Goal: Use online tool/utility: Utilize a website feature to perform a specific function

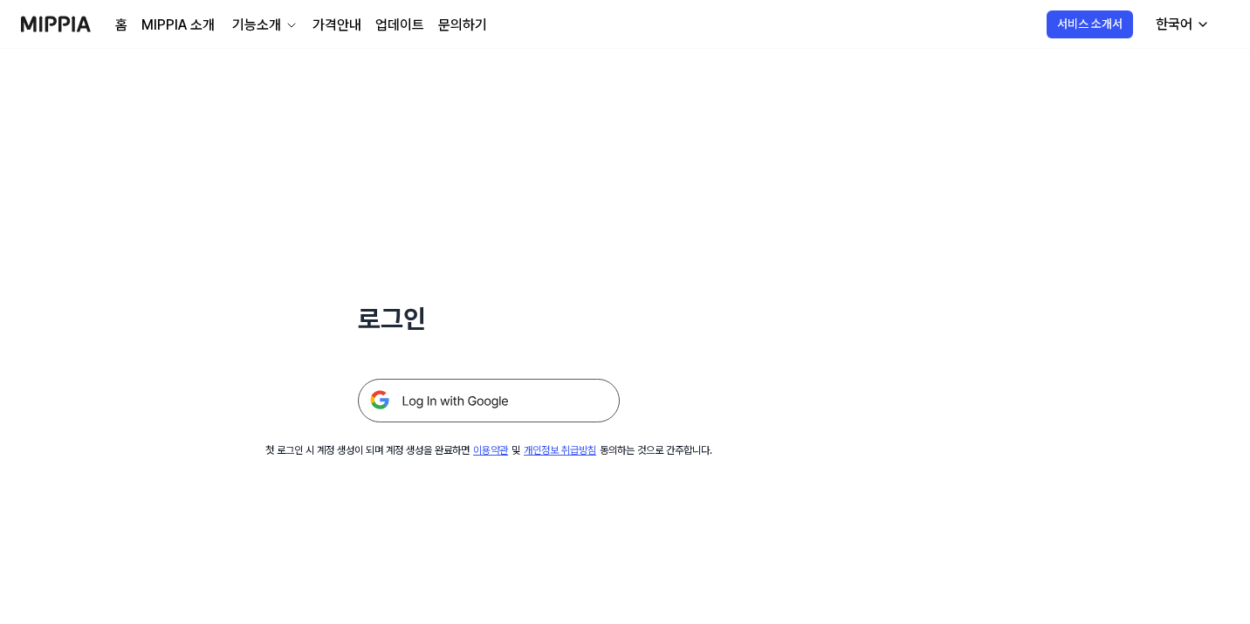
click at [574, 393] on img at bounding box center [489, 401] width 262 height 44
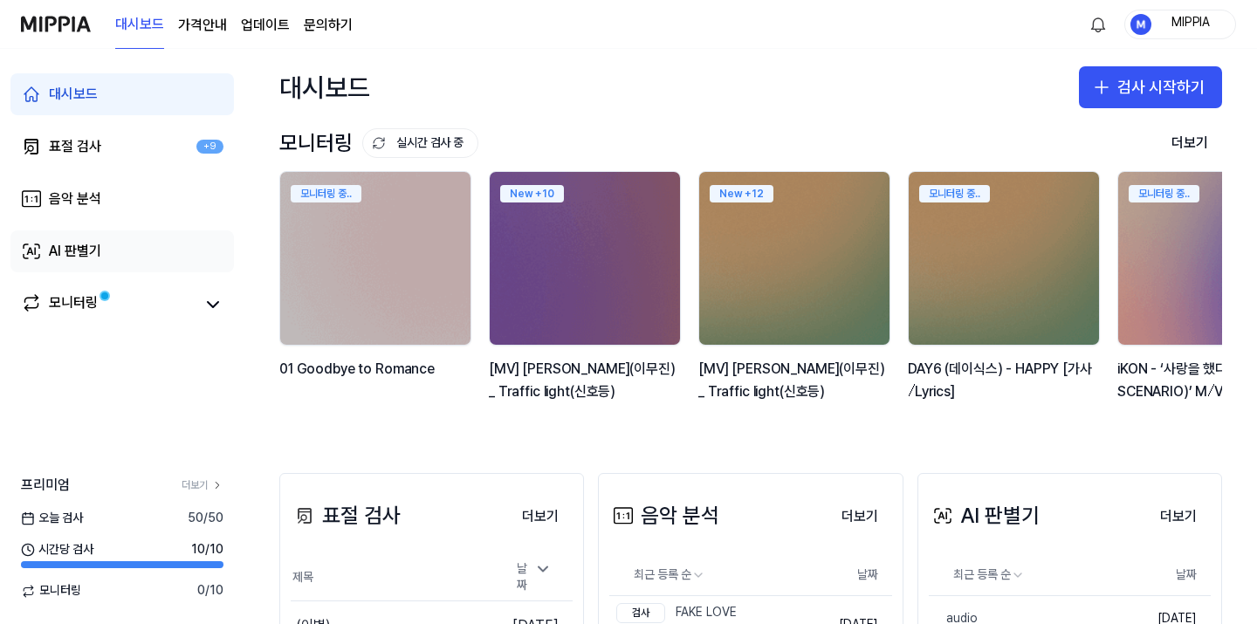
click at [128, 260] on link "AI 판별기" at bounding box center [121, 251] width 223 height 42
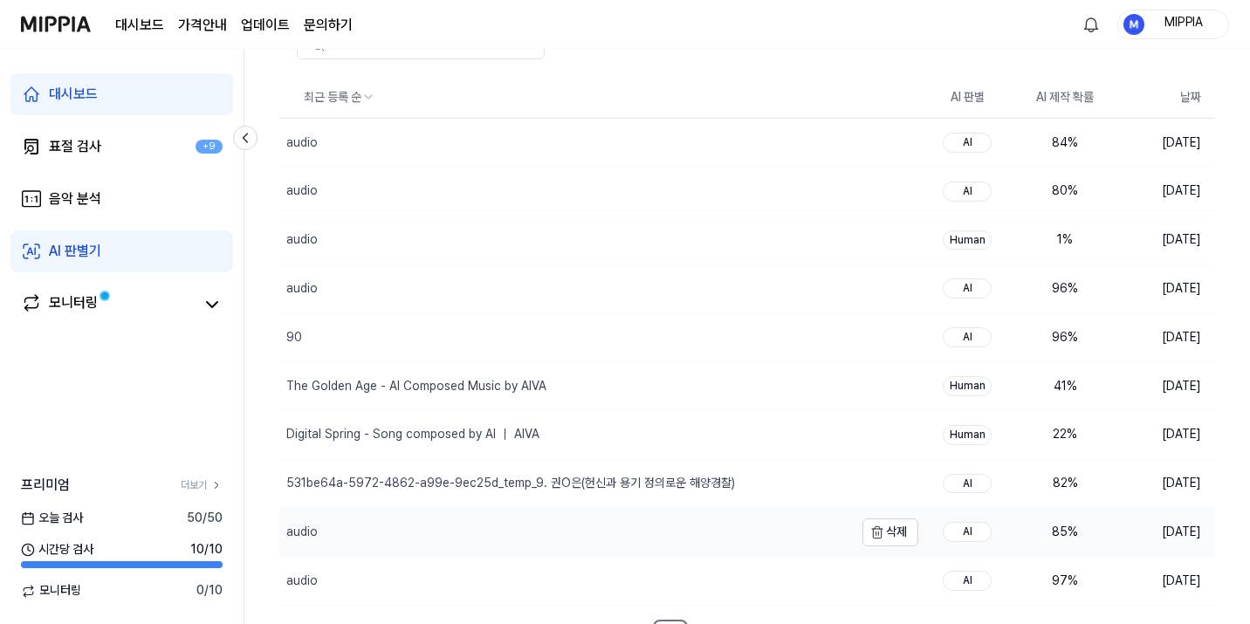
scroll to position [160, 0]
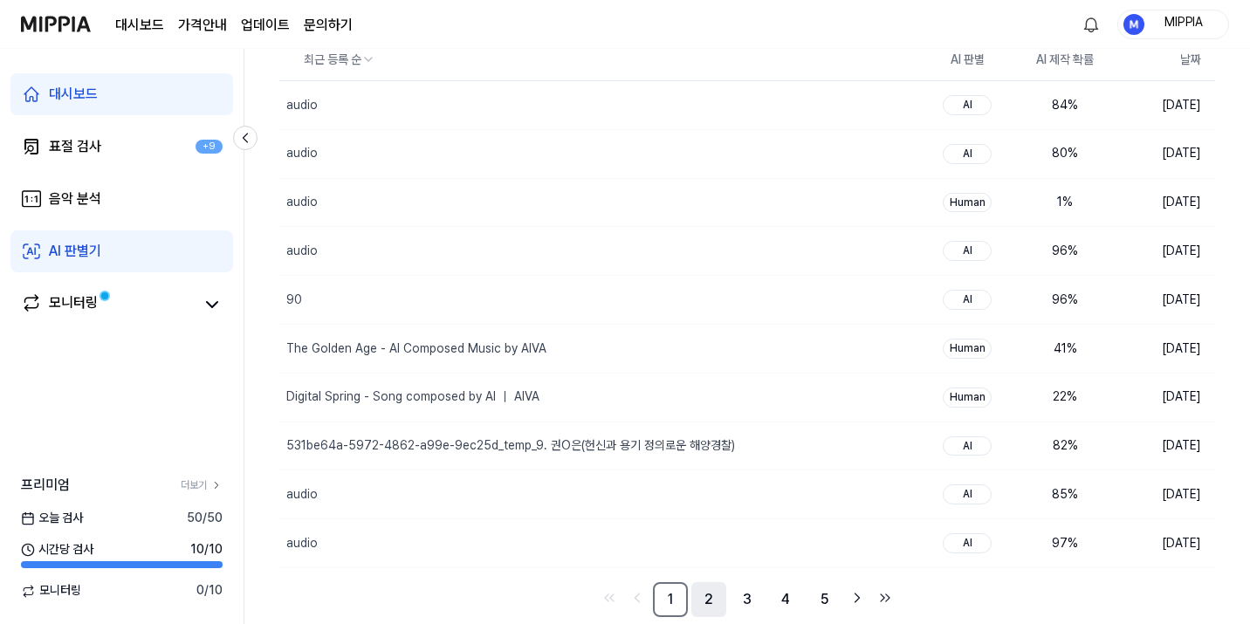
click at [698, 600] on link "2" at bounding box center [708, 599] width 35 height 35
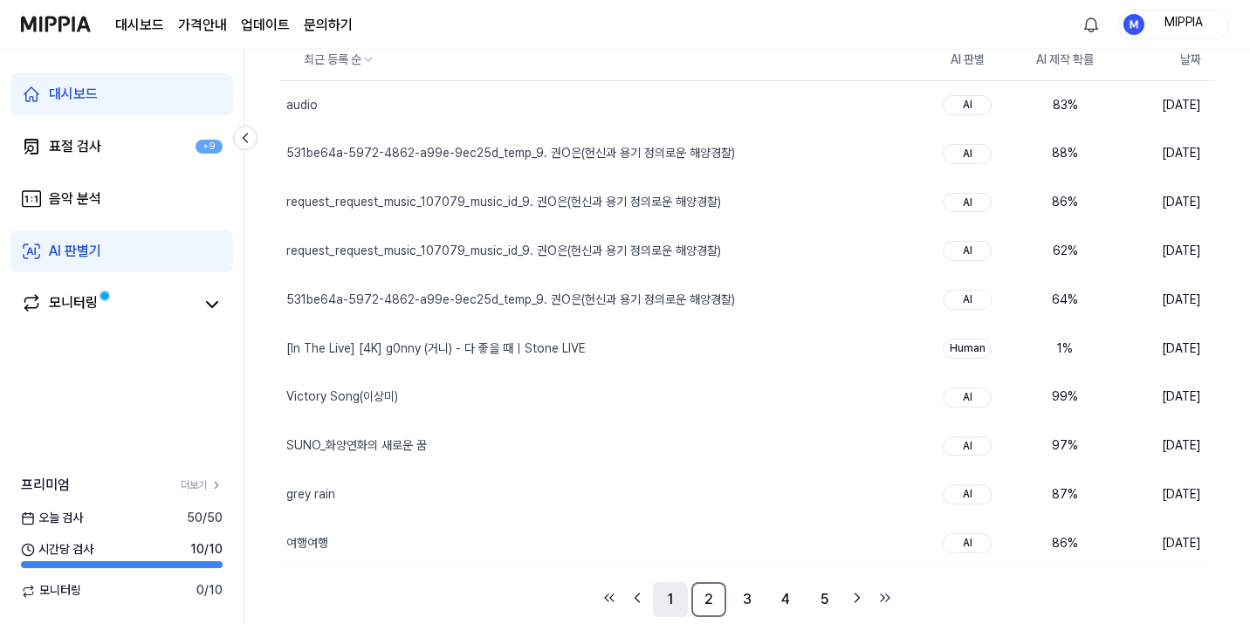
click at [673, 601] on link "1" at bounding box center [670, 599] width 35 height 35
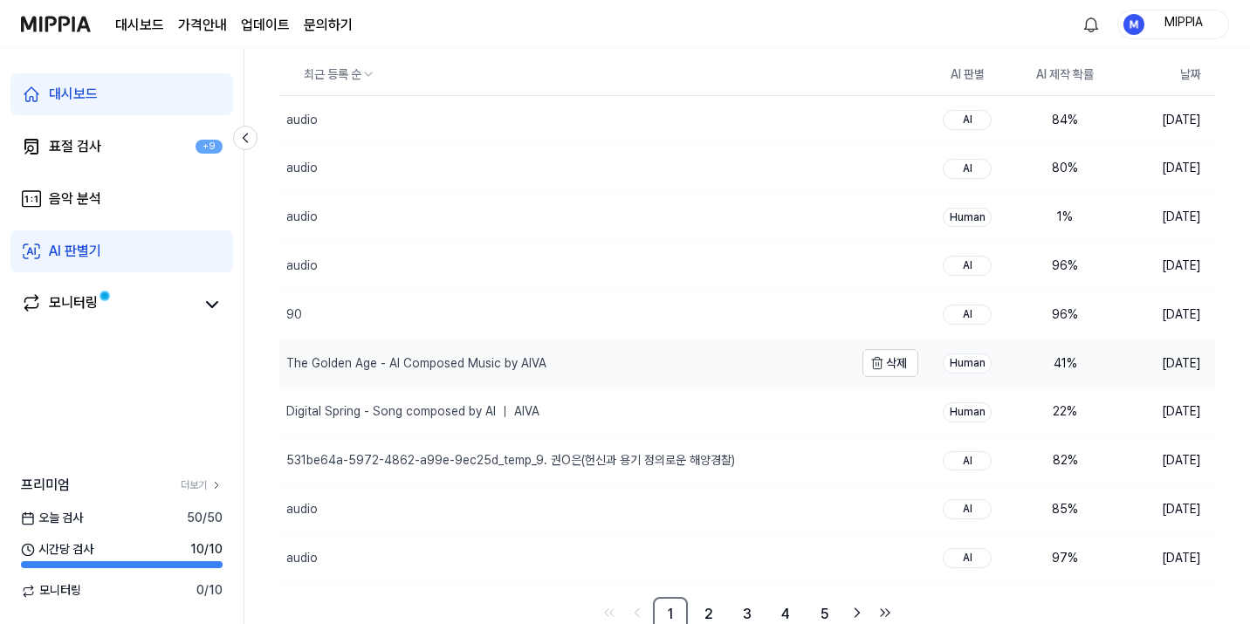
scroll to position [160, 0]
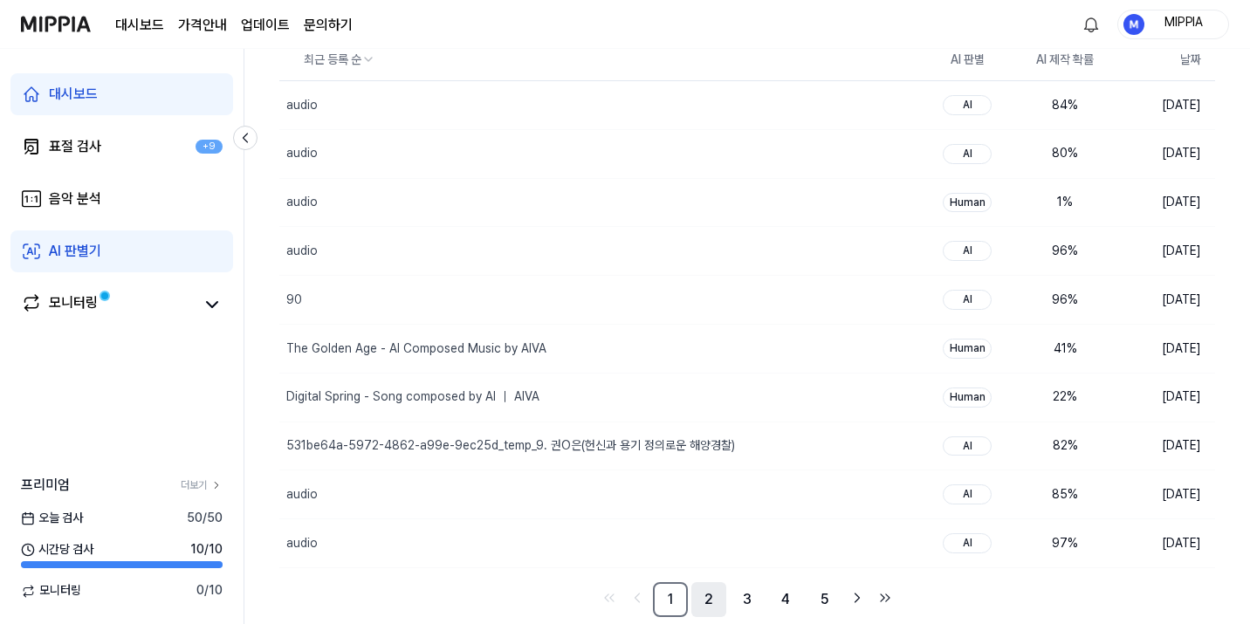
click at [710, 606] on link "2" at bounding box center [708, 599] width 35 height 35
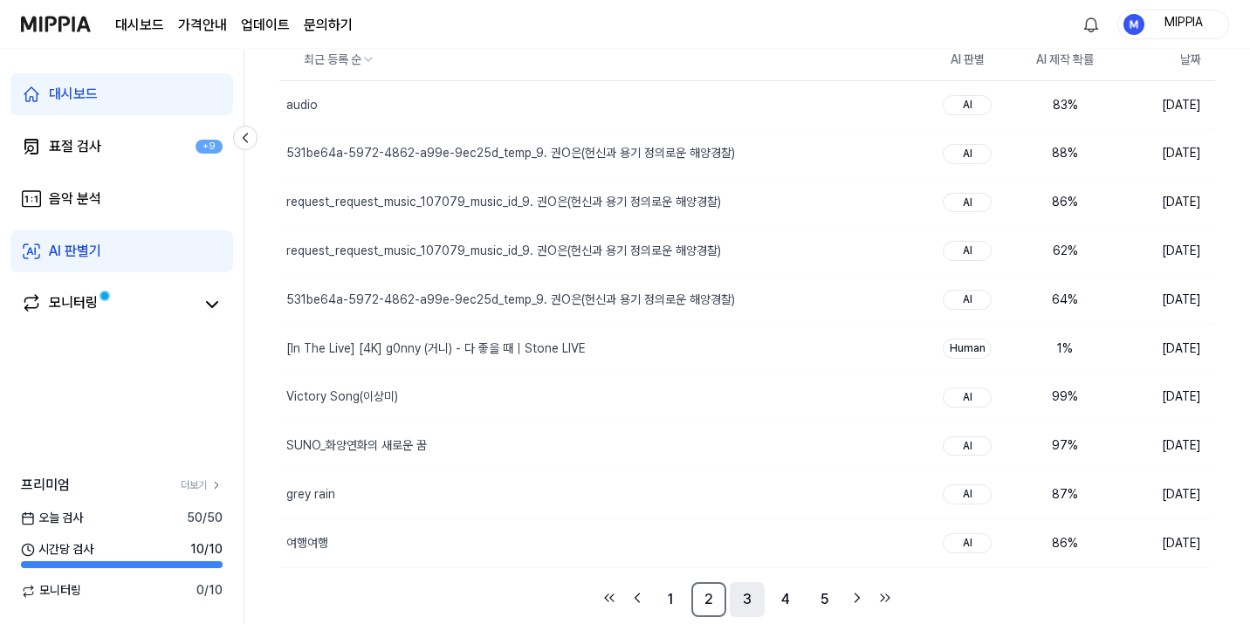
click at [737, 601] on link "3" at bounding box center [747, 599] width 35 height 35
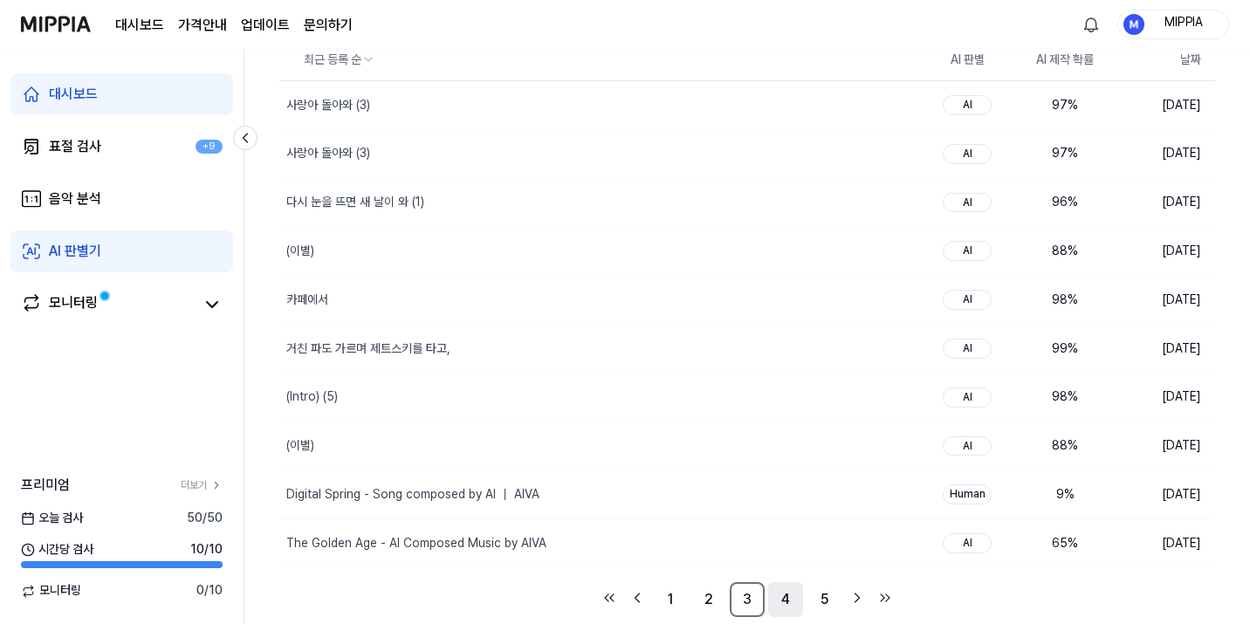
click at [783, 606] on link "4" at bounding box center [785, 599] width 35 height 35
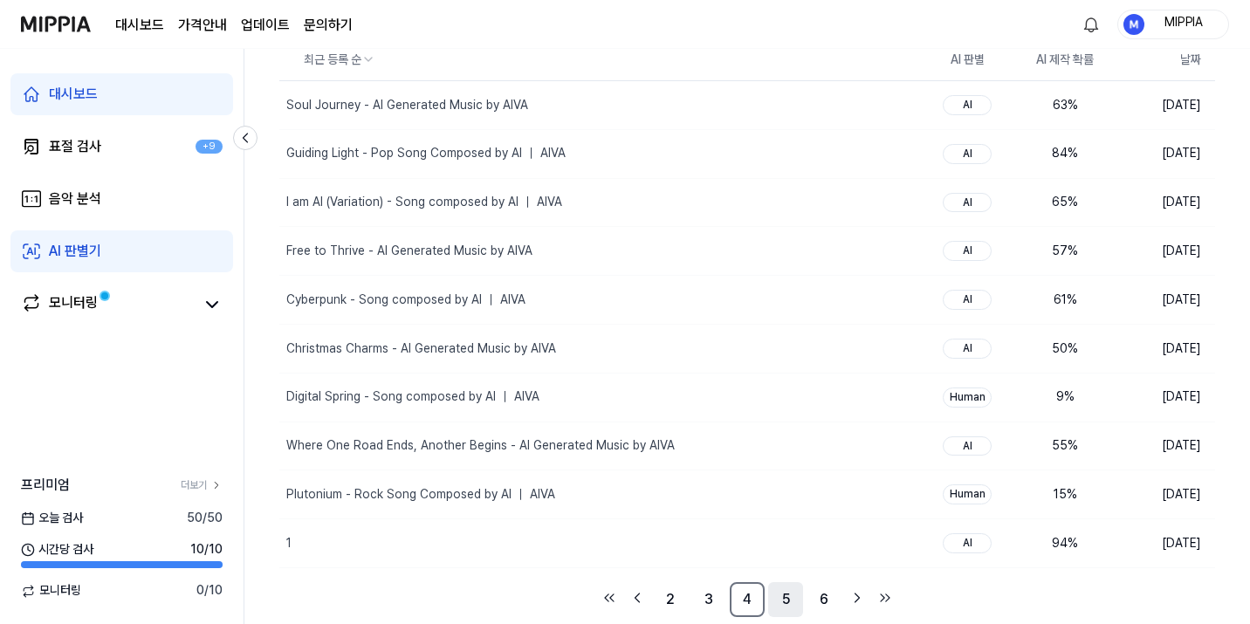
click at [794, 605] on link "5" at bounding box center [785, 599] width 35 height 35
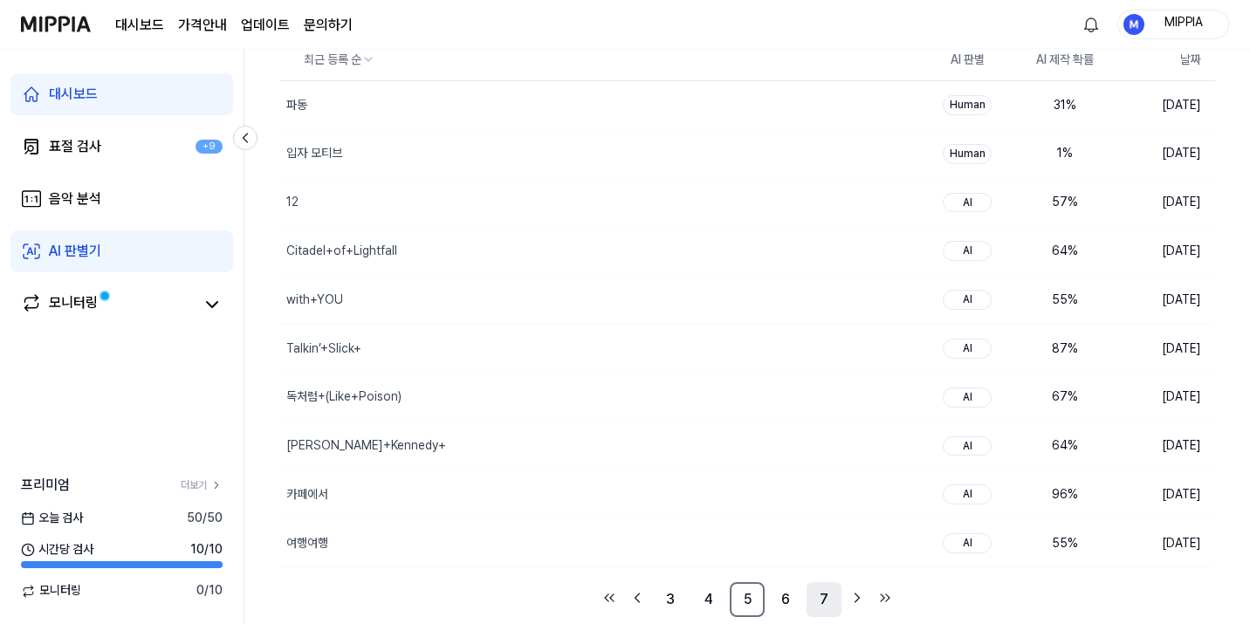
click at [815, 604] on link "7" at bounding box center [823, 599] width 35 height 35
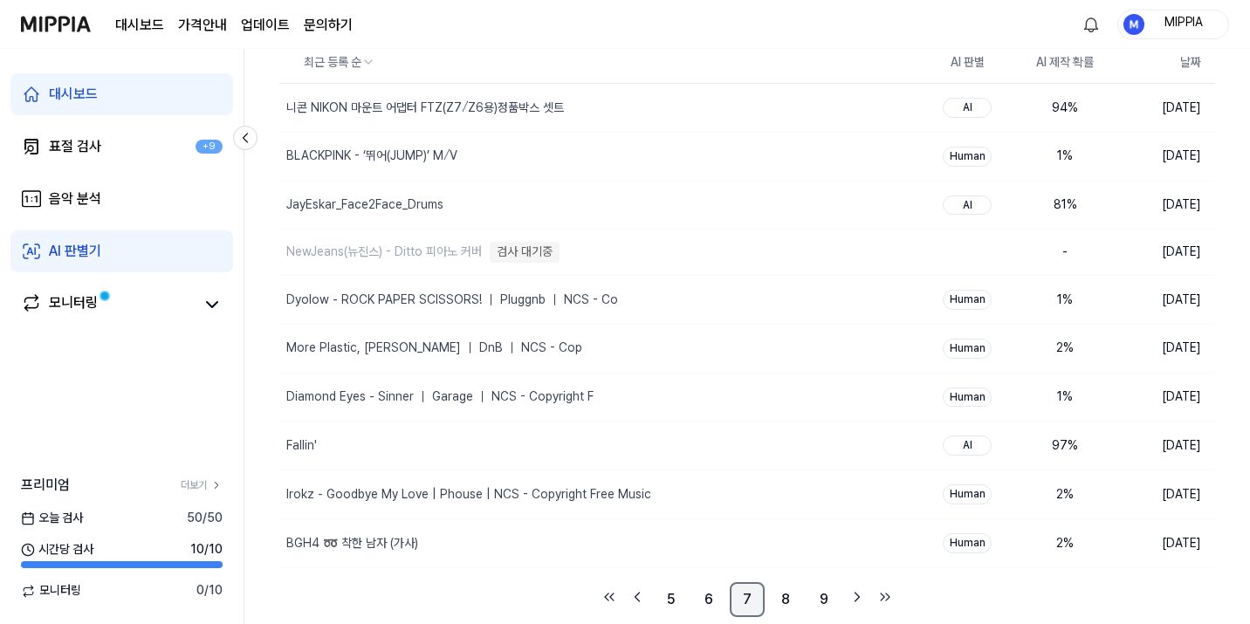
scroll to position [157, 0]
click at [781, 611] on link "8" at bounding box center [785, 599] width 35 height 35
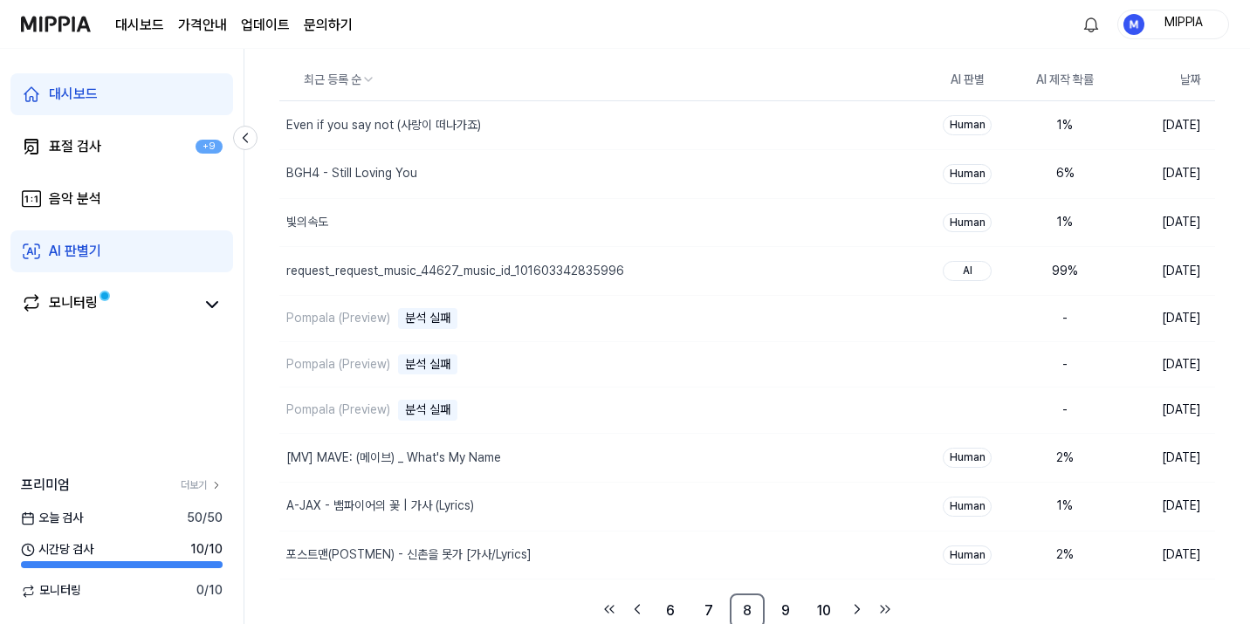
scroll to position [151, 0]
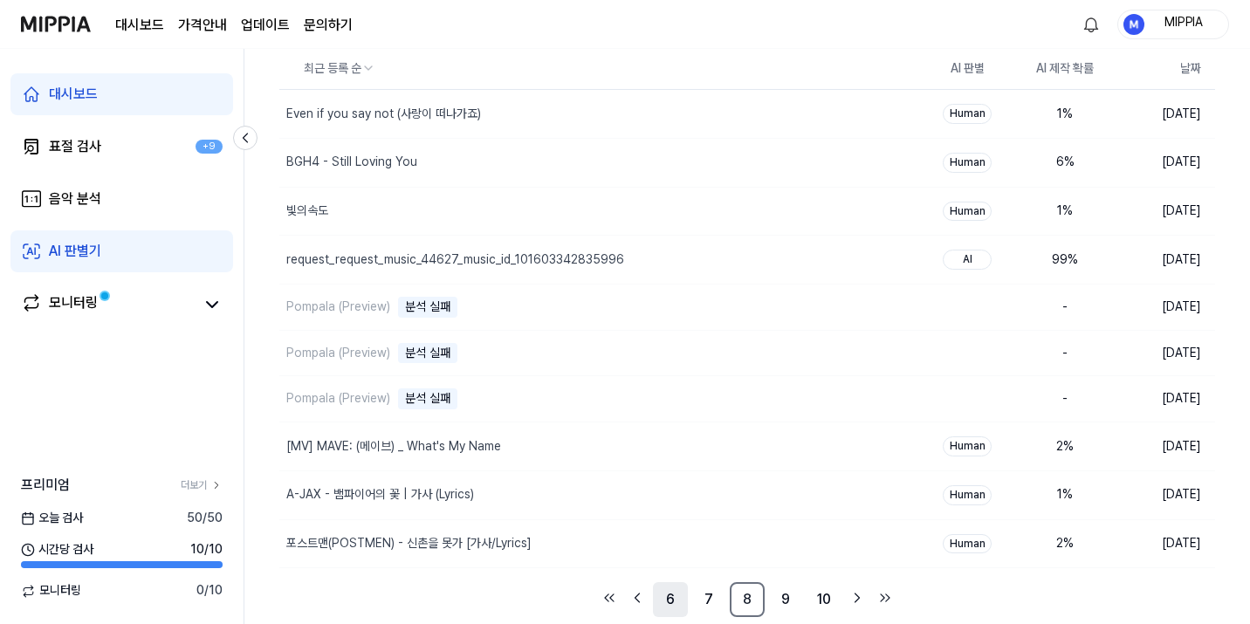
click at [665, 604] on link "6" at bounding box center [670, 599] width 35 height 35
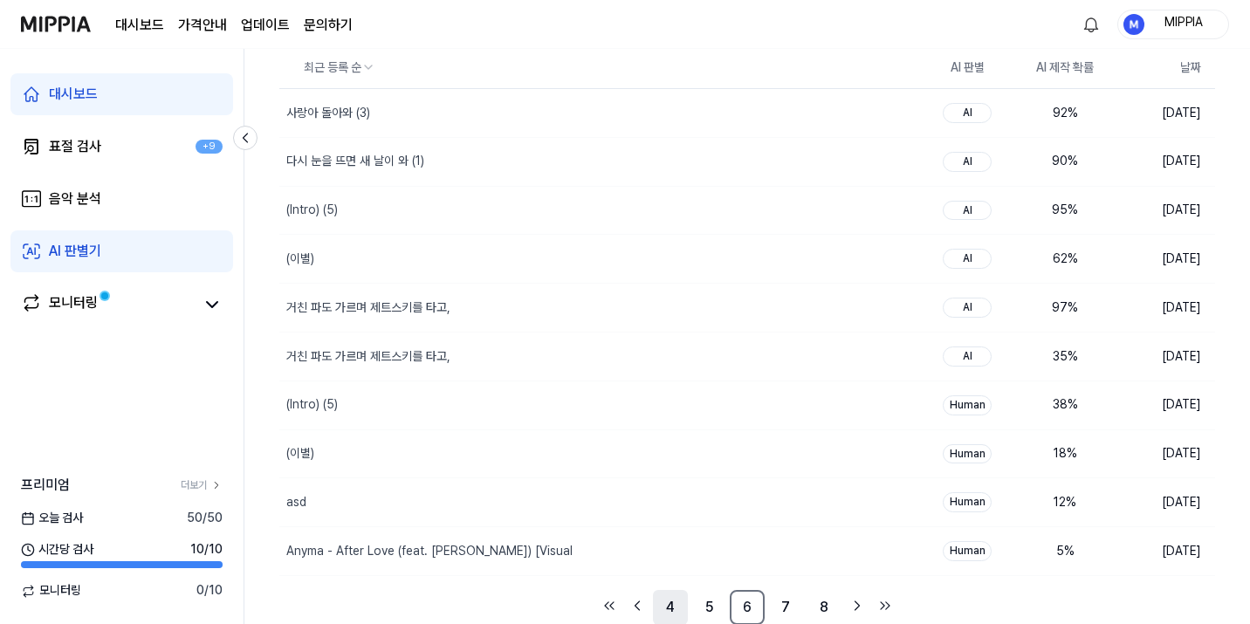
scroll to position [160, 0]
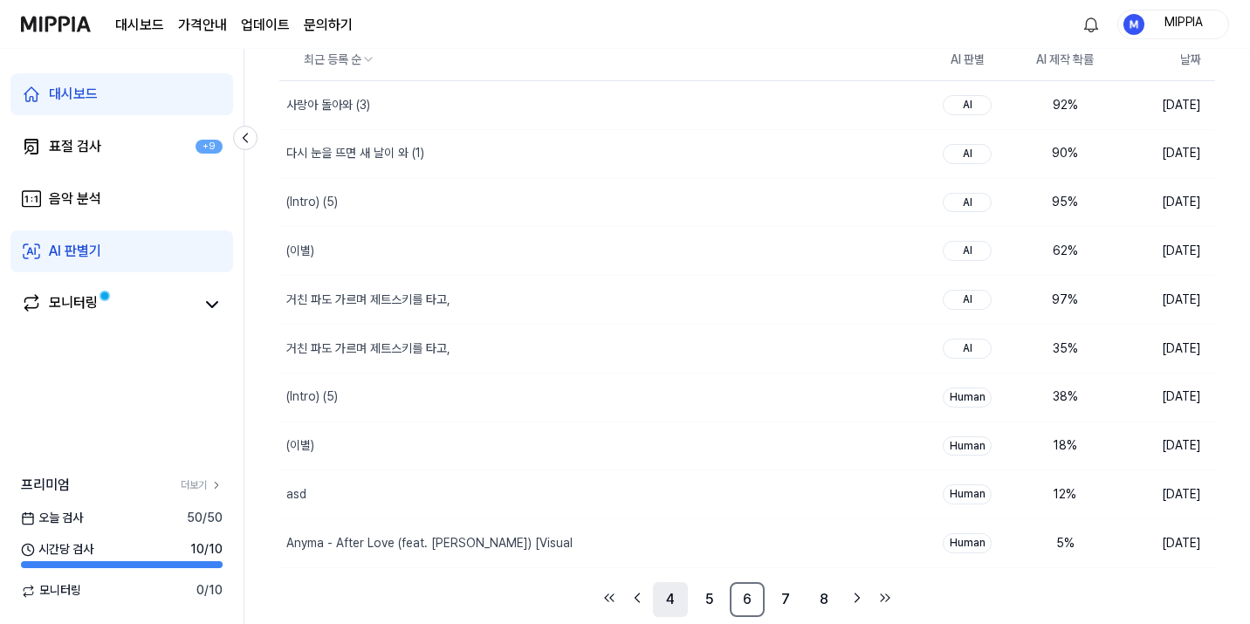
click at [669, 606] on link "4" at bounding box center [670, 599] width 35 height 35
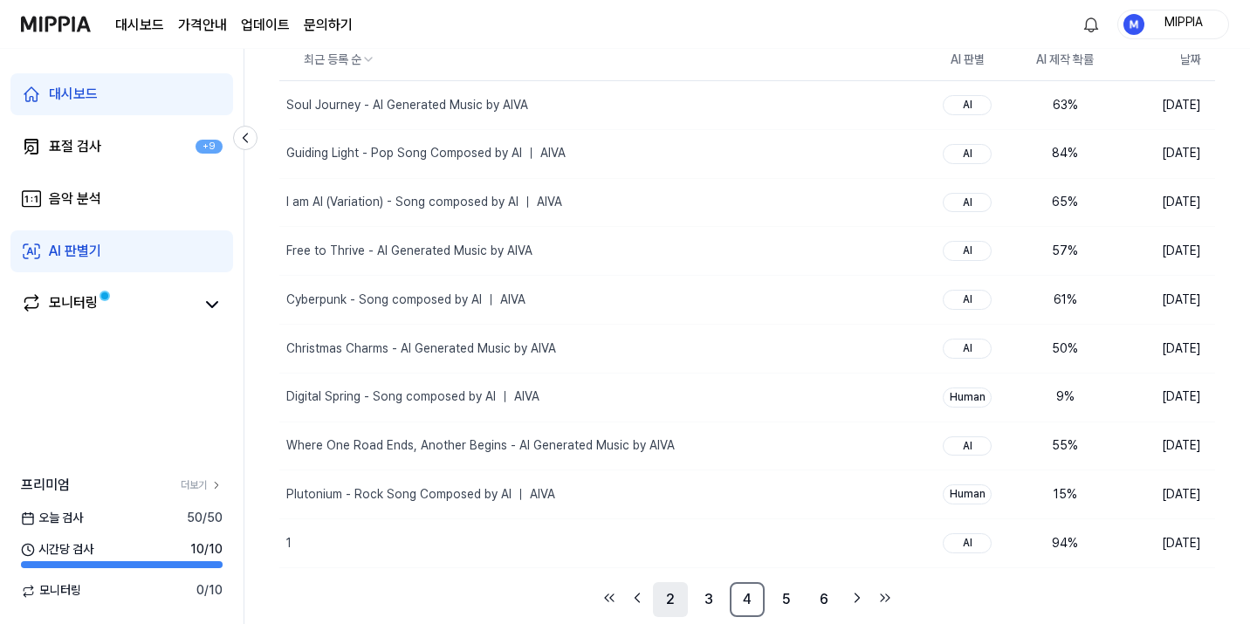
click at [680, 602] on link "2" at bounding box center [670, 599] width 35 height 35
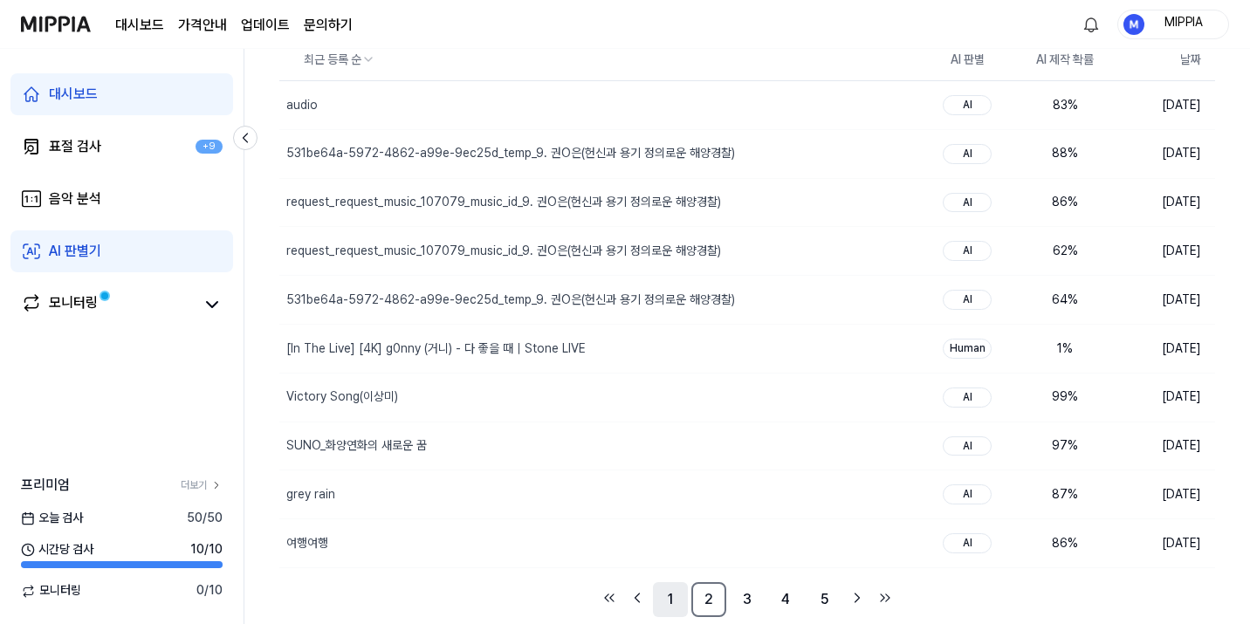
click at [671, 607] on link "1" at bounding box center [670, 599] width 35 height 35
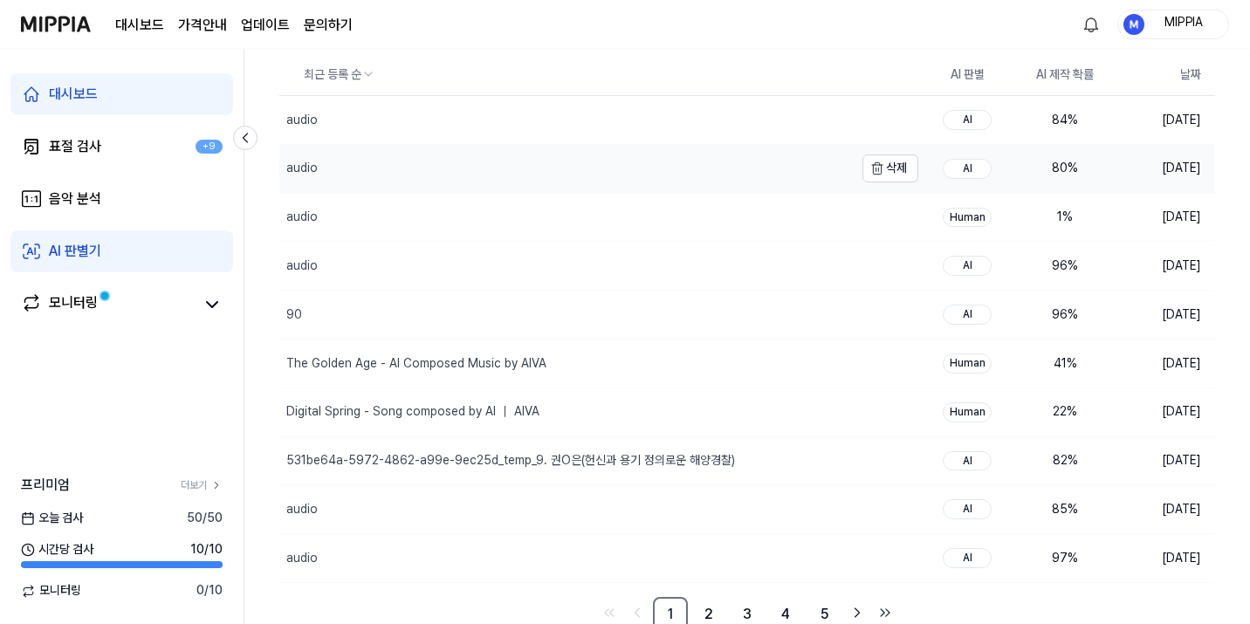
scroll to position [160, 0]
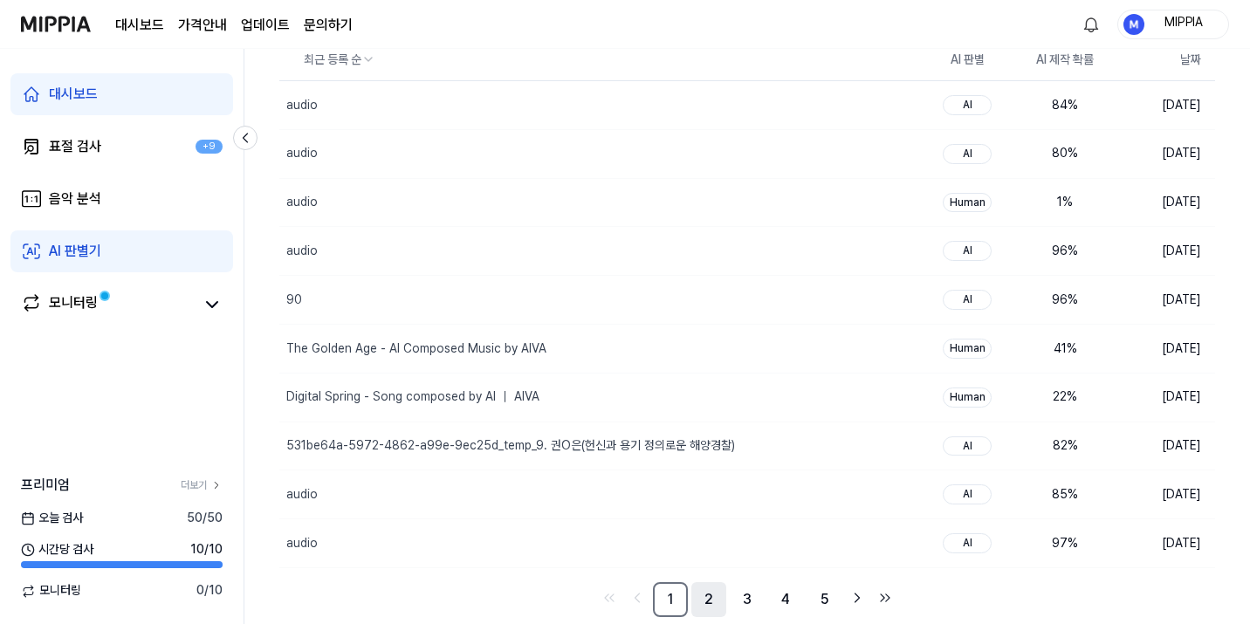
click at [711, 597] on link "2" at bounding box center [708, 599] width 35 height 35
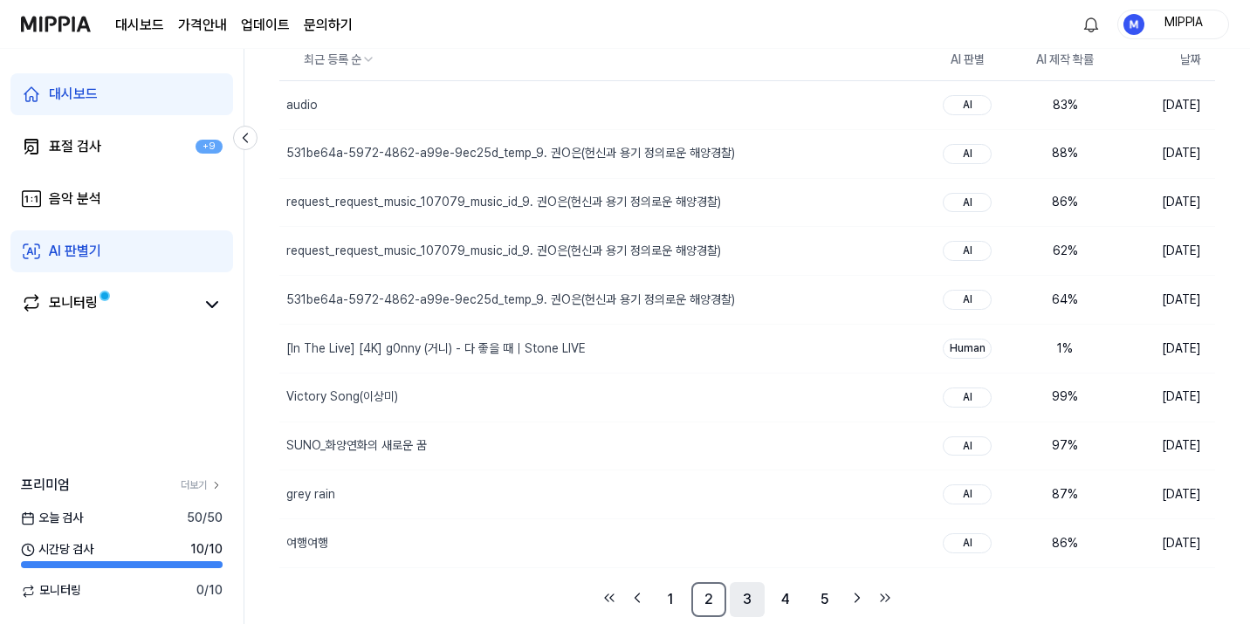
click at [739, 603] on link "3" at bounding box center [747, 599] width 35 height 35
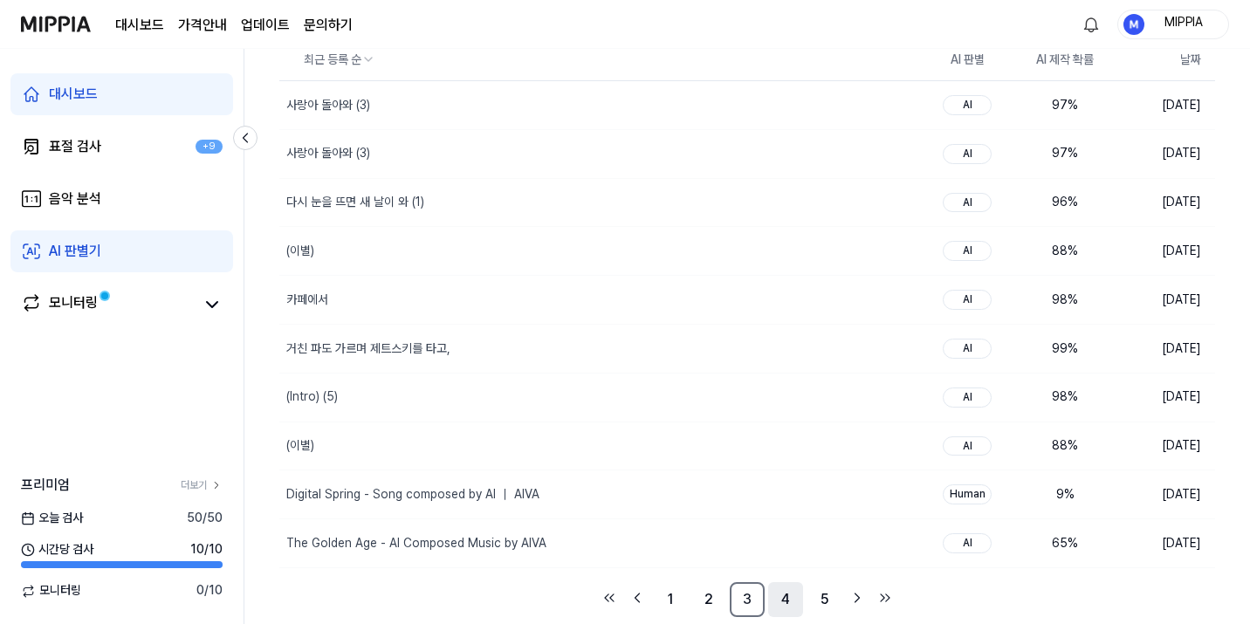
click at [771, 606] on link "4" at bounding box center [785, 599] width 35 height 35
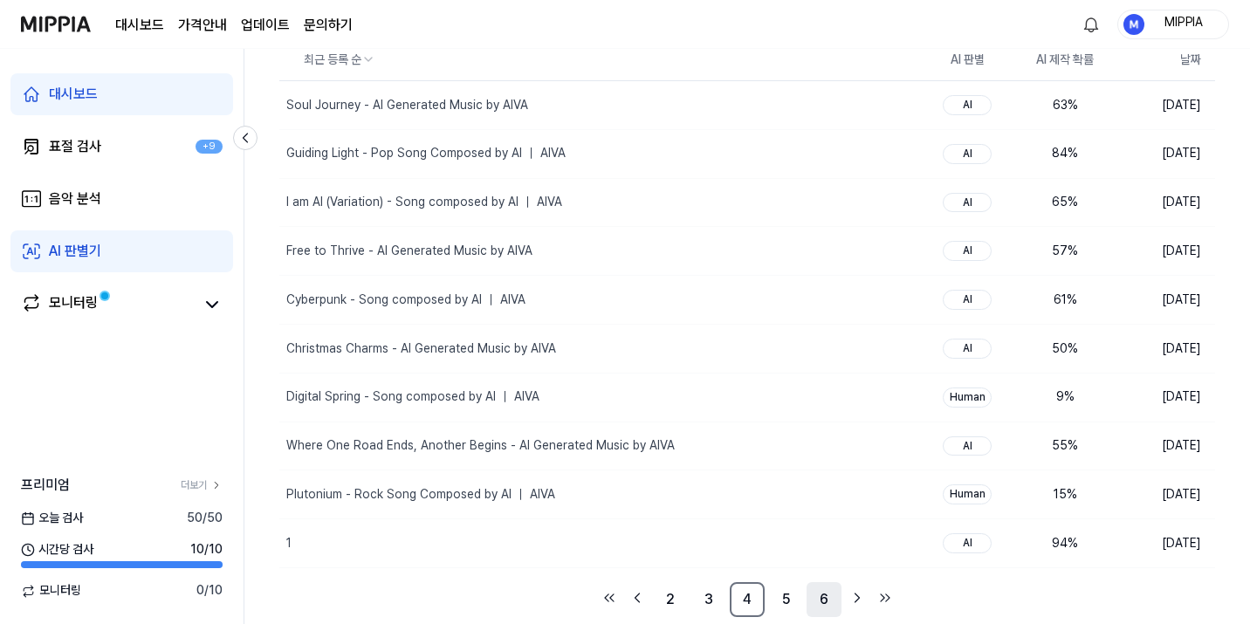
click at [807, 601] on link "6" at bounding box center [823, 599] width 35 height 35
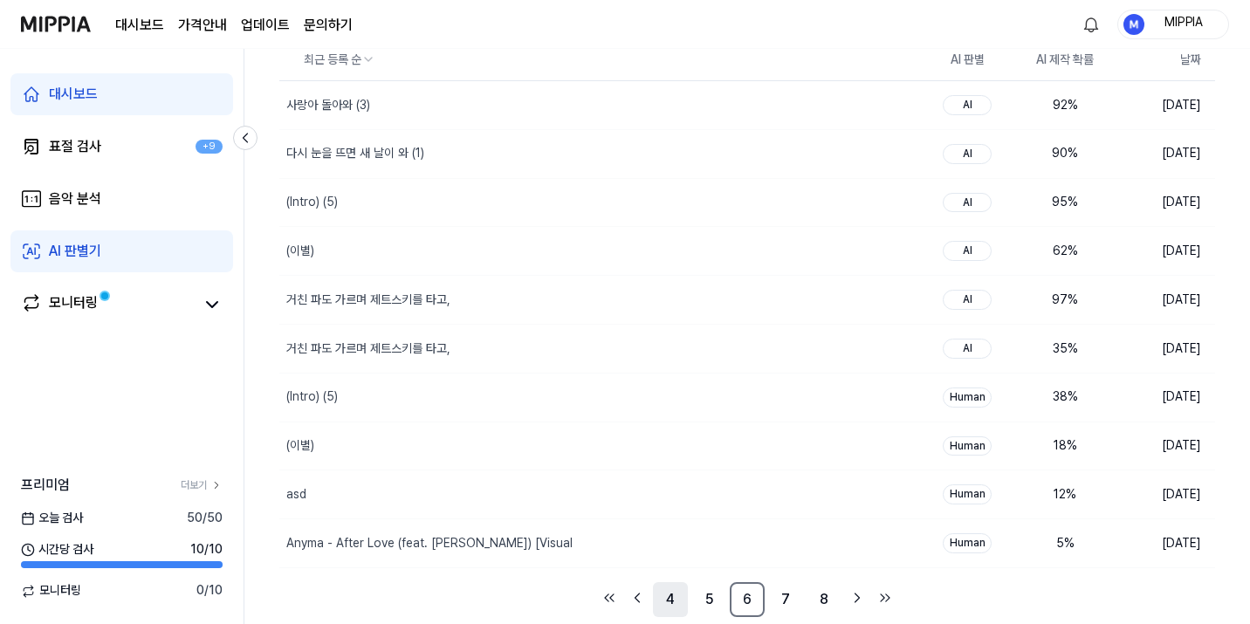
click at [658, 606] on link "4" at bounding box center [670, 599] width 35 height 35
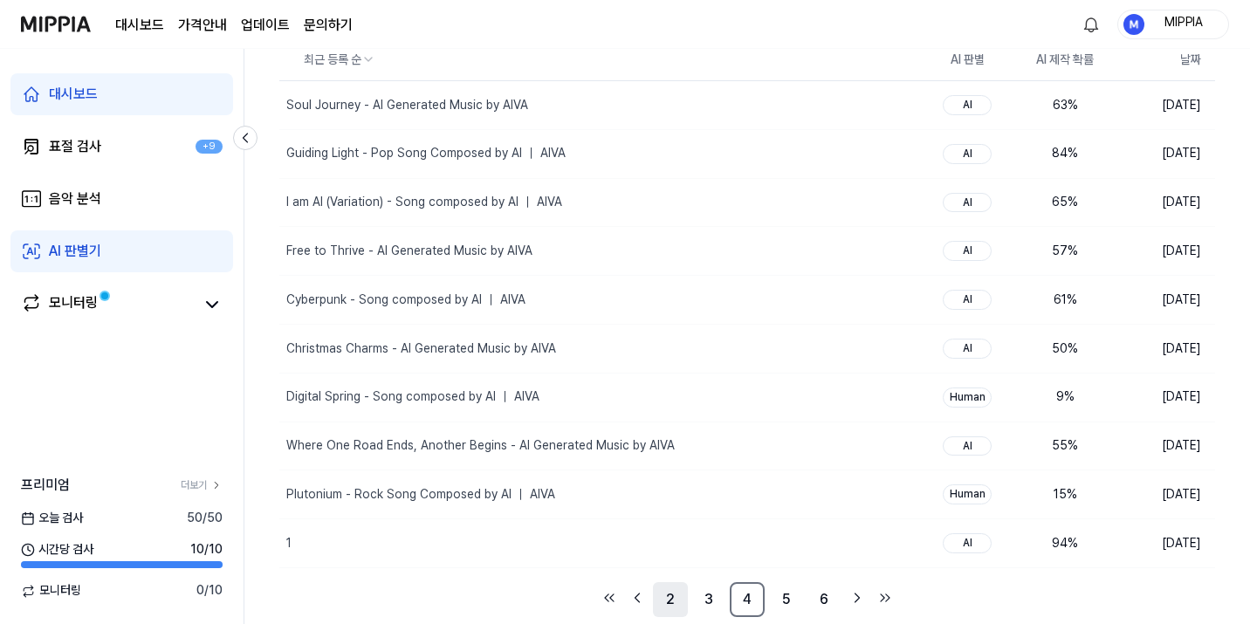
click at [664, 607] on link "2" at bounding box center [670, 599] width 35 height 35
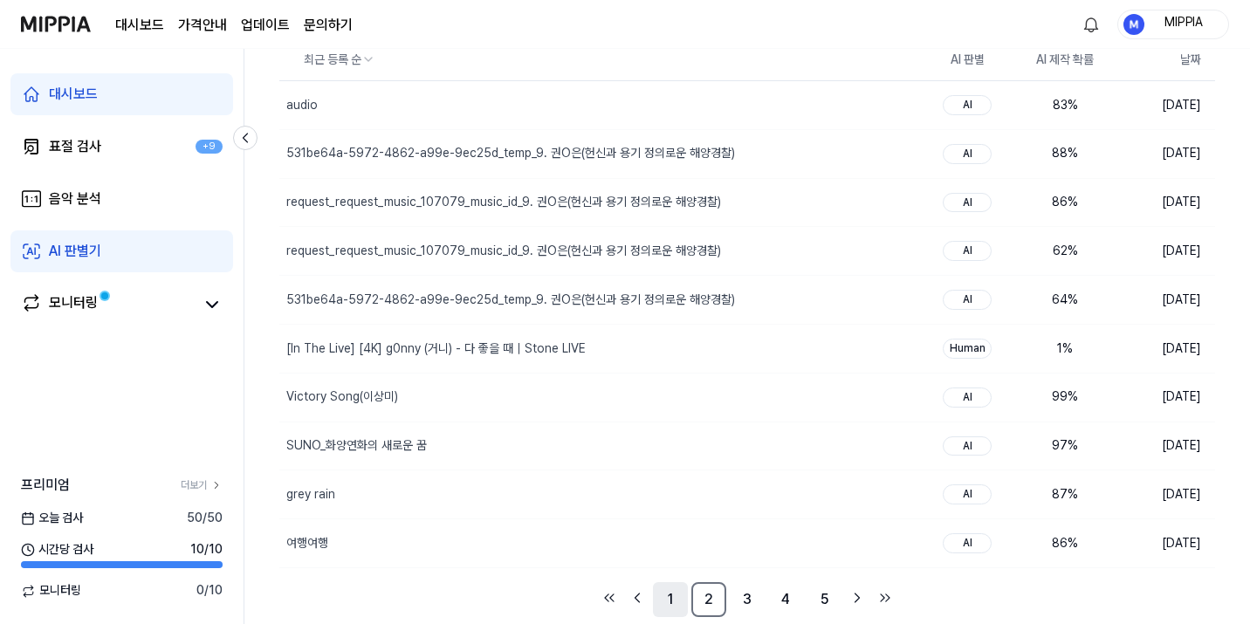
click at [669, 606] on link "1" at bounding box center [670, 599] width 35 height 35
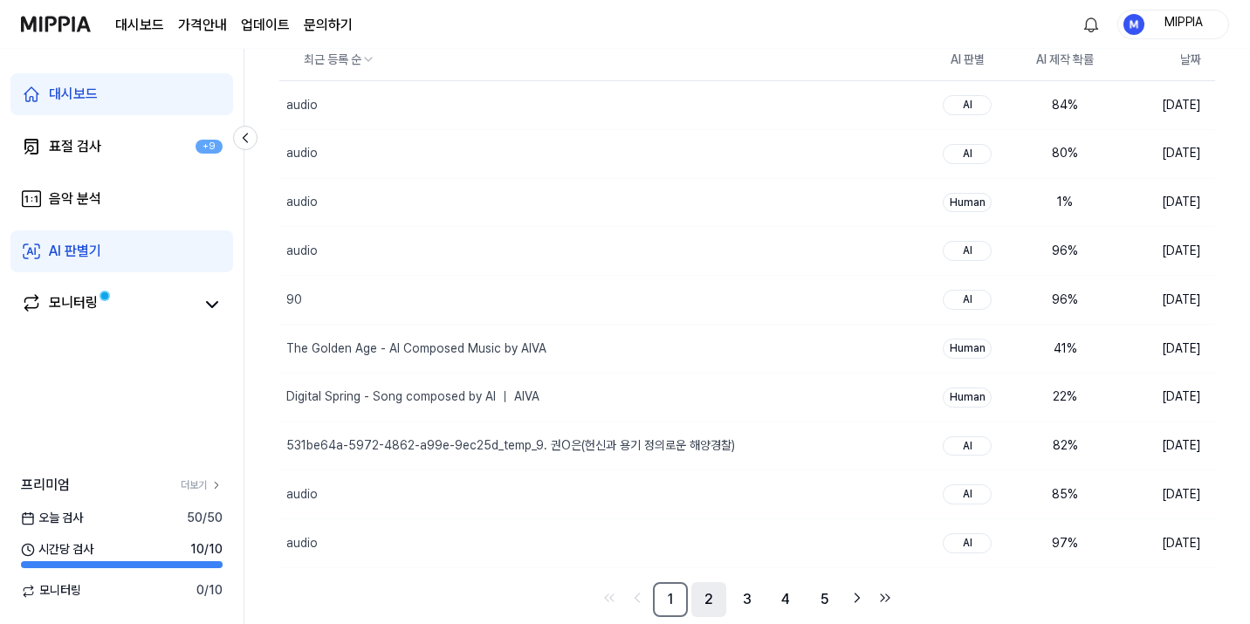
click at [706, 606] on link "2" at bounding box center [708, 599] width 35 height 35
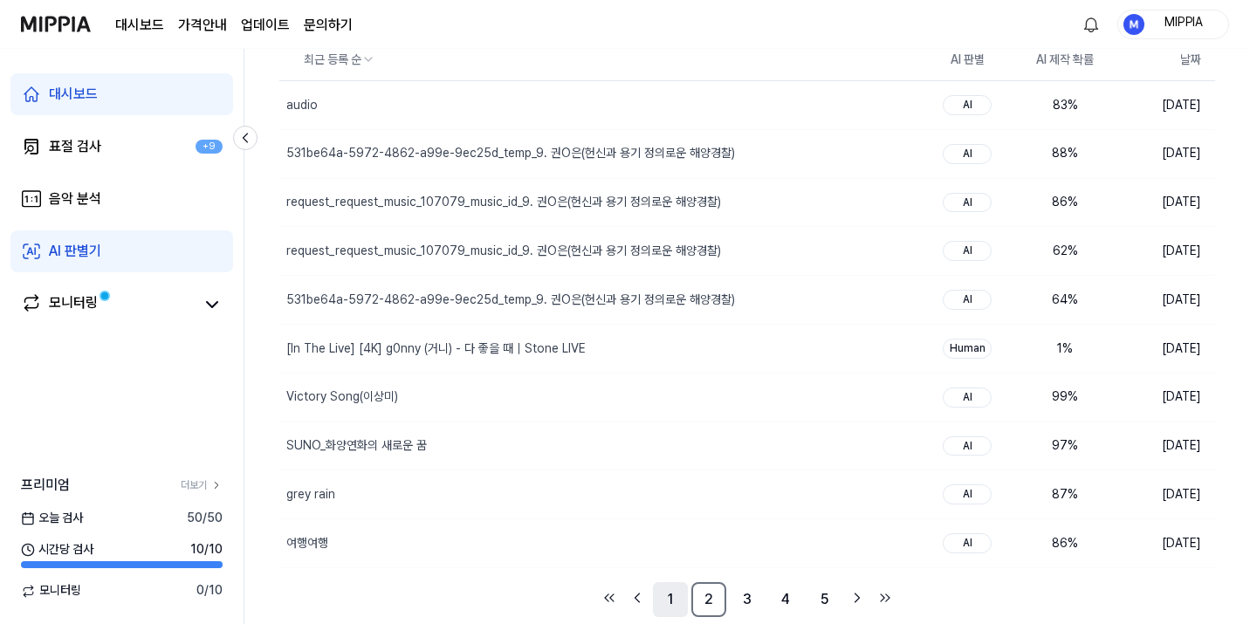
click at [670, 608] on link "1" at bounding box center [670, 599] width 35 height 35
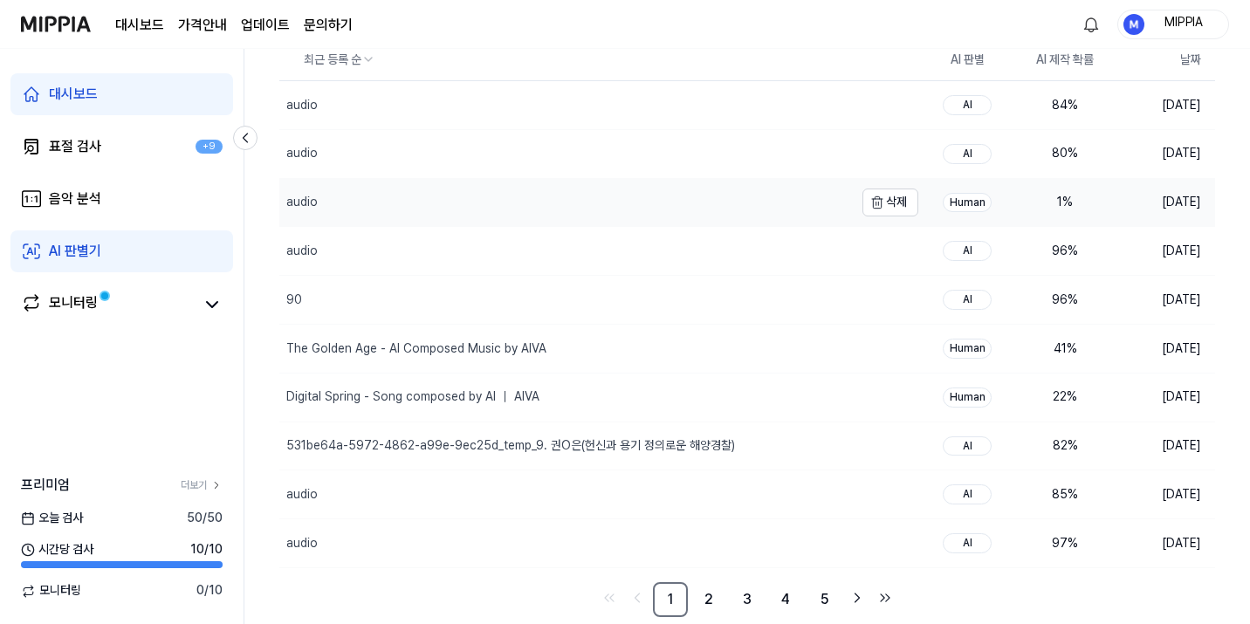
click at [692, 209] on div "audio" at bounding box center [566, 203] width 574 height 48
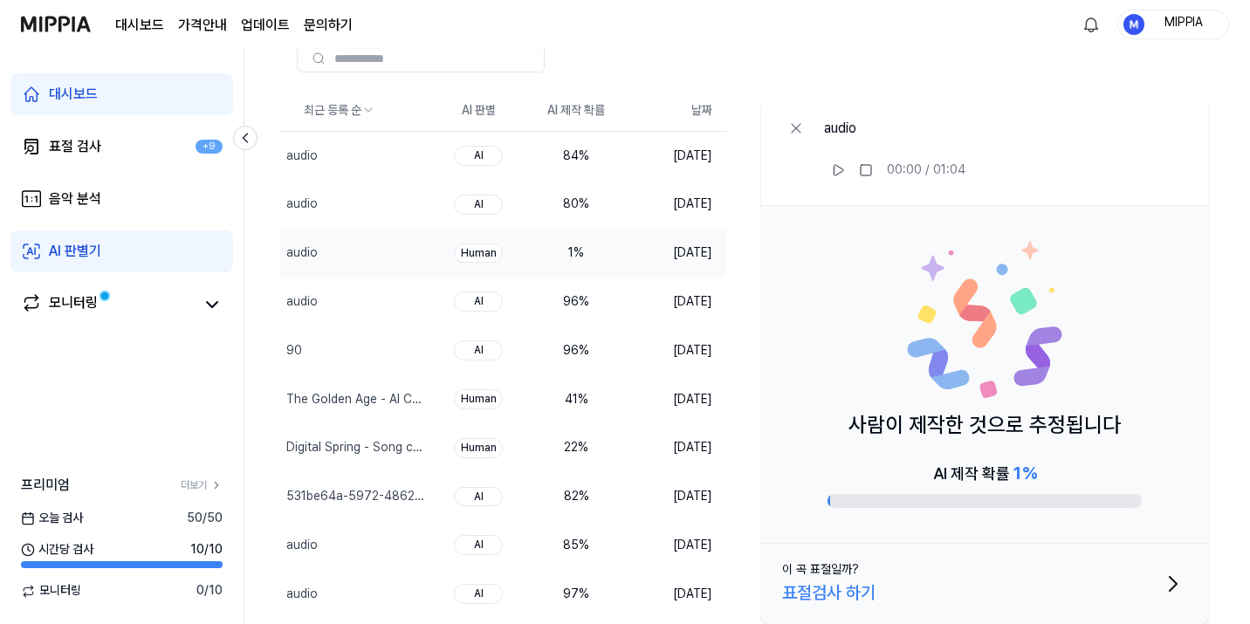
scroll to position [100, 0]
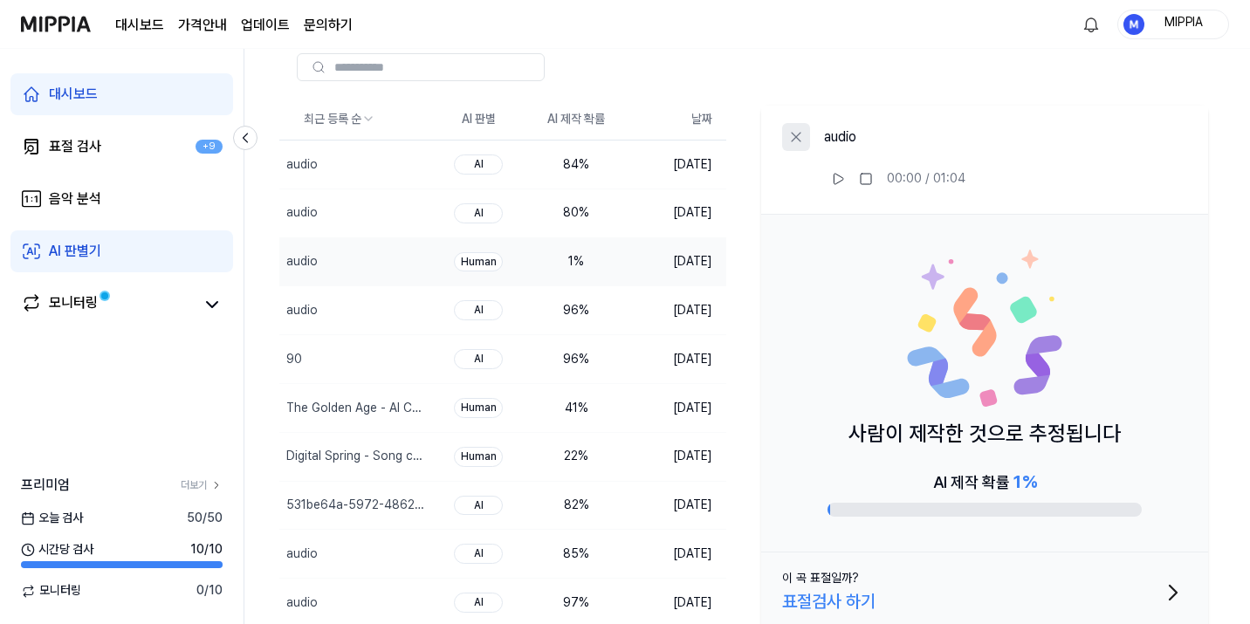
click at [799, 139] on icon at bounding box center [795, 136] width 17 height 17
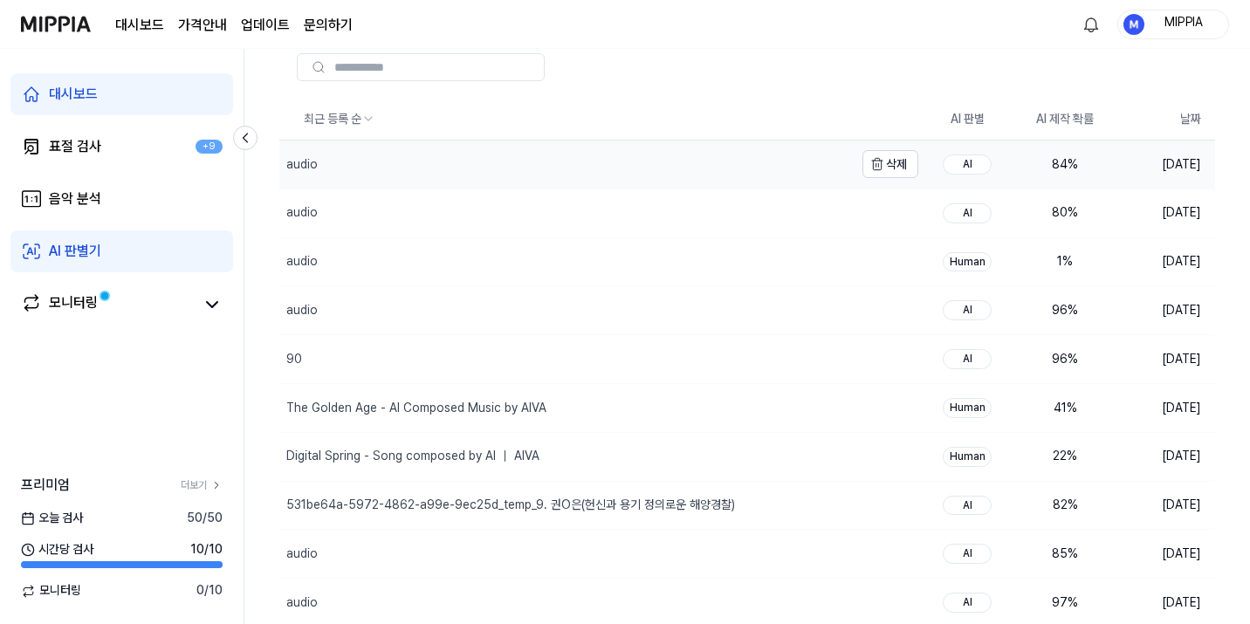
click at [672, 178] on div "audio" at bounding box center [566, 164] width 574 height 48
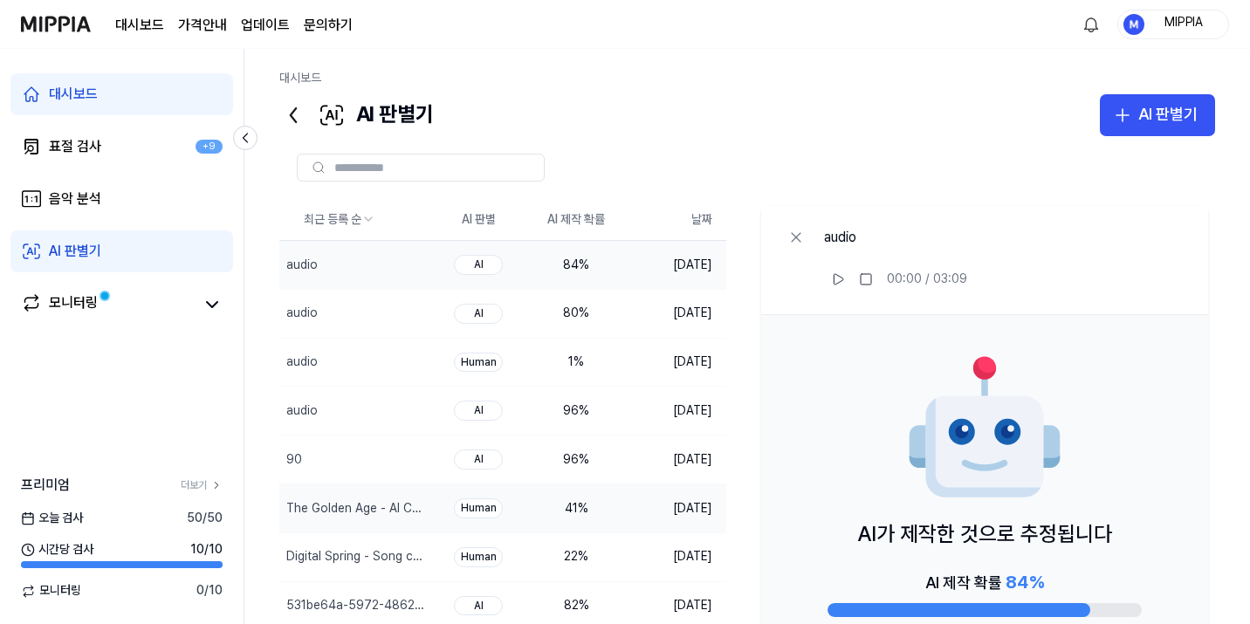
scroll to position [160, 0]
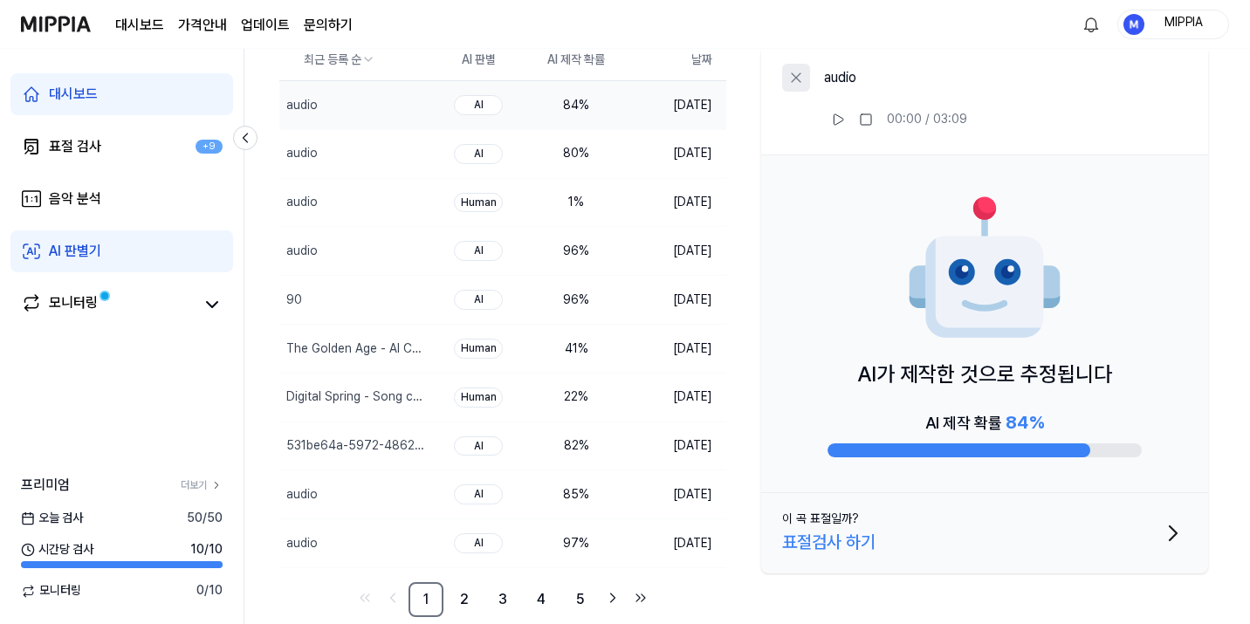
click at [801, 80] on icon at bounding box center [795, 77] width 17 height 17
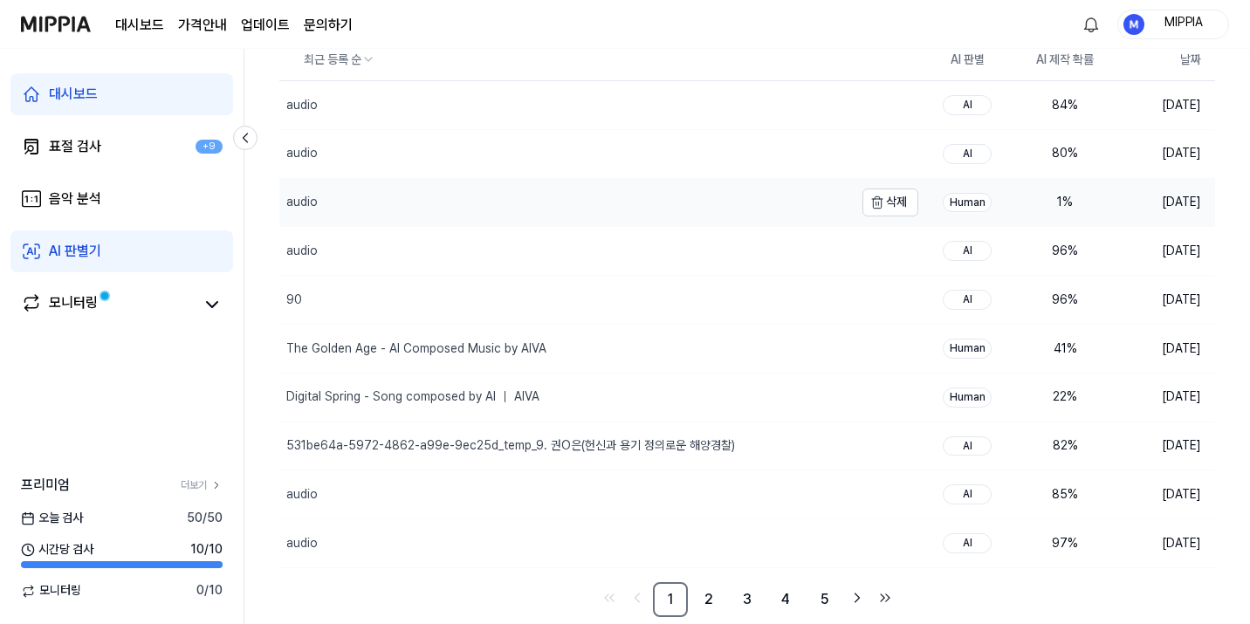
click at [638, 215] on div "audio" at bounding box center [566, 203] width 574 height 48
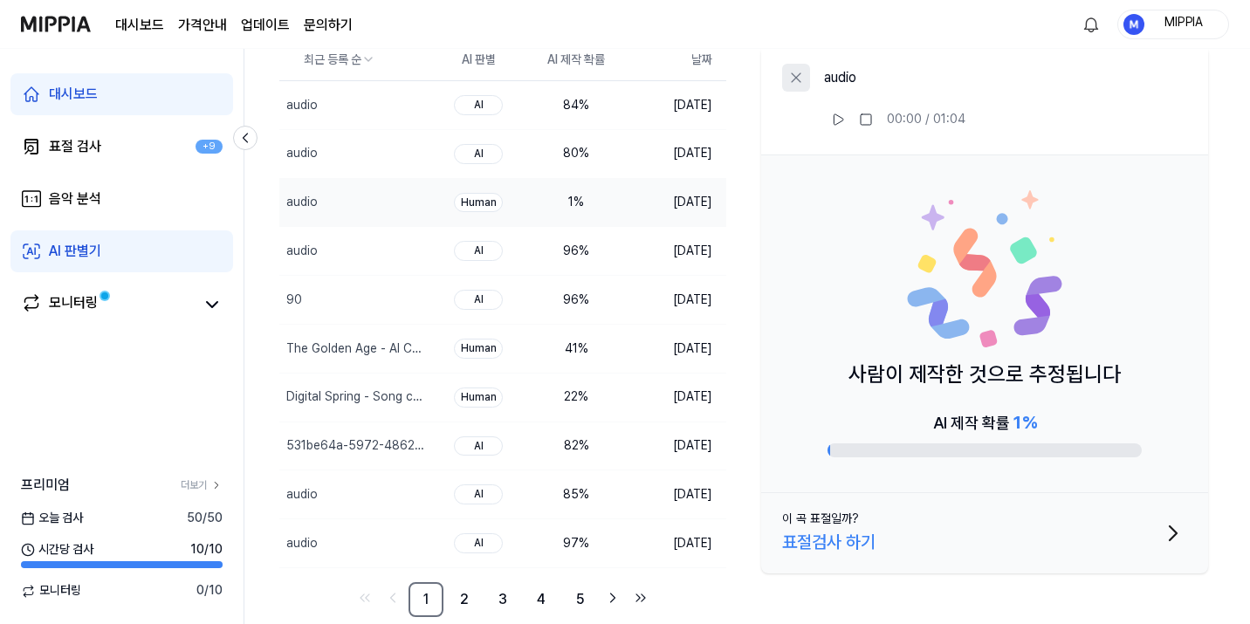
click at [782, 72] on button at bounding box center [796, 78] width 28 height 28
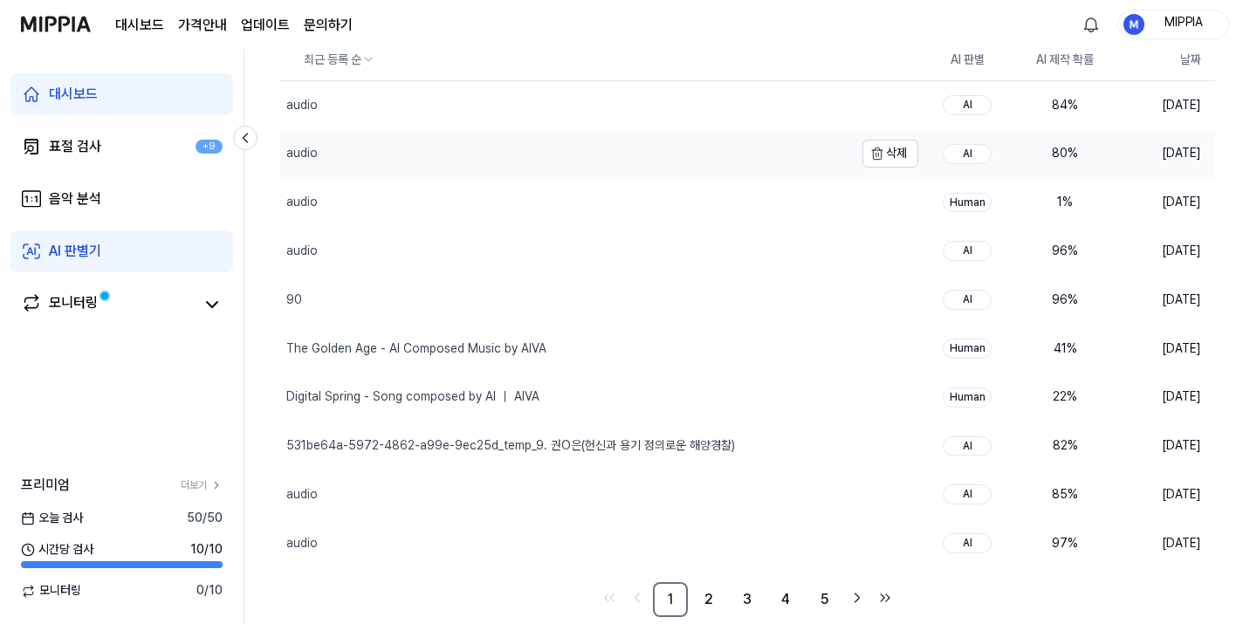
click at [785, 160] on div "audio" at bounding box center [566, 154] width 574 height 48
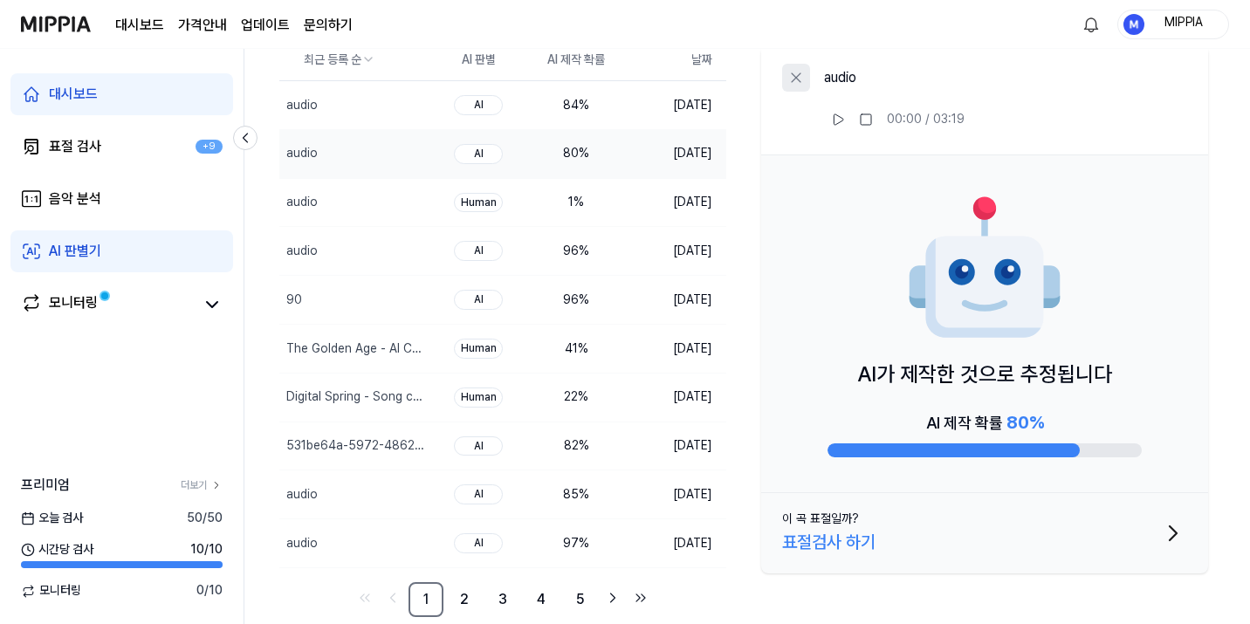
click at [794, 72] on icon at bounding box center [795, 77] width 17 height 17
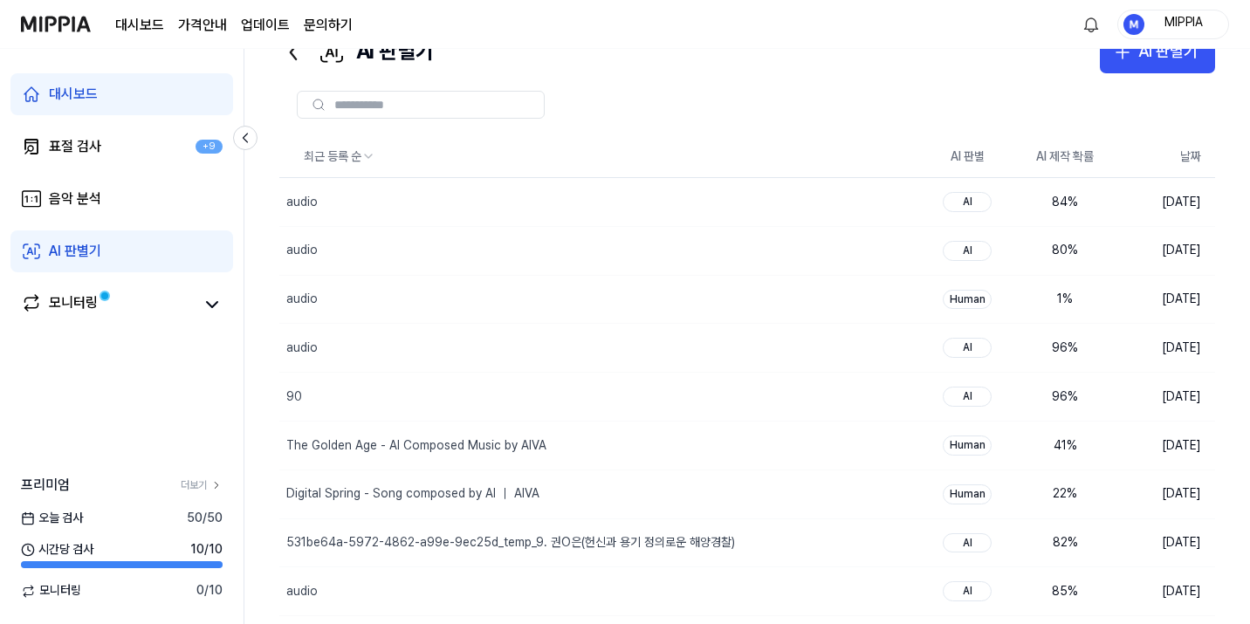
scroll to position [0, 0]
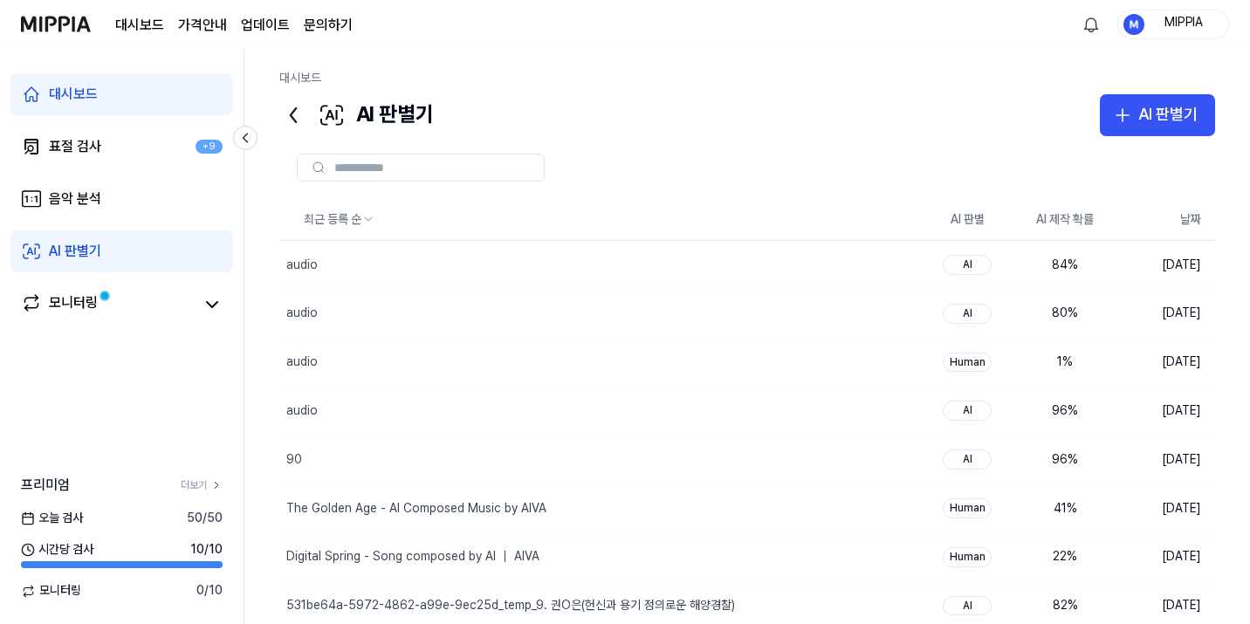
drag, startPoint x: 118, startPoint y: 257, endPoint x: 132, endPoint y: 257, distance: 14.0
click at [119, 257] on link "AI 판별기" at bounding box center [121, 251] width 223 height 42
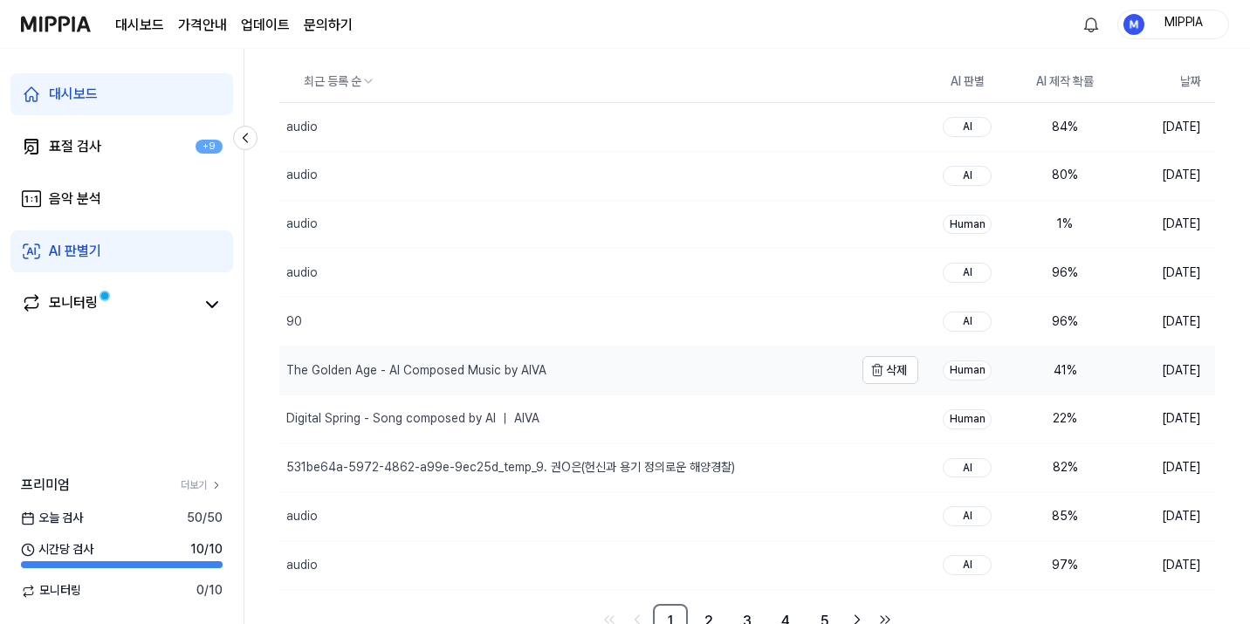
scroll to position [160, 0]
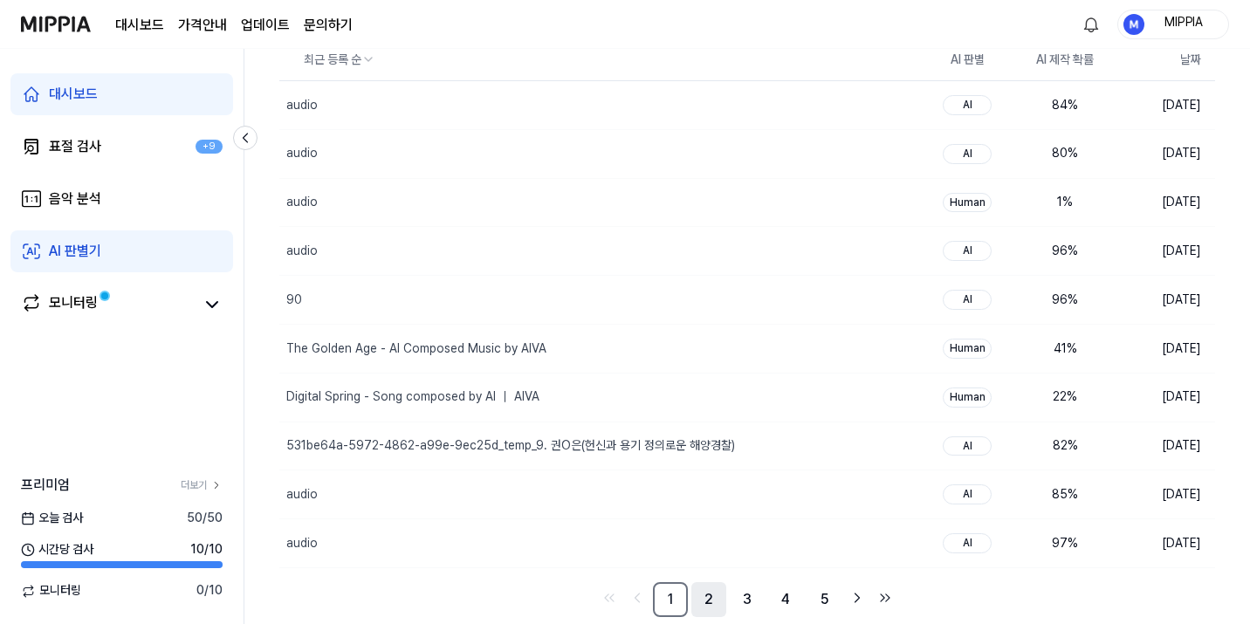
click at [707, 603] on link "2" at bounding box center [708, 599] width 35 height 35
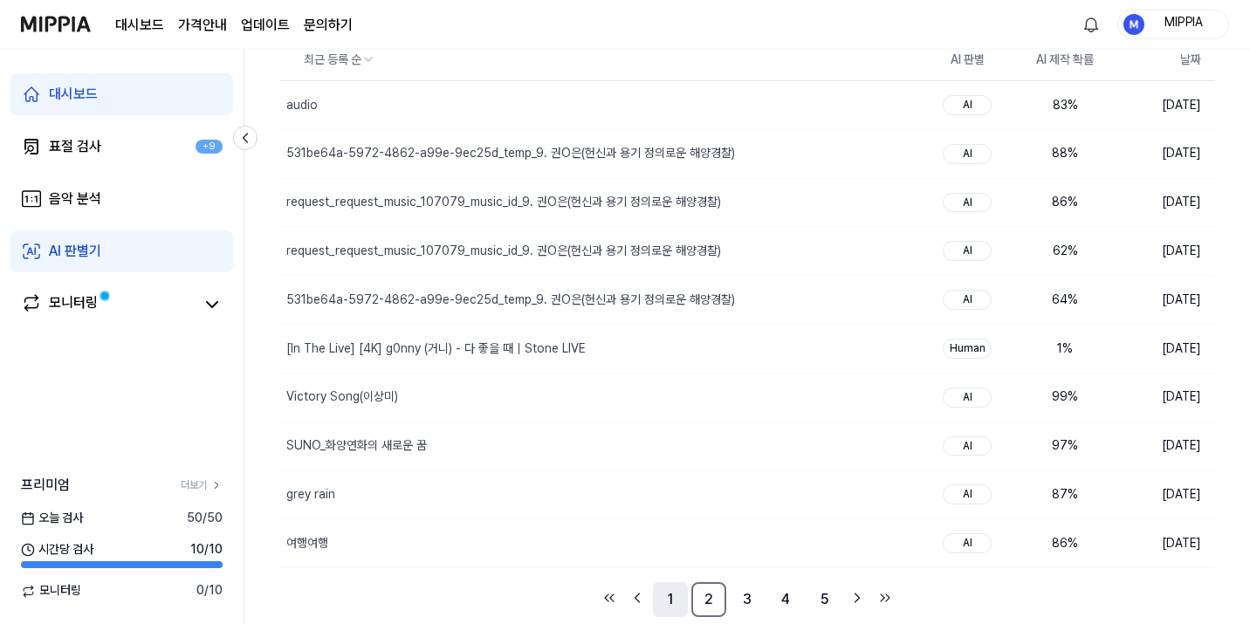
click at [673, 595] on link "1" at bounding box center [670, 599] width 35 height 35
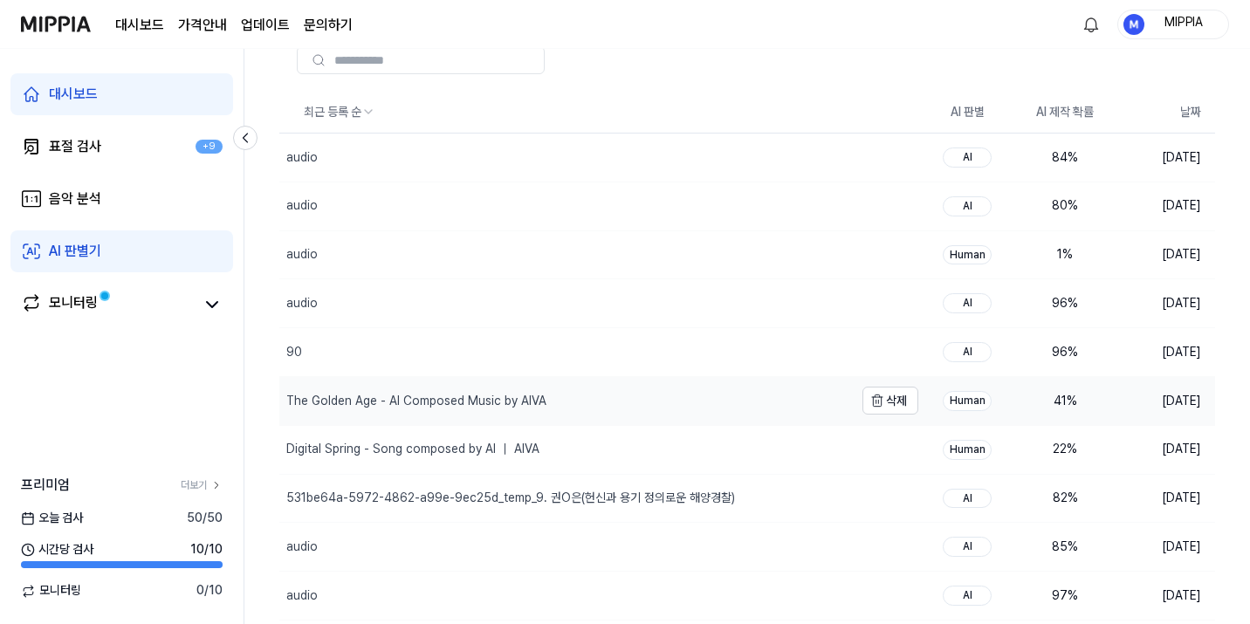
scroll to position [160, 0]
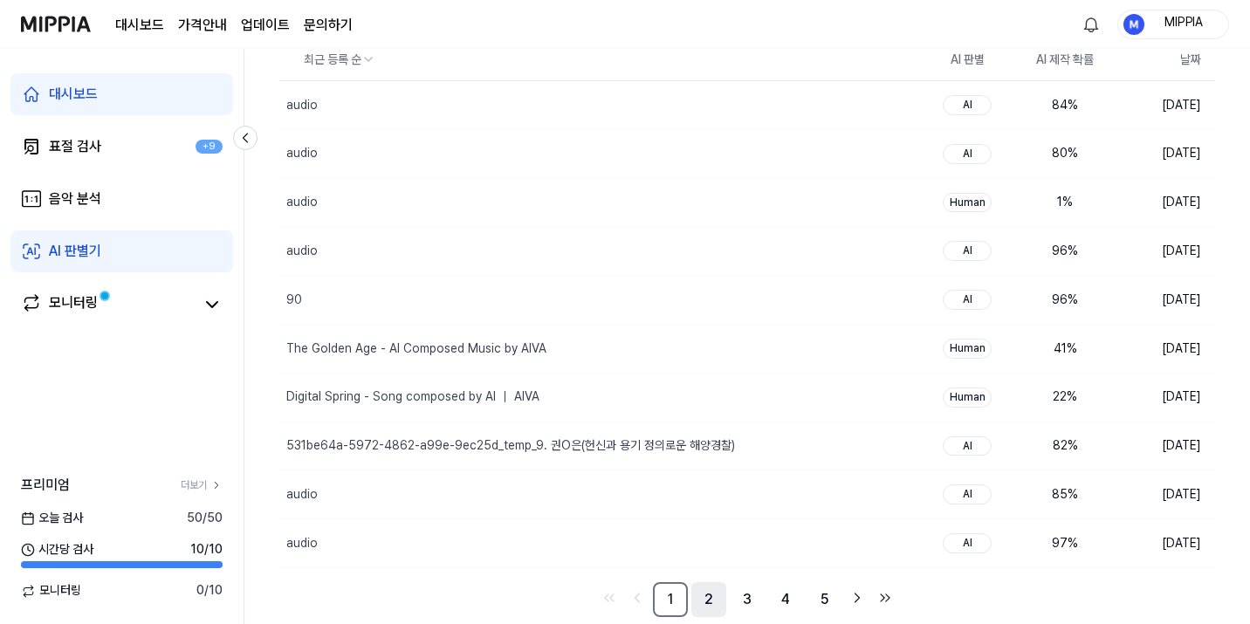
click at [716, 607] on link "2" at bounding box center [708, 599] width 35 height 35
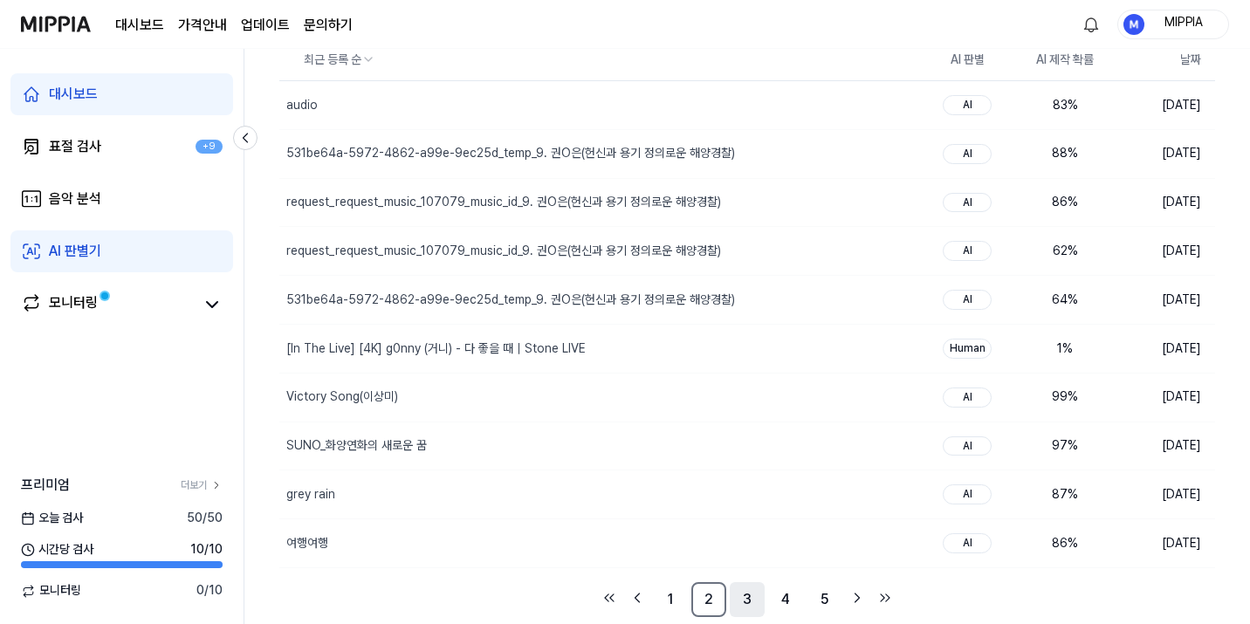
click at [733, 600] on link "3" at bounding box center [747, 599] width 35 height 35
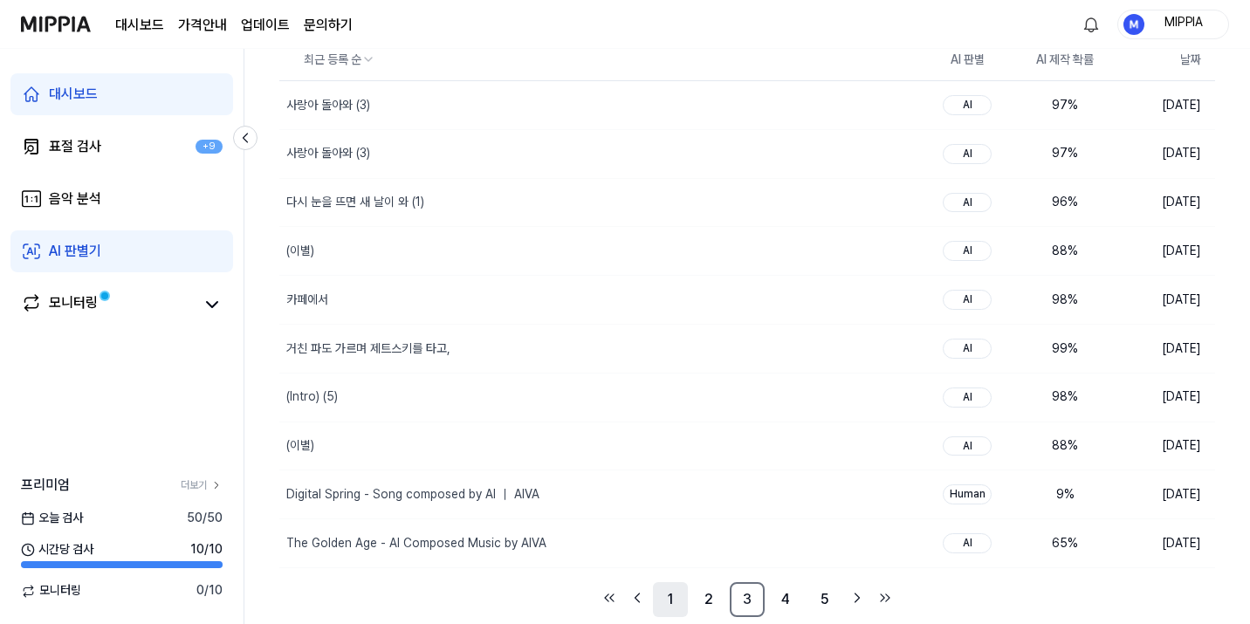
click at [679, 602] on link "1" at bounding box center [670, 599] width 35 height 35
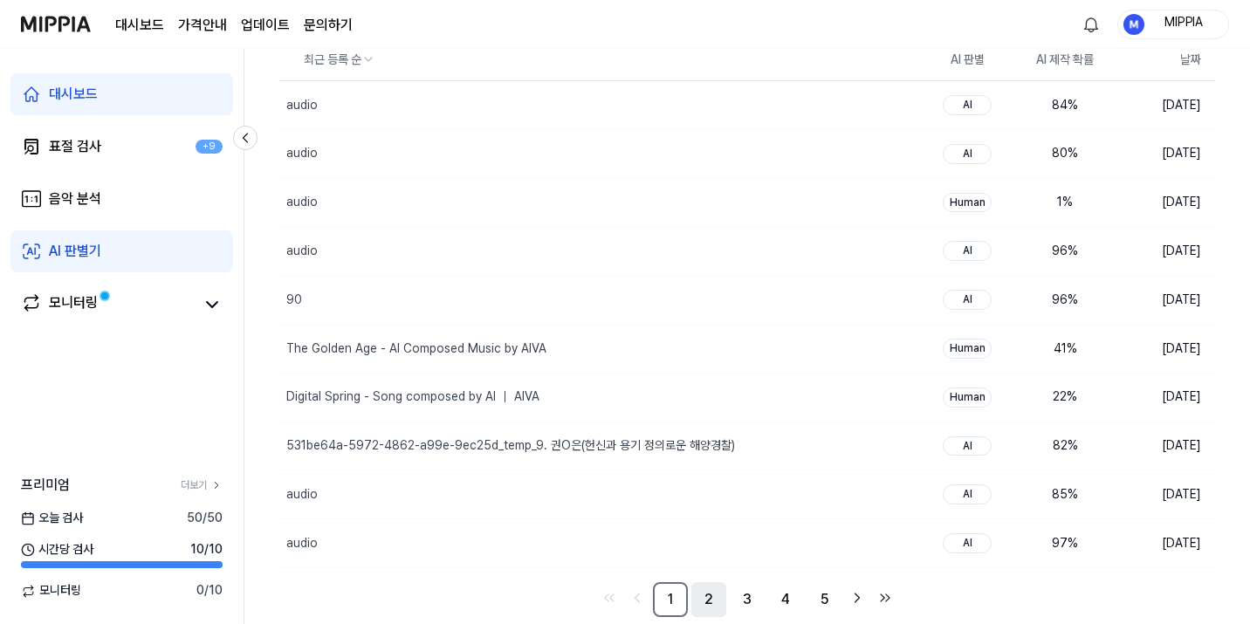
click at [702, 600] on link "2" at bounding box center [708, 599] width 35 height 35
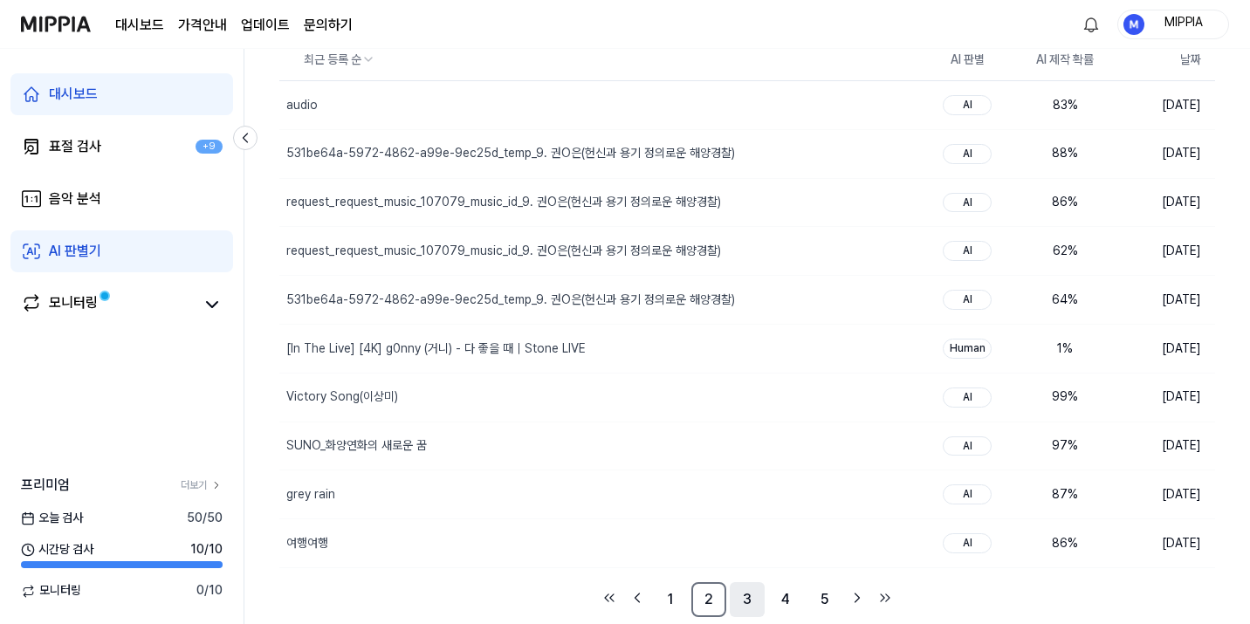
click at [731, 606] on link "3" at bounding box center [747, 599] width 35 height 35
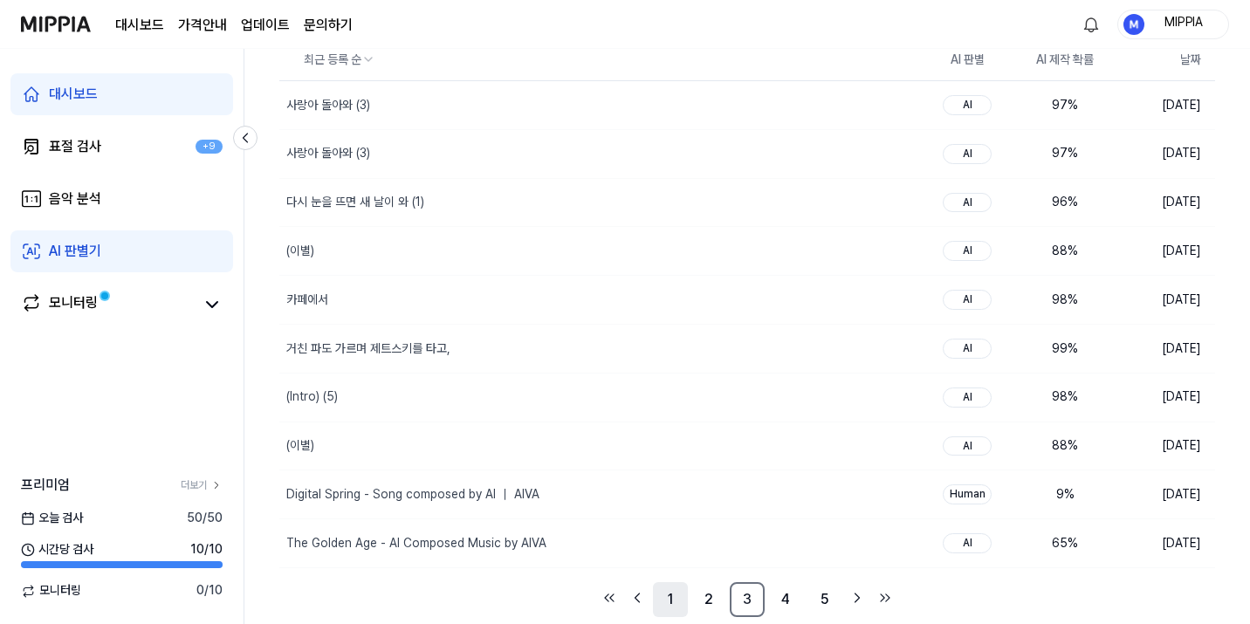
click at [680, 602] on link "1" at bounding box center [670, 599] width 35 height 35
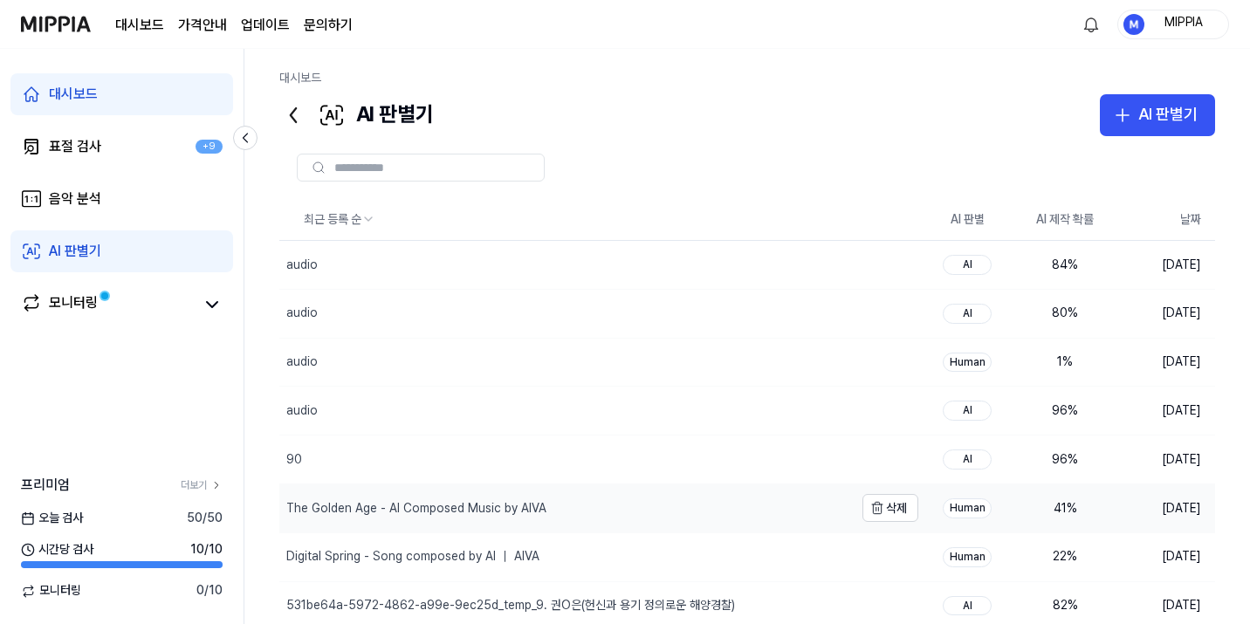
scroll to position [160, 0]
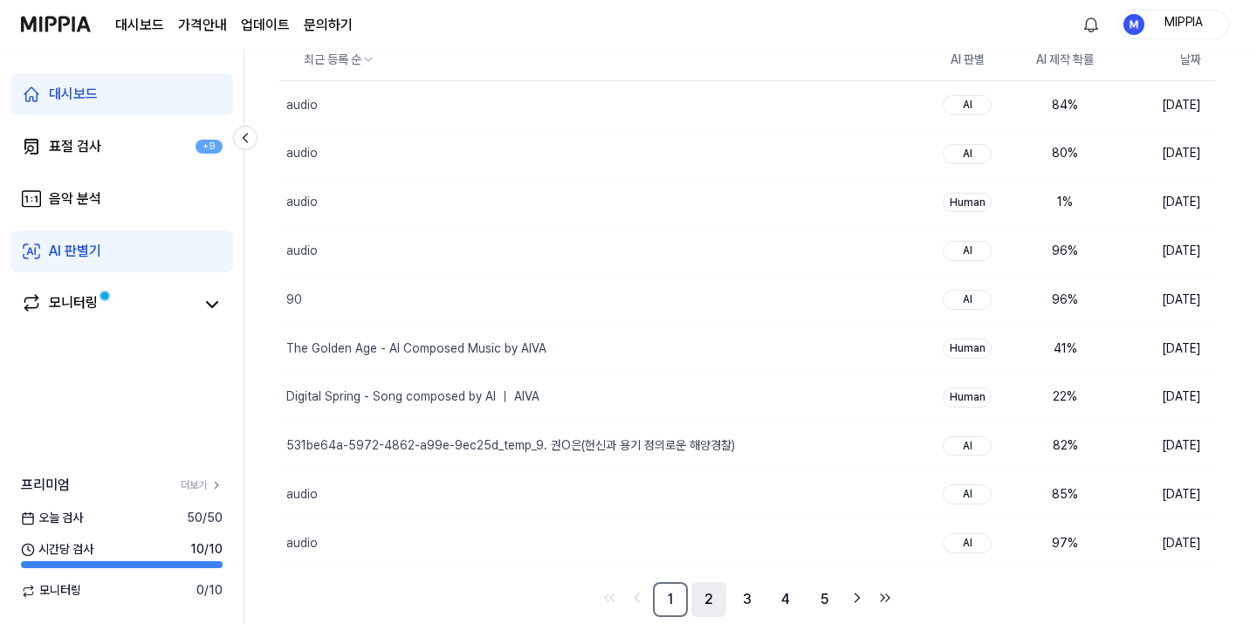
click at [702, 603] on link "2" at bounding box center [708, 599] width 35 height 35
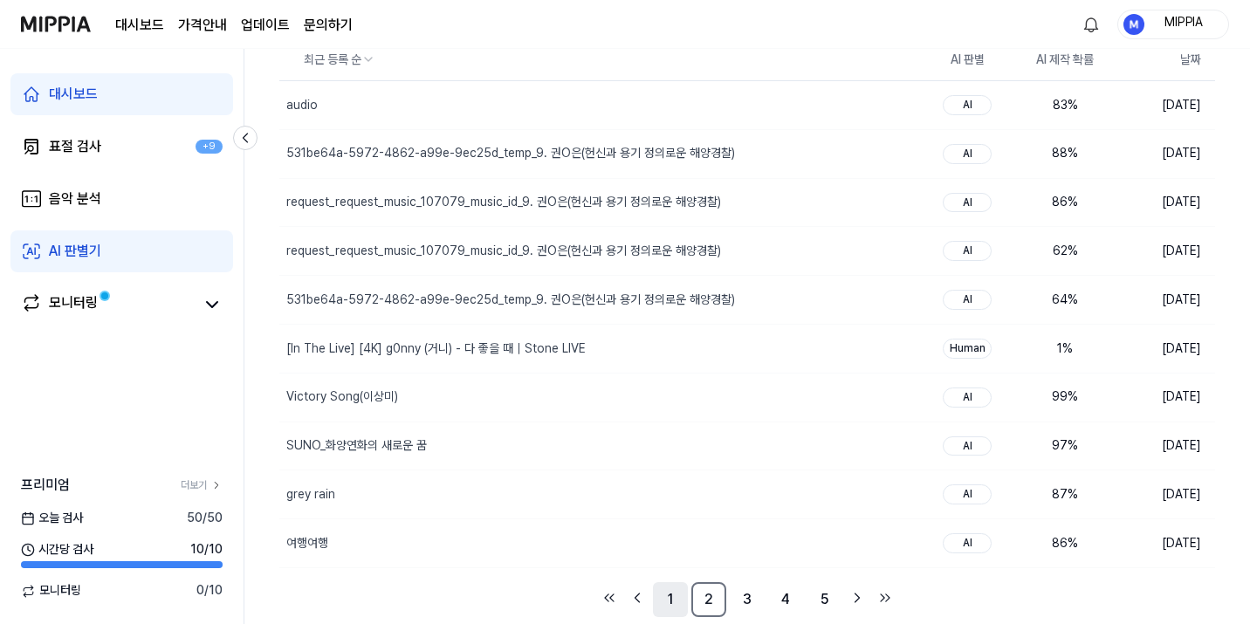
click at [676, 609] on link "1" at bounding box center [670, 599] width 35 height 35
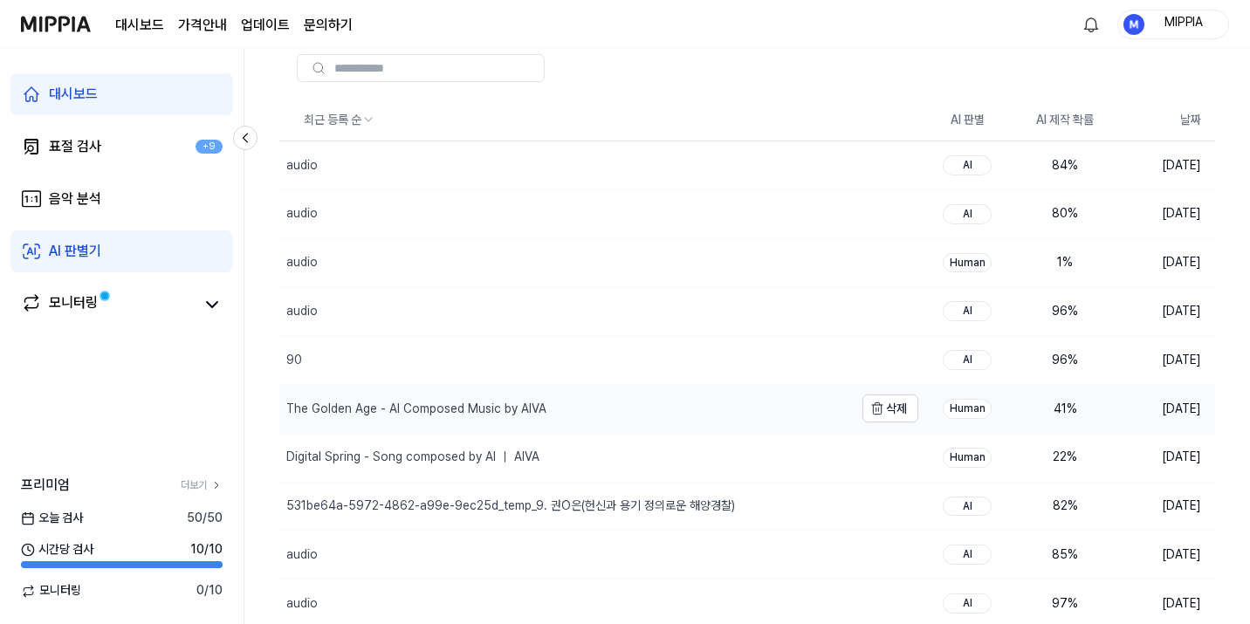
scroll to position [160, 0]
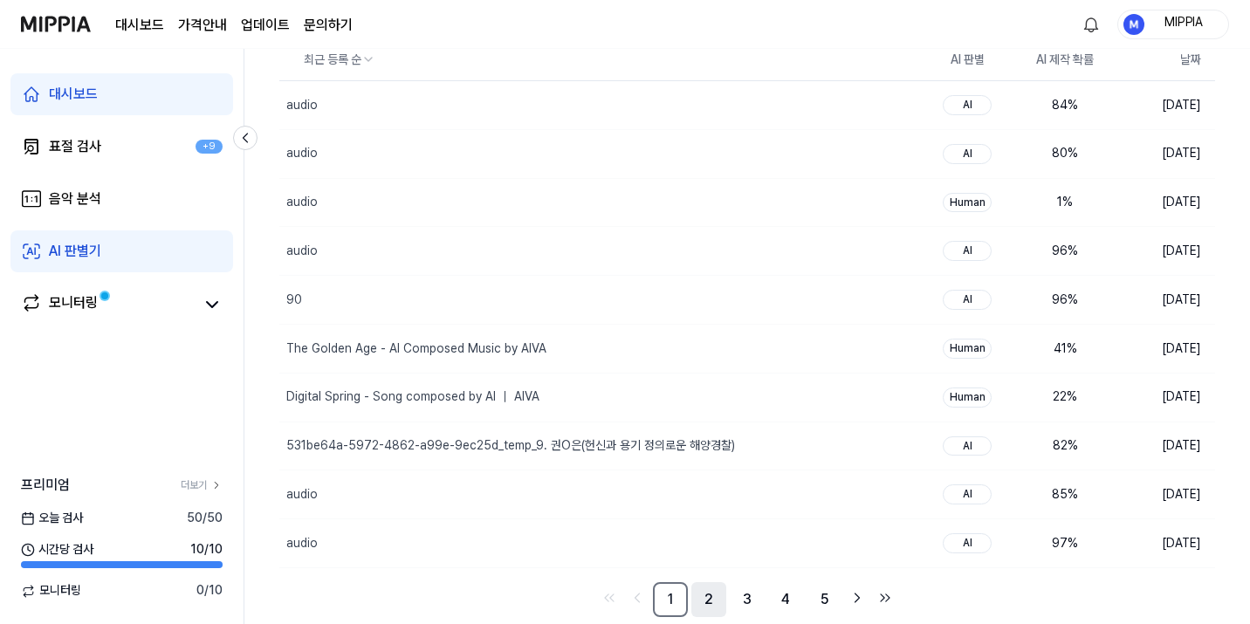
click at [703, 604] on link "2" at bounding box center [708, 599] width 35 height 35
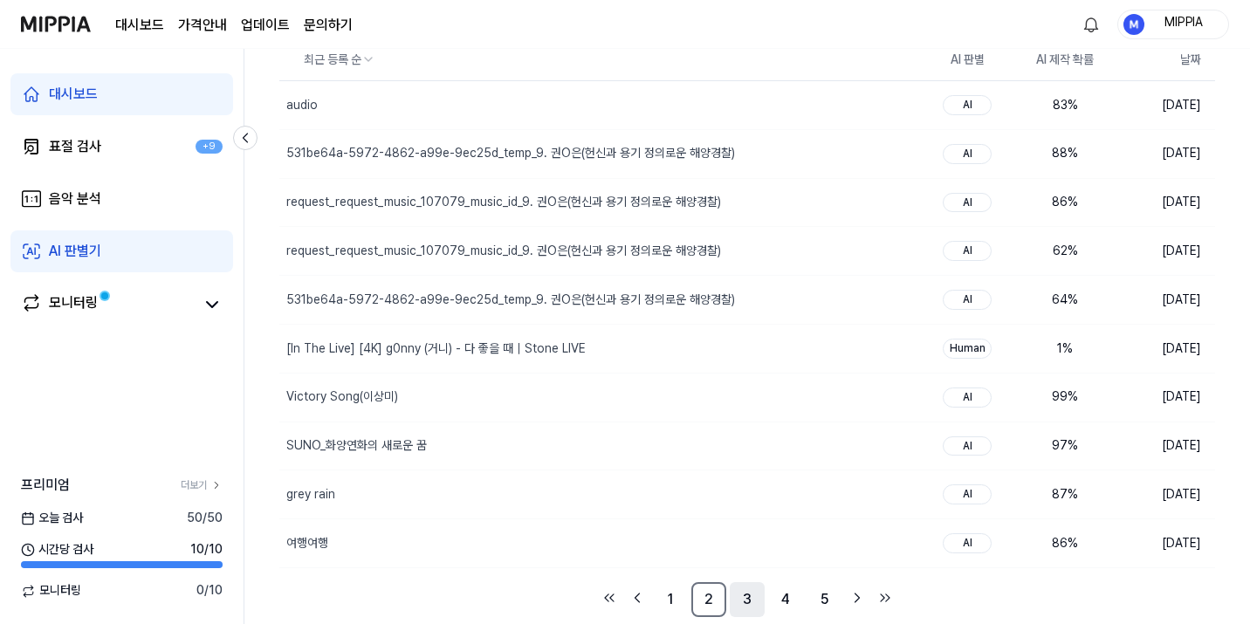
click at [750, 607] on link "3" at bounding box center [747, 599] width 35 height 35
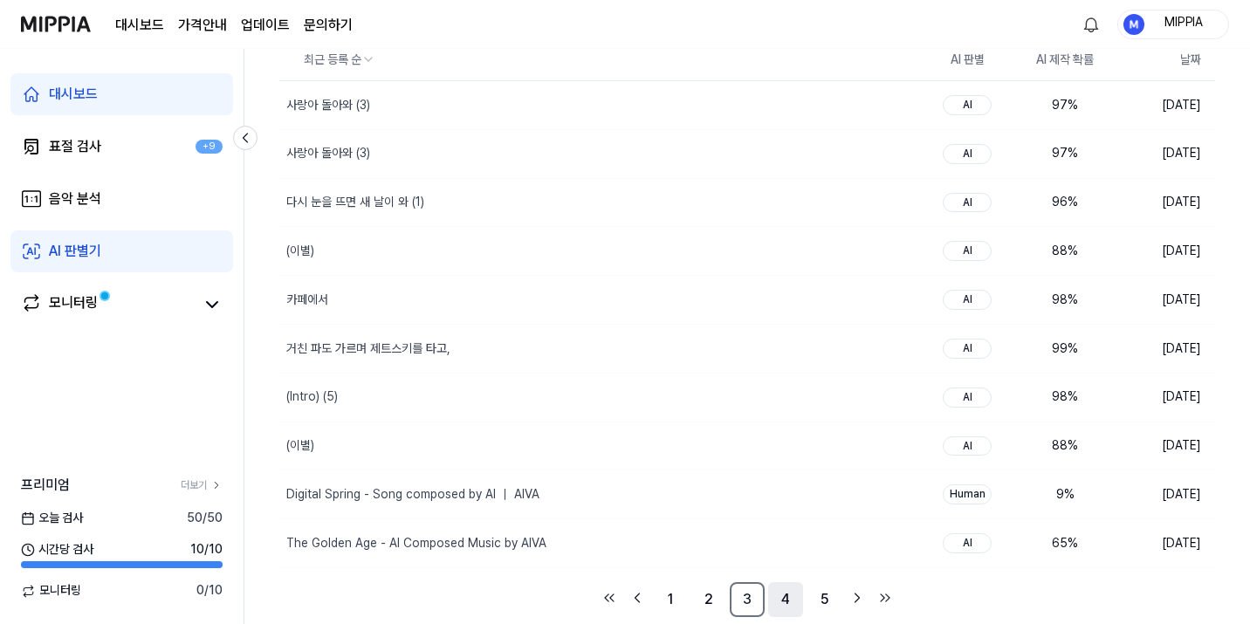
click at [791, 605] on link "4" at bounding box center [785, 599] width 35 height 35
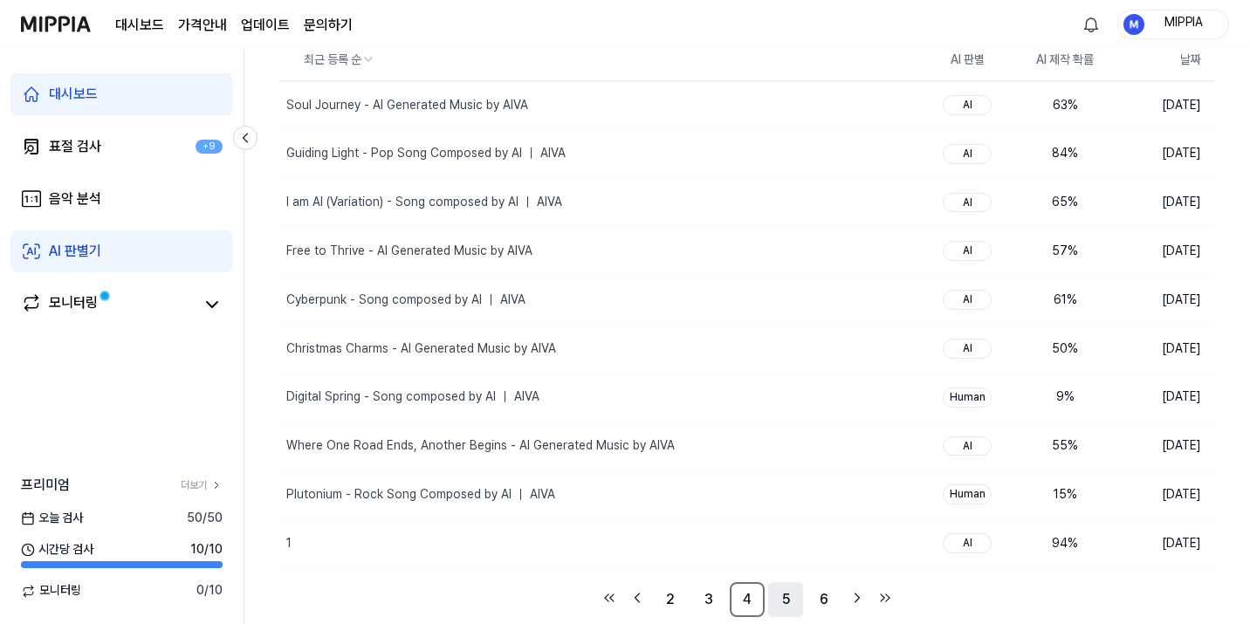
click at [796, 605] on link "5" at bounding box center [785, 599] width 35 height 35
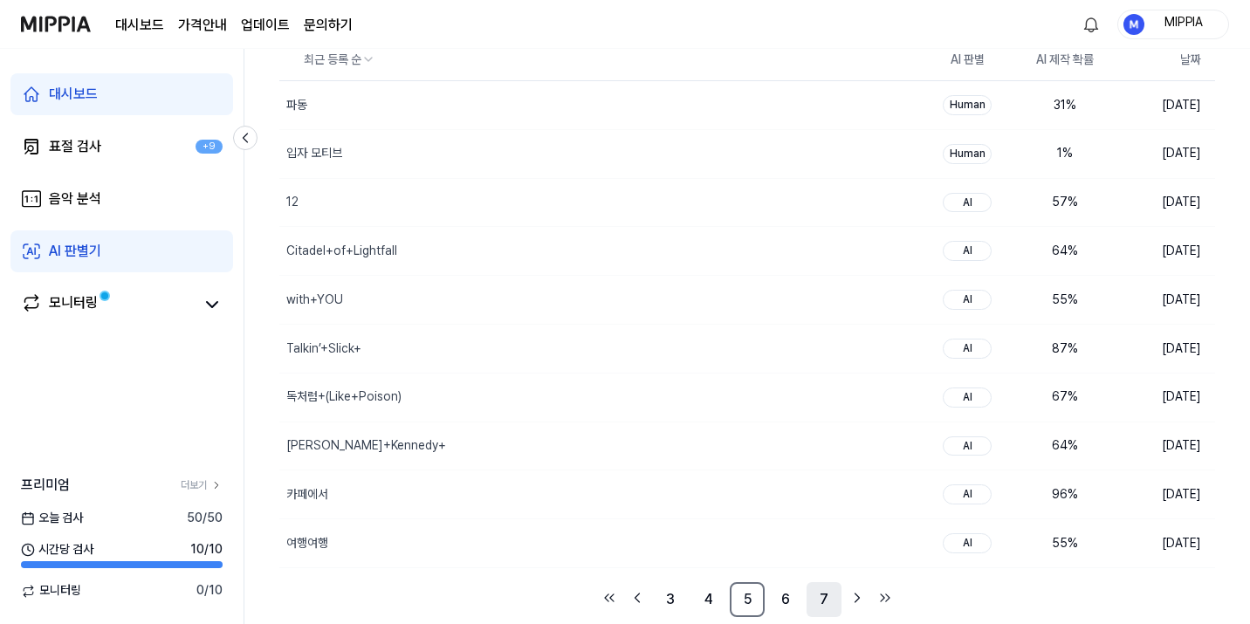
click at [812, 603] on link "7" at bounding box center [823, 599] width 35 height 35
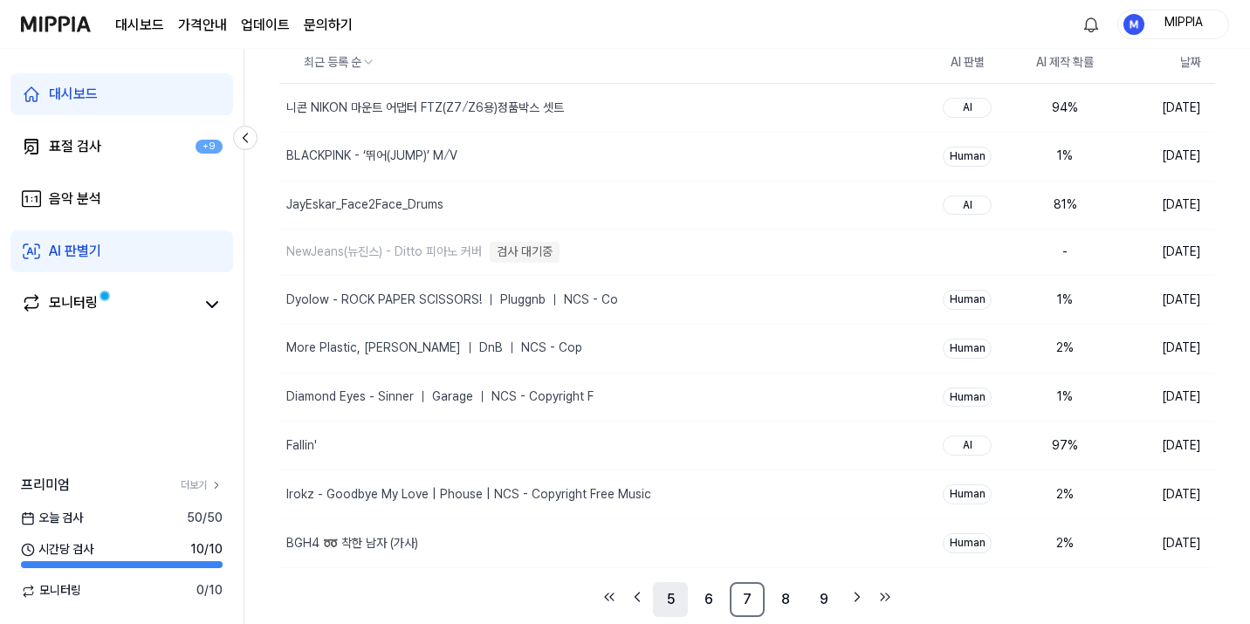
click at [665, 601] on link "5" at bounding box center [670, 599] width 35 height 35
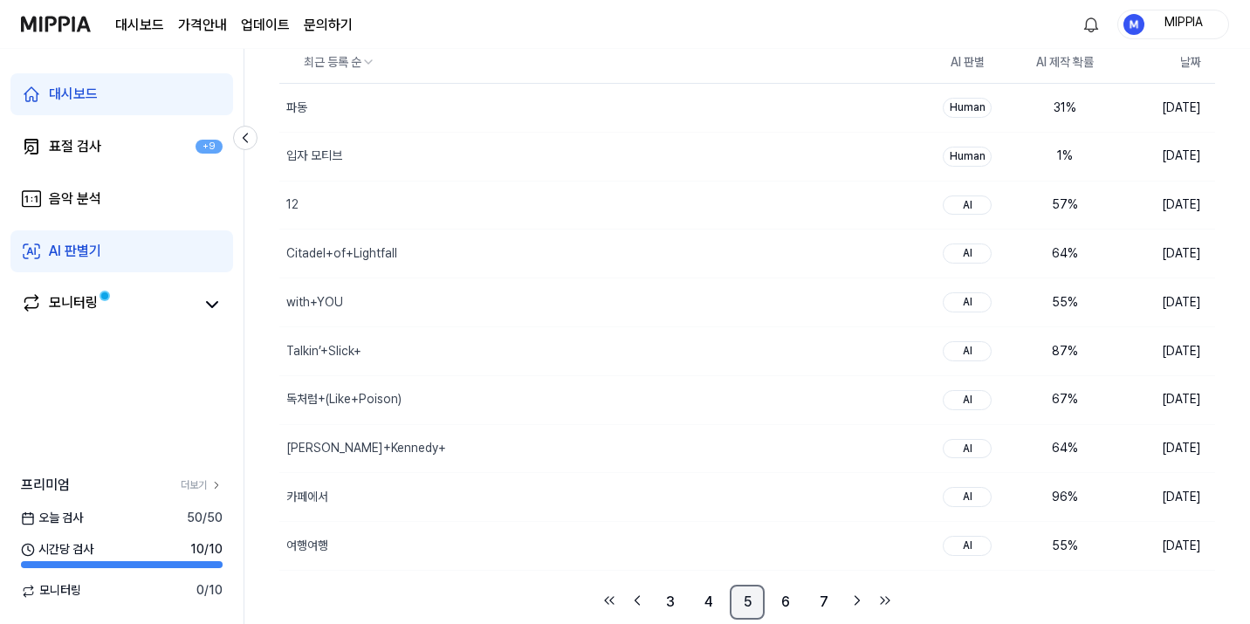
scroll to position [160, 0]
click at [659, 604] on link "3" at bounding box center [670, 599] width 35 height 35
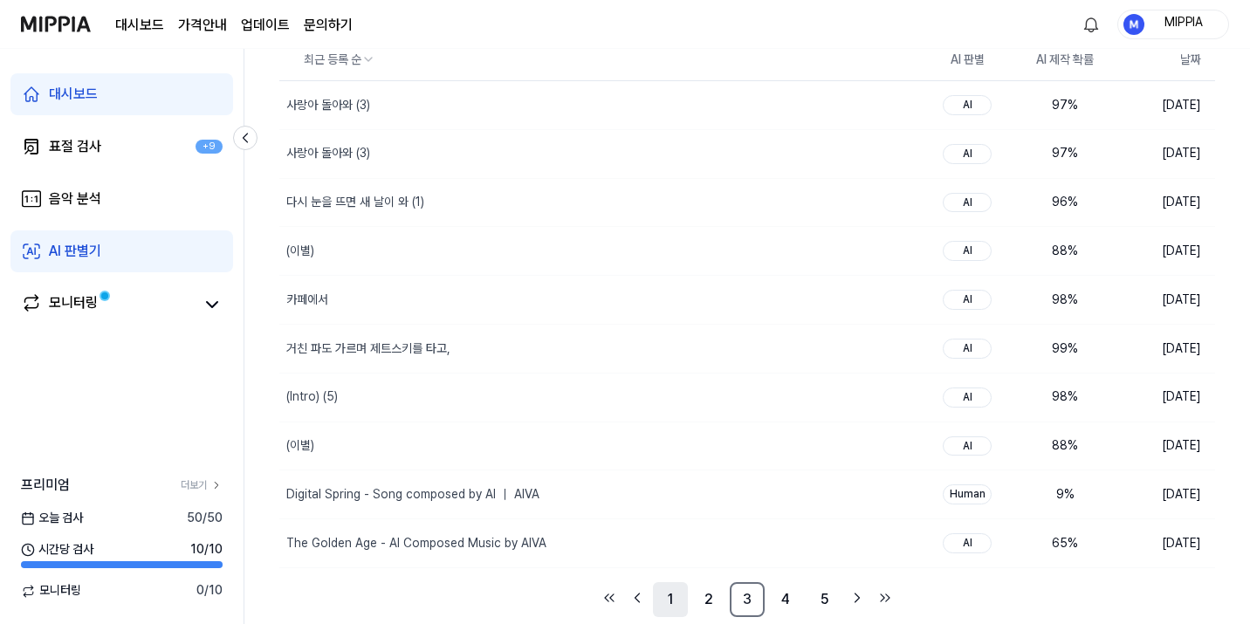
click at [667, 603] on link "1" at bounding box center [670, 599] width 35 height 35
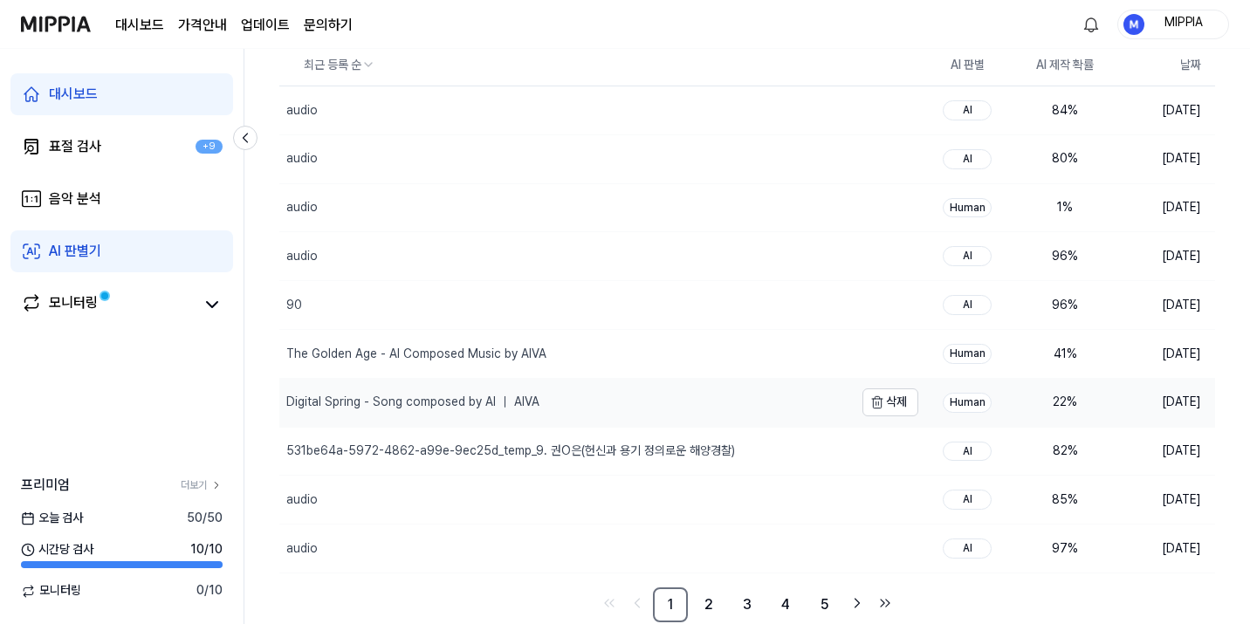
scroll to position [160, 0]
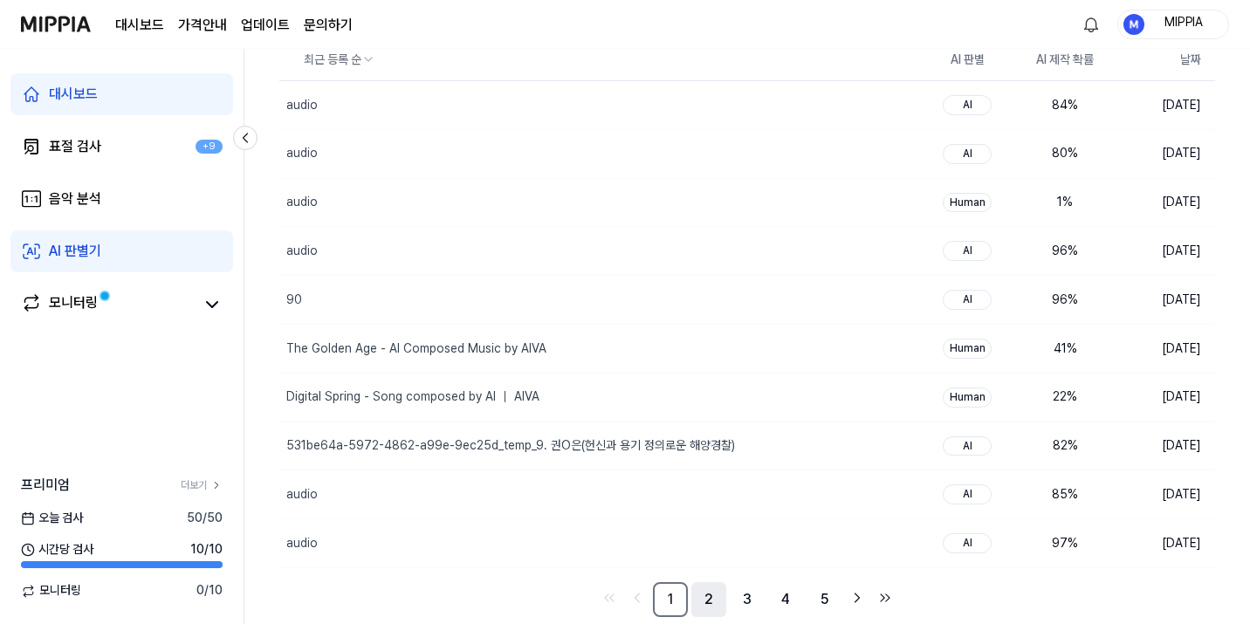
click at [696, 599] on link "2" at bounding box center [708, 599] width 35 height 35
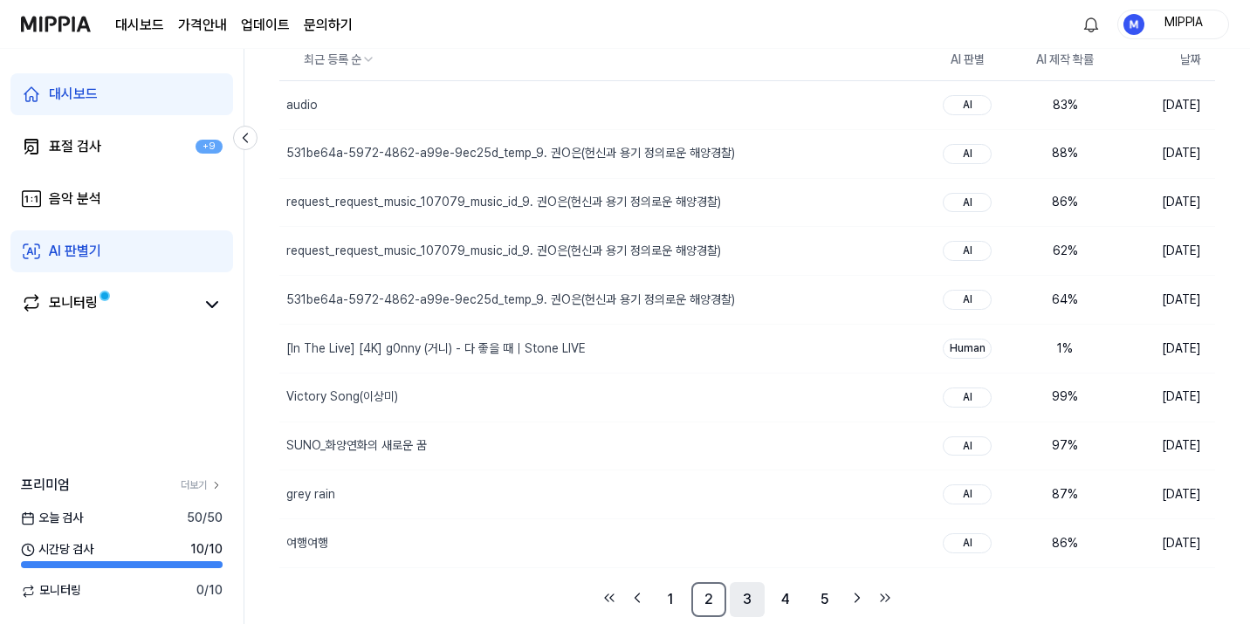
click at [744, 603] on link "3" at bounding box center [747, 599] width 35 height 35
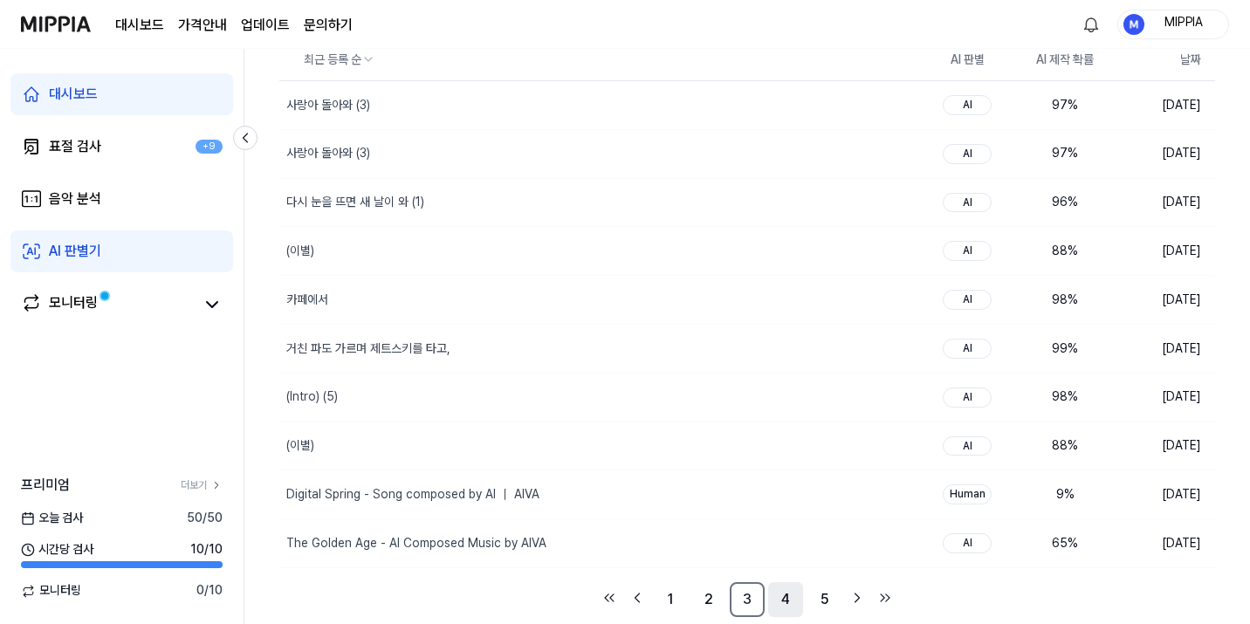
click at [797, 604] on link "4" at bounding box center [785, 599] width 35 height 35
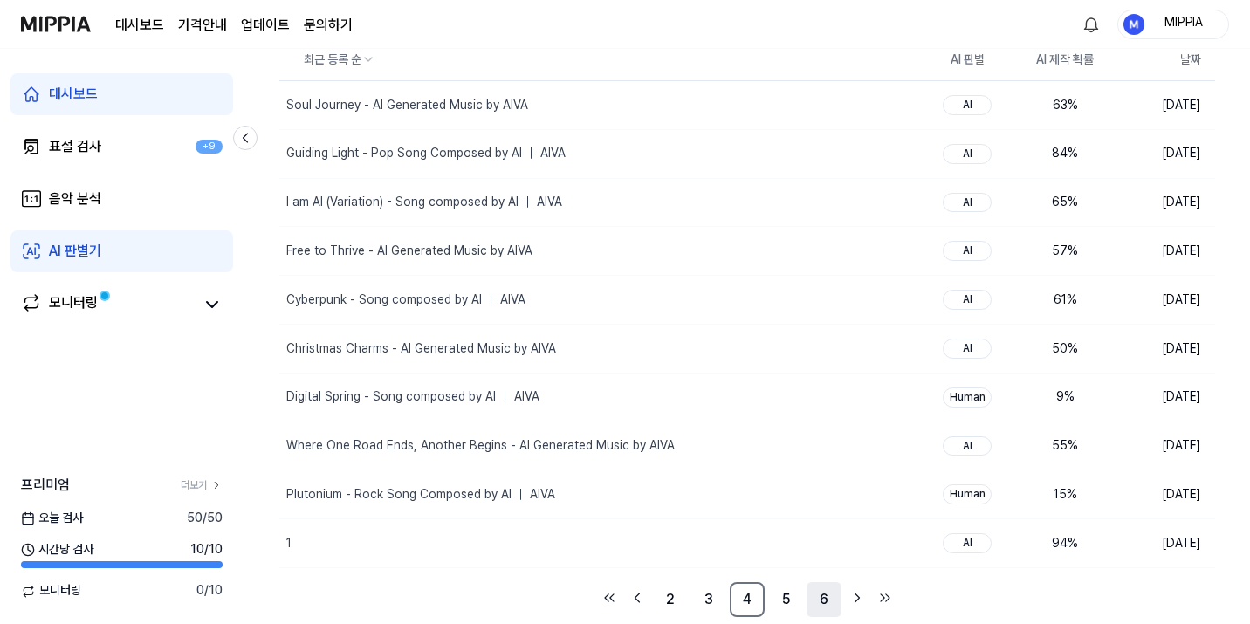
click at [819, 601] on link "6" at bounding box center [823, 599] width 35 height 35
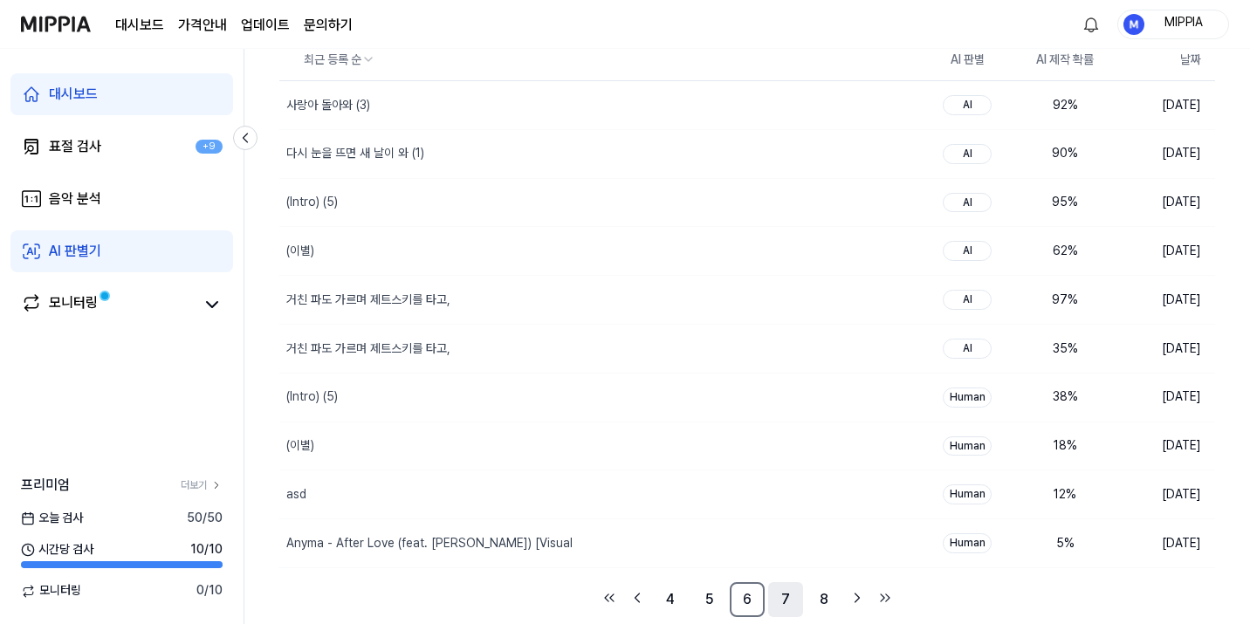
click at [792, 603] on link "7" at bounding box center [785, 599] width 35 height 35
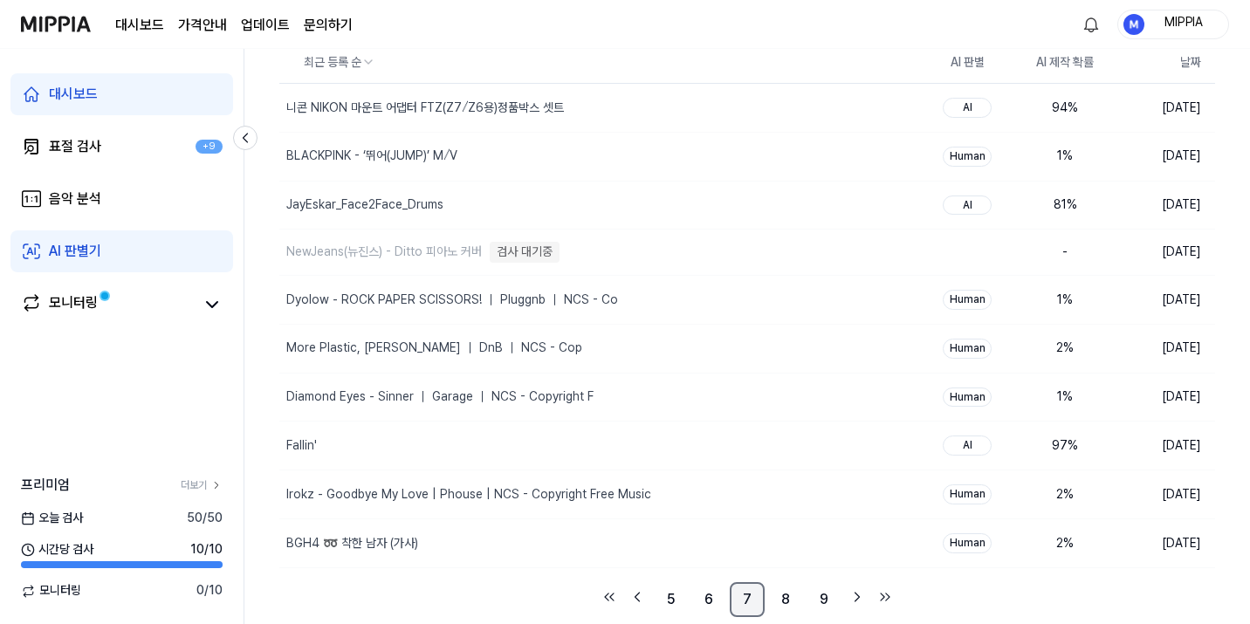
scroll to position [157, 0]
click at [715, 483] on div "Irokz - Goodbye My Love | Phouse | NCS - Copyright Free Music" at bounding box center [566, 494] width 574 height 48
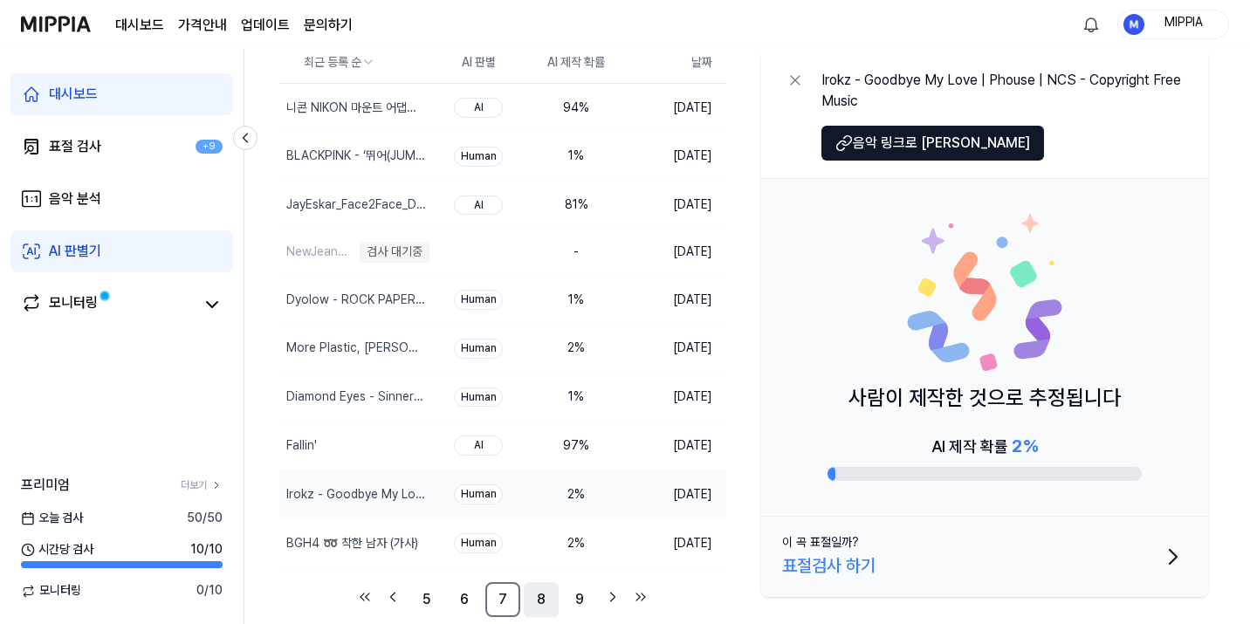
click at [541, 602] on link "8" at bounding box center [541, 599] width 35 height 35
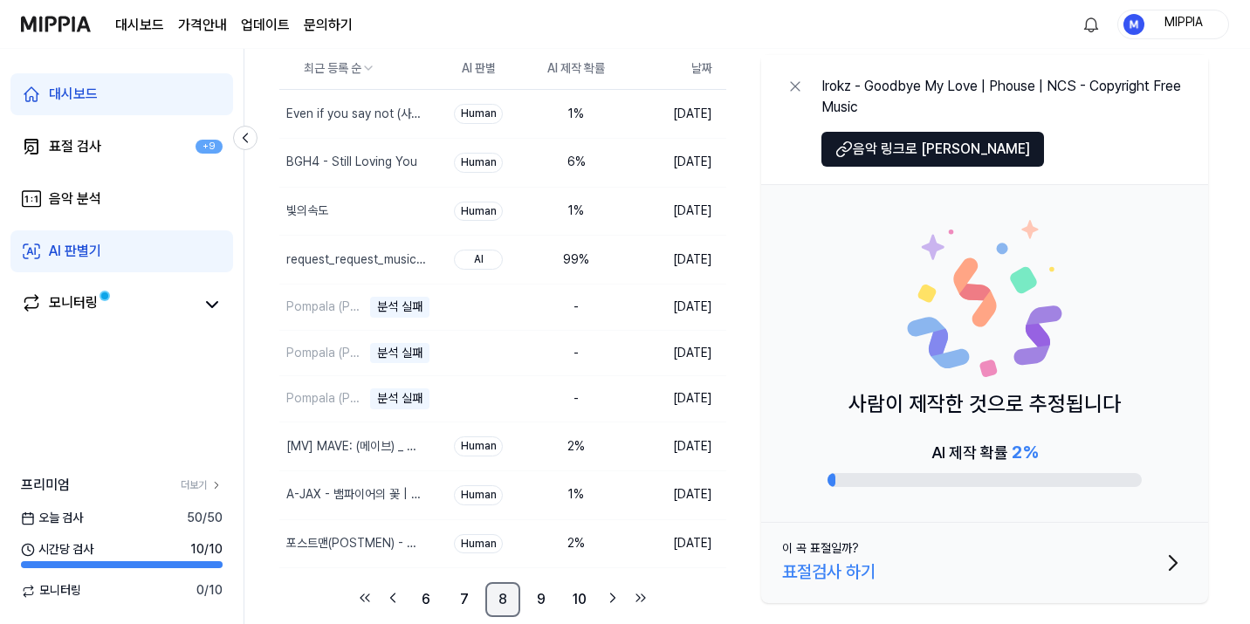
scroll to position [151, 0]
click at [547, 159] on div "6 %" at bounding box center [576, 162] width 70 height 17
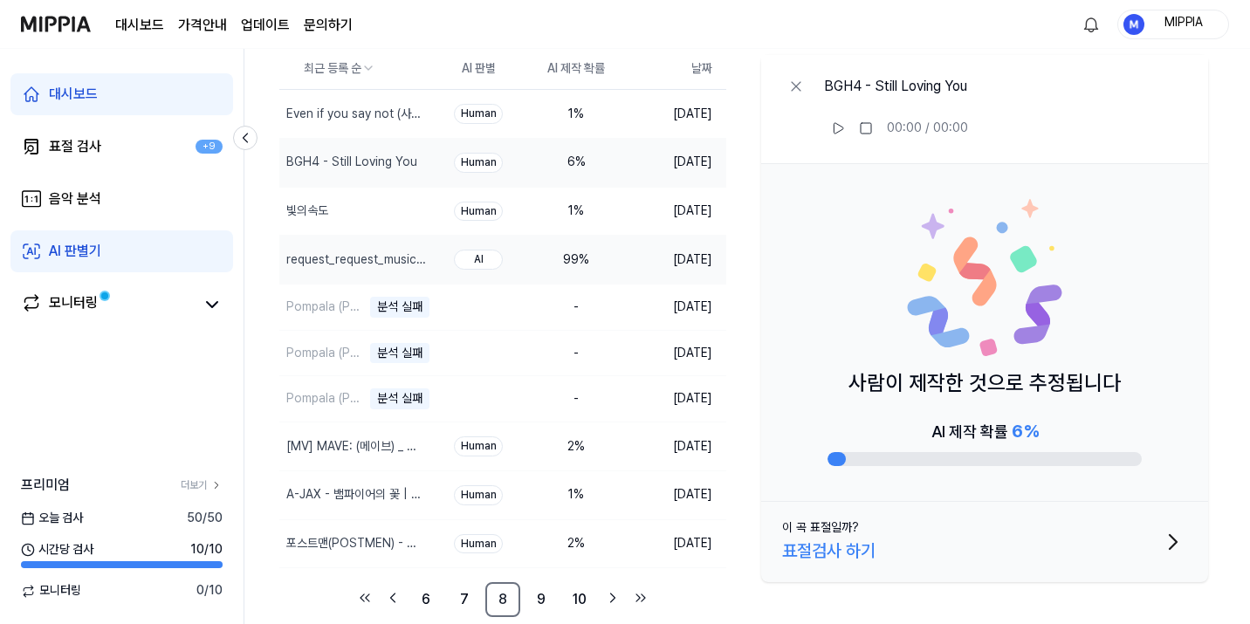
click at [560, 262] on div "99 %" at bounding box center [576, 259] width 70 height 17
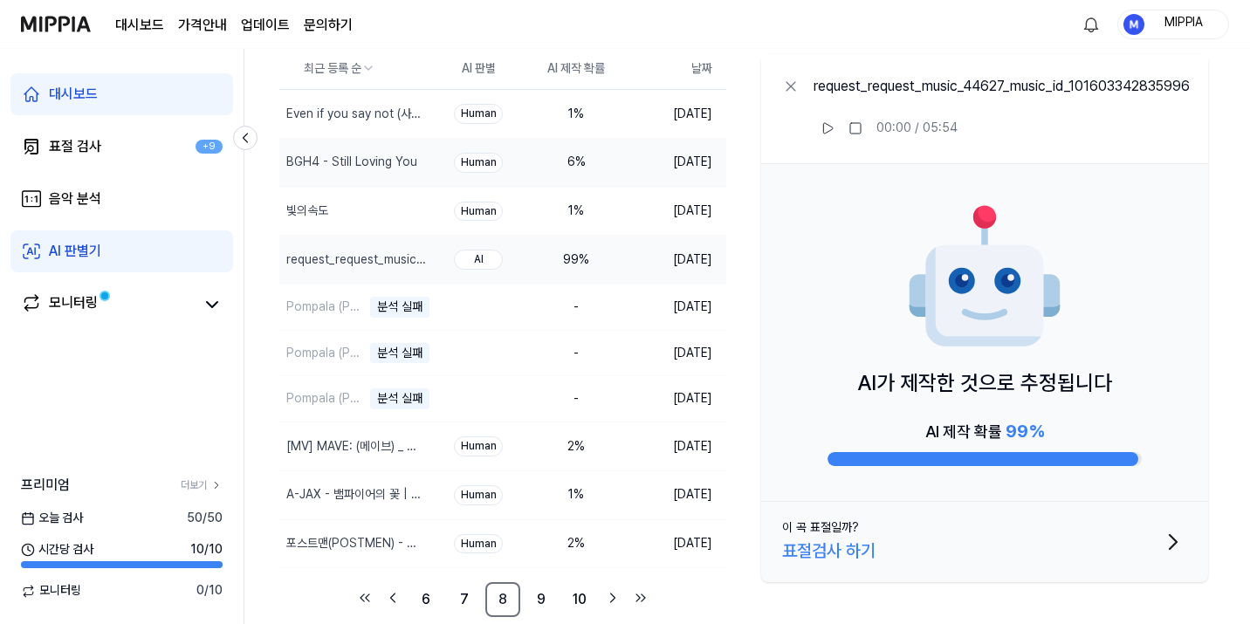
click at [571, 161] on div "6 %" at bounding box center [576, 162] width 70 height 17
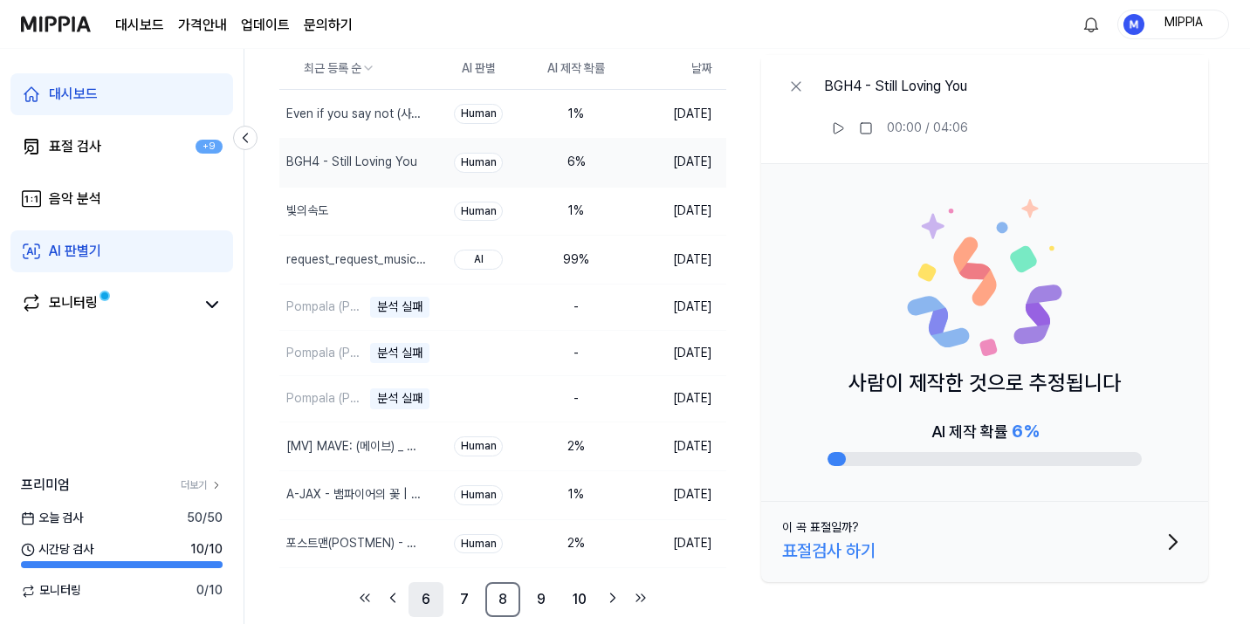
click at [427, 598] on link "6" at bounding box center [425, 599] width 35 height 35
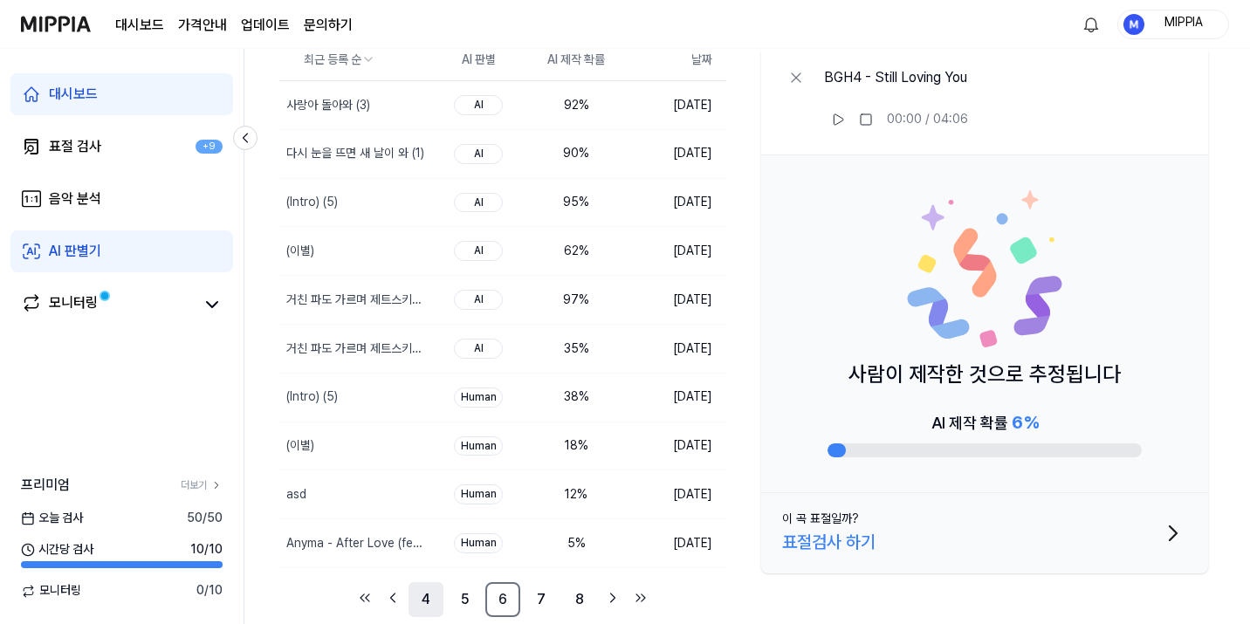
click at [434, 606] on link "4" at bounding box center [425, 599] width 35 height 35
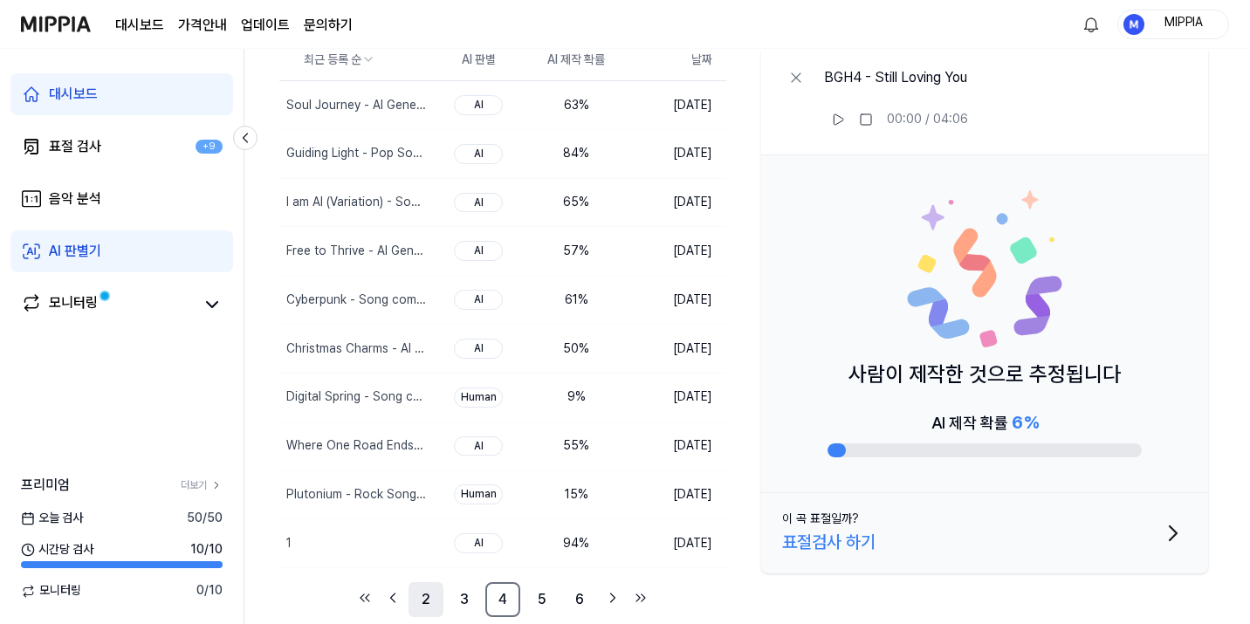
click at [426, 604] on link "2" at bounding box center [425, 599] width 35 height 35
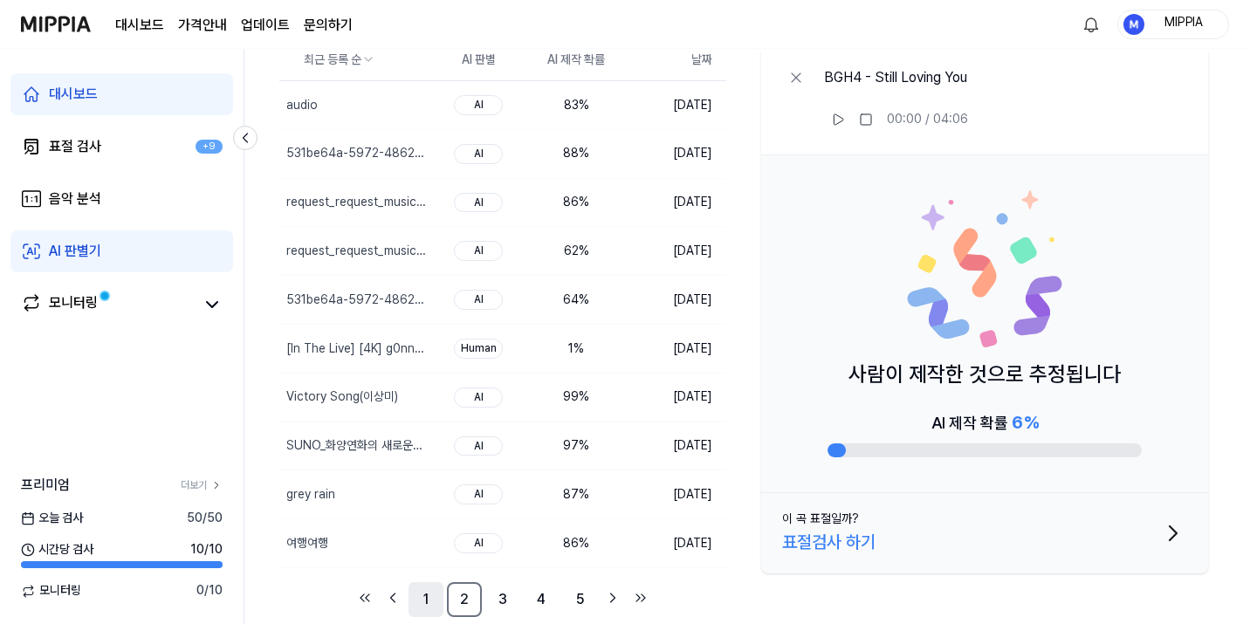
click at [425, 605] on link "1" at bounding box center [425, 599] width 35 height 35
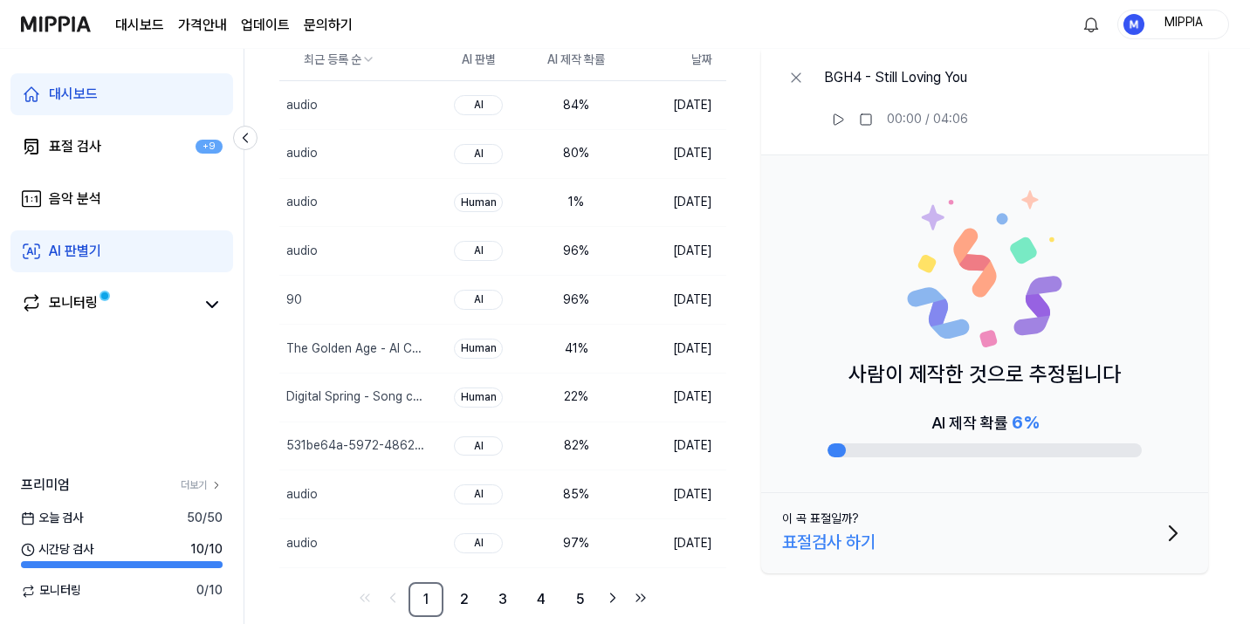
drag, startPoint x: 850, startPoint y: 372, endPoint x: 1038, endPoint y: 386, distance: 188.1
click at [1038, 386] on p "사람이 제작한 것으로 추정됩니다" at bounding box center [984, 374] width 272 height 33
drag, startPoint x: 1079, startPoint y: 381, endPoint x: 1138, endPoint y: 381, distance: 58.5
click at [1138, 381] on div "사람이 제작한 것으로 추정됩니다 AI 제작 확률 6 %" at bounding box center [984, 324] width 447 height 338
drag, startPoint x: 1123, startPoint y: 376, endPoint x: 1048, endPoint y: 373, distance: 75.1
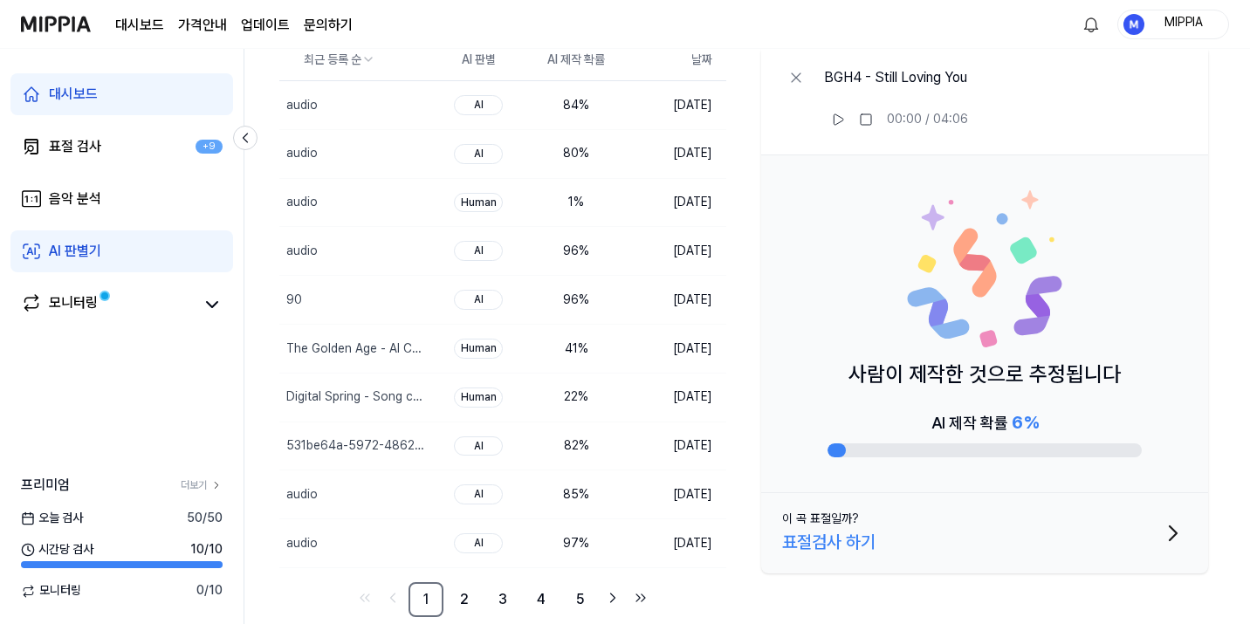
click at [1048, 373] on div "사람이 제작한 것으로 추정됩니다 AI 제작 확률 6 %" at bounding box center [984, 324] width 447 height 338
click at [1047, 372] on p "사람이 제작한 것으로 추정됩니다" at bounding box center [984, 374] width 272 height 33
click at [542, 451] on div "82 %" at bounding box center [576, 445] width 70 height 17
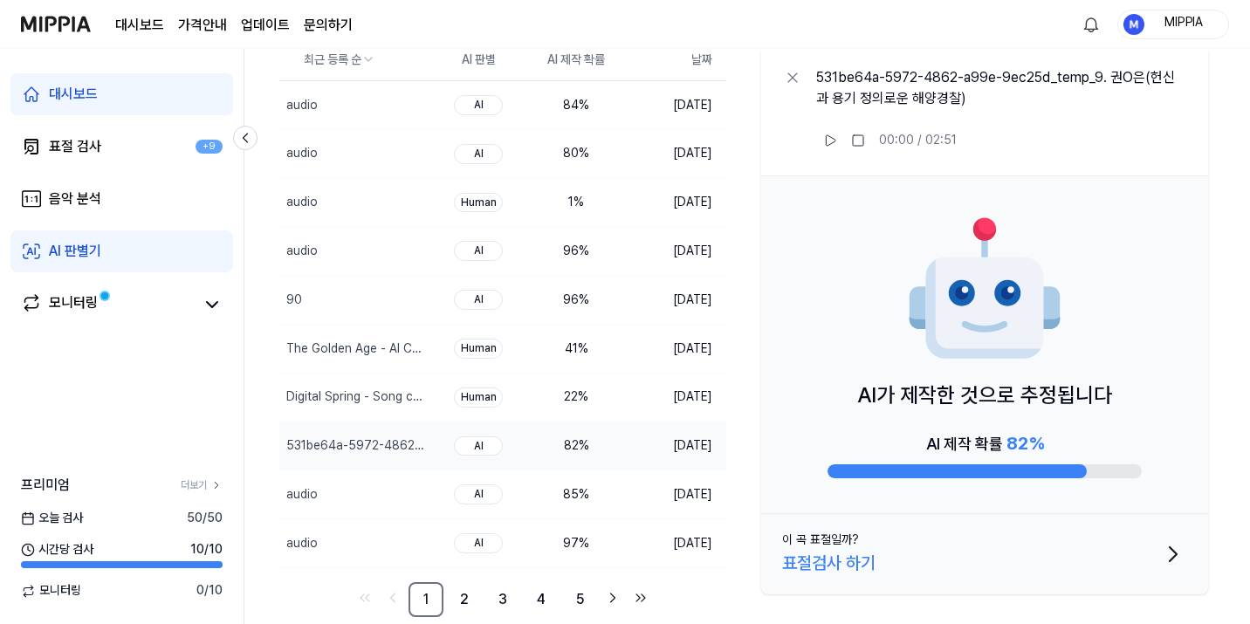
drag, startPoint x: 864, startPoint y: 392, endPoint x: 1107, endPoint y: 388, distance: 243.5
click at [1107, 388] on p "AI가 제작한 것으로 추정됩니다" at bounding box center [984, 395] width 255 height 33
click at [1107, 395] on p "AI가 제작한 것으로 추정됩니다" at bounding box center [984, 395] width 255 height 33
click at [786, 79] on icon at bounding box center [792, 77] width 17 height 17
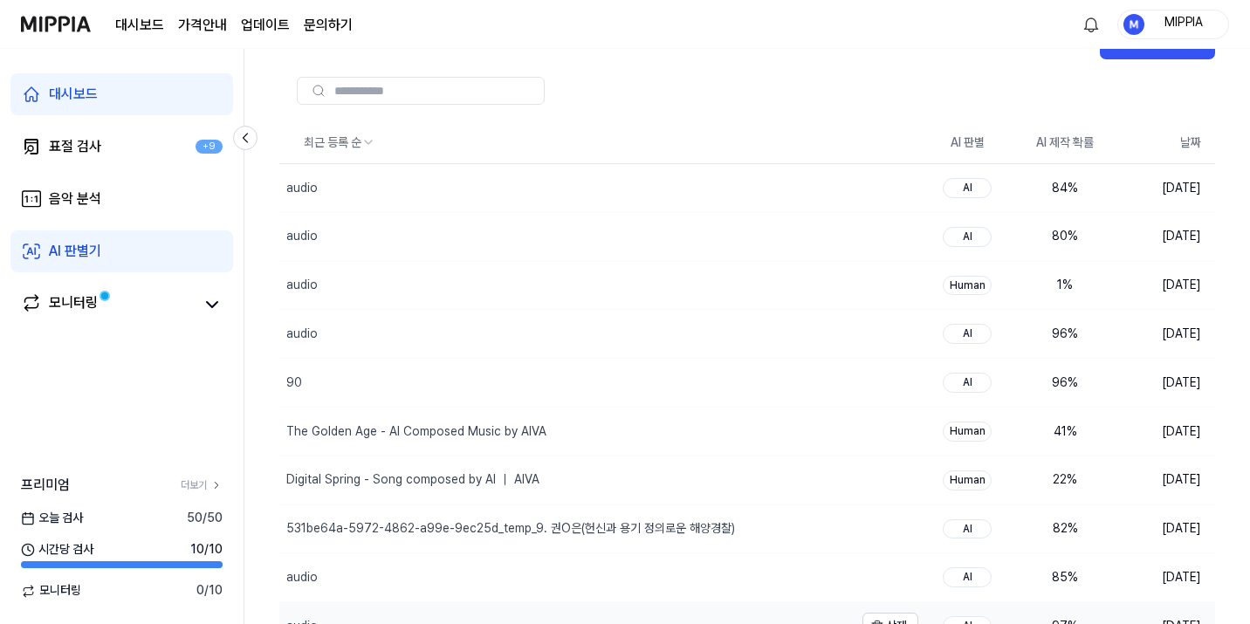
scroll to position [160, 0]
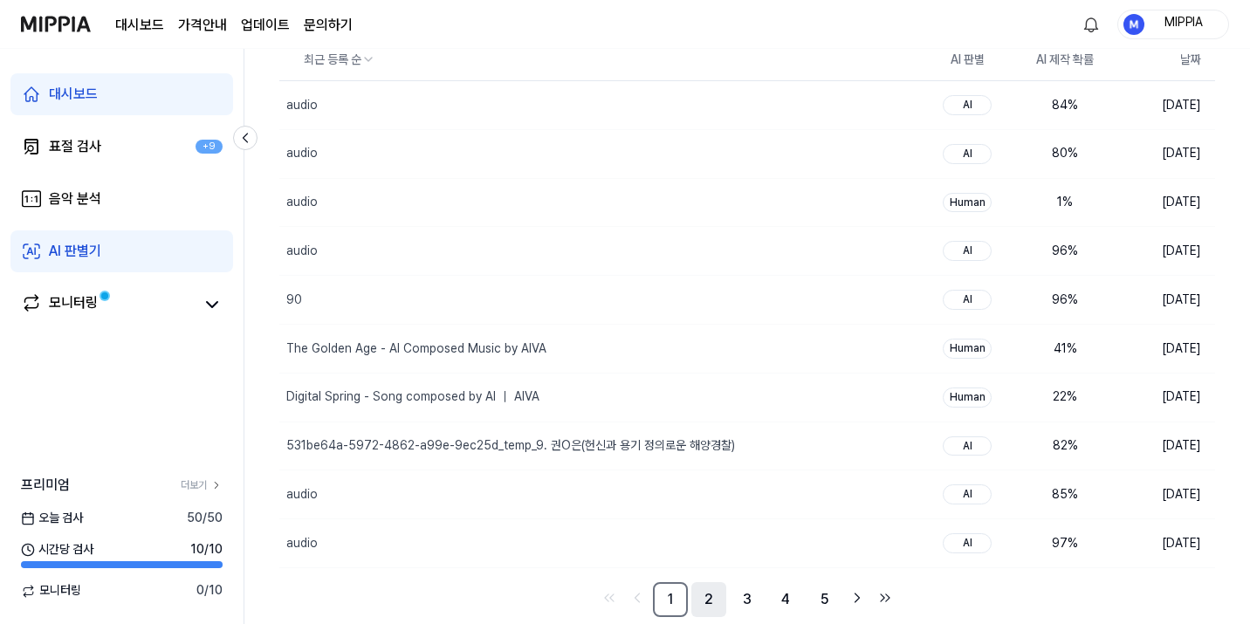
click at [706, 612] on link "2" at bounding box center [708, 599] width 35 height 35
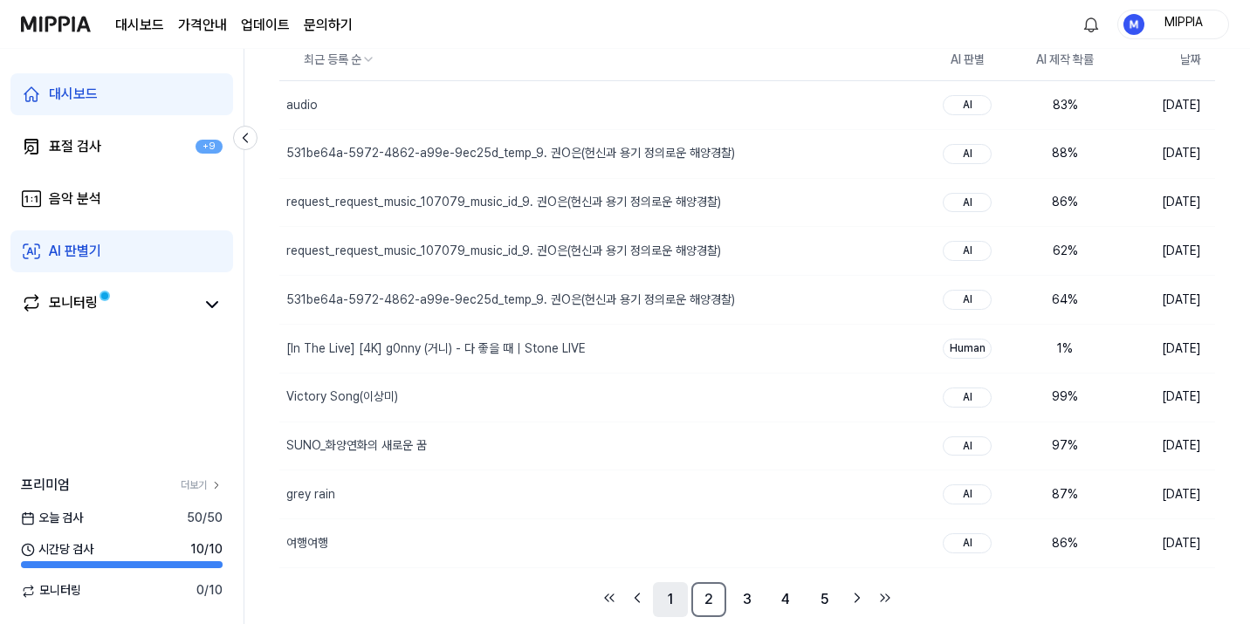
click at [662, 612] on link "1" at bounding box center [670, 599] width 35 height 35
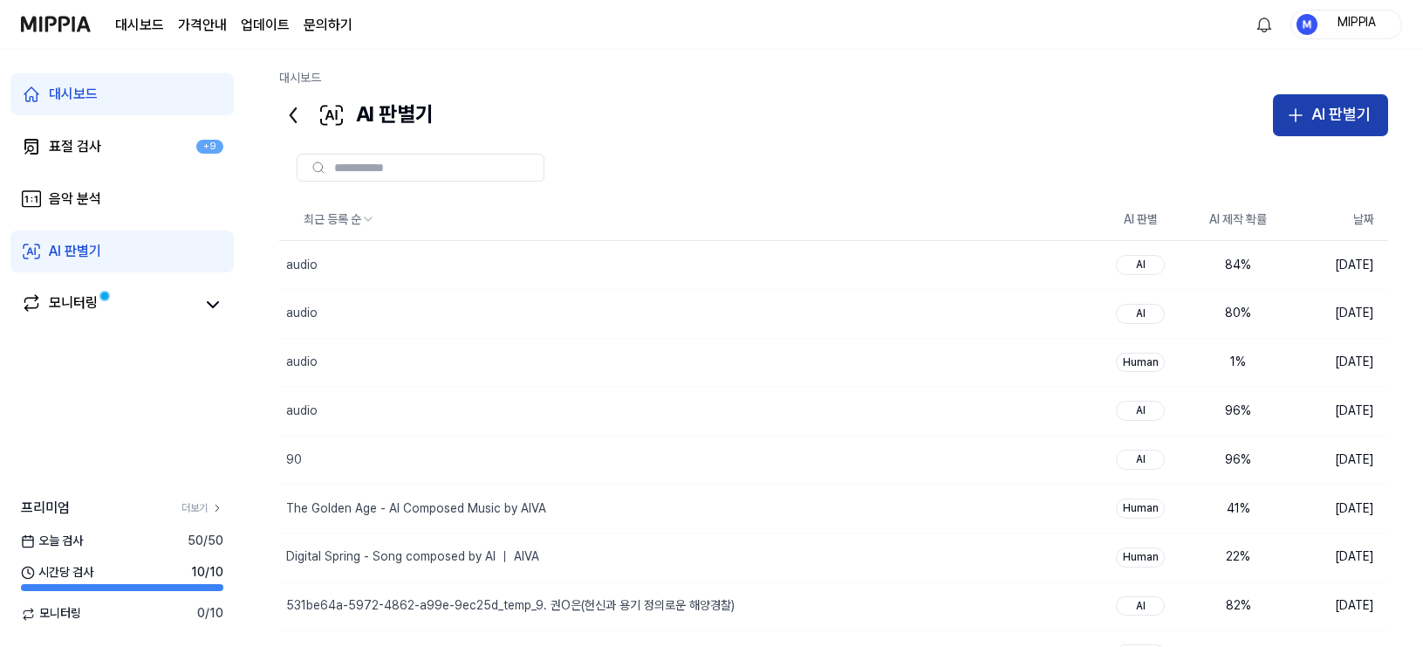
click at [1256, 114] on div "AI 판별기" at bounding box center [1341, 114] width 59 height 25
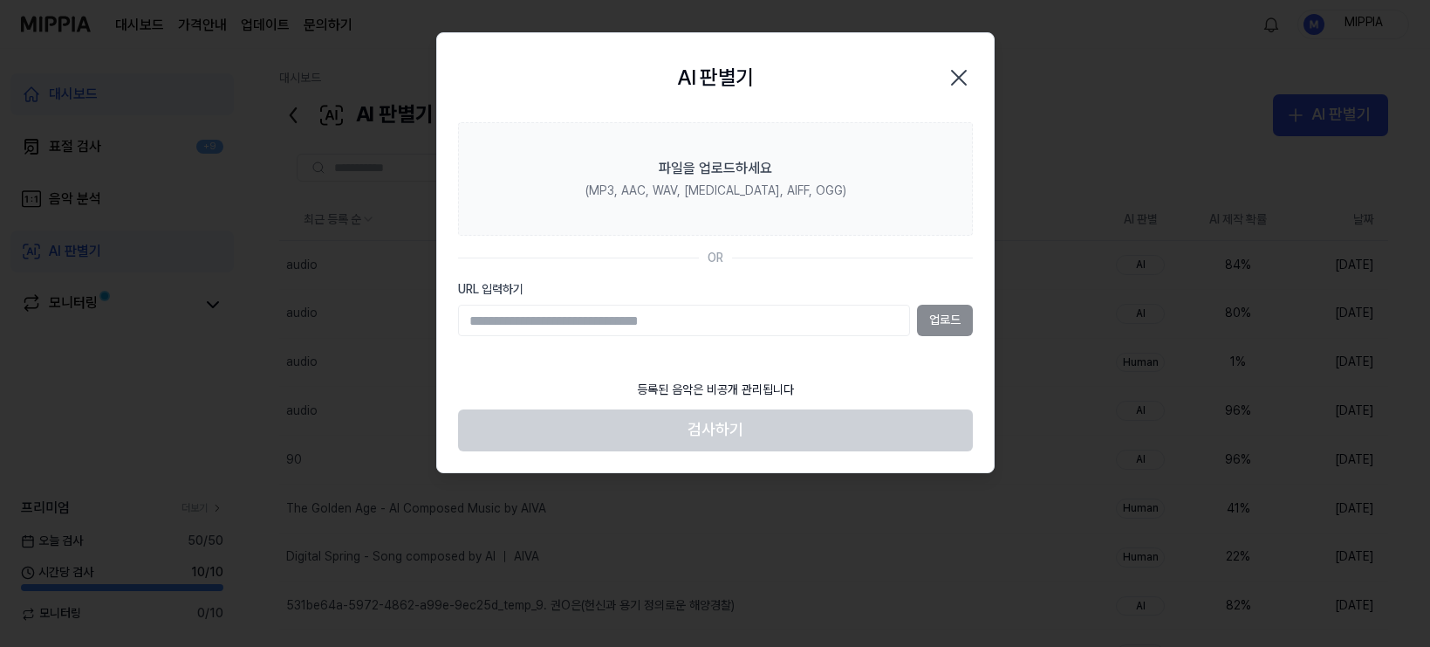
drag, startPoint x: 621, startPoint y: 332, endPoint x: 635, endPoint y: 332, distance: 14.0
click at [622, 332] on input "URL 입력하기" at bounding box center [684, 320] width 452 height 31
type input "**********"
click at [945, 320] on button "업로드" at bounding box center [945, 320] width 56 height 31
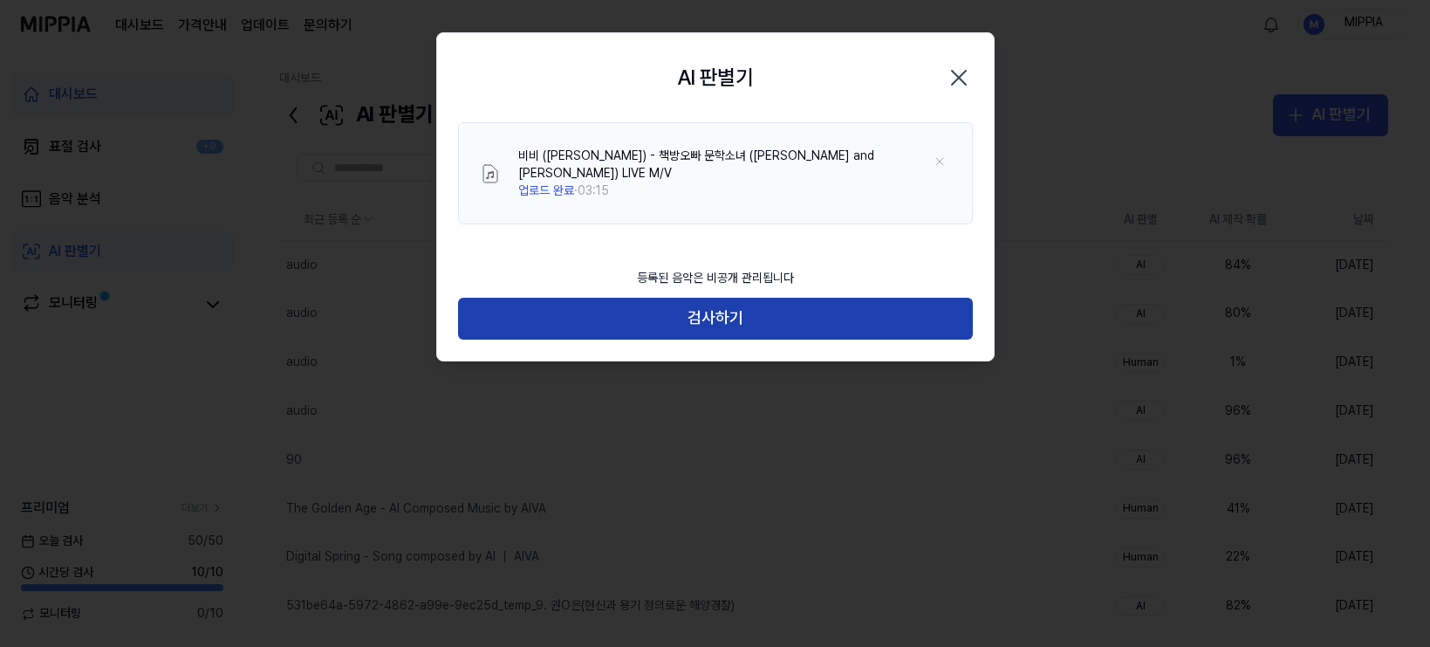
click at [743, 298] on button "검사하기" at bounding box center [715, 319] width 515 height 42
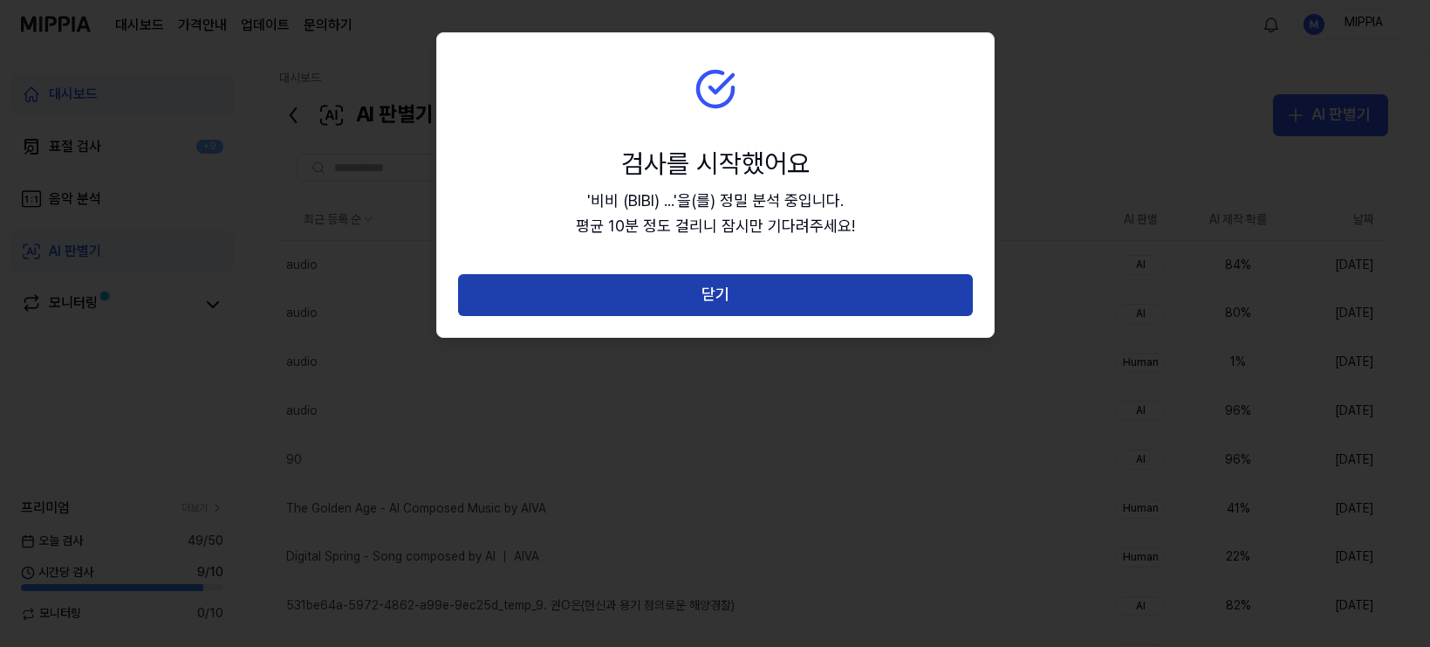
click at [740, 302] on button "닫기" at bounding box center [715, 295] width 515 height 42
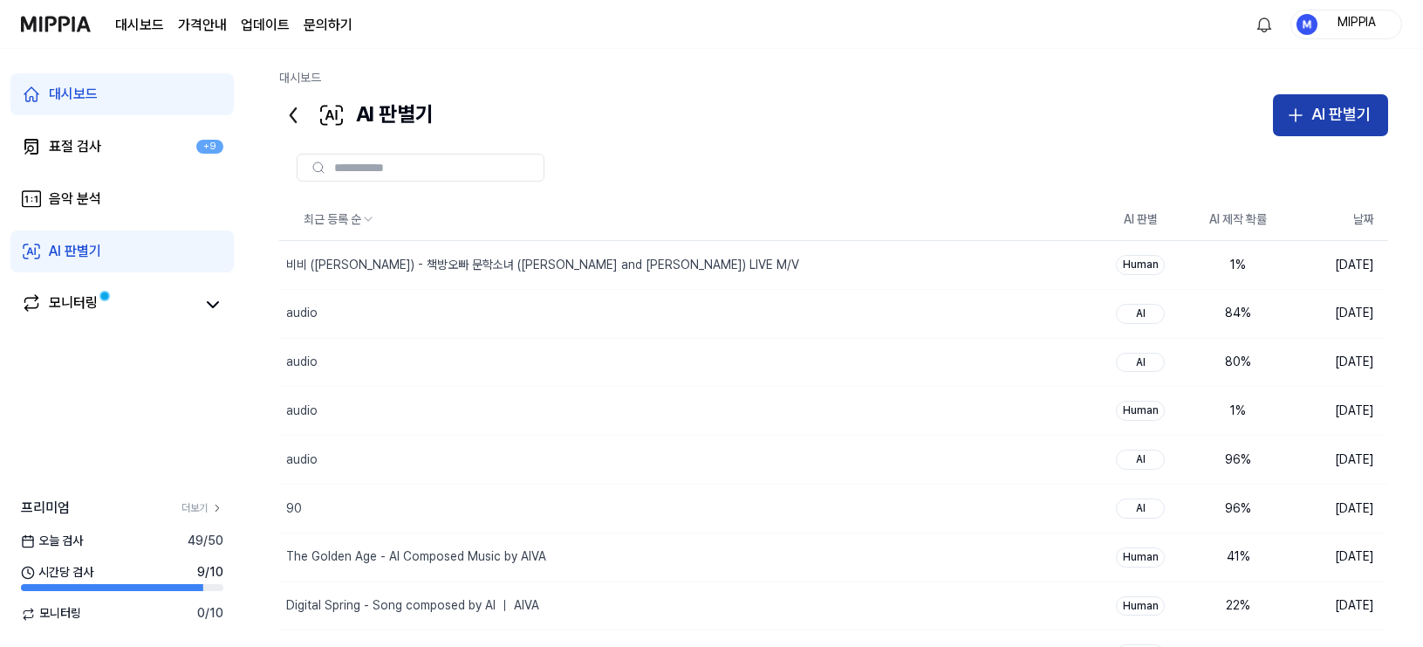
click at [1256, 126] on div "AI 판별기" at bounding box center [1341, 114] width 59 height 25
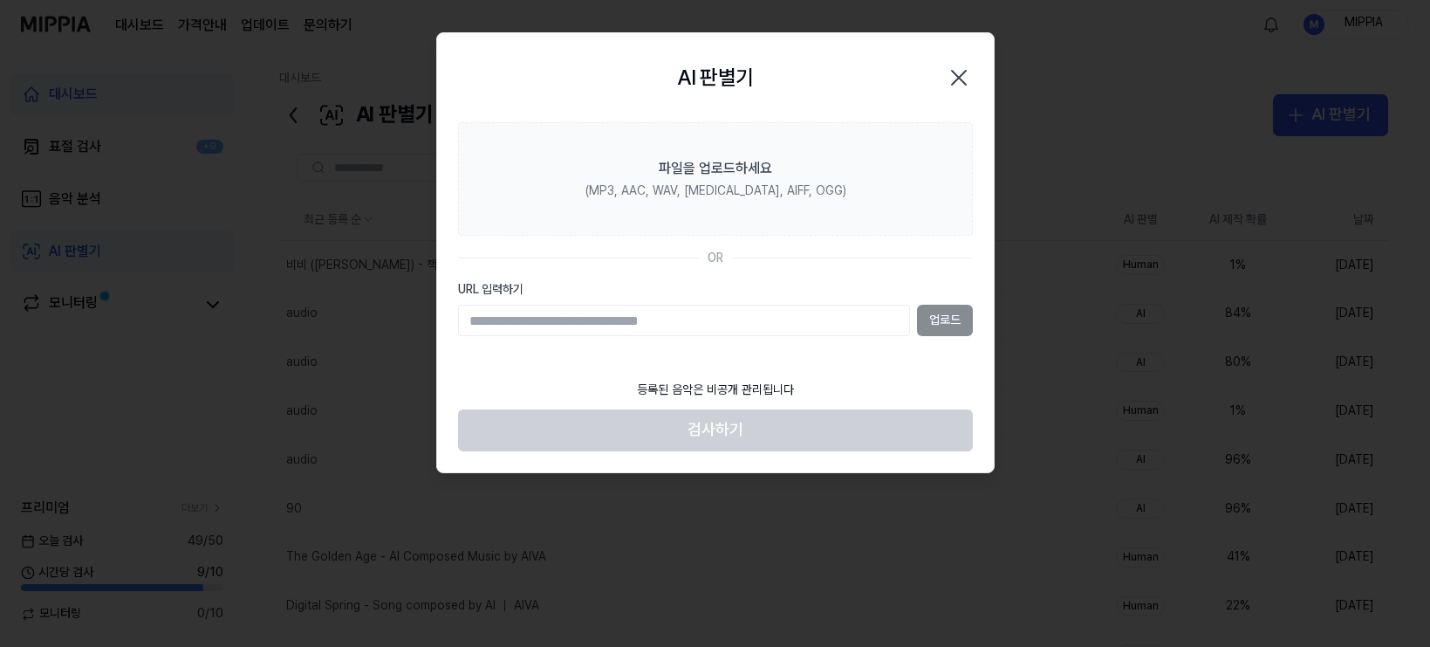
click at [771, 315] on input "URL 입력하기" at bounding box center [684, 320] width 452 height 31
type input "**********"
click at [937, 319] on button "업로드" at bounding box center [945, 320] width 56 height 31
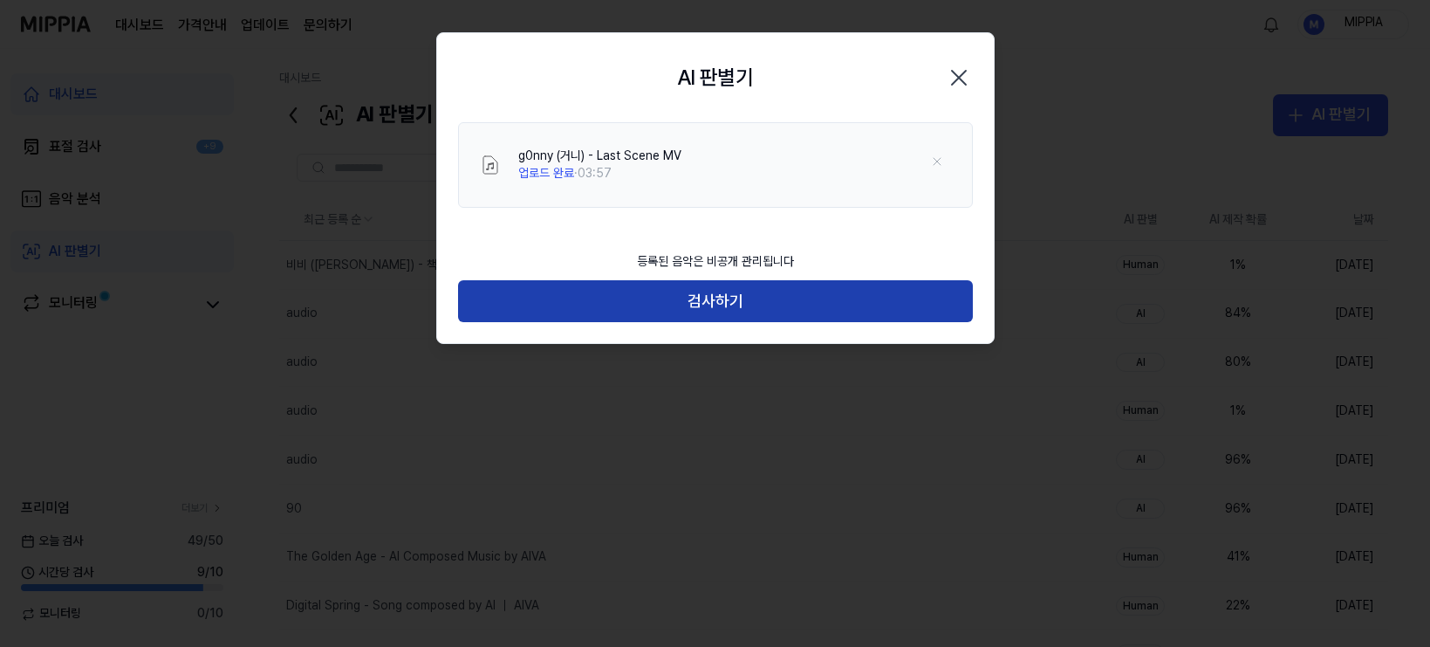
click at [734, 301] on button "검사하기" at bounding box center [715, 301] width 515 height 42
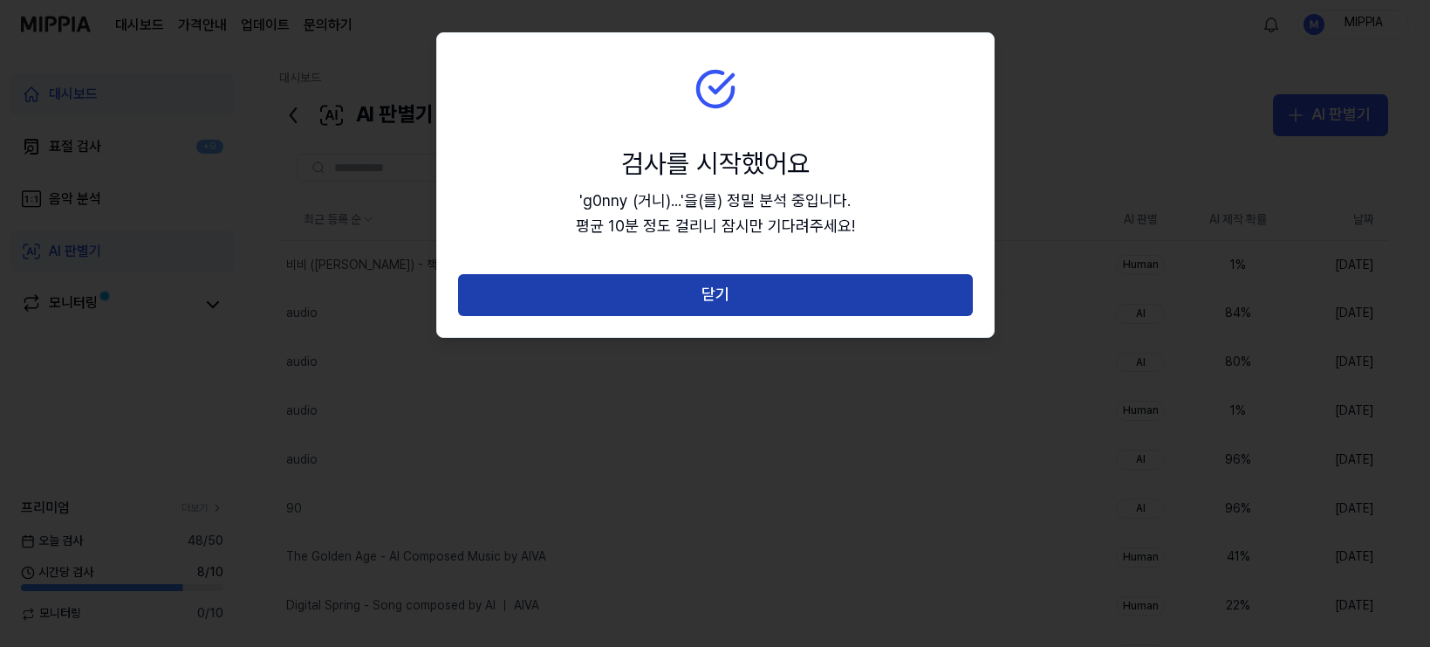
click at [720, 303] on button "닫기" at bounding box center [715, 295] width 515 height 42
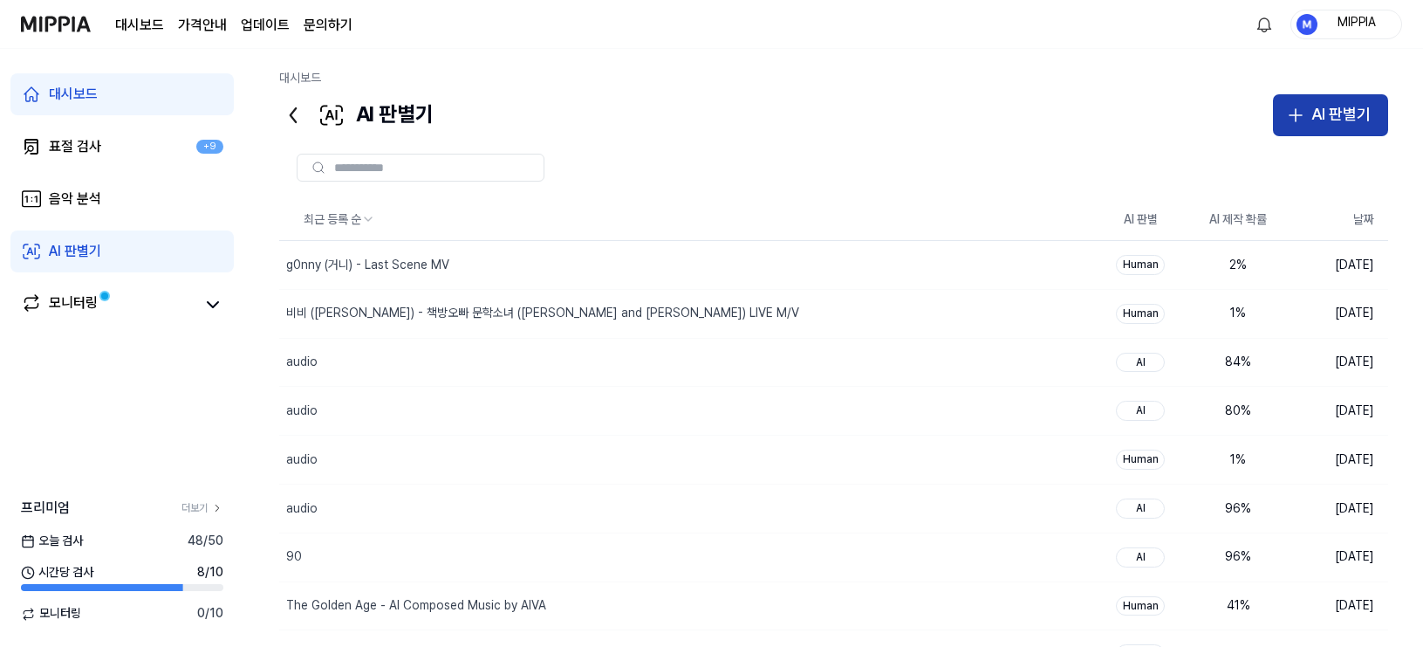
click at [1256, 118] on div "AI 판별기" at bounding box center [1341, 114] width 59 height 25
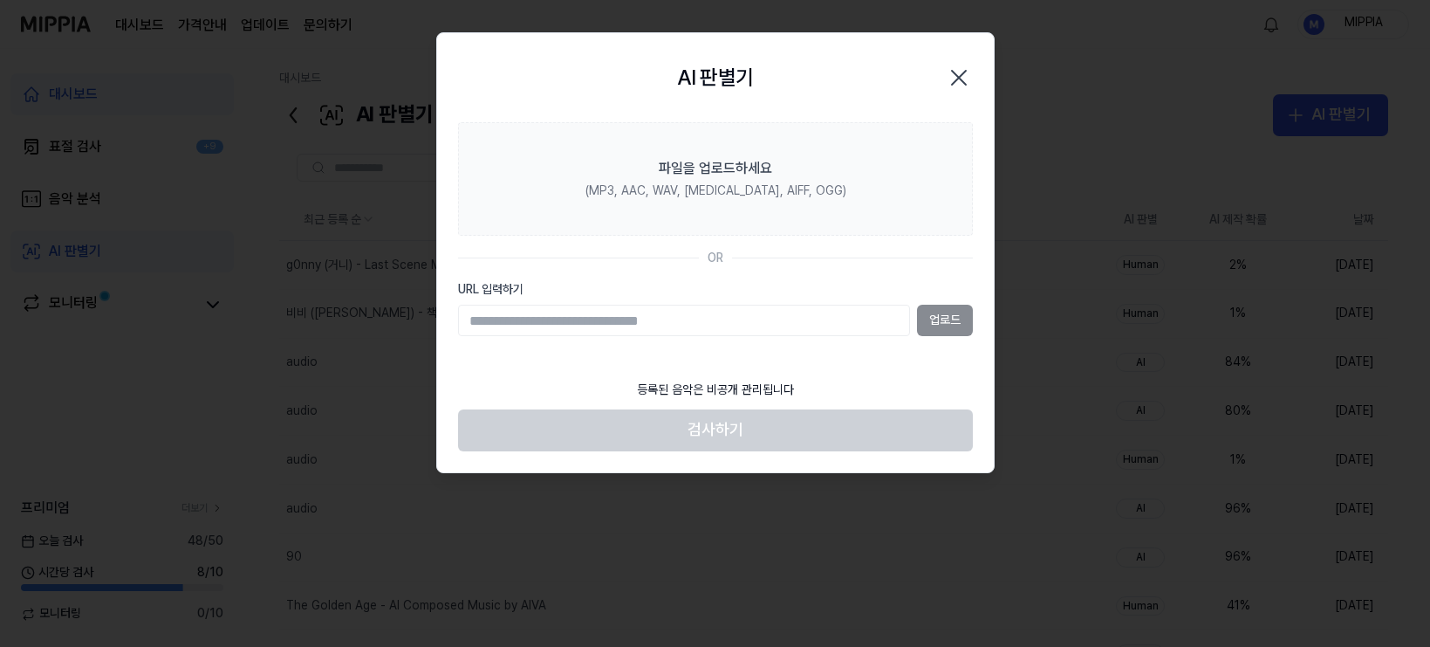
click at [758, 305] on input "URL 입력하기" at bounding box center [684, 320] width 452 height 31
type input "**********"
click at [941, 323] on button "업로드" at bounding box center [945, 320] width 56 height 31
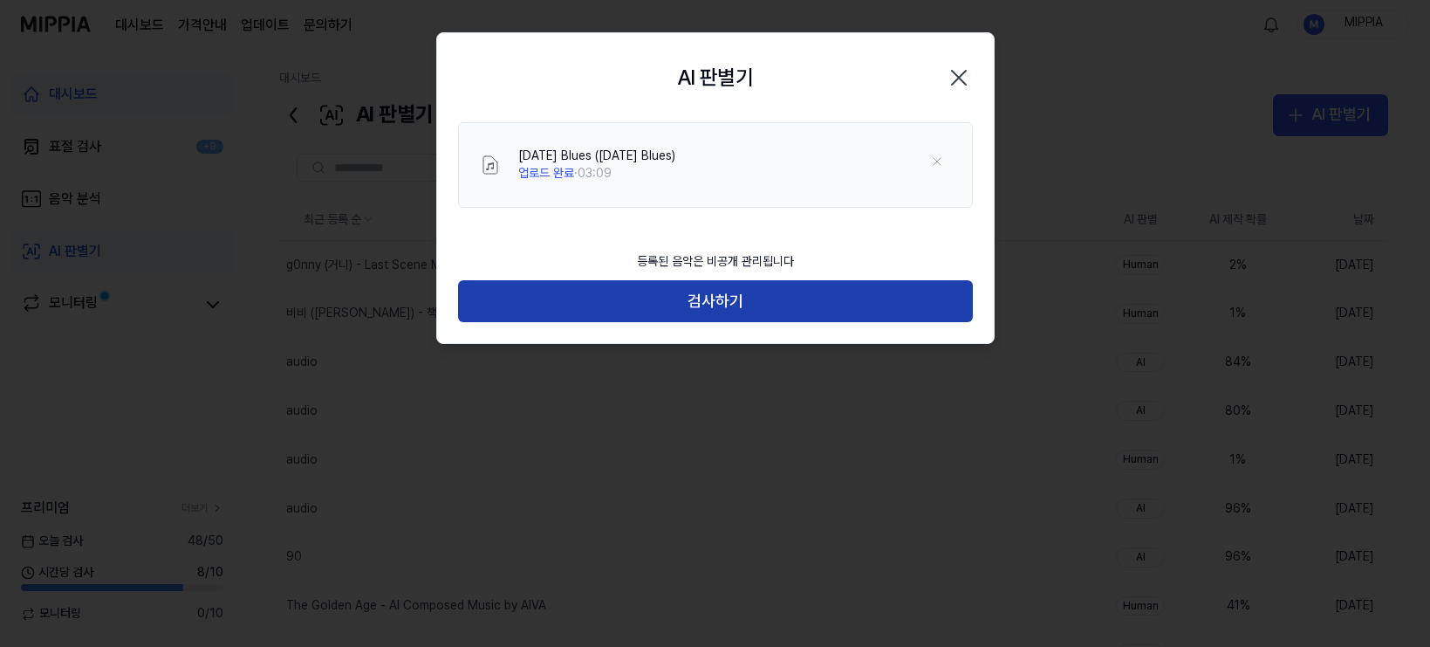
click at [727, 308] on button "검사하기" at bounding box center [715, 301] width 515 height 42
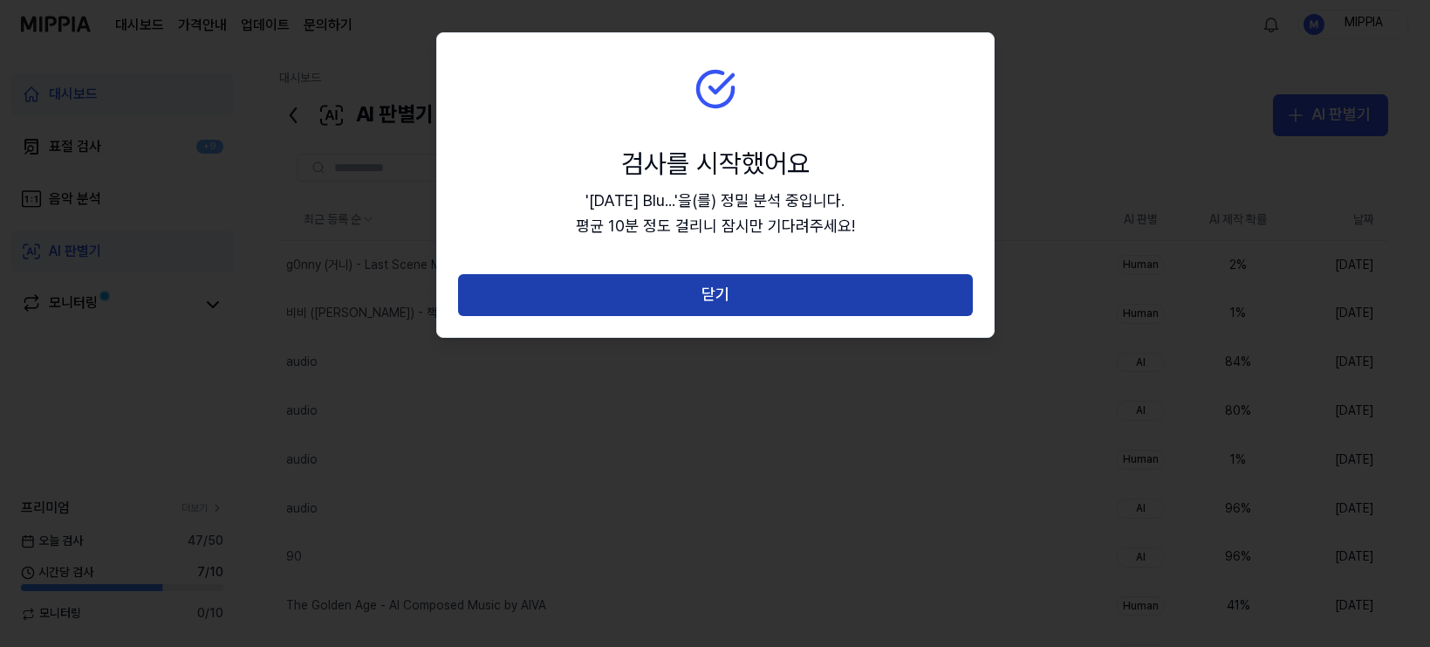
click at [732, 298] on button "닫기" at bounding box center [715, 295] width 515 height 42
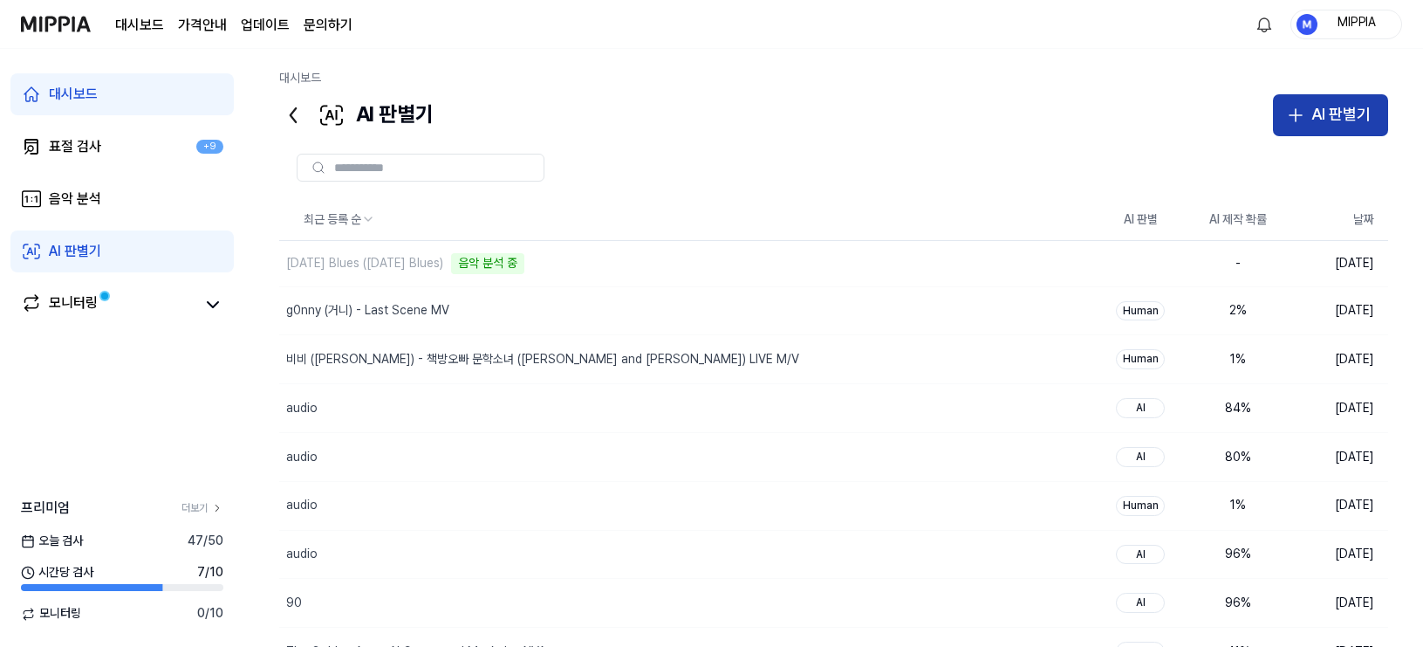
click at [1256, 127] on button "AI 판별기" at bounding box center [1330, 115] width 115 height 42
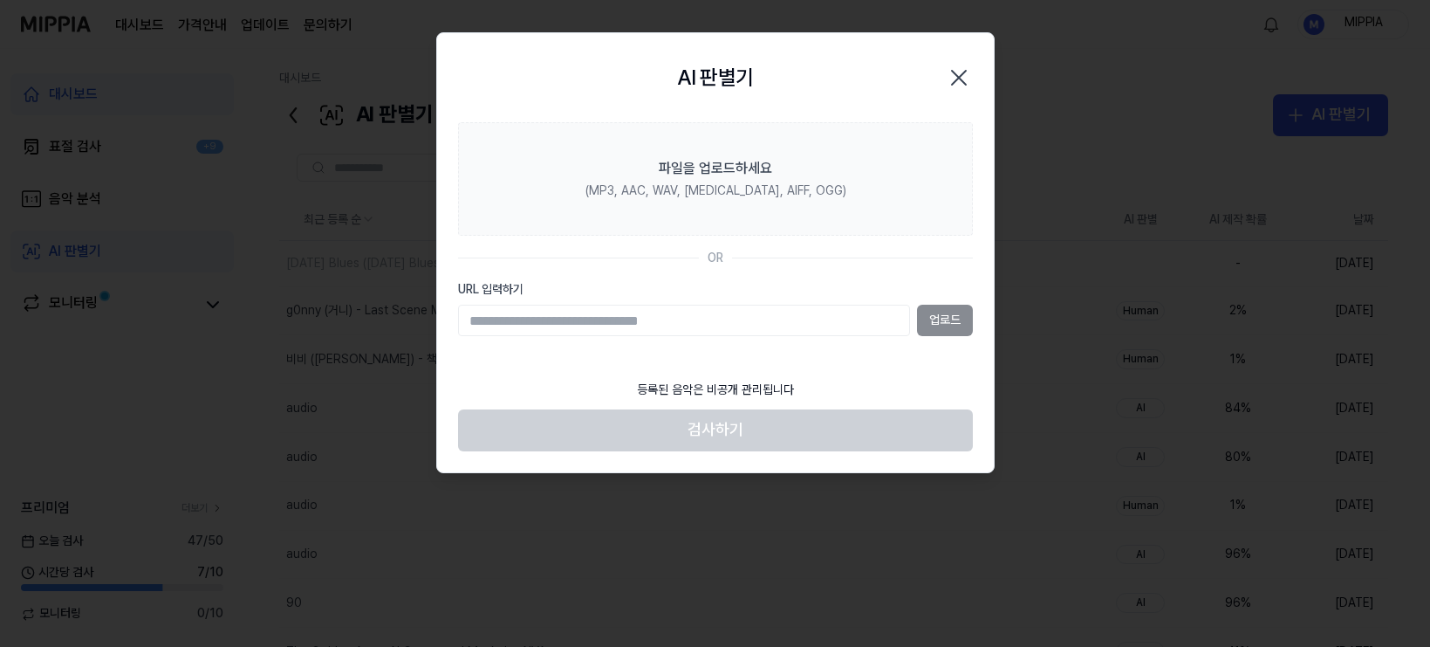
click at [858, 319] on input "URL 입력하기" at bounding box center [684, 320] width 452 height 31
type input "**********"
click at [961, 317] on button "업로드" at bounding box center [945, 320] width 56 height 31
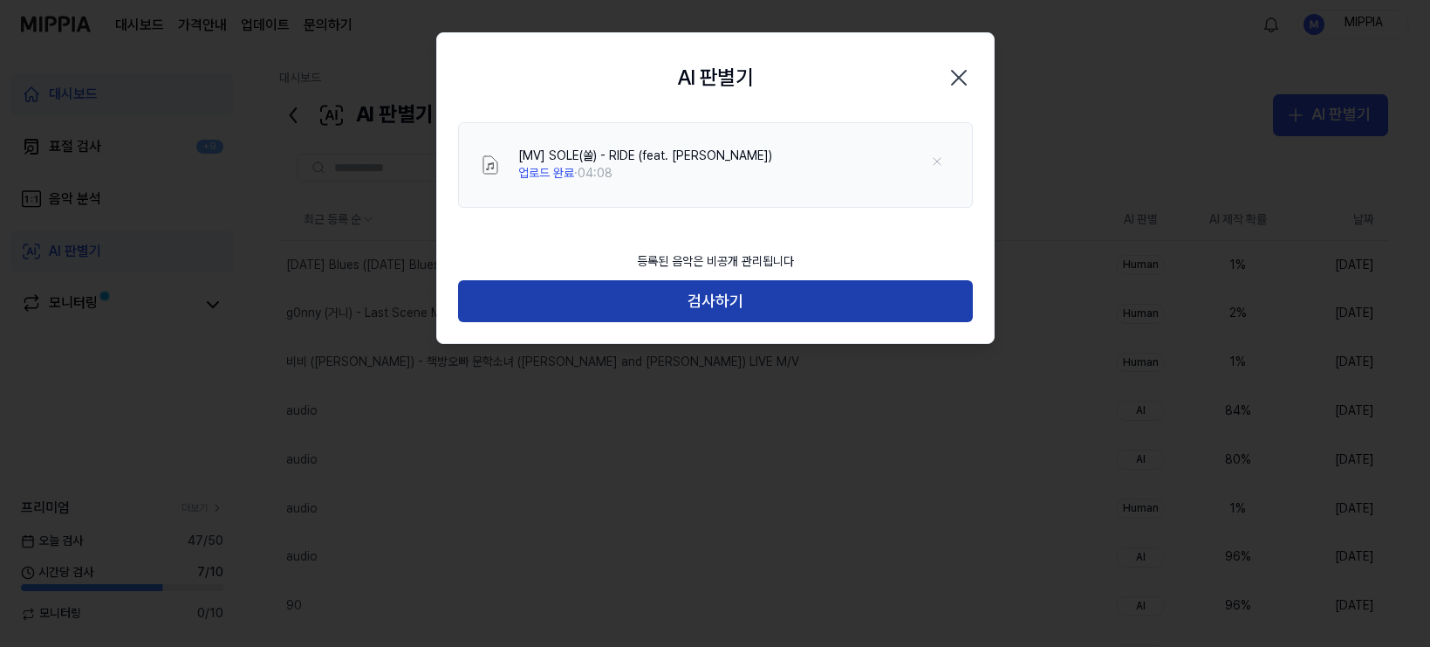
click at [732, 303] on button "검사하기" at bounding box center [715, 301] width 515 height 42
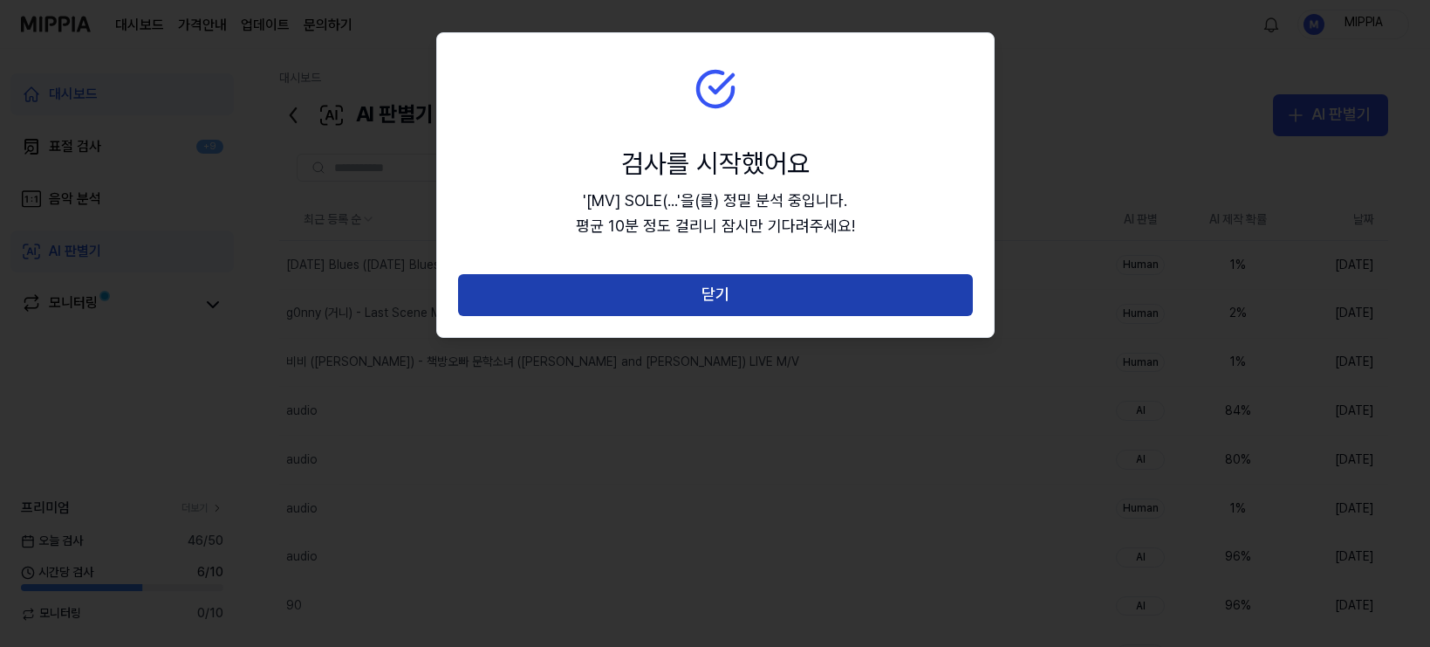
click at [713, 298] on button "닫기" at bounding box center [715, 295] width 515 height 42
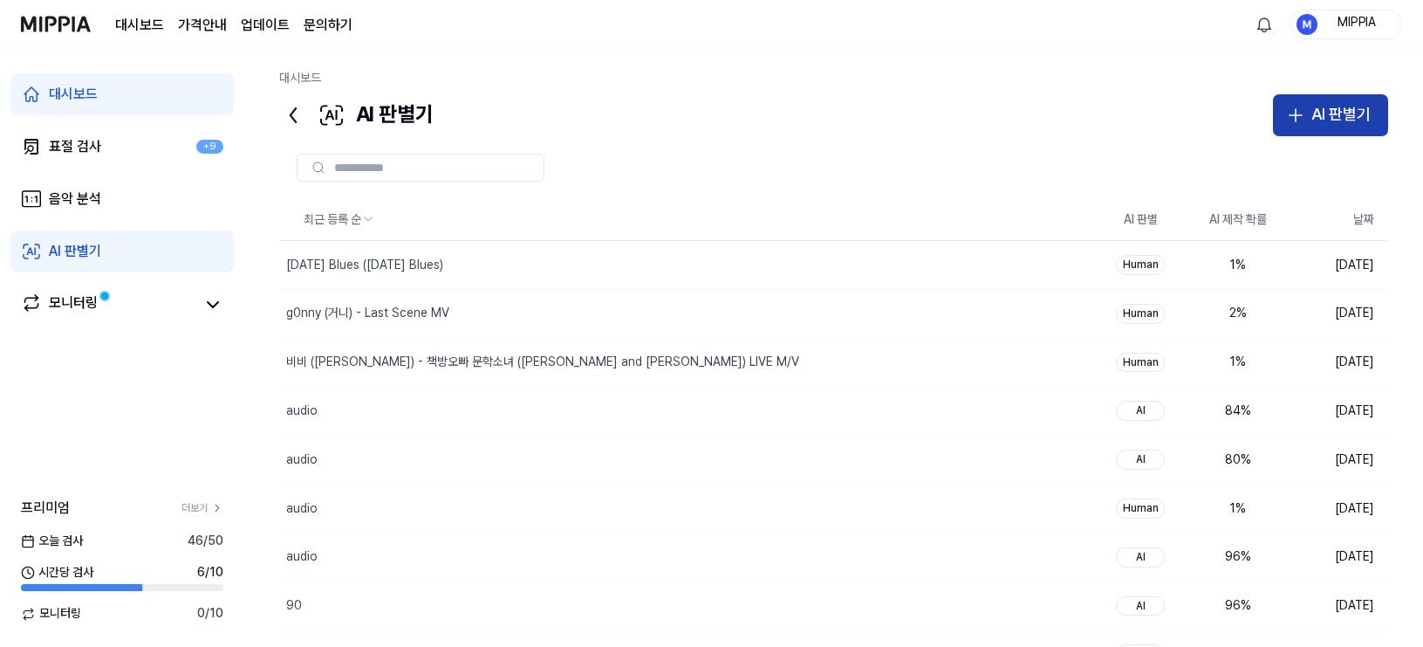
click at [1256, 118] on div "AI 판별기" at bounding box center [1341, 114] width 59 height 25
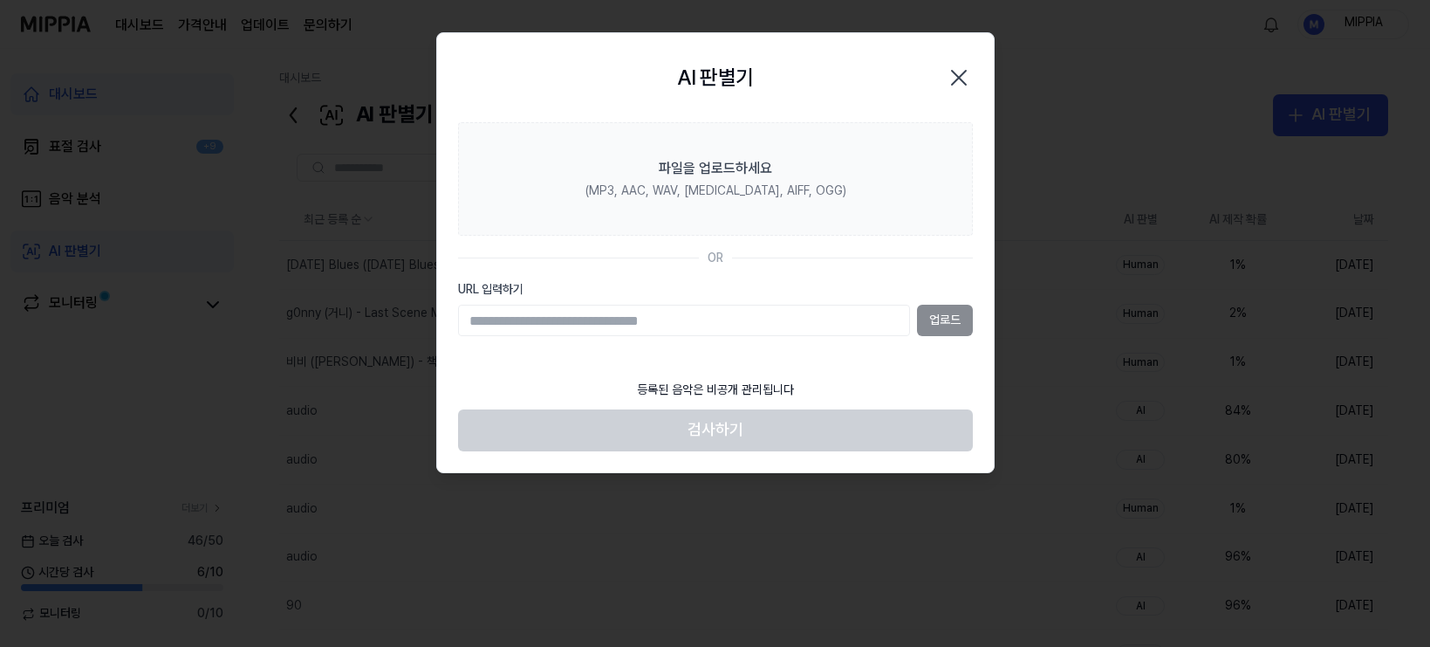
click at [956, 79] on icon "button" at bounding box center [959, 78] width 14 height 14
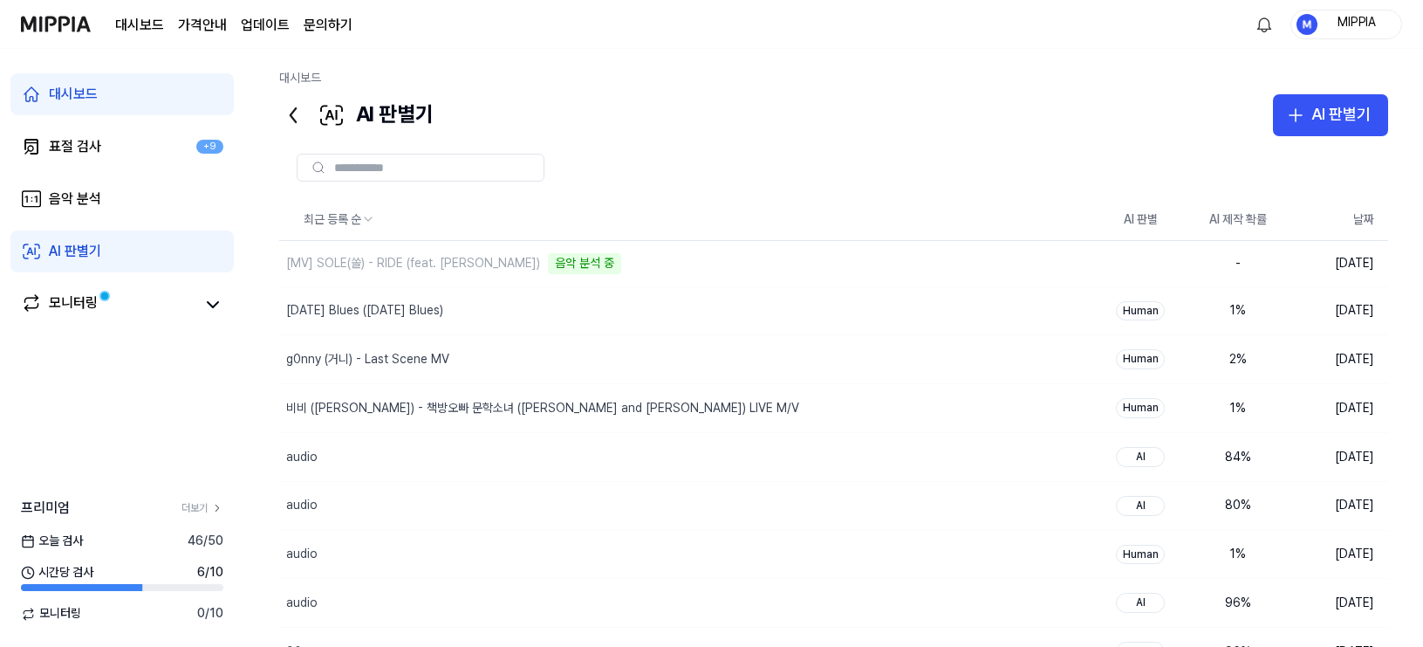
click at [996, 154] on div at bounding box center [833, 168] width 1109 height 28
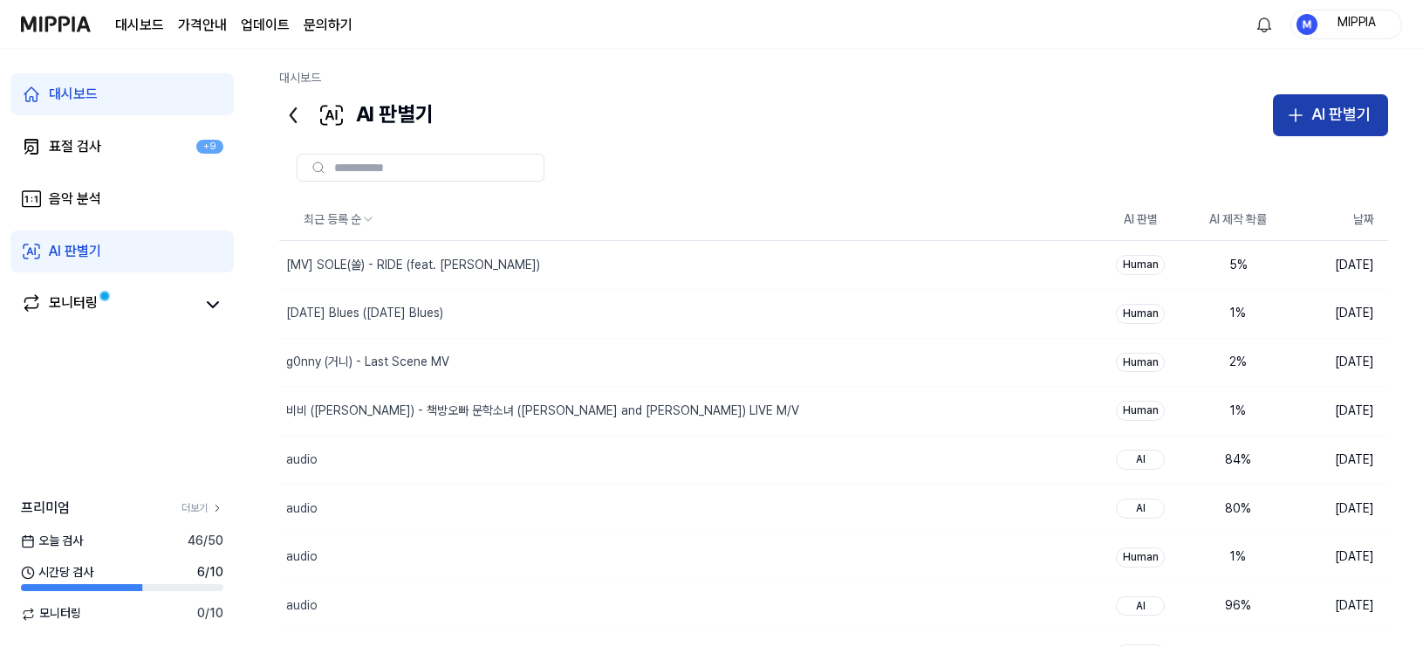
click at [1256, 125] on div "AI 판별기" at bounding box center [1341, 114] width 59 height 25
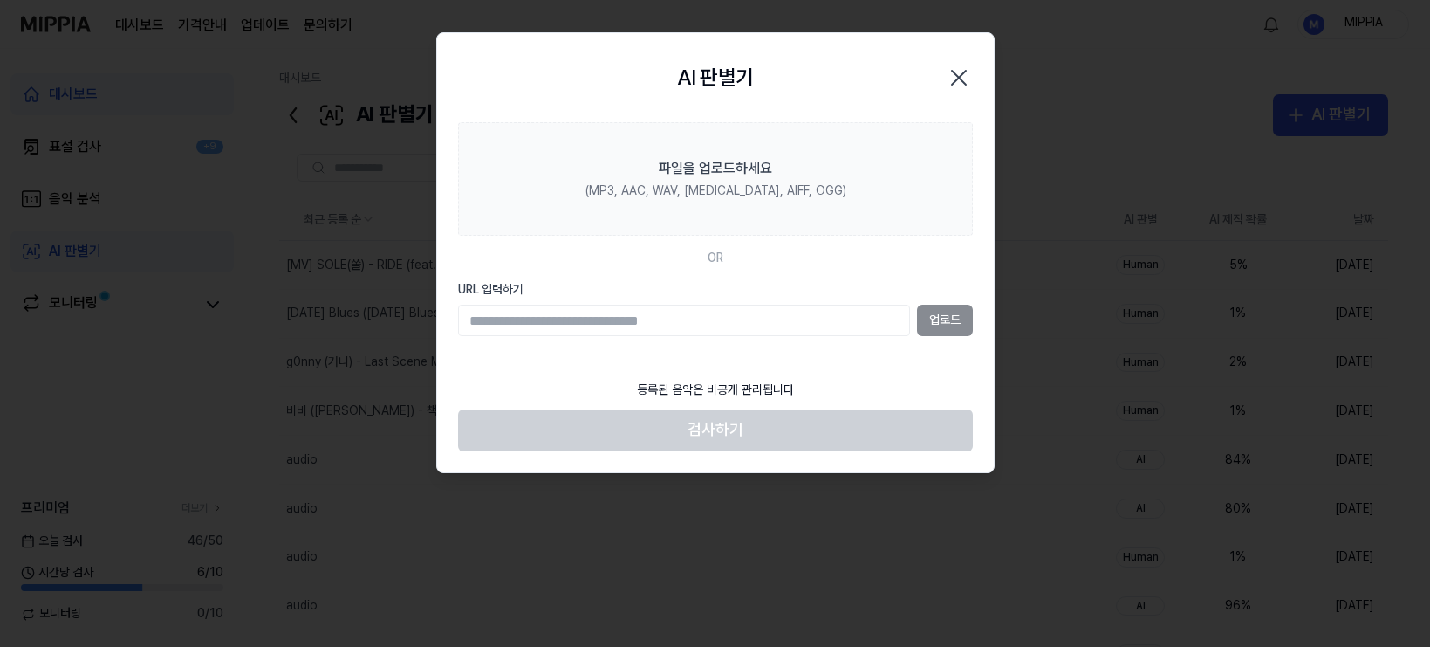
click at [791, 320] on input "URL 입력하기" at bounding box center [684, 320] width 452 height 31
type input "**********"
click at [956, 314] on button "업로드" at bounding box center [945, 320] width 56 height 31
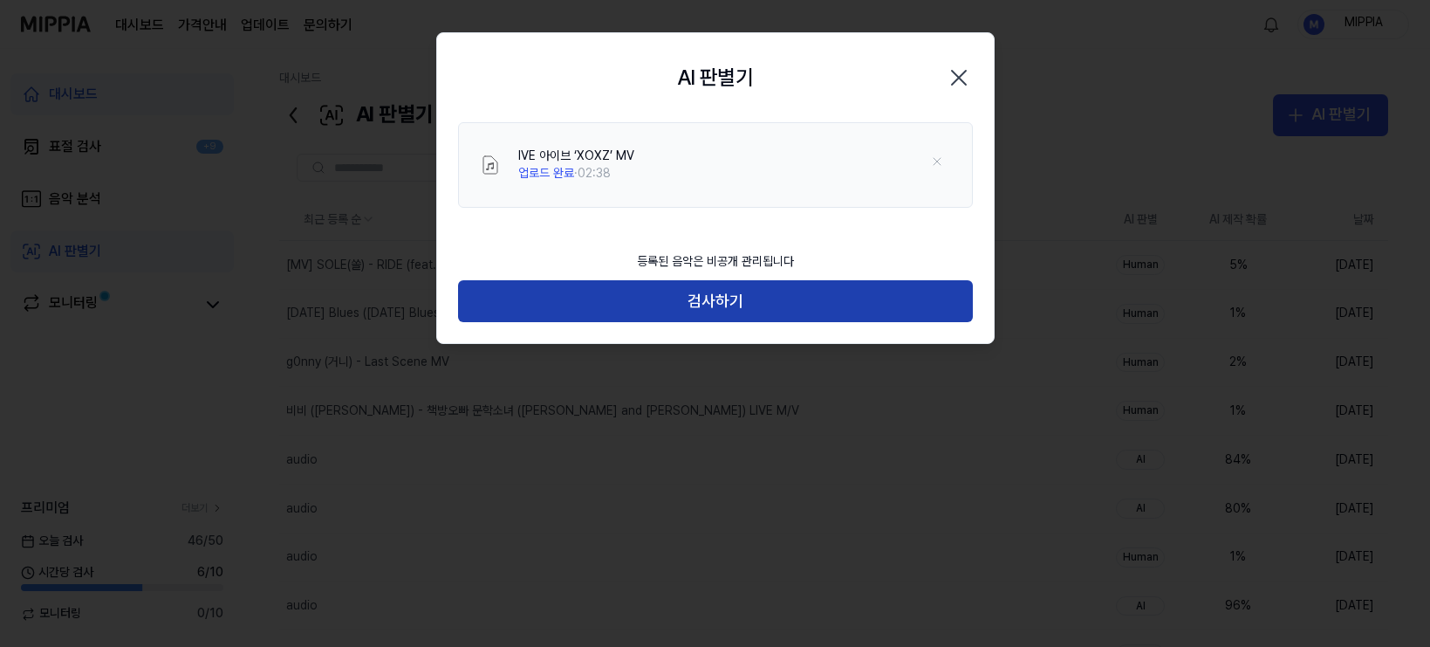
click at [750, 296] on button "검사하기" at bounding box center [715, 301] width 515 height 42
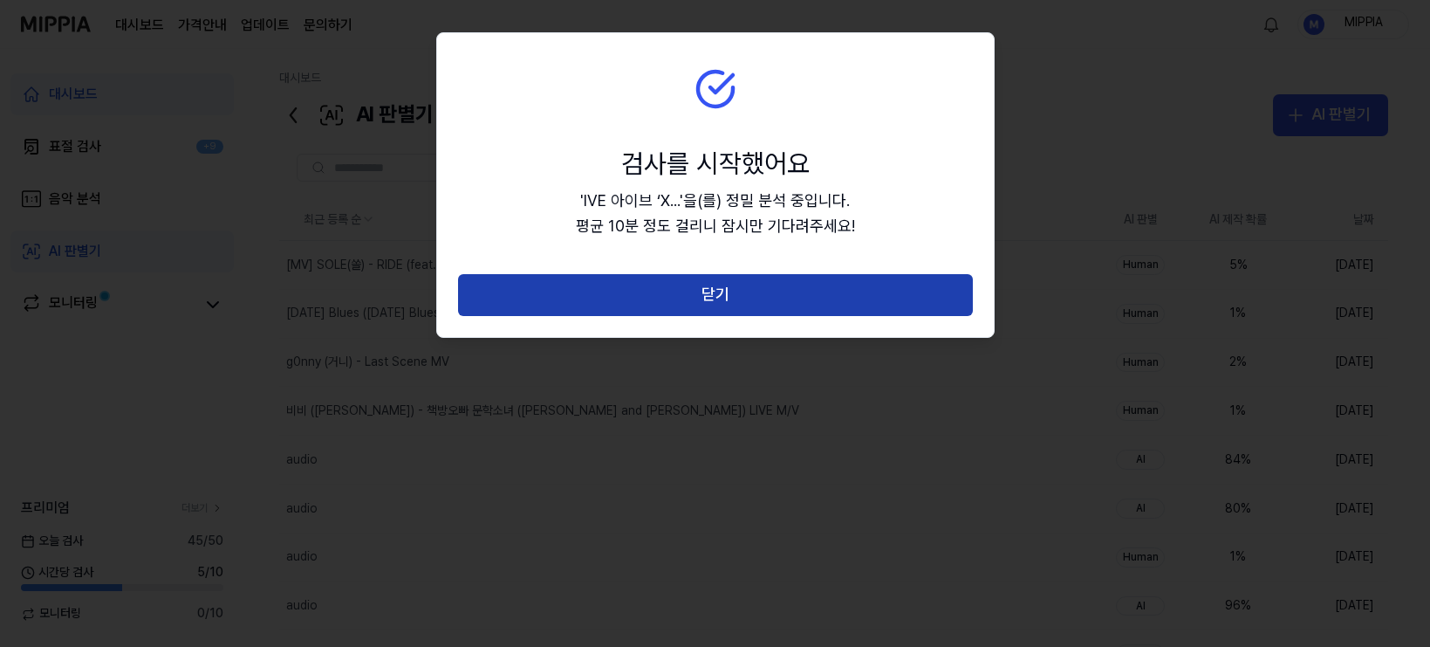
click at [738, 311] on button "닫기" at bounding box center [715, 295] width 515 height 42
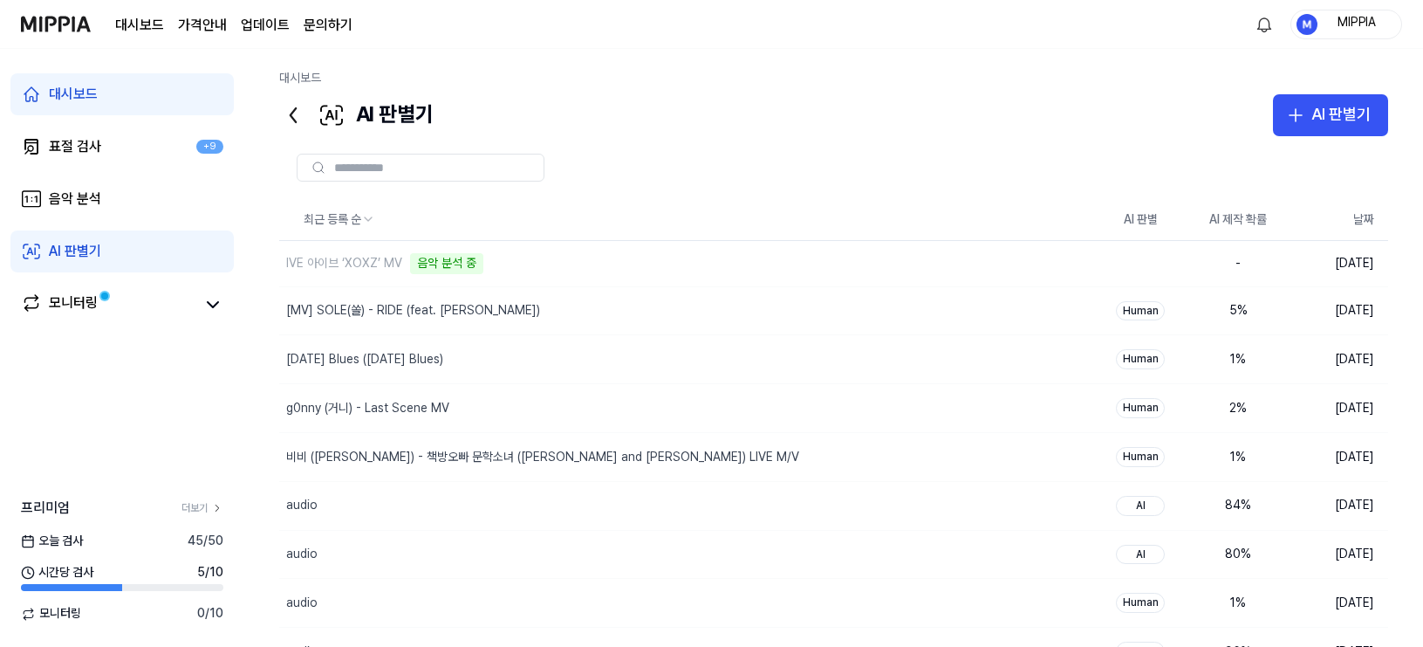
click at [990, 139] on div at bounding box center [833, 167] width 1109 height 63
click at [1256, 118] on div "AI 판별기" at bounding box center [1341, 114] width 59 height 25
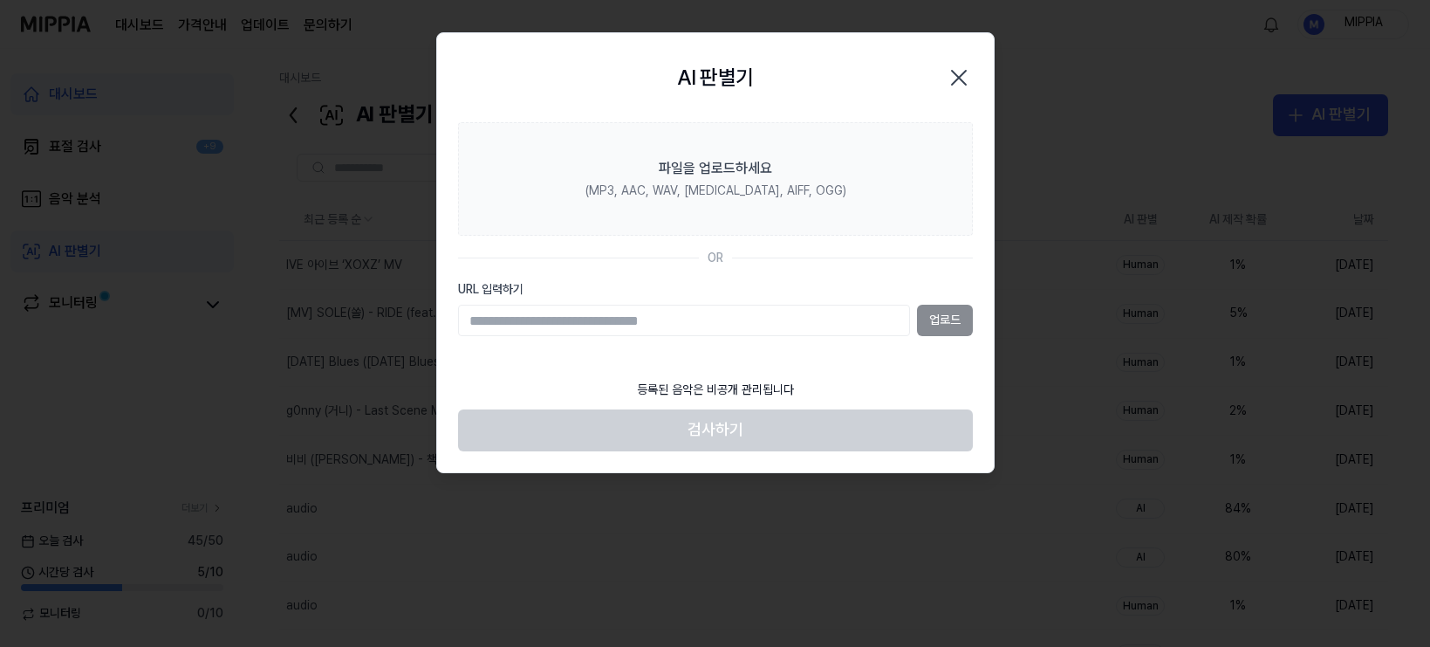
click at [712, 309] on input "URL 입력하기" at bounding box center [684, 320] width 452 height 31
paste input "**********"
type input "**********"
click at [955, 327] on button "업로드" at bounding box center [945, 320] width 56 height 31
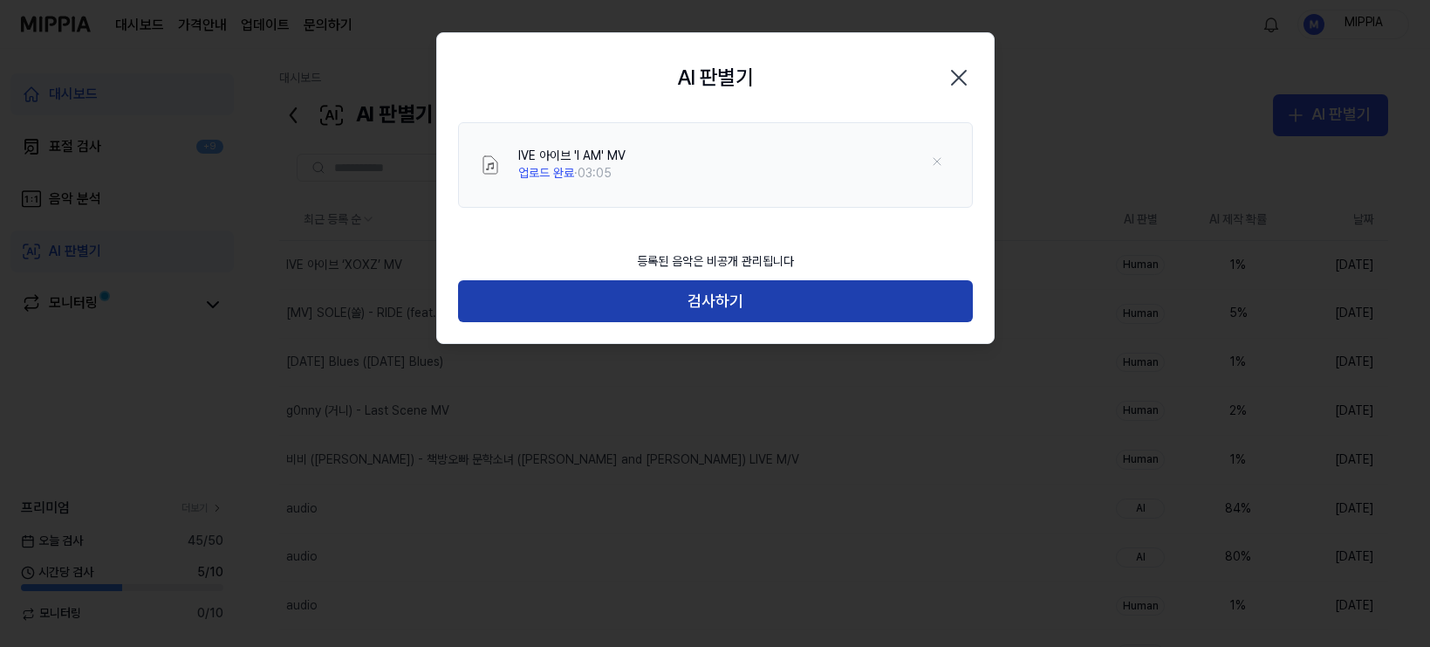
click at [726, 307] on button "검사하기" at bounding box center [715, 301] width 515 height 42
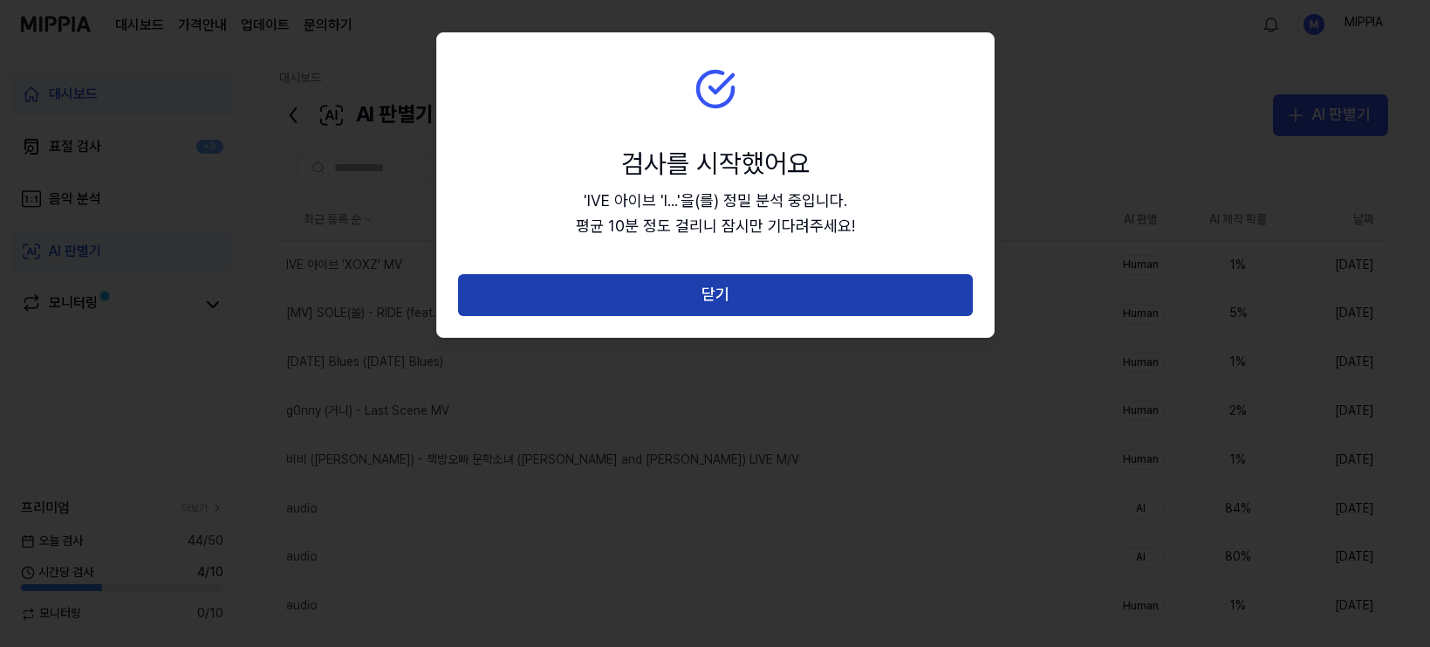
click at [713, 300] on button "닫기" at bounding box center [715, 295] width 515 height 42
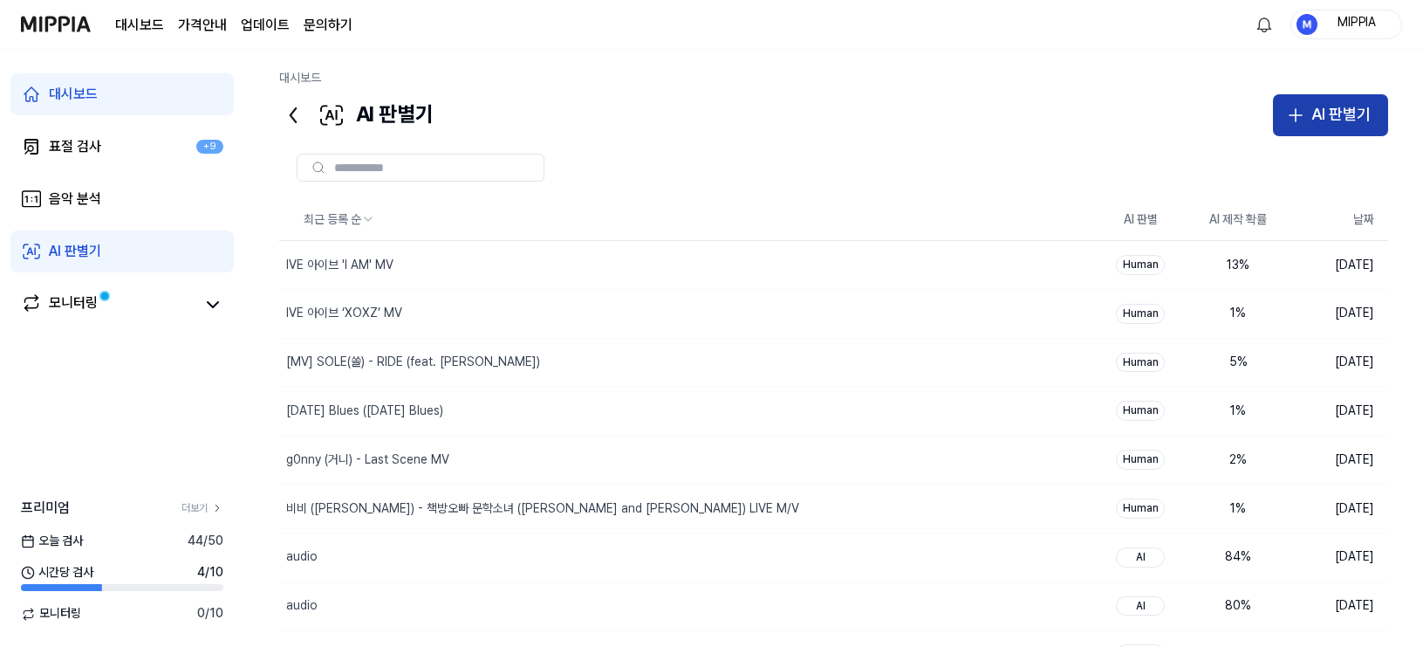
click at [1256, 123] on div "AI 판별기" at bounding box center [1341, 114] width 59 height 25
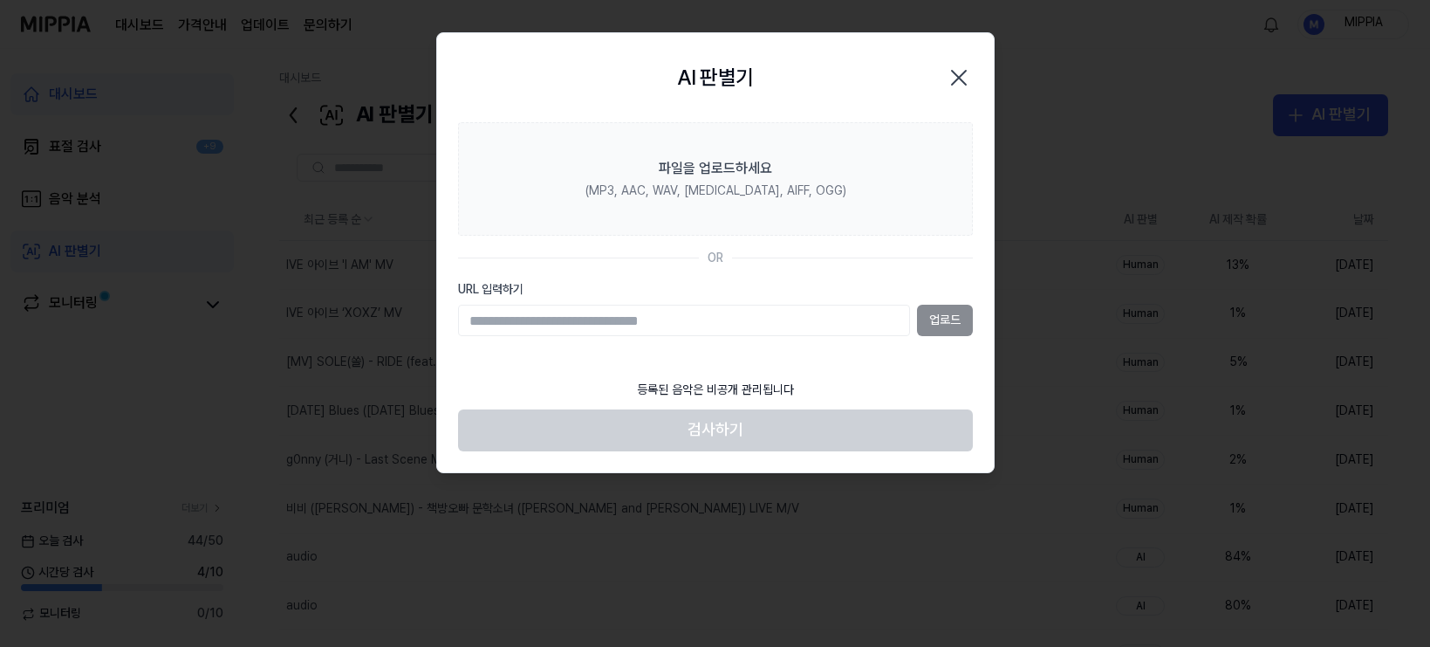
click at [750, 329] on input "URL 입력하기" at bounding box center [684, 320] width 452 height 31
type input "**********"
click at [969, 322] on button "업로드" at bounding box center [945, 320] width 56 height 31
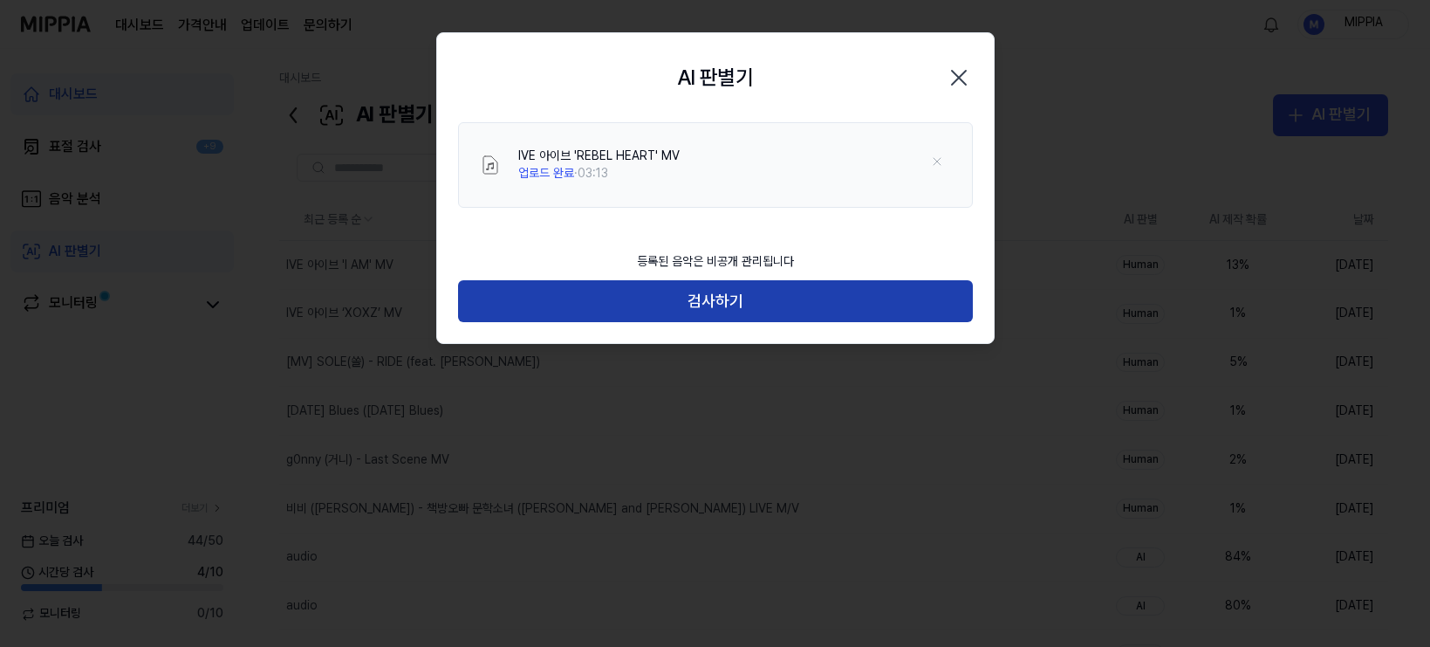
click at [759, 294] on button "검사하기" at bounding box center [715, 301] width 515 height 42
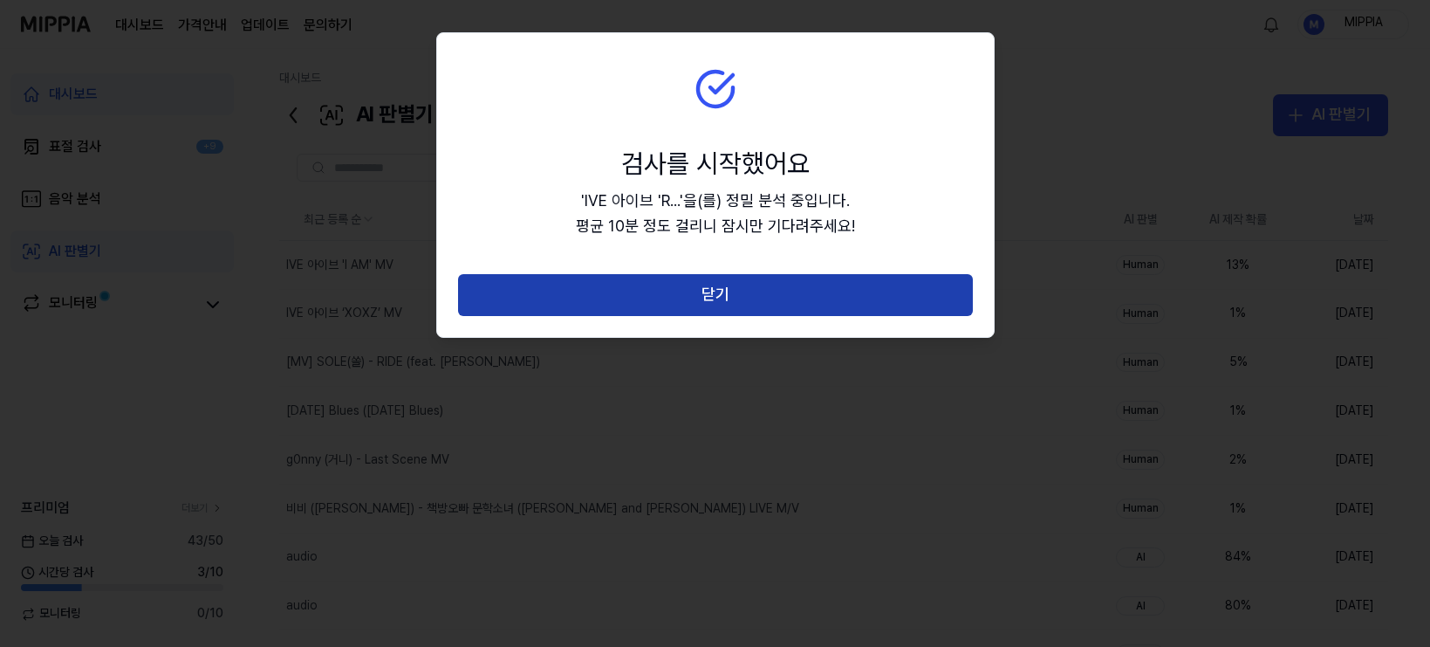
click at [757, 294] on button "닫기" at bounding box center [715, 295] width 515 height 42
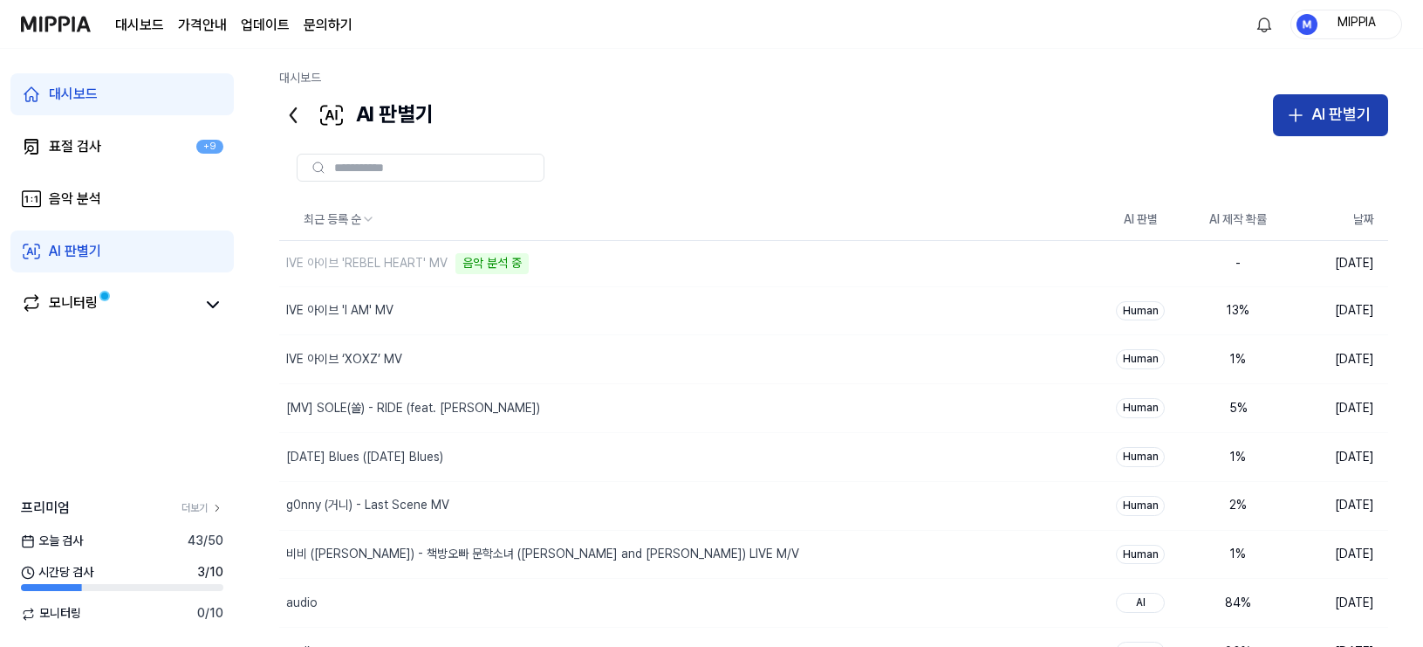
click at [1256, 118] on div "AI 판별기" at bounding box center [1341, 114] width 59 height 25
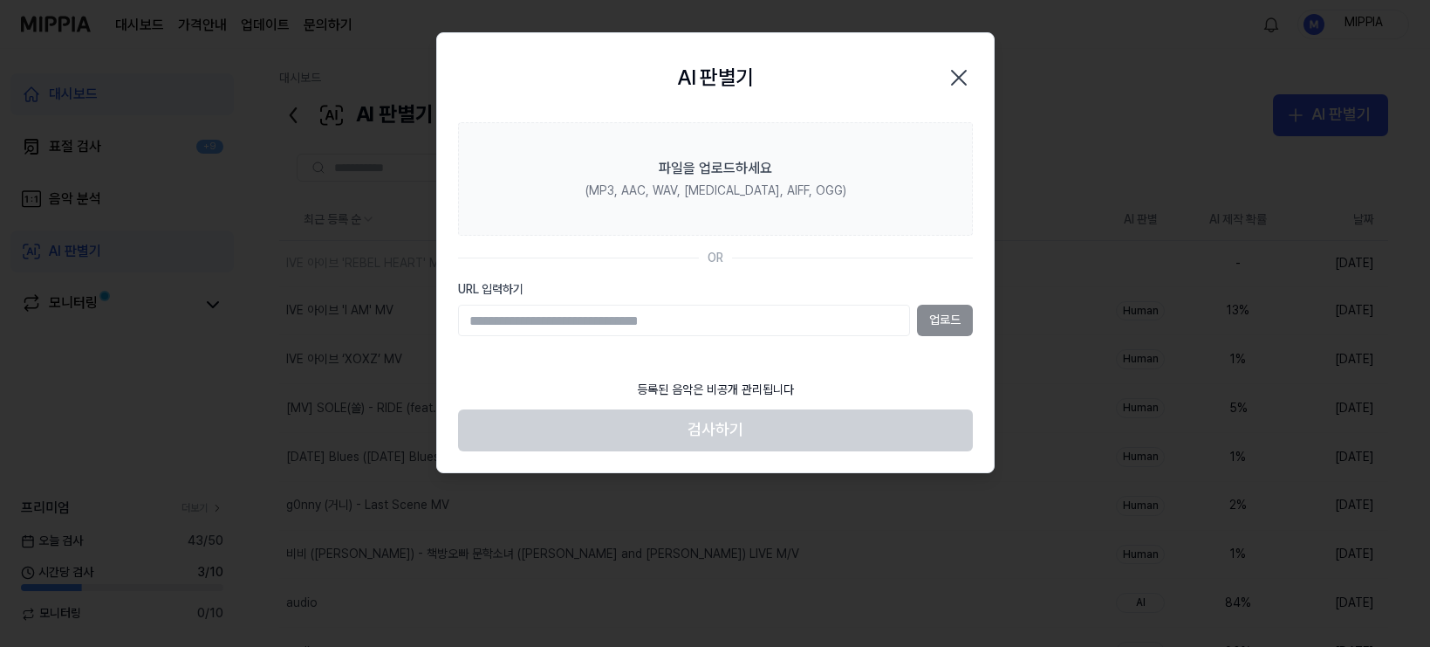
click at [759, 329] on input "URL 입력하기" at bounding box center [684, 320] width 452 height 31
type input "**********"
click at [950, 320] on button "업로드" at bounding box center [945, 320] width 56 height 31
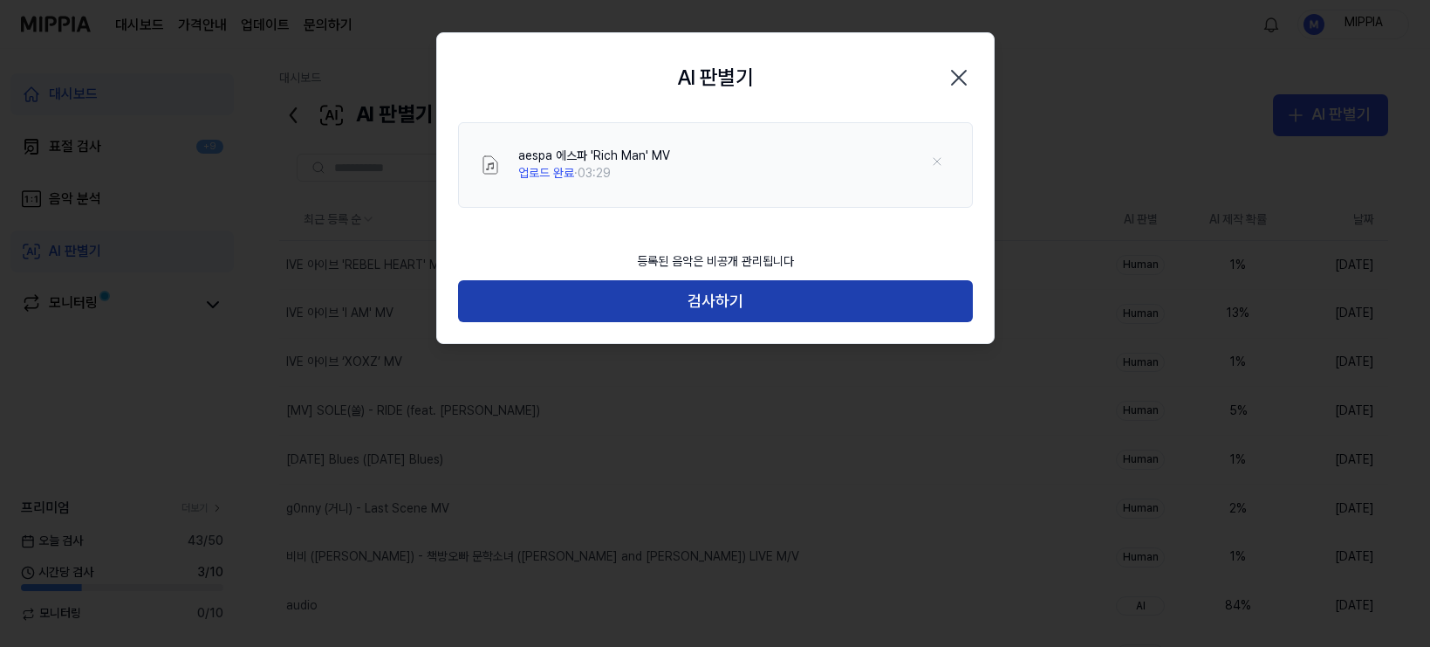
click at [722, 305] on button "검사하기" at bounding box center [715, 301] width 515 height 42
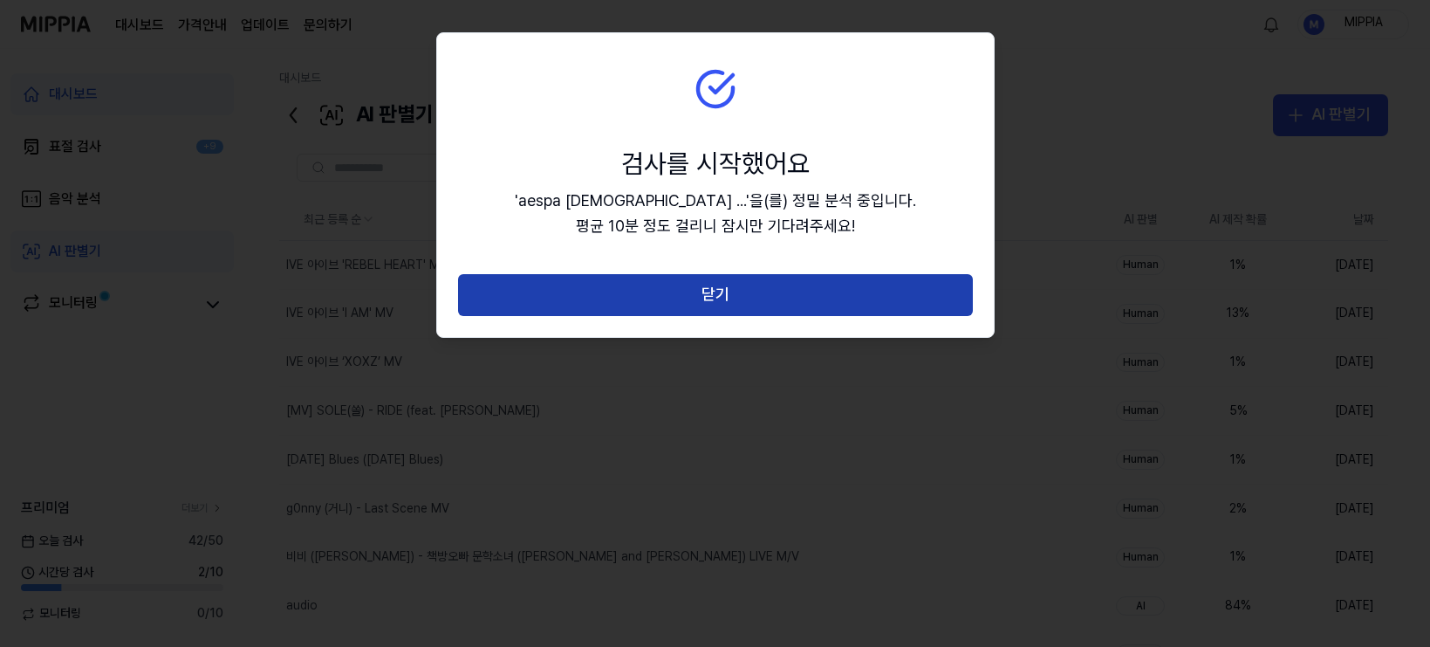
click at [729, 306] on button "닫기" at bounding box center [715, 295] width 515 height 42
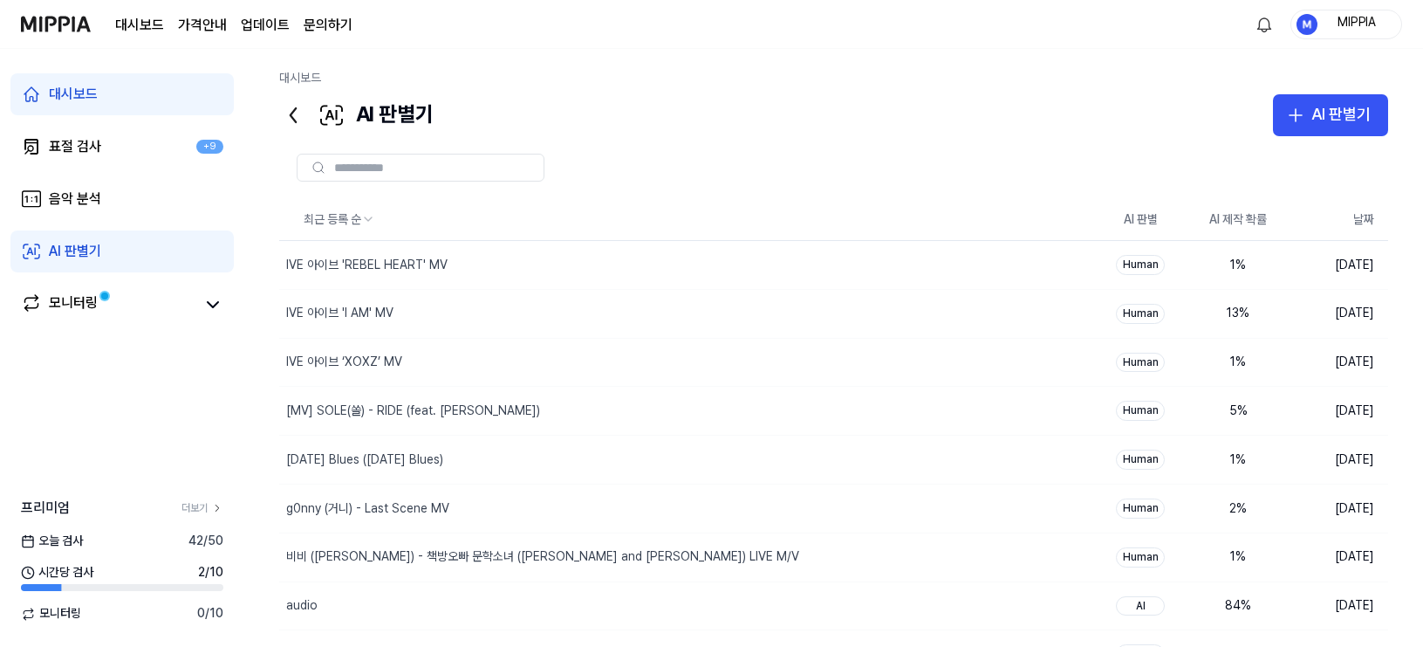
click at [828, 152] on div at bounding box center [833, 167] width 1109 height 63
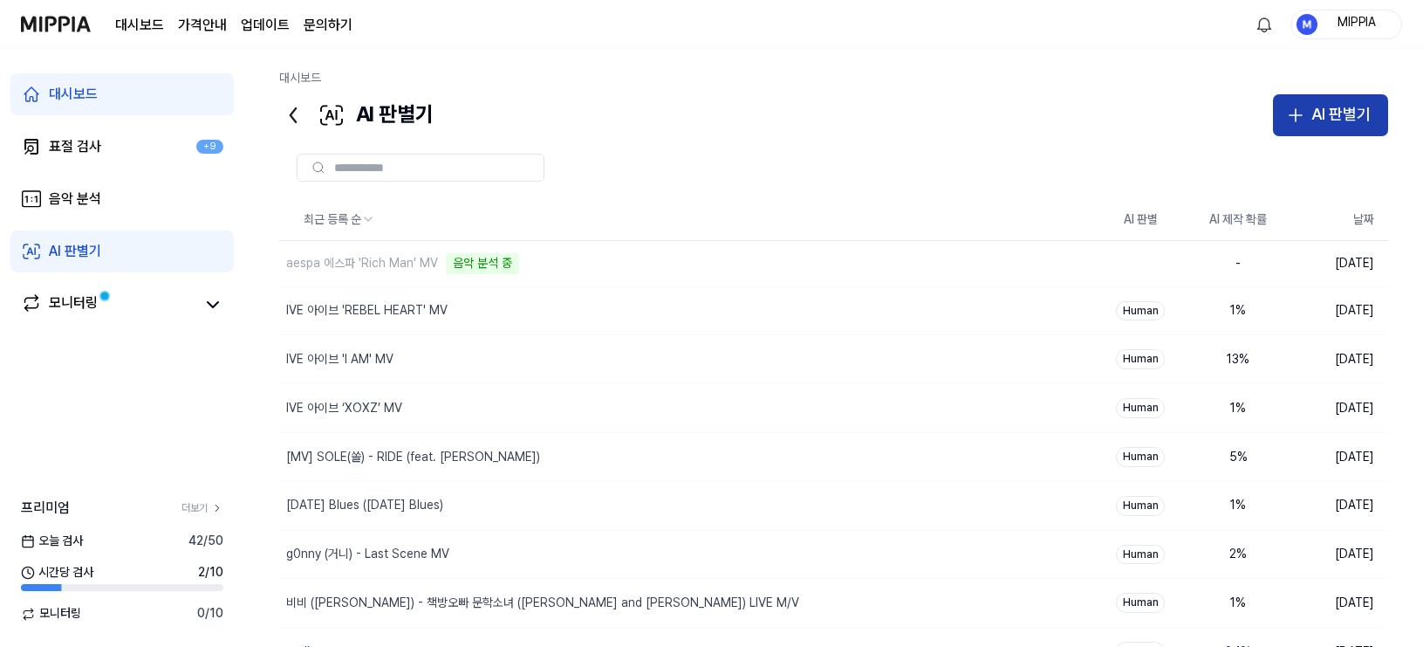
click at [1256, 122] on button "AI 판별기" at bounding box center [1330, 115] width 115 height 42
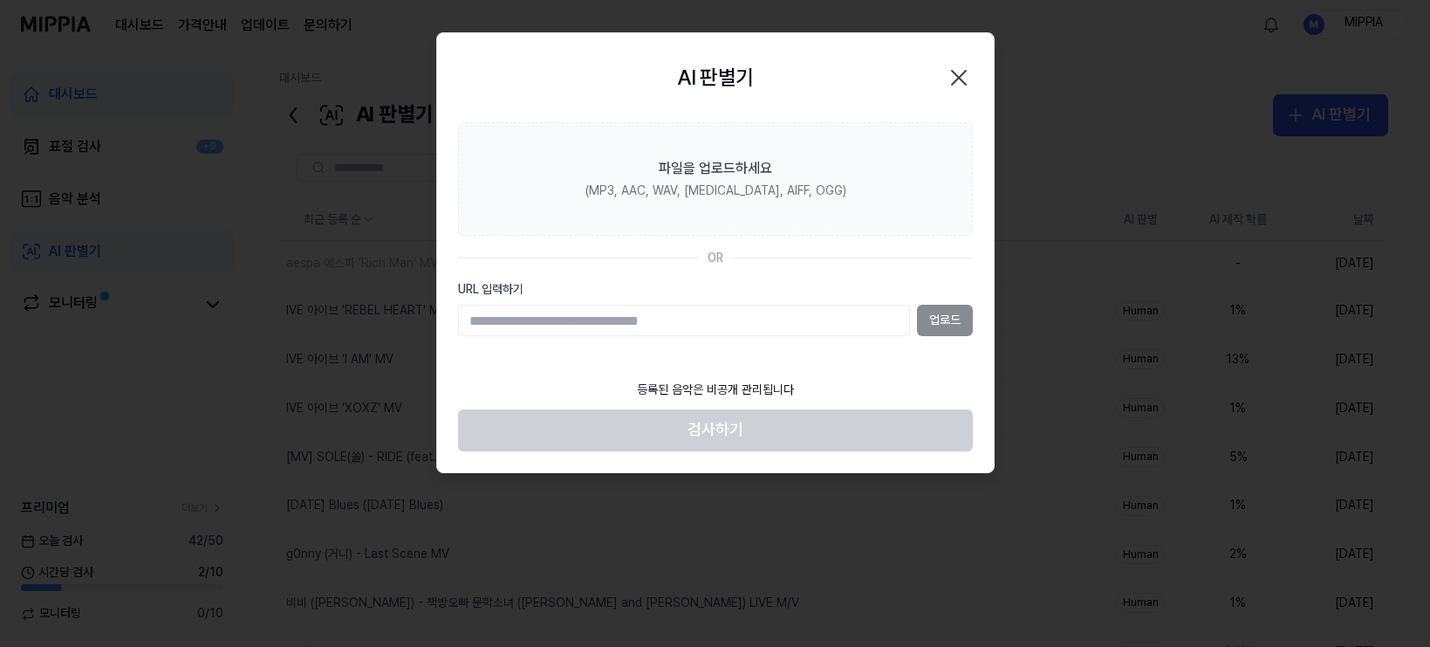
click at [861, 325] on input "URL 입력하기" at bounding box center [684, 320] width 452 height 31
type input "**********"
click at [968, 324] on button "업로드" at bounding box center [945, 320] width 56 height 31
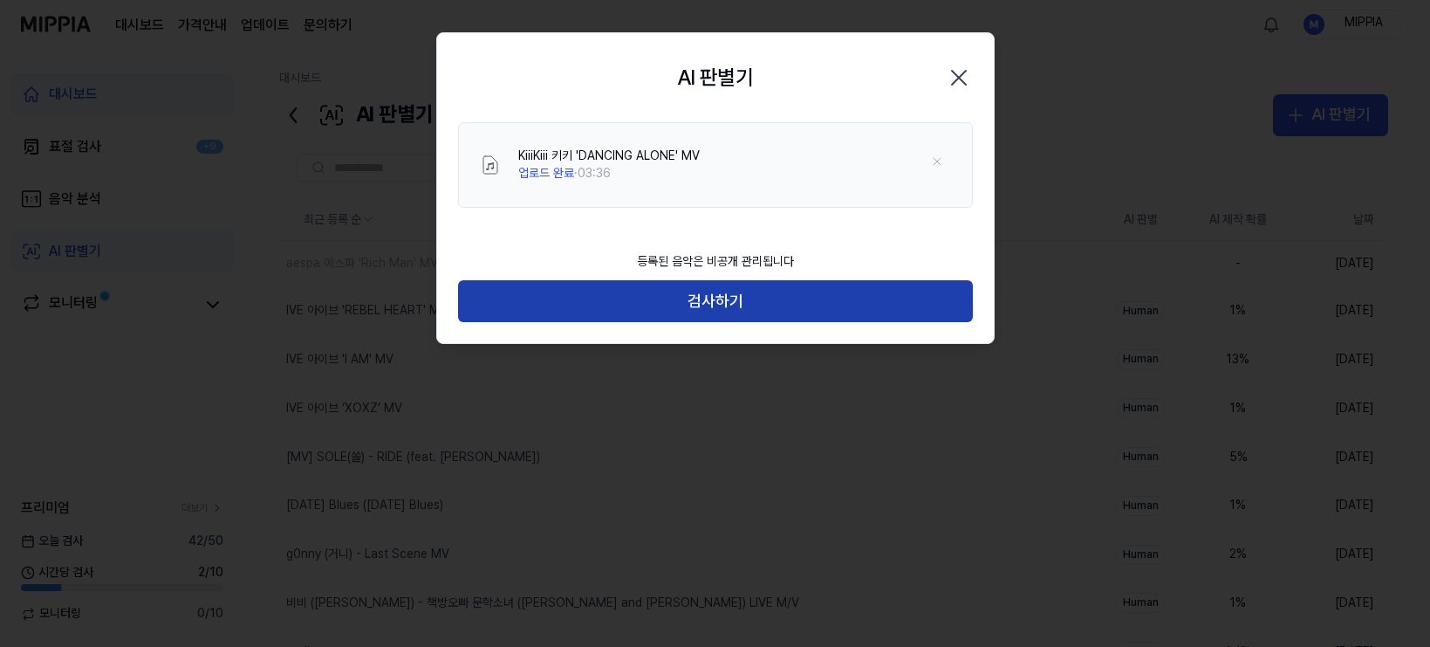
click at [790, 312] on button "검사하기" at bounding box center [715, 301] width 515 height 42
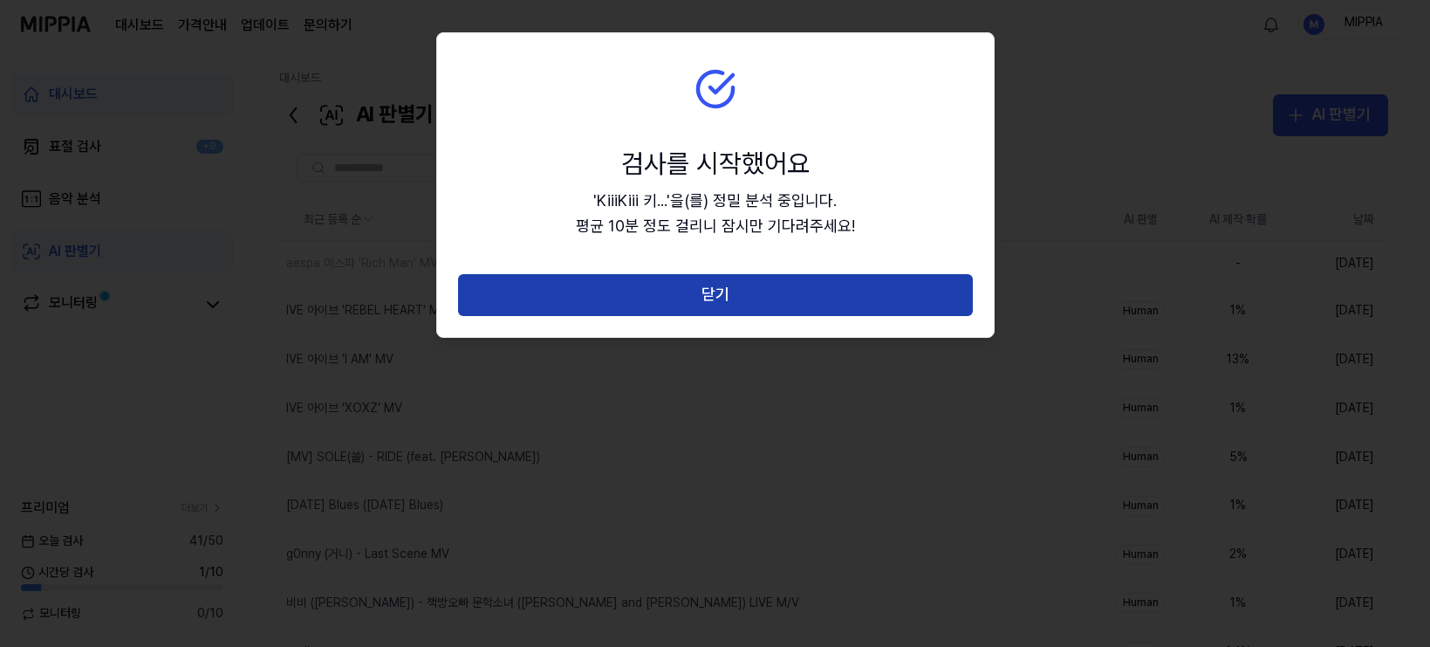
click at [709, 292] on button "닫기" at bounding box center [715, 295] width 515 height 42
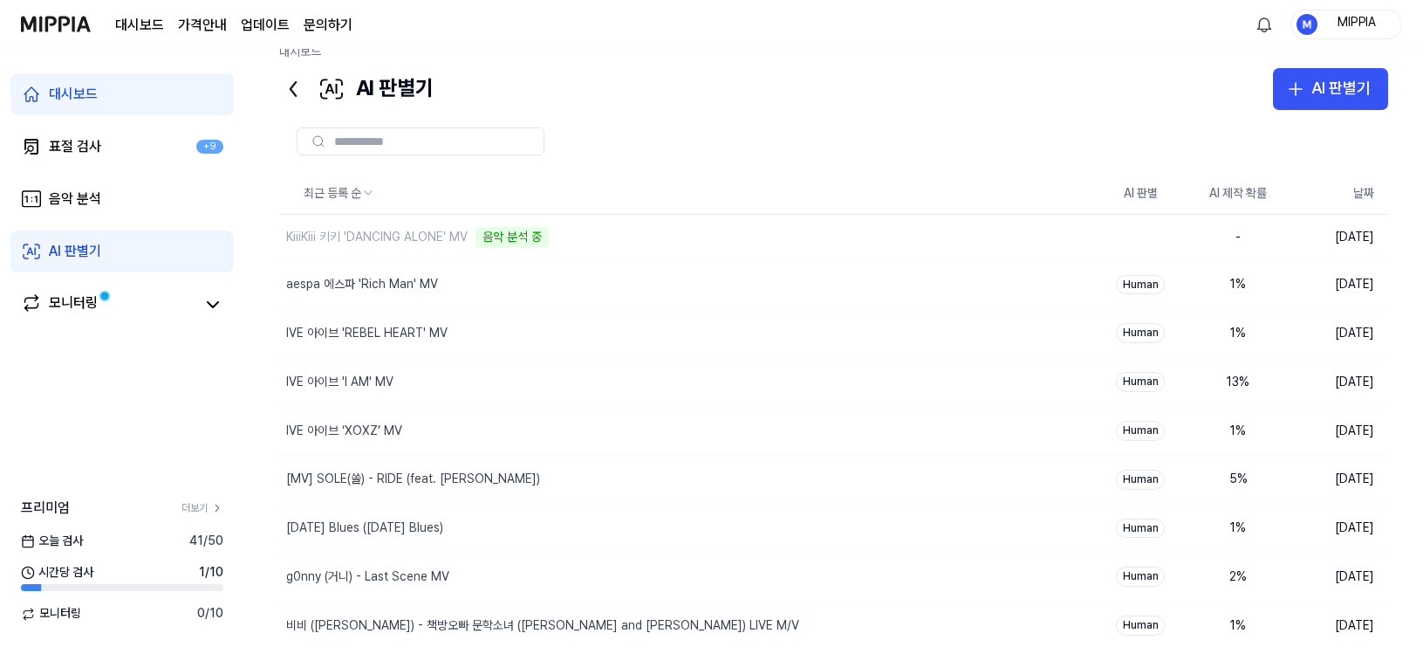
scroll to position [25, 0]
click at [1256, 99] on div "AI 판별기" at bounding box center [1341, 89] width 59 height 25
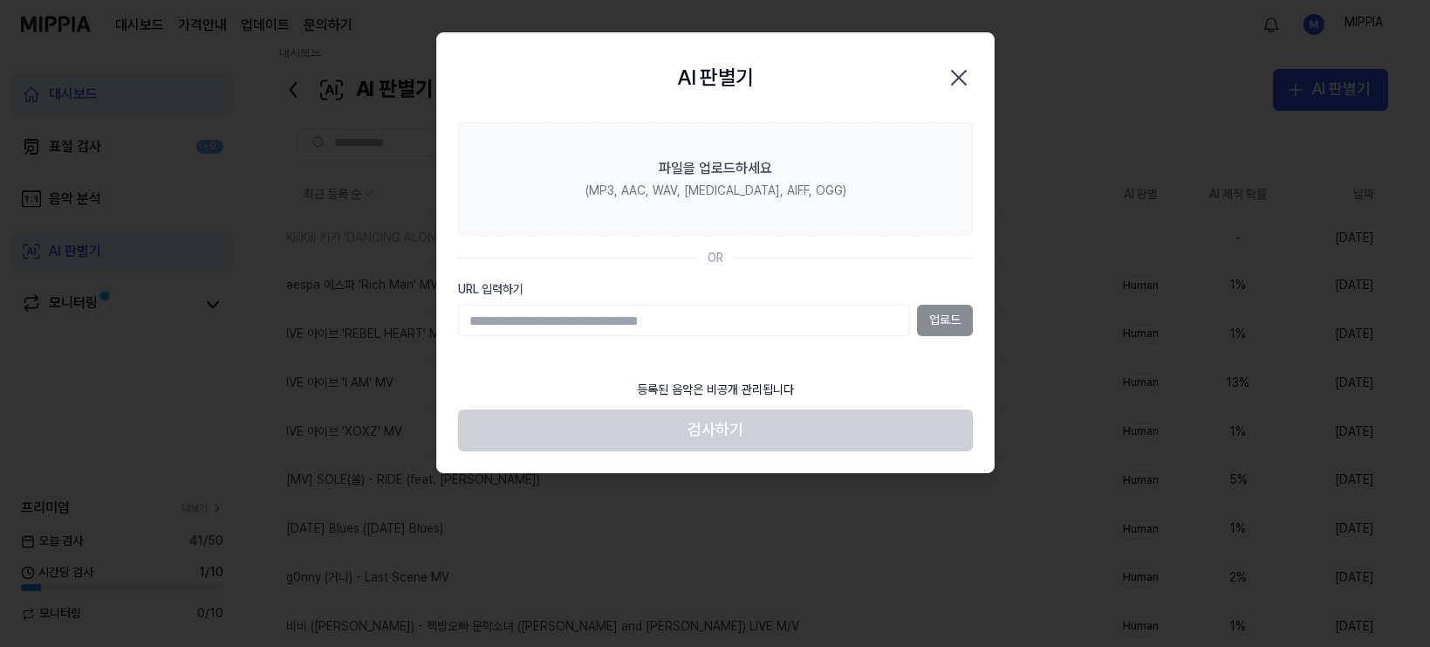
click at [880, 320] on input "URL 입력하기" at bounding box center [684, 320] width 452 height 31
type input "**********"
click at [972, 318] on button "업로드" at bounding box center [945, 320] width 56 height 31
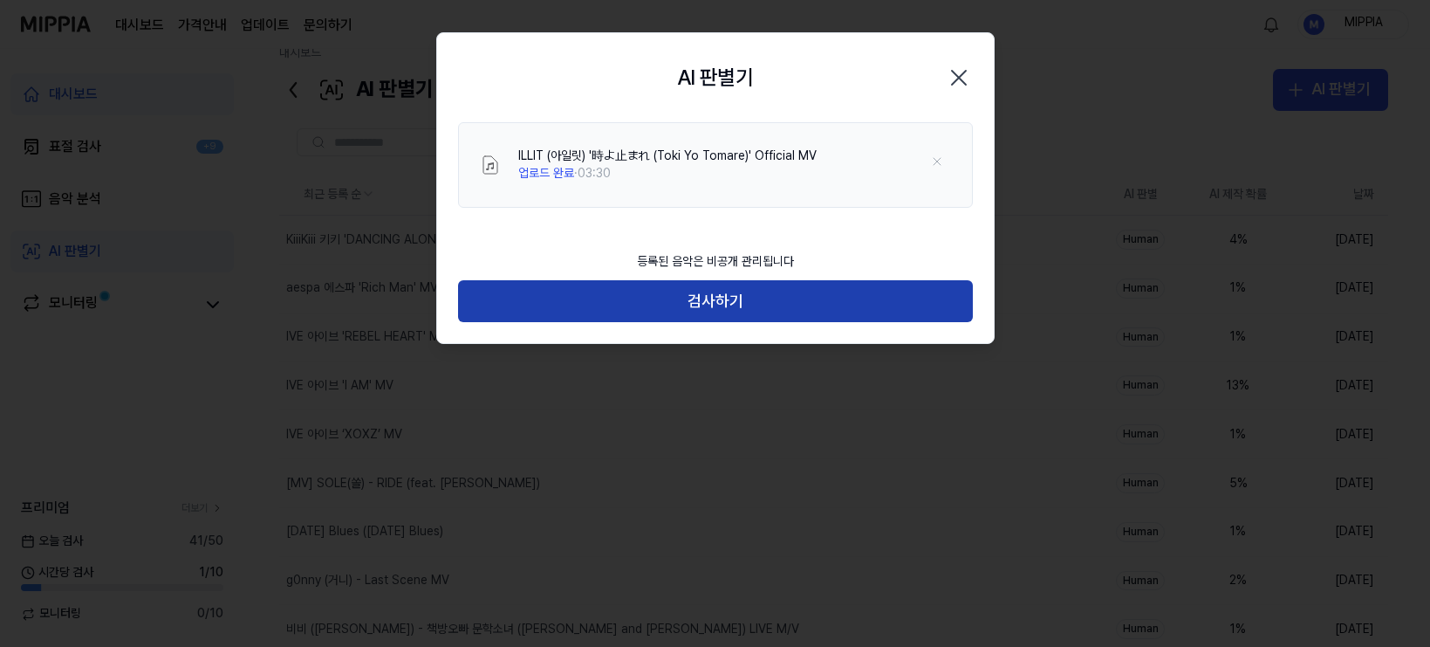
click at [709, 305] on button "검사하기" at bounding box center [715, 301] width 515 height 42
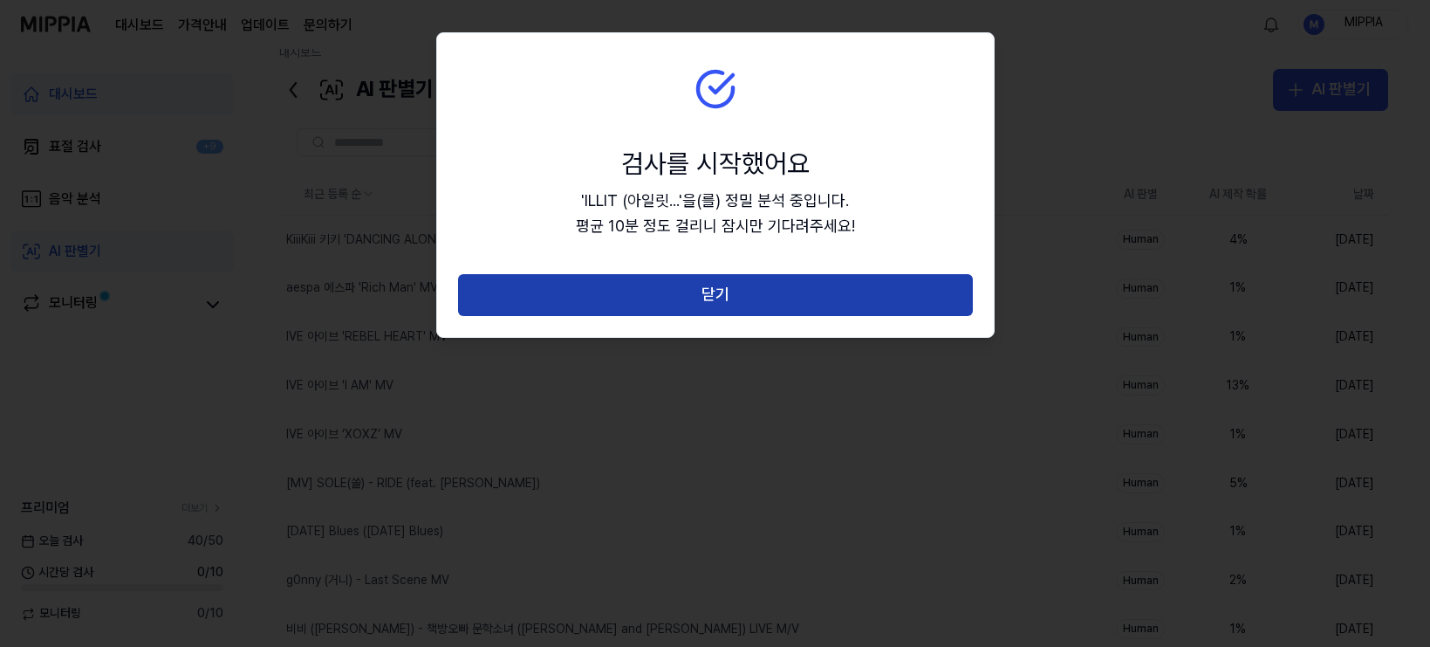
click at [714, 298] on button "닫기" at bounding box center [715, 295] width 515 height 42
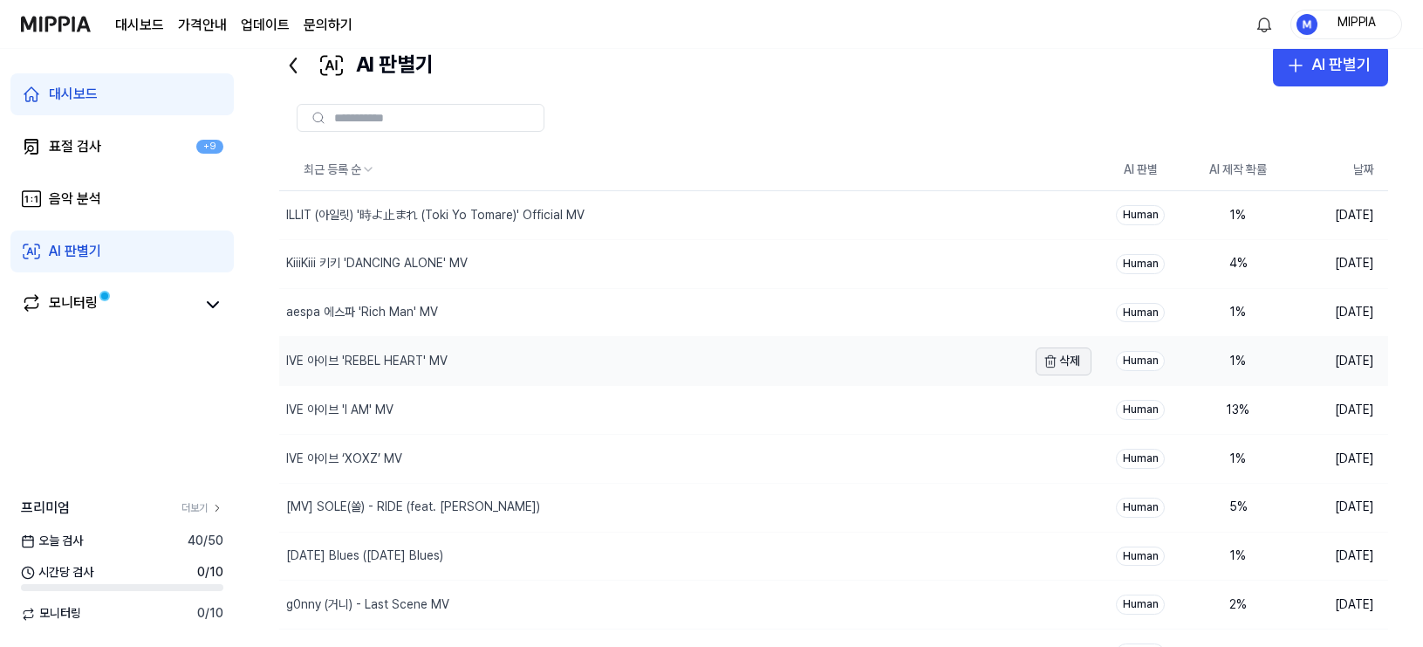
scroll to position [0, 0]
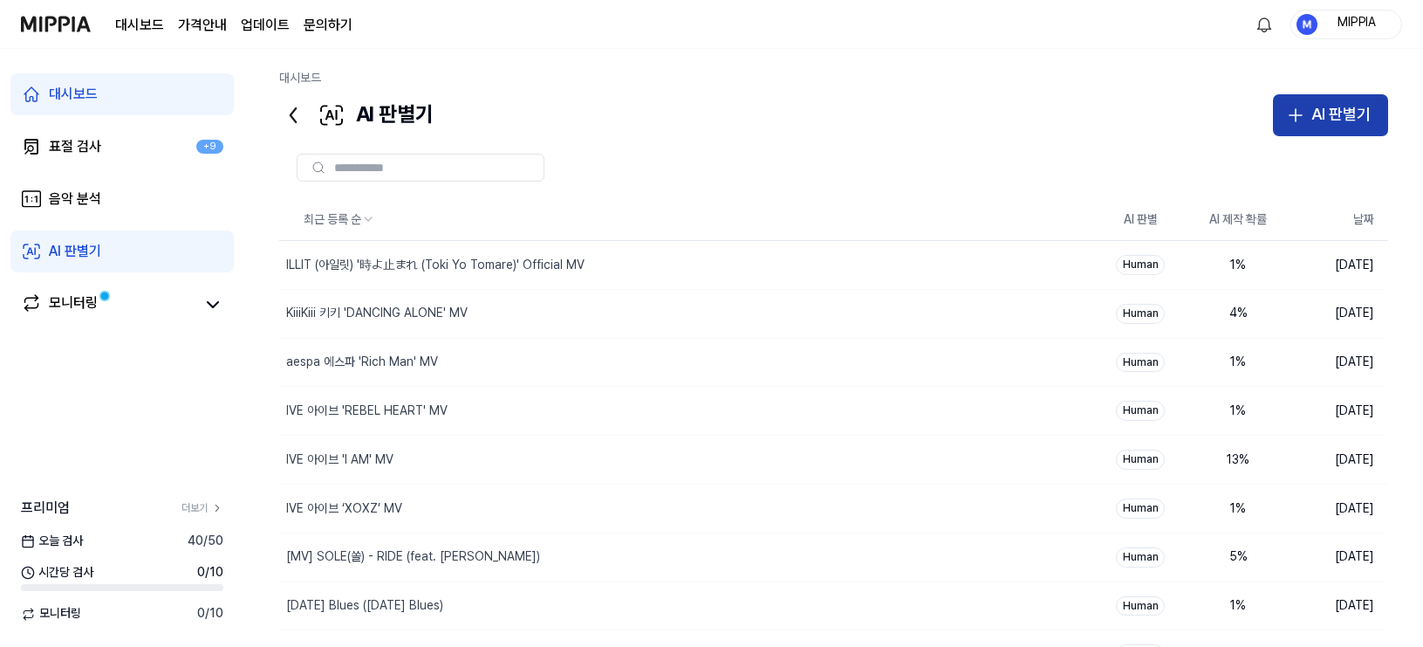
click at [1256, 113] on div "AI 판별기" at bounding box center [1341, 114] width 59 height 25
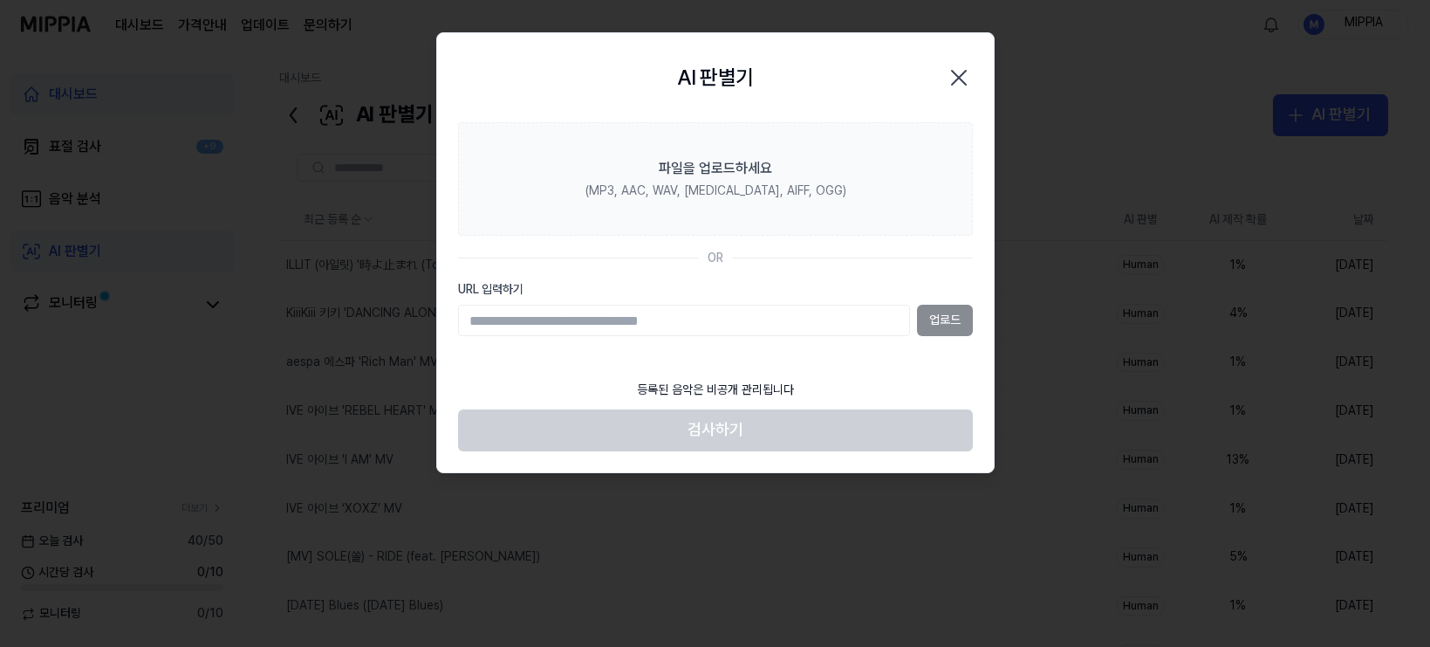
drag, startPoint x: 743, startPoint y: 314, endPoint x: 868, endPoint y: 319, distance: 125.7
click at [744, 313] on input "URL 입력하기" at bounding box center [684, 320] width 452 height 31
type input "**********"
click at [931, 318] on button "업로드" at bounding box center [945, 320] width 56 height 31
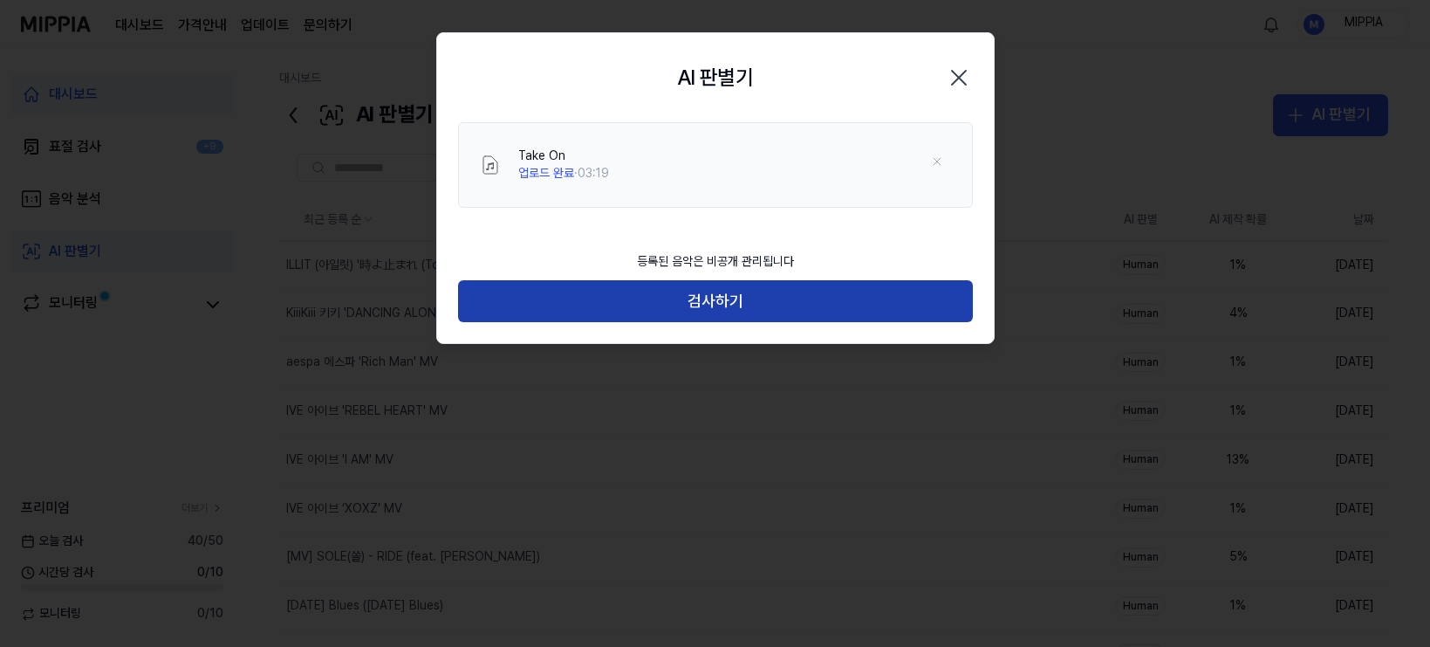
click at [740, 310] on button "검사하기" at bounding box center [715, 301] width 515 height 42
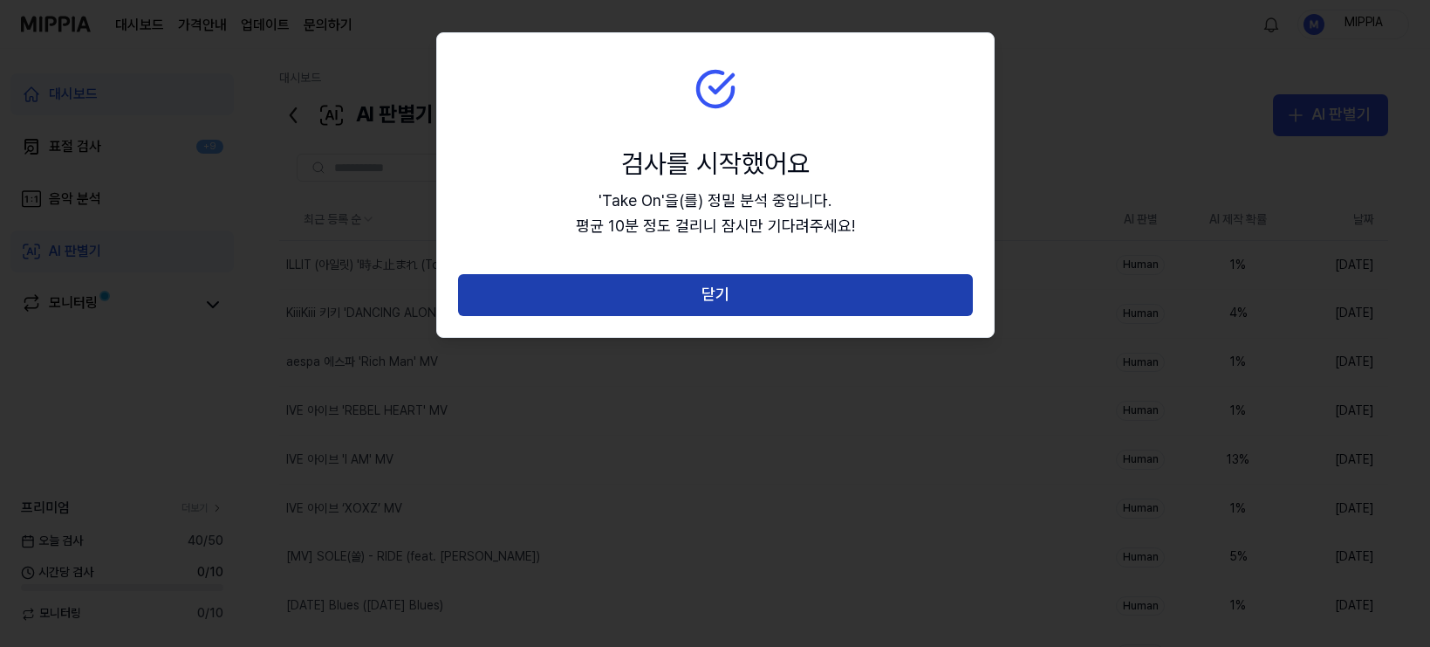
click at [732, 302] on button "닫기" at bounding box center [715, 295] width 515 height 42
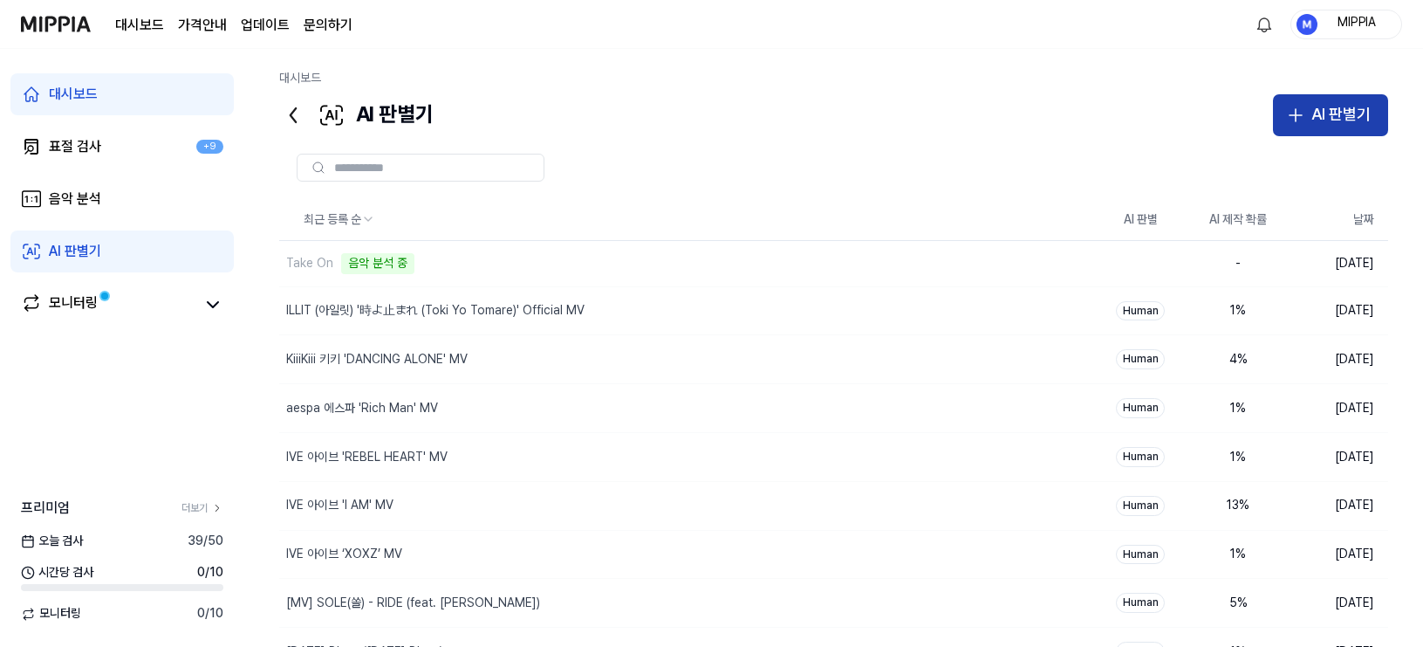
click at [1256, 111] on div "AI 판별기" at bounding box center [1341, 114] width 59 height 25
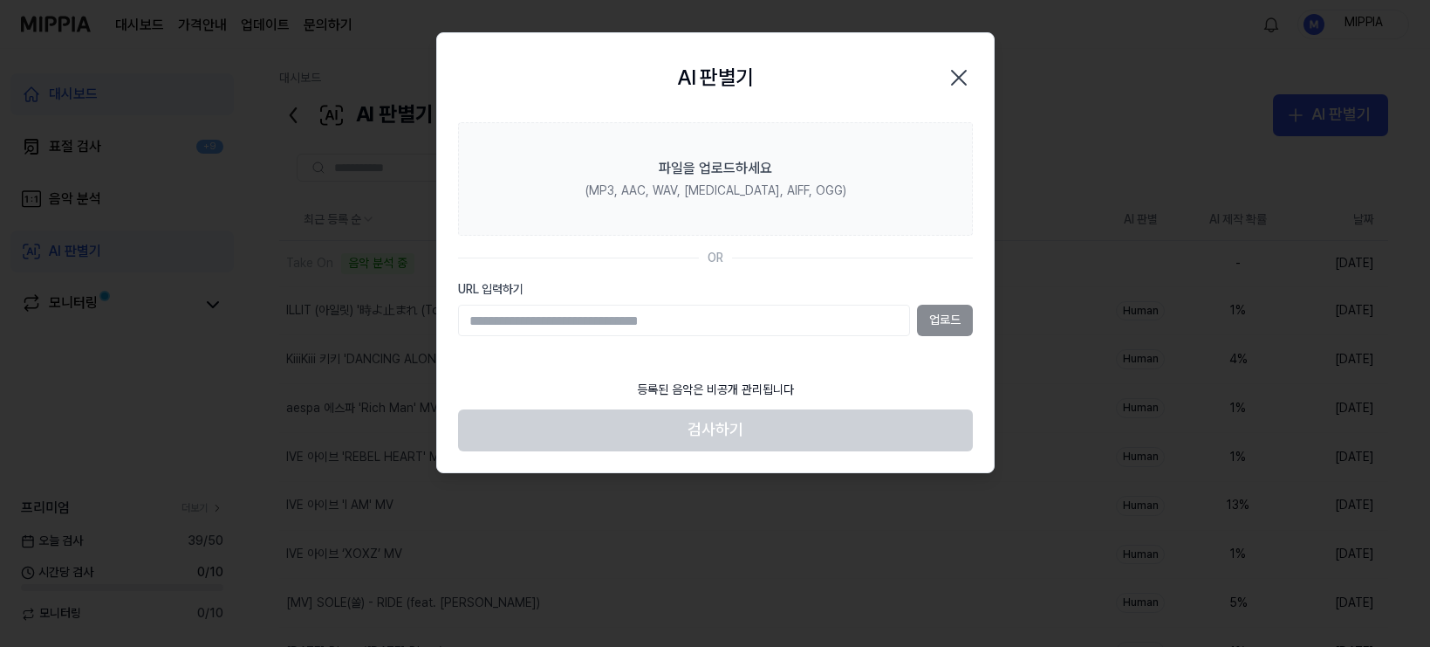
click at [792, 321] on input "URL 입력하기" at bounding box center [684, 320] width 452 height 31
type input "**********"
click at [928, 319] on button "업로드" at bounding box center [945, 320] width 56 height 31
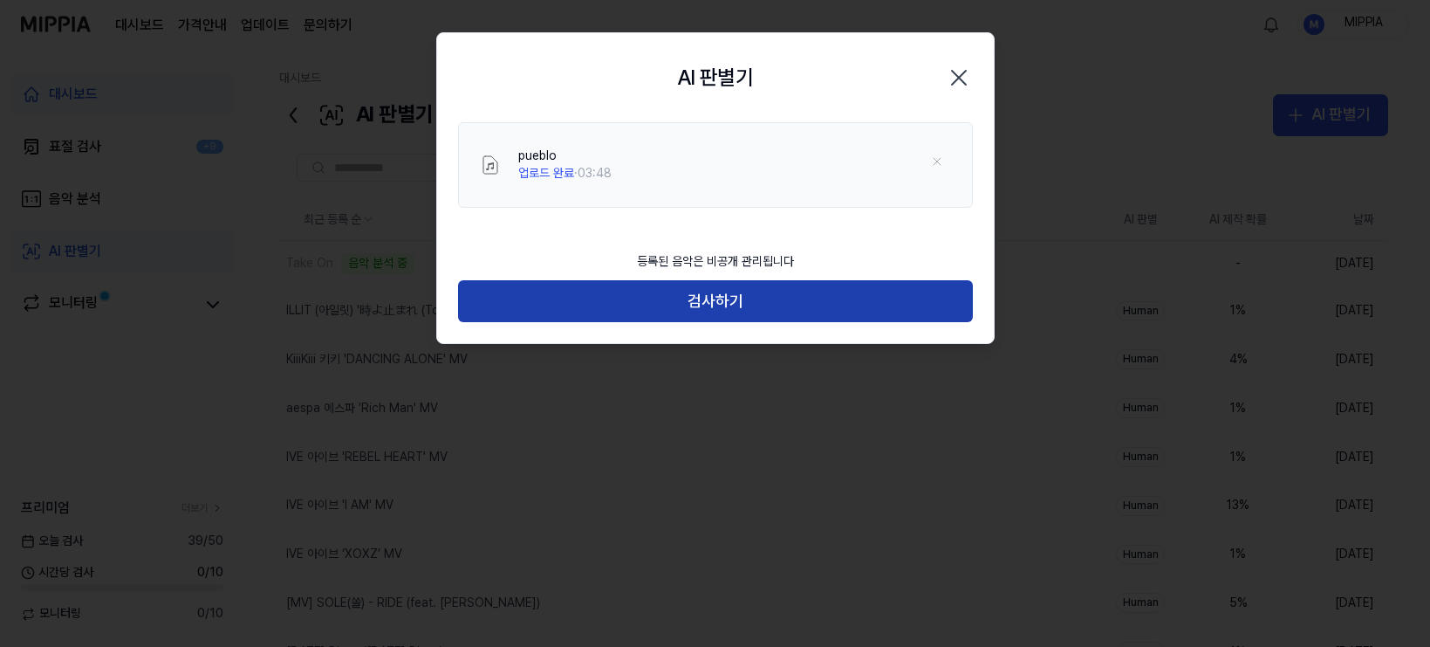
click at [719, 315] on button "검사하기" at bounding box center [715, 301] width 515 height 42
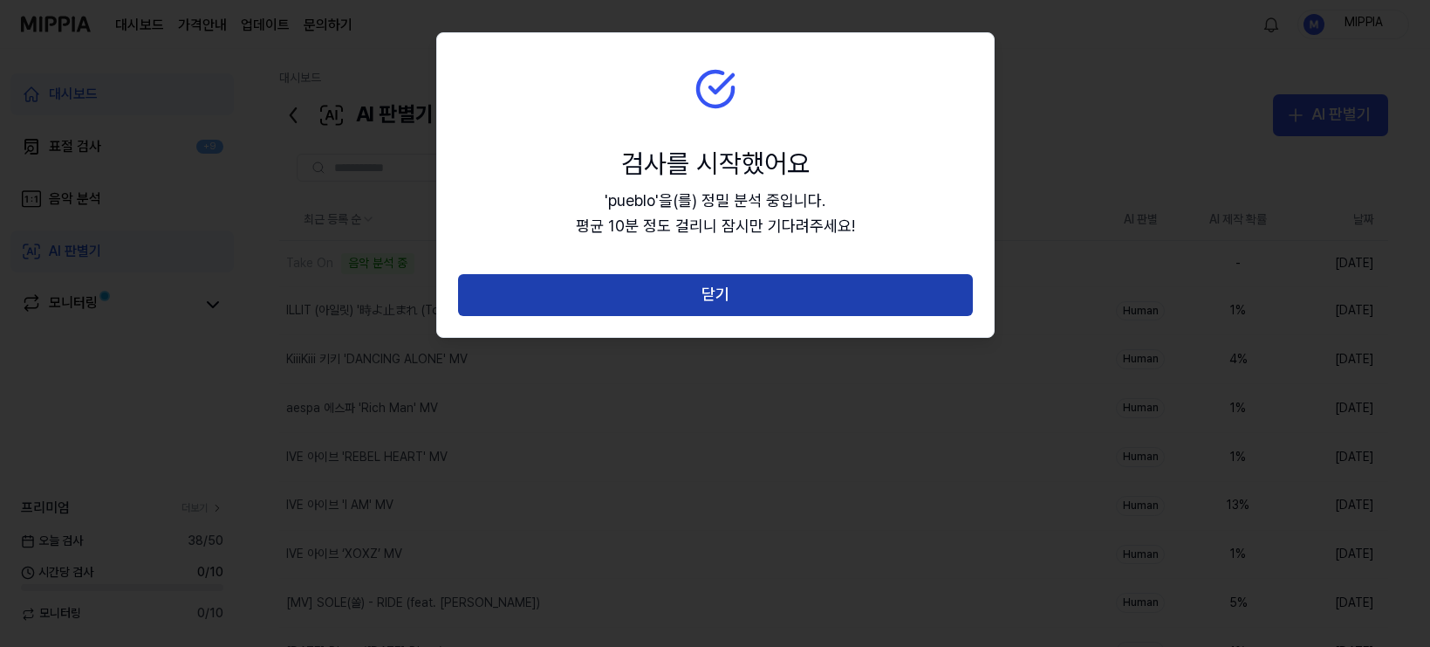
click at [720, 302] on button "닫기" at bounding box center [715, 295] width 515 height 42
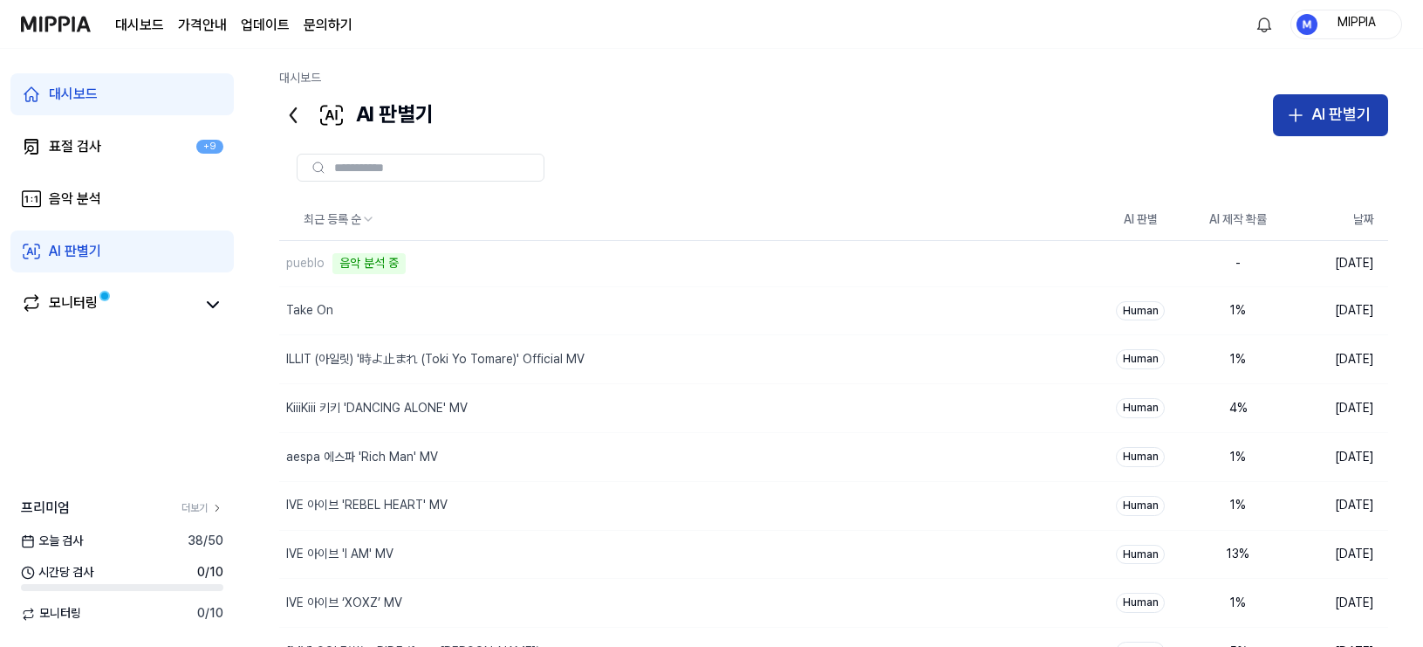
click at [1256, 117] on div "AI 판별기" at bounding box center [1341, 114] width 59 height 25
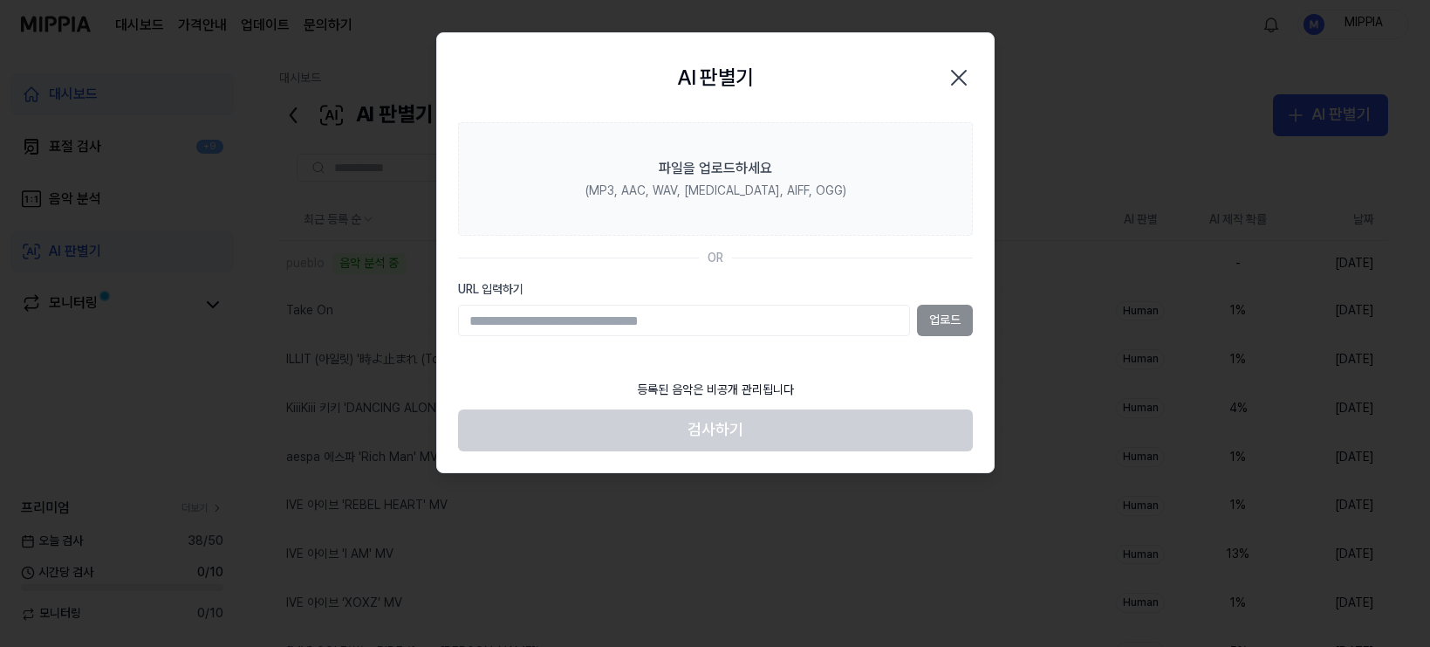
click at [793, 328] on input "URL 입력하기" at bounding box center [684, 320] width 452 height 31
type input "**********"
click at [937, 322] on button "업로드" at bounding box center [945, 320] width 56 height 31
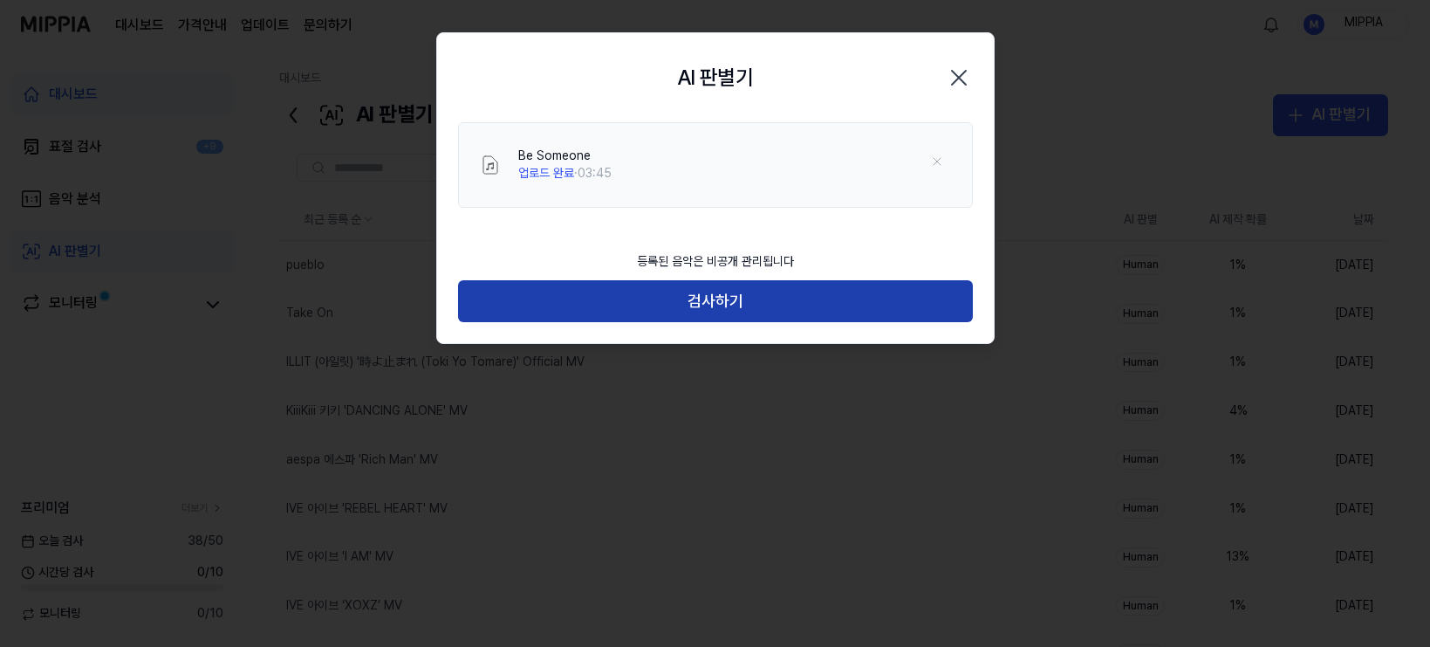
click at [728, 308] on button "검사하기" at bounding box center [715, 301] width 515 height 42
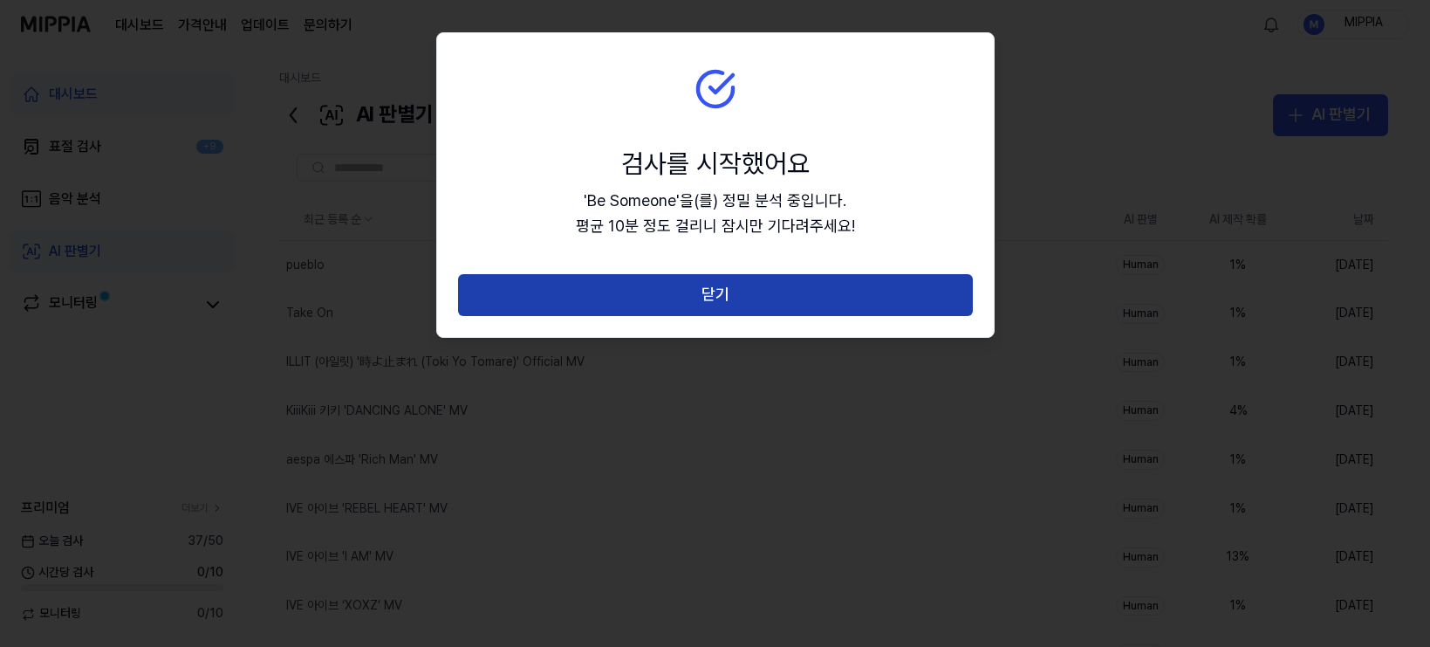
click at [716, 303] on button "닫기" at bounding box center [715, 295] width 515 height 42
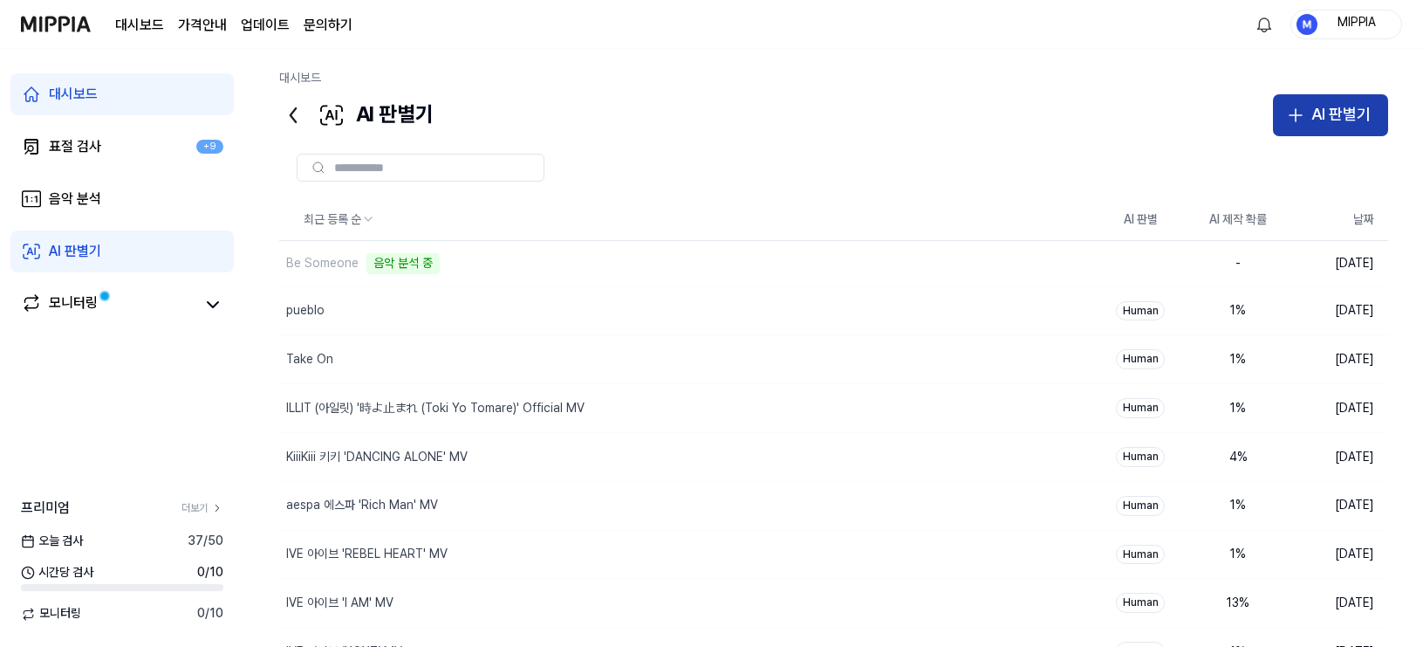
click at [1256, 120] on div "AI 판별기" at bounding box center [1341, 114] width 59 height 25
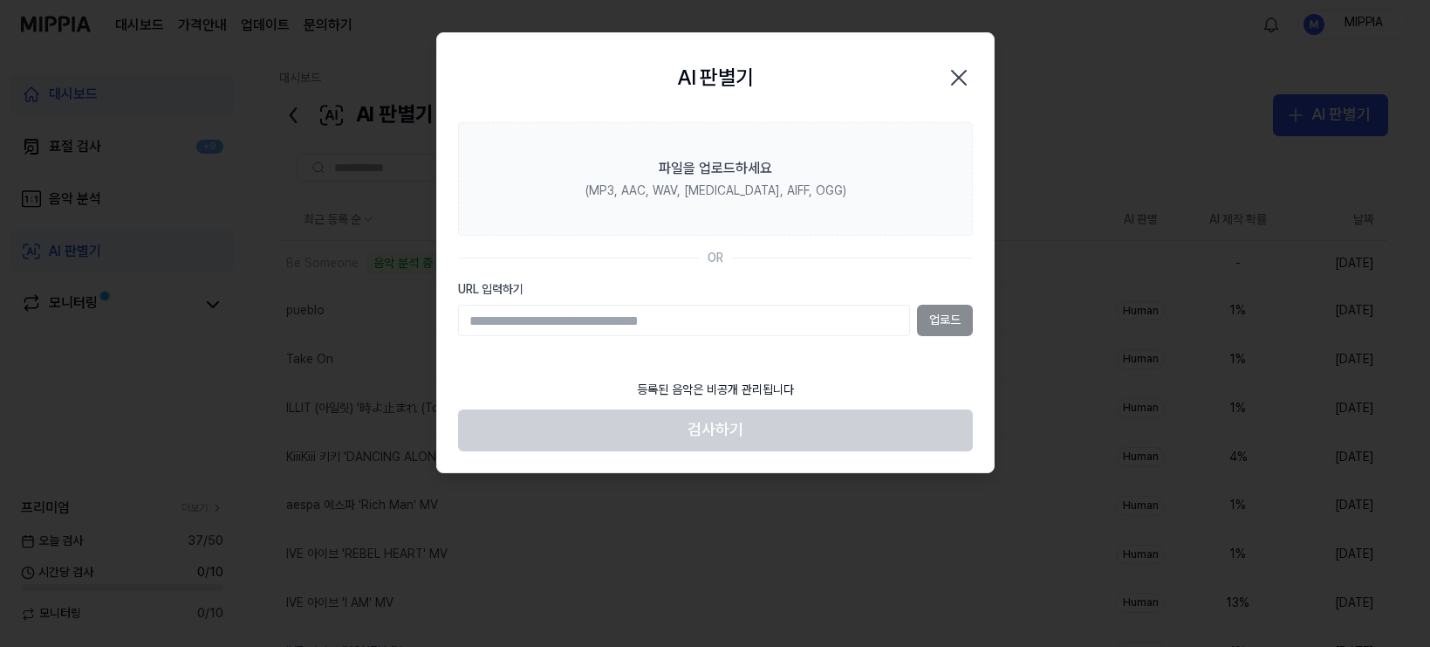
click at [837, 325] on input "URL 입력하기" at bounding box center [684, 320] width 452 height 31
type input "**********"
click at [938, 318] on button "업로드" at bounding box center [945, 320] width 56 height 31
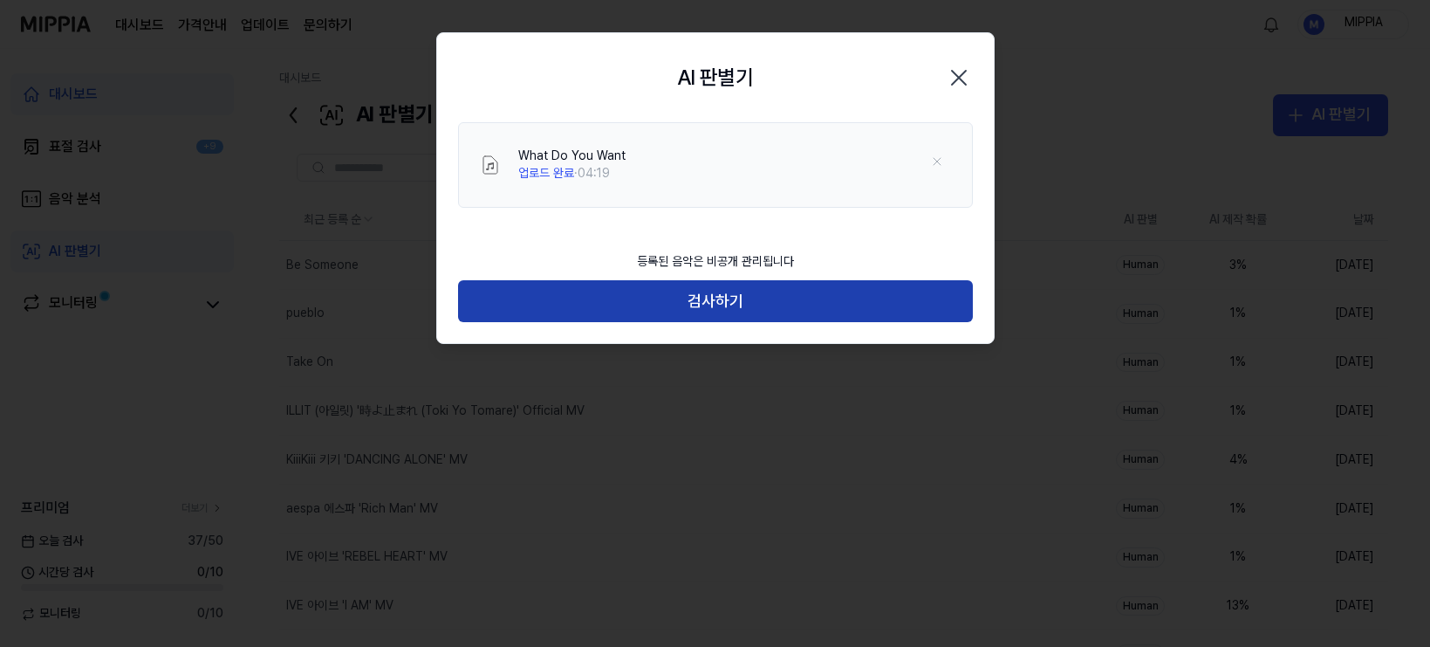
click at [762, 299] on button "검사하기" at bounding box center [715, 301] width 515 height 42
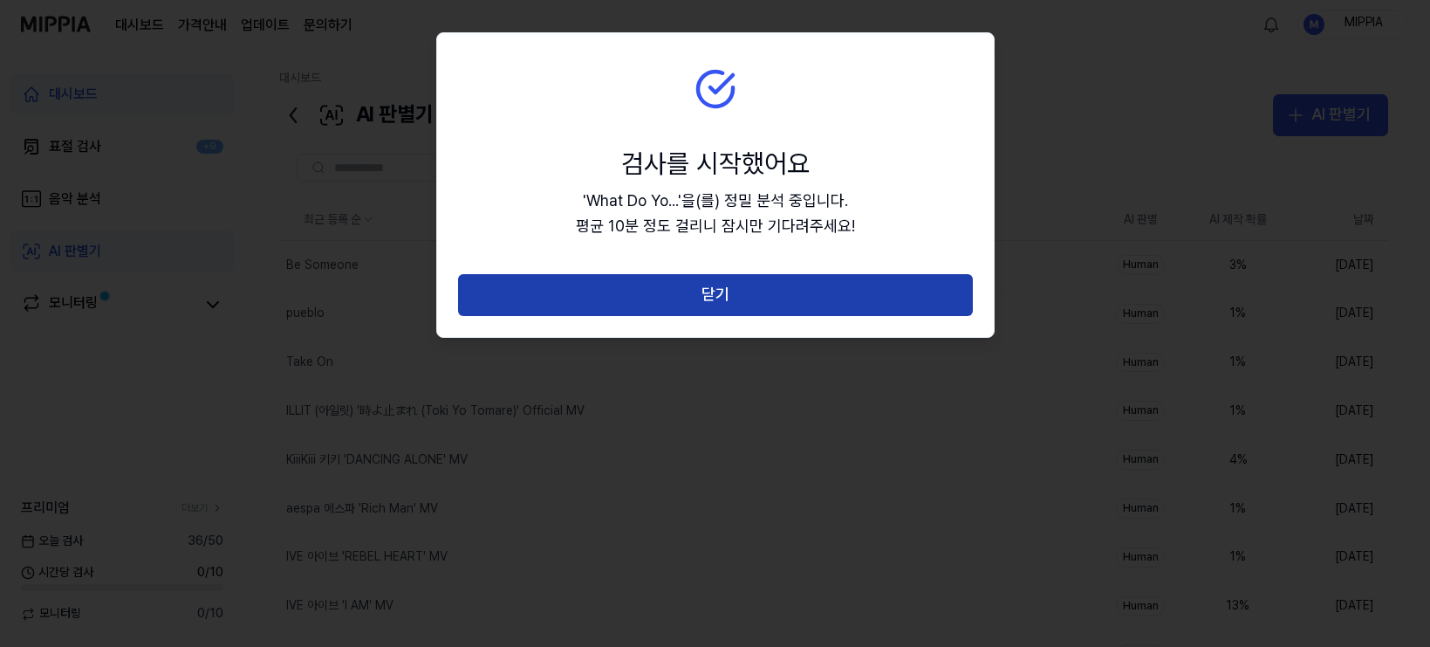
click at [743, 307] on button "닫기" at bounding box center [715, 295] width 515 height 42
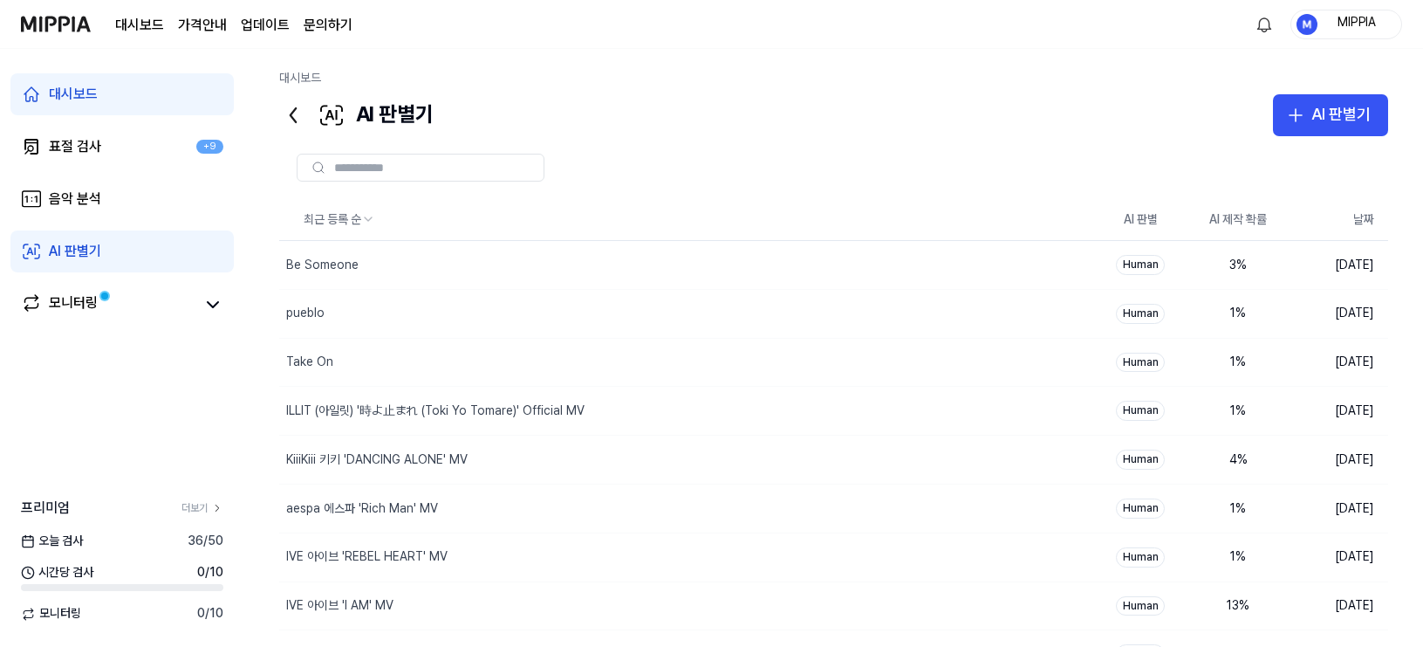
click at [973, 149] on div at bounding box center [833, 167] width 1109 height 63
click at [1256, 127] on button "AI 판별기" at bounding box center [1330, 115] width 115 height 42
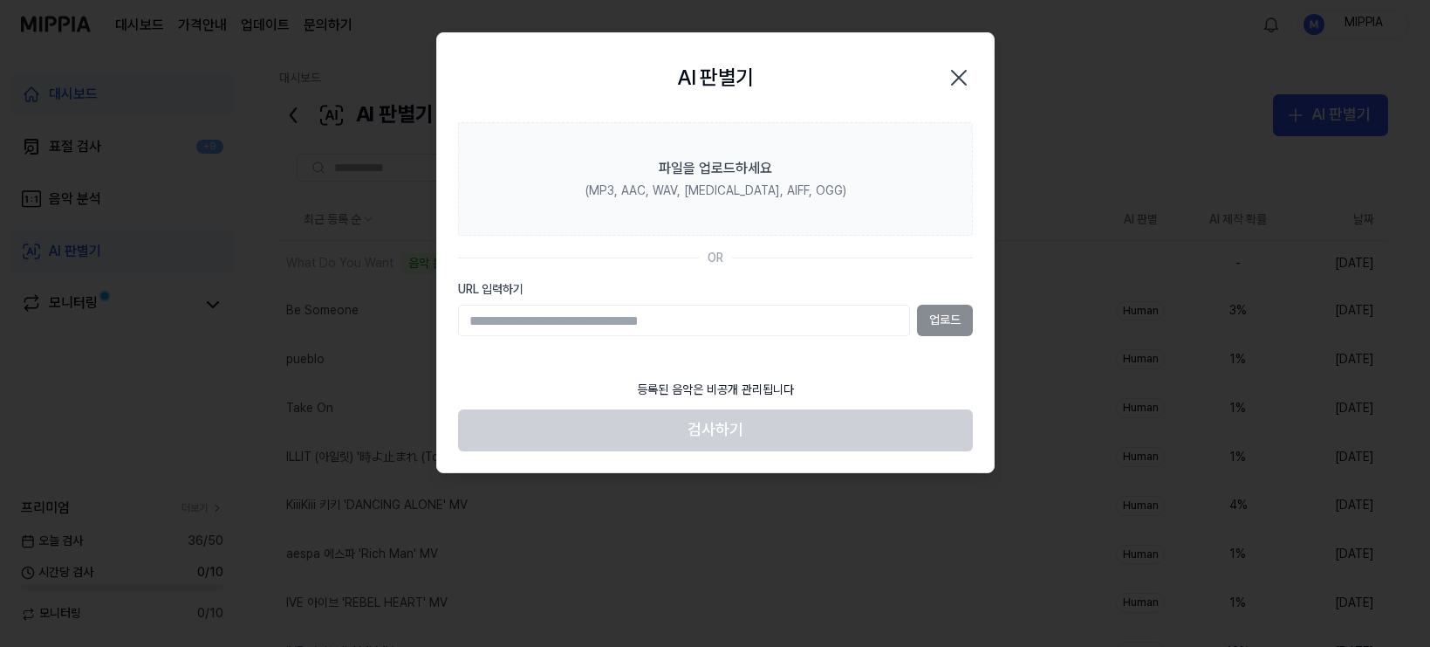
click at [851, 311] on input "URL 입력하기" at bounding box center [684, 320] width 452 height 31
type input "**********"
click at [945, 317] on button "업로드" at bounding box center [945, 320] width 56 height 31
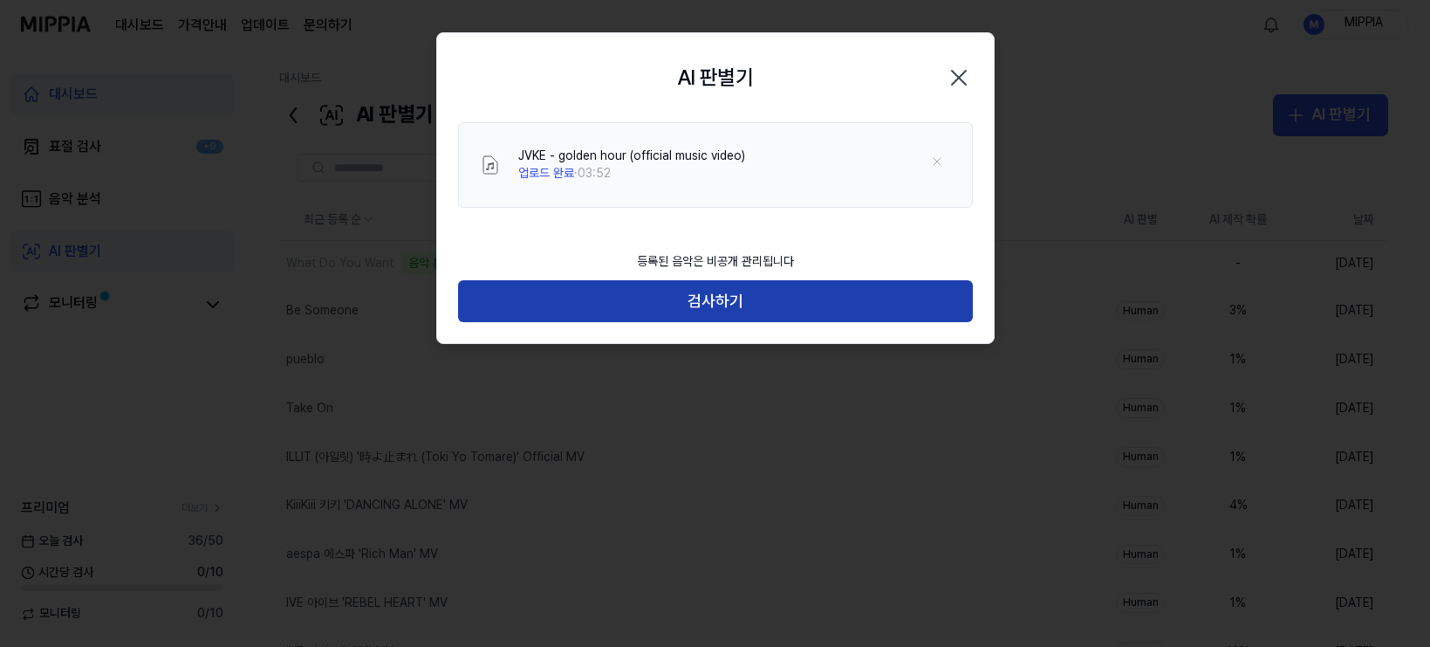
click at [739, 305] on button "검사하기" at bounding box center [715, 301] width 515 height 42
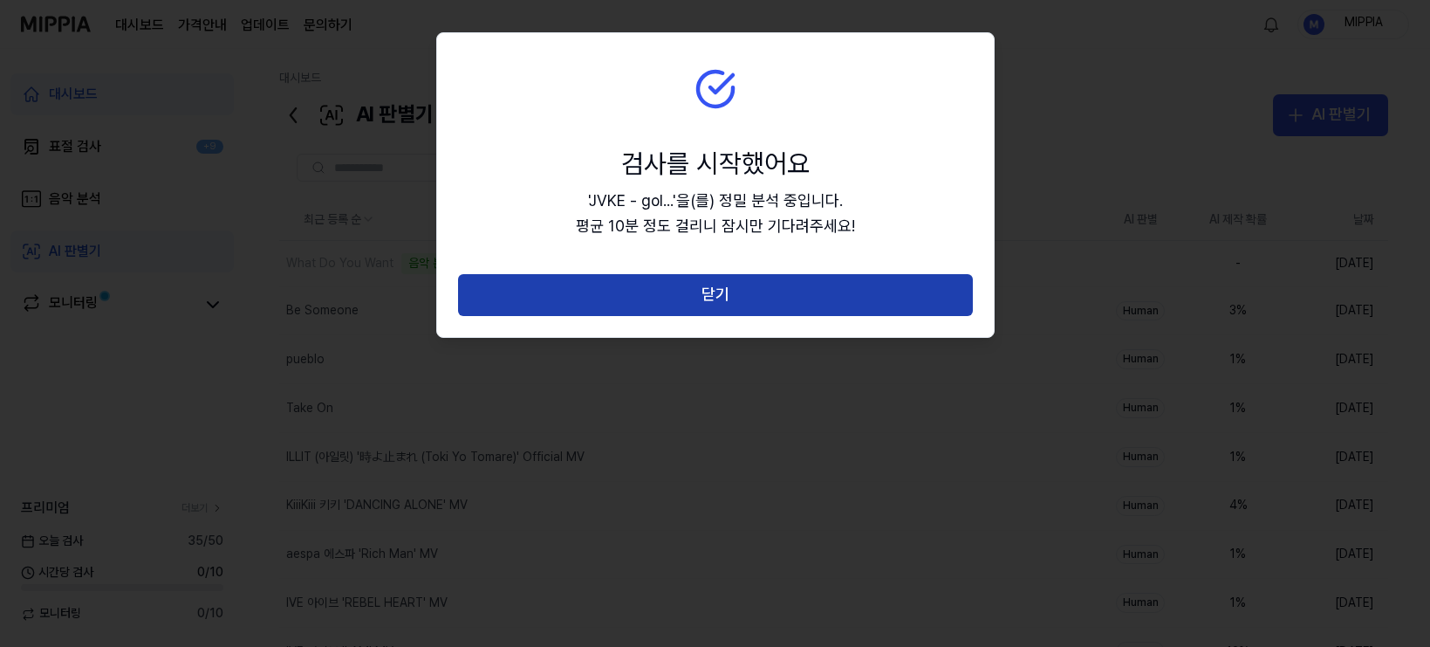
click at [736, 306] on button "닫기" at bounding box center [715, 295] width 515 height 42
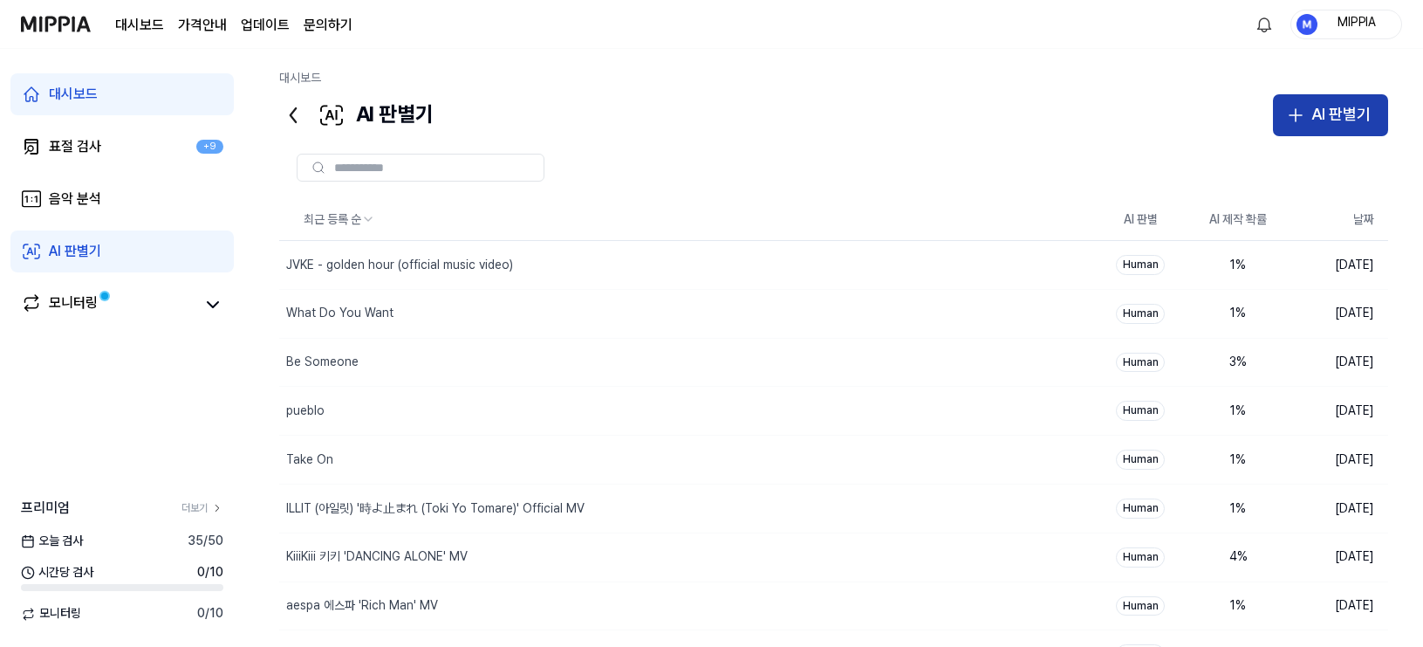
click at [1256, 111] on div "AI 판별기" at bounding box center [1341, 114] width 59 height 25
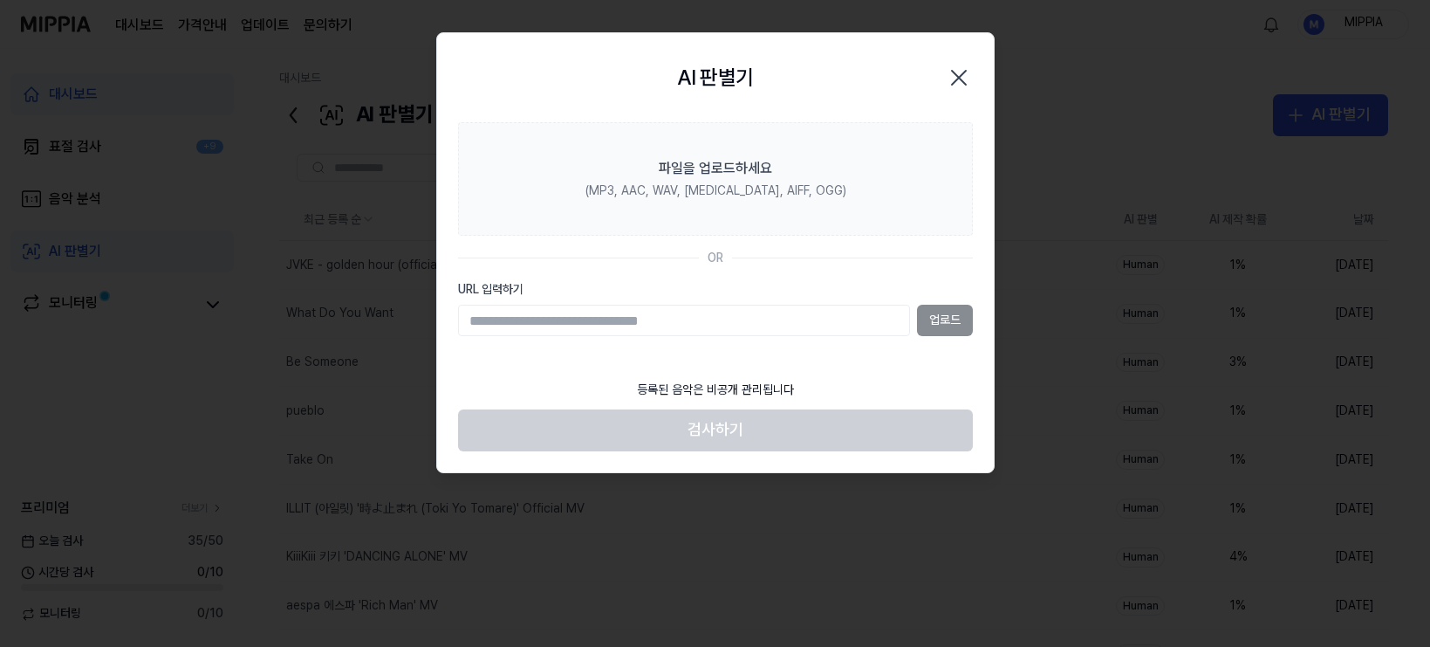
click at [700, 314] on input "URL 입력하기" at bounding box center [684, 320] width 452 height 31
type input "**********"
click at [947, 323] on button "업로드" at bounding box center [945, 320] width 56 height 31
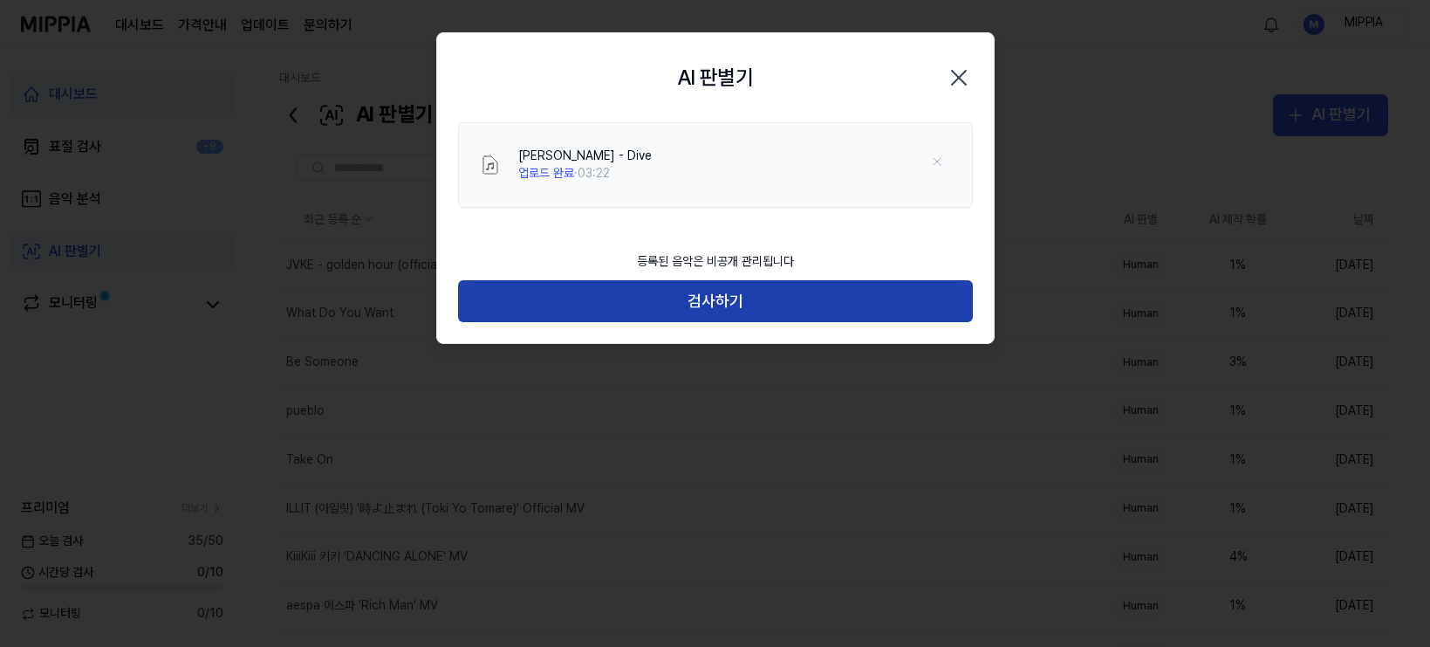
click at [741, 307] on button "검사하기" at bounding box center [715, 301] width 515 height 42
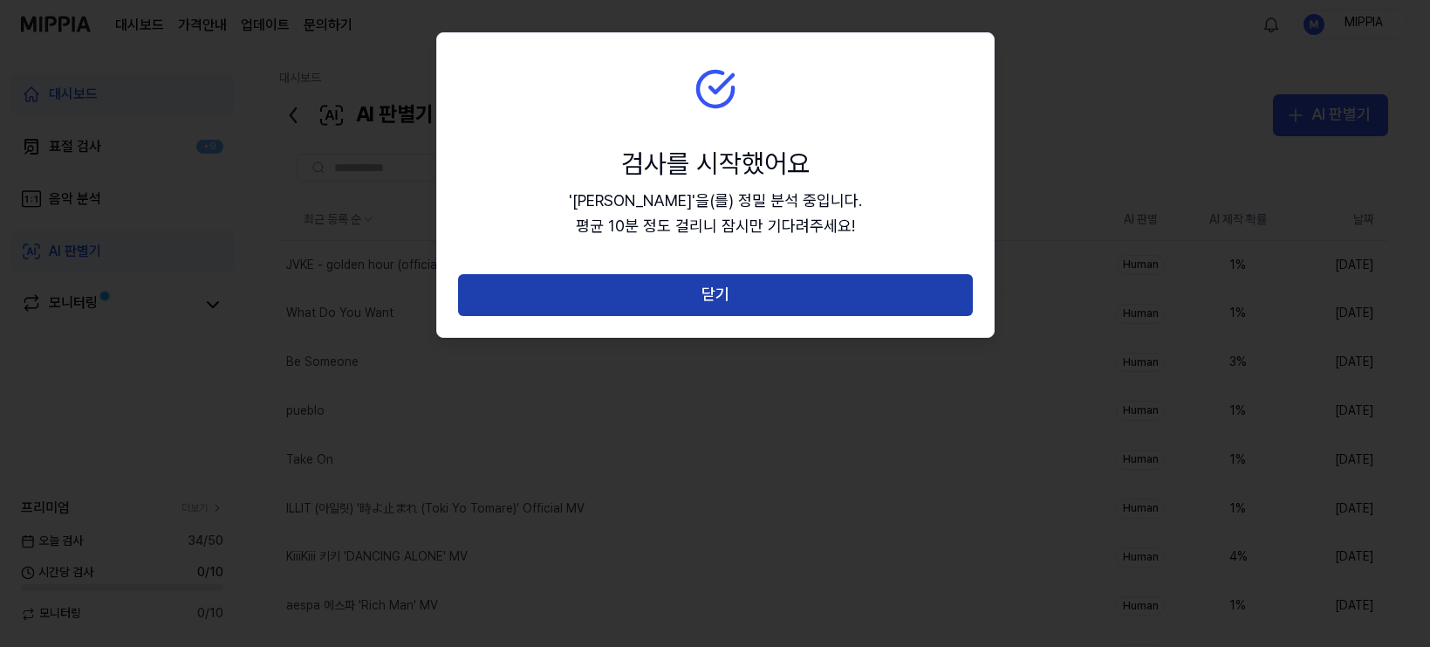
click at [730, 302] on button "닫기" at bounding box center [715, 295] width 515 height 42
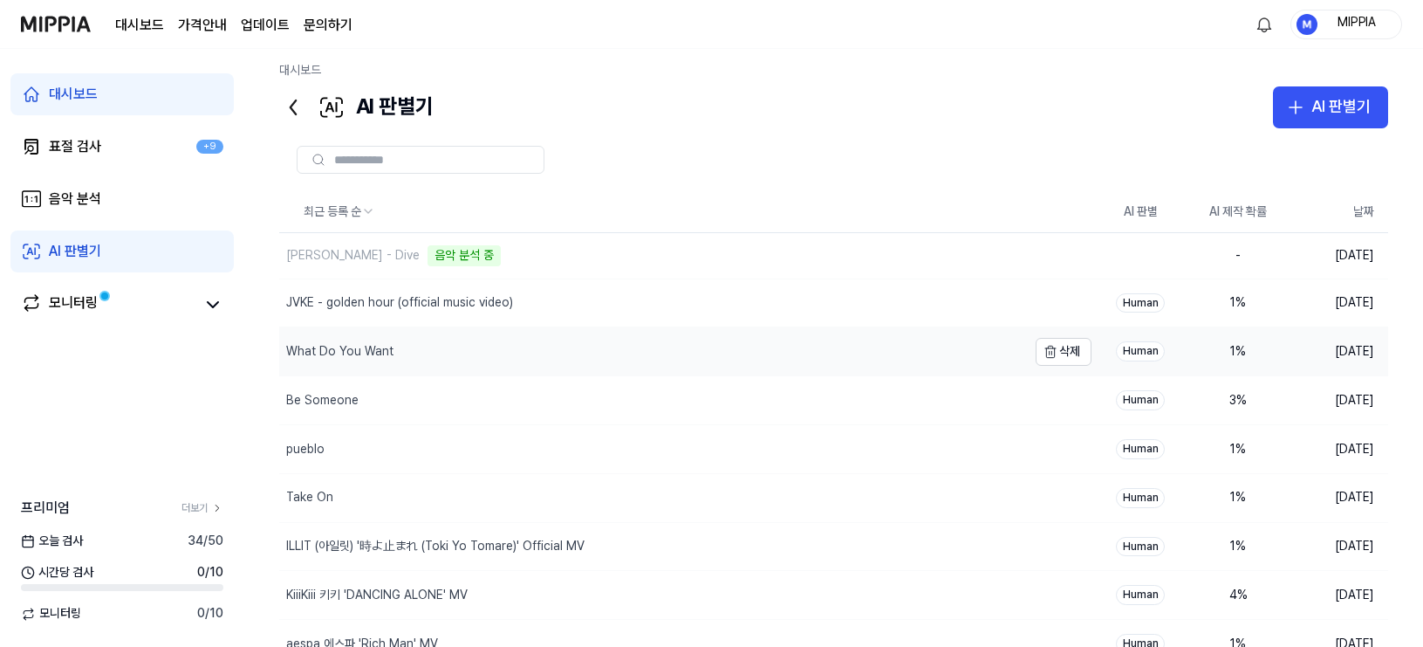
scroll to position [6, 0]
click at [1256, 115] on div "AI 판별기" at bounding box center [1341, 108] width 59 height 25
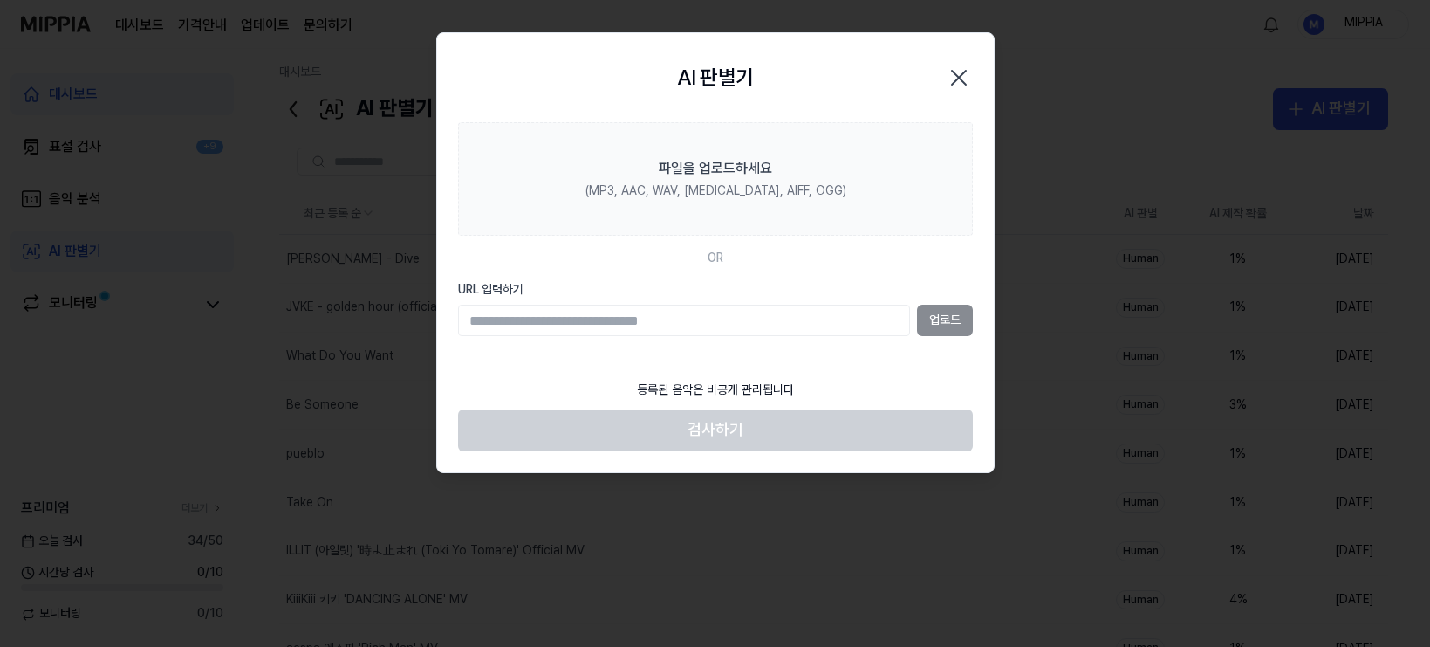
click at [851, 314] on input "URL 입력하기" at bounding box center [684, 320] width 452 height 31
type input "**********"
click at [947, 317] on button "업로드" at bounding box center [945, 320] width 56 height 31
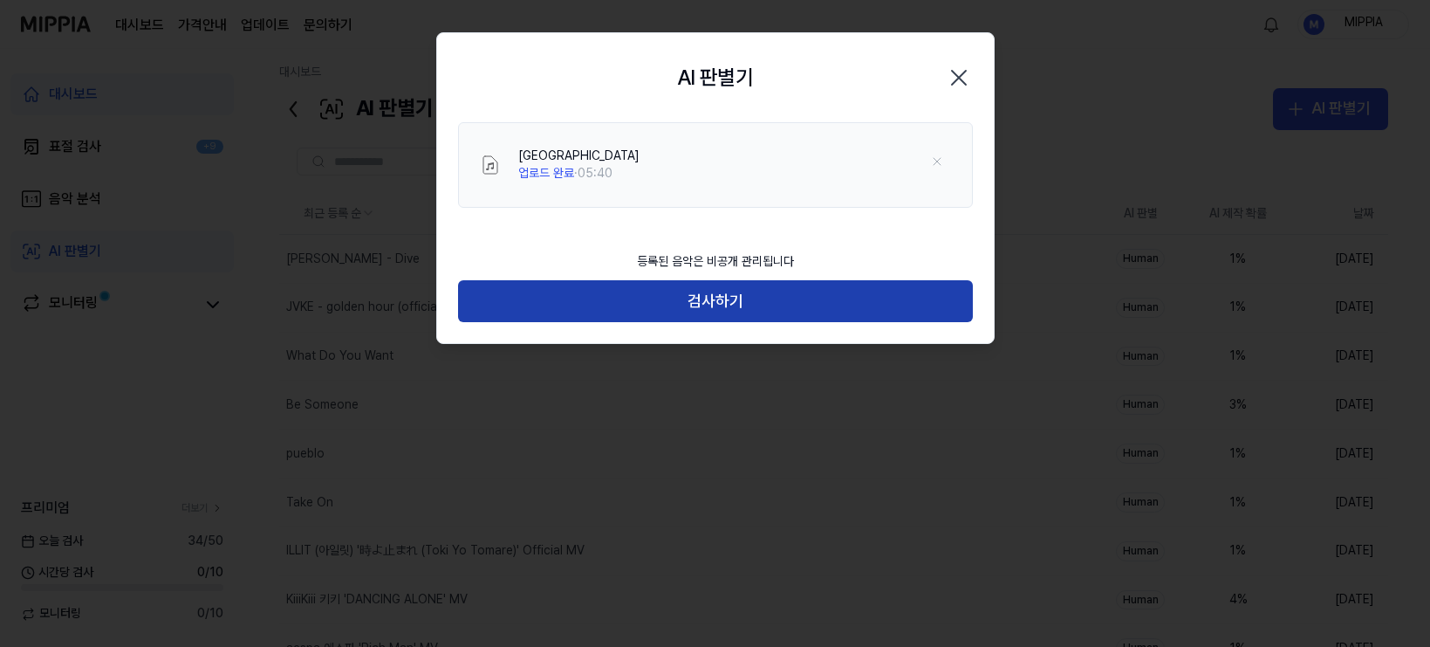
click at [716, 303] on button "검사하기" at bounding box center [715, 301] width 515 height 42
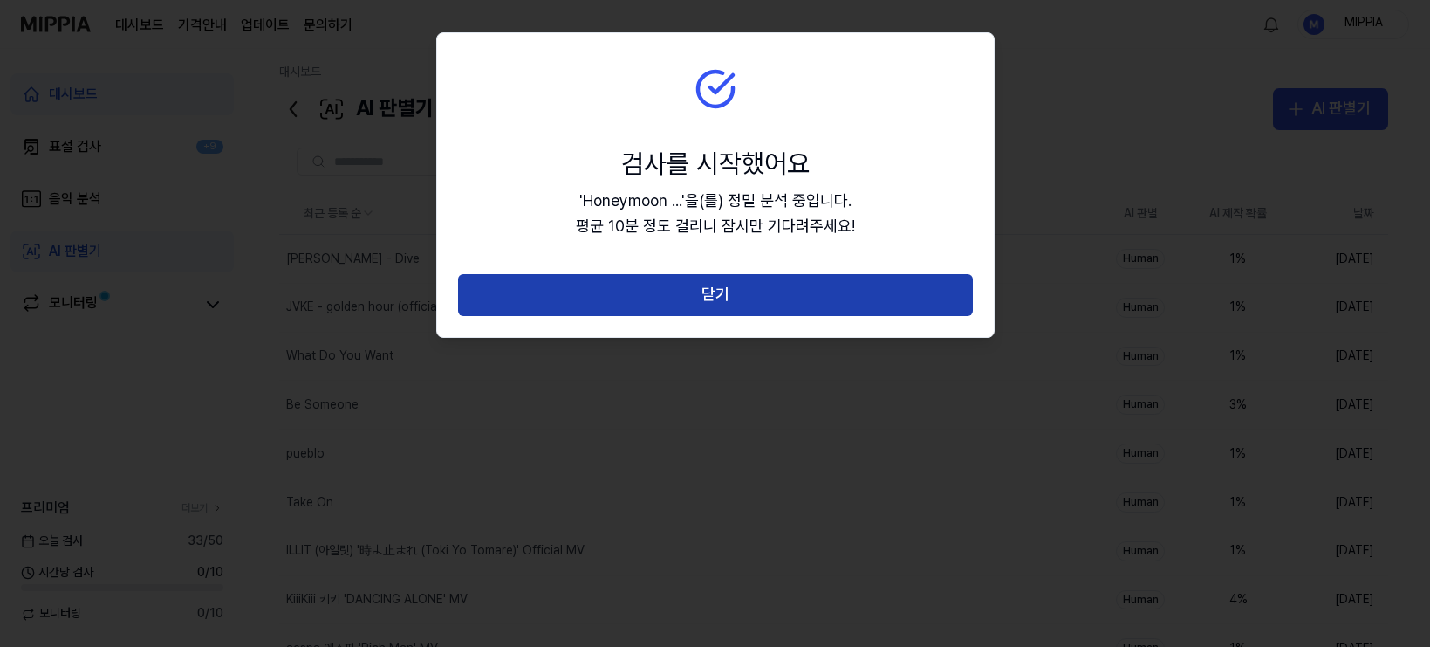
click at [732, 302] on button "닫기" at bounding box center [715, 295] width 515 height 42
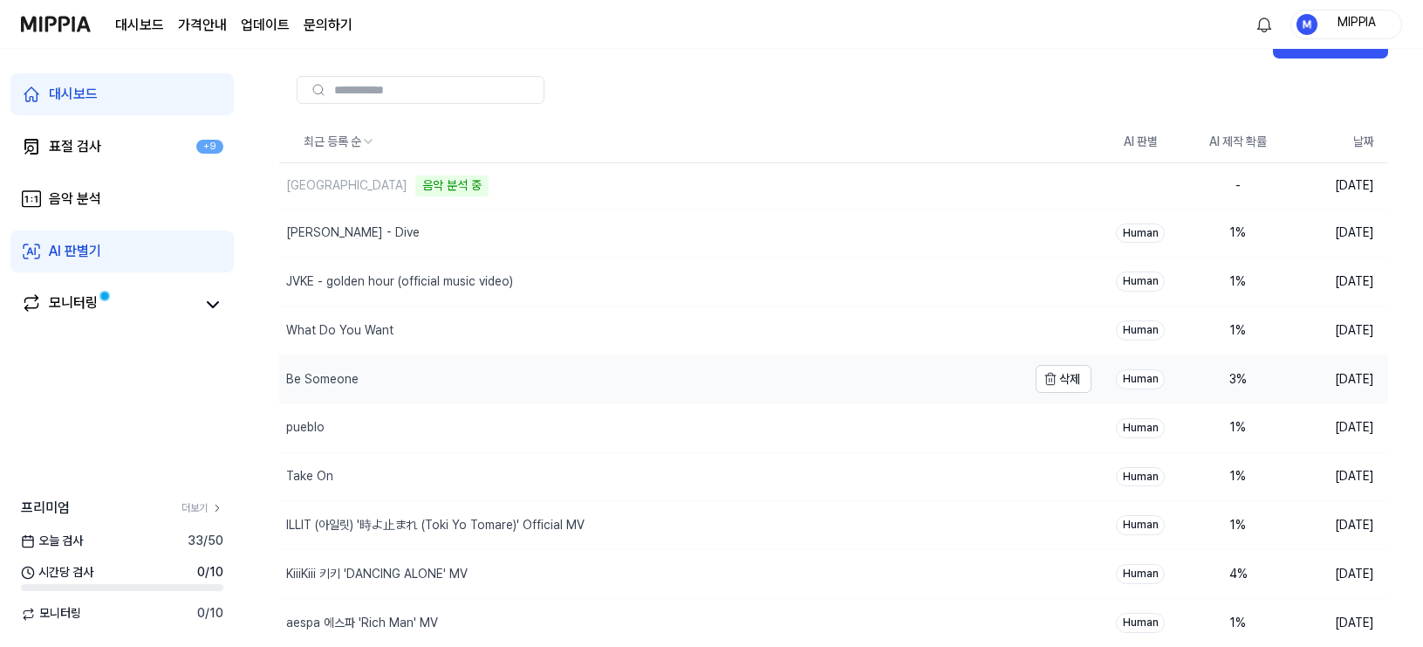
scroll to position [134, 0]
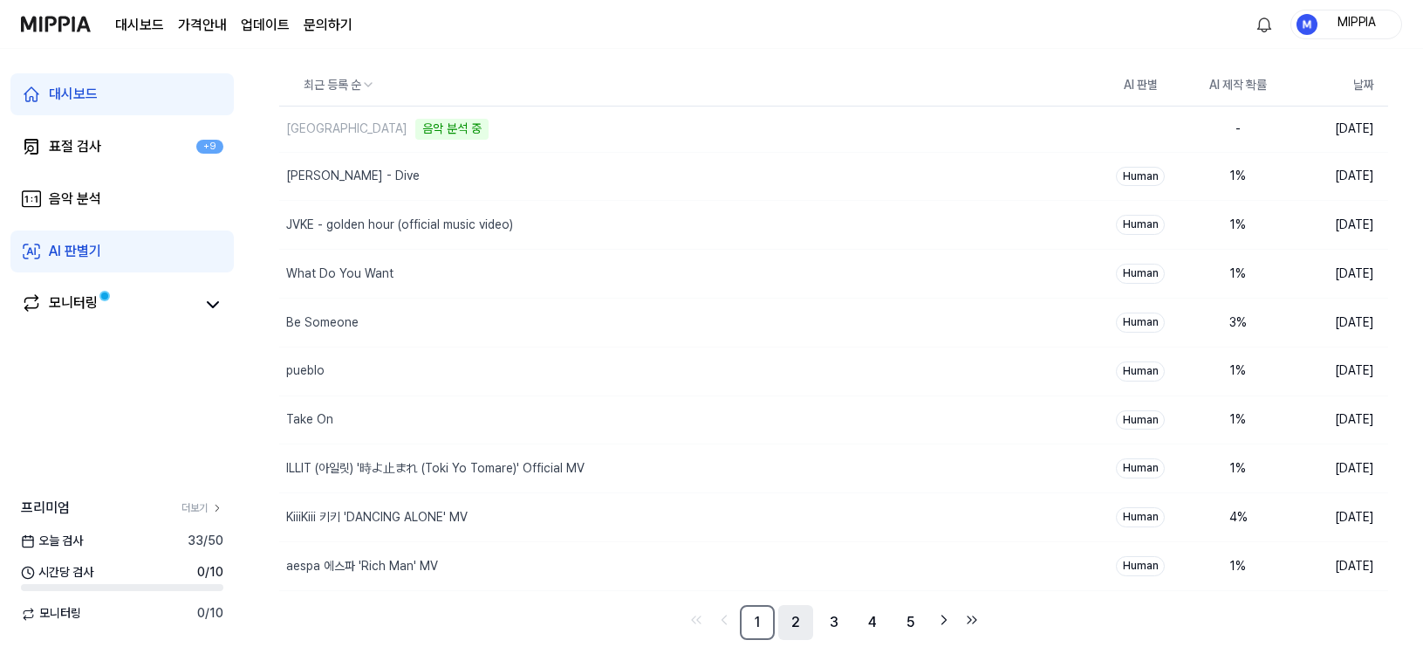
click at [790, 614] on link "2" at bounding box center [795, 622] width 35 height 35
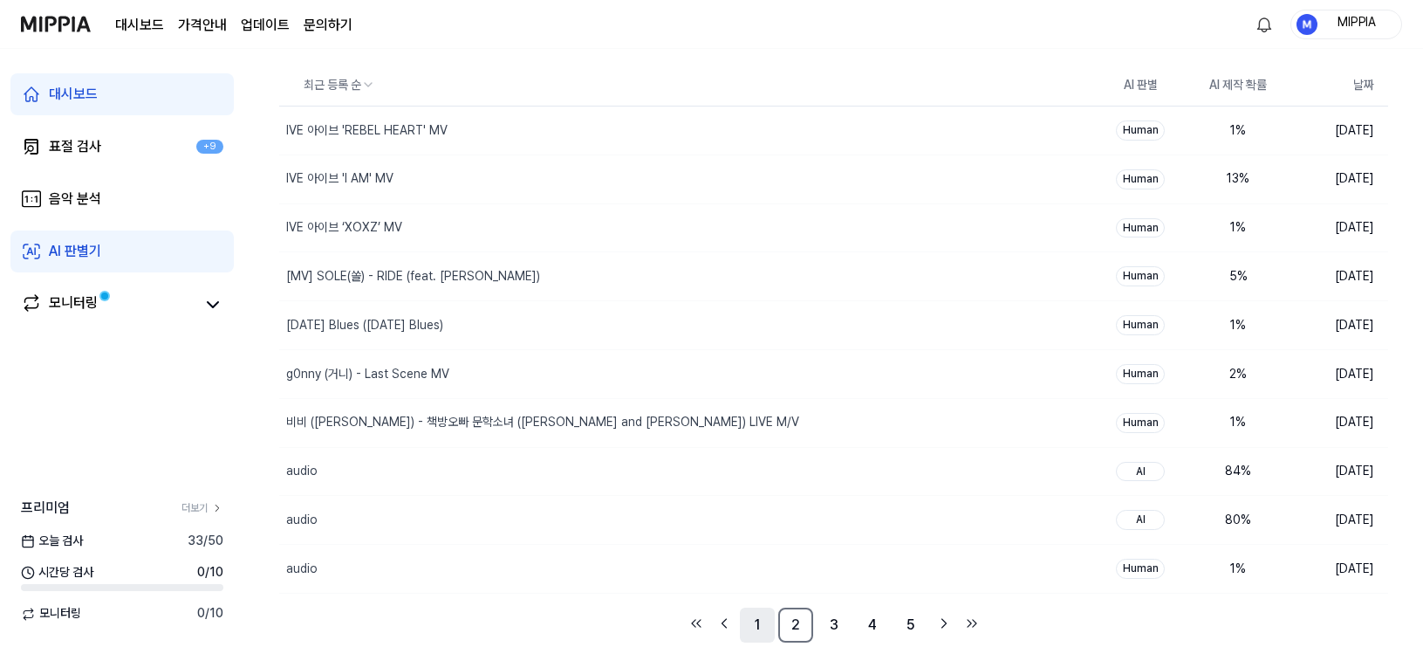
click at [759, 623] on link "1" at bounding box center [757, 624] width 35 height 35
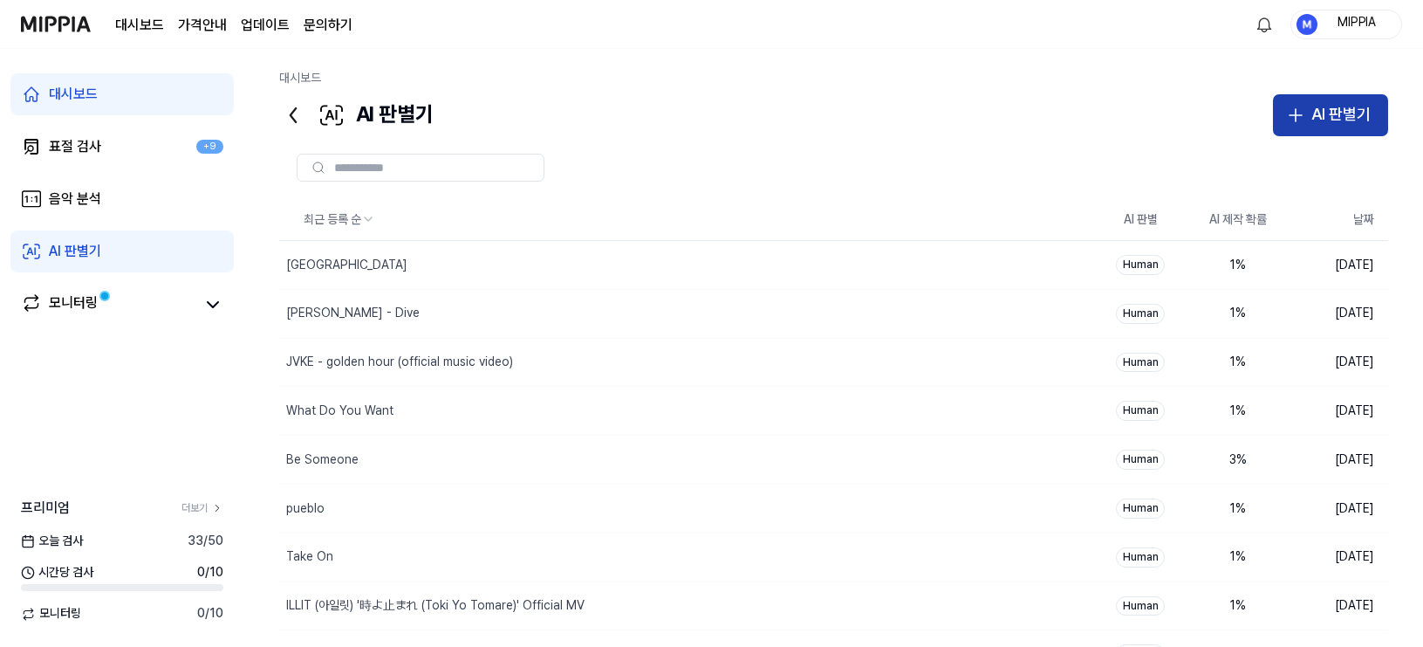
click at [1256, 130] on button "AI 판별기" at bounding box center [1330, 115] width 115 height 42
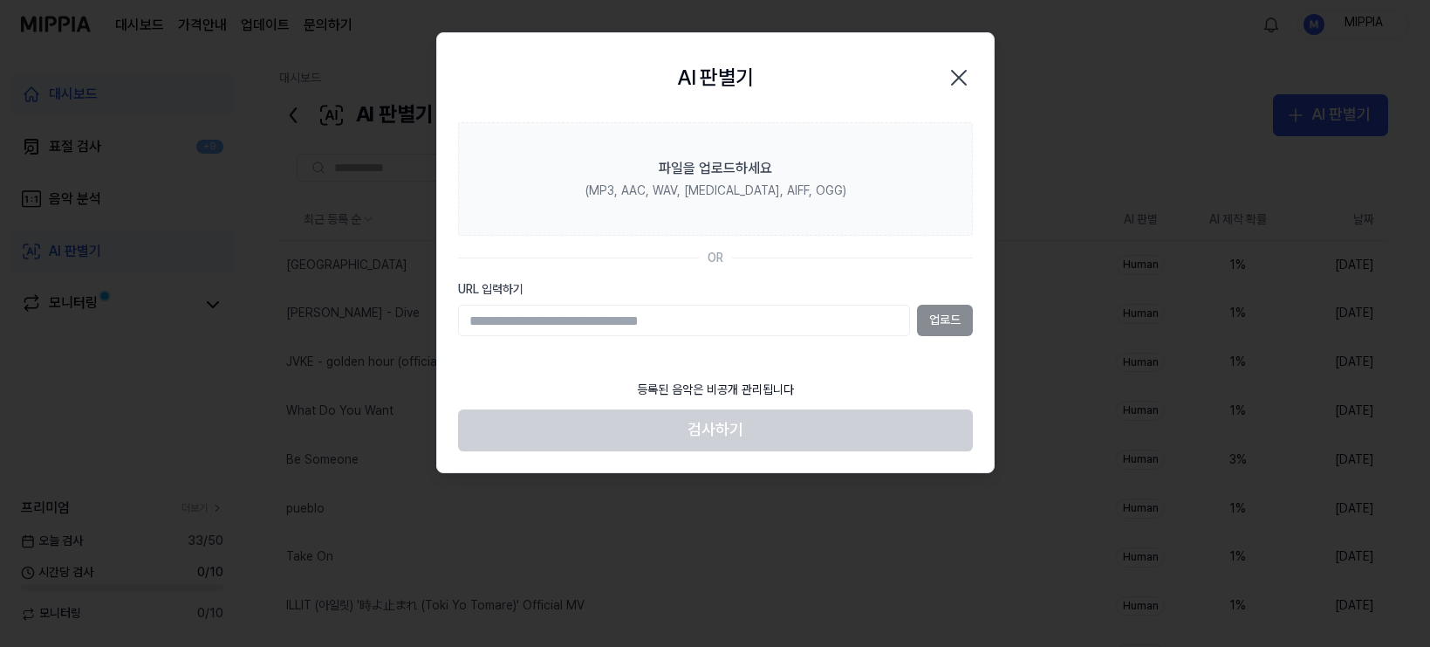
click at [818, 319] on input "URL 입력하기" at bounding box center [684, 320] width 452 height 31
type input "**********"
click at [924, 324] on button "업로드" at bounding box center [945, 320] width 56 height 31
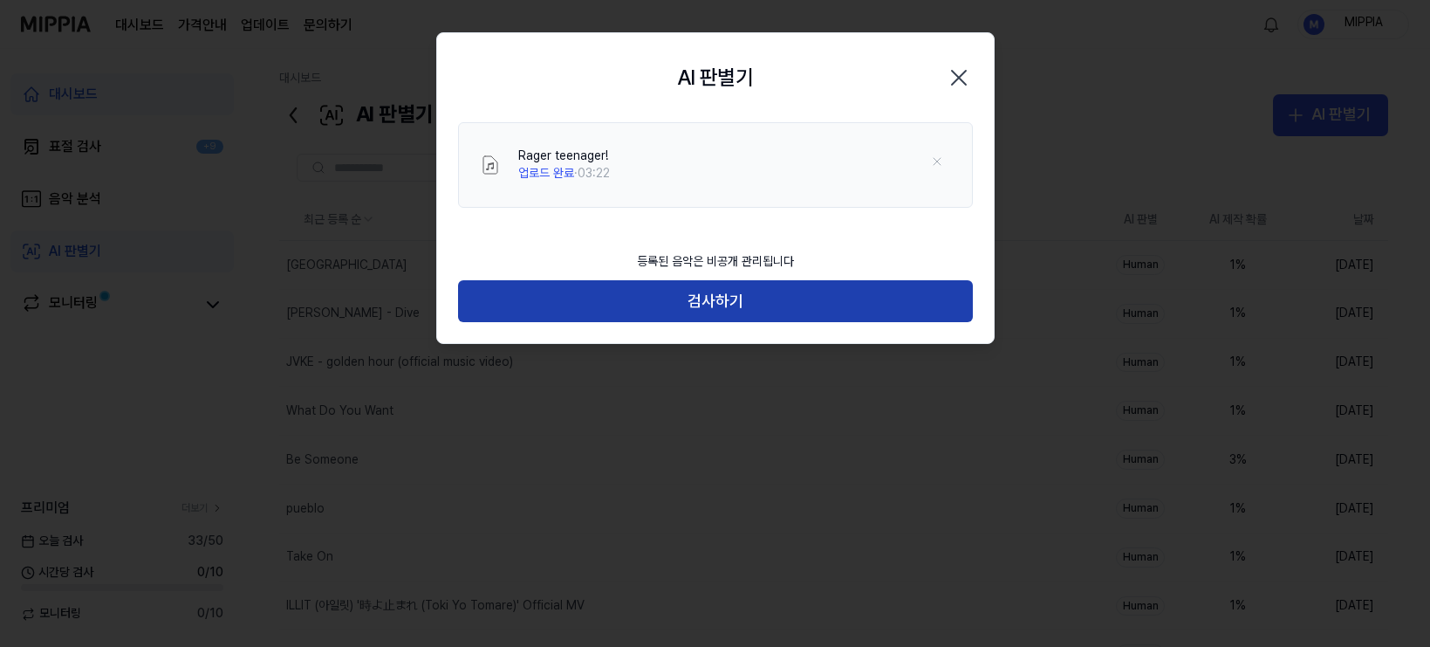
click at [729, 312] on button "검사하기" at bounding box center [715, 301] width 515 height 42
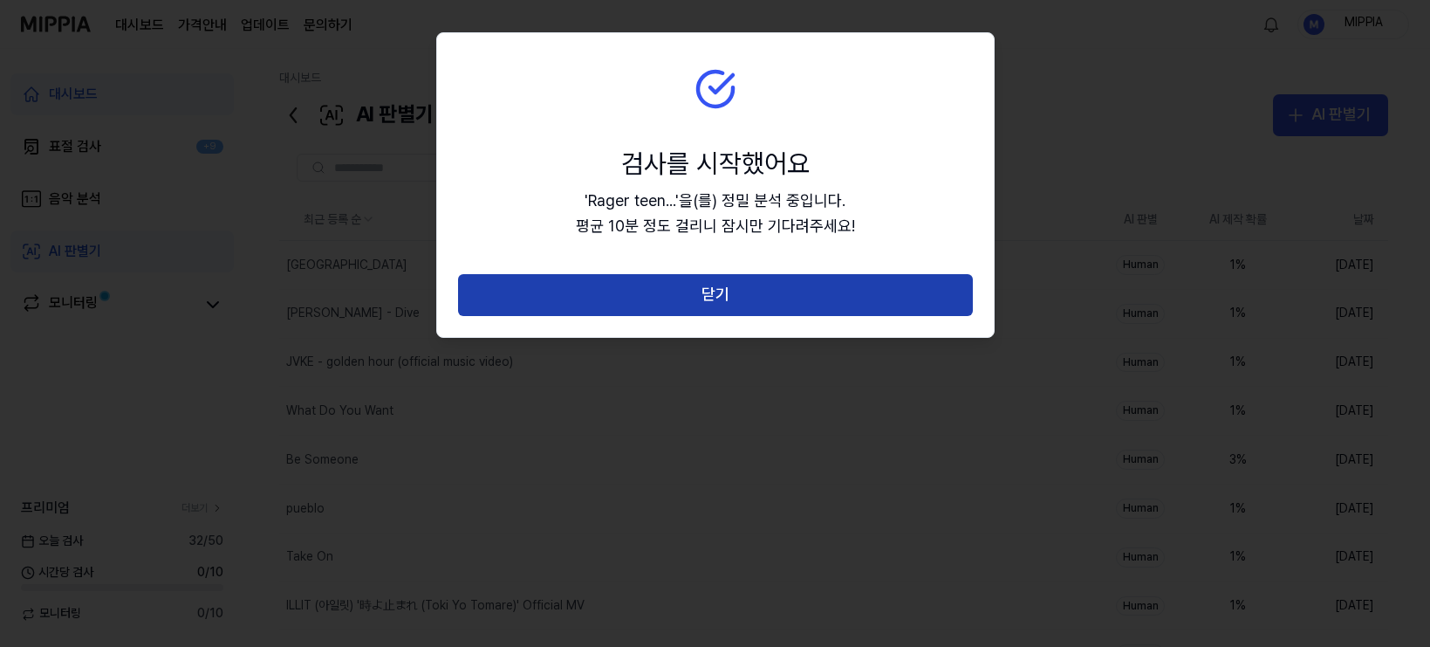
click at [734, 299] on button "닫기" at bounding box center [715, 295] width 515 height 42
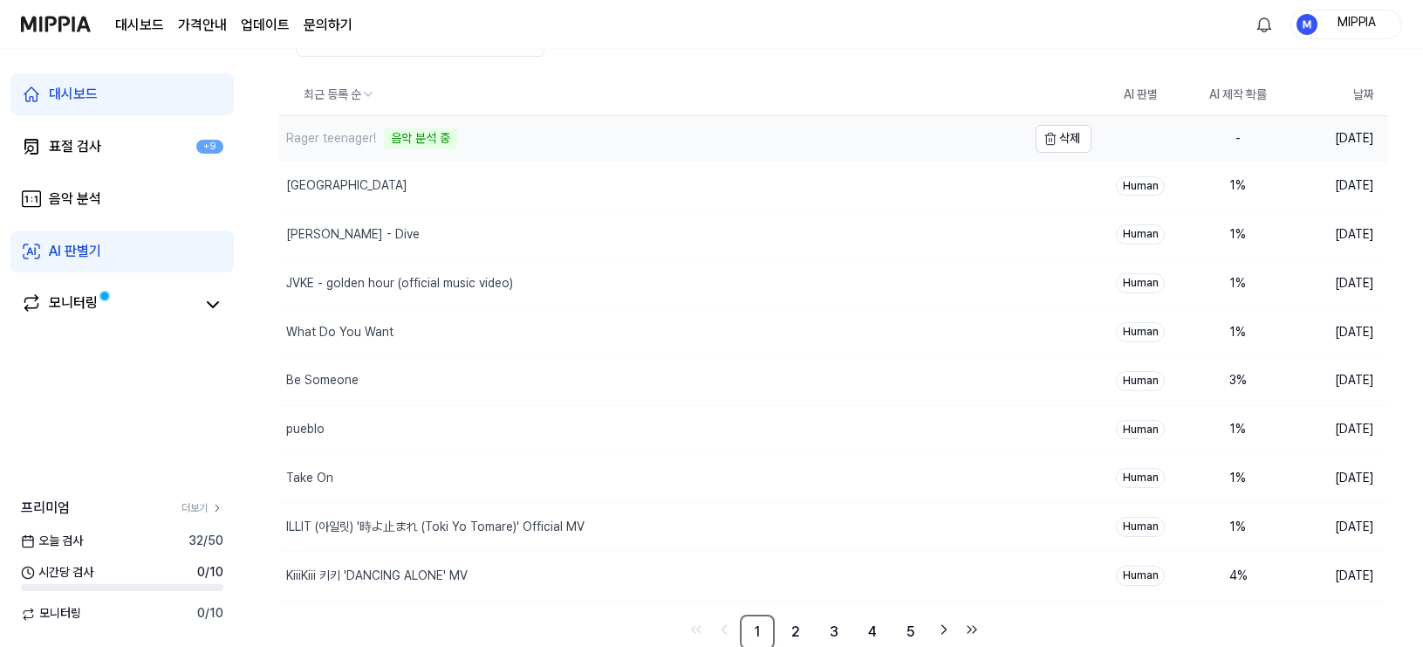
scroll to position [134, 0]
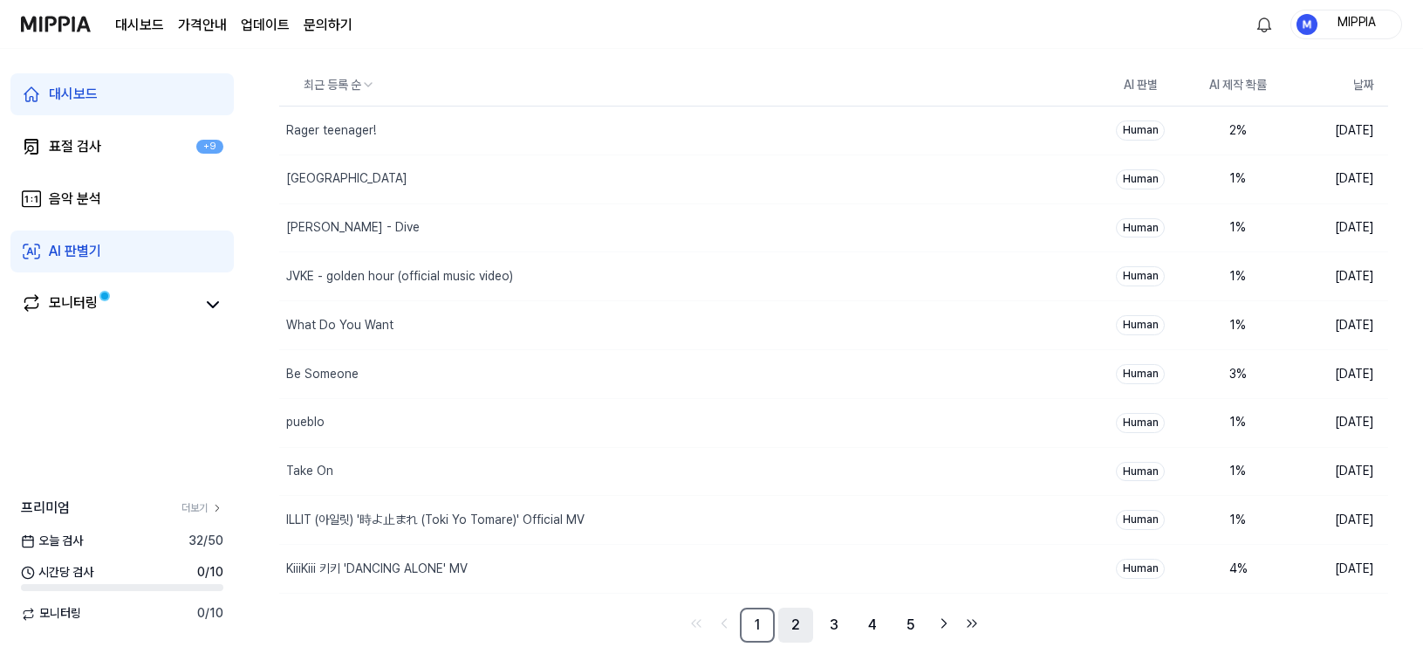
click at [796, 623] on link "2" at bounding box center [795, 624] width 35 height 35
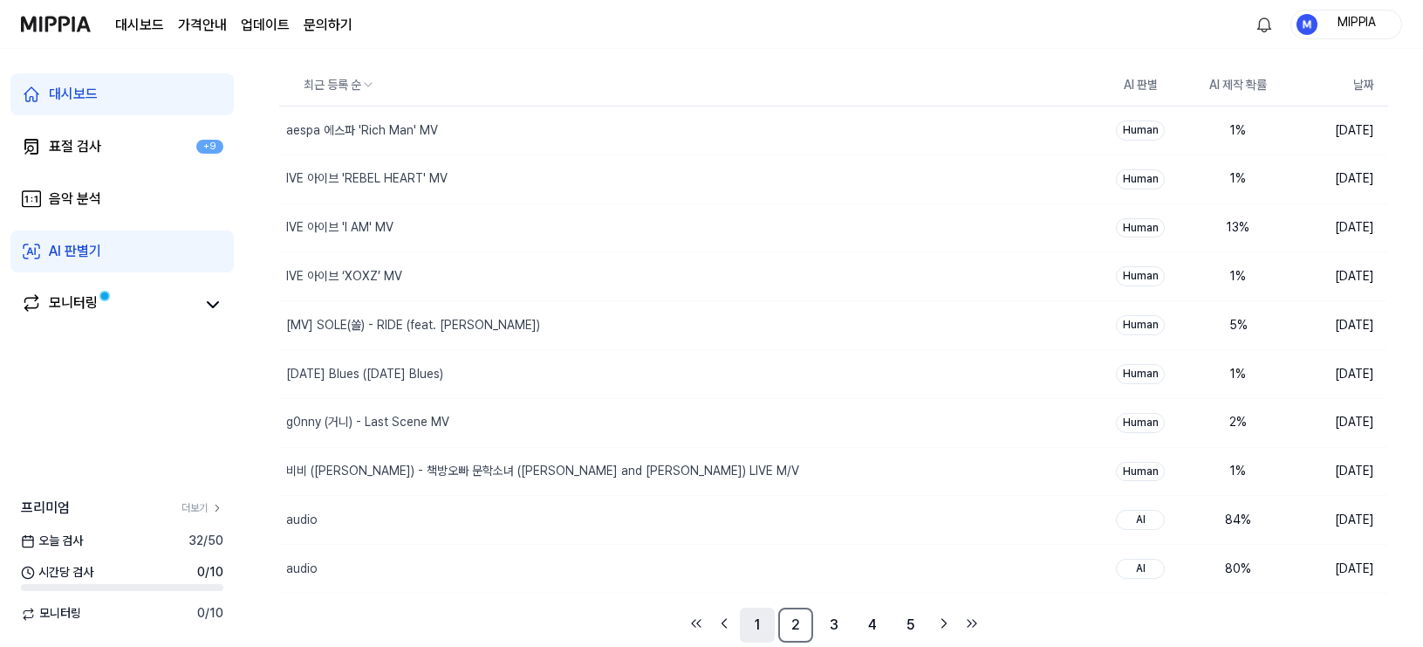
click at [746, 623] on link "1" at bounding box center [757, 624] width 35 height 35
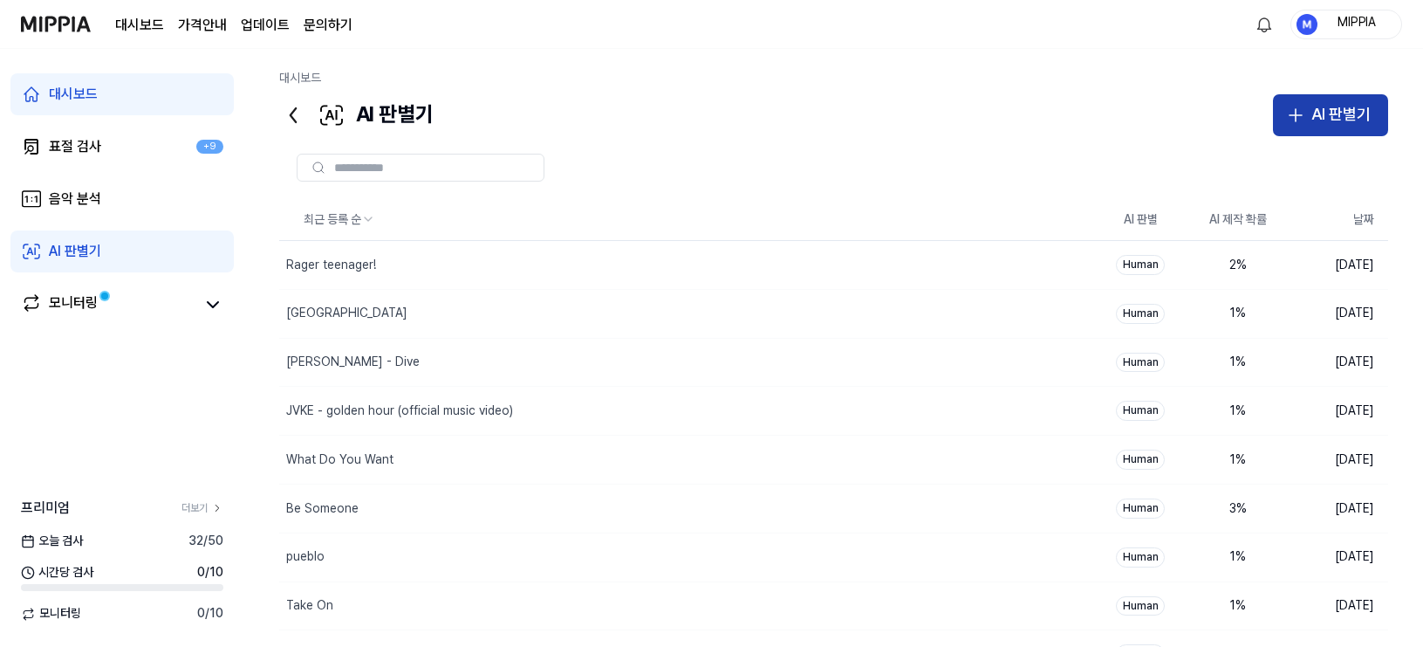
click at [1256, 122] on div "AI 판별기" at bounding box center [1341, 114] width 59 height 25
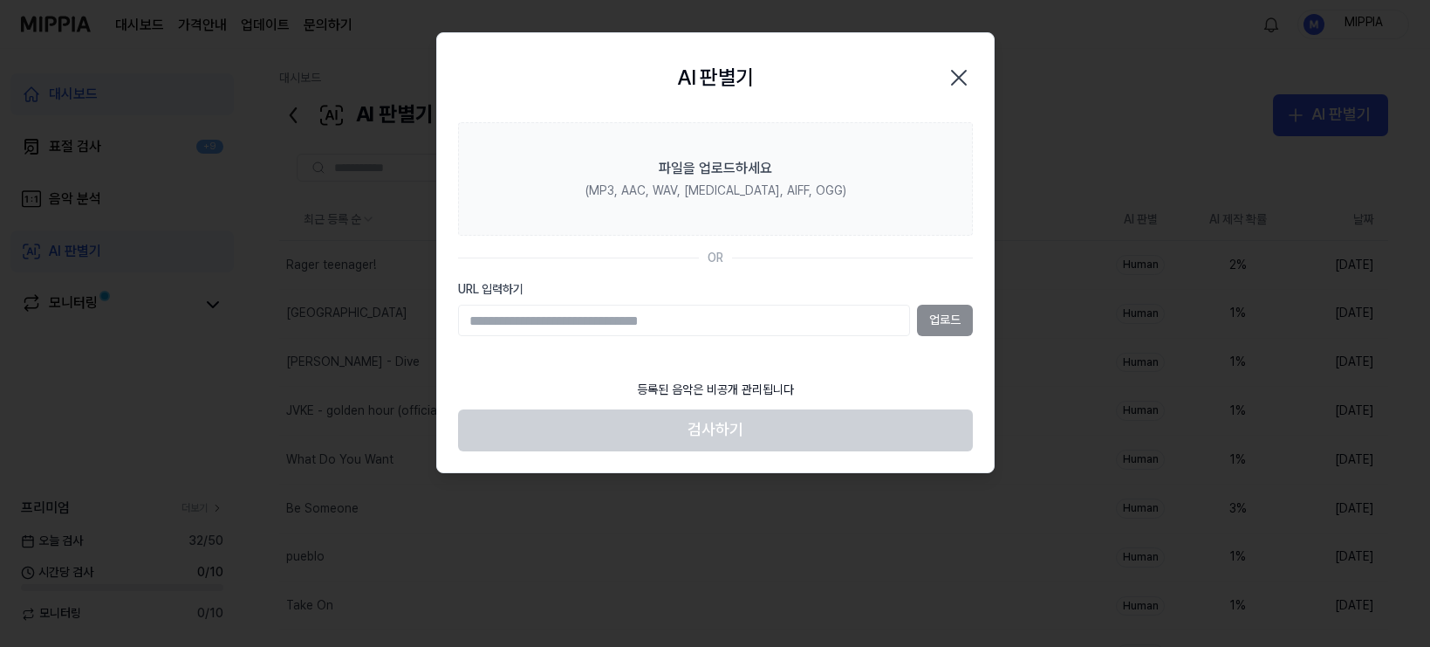
click at [819, 312] on input "URL 입력하기" at bounding box center [684, 320] width 452 height 31
type input "**********"
click at [949, 334] on button "업로드" at bounding box center [945, 320] width 56 height 31
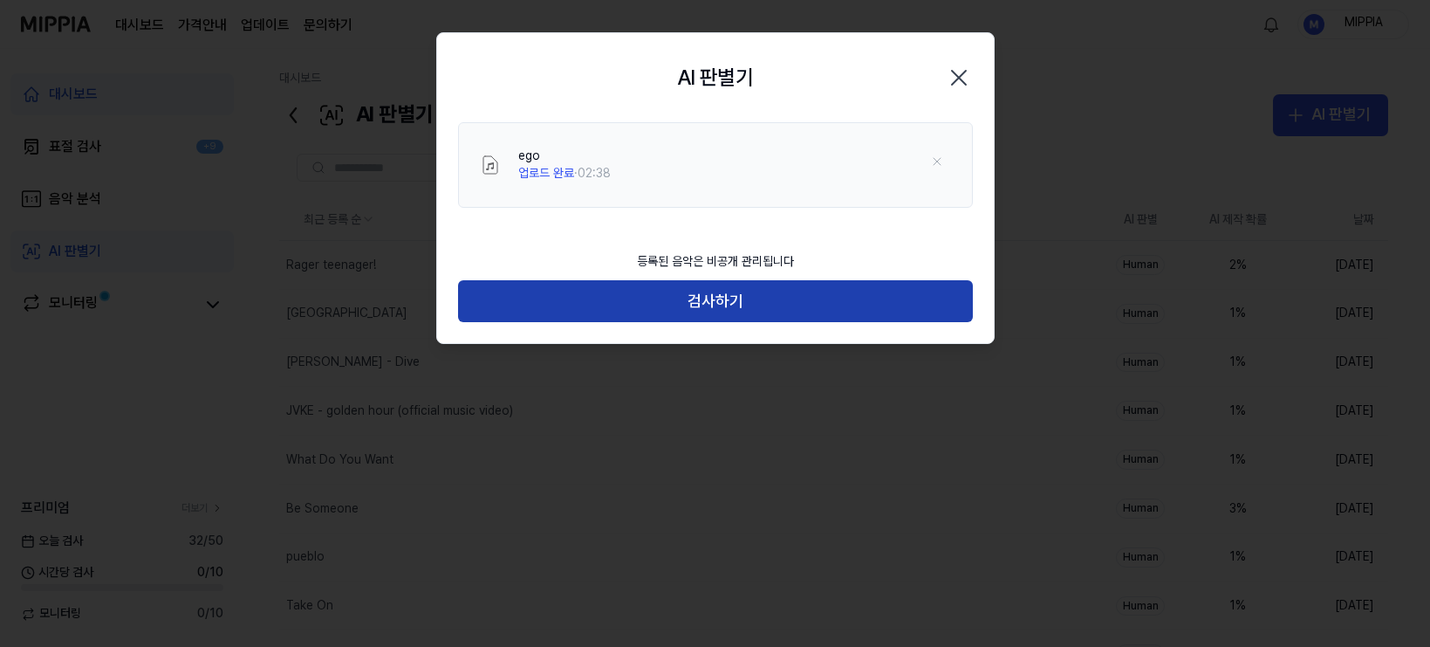
click at [708, 302] on button "검사하기" at bounding box center [715, 301] width 515 height 42
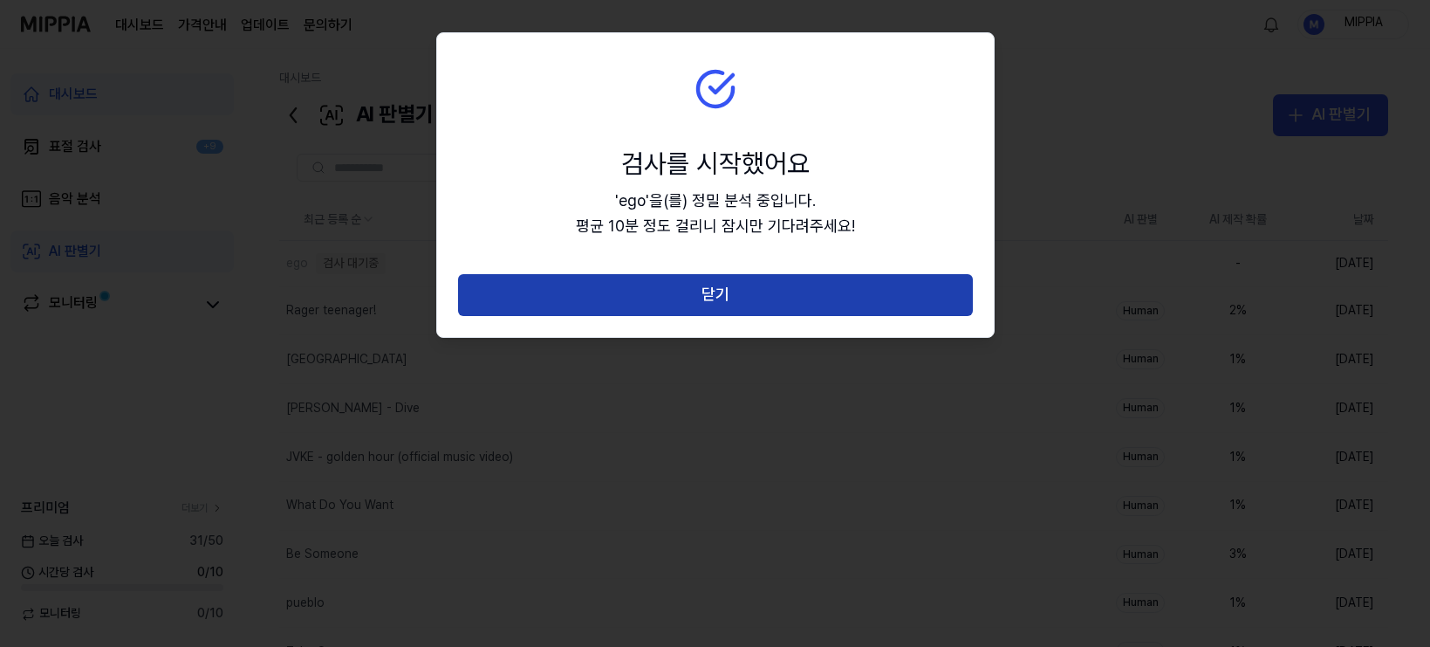
click at [730, 300] on button "닫기" at bounding box center [715, 295] width 515 height 42
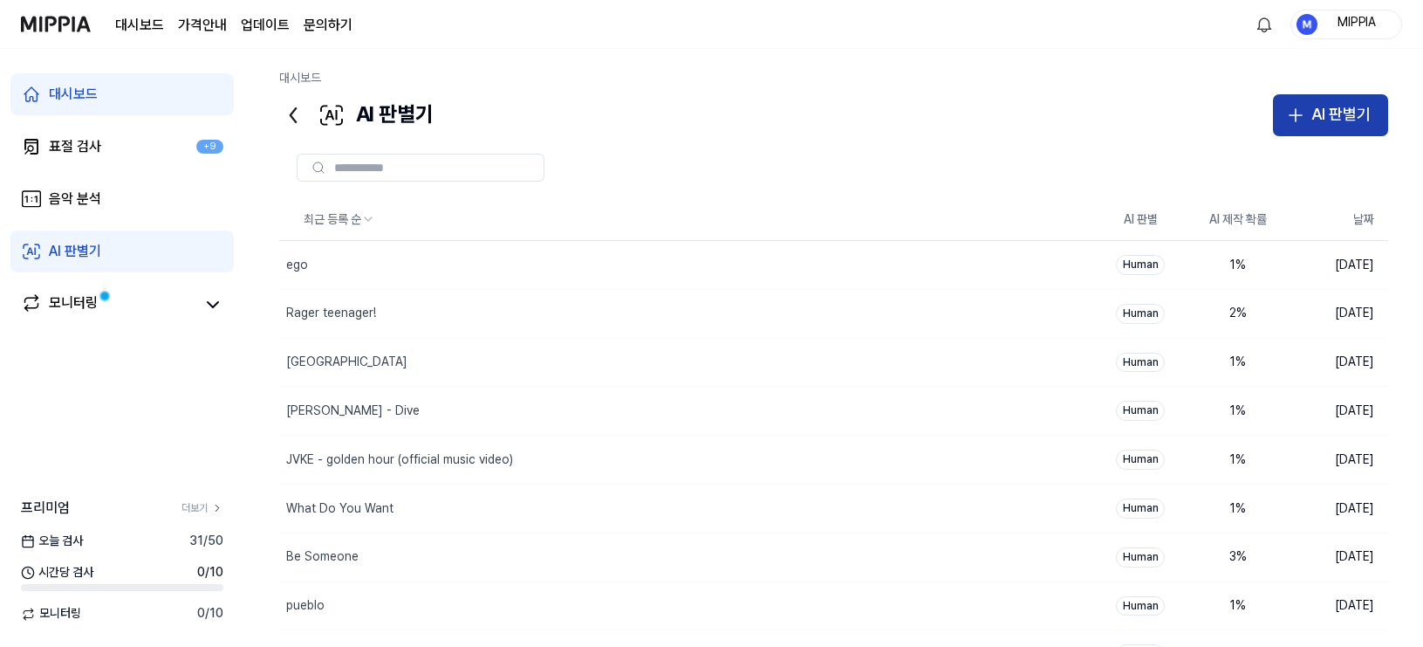
click at [1256, 119] on button "AI 판별기" at bounding box center [1330, 115] width 115 height 42
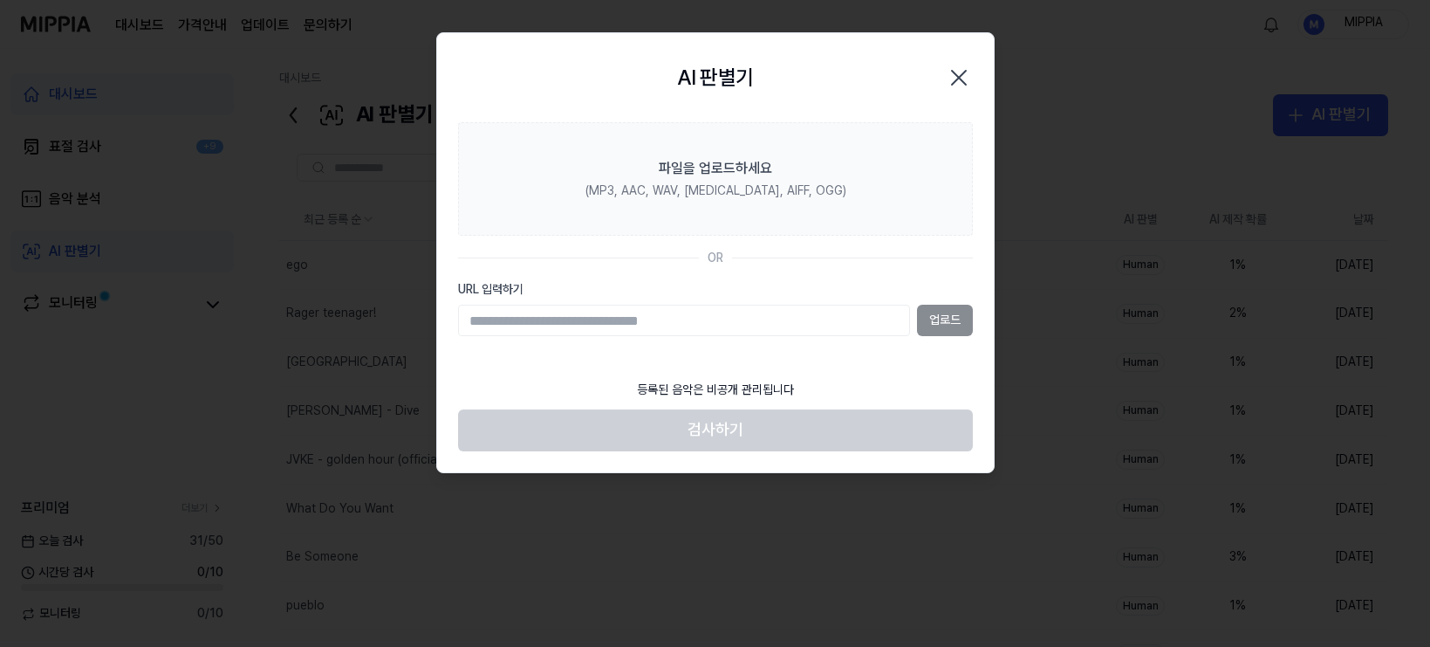
click at [713, 318] on input "URL 입력하기" at bounding box center [684, 320] width 452 height 31
type input "**********"
click at [942, 311] on button "업로드" at bounding box center [945, 320] width 56 height 31
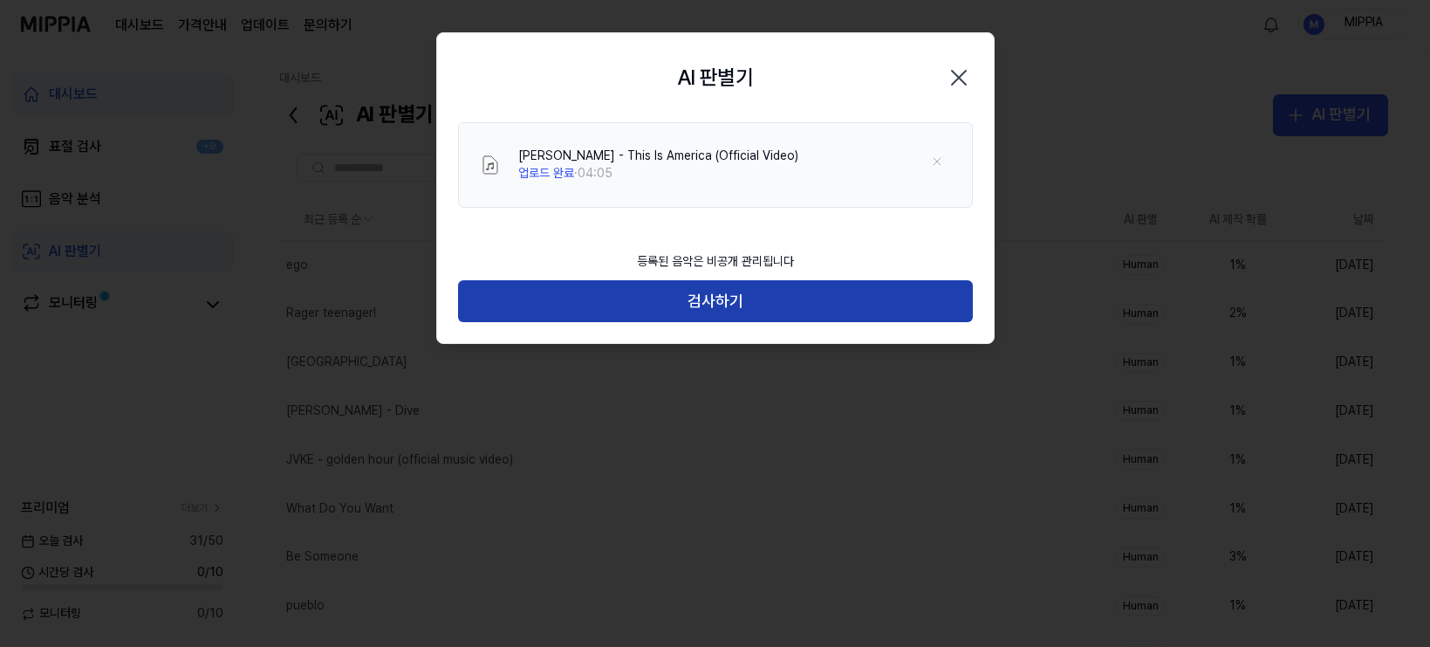
click at [722, 308] on button "검사하기" at bounding box center [715, 301] width 515 height 42
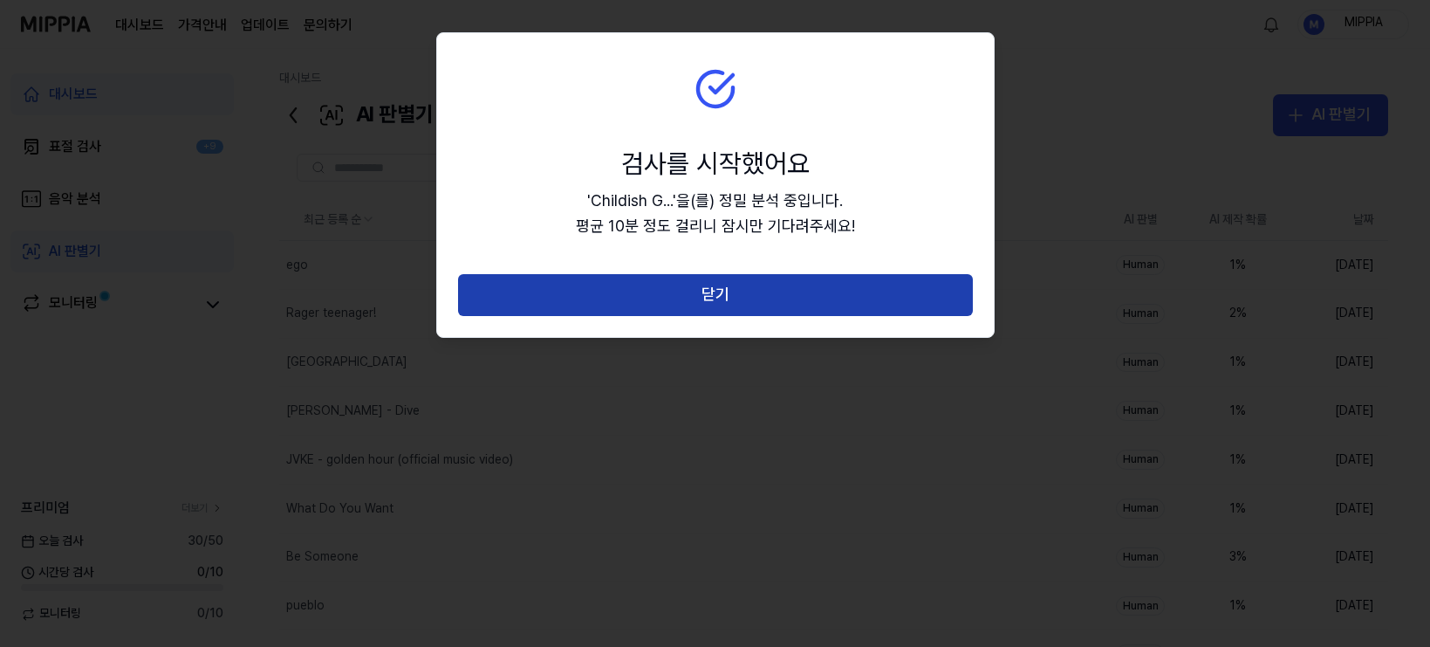
click at [719, 299] on button "닫기" at bounding box center [715, 295] width 515 height 42
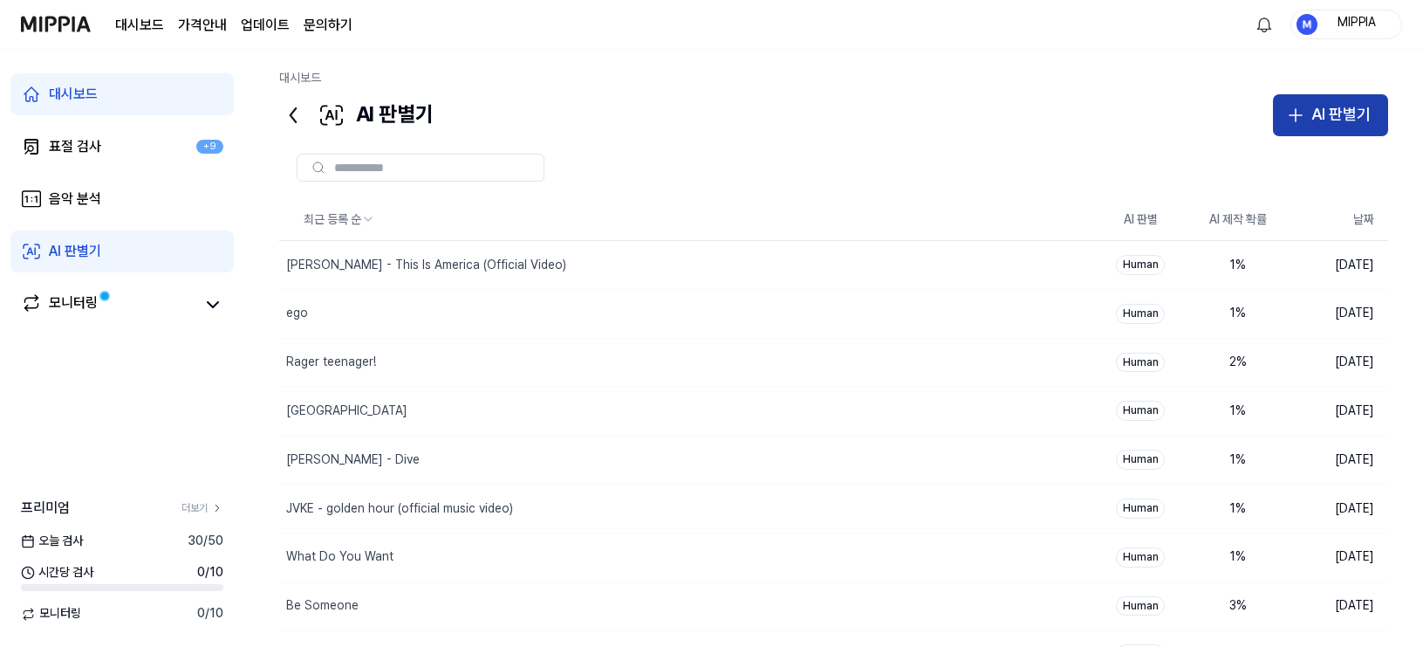
click at [1256, 119] on div "AI 판별기" at bounding box center [1341, 114] width 59 height 25
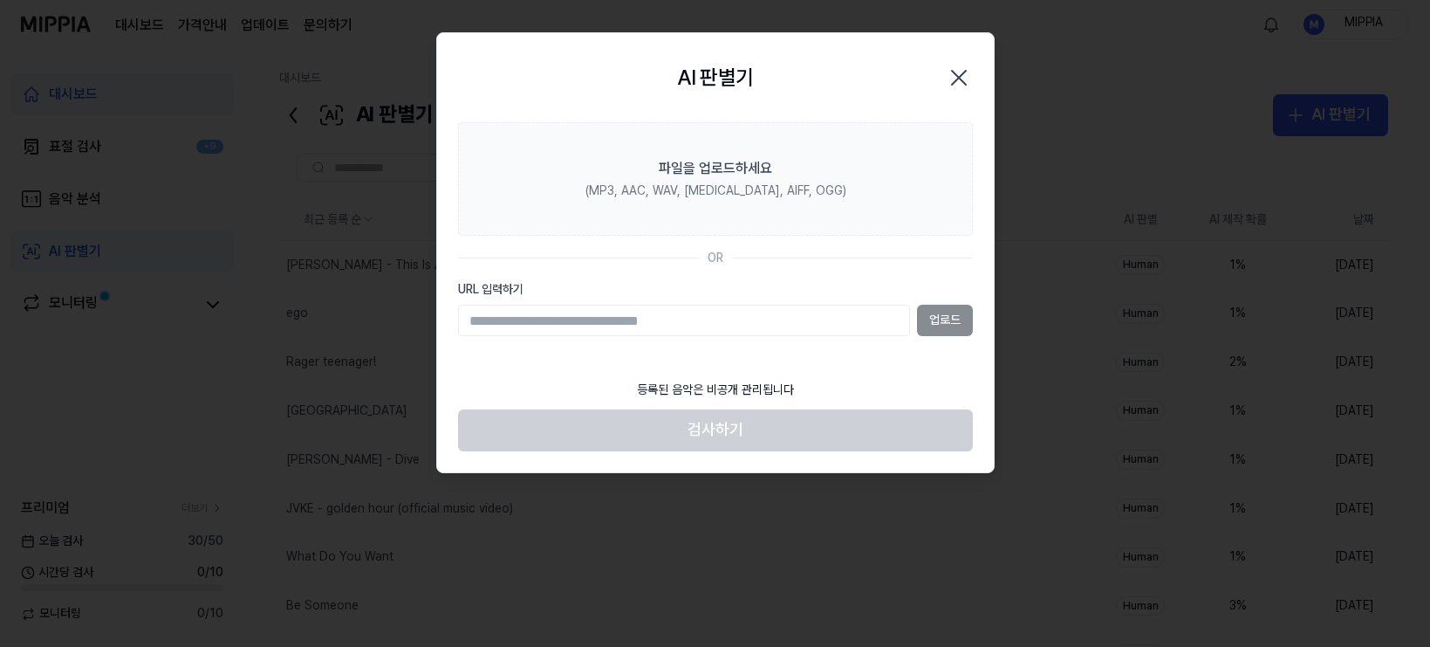
click at [838, 319] on input "URL 입력하기" at bounding box center [684, 320] width 452 height 31
type input "**********"
click at [949, 319] on button "업로드" at bounding box center [945, 320] width 56 height 31
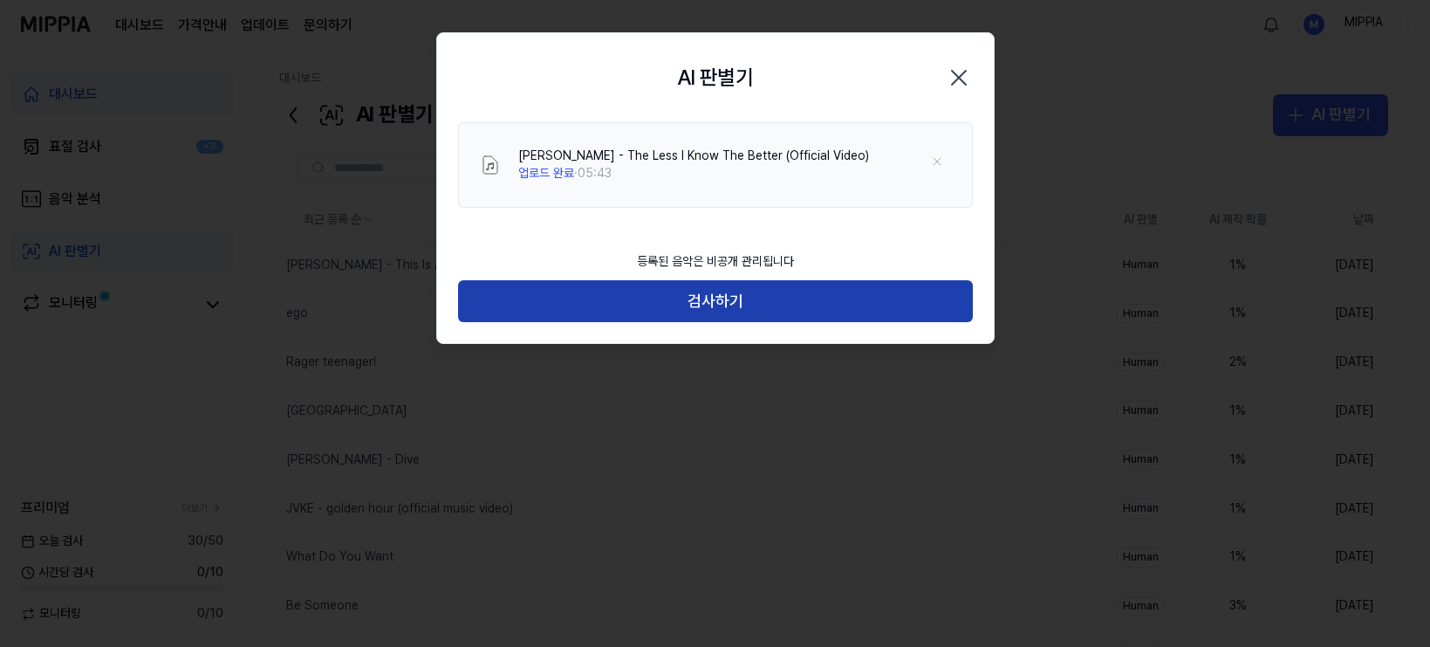
click at [730, 305] on button "검사하기" at bounding box center [715, 301] width 515 height 42
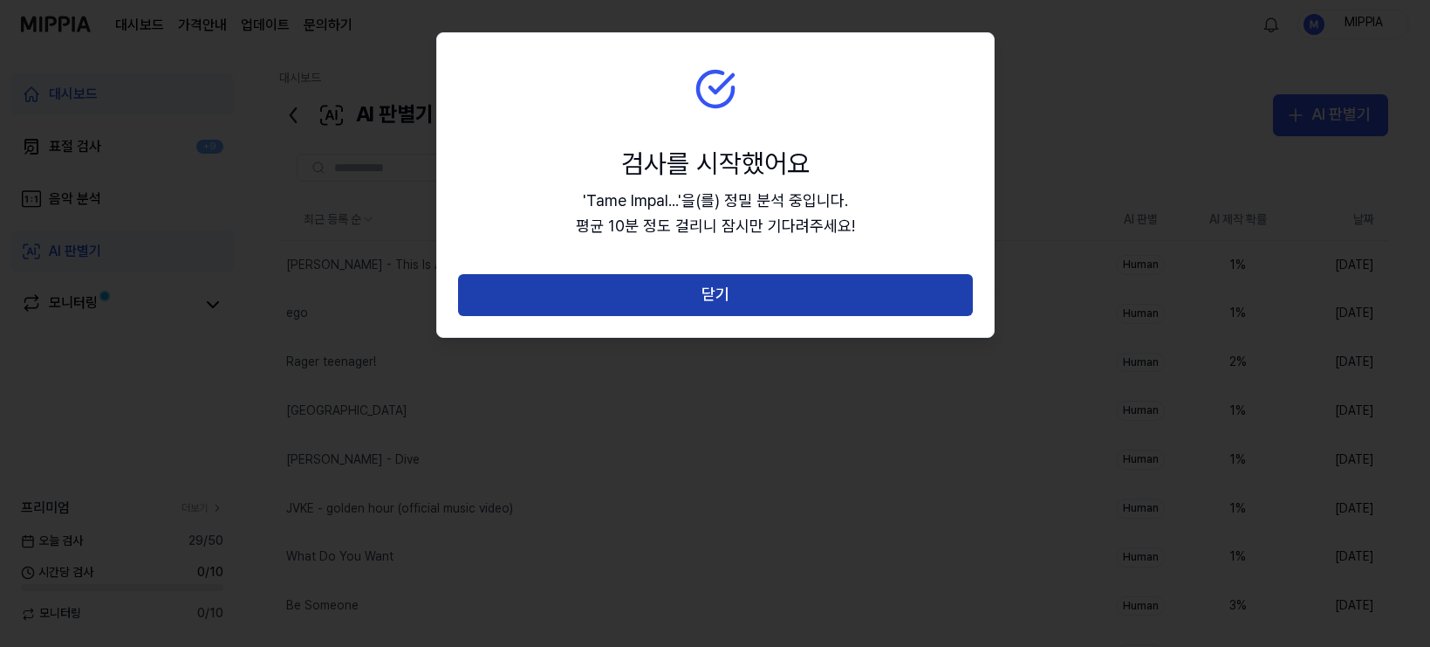
click at [717, 303] on button "닫기" at bounding box center [715, 295] width 515 height 42
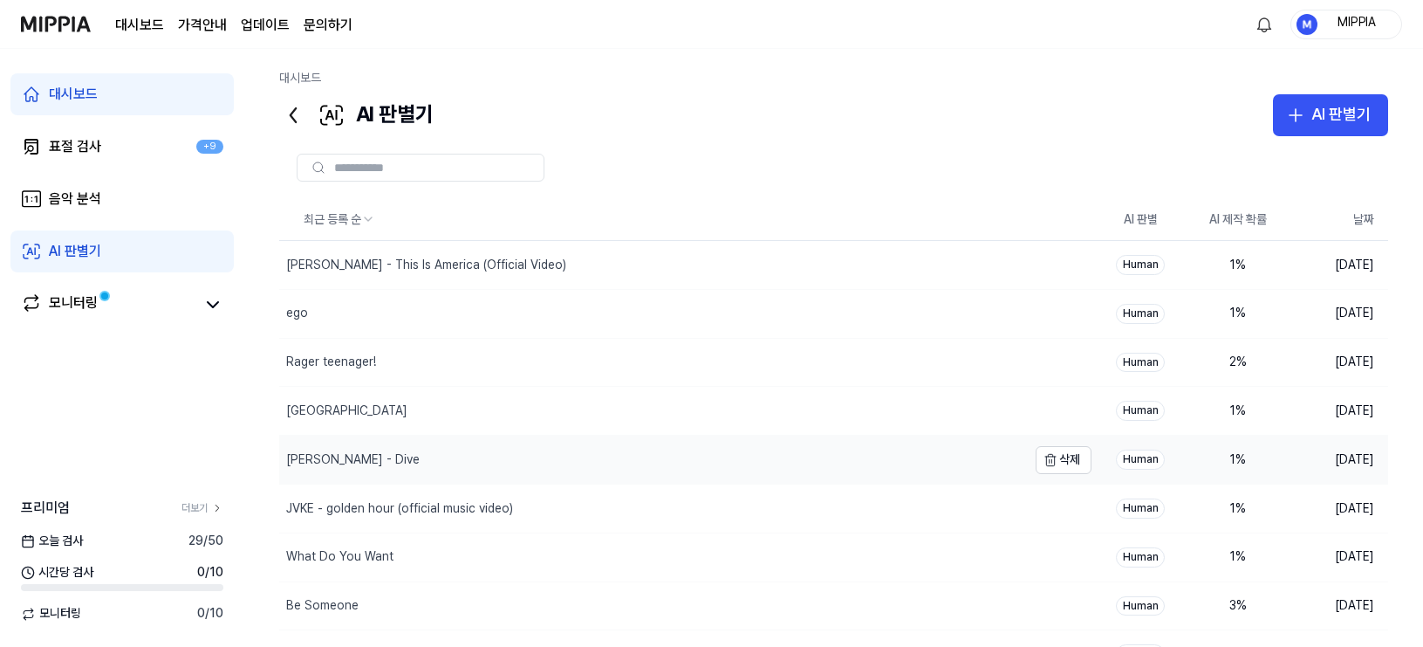
scroll to position [25, 0]
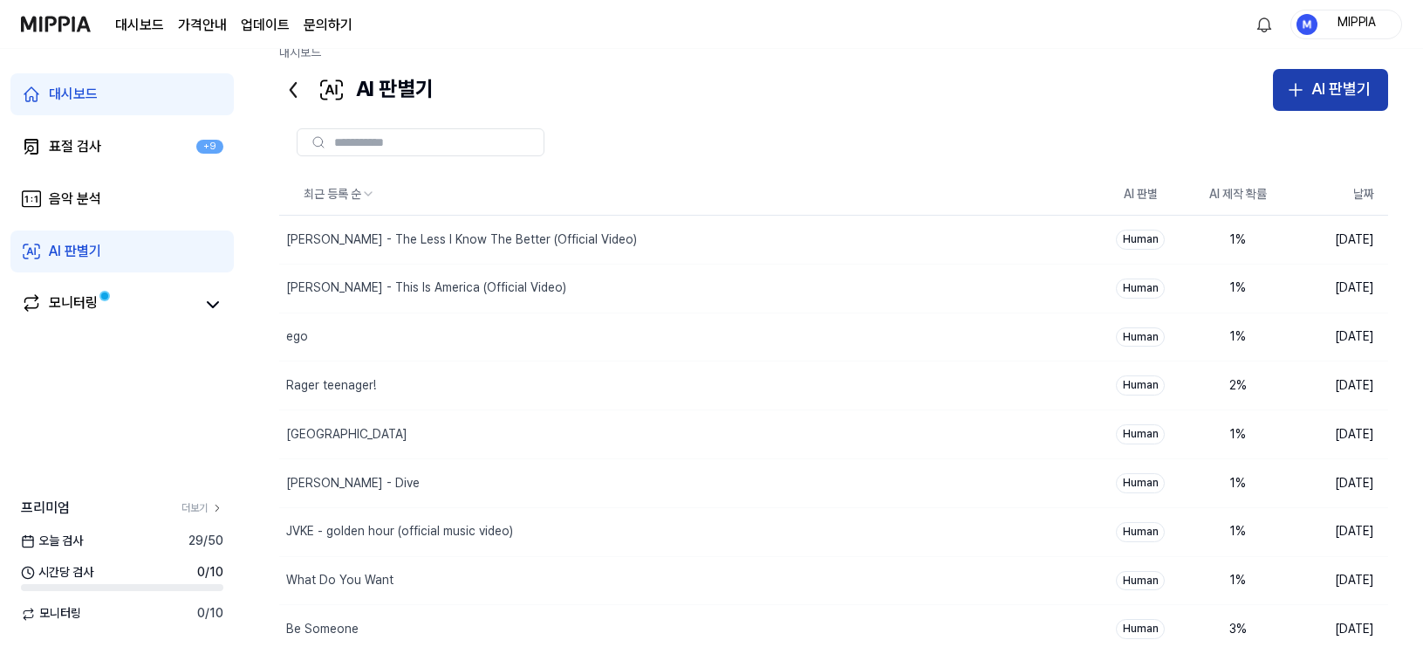
click at [1256, 93] on div "AI 판별기" at bounding box center [1341, 89] width 59 height 25
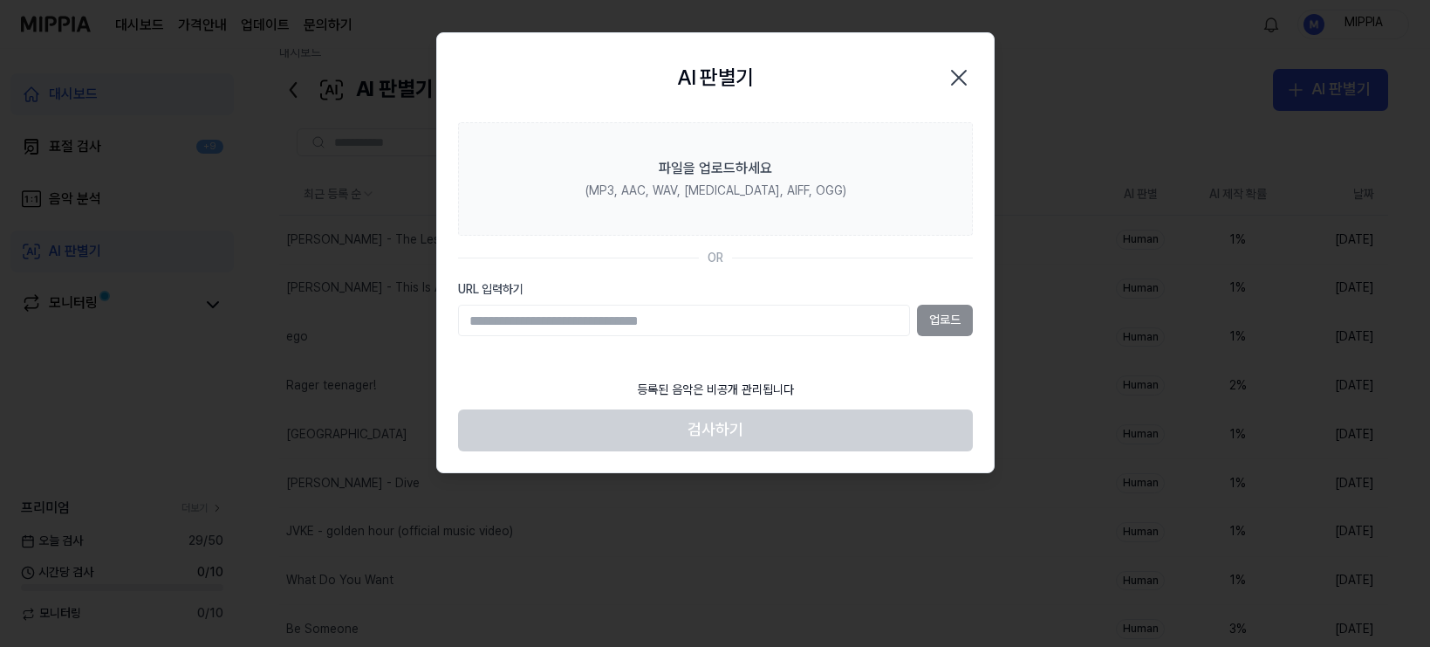
click at [846, 319] on input "URL 입력하기" at bounding box center [684, 320] width 452 height 31
type input "**********"
click at [942, 319] on button "업로드" at bounding box center [945, 320] width 56 height 31
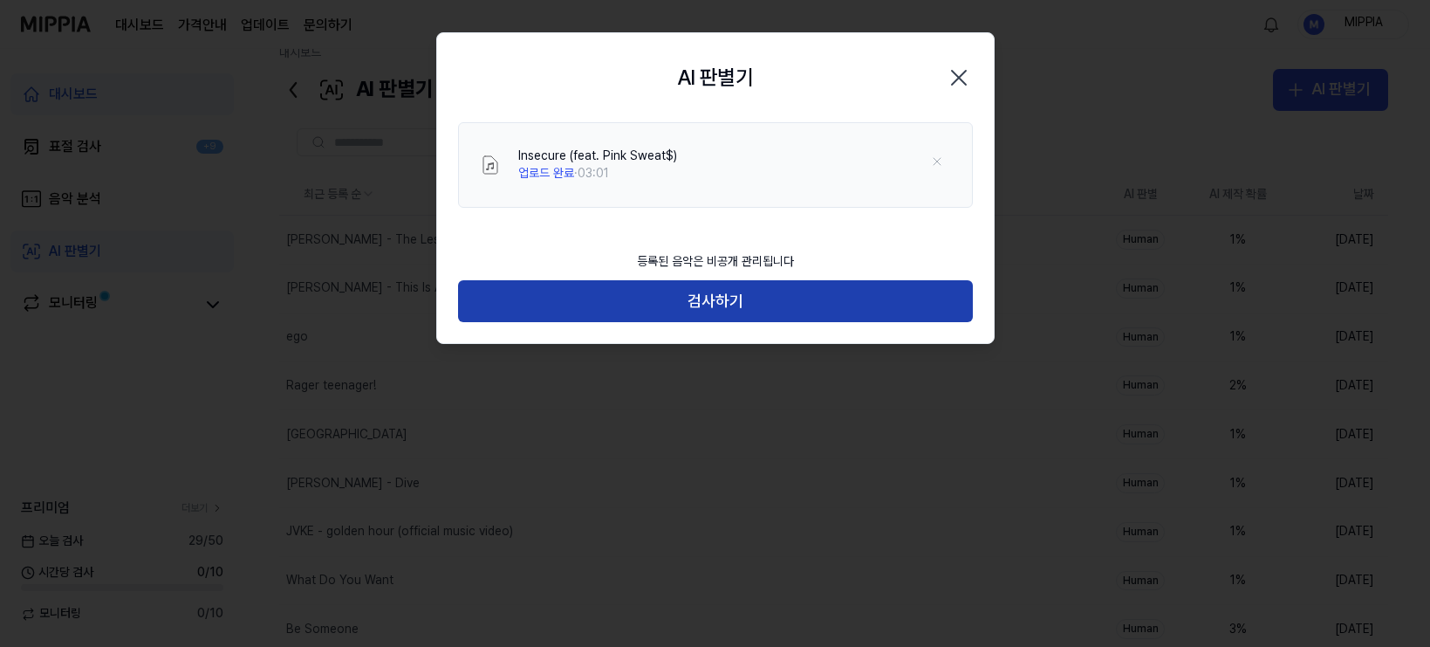
click at [773, 315] on button "검사하기" at bounding box center [715, 301] width 515 height 42
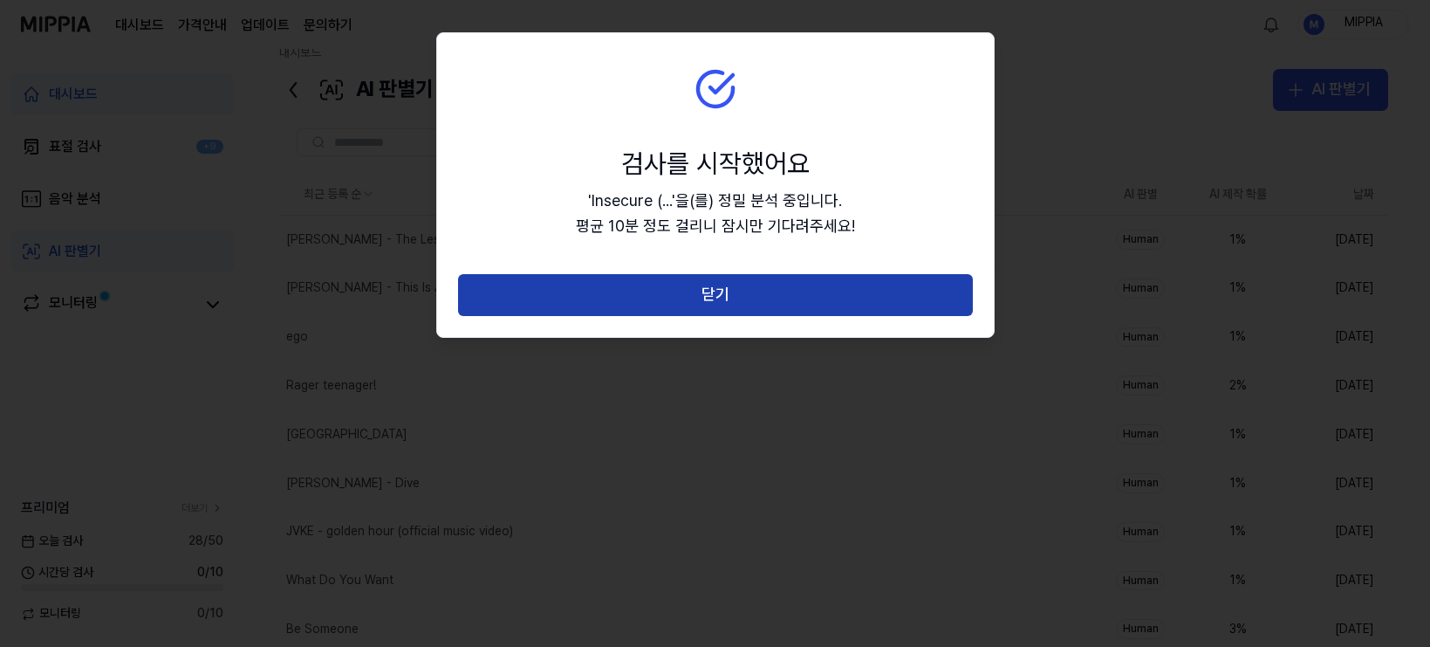
click at [758, 298] on button "닫기" at bounding box center [715, 295] width 515 height 42
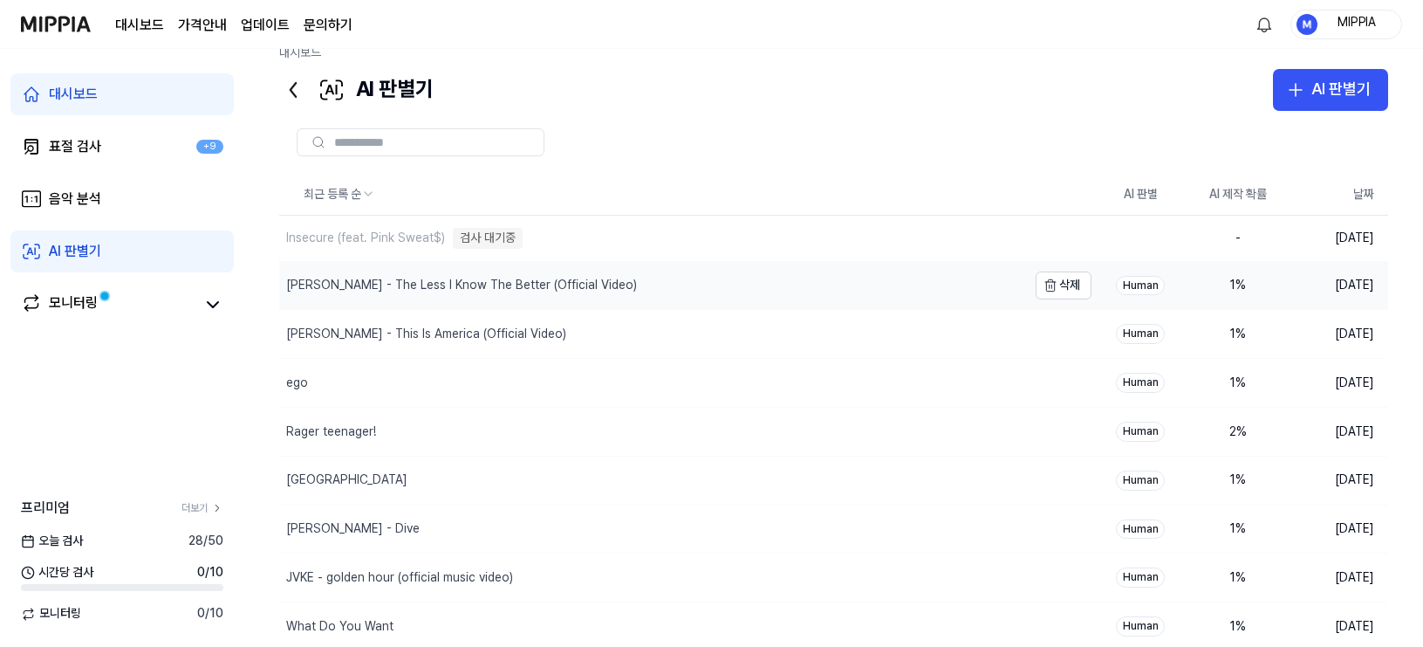
scroll to position [134, 0]
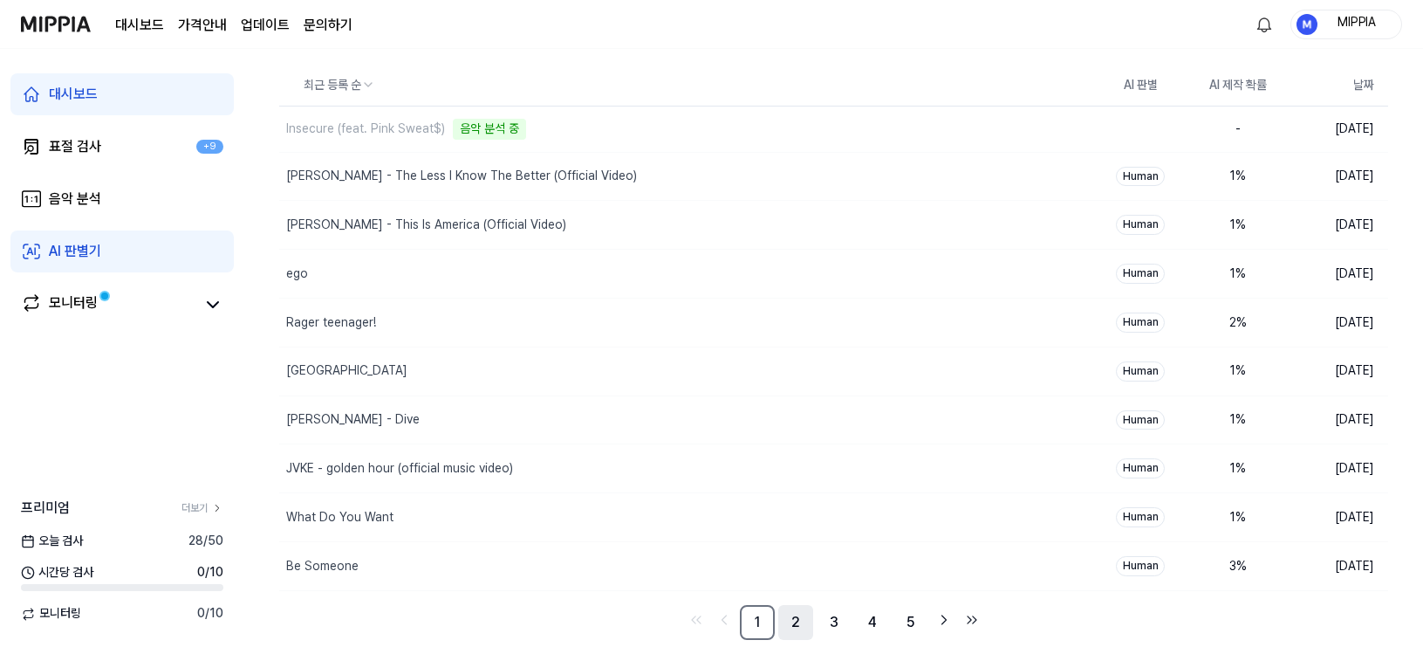
click at [790, 623] on link "2" at bounding box center [795, 622] width 35 height 35
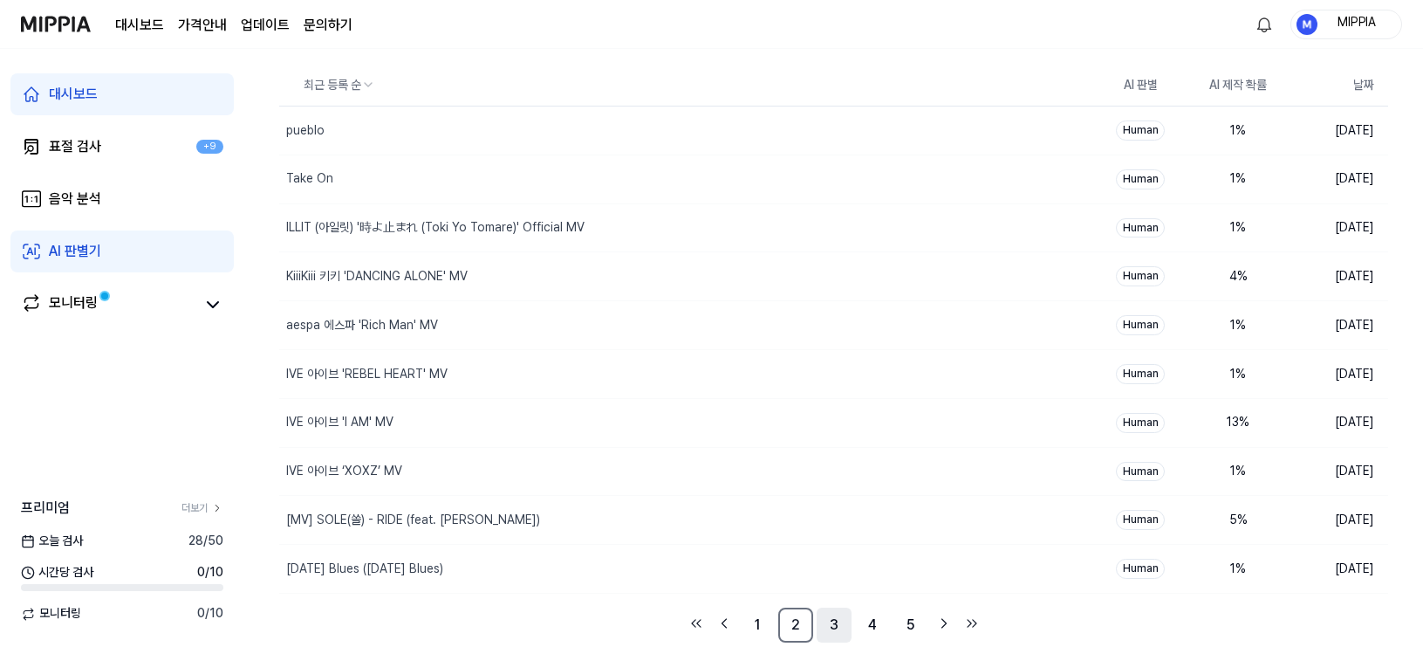
click at [832, 623] on link "3" at bounding box center [834, 624] width 35 height 35
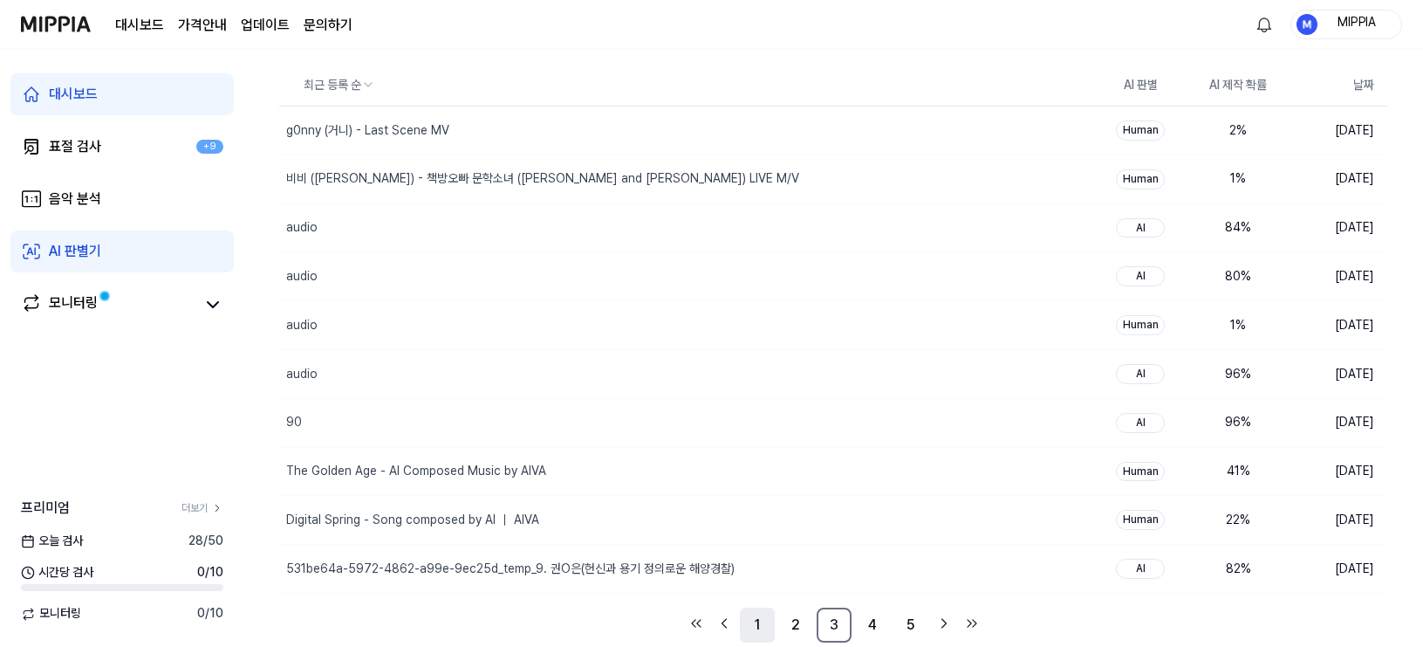
click at [773, 623] on link "1" at bounding box center [757, 624] width 35 height 35
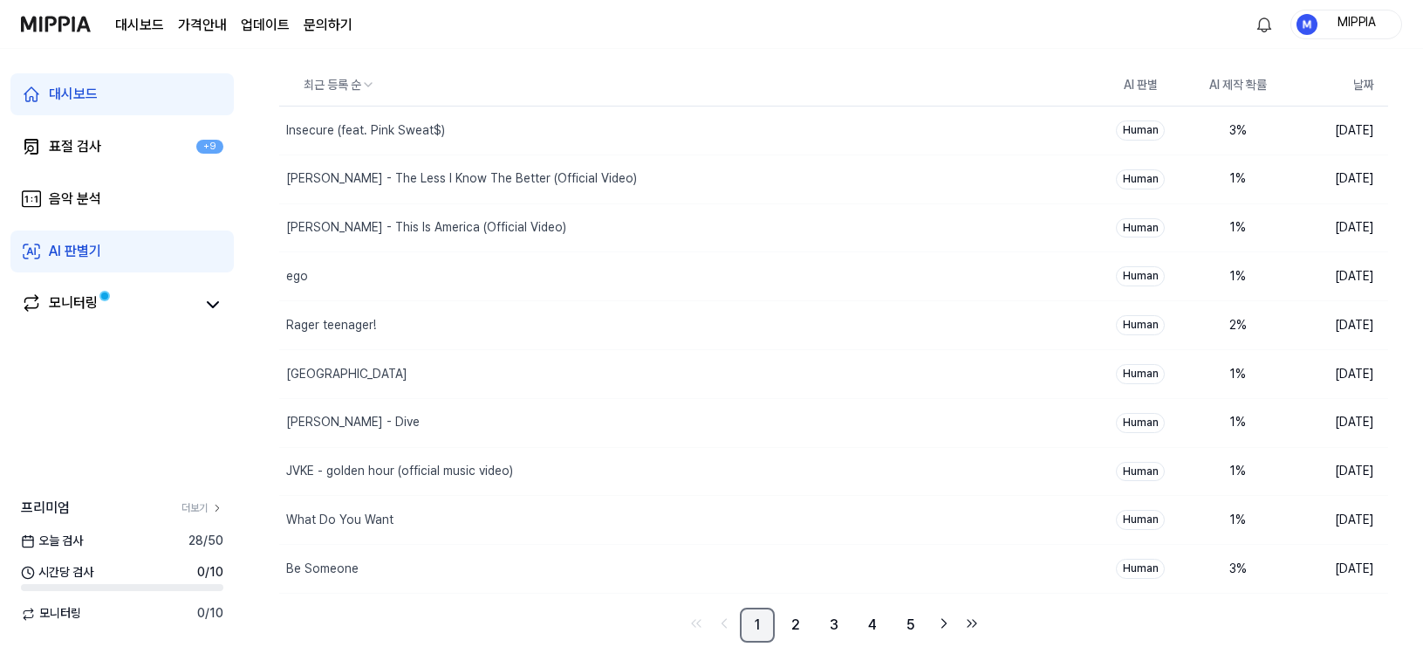
click at [764, 623] on link "1" at bounding box center [757, 624] width 35 height 35
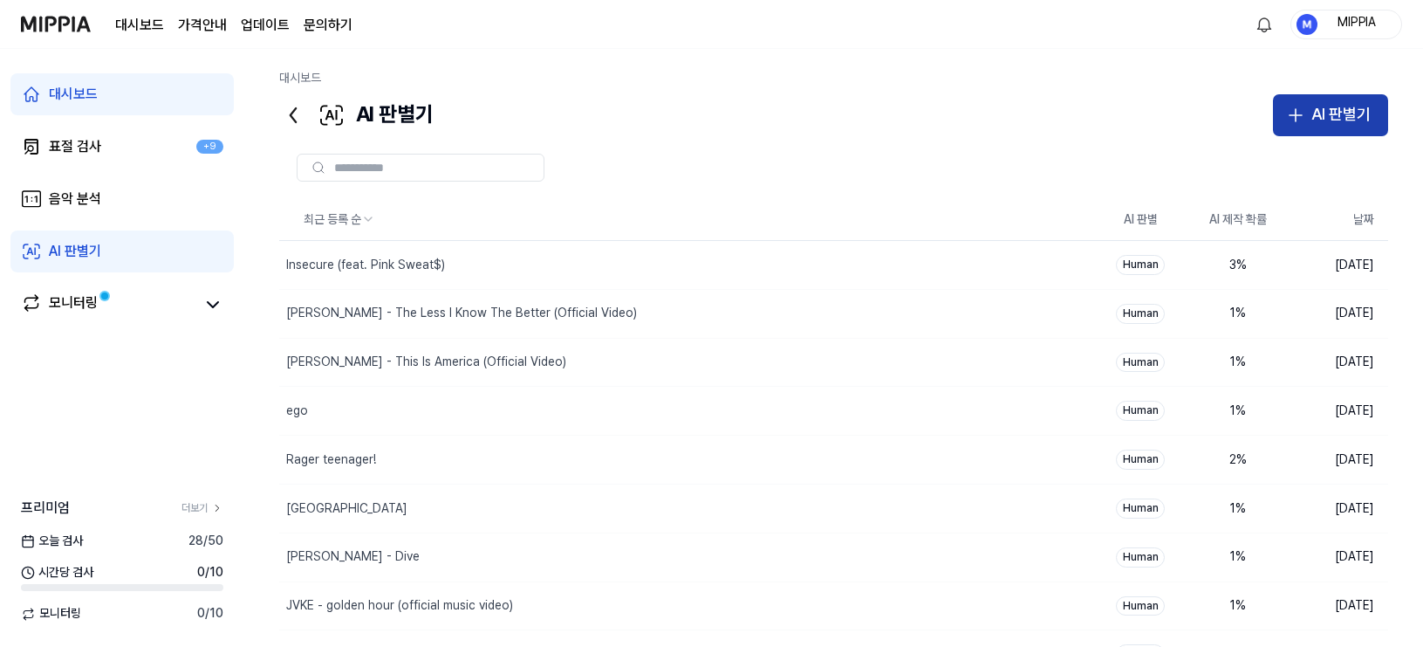
click at [1256, 122] on div "AI 판별기" at bounding box center [1341, 114] width 59 height 25
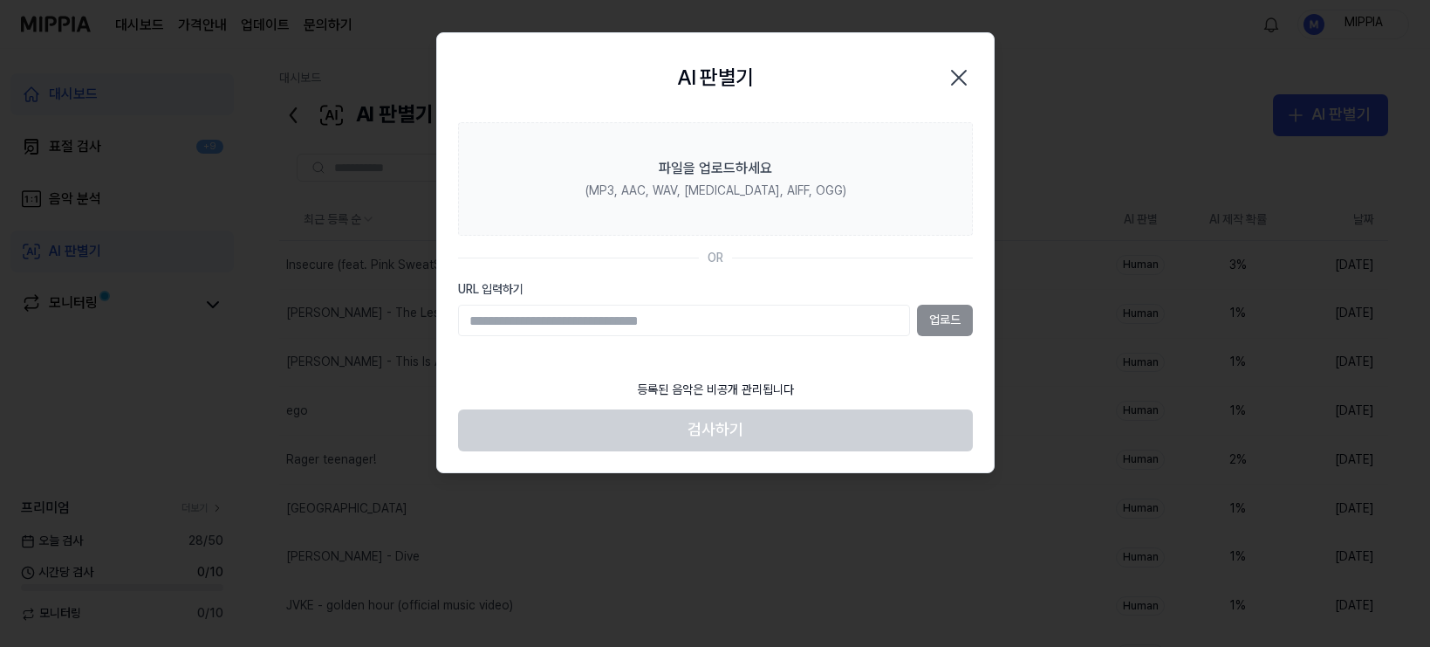
click at [719, 319] on input "URL 입력하기" at bounding box center [684, 320] width 452 height 31
type input "**********"
click at [965, 321] on button "업로드" at bounding box center [945, 320] width 56 height 31
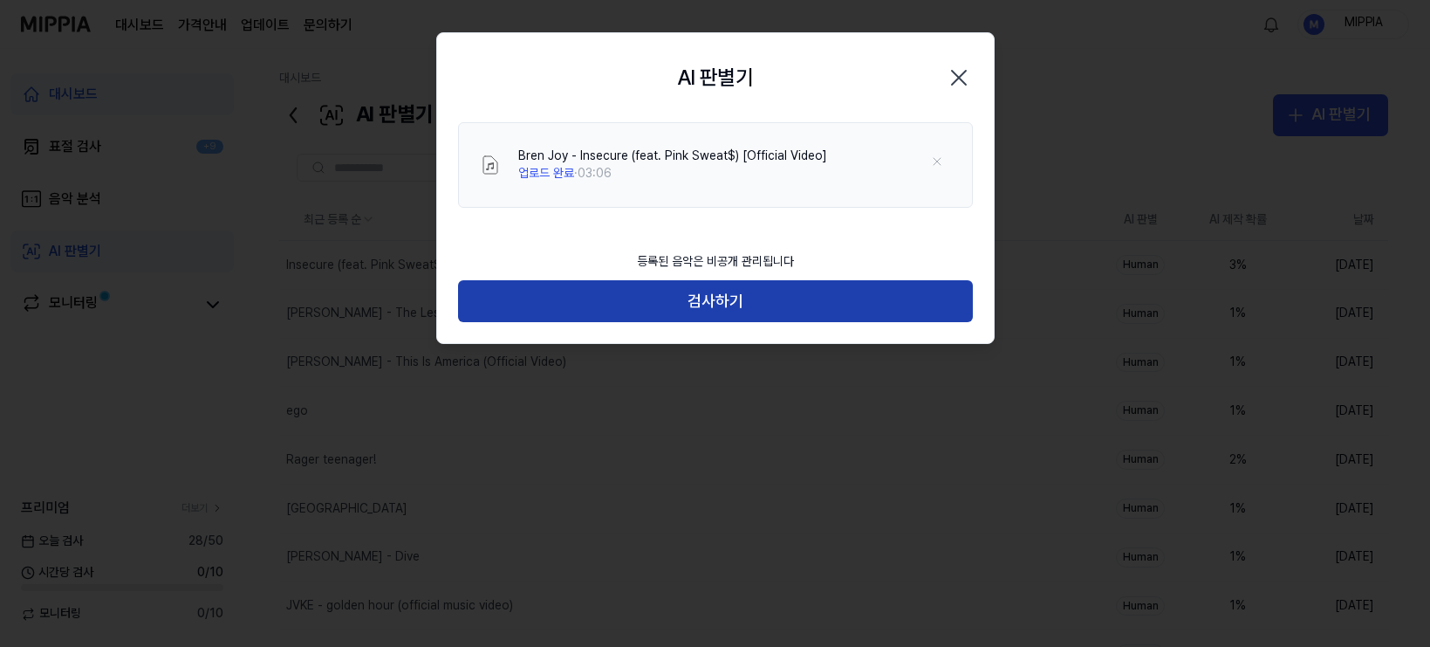
click at [722, 297] on button "검사하기" at bounding box center [715, 301] width 515 height 42
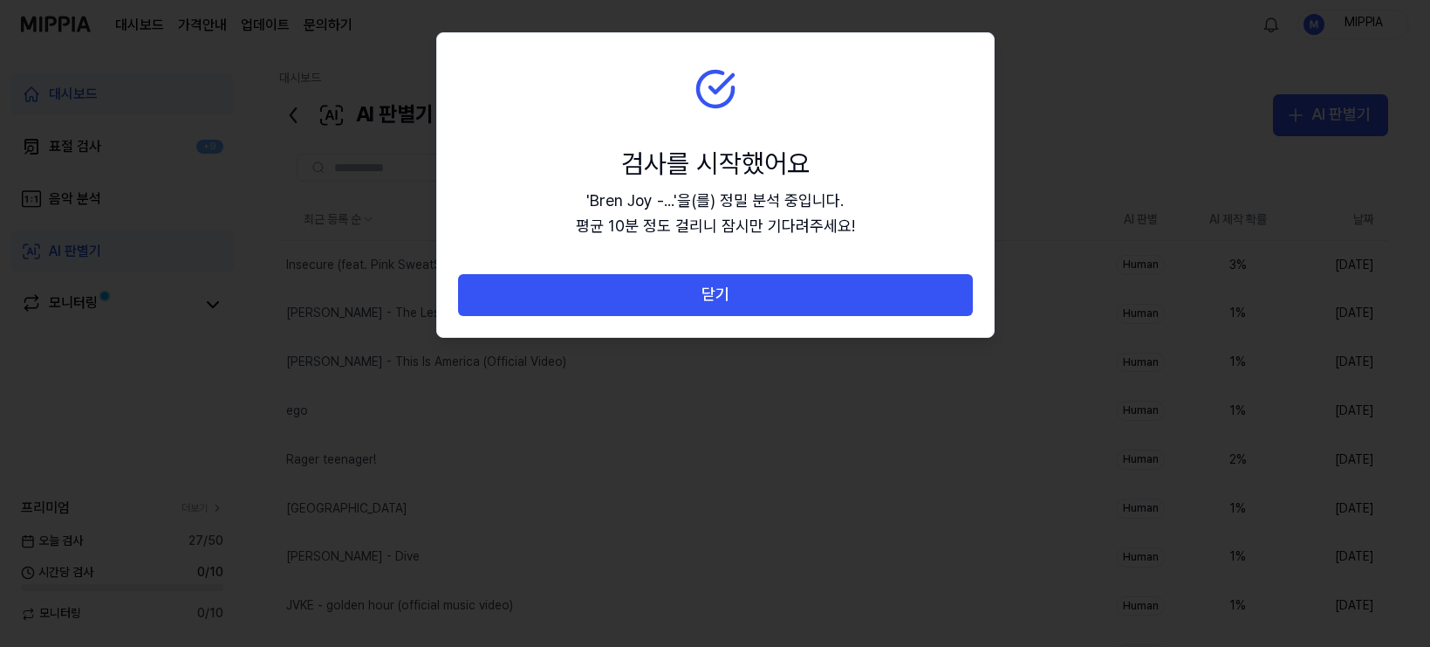
click at [722, 297] on button "닫기" at bounding box center [715, 295] width 515 height 42
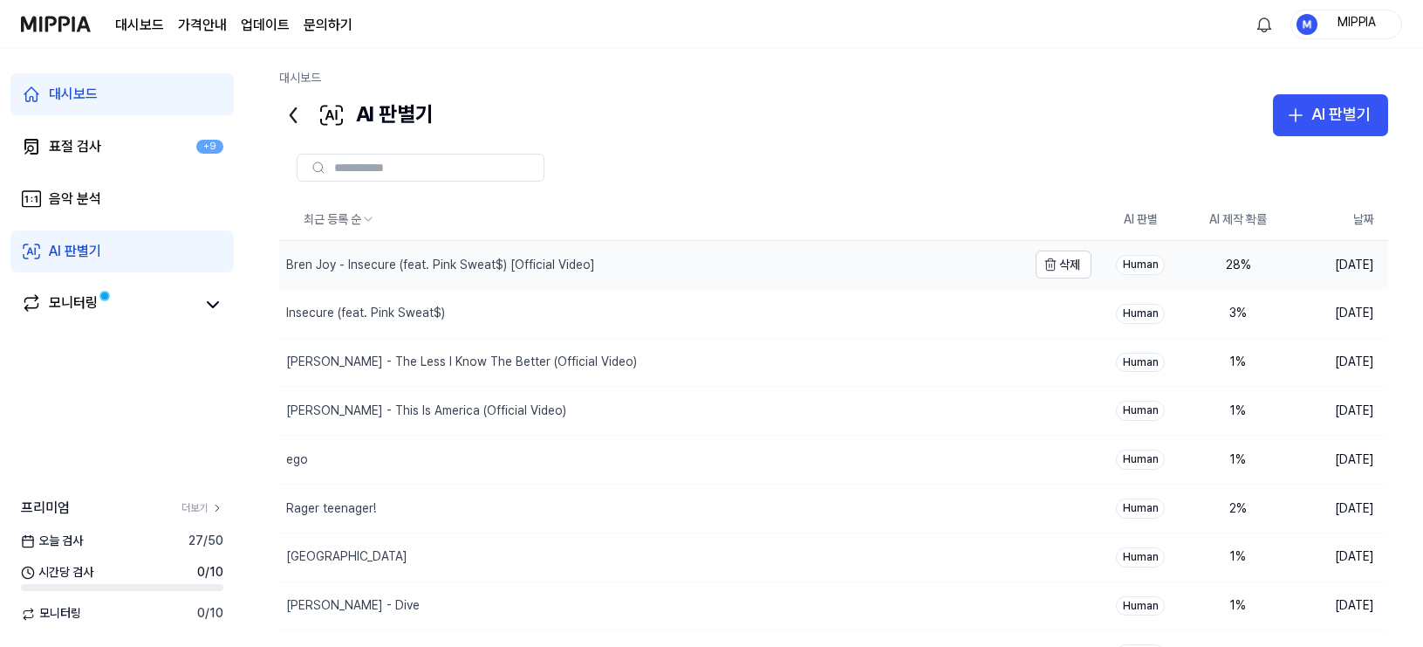
click at [656, 262] on div "Bren Joy - Insecure (feat. Pink Sweat$) [Official Video]" at bounding box center [653, 265] width 748 height 48
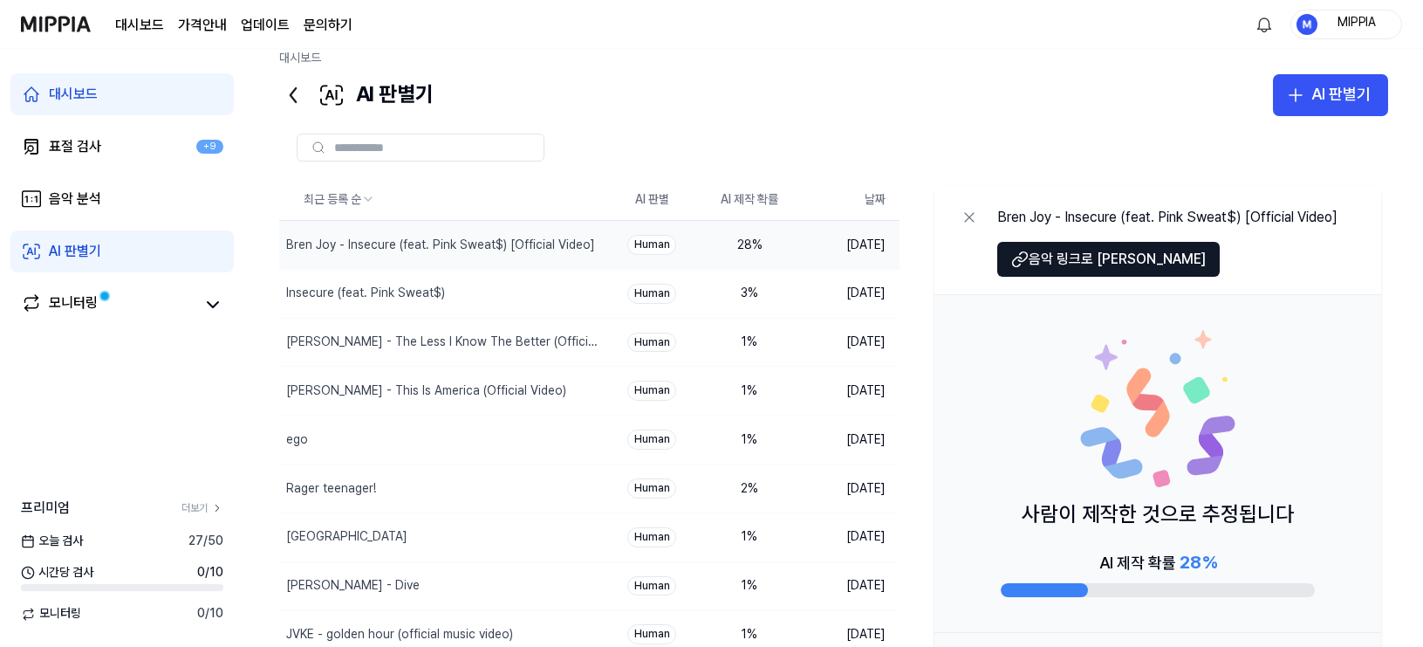
scroll to position [33, 0]
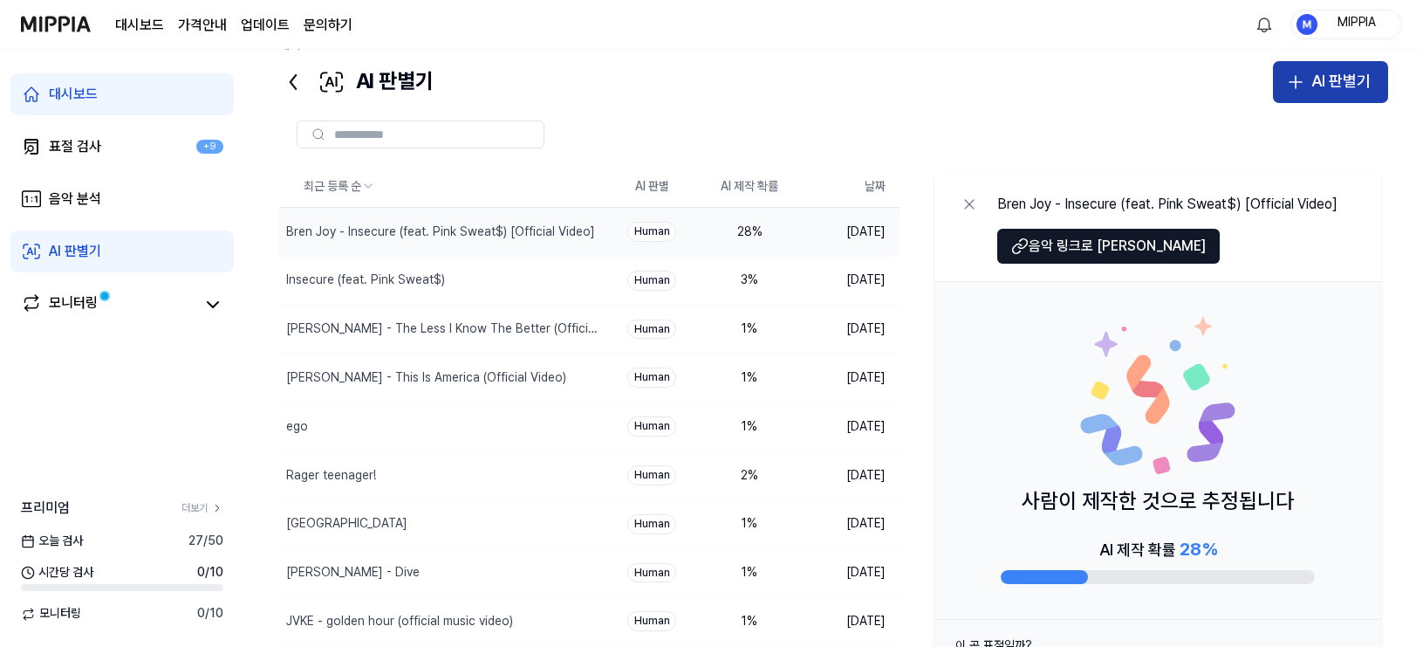
click at [1256, 92] on div "AI 판별기" at bounding box center [1341, 81] width 59 height 25
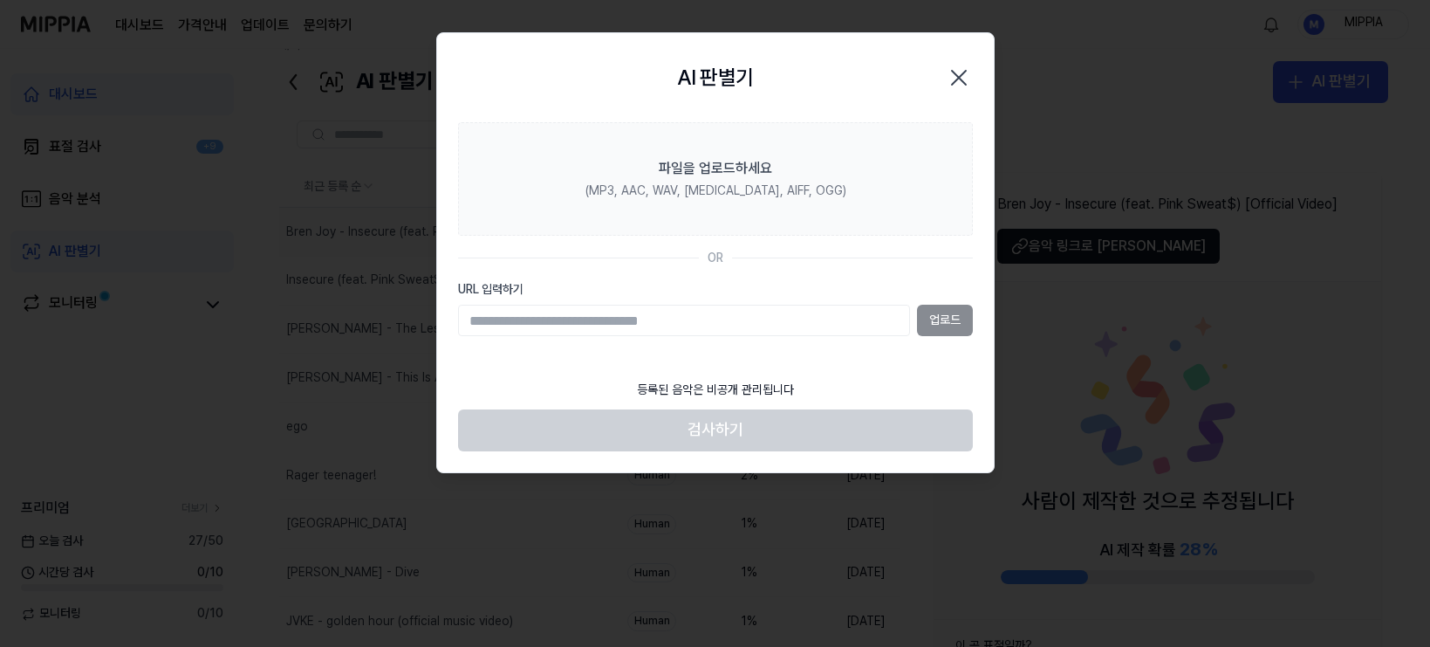
click at [825, 319] on input "URL 입력하기" at bounding box center [684, 320] width 452 height 31
type input "**********"
click at [971, 319] on button "업로드" at bounding box center [945, 320] width 56 height 31
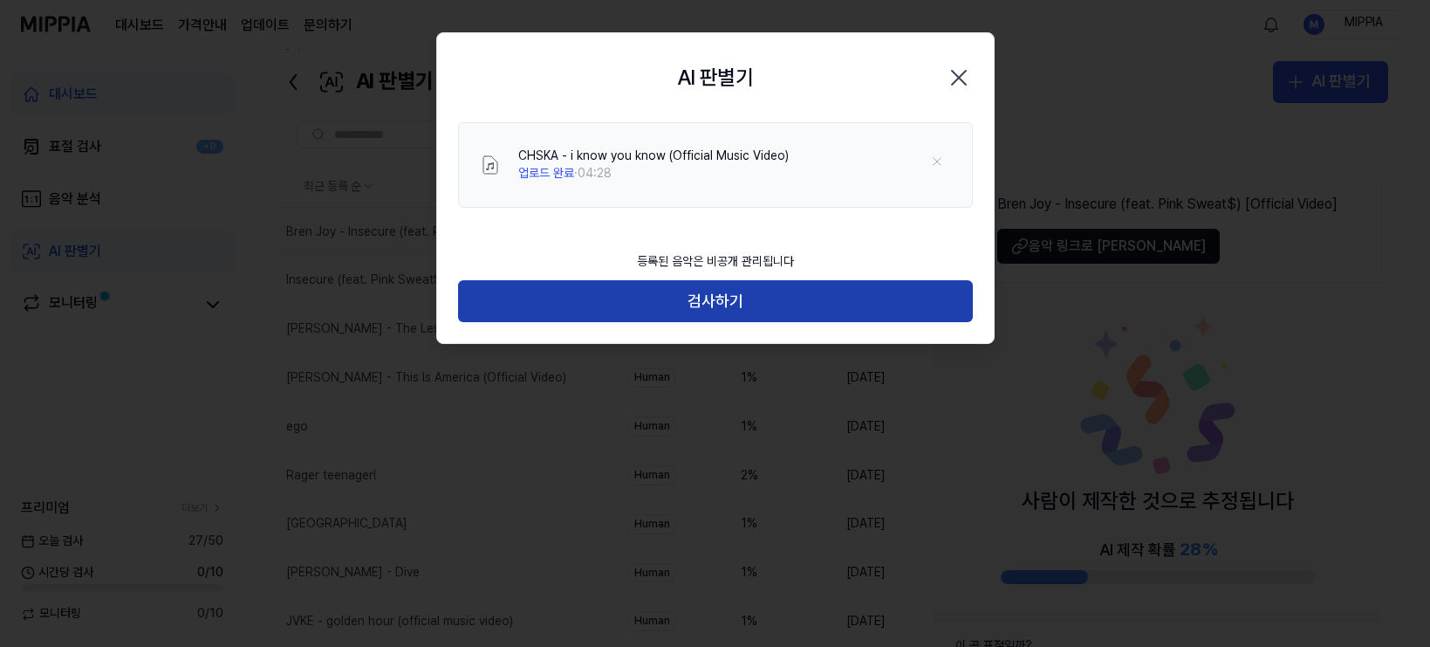
click at [720, 294] on button "검사하기" at bounding box center [715, 301] width 515 height 42
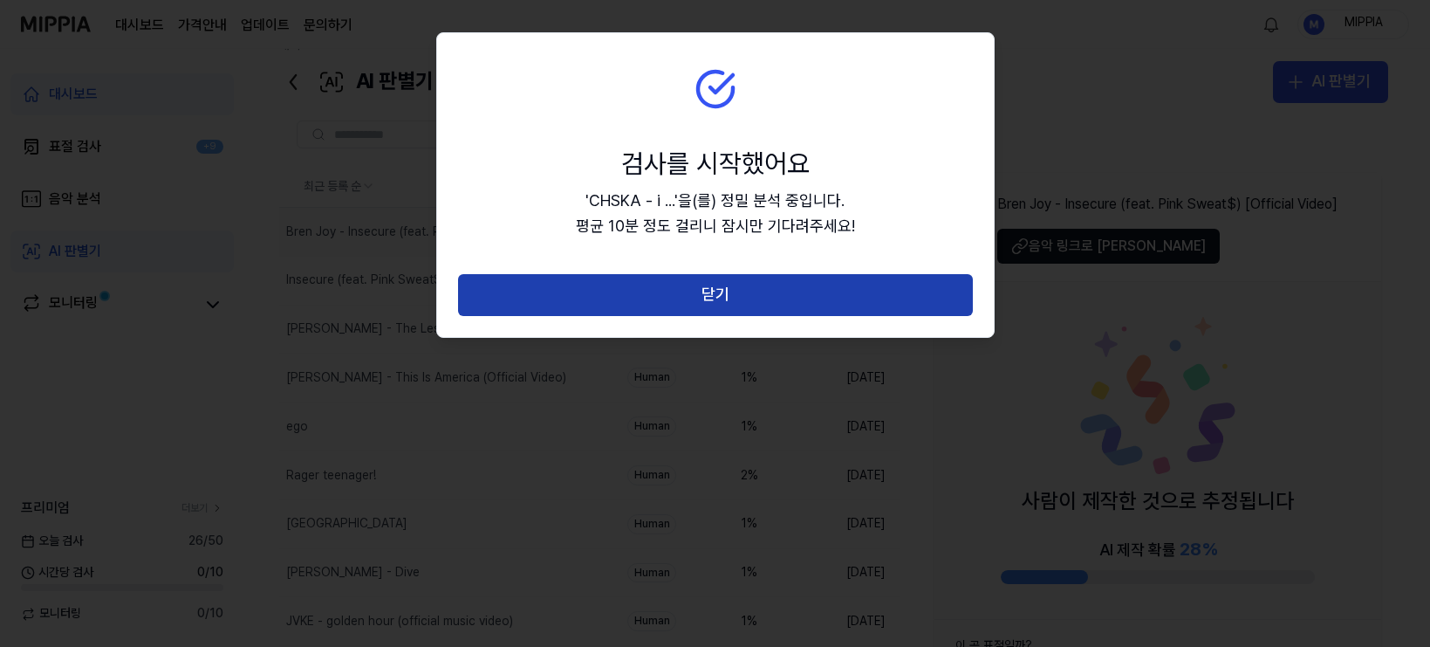
click at [711, 304] on button "닫기" at bounding box center [715, 295] width 515 height 42
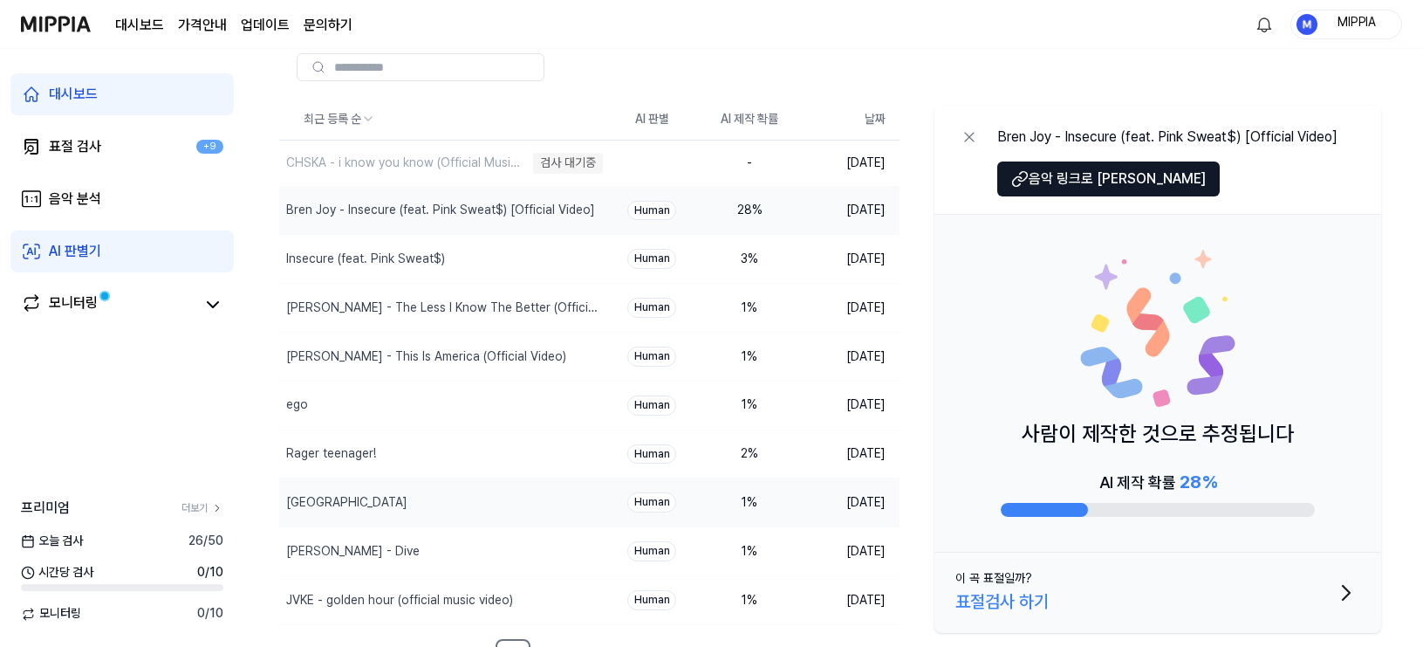
scroll to position [134, 0]
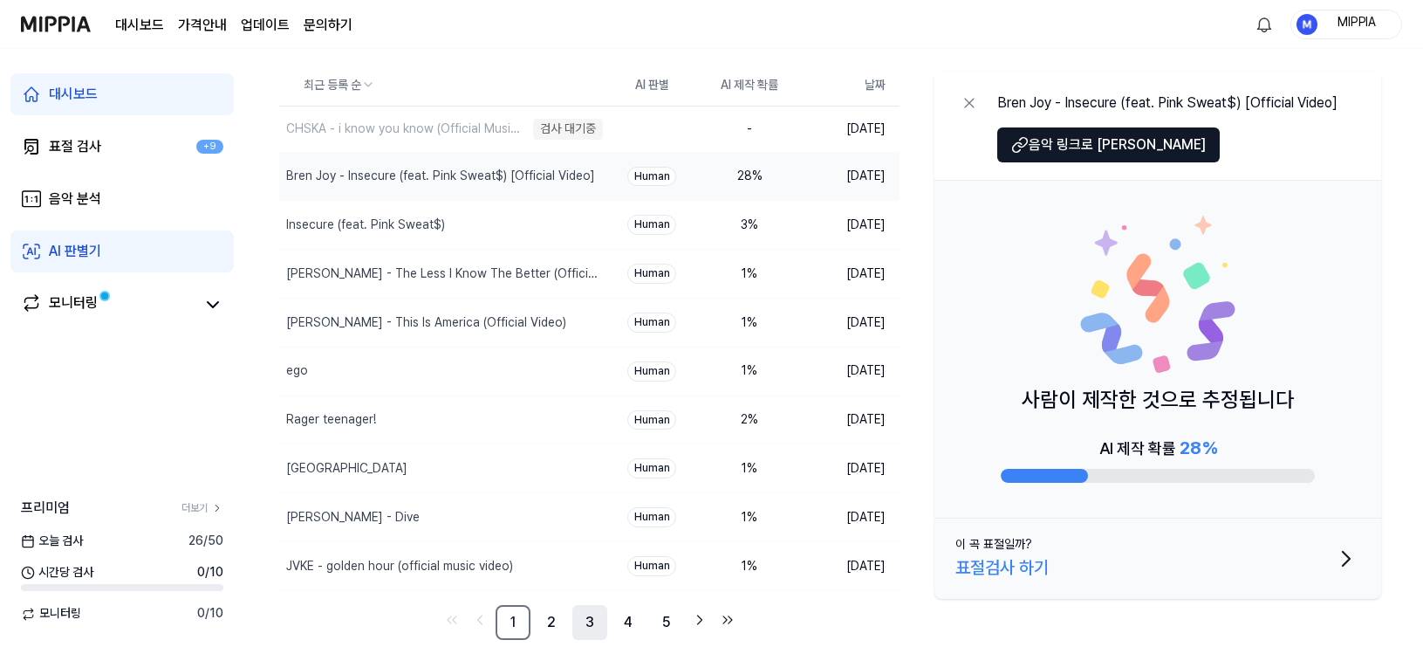
click at [581, 623] on link "3" at bounding box center [589, 622] width 35 height 35
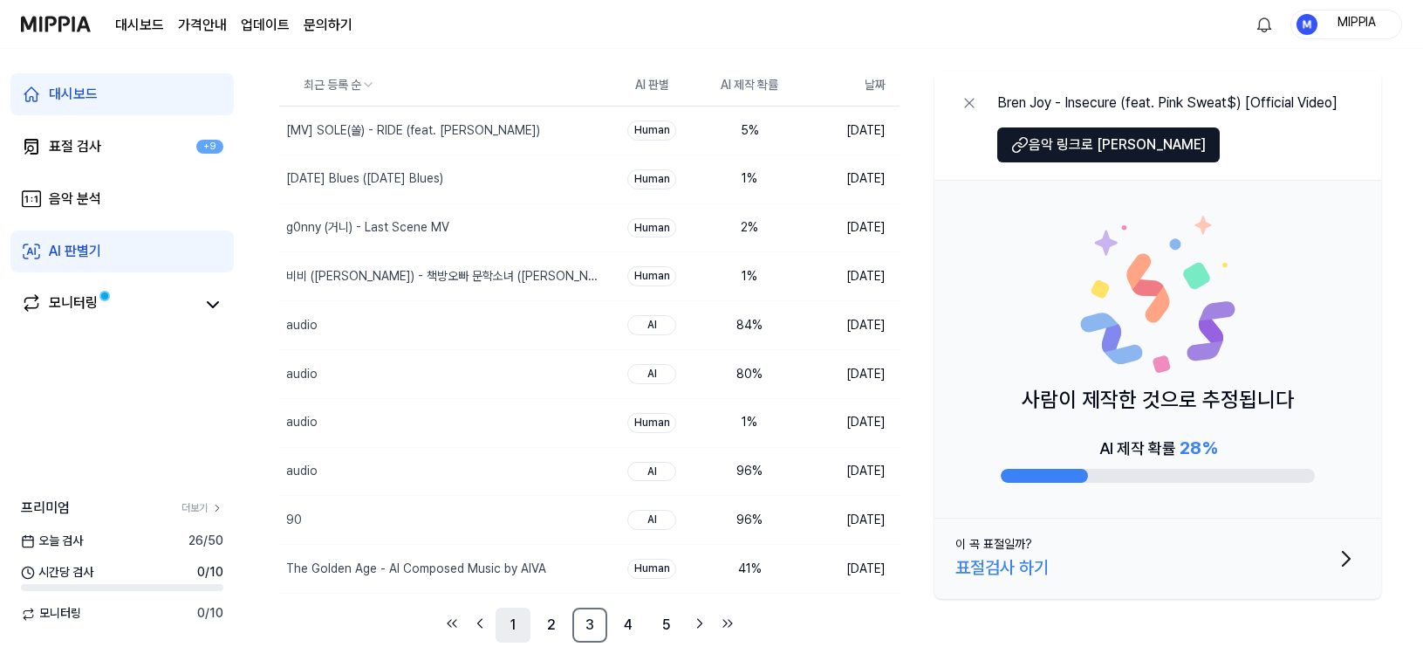
click at [519, 623] on link "1" at bounding box center [513, 624] width 35 height 35
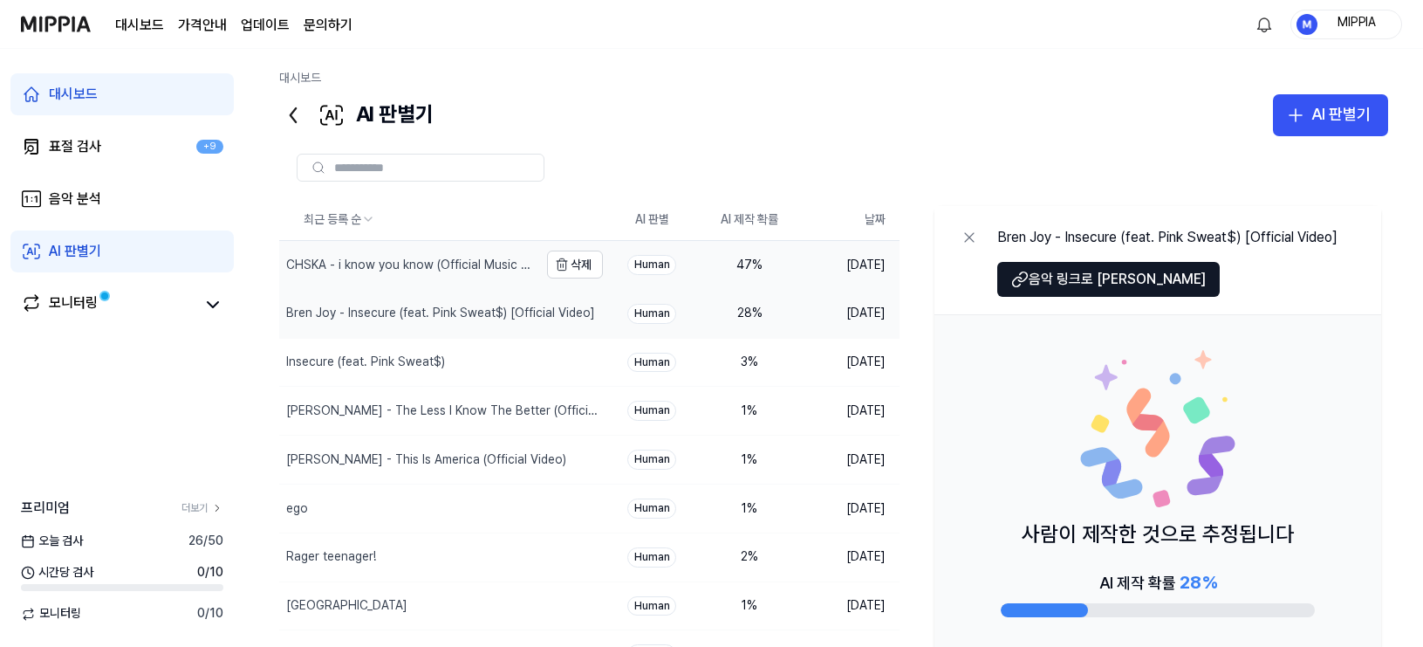
click at [459, 276] on div "CHSKA - i know you know (Official Music Video)" at bounding box center [408, 265] width 259 height 48
click at [1256, 92] on div "대시보드" at bounding box center [833, 82] width 1109 height 24
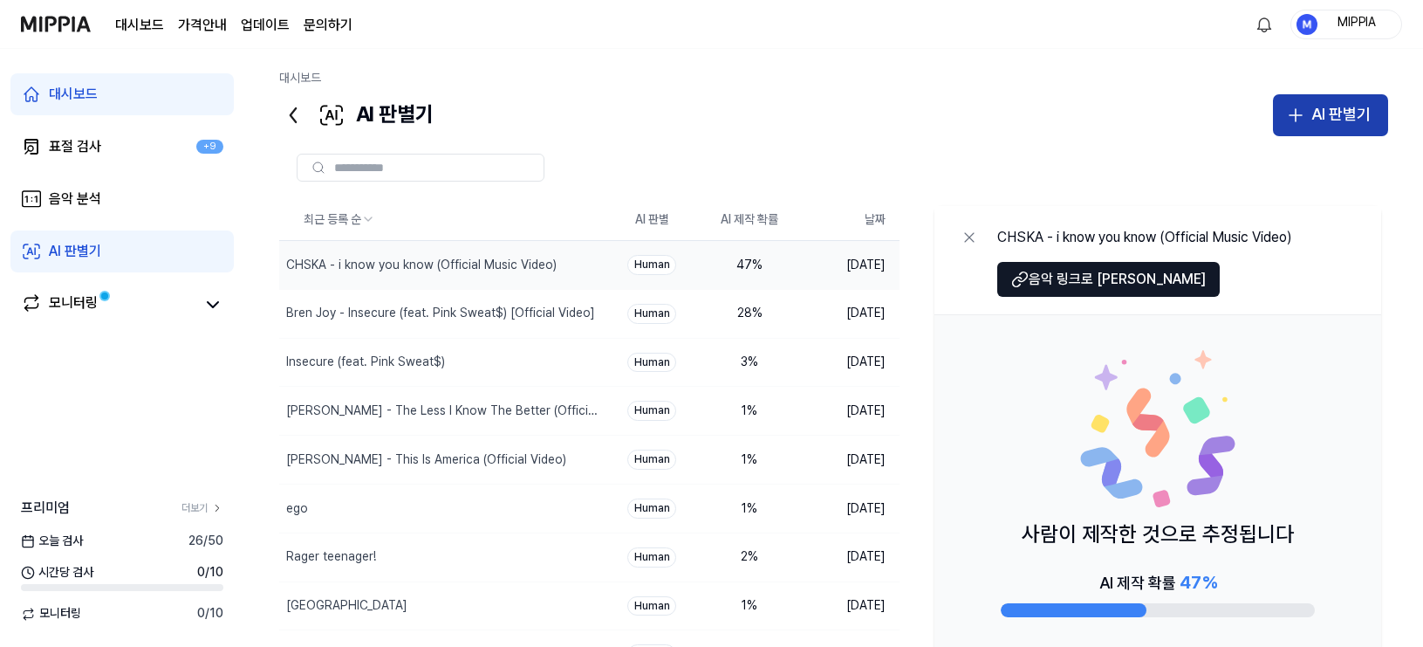
click at [1256, 116] on div "AI 판별기" at bounding box center [1341, 114] width 59 height 25
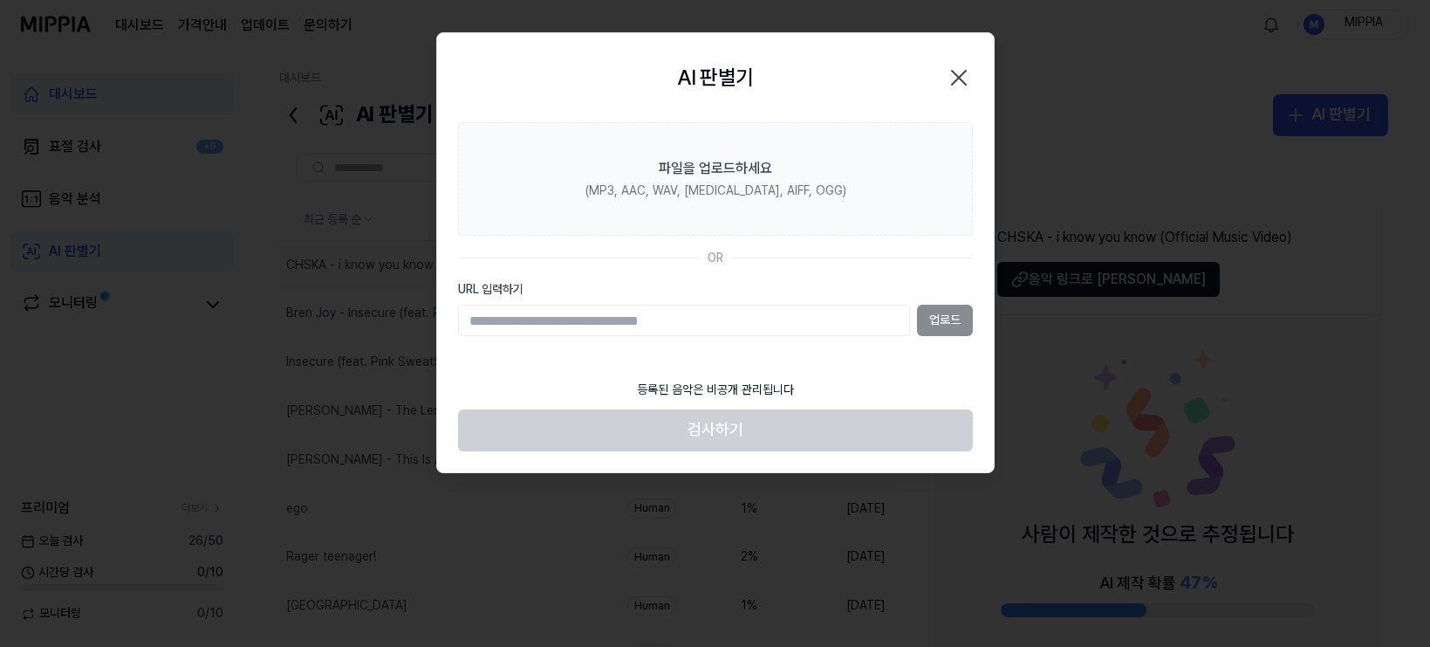
click at [771, 312] on input "URL 입력하기" at bounding box center [684, 320] width 452 height 31
type input "**********"
click at [951, 313] on button "업로드" at bounding box center [945, 320] width 56 height 31
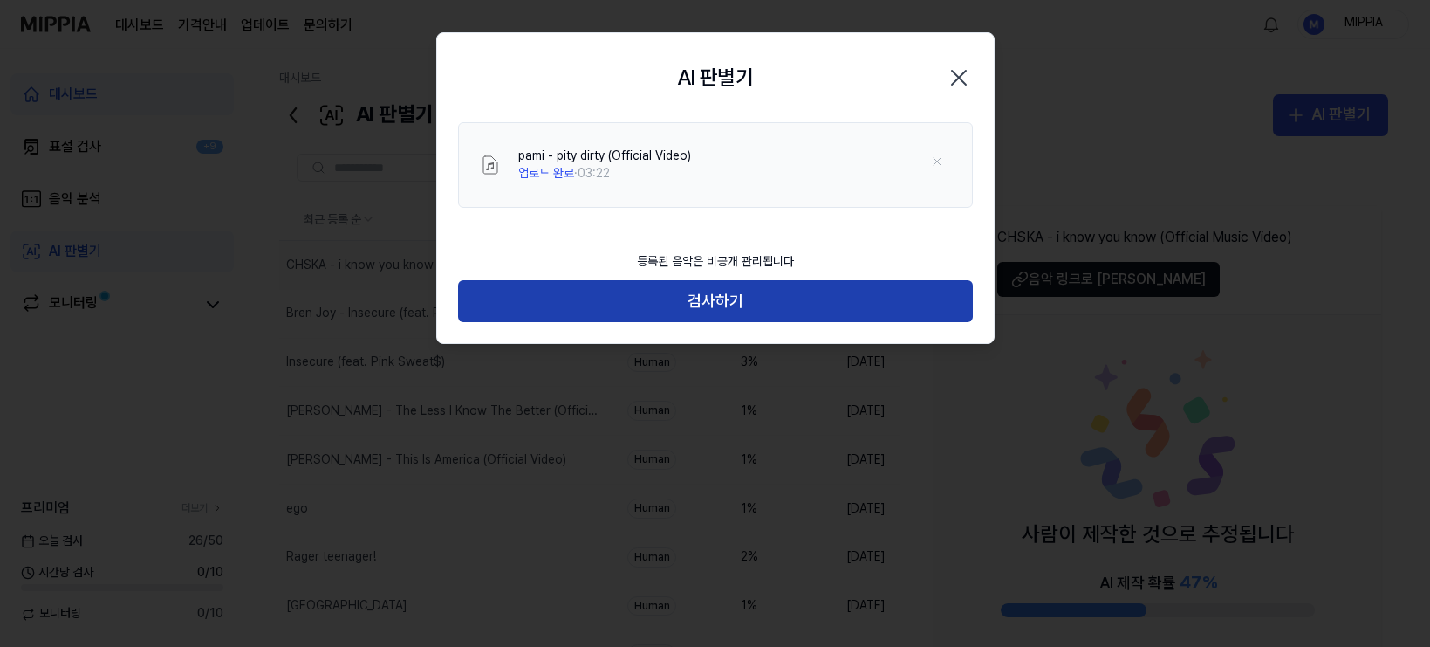
click at [637, 285] on button "검사하기" at bounding box center [715, 301] width 515 height 42
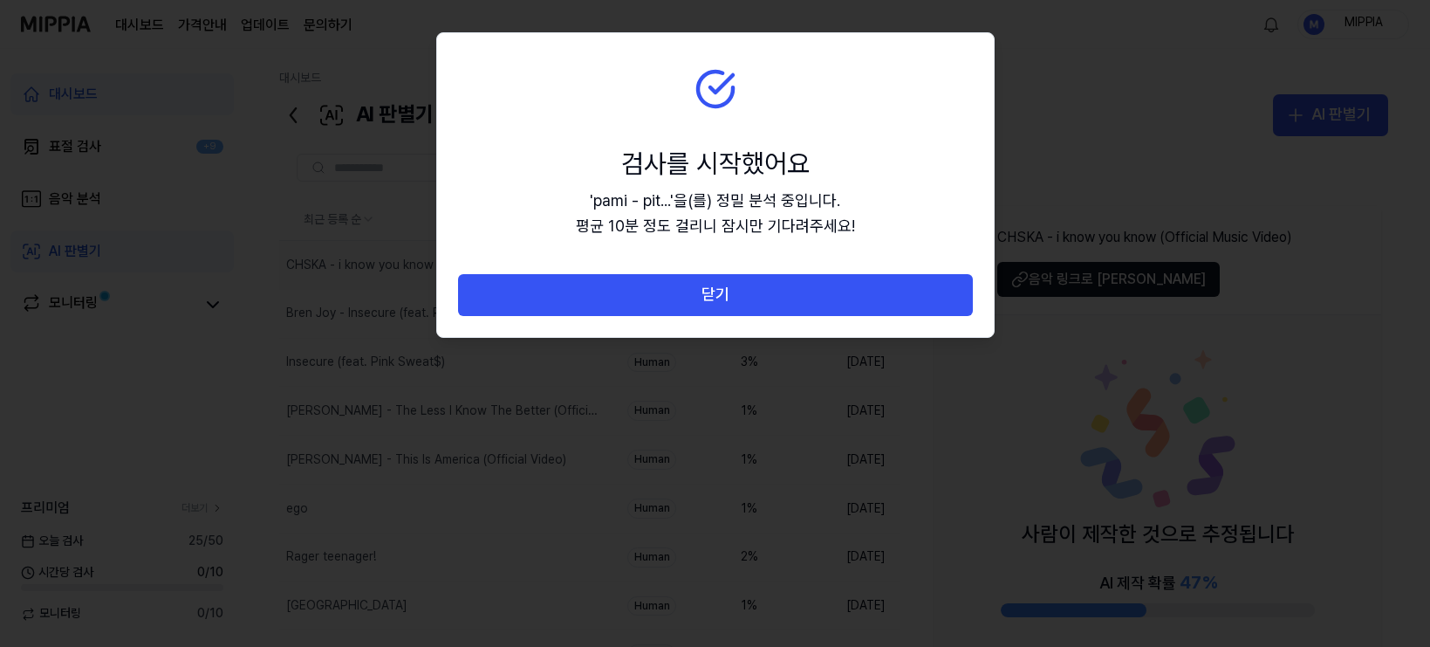
click at [634, 304] on button "닫기" at bounding box center [715, 295] width 515 height 42
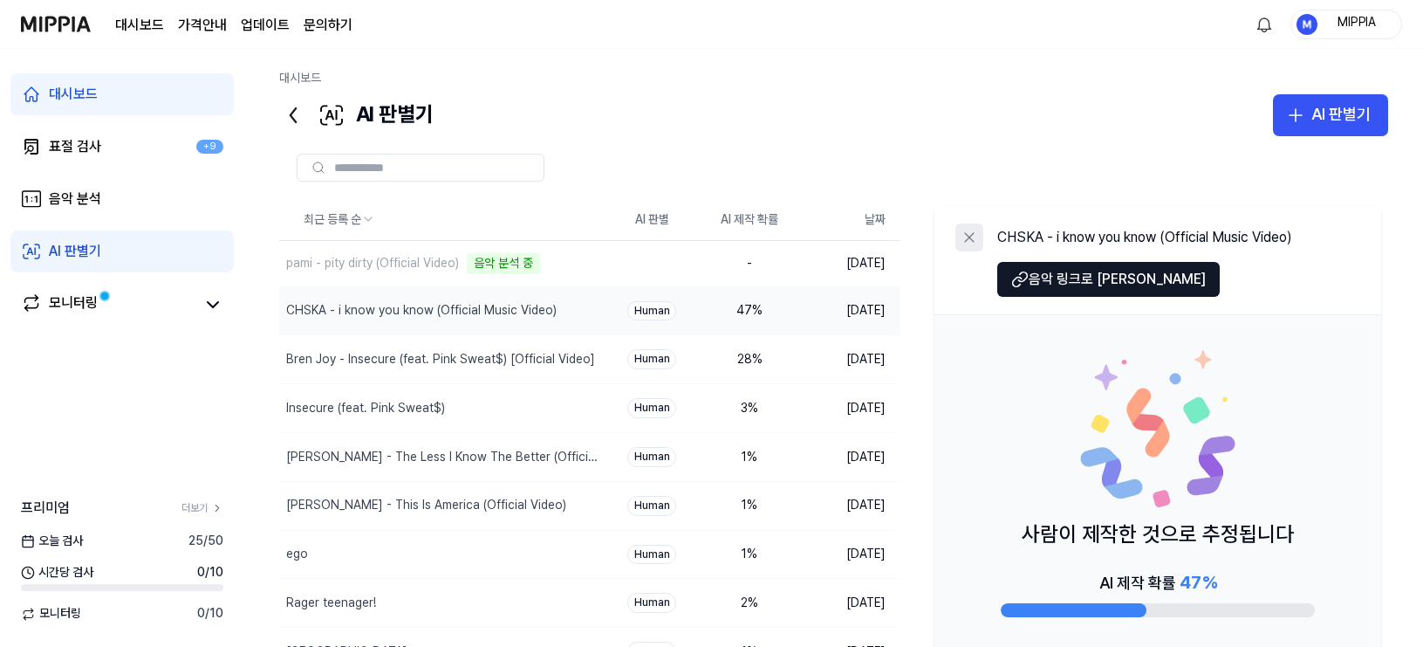
click at [972, 239] on icon at bounding box center [969, 237] width 9 height 9
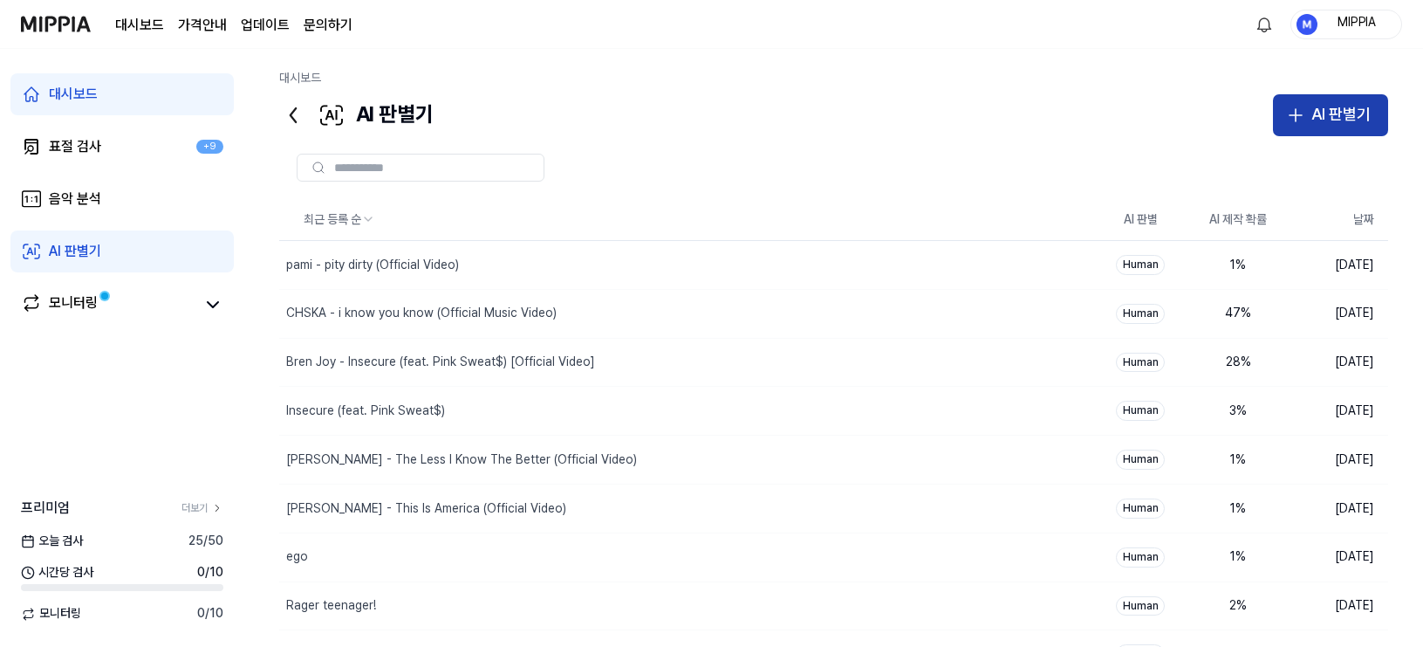
click at [1256, 107] on div "AI 판별기" at bounding box center [1341, 114] width 59 height 25
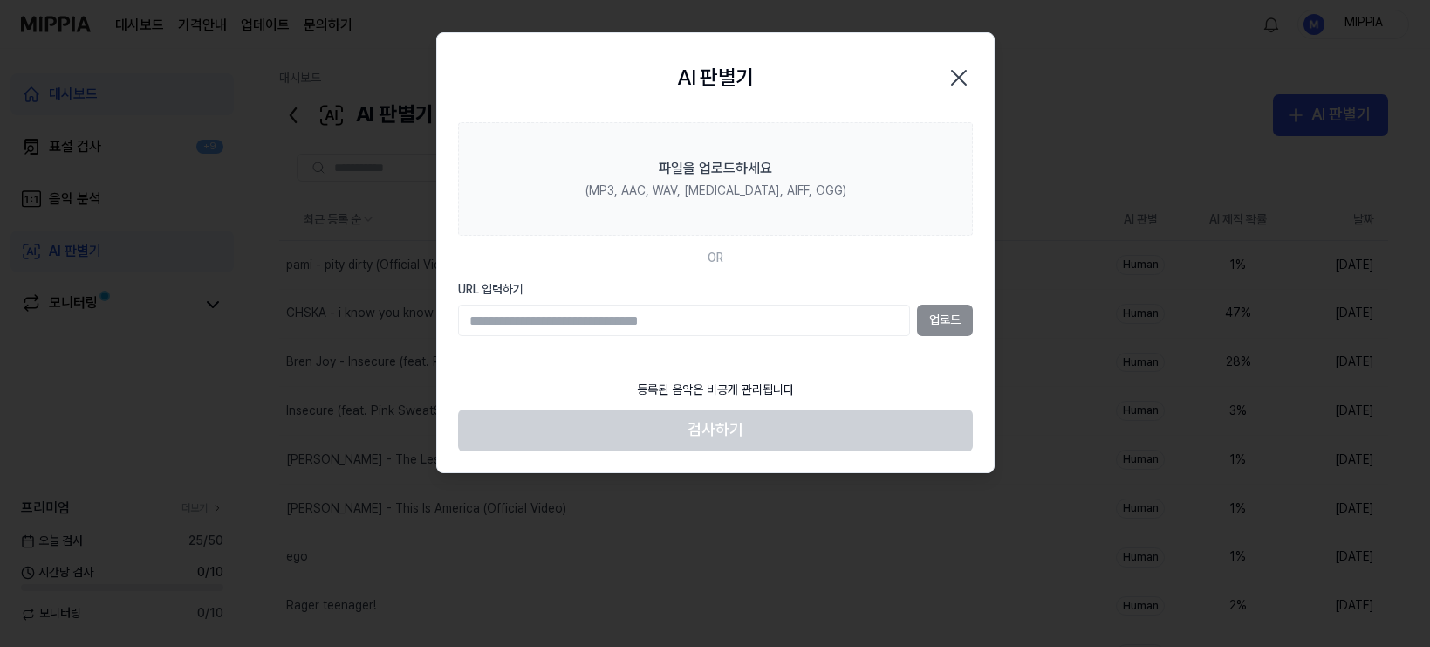
click at [791, 332] on input "URL 입력하기" at bounding box center [684, 320] width 452 height 31
type input "**********"
click at [921, 323] on button "업로드" at bounding box center [945, 320] width 56 height 31
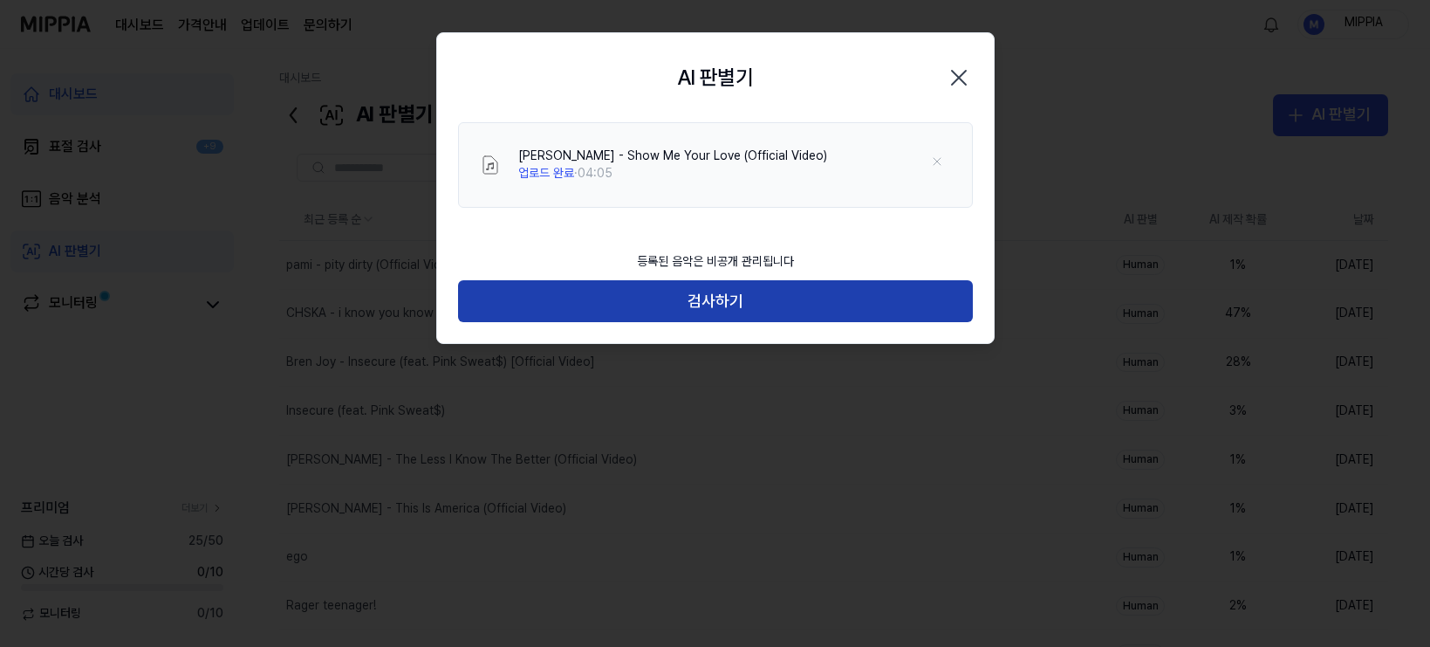
click at [742, 304] on button "검사하기" at bounding box center [715, 301] width 515 height 42
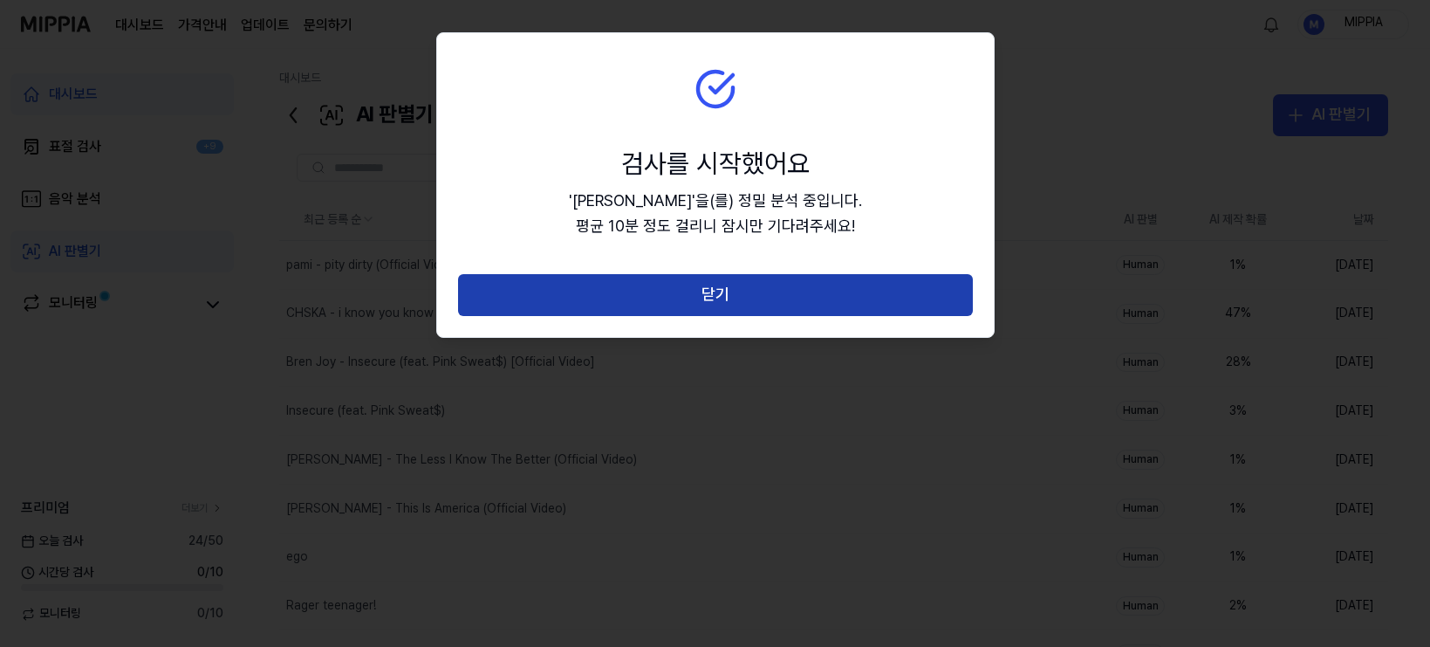
click at [732, 305] on button "닫기" at bounding box center [715, 295] width 515 height 42
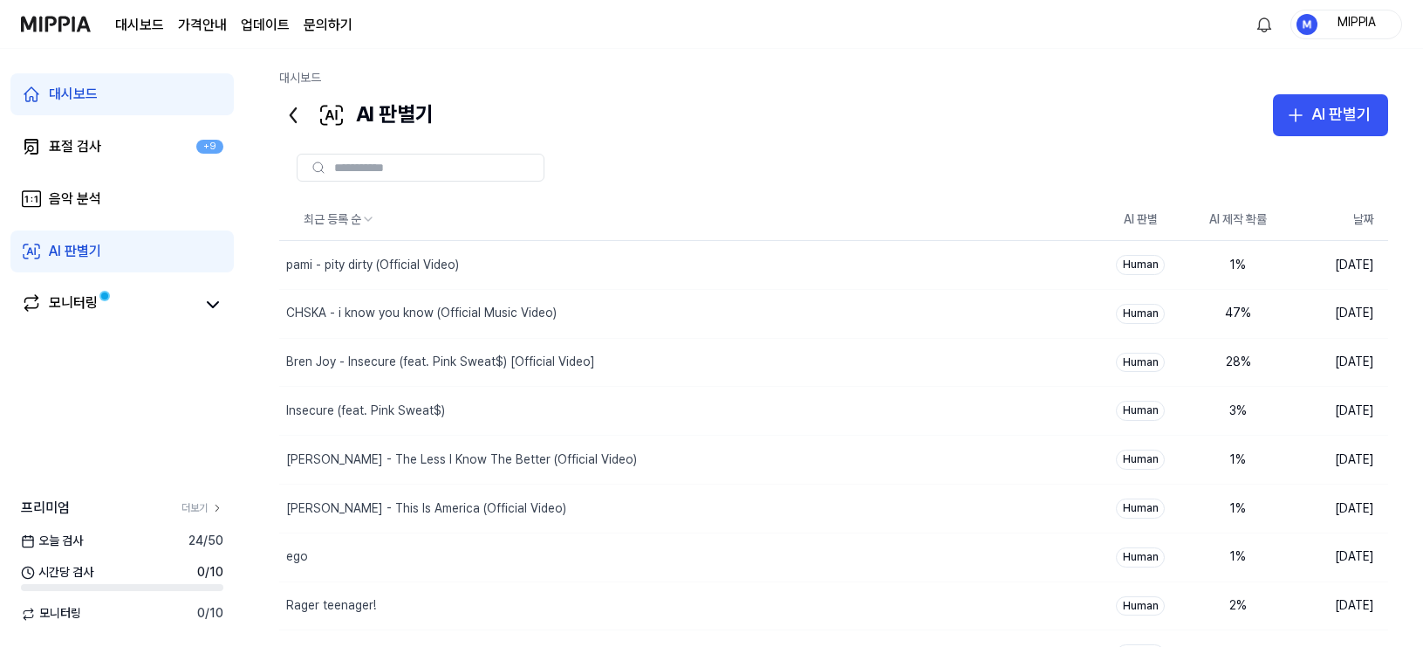
click at [730, 154] on div at bounding box center [833, 168] width 1109 height 28
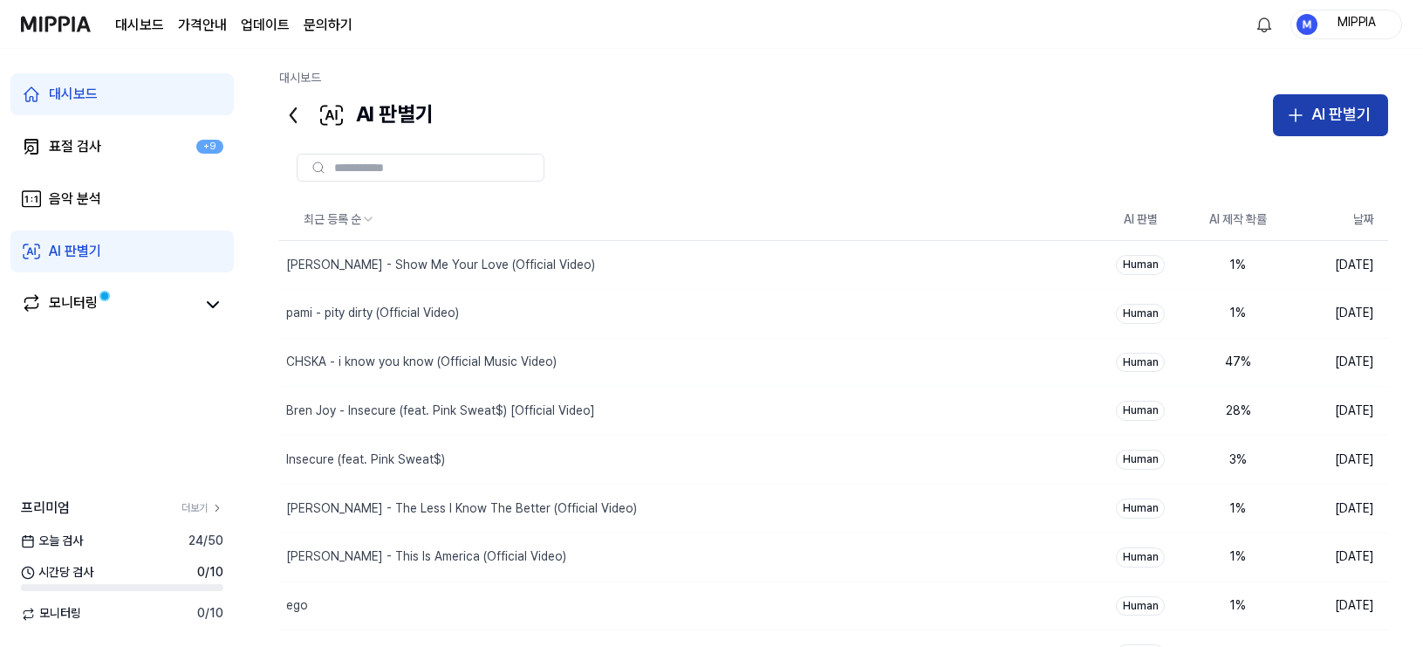
click at [1256, 127] on button "AI 판별기" at bounding box center [1330, 115] width 115 height 42
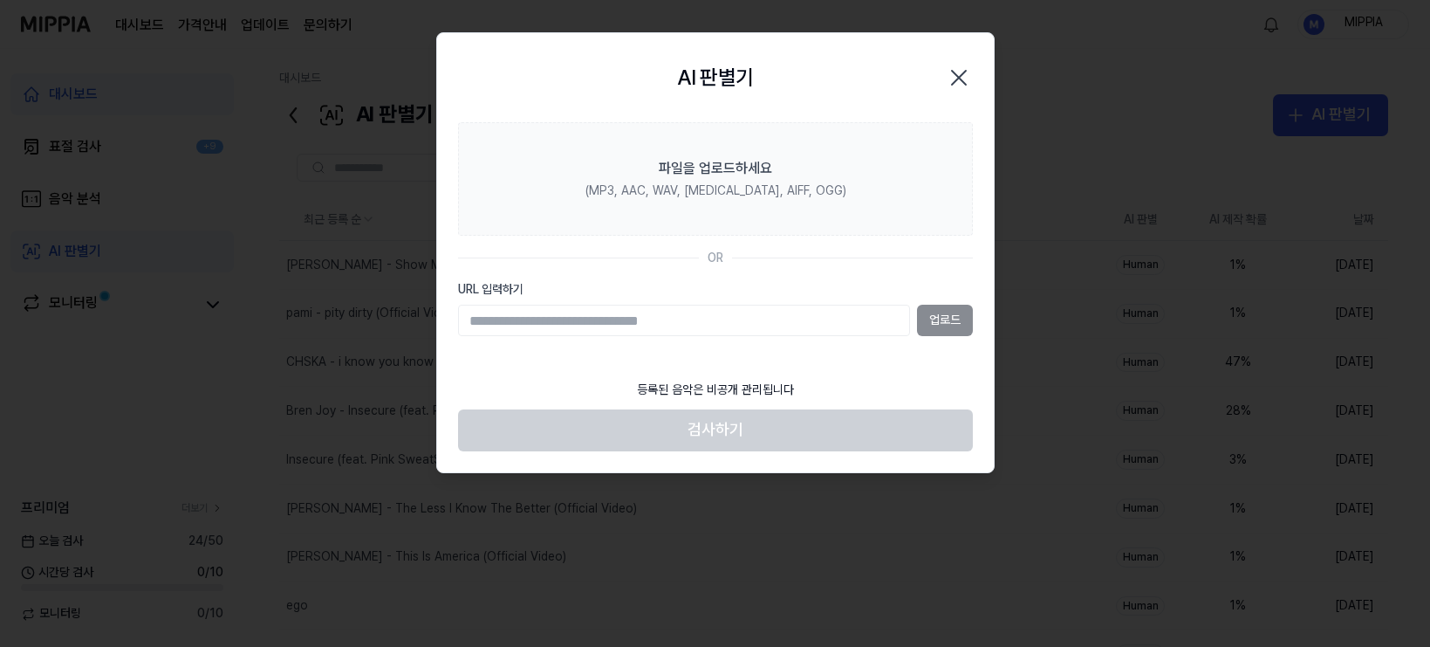
click at [799, 331] on input "URL 입력하기" at bounding box center [684, 320] width 452 height 31
type input "**********"
click at [956, 312] on button "업로드" at bounding box center [945, 320] width 56 height 31
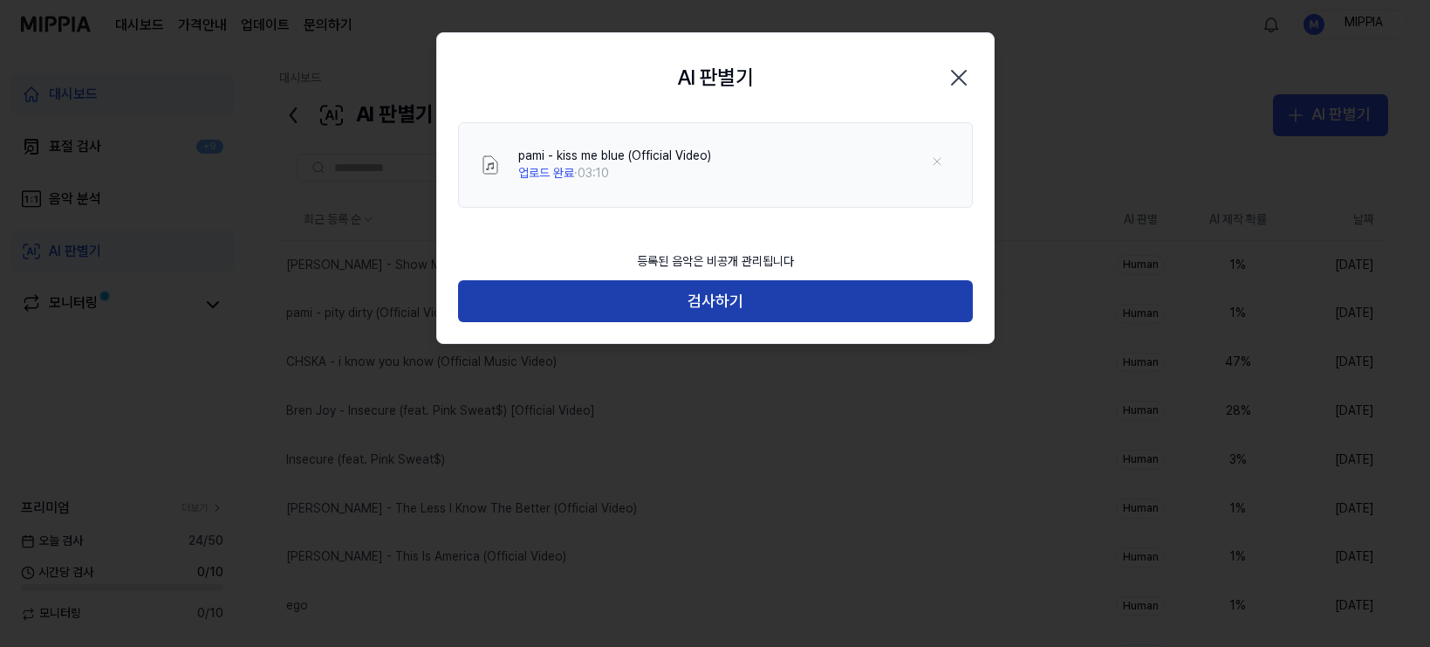
click at [733, 300] on button "검사하기" at bounding box center [715, 301] width 515 height 42
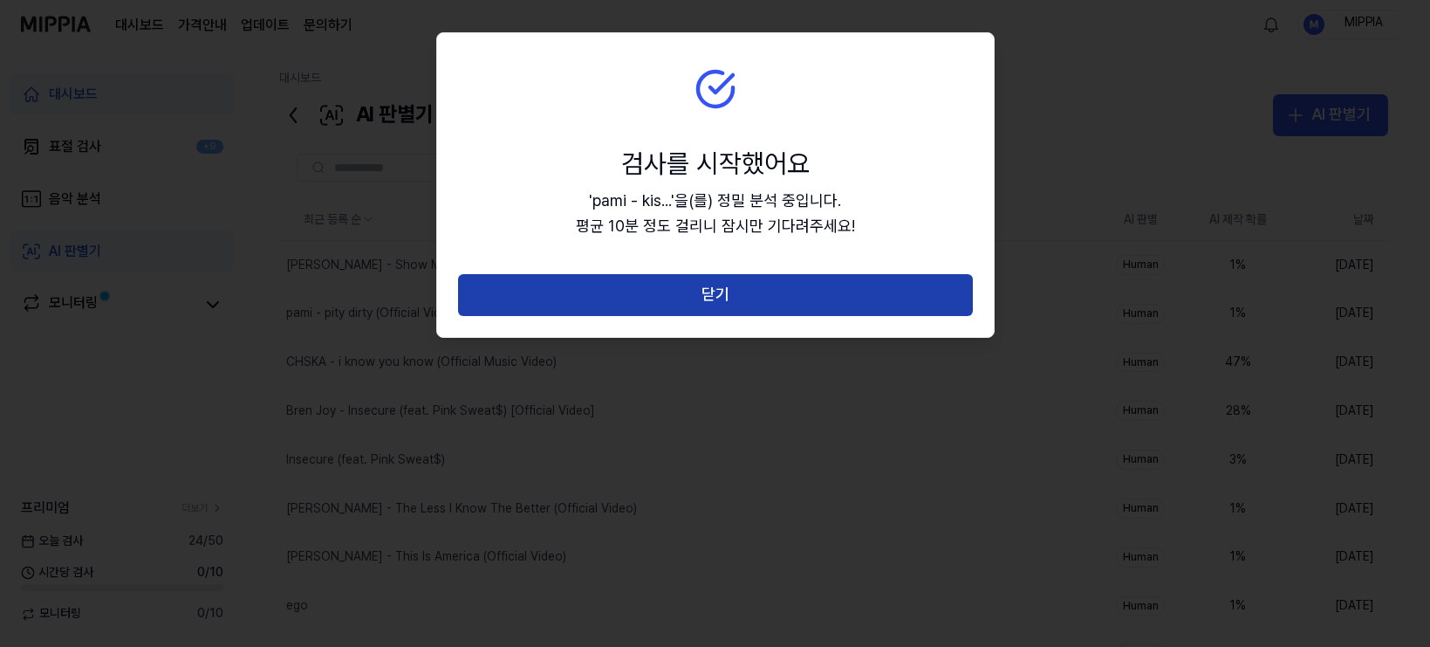
click at [733, 301] on button "닫기" at bounding box center [715, 295] width 515 height 42
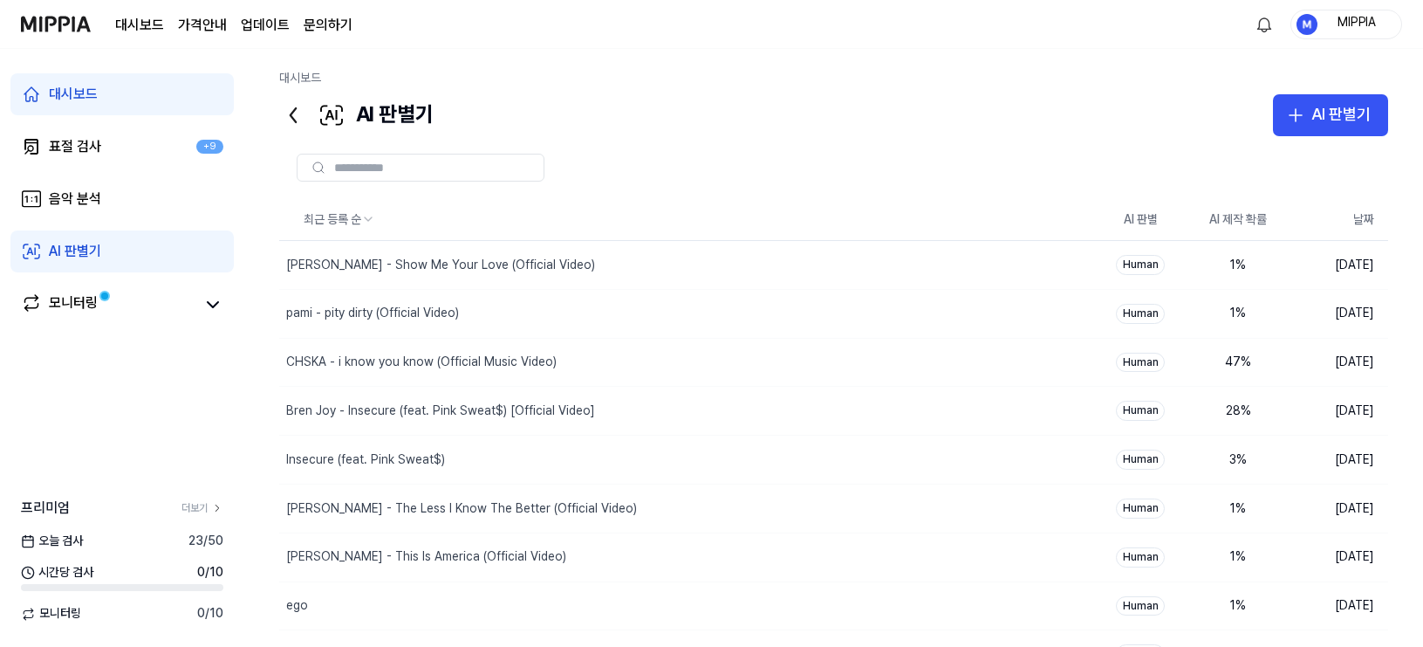
click at [799, 178] on div at bounding box center [833, 168] width 1109 height 28
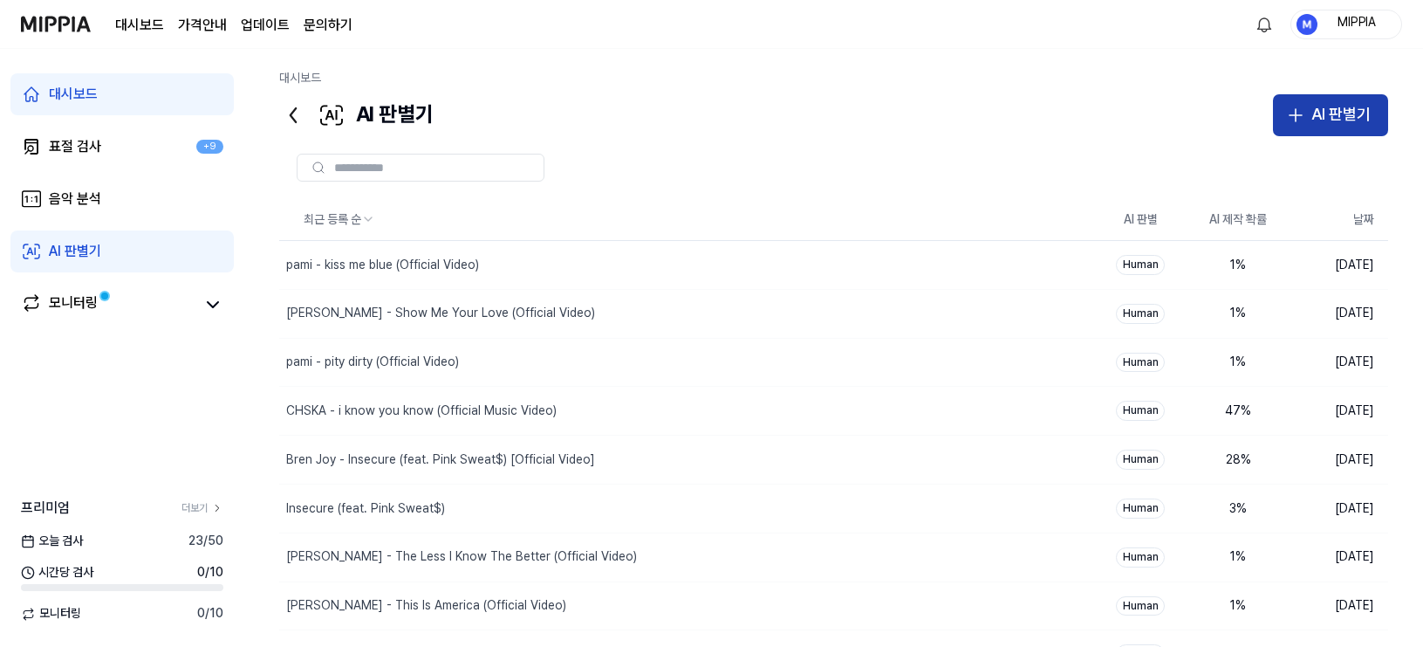
click at [1256, 110] on div "AI 판별기" at bounding box center [1341, 114] width 59 height 25
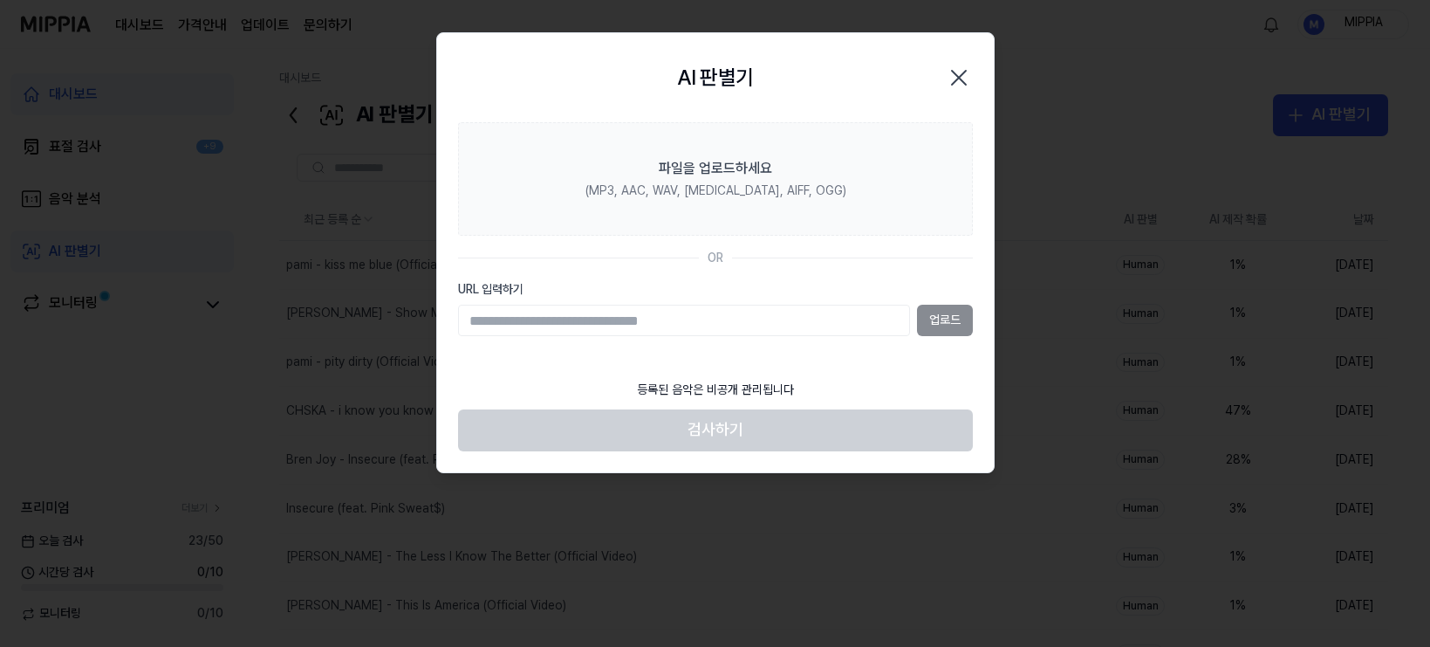
click at [771, 333] on input "URL 입력하기" at bounding box center [684, 320] width 452 height 31
type input "**********"
click at [953, 309] on button "업로드" at bounding box center [945, 320] width 56 height 31
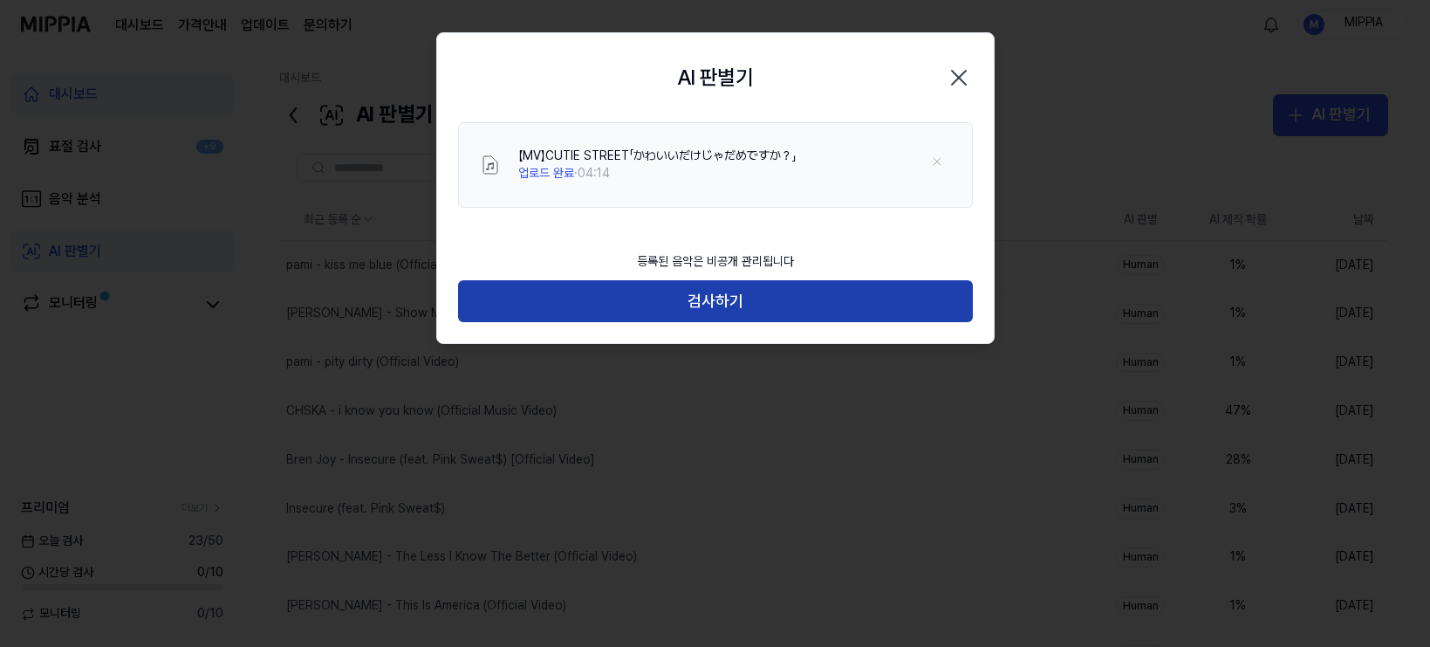
click at [774, 310] on button "검사하기" at bounding box center [715, 301] width 515 height 42
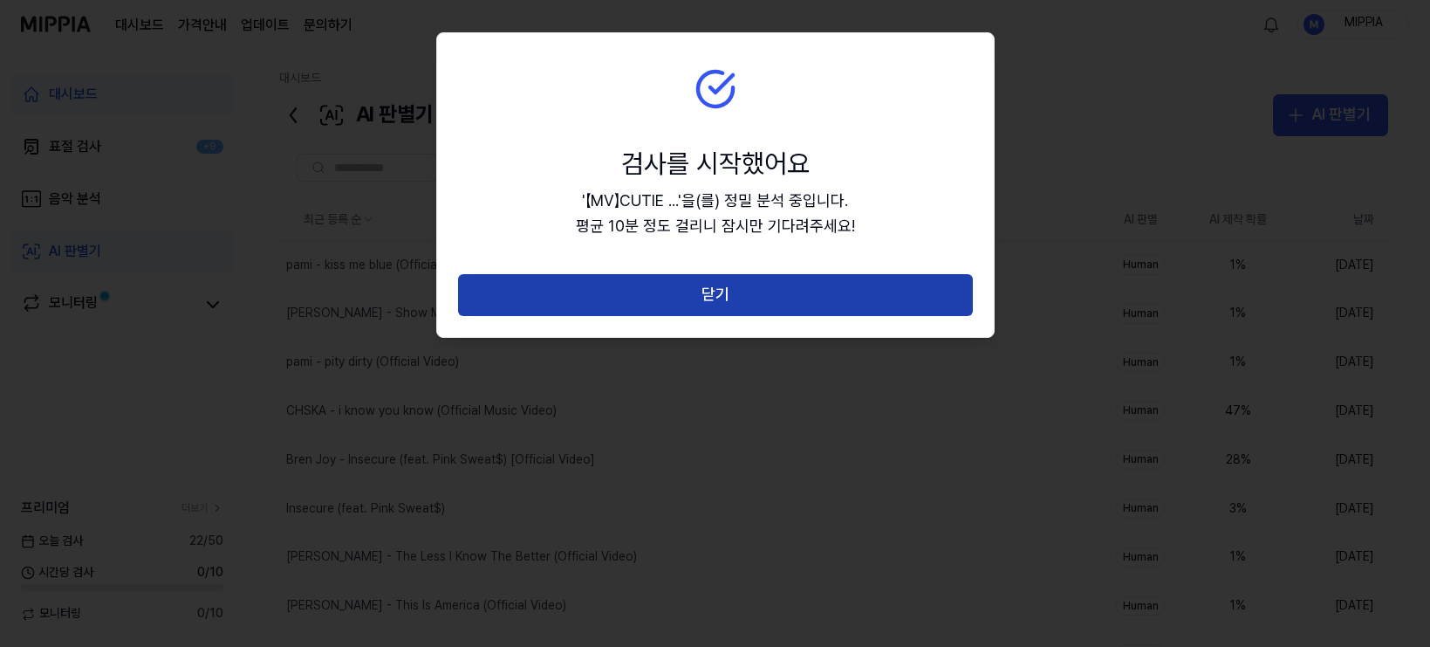
click at [732, 292] on button "닫기" at bounding box center [715, 295] width 515 height 42
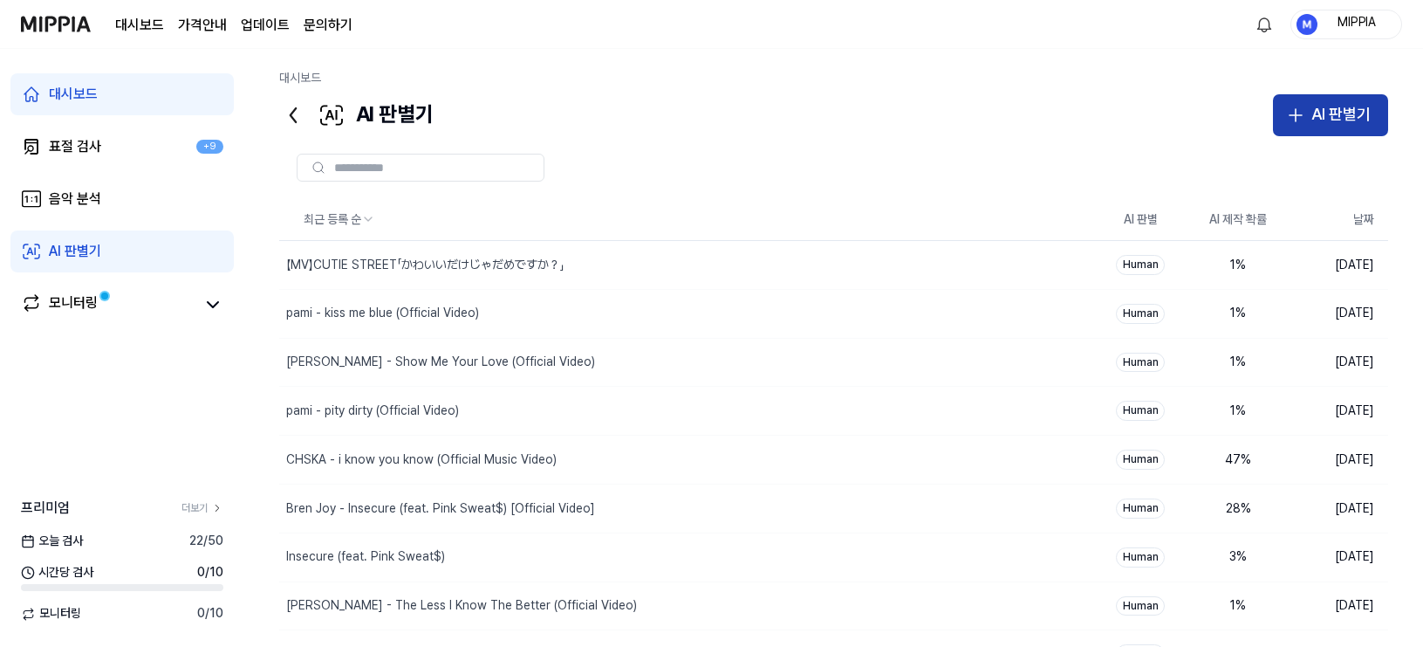
click at [1256, 118] on div "AI 판별기" at bounding box center [1341, 114] width 59 height 25
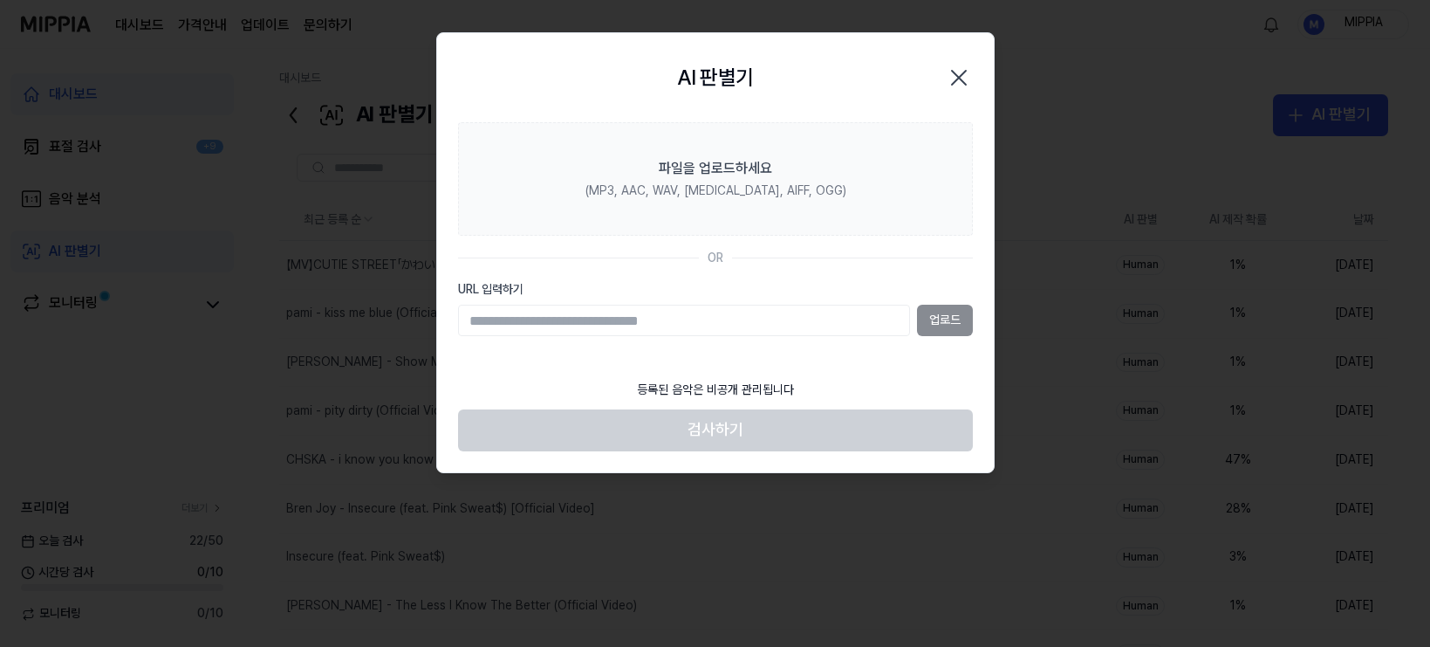
drag, startPoint x: 751, startPoint y: 319, endPoint x: 889, endPoint y: 330, distance: 138.3
click at [752, 319] on input "URL 입력하기" at bounding box center [684, 320] width 452 height 31
type input "**********"
click at [953, 320] on button "업로드" at bounding box center [945, 320] width 56 height 31
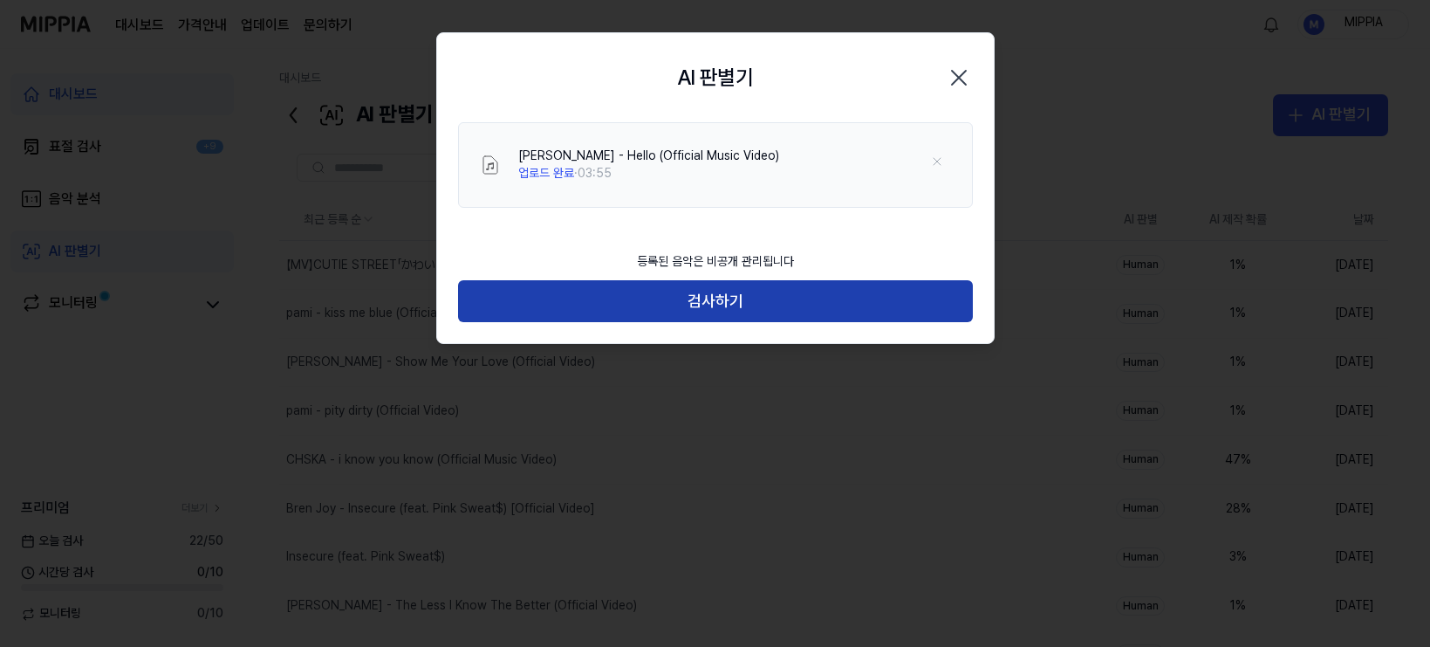
click at [764, 309] on button "검사하기" at bounding box center [715, 301] width 515 height 42
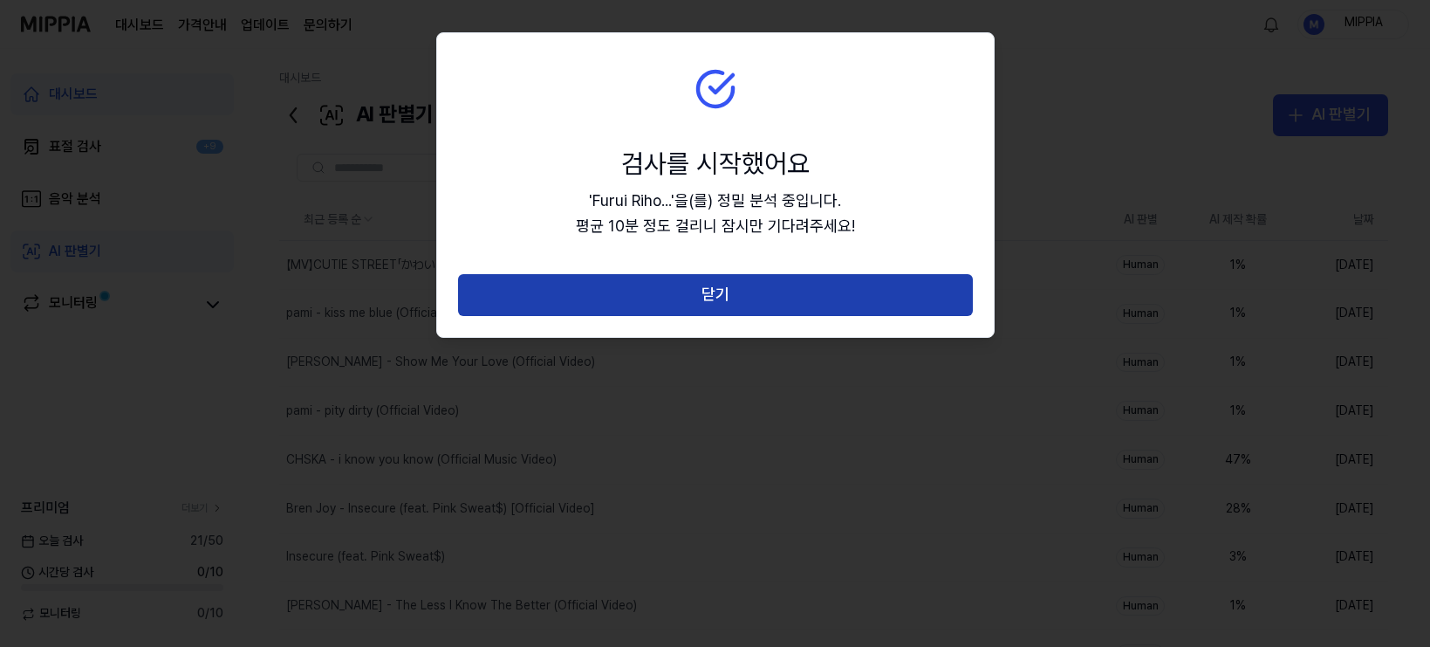
click at [759, 300] on button "닫기" at bounding box center [715, 295] width 515 height 42
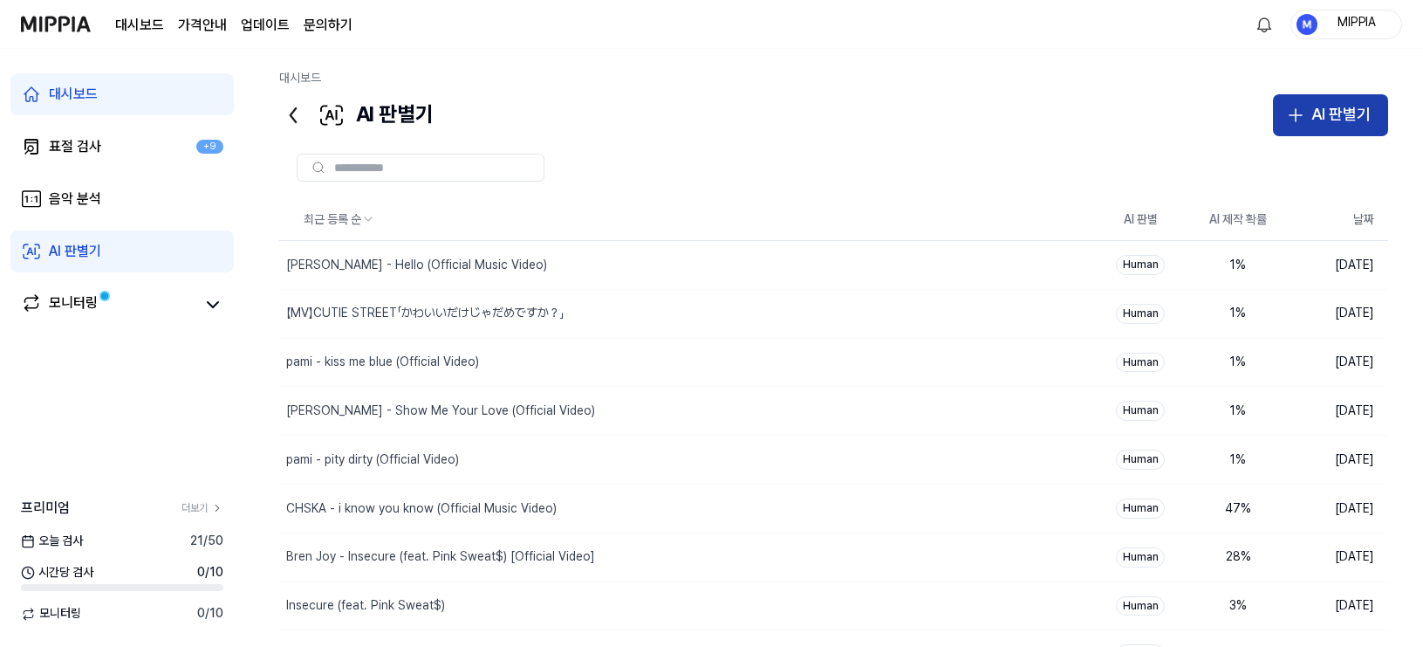
click at [1256, 94] on button "AI 판별기" at bounding box center [1330, 115] width 115 height 42
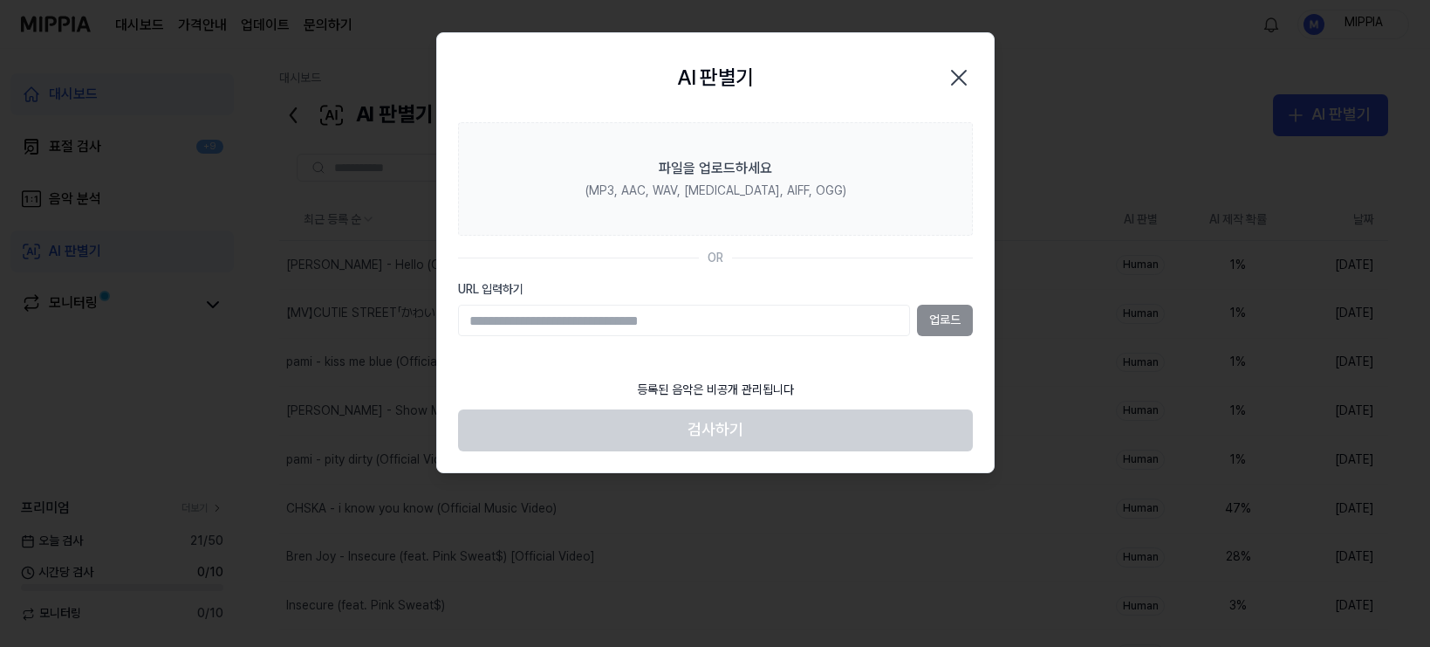
click at [790, 319] on input "URL 입력하기" at bounding box center [684, 320] width 452 height 31
type input "**********"
click at [970, 325] on button "업로드" at bounding box center [945, 320] width 56 height 31
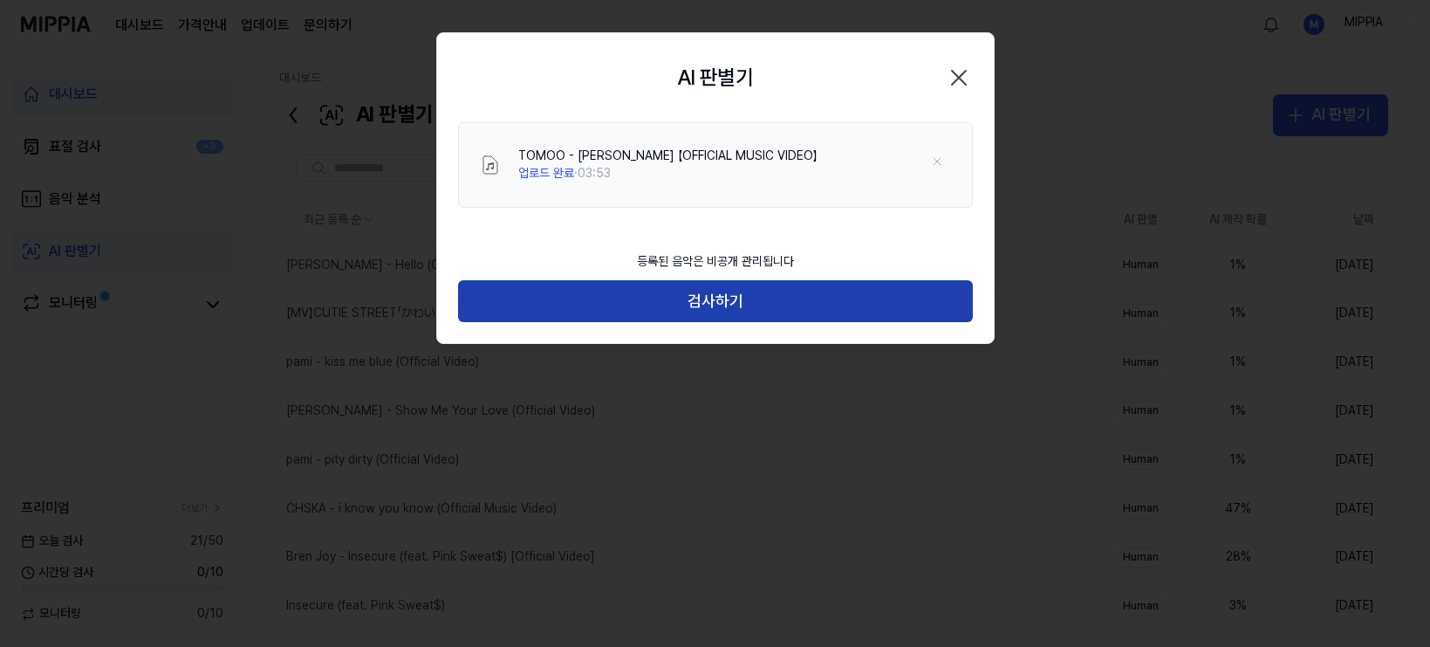
click at [783, 294] on button "검사하기" at bounding box center [715, 301] width 515 height 42
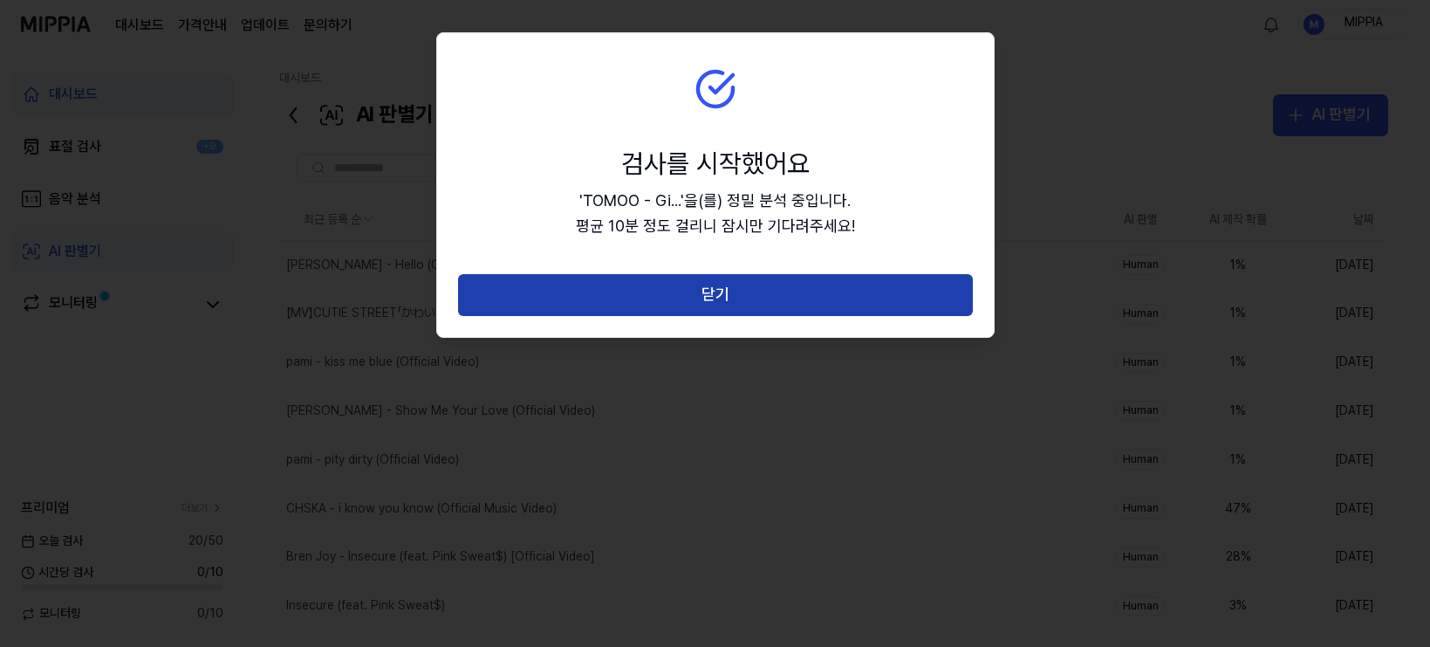
click at [784, 294] on button "닫기" at bounding box center [715, 295] width 515 height 42
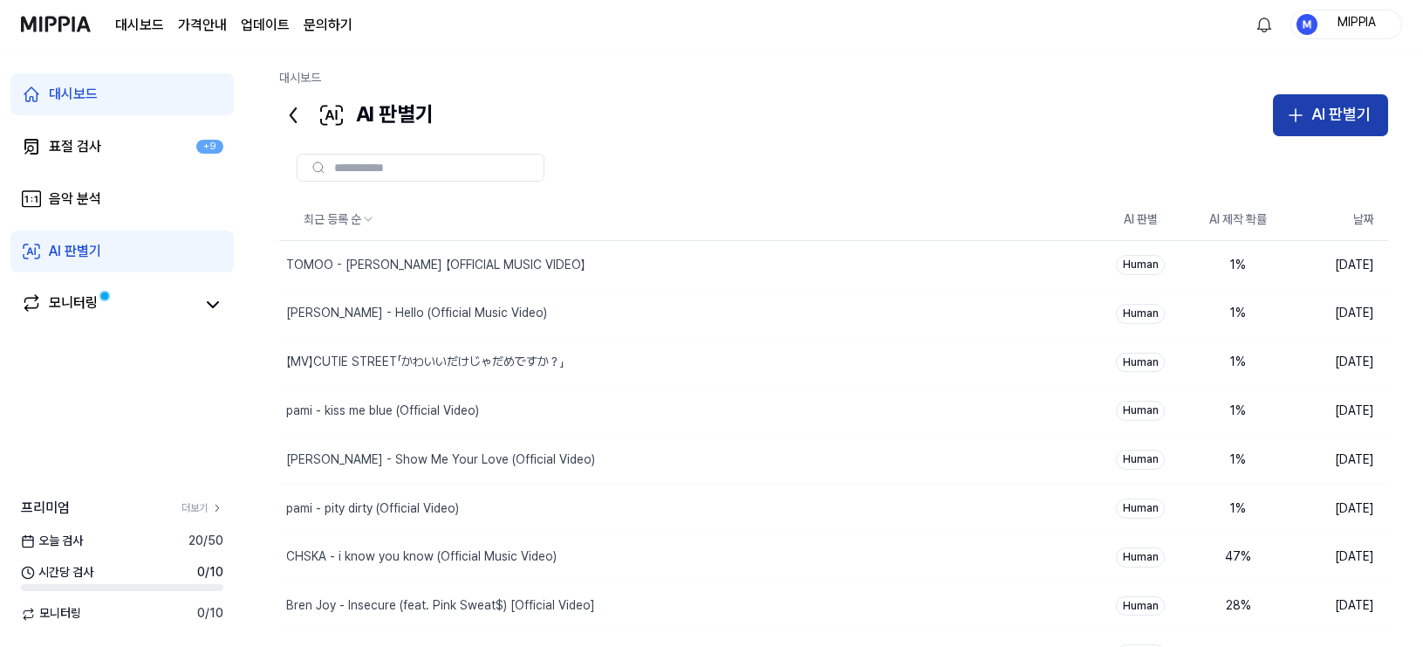
click at [1256, 110] on div "AI 판별기" at bounding box center [1341, 114] width 59 height 25
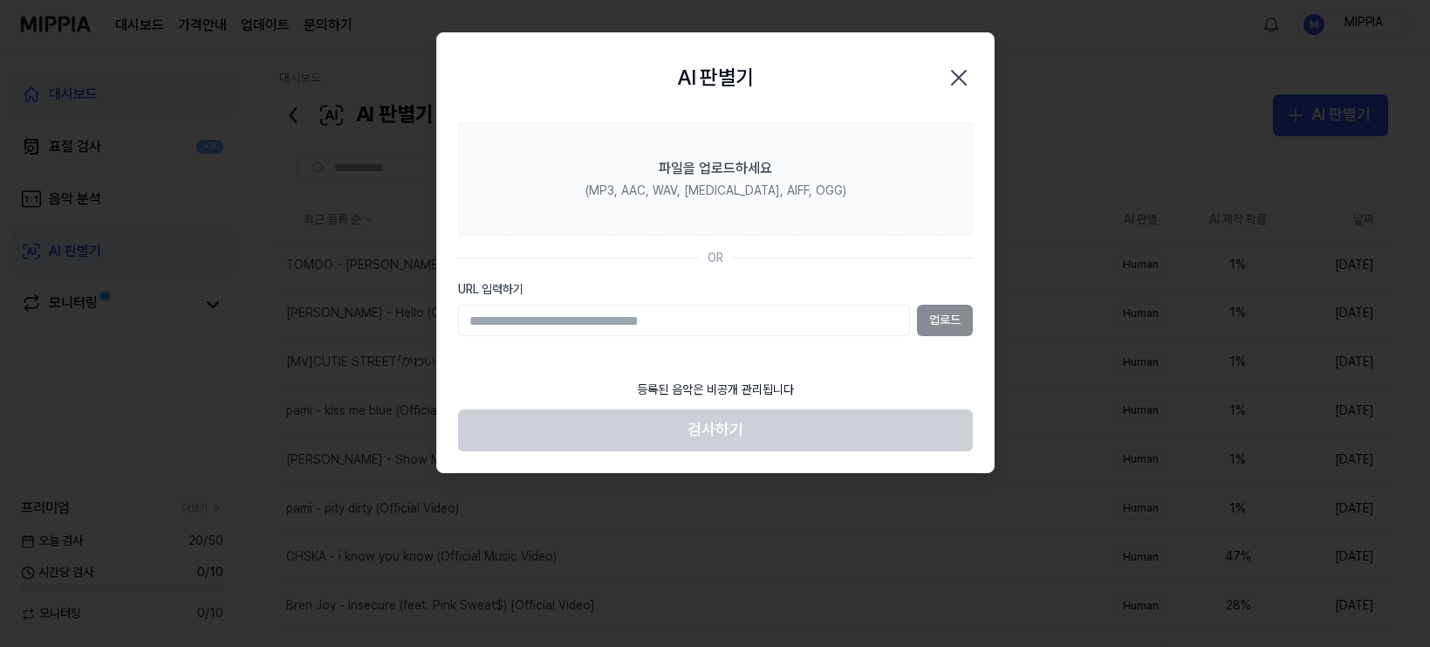
click at [743, 341] on section "파일을 업로드하세요 (MP3, AAC, WAV, FLAC, AIFF, OGG) OR URL 입력하기 업로드" at bounding box center [715, 246] width 557 height 249
click at [753, 324] on input "URL 입력하기" at bounding box center [684, 320] width 452 height 31
paste input "**********"
click at [903, 312] on input "**********" at bounding box center [684, 320] width 452 height 31
type input "**********"
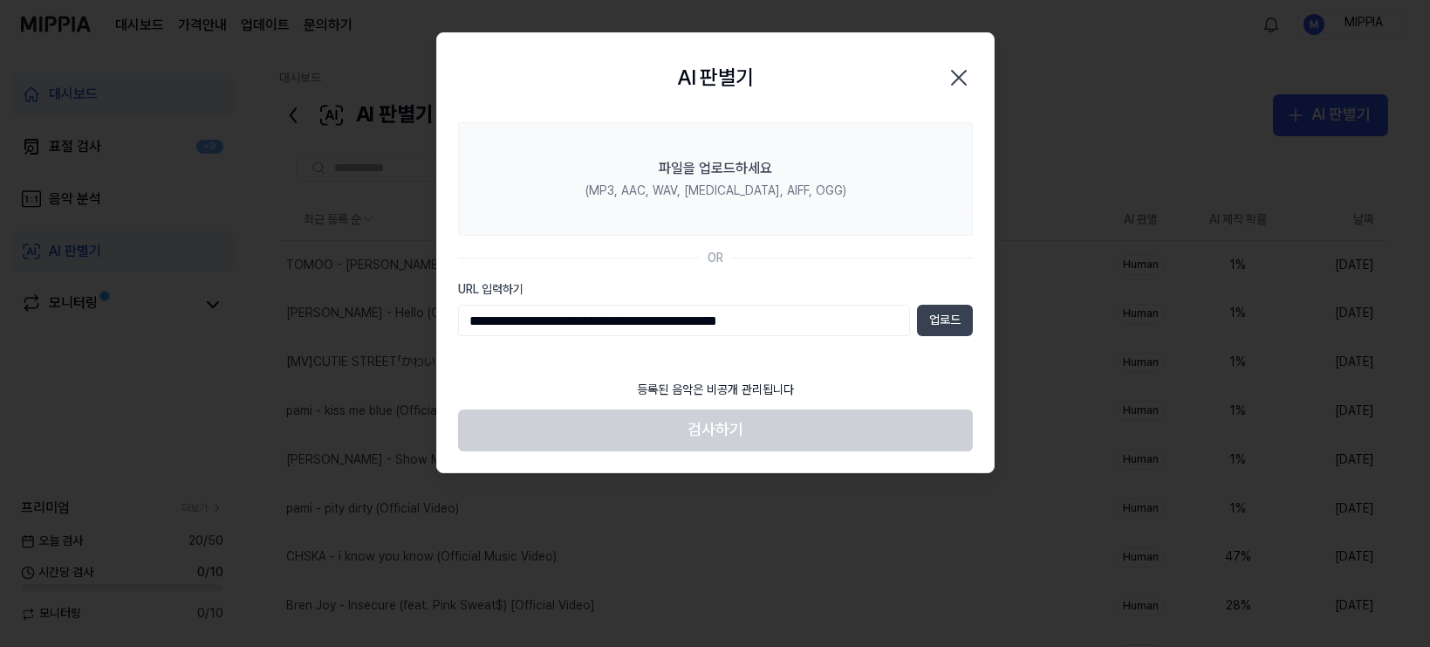
click at [954, 328] on button "업로드" at bounding box center [945, 320] width 56 height 31
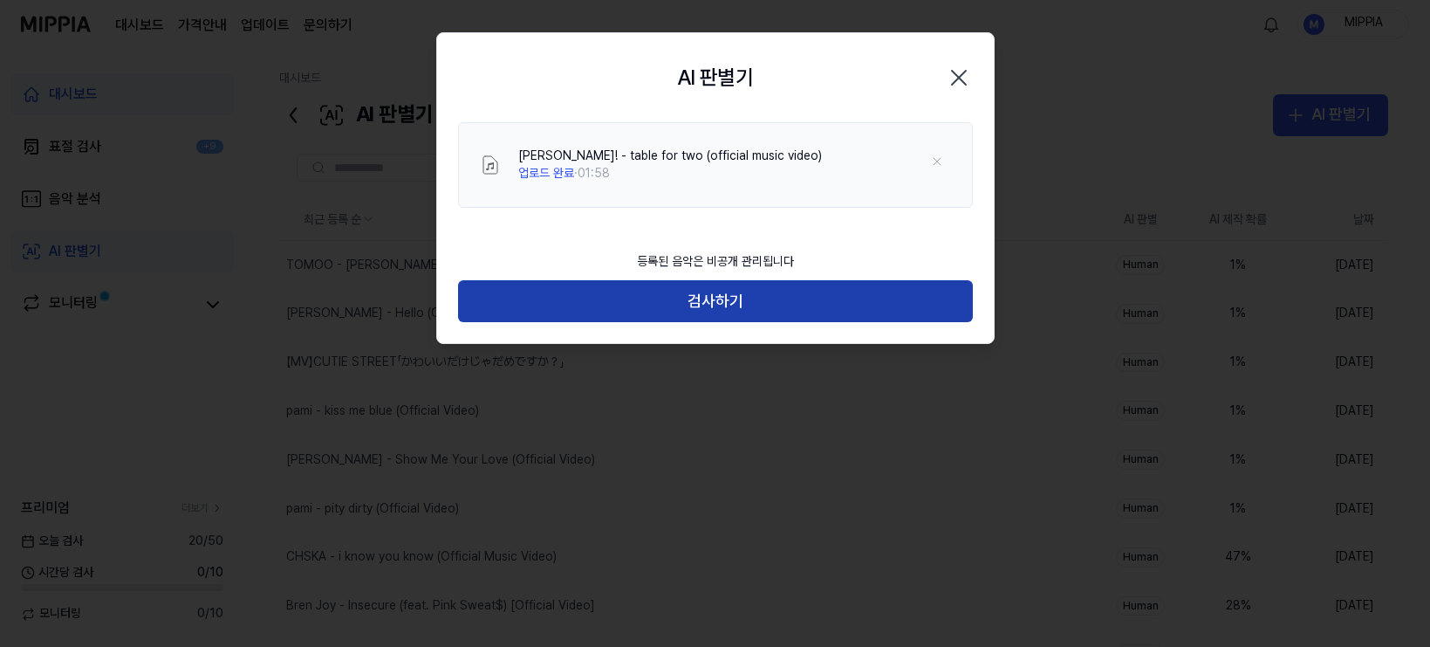
click at [723, 298] on button "검사하기" at bounding box center [715, 301] width 515 height 42
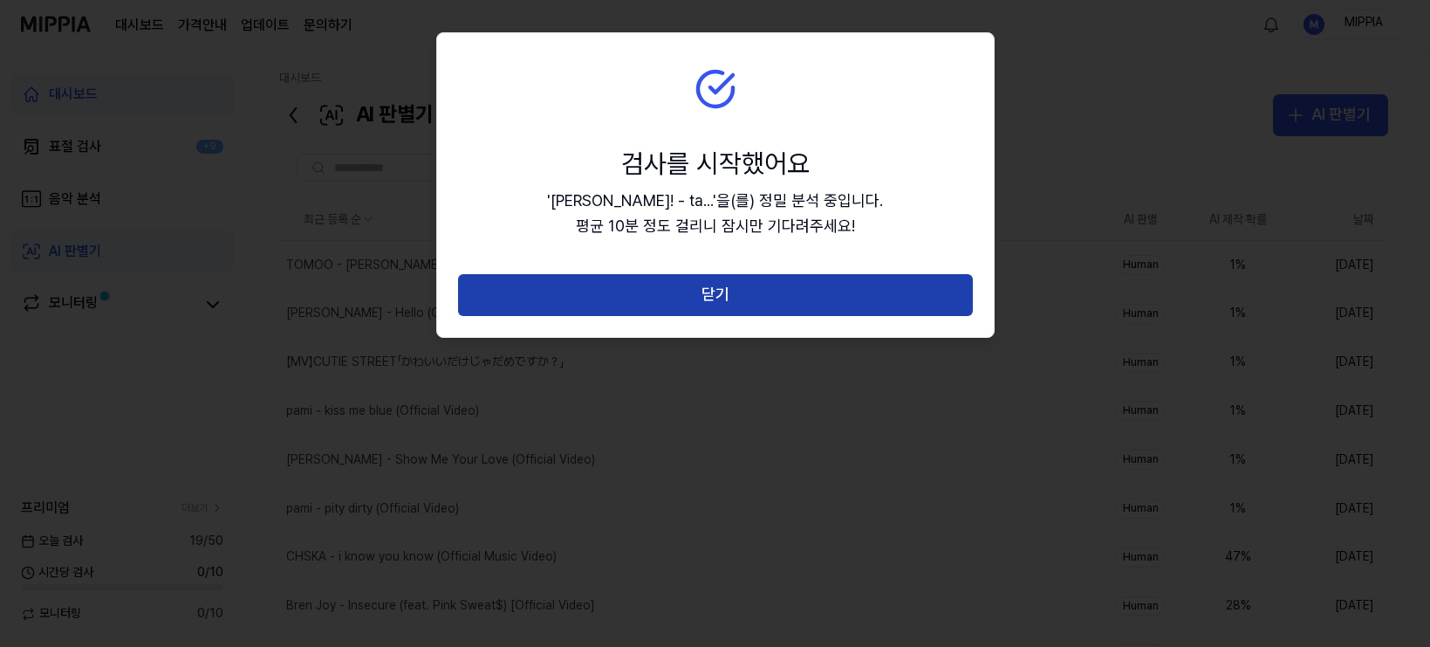
click at [736, 298] on button "닫기" at bounding box center [715, 295] width 515 height 42
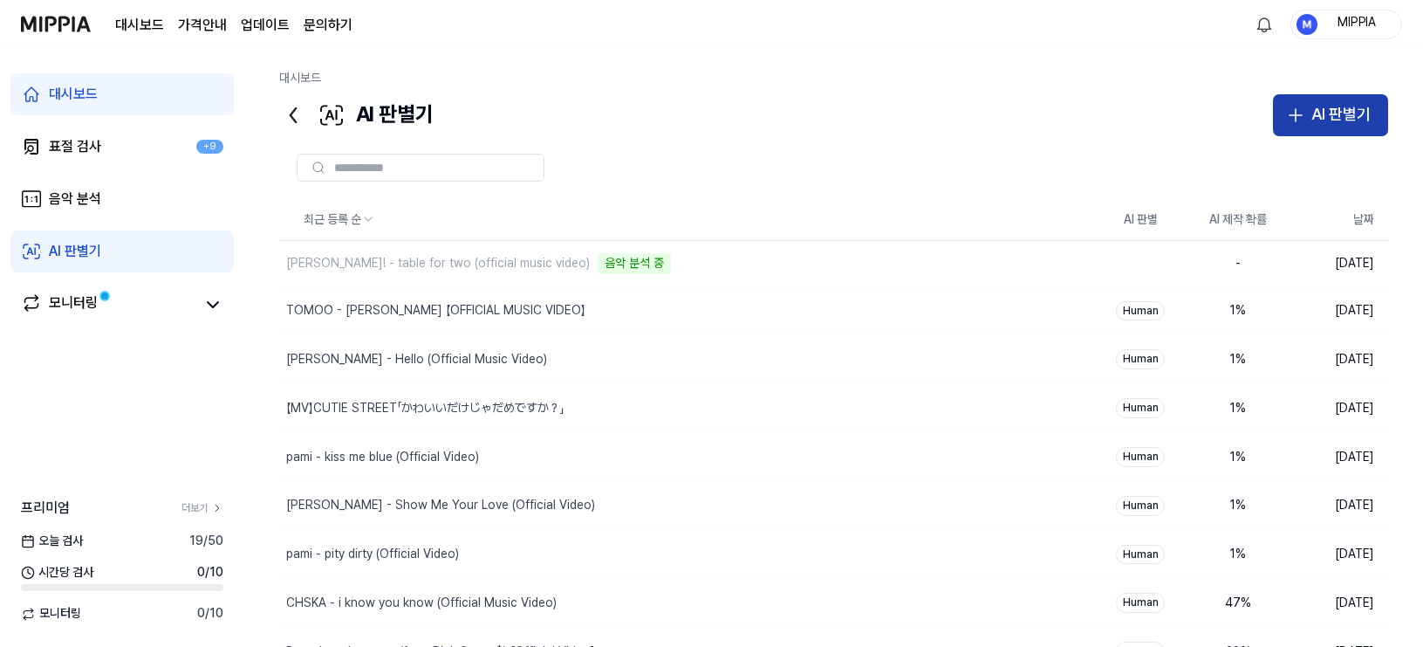
click at [1256, 109] on div "AI 판별기" at bounding box center [1341, 114] width 59 height 25
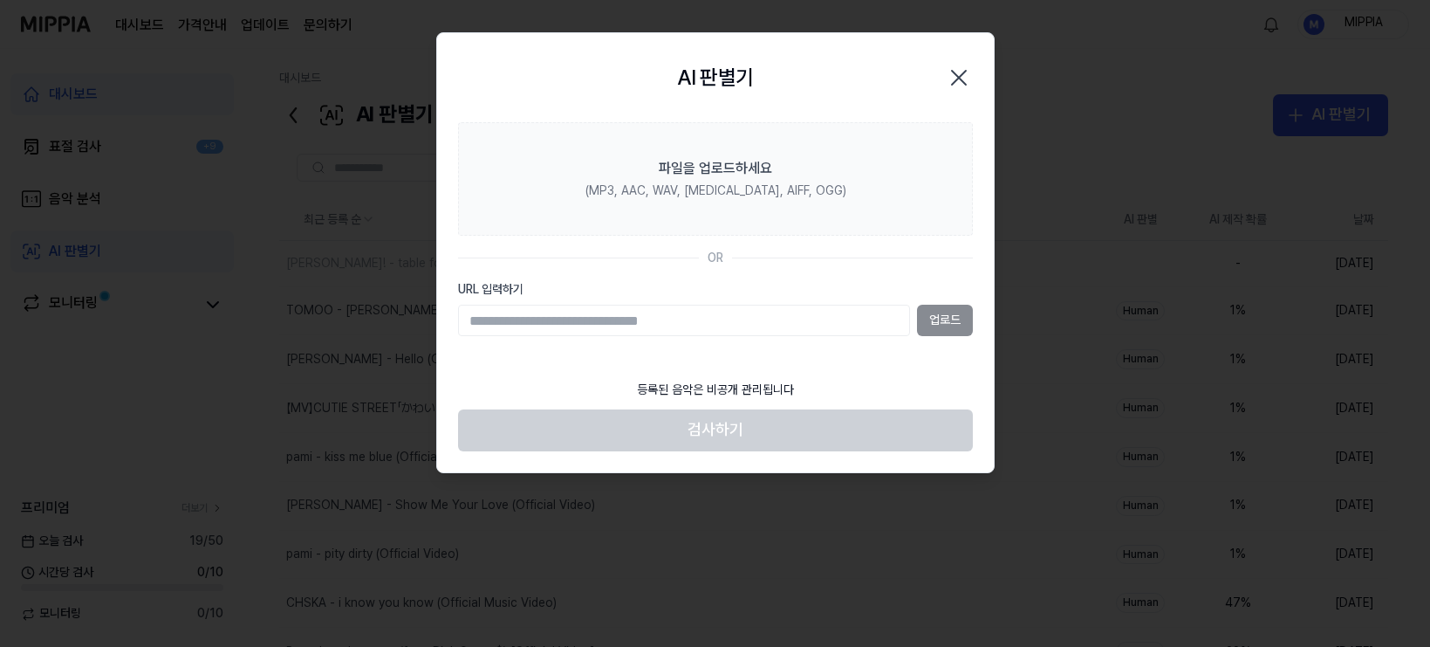
click at [715, 312] on input "URL 입력하기" at bounding box center [684, 320] width 452 height 31
type input "**********"
click at [965, 323] on button "업로드" at bounding box center [945, 320] width 56 height 31
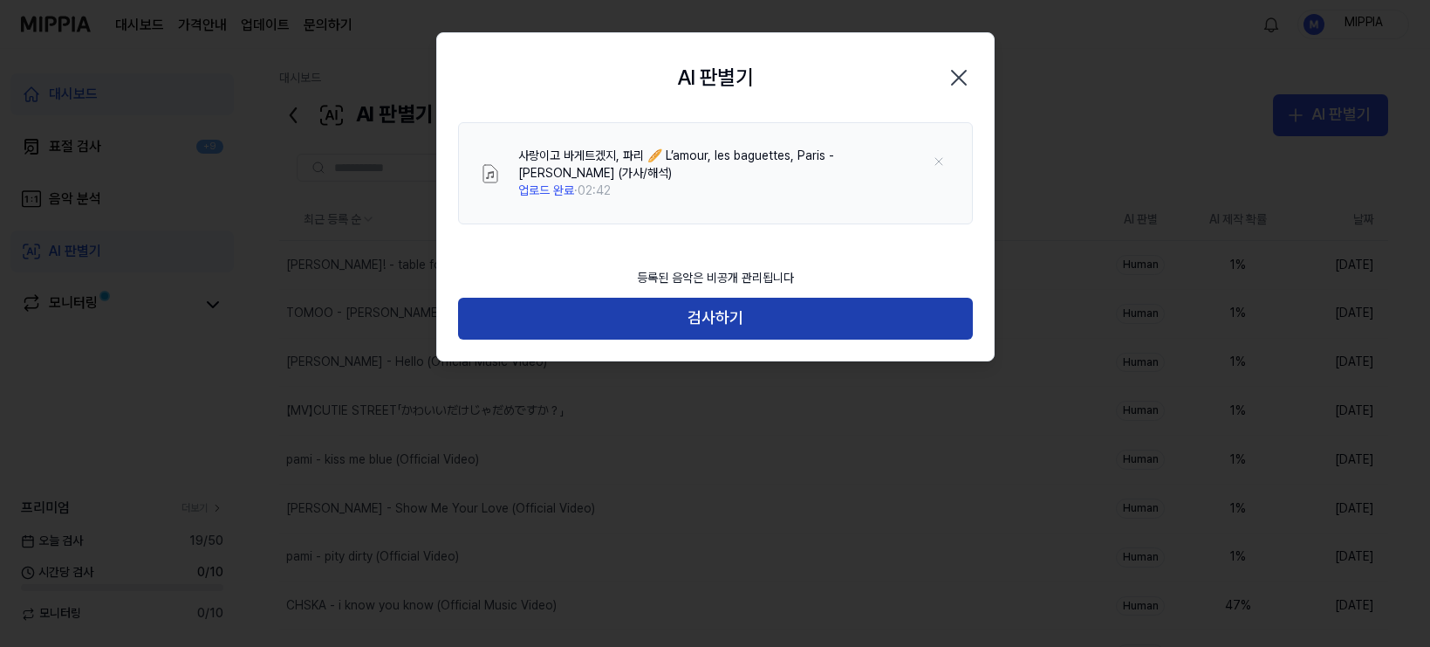
click at [706, 321] on button "검사하기" at bounding box center [715, 319] width 515 height 42
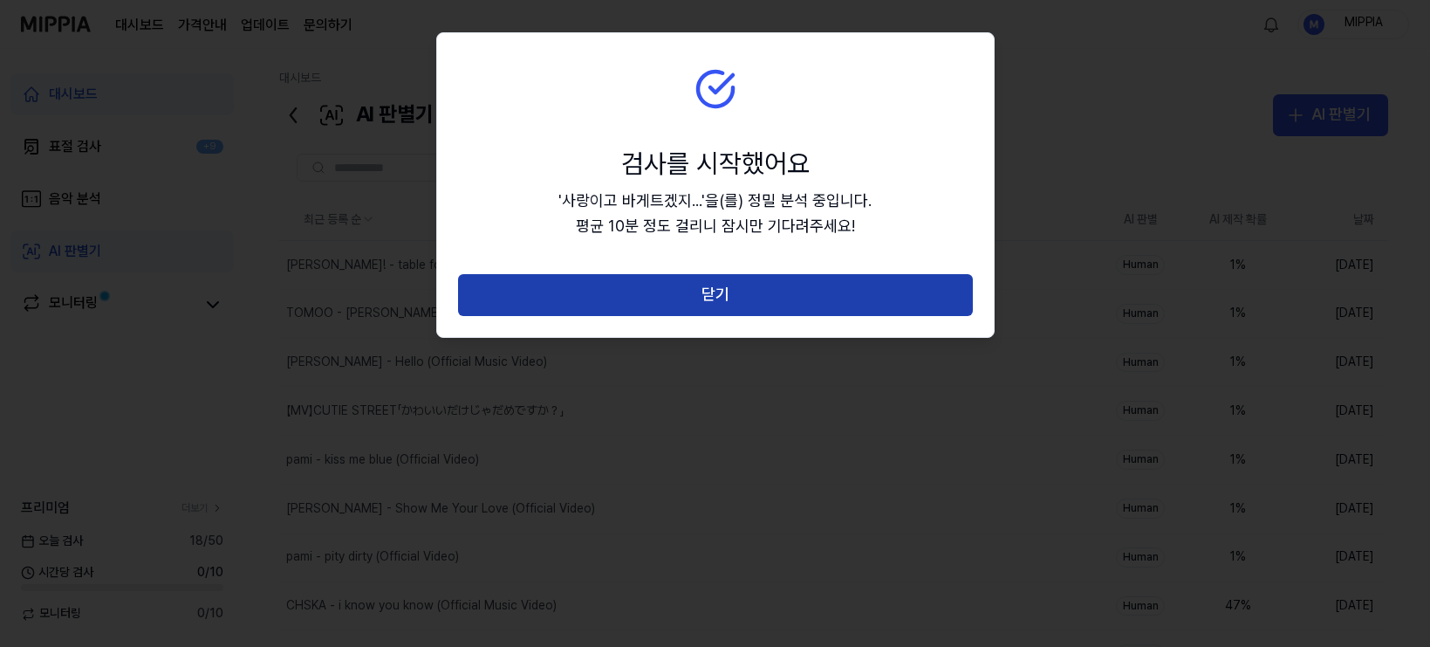
click at [720, 303] on button "닫기" at bounding box center [715, 295] width 515 height 42
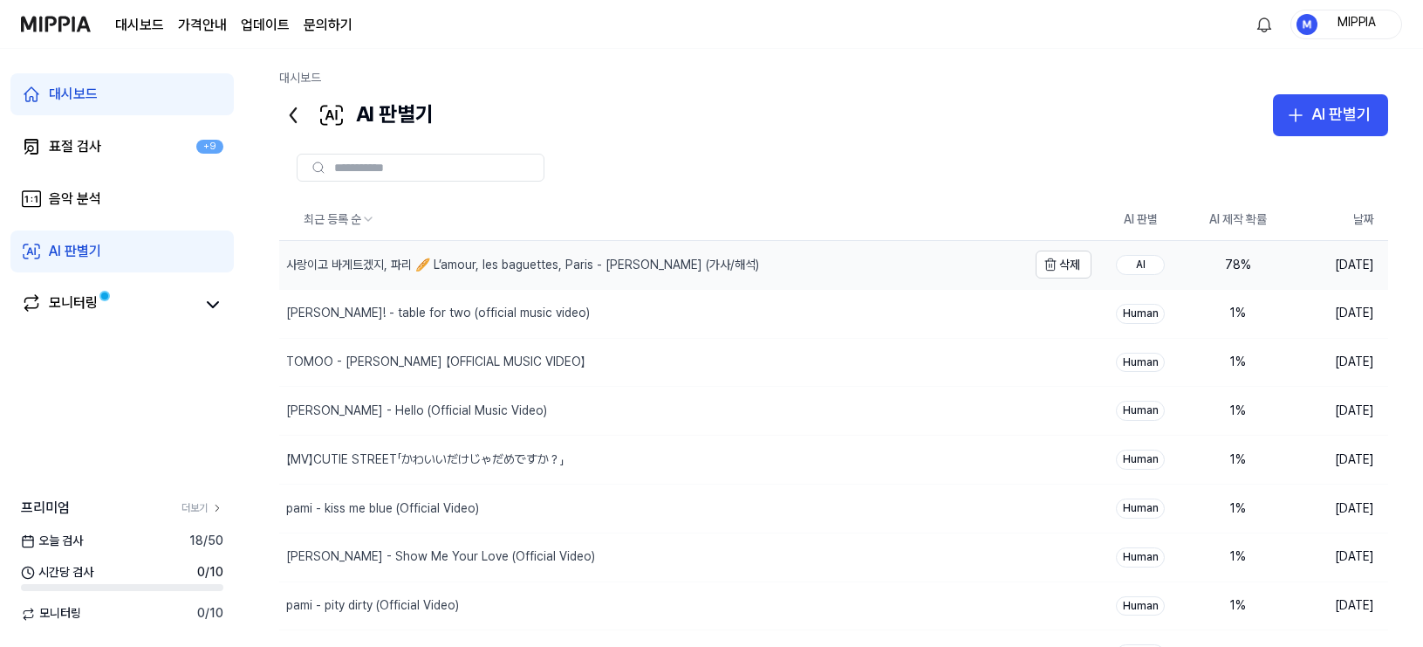
click at [796, 272] on div "사랑이고 바게트겠지, 파리 🥖 L’amour, les baguettes, Paris - Stella Jang (가사/해석)" at bounding box center [653, 265] width 748 height 48
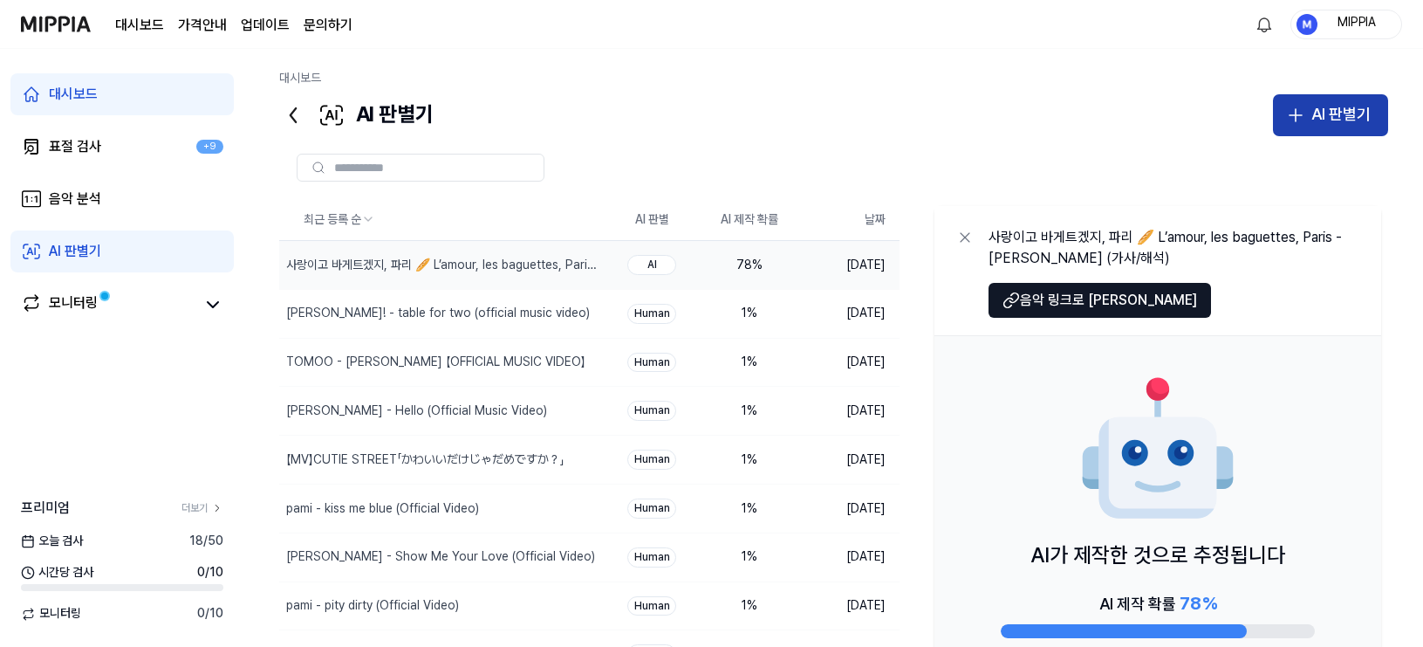
click at [1256, 99] on button "AI 판별기" at bounding box center [1330, 115] width 115 height 42
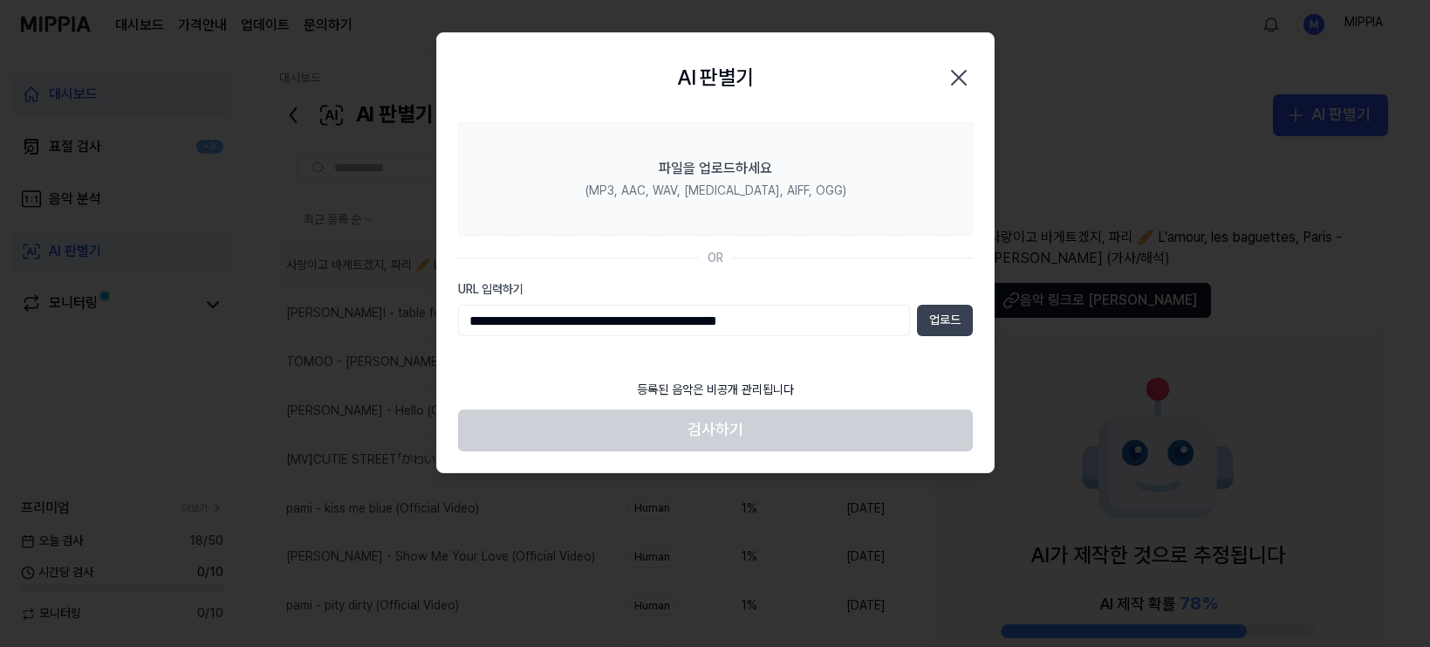
type input "**********"
click at [924, 324] on button "업로드" at bounding box center [945, 320] width 56 height 31
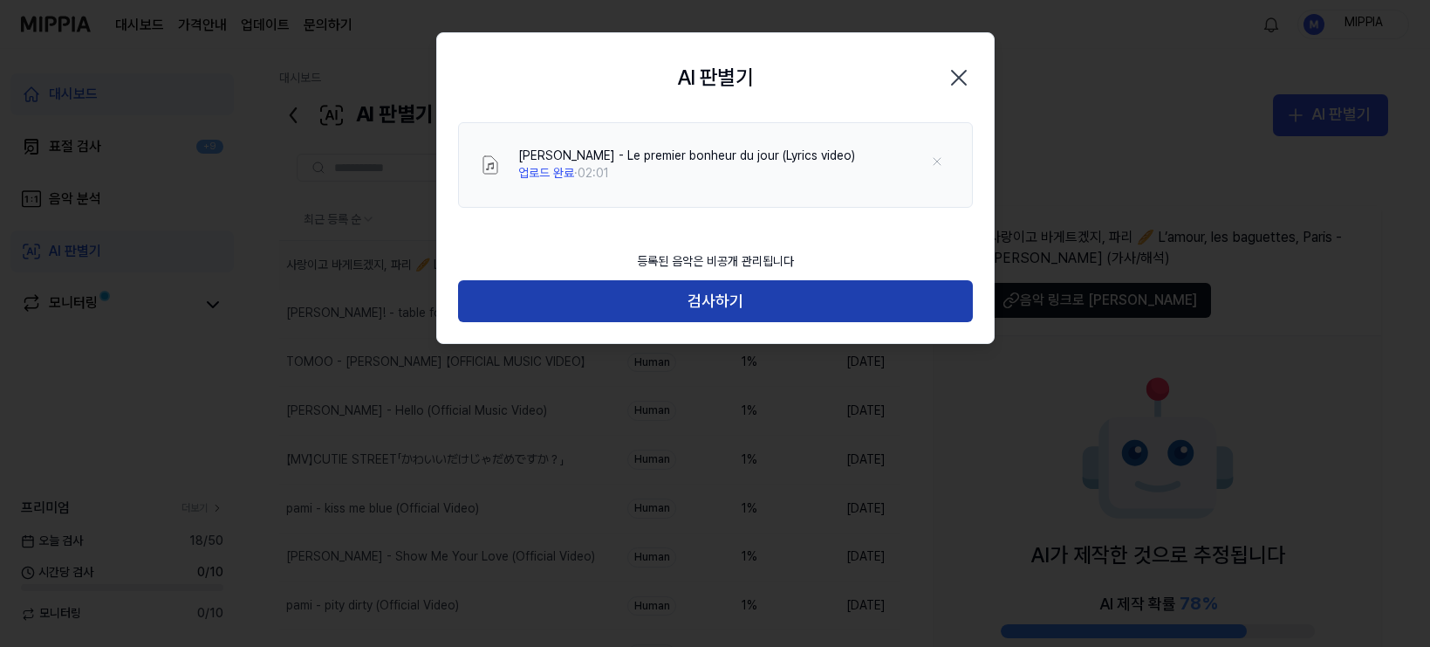
click at [718, 290] on button "검사하기" at bounding box center [715, 301] width 515 height 42
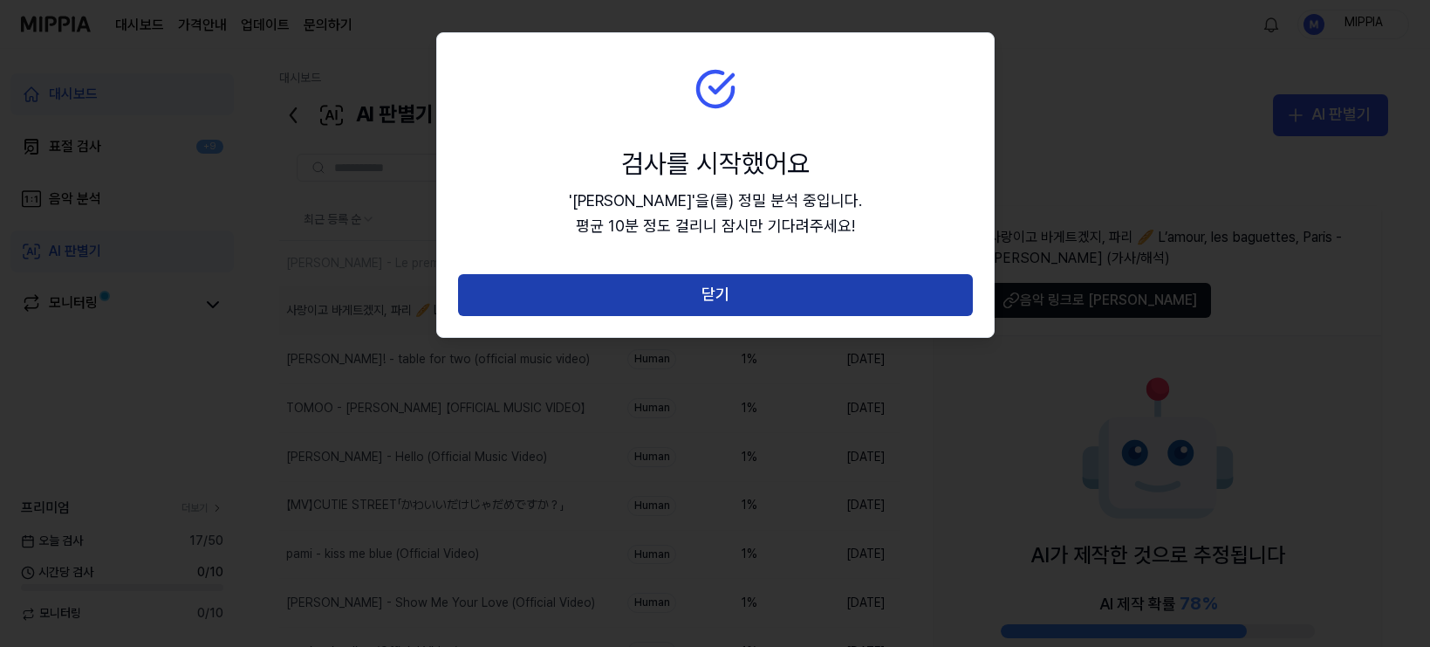
click at [728, 293] on button "닫기" at bounding box center [715, 295] width 515 height 42
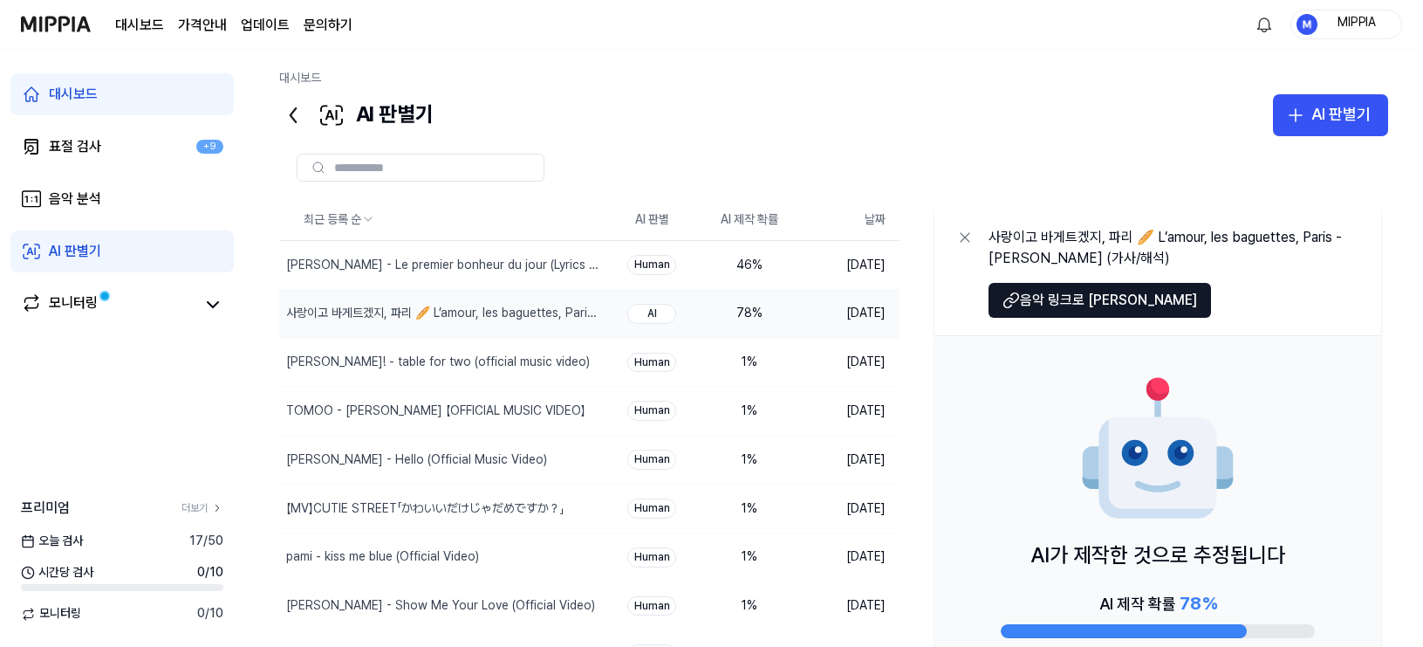
click at [971, 165] on div at bounding box center [833, 168] width 1109 height 28
click at [969, 241] on icon at bounding box center [965, 237] width 9 height 9
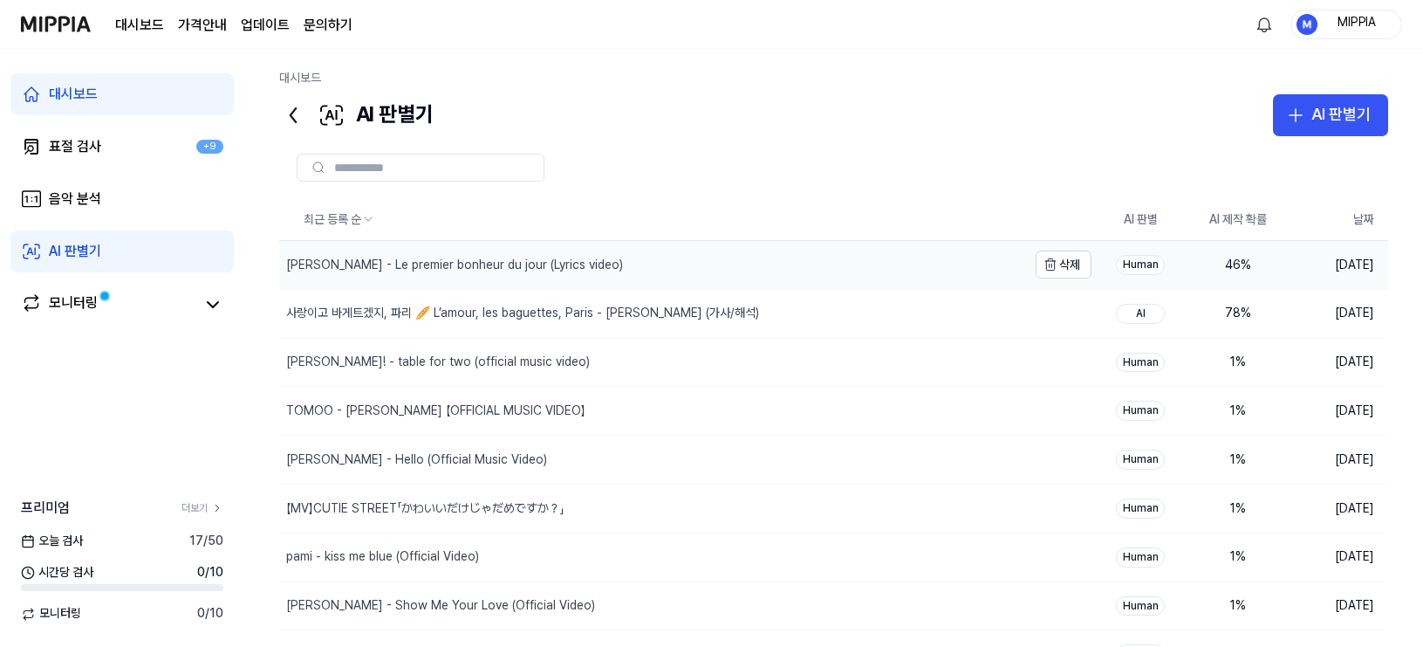
click at [750, 264] on div "Stacey Kent - Le premier bonheur du jour (Lyrics video)" at bounding box center [653, 265] width 748 height 48
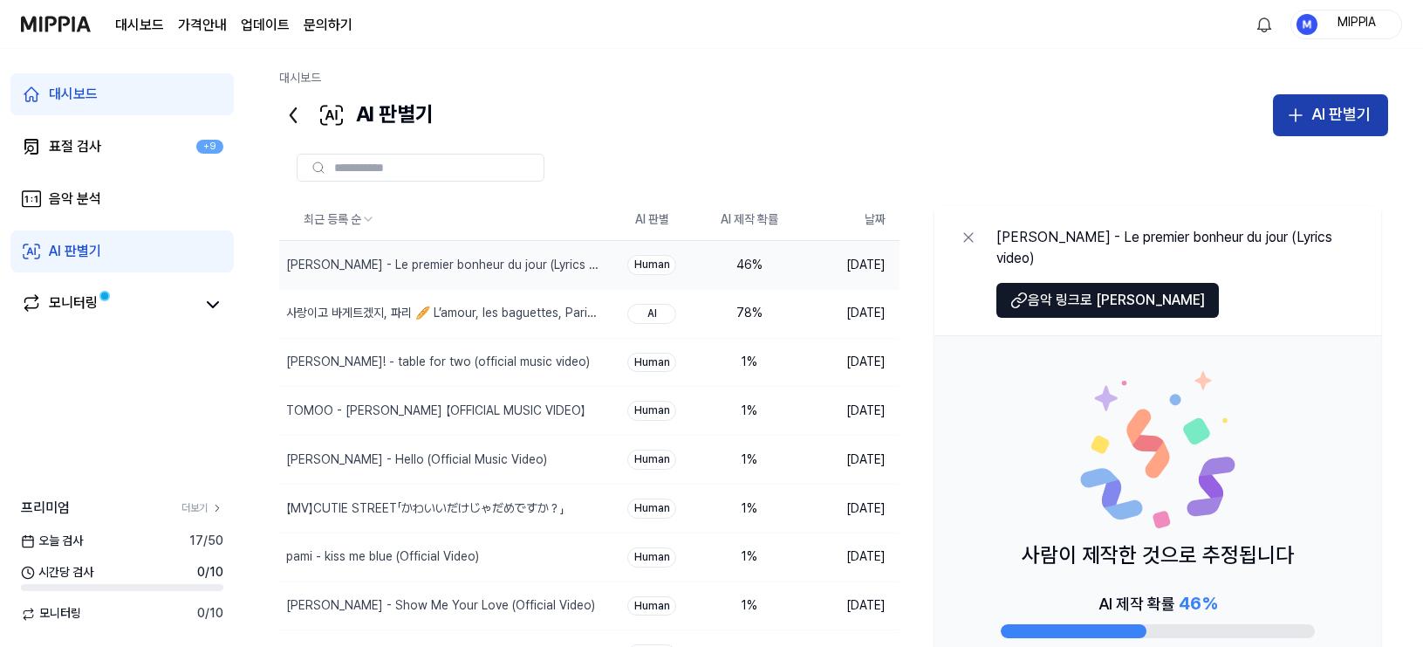
click at [1256, 130] on button "AI 판별기" at bounding box center [1330, 115] width 115 height 42
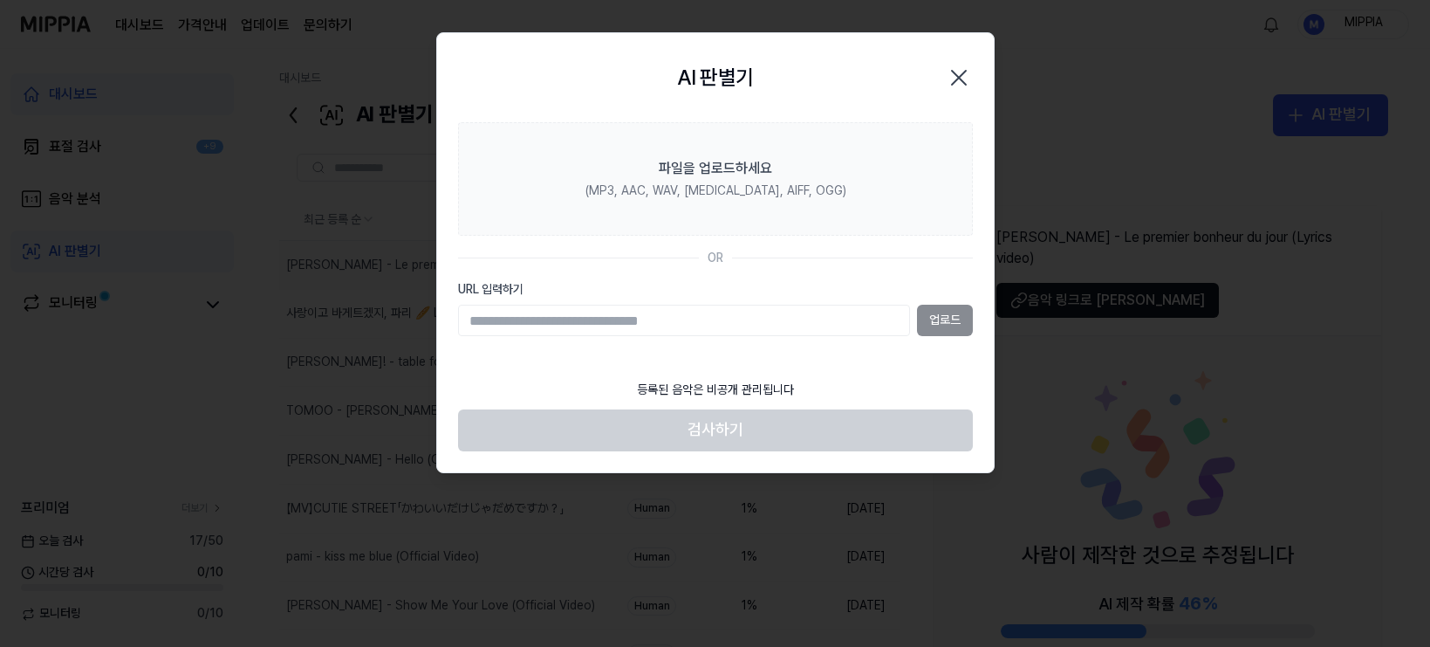
click at [858, 317] on input "URL 입력하기" at bounding box center [684, 320] width 452 height 31
type input "**********"
click at [954, 320] on button "업로드" at bounding box center [945, 320] width 56 height 31
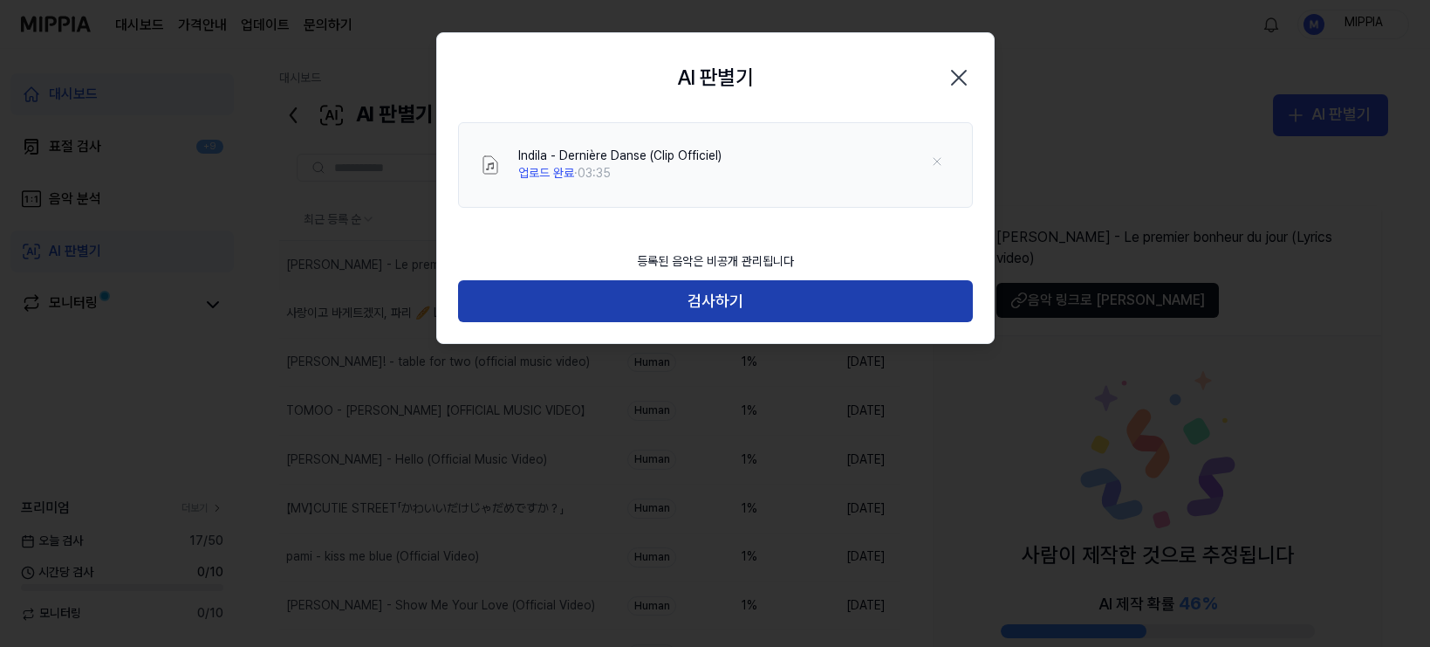
click at [703, 312] on button "검사하기" at bounding box center [715, 301] width 515 height 42
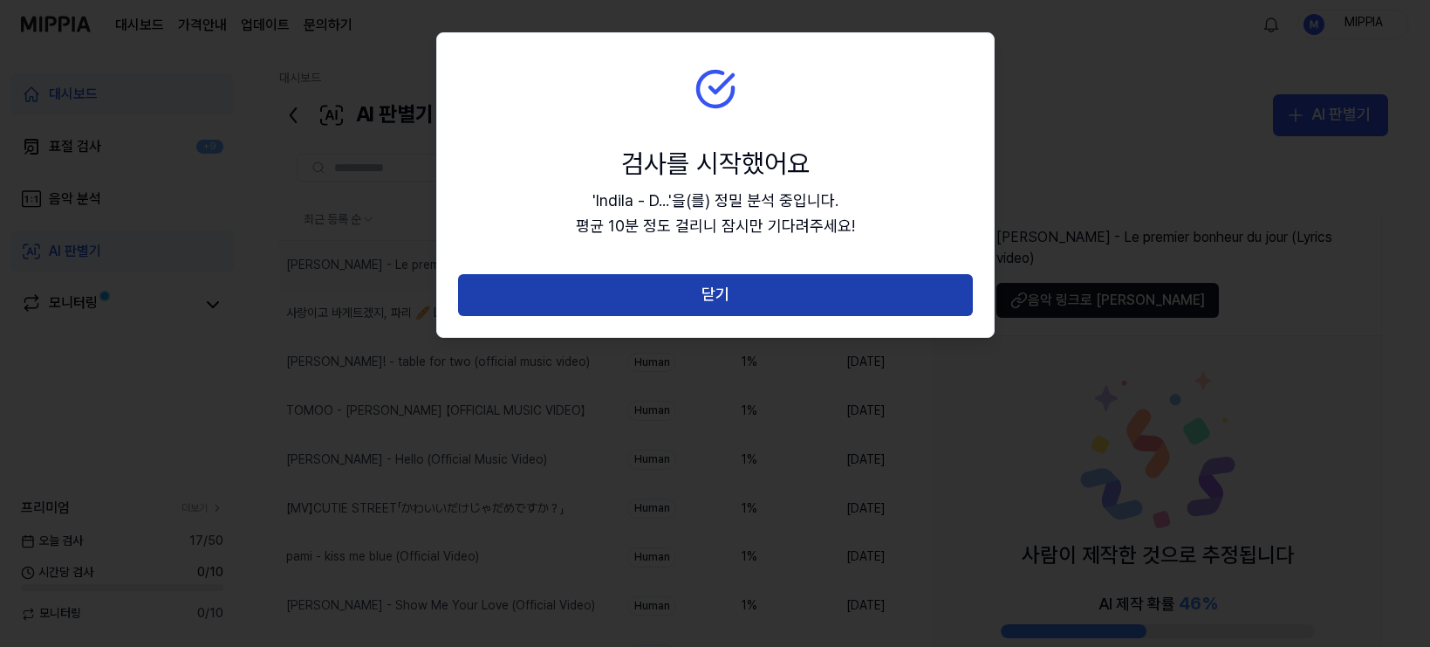
click at [718, 299] on button "닫기" at bounding box center [715, 295] width 515 height 42
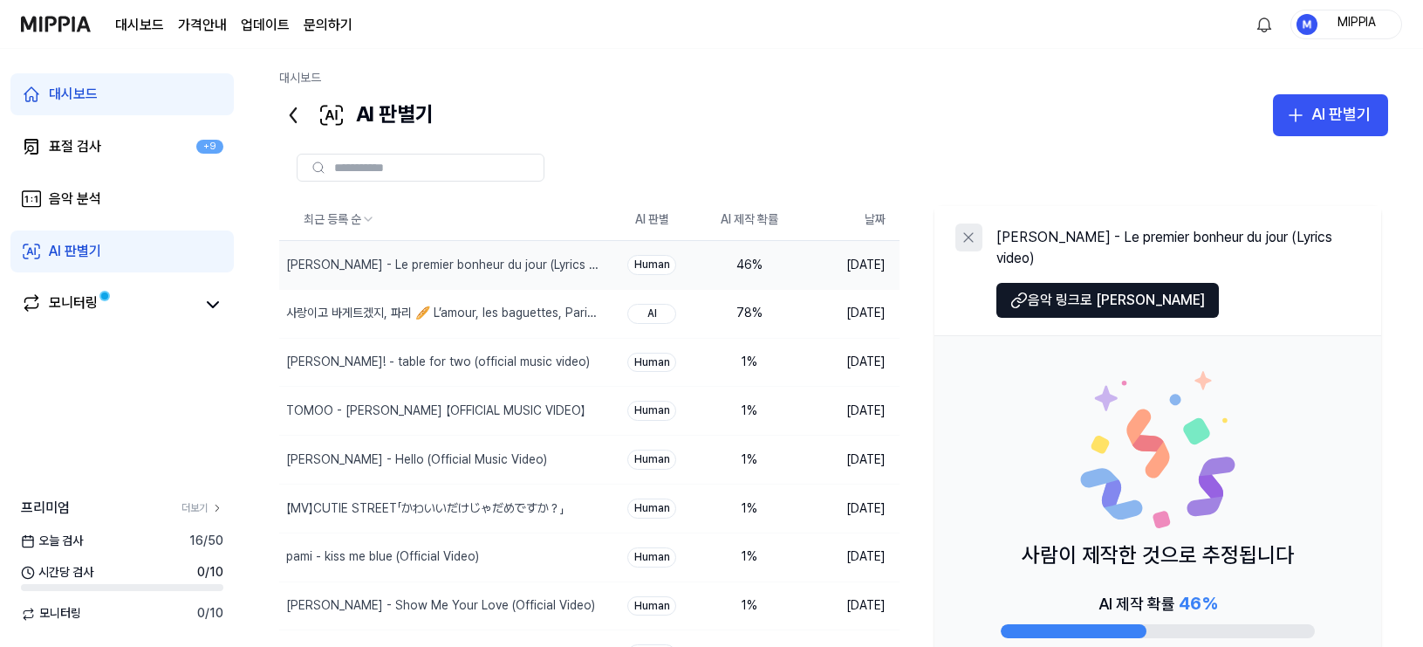
click at [960, 236] on icon at bounding box center [968, 237] width 17 height 17
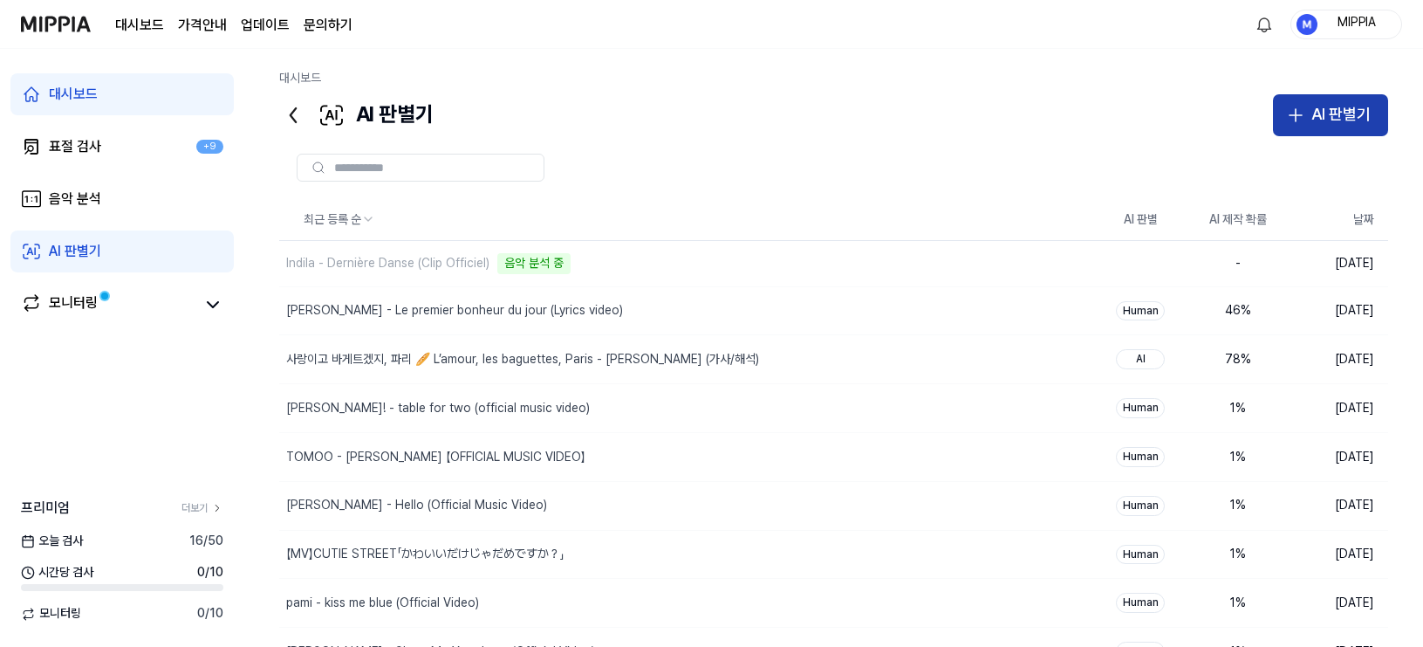
click at [1256, 120] on div "AI 판별기" at bounding box center [1341, 114] width 59 height 25
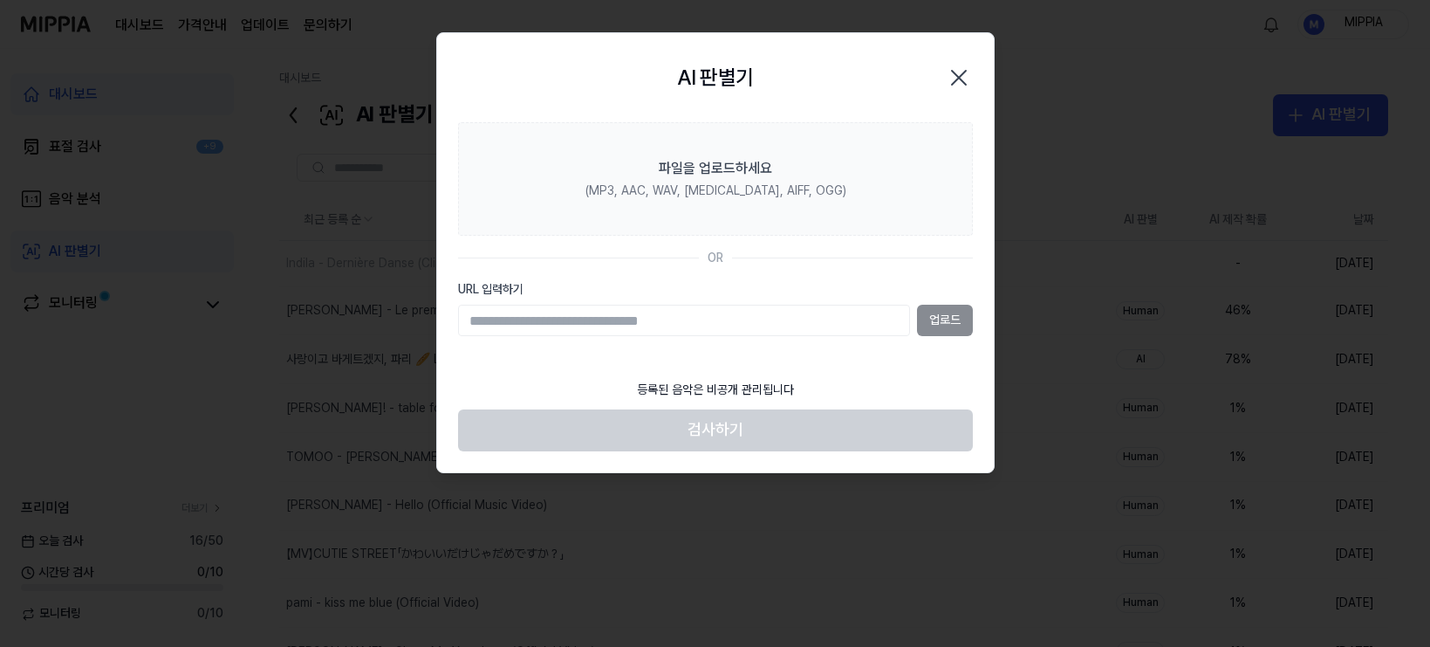
click at [847, 319] on input "URL 입력하기" at bounding box center [684, 320] width 452 height 31
type input "**********"
click at [960, 319] on button "업로드" at bounding box center [945, 320] width 56 height 31
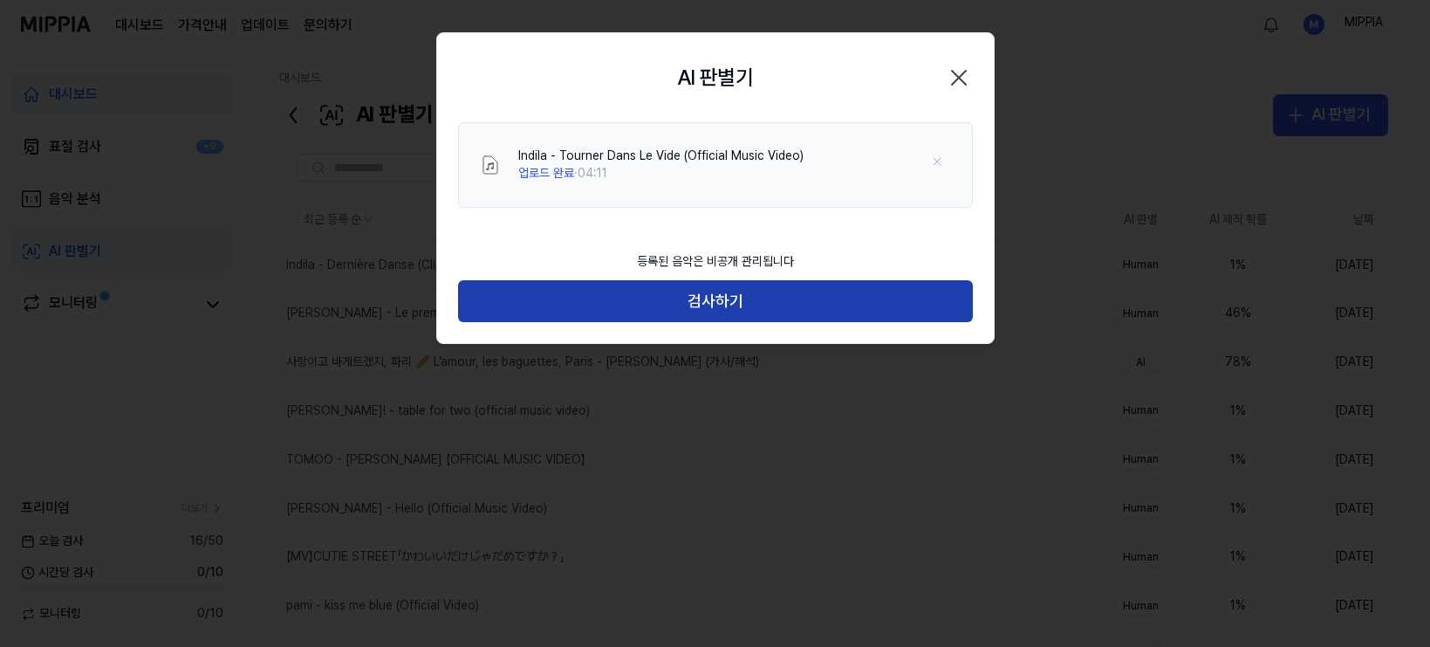
click at [735, 291] on button "검사하기" at bounding box center [715, 301] width 515 height 42
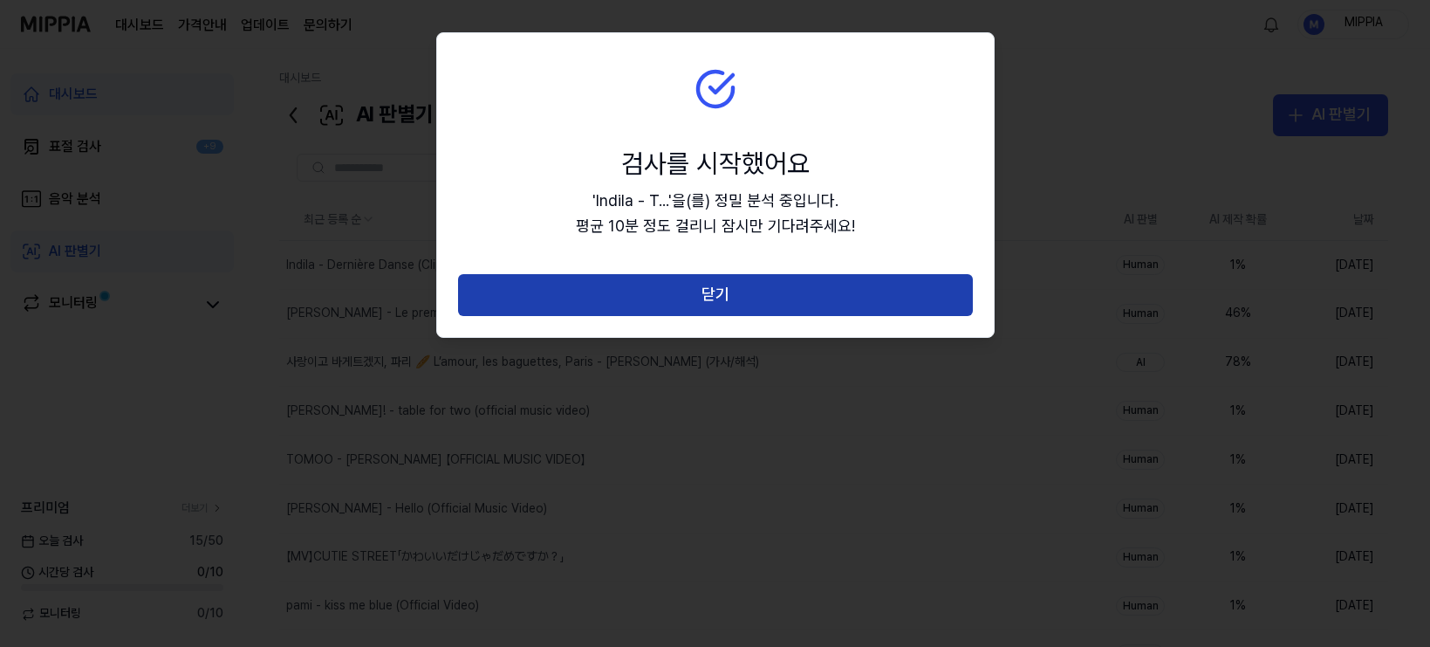
click at [720, 307] on button "닫기" at bounding box center [715, 295] width 515 height 42
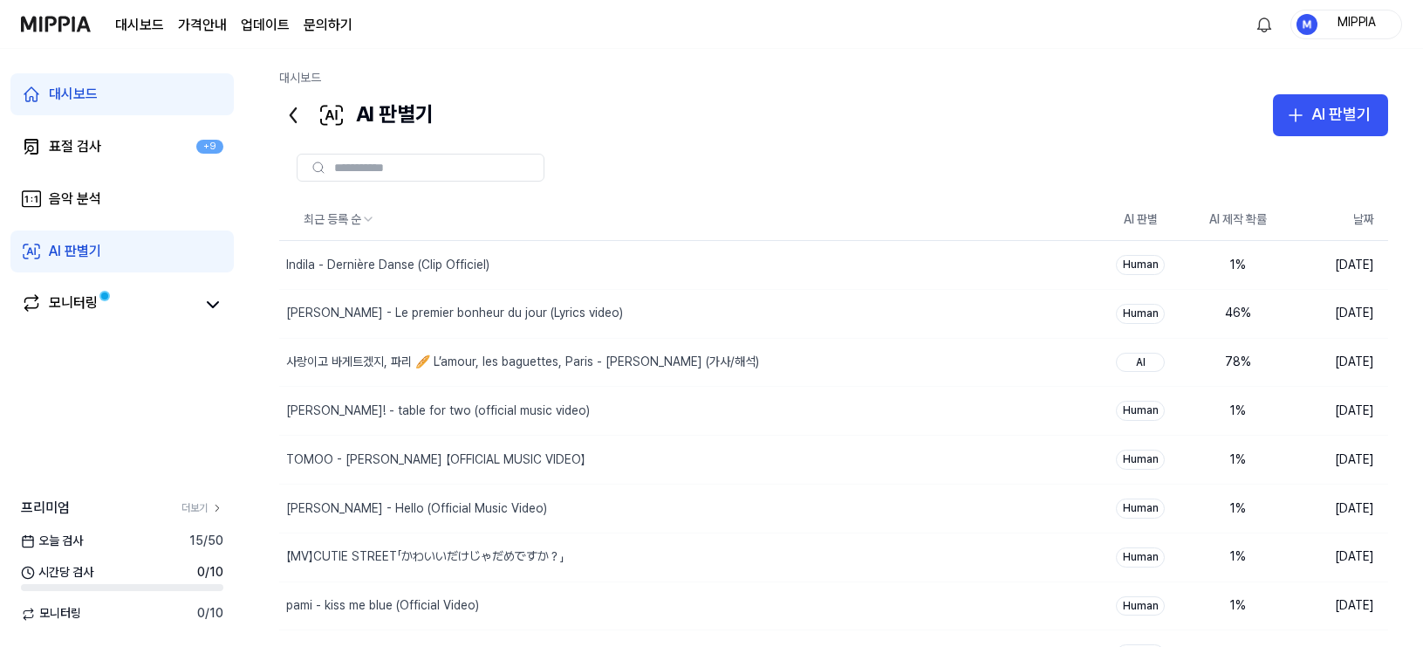
click at [825, 142] on div at bounding box center [833, 167] width 1109 height 63
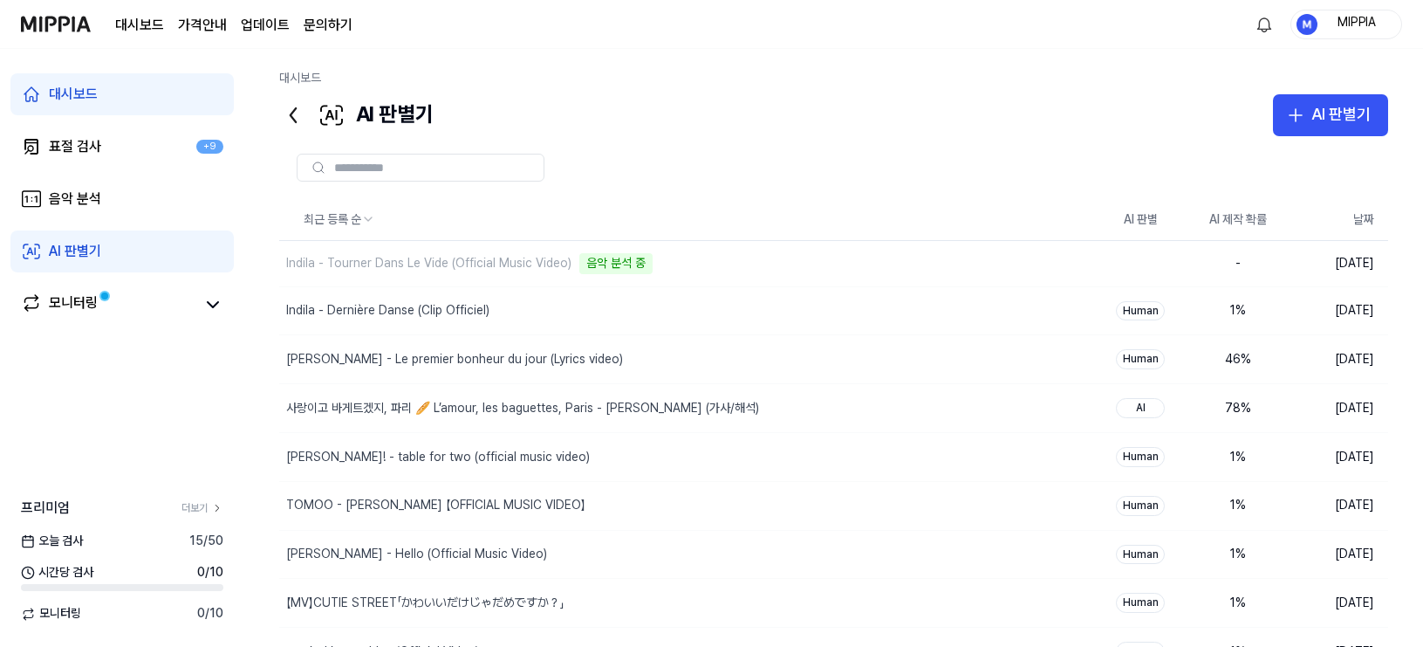
click at [826, 144] on div at bounding box center [833, 167] width 1109 height 63
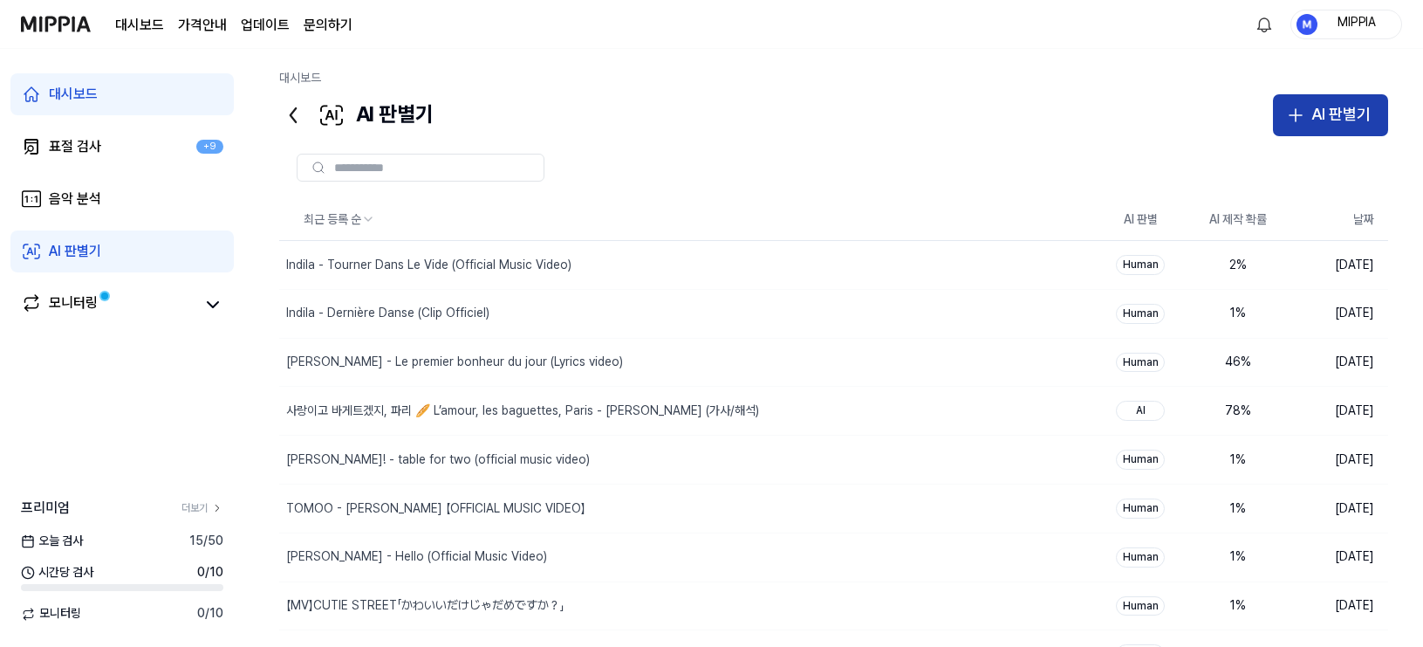
click at [1256, 114] on div "AI 판별기" at bounding box center [1341, 114] width 59 height 25
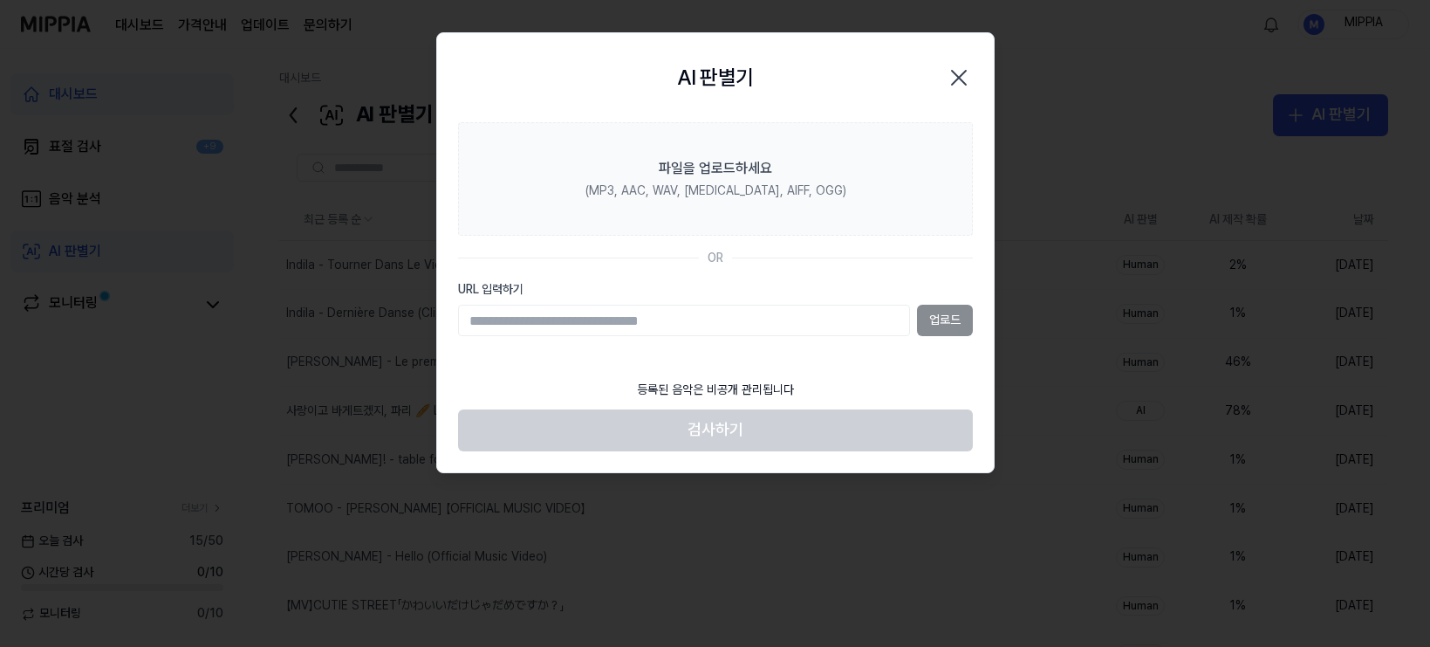
click at [809, 322] on input "URL 입력하기" at bounding box center [684, 320] width 452 height 31
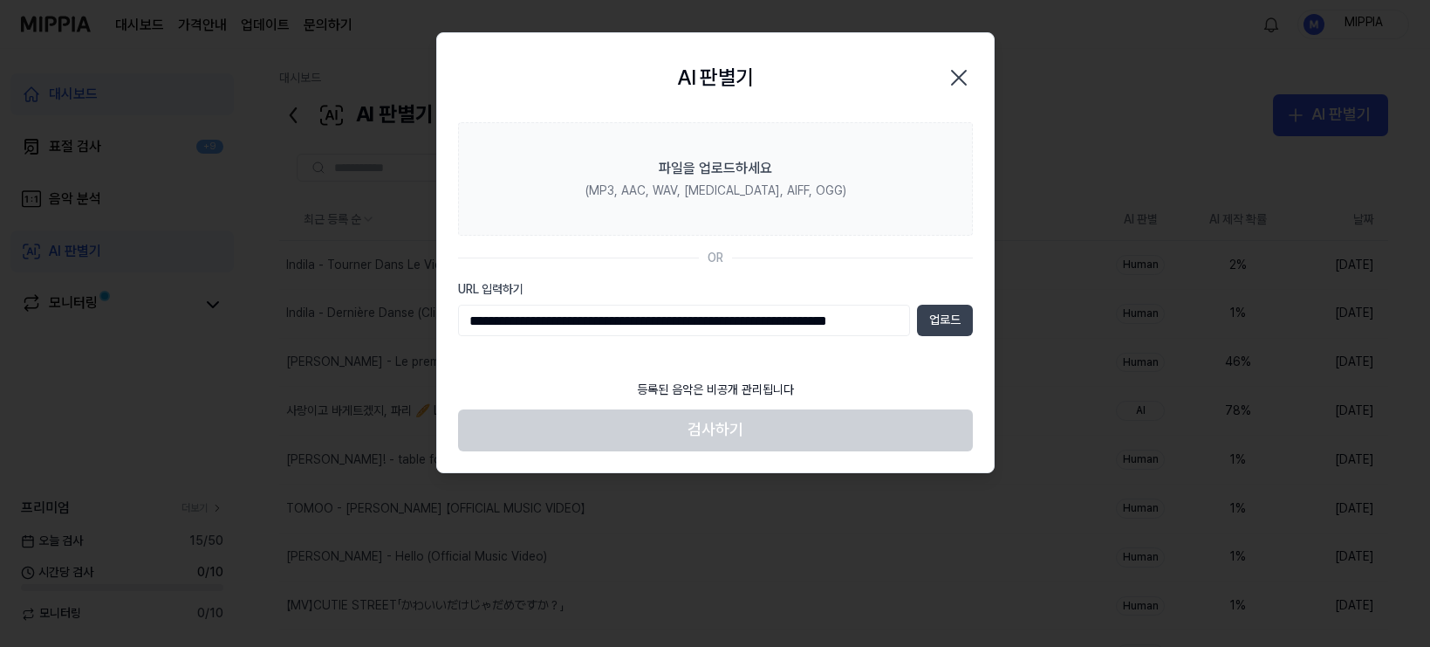
scroll to position [0, 62]
type input "**********"
click at [939, 319] on button "업로드" at bounding box center [945, 320] width 56 height 31
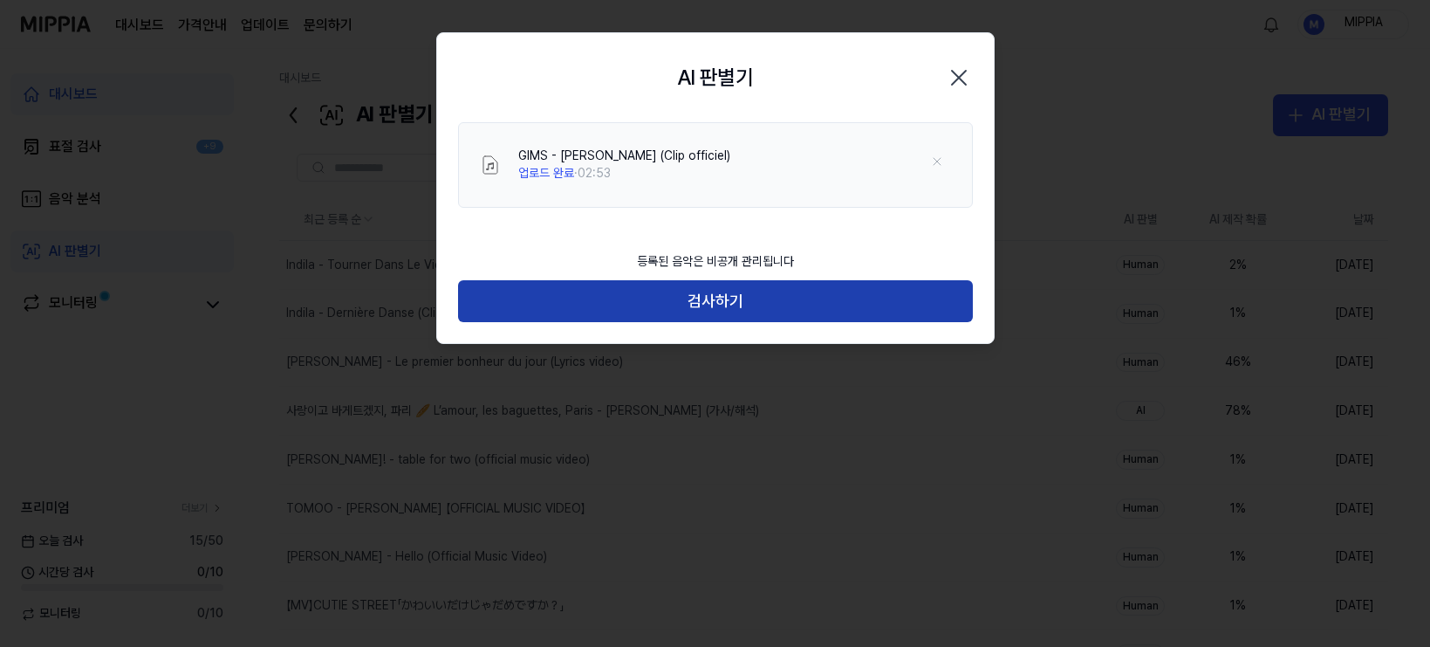
click at [716, 316] on button "검사하기" at bounding box center [715, 301] width 515 height 42
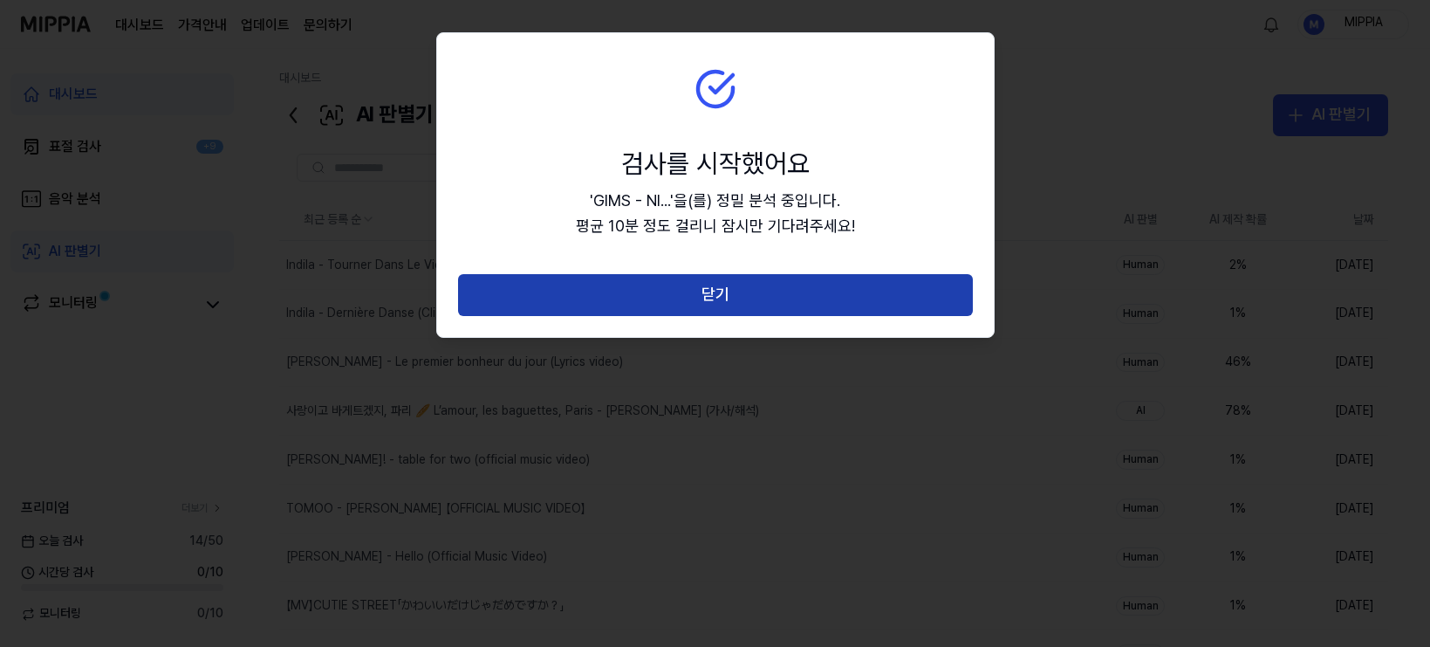
click at [725, 306] on button "닫기" at bounding box center [715, 295] width 515 height 42
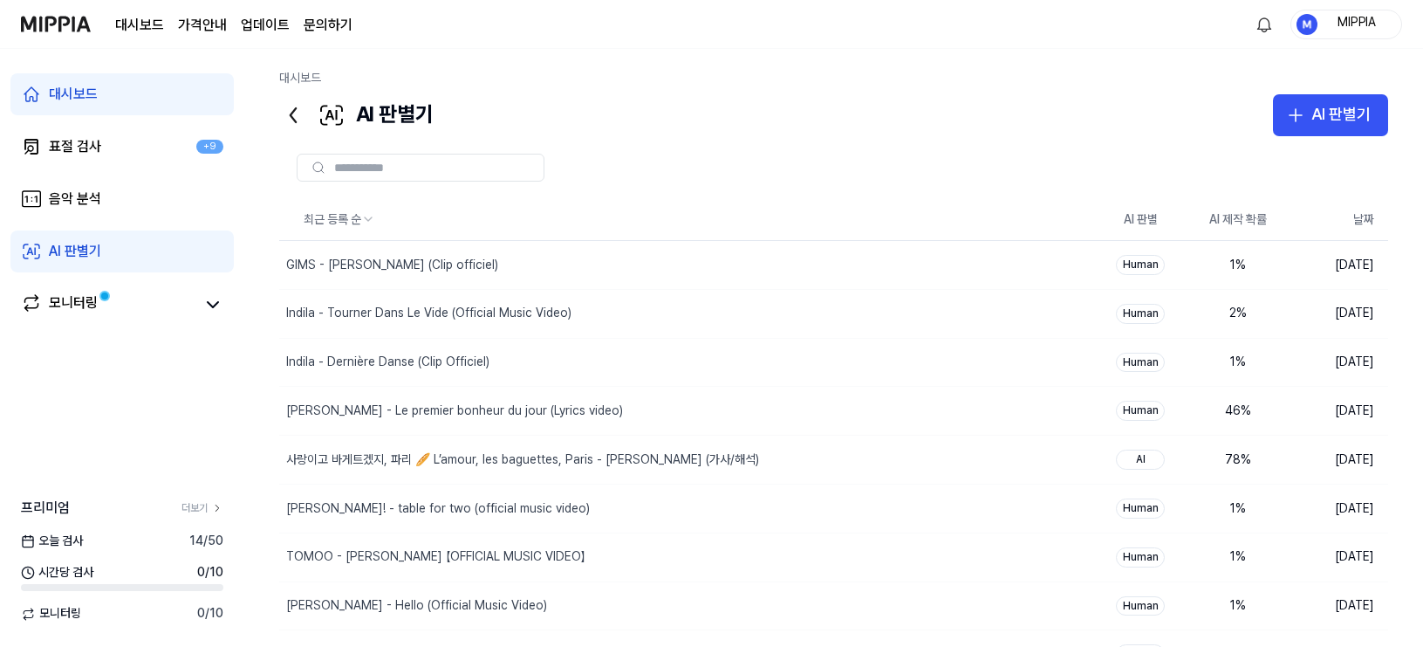
click at [1256, 136] on div at bounding box center [833, 167] width 1109 height 63
click at [1256, 127] on div "AI 판별기" at bounding box center [1341, 114] width 59 height 25
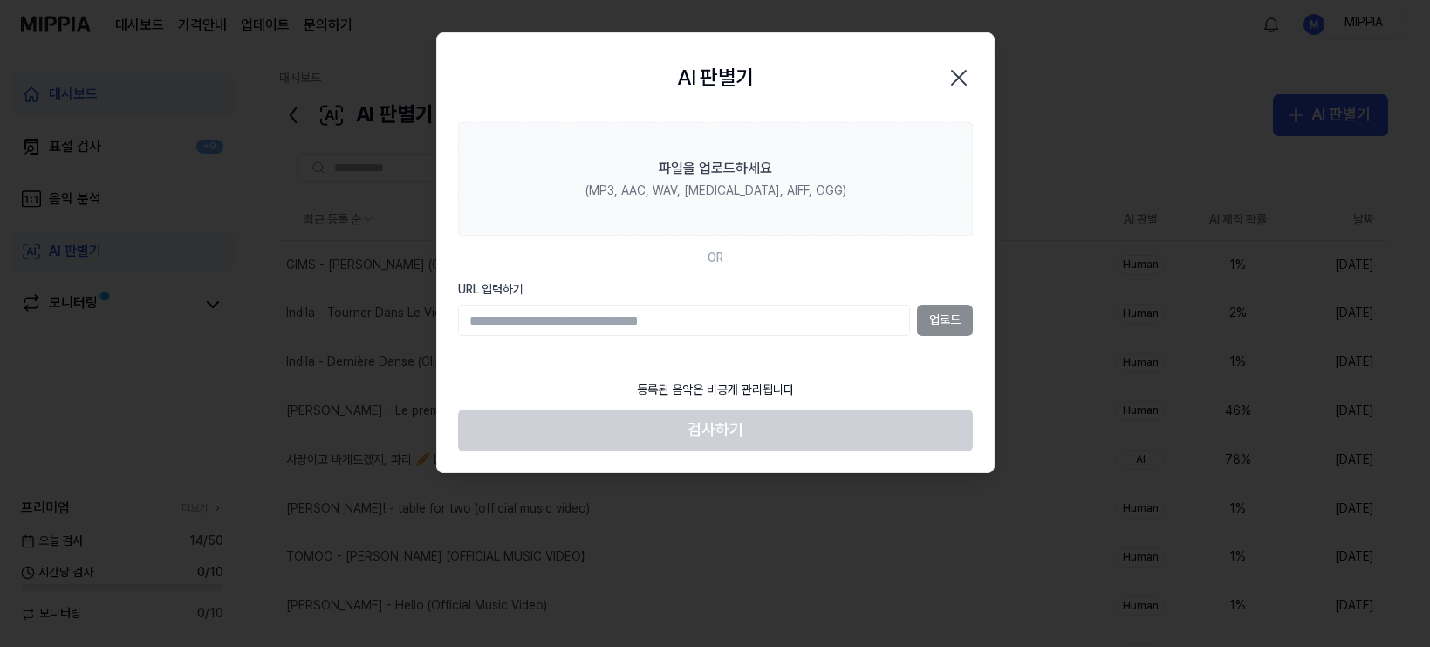
click at [799, 311] on input "URL 입력하기" at bounding box center [684, 320] width 452 height 31
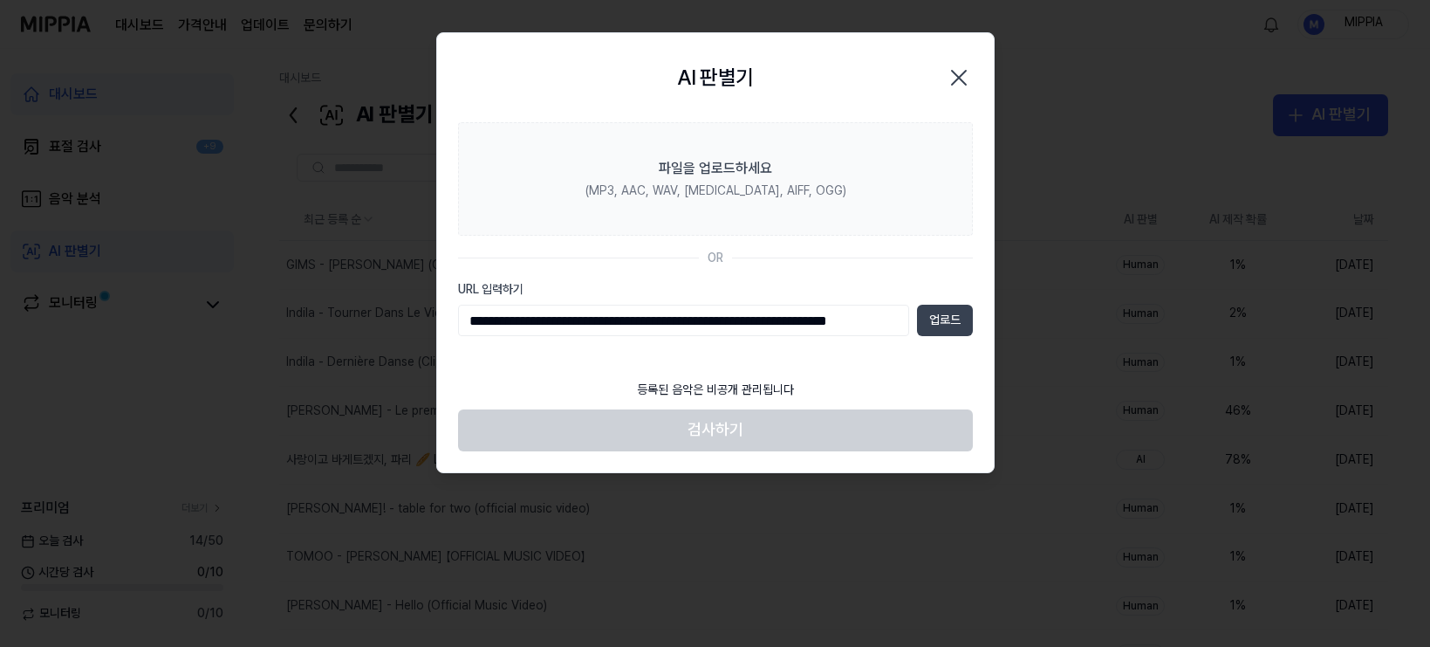
type input "**********"
click at [946, 319] on button "업로드" at bounding box center [945, 320] width 56 height 31
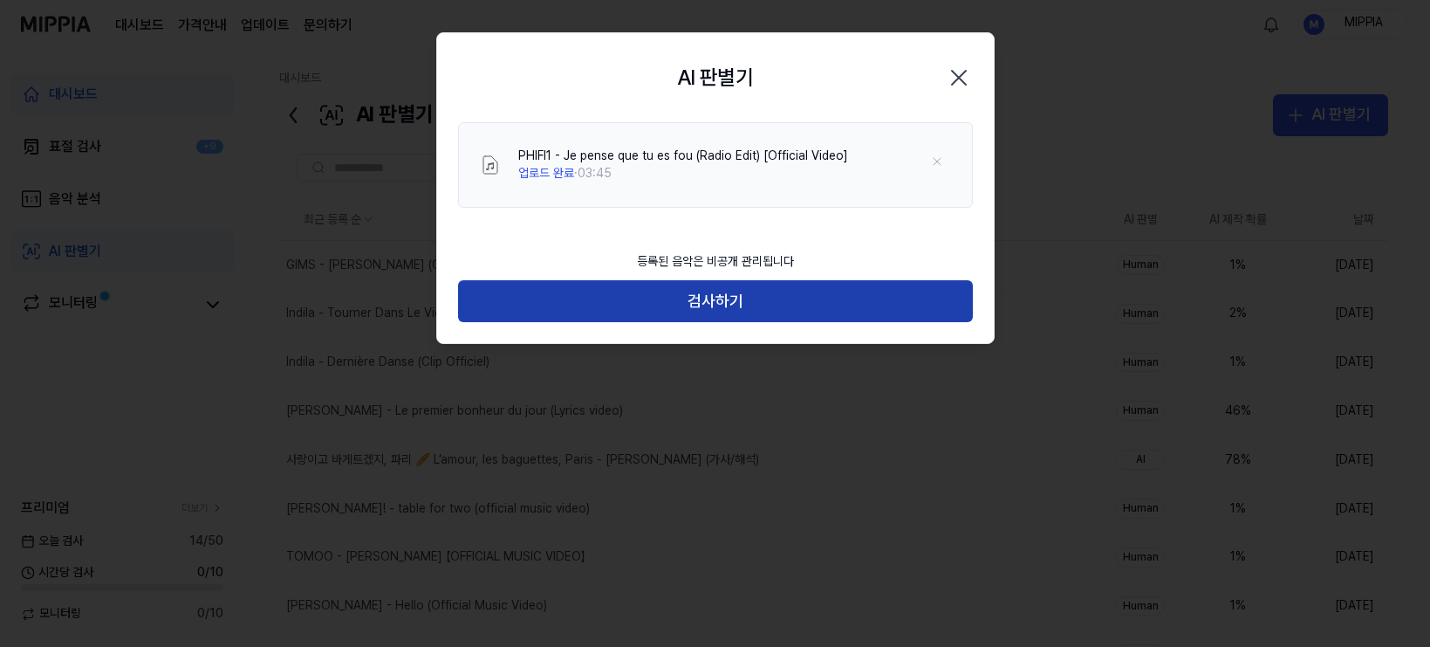
click at [730, 305] on button "검사하기" at bounding box center [715, 301] width 515 height 42
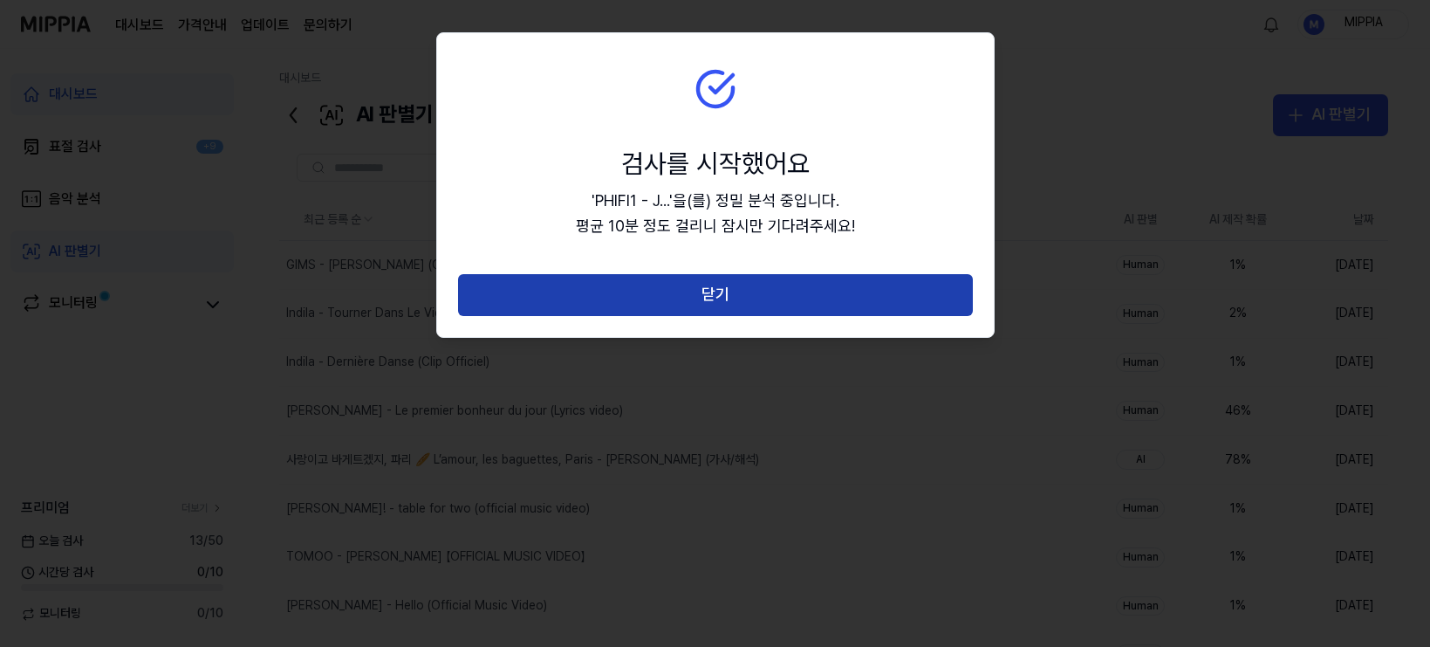
click at [703, 309] on button "닫기" at bounding box center [715, 295] width 515 height 42
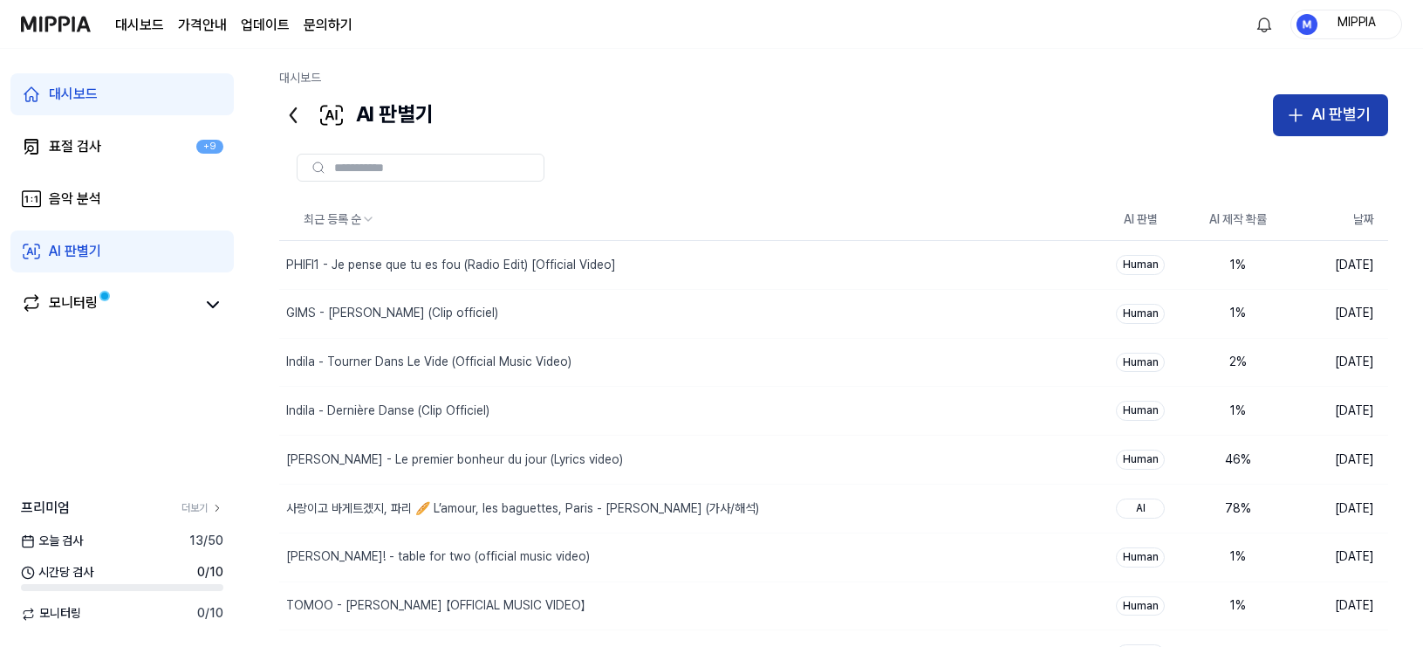
click at [1256, 121] on div "AI 판별기" at bounding box center [1341, 114] width 59 height 25
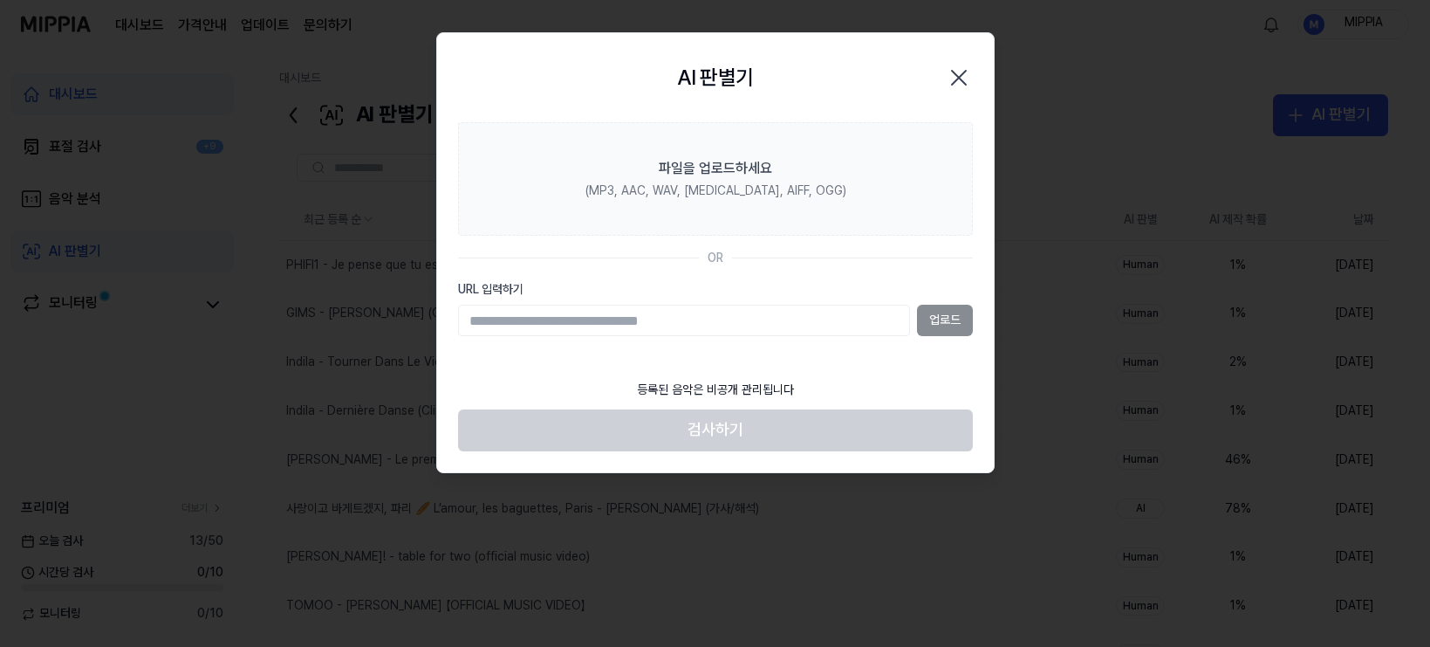
click at [852, 319] on input "URL 입력하기" at bounding box center [684, 320] width 452 height 31
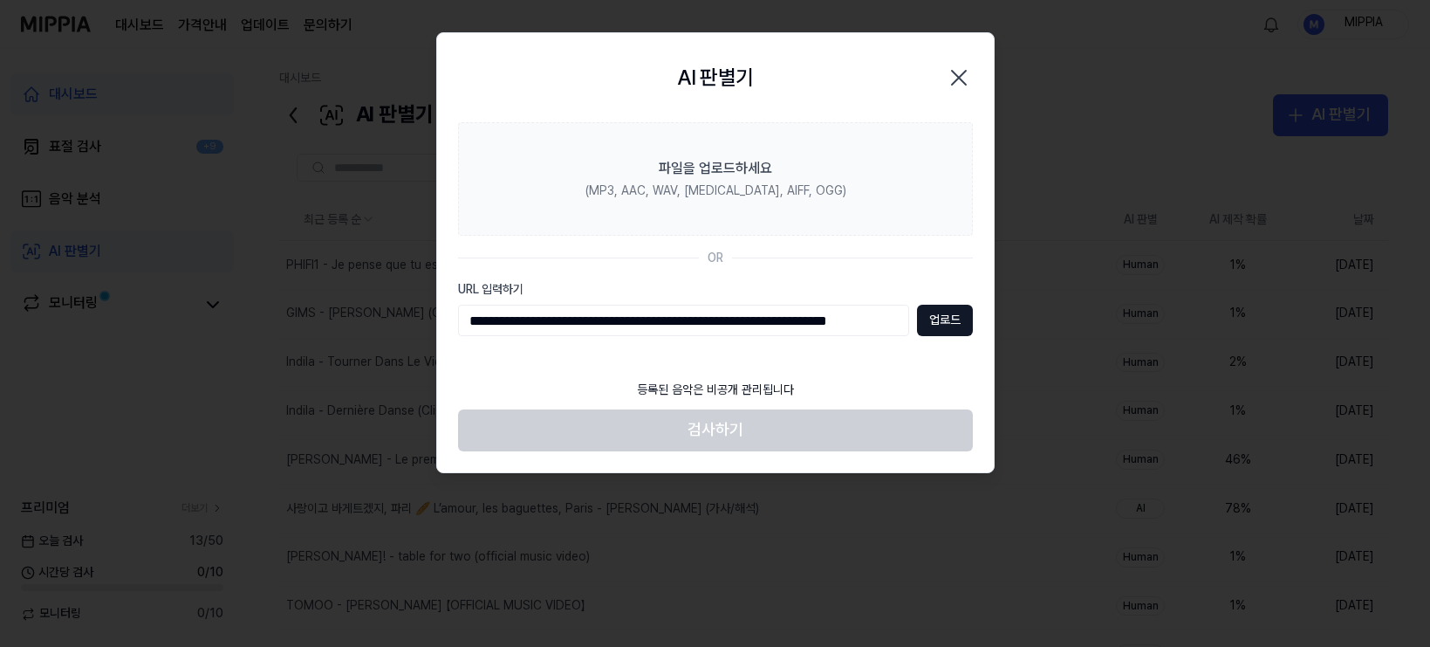
type input "**********"
click at [976, 331] on section "**********" at bounding box center [715, 246] width 557 height 249
click at [940, 328] on button "업로드" at bounding box center [945, 320] width 56 height 31
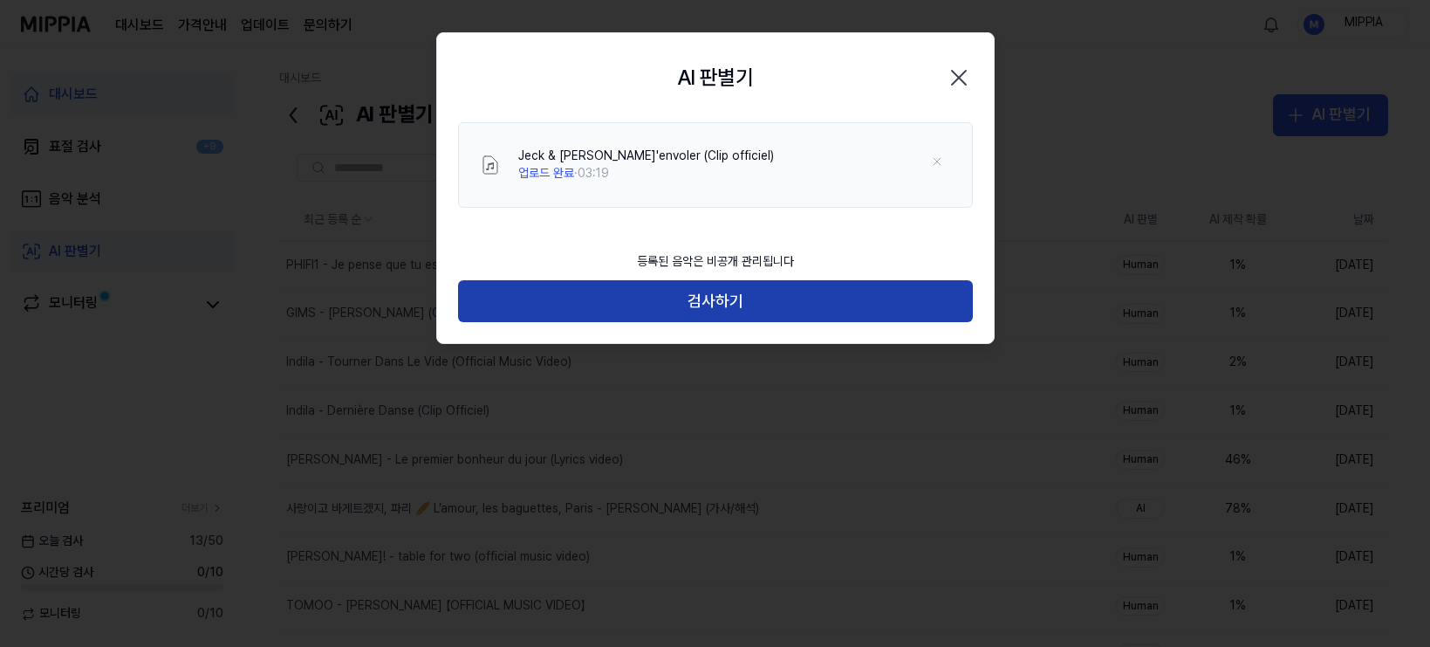
click at [749, 307] on button "검사하기" at bounding box center [715, 301] width 515 height 42
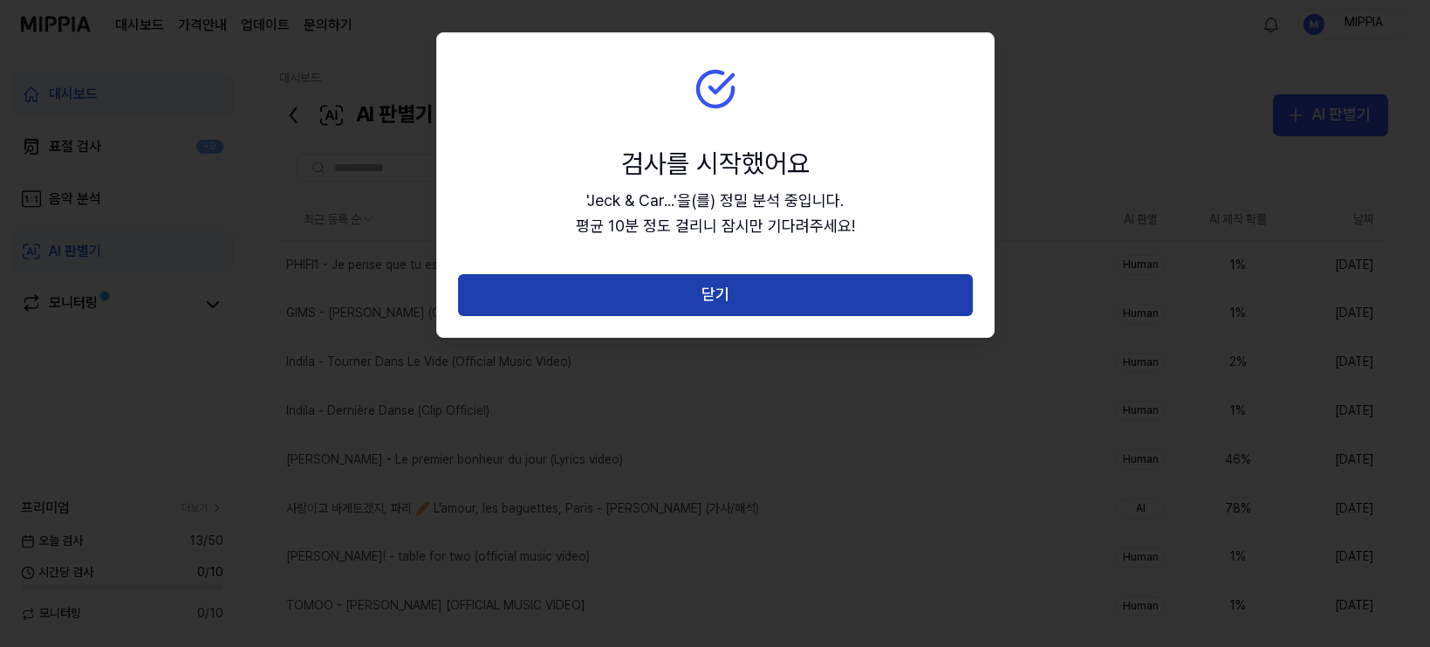
click at [717, 314] on button "닫기" at bounding box center [715, 295] width 515 height 42
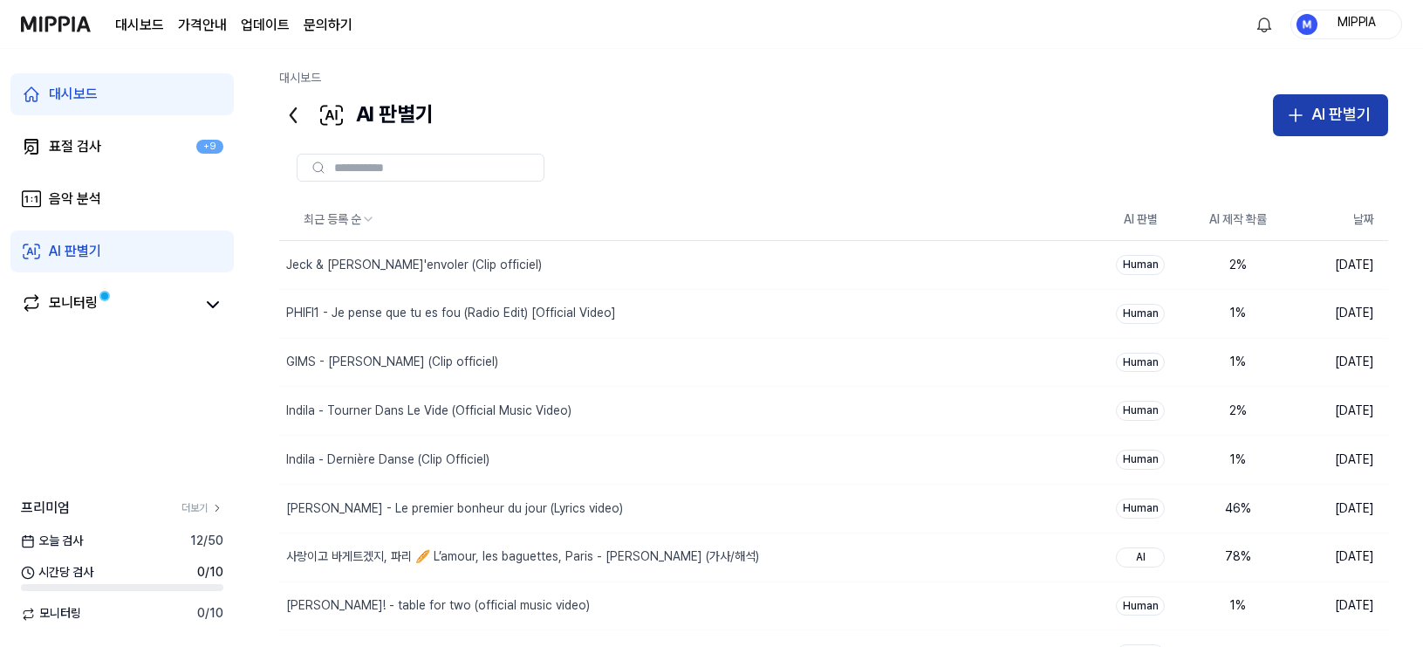
click at [1256, 125] on div "AI 판별기" at bounding box center [1341, 114] width 59 height 25
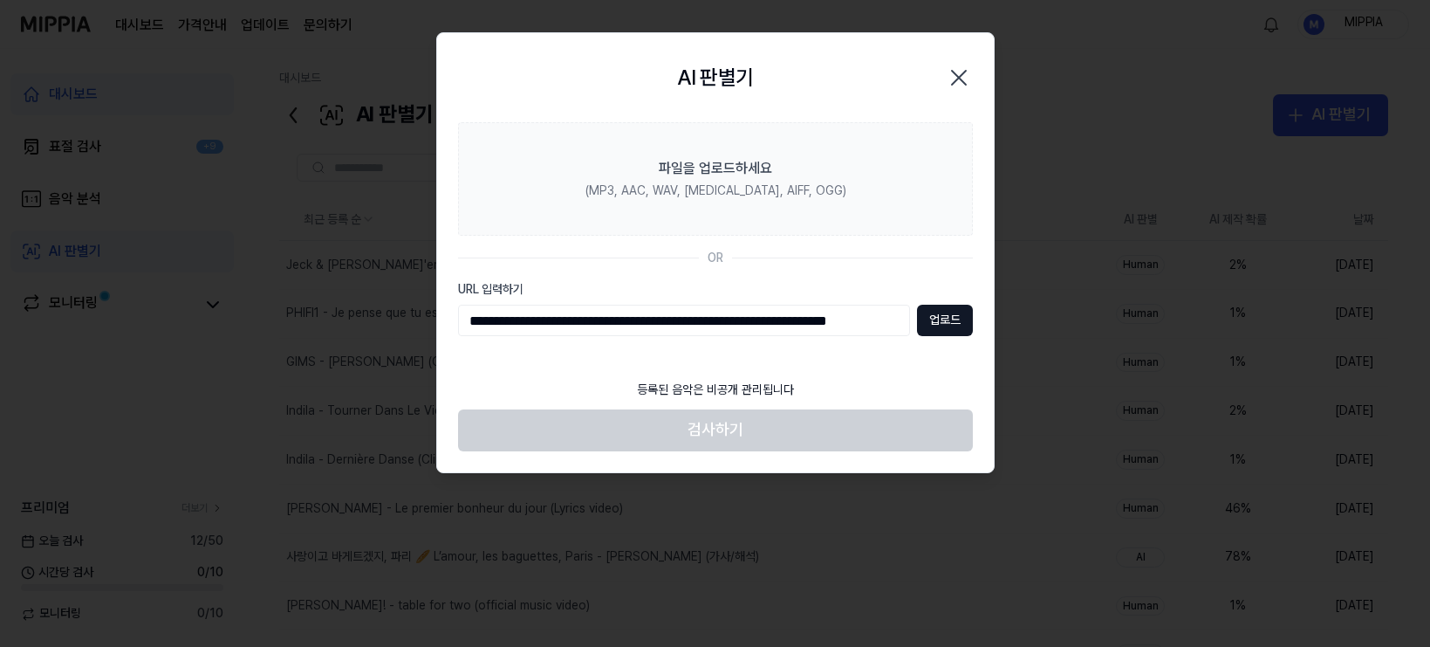
scroll to position [0, 45]
type input "**********"
click at [938, 325] on button "업로드" at bounding box center [945, 320] width 56 height 31
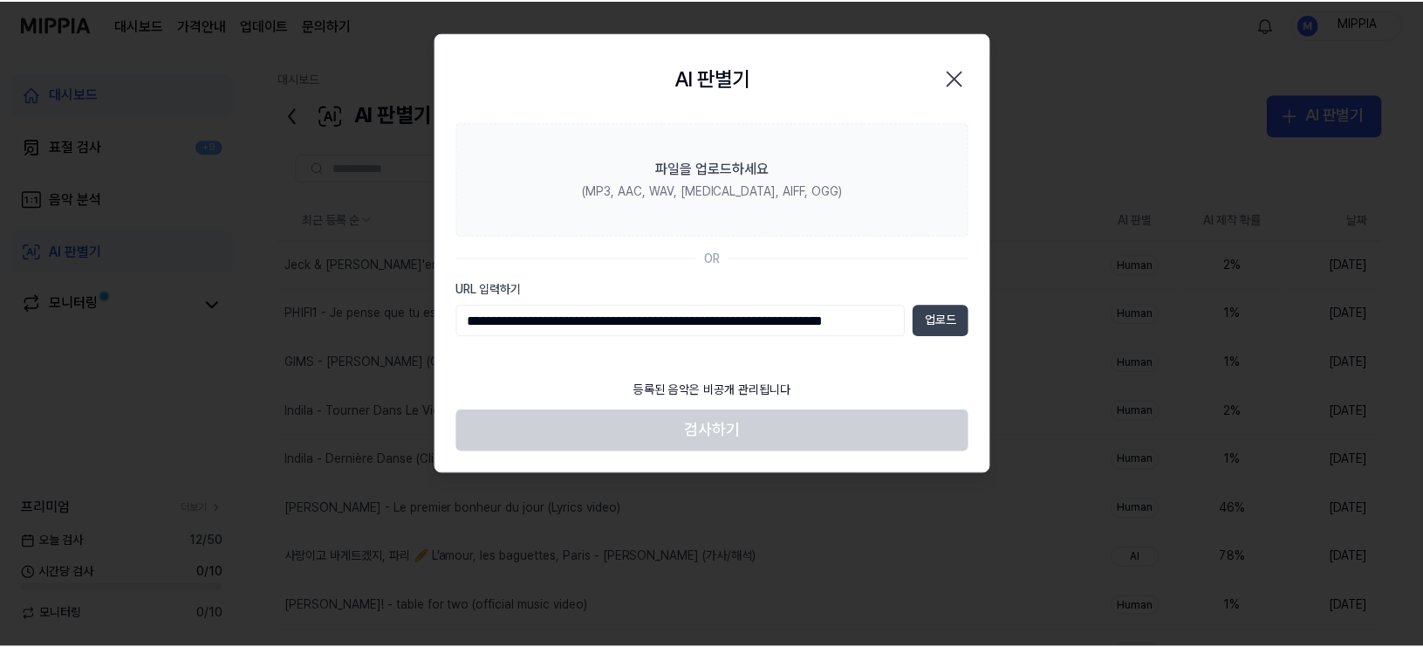
scroll to position [0, 0]
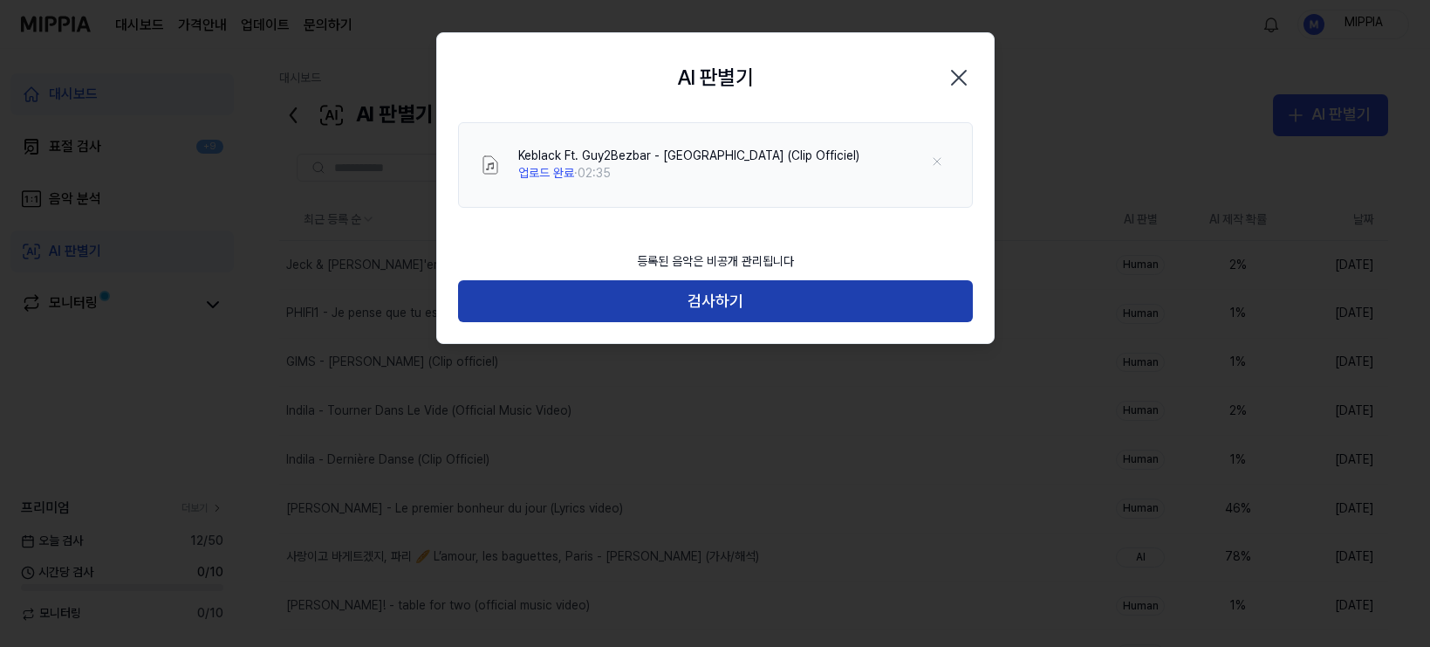
click at [613, 304] on button "검사하기" at bounding box center [715, 301] width 515 height 42
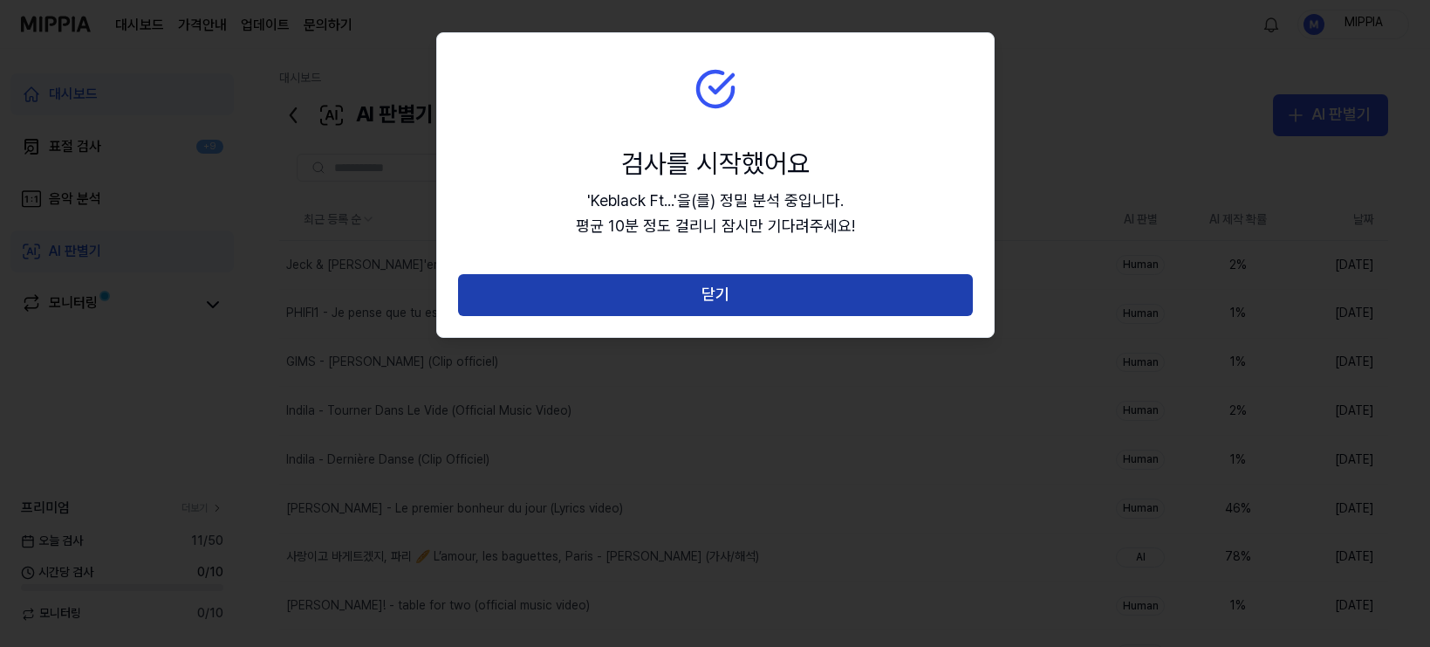
click at [741, 302] on button "닫기" at bounding box center [715, 295] width 515 height 42
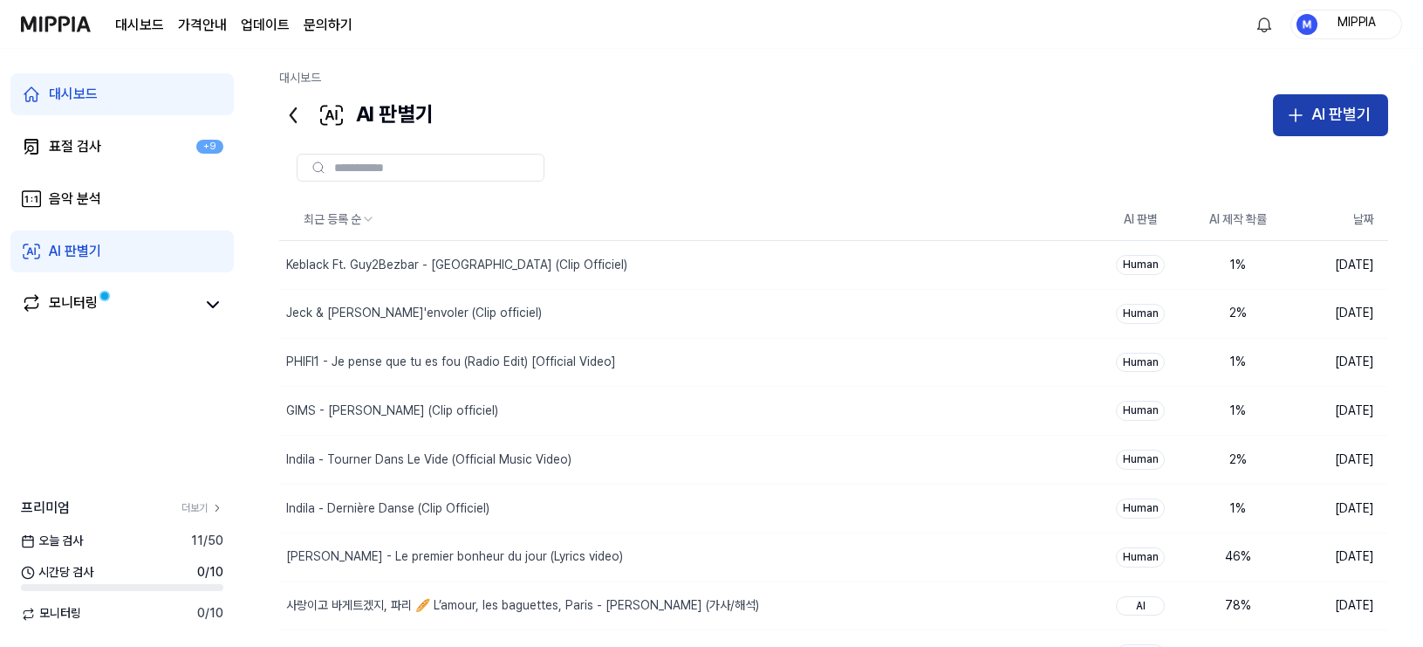
click at [1256, 120] on div "AI 판별기" at bounding box center [1341, 114] width 59 height 25
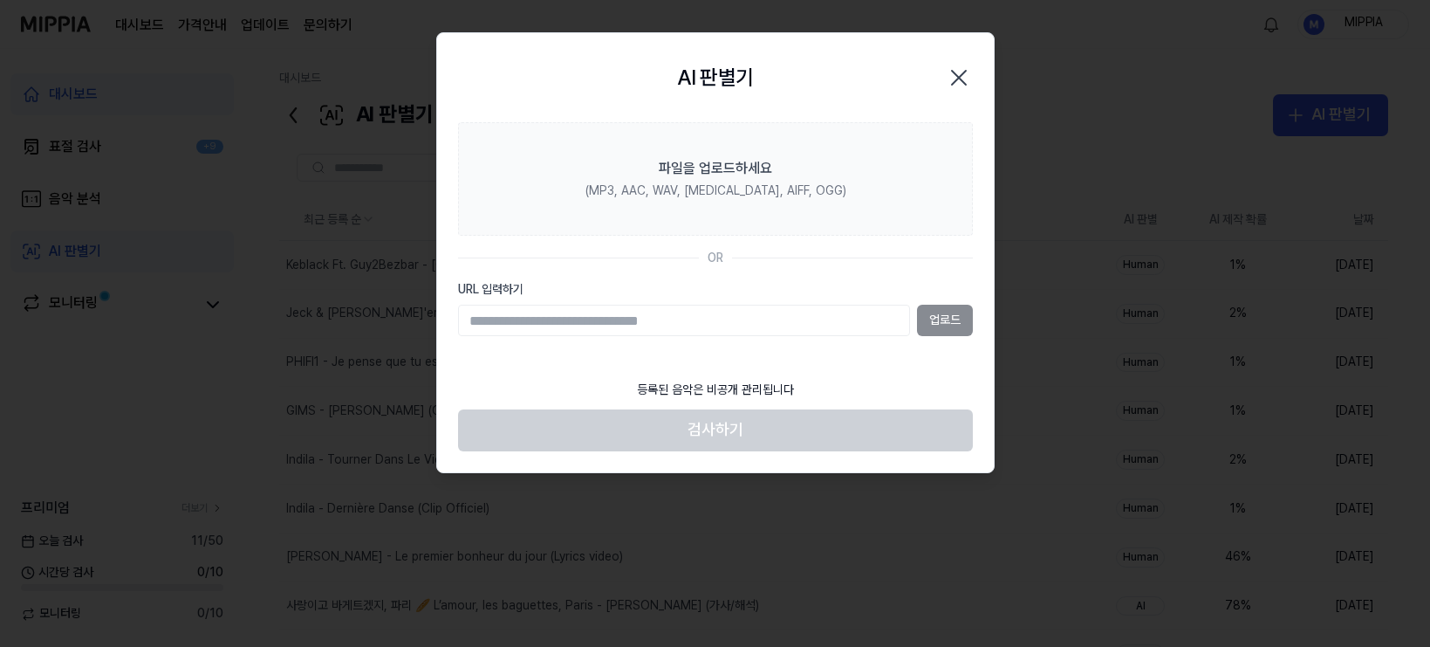
click at [812, 319] on input "URL 입력하기" at bounding box center [684, 320] width 452 height 31
type input "**********"
click at [948, 317] on button "업로드" at bounding box center [945, 320] width 56 height 31
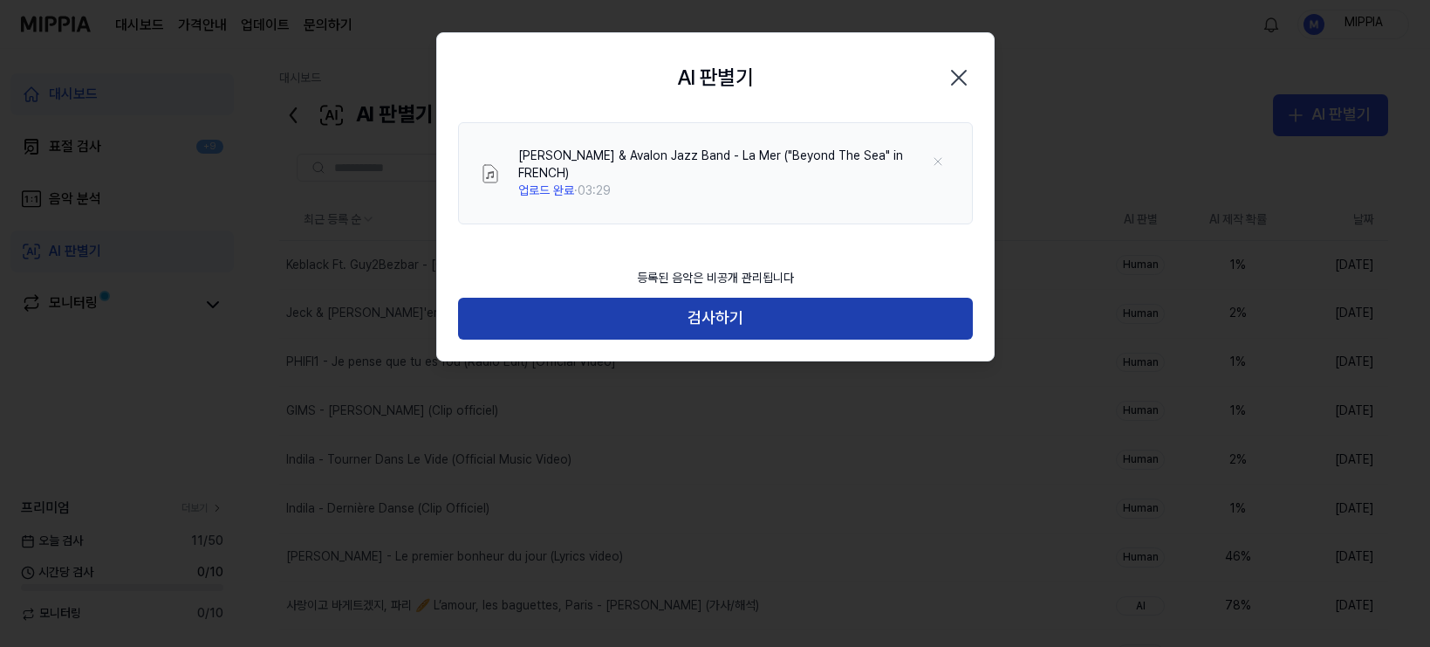
click at [736, 322] on button "검사하기" at bounding box center [715, 319] width 515 height 42
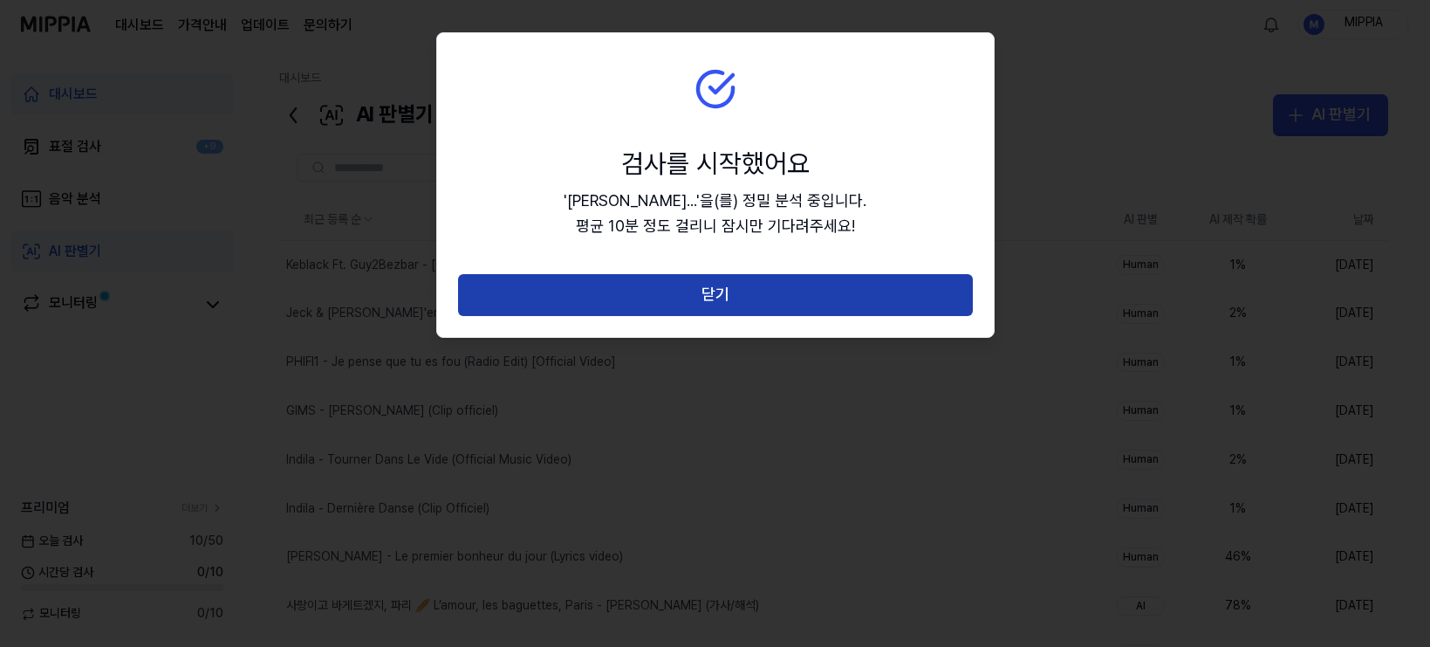
click at [707, 293] on button "닫기" at bounding box center [715, 295] width 515 height 42
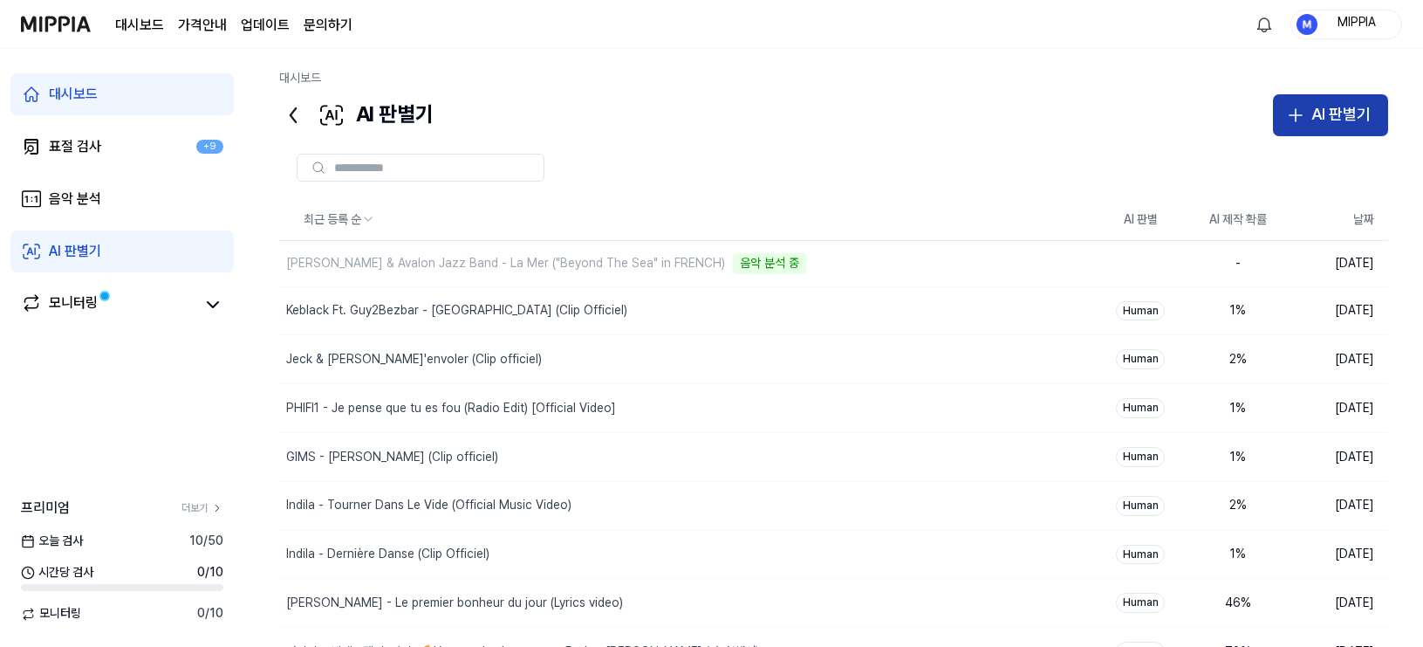
click at [1256, 128] on button "AI 판별기" at bounding box center [1330, 115] width 115 height 42
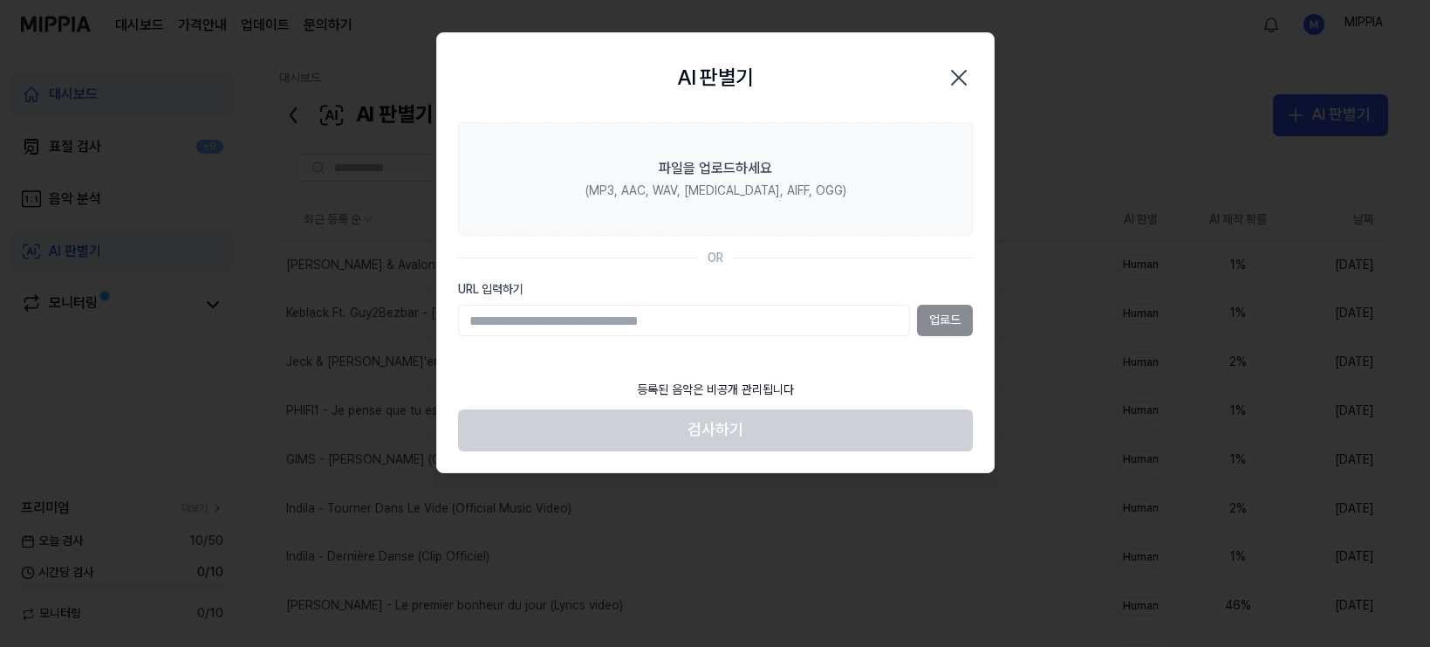
click at [804, 325] on input "URL 입력하기" at bounding box center [684, 320] width 452 height 31
type input "**********"
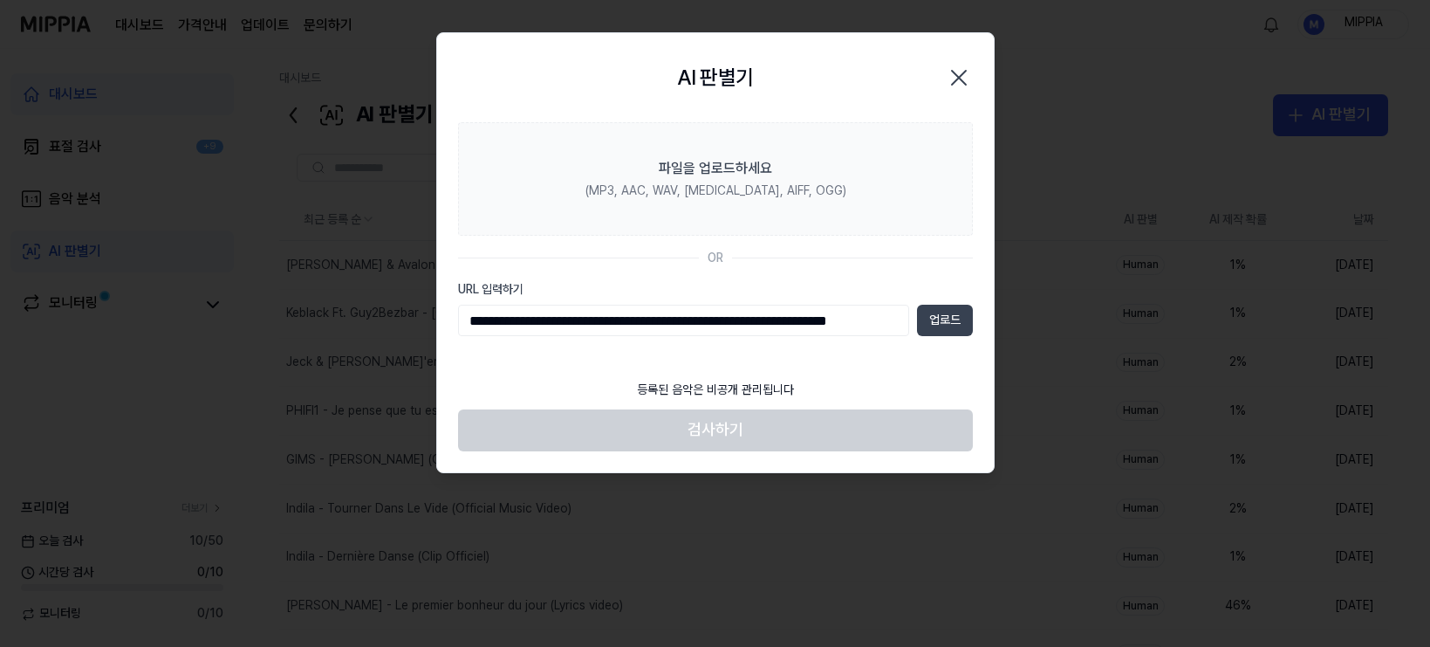
click at [937, 316] on button "업로드" at bounding box center [945, 320] width 56 height 31
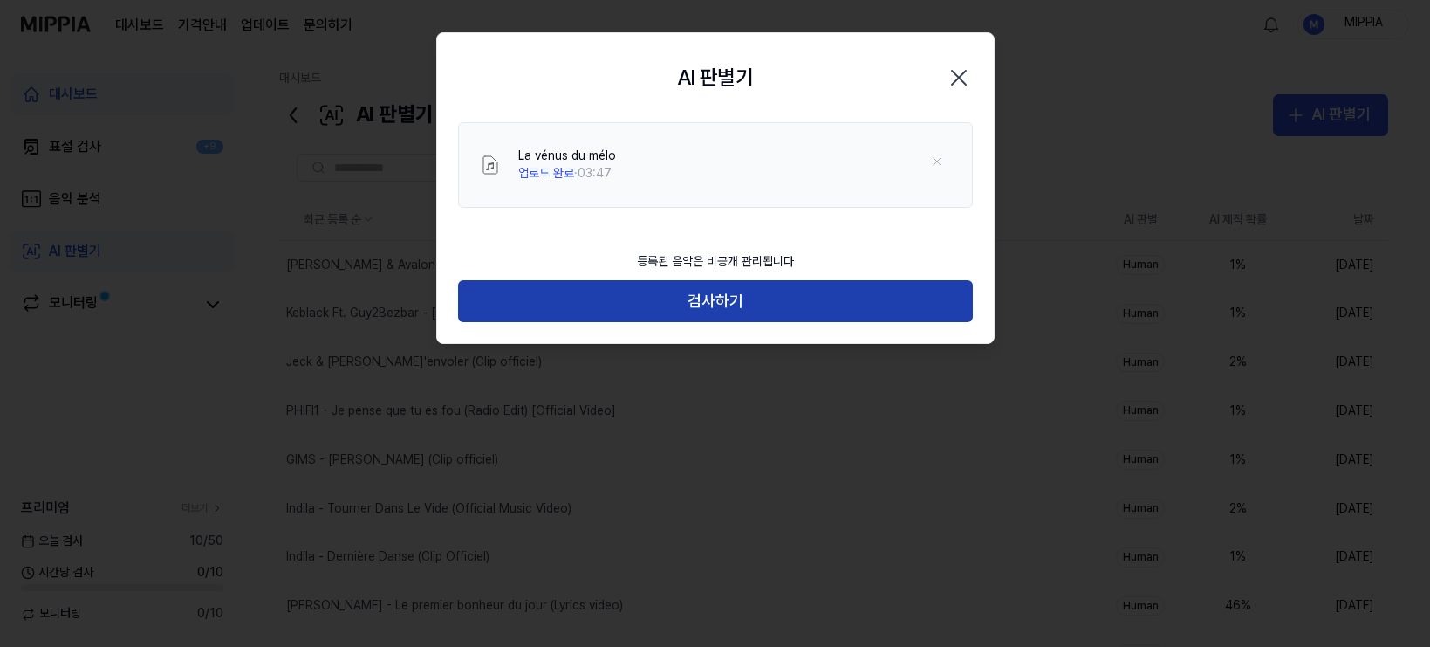
click at [703, 305] on button "검사하기" at bounding box center [715, 301] width 515 height 42
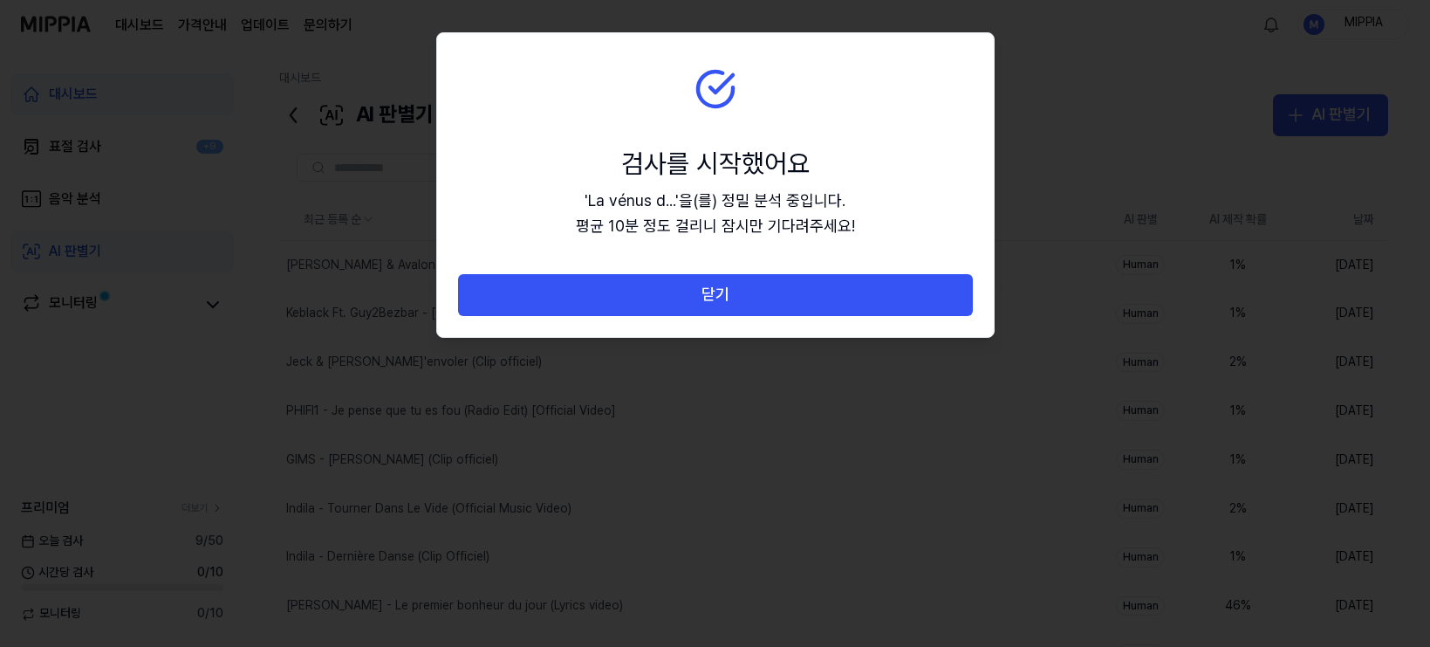
click at [703, 305] on button "닫기" at bounding box center [715, 295] width 515 height 42
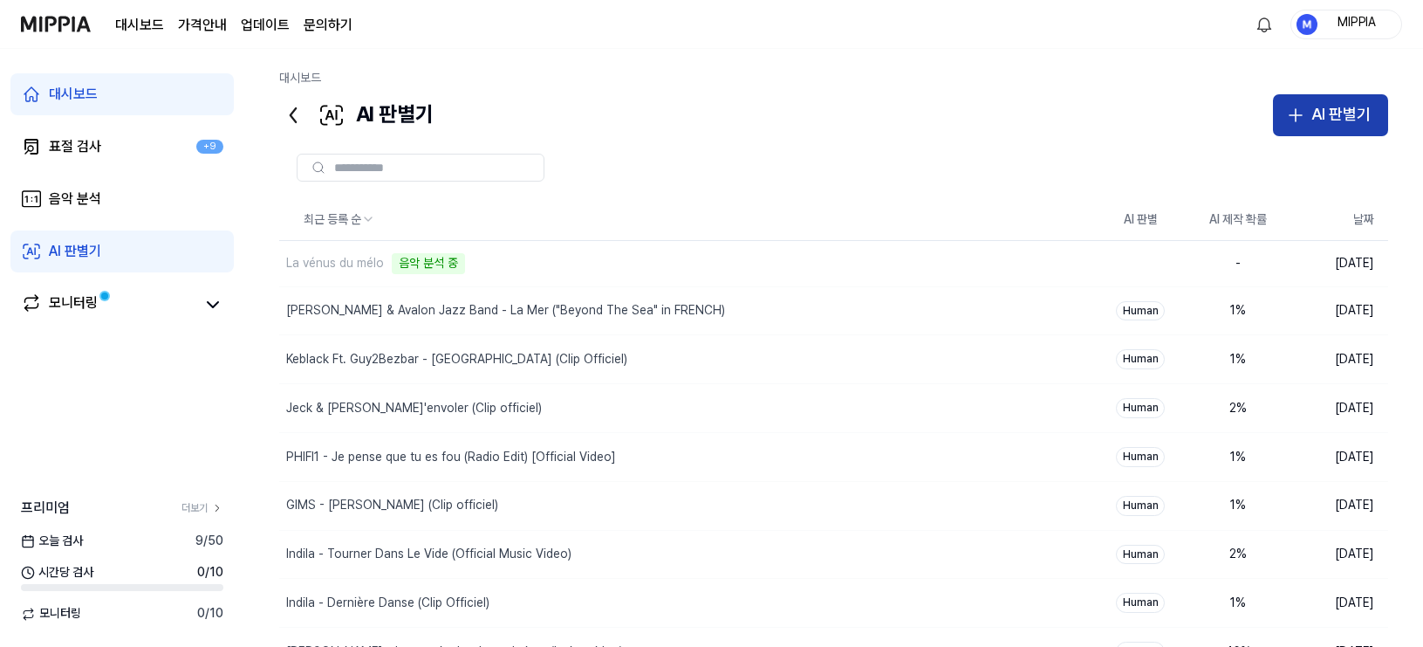
click at [1256, 120] on div "AI 판별기" at bounding box center [1341, 114] width 59 height 25
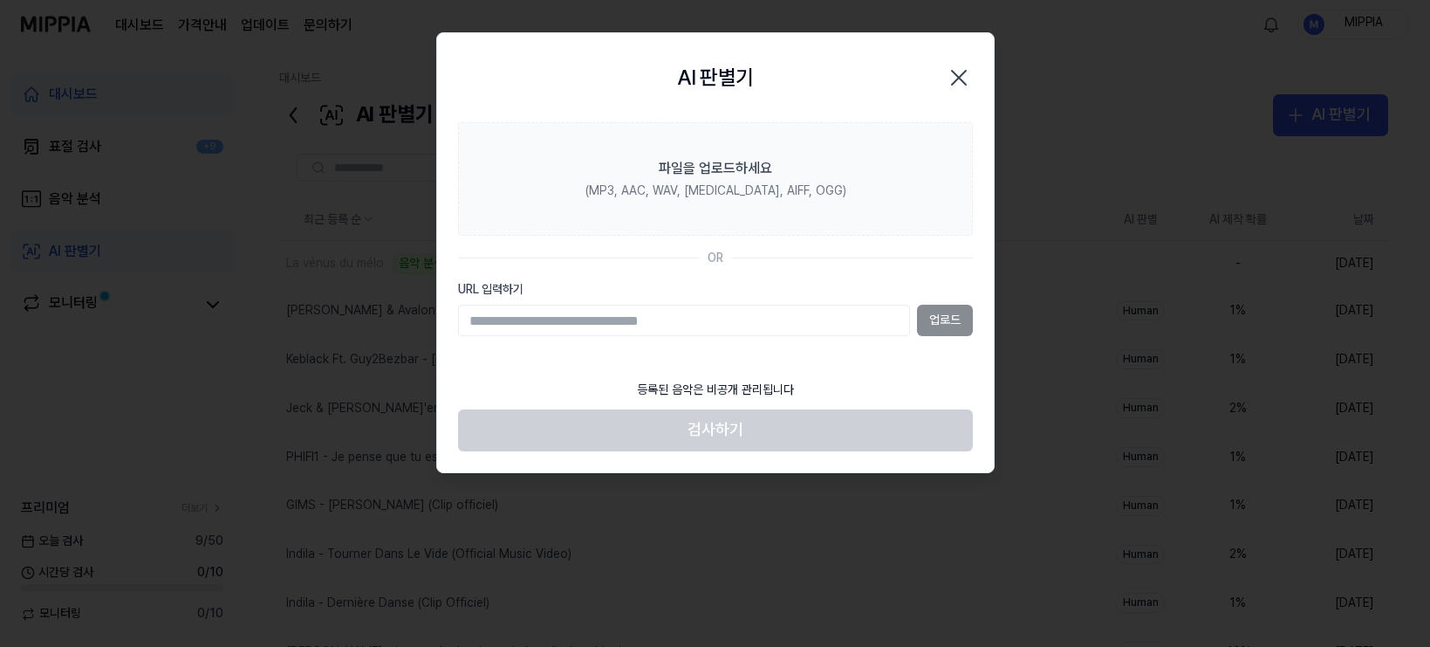
click at [857, 309] on input "URL 입력하기" at bounding box center [684, 320] width 452 height 31
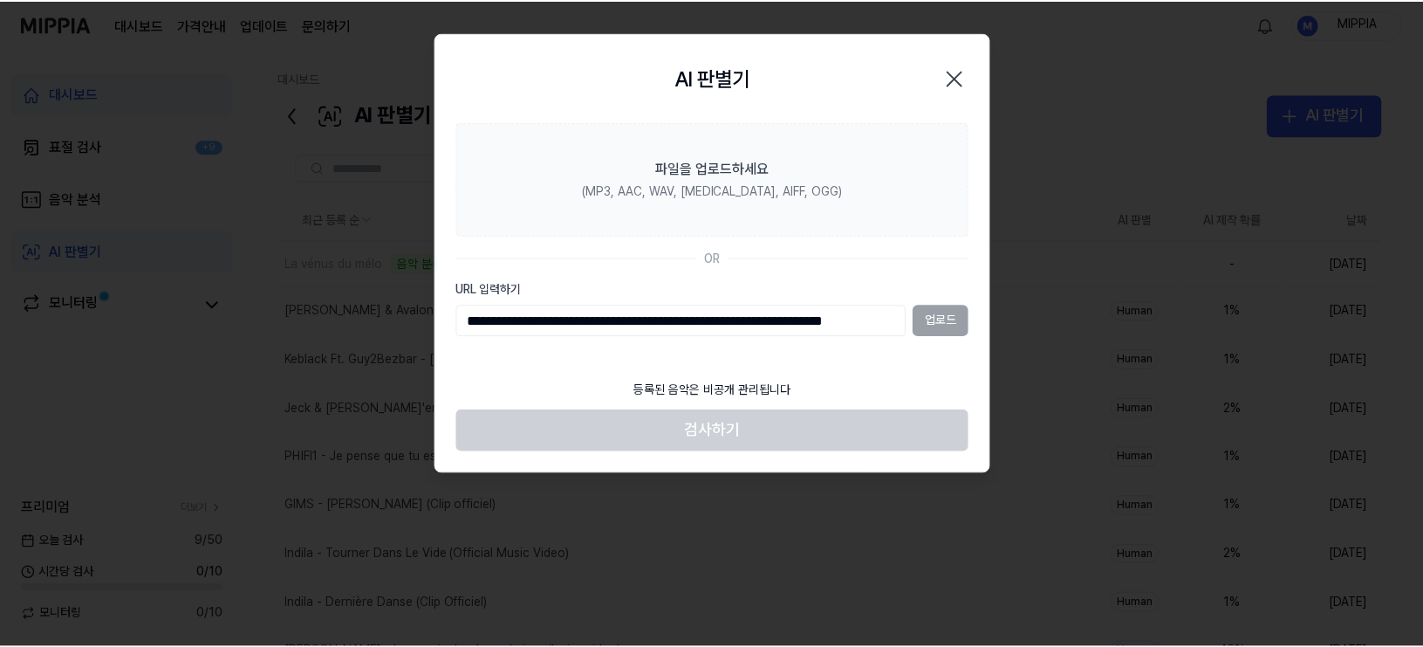
scroll to position [0, 50]
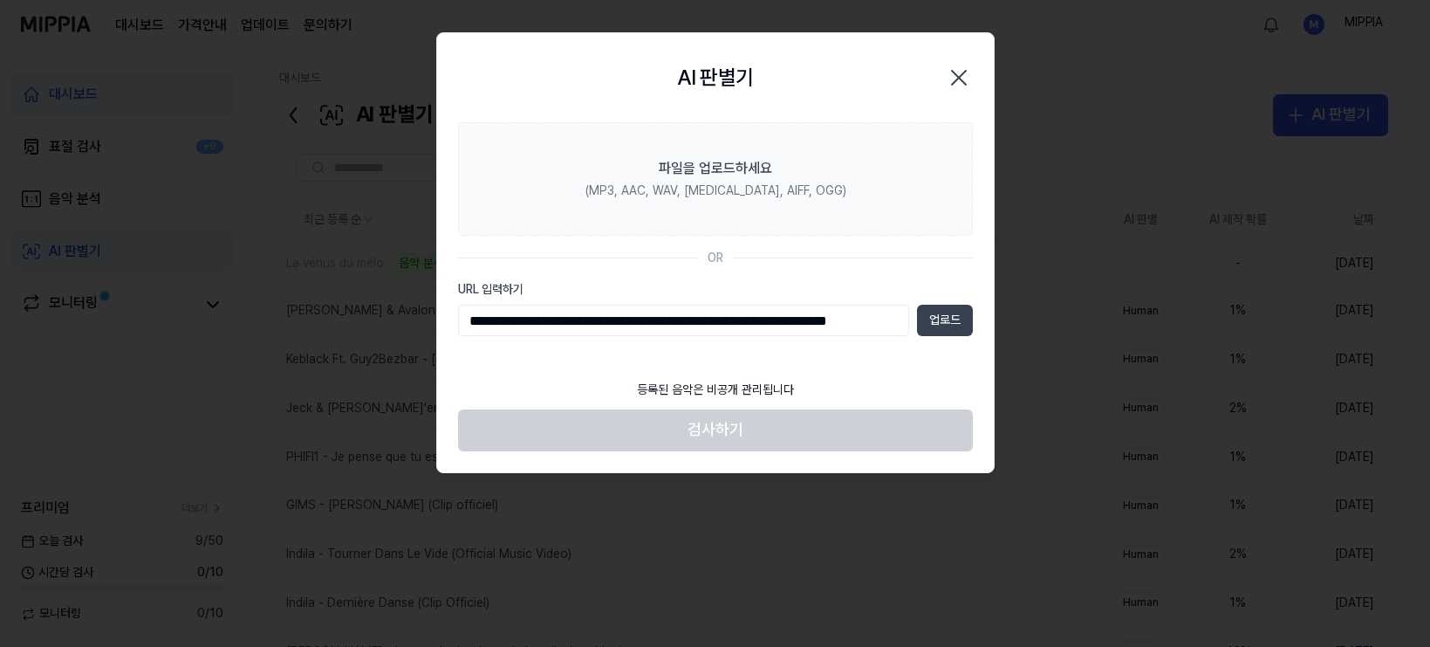
type input "**********"
click at [937, 319] on button "업로드" at bounding box center [945, 320] width 56 height 31
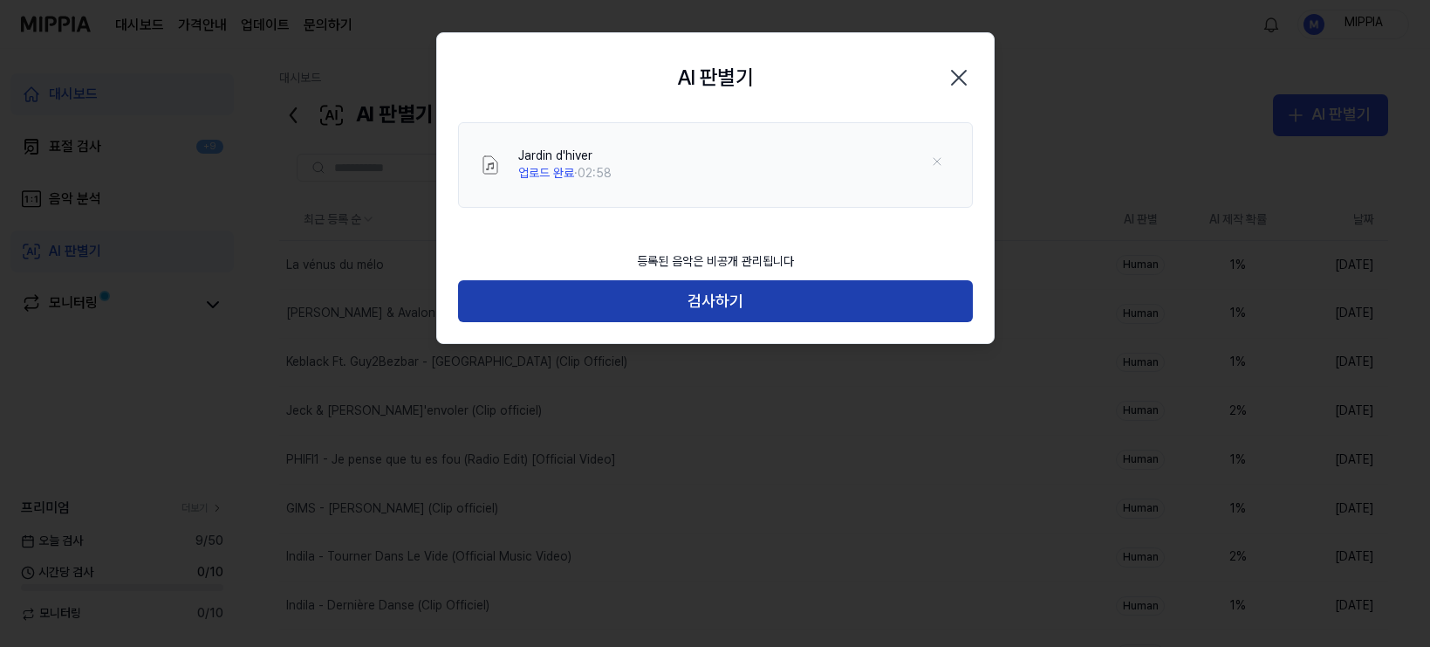
click at [724, 305] on button "검사하기" at bounding box center [715, 301] width 515 height 42
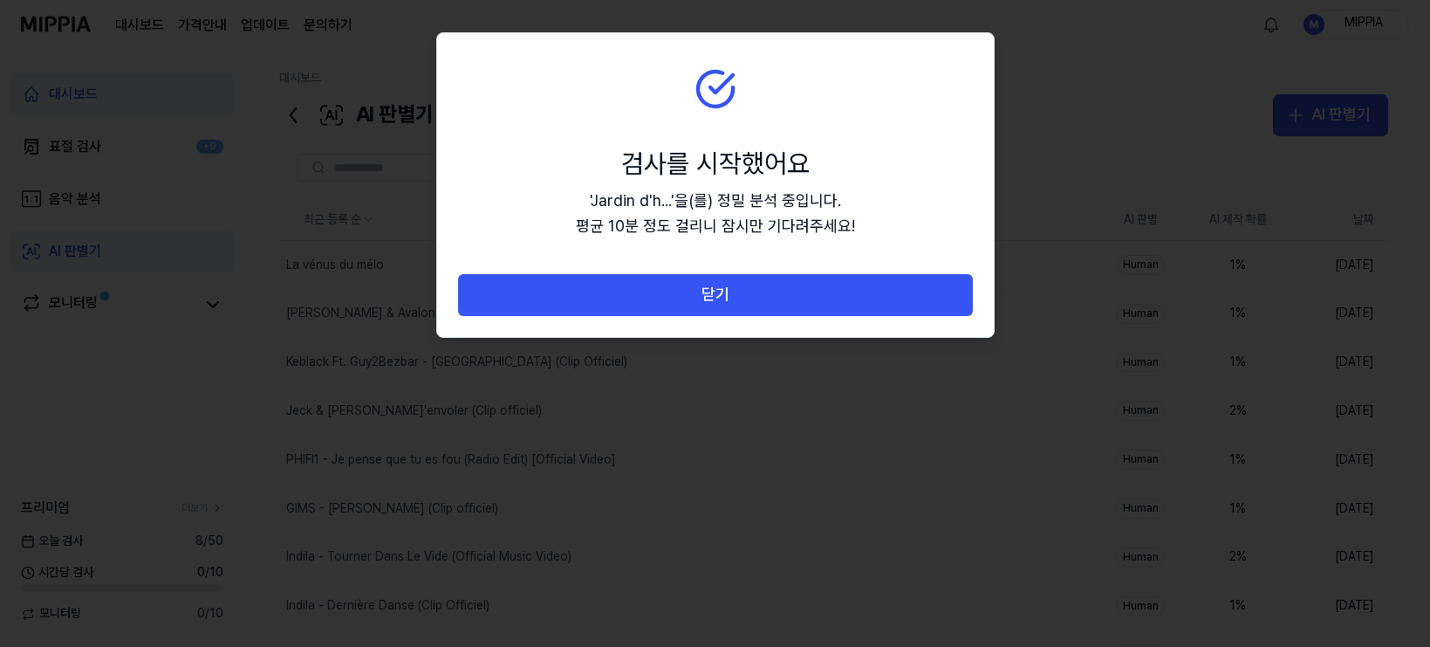
click at [724, 305] on button "닫기" at bounding box center [715, 295] width 515 height 42
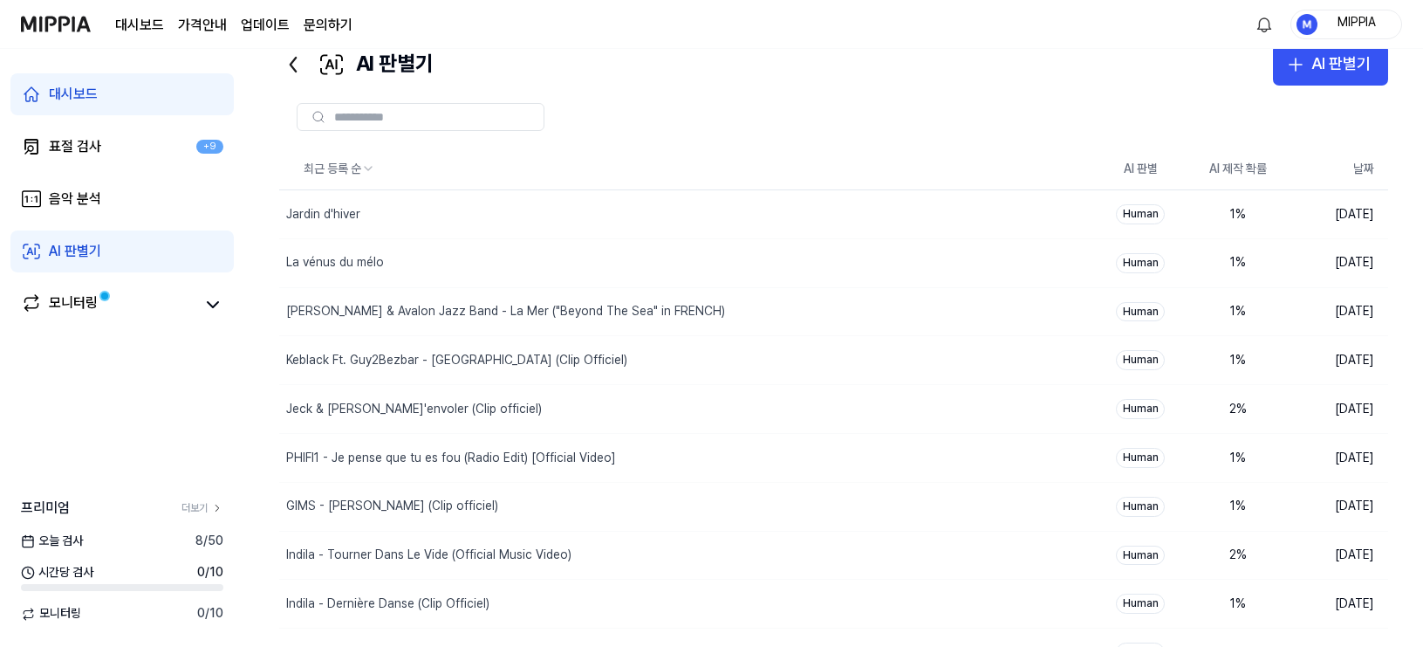
scroll to position [137, 0]
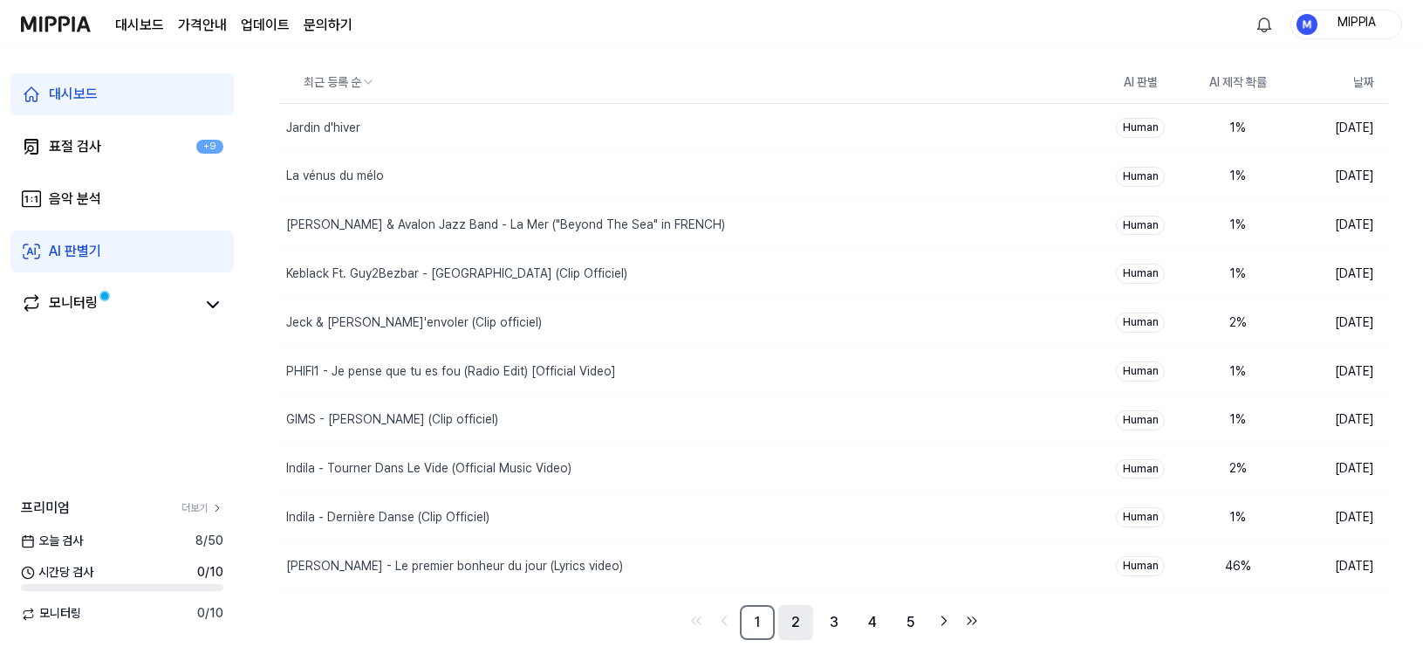
click at [793, 621] on link "2" at bounding box center [795, 622] width 35 height 35
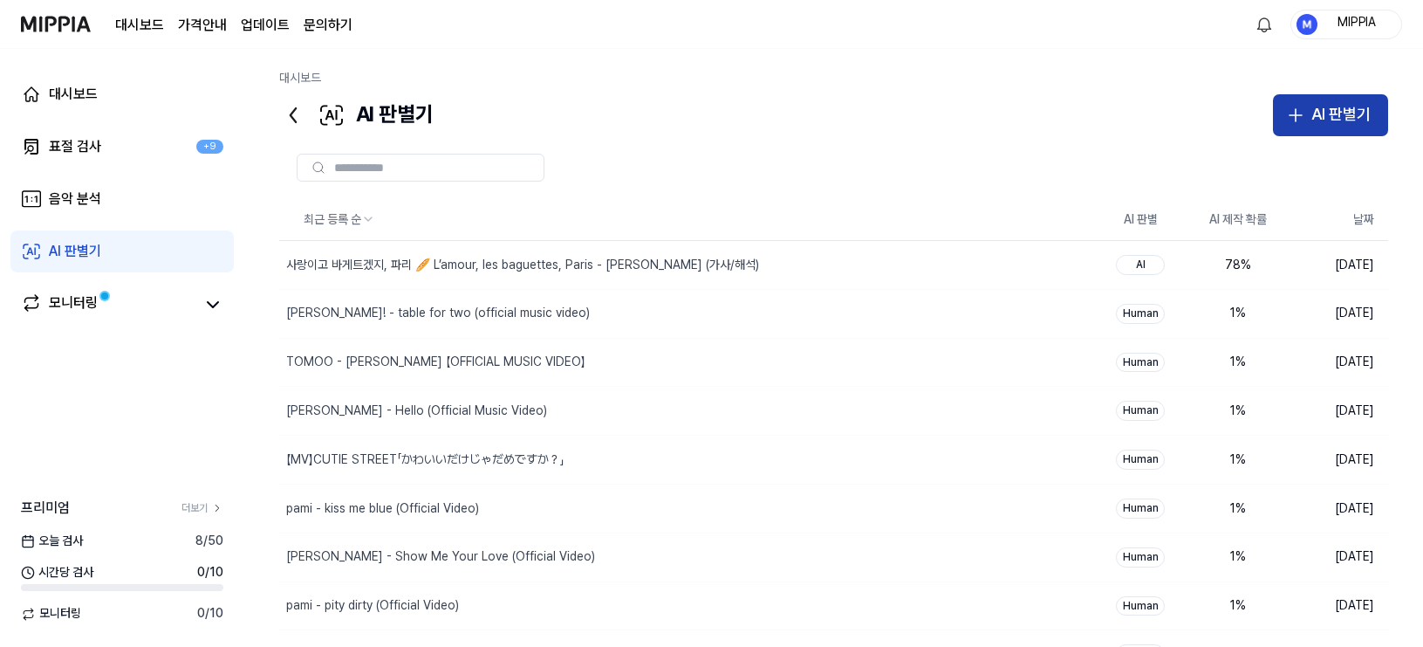
click at [1319, 110] on div "AI 판별기" at bounding box center [1341, 114] width 59 height 25
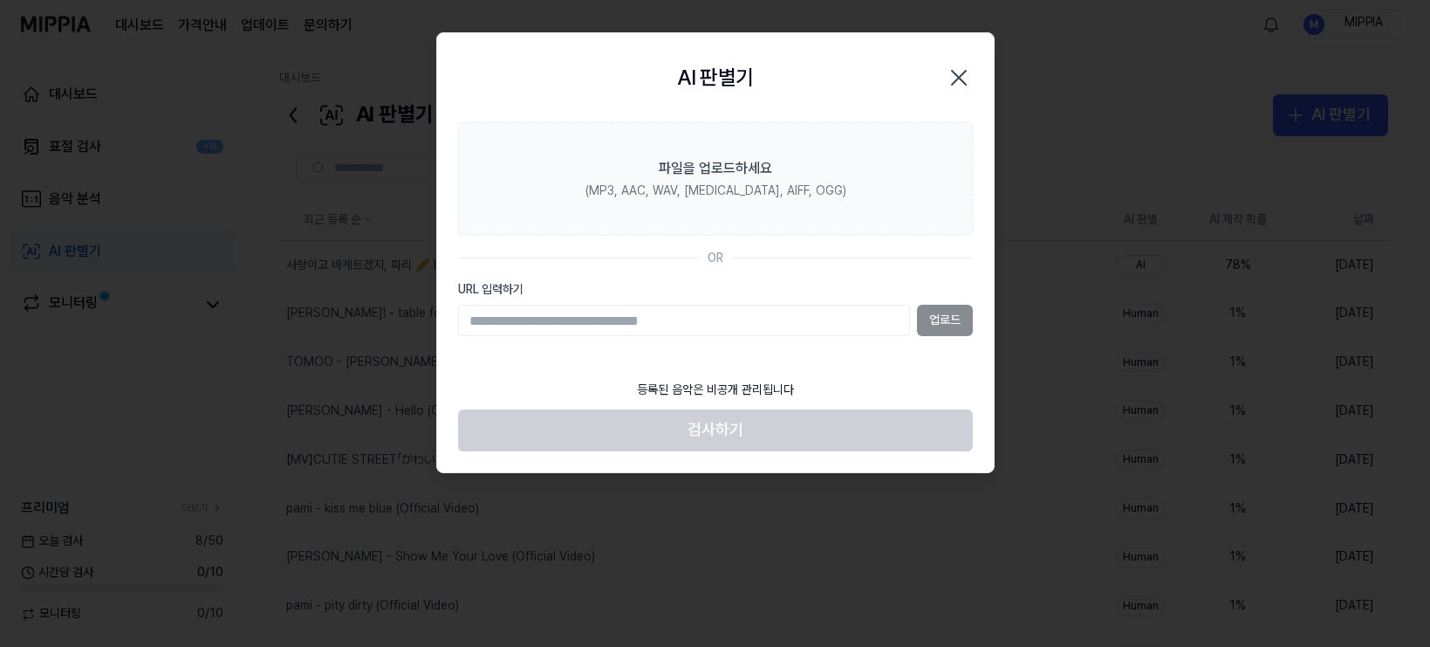
click at [828, 331] on input "URL 입력하기" at bounding box center [684, 320] width 452 height 31
type input "**********"
click at [952, 315] on button "업로드" at bounding box center [945, 320] width 56 height 31
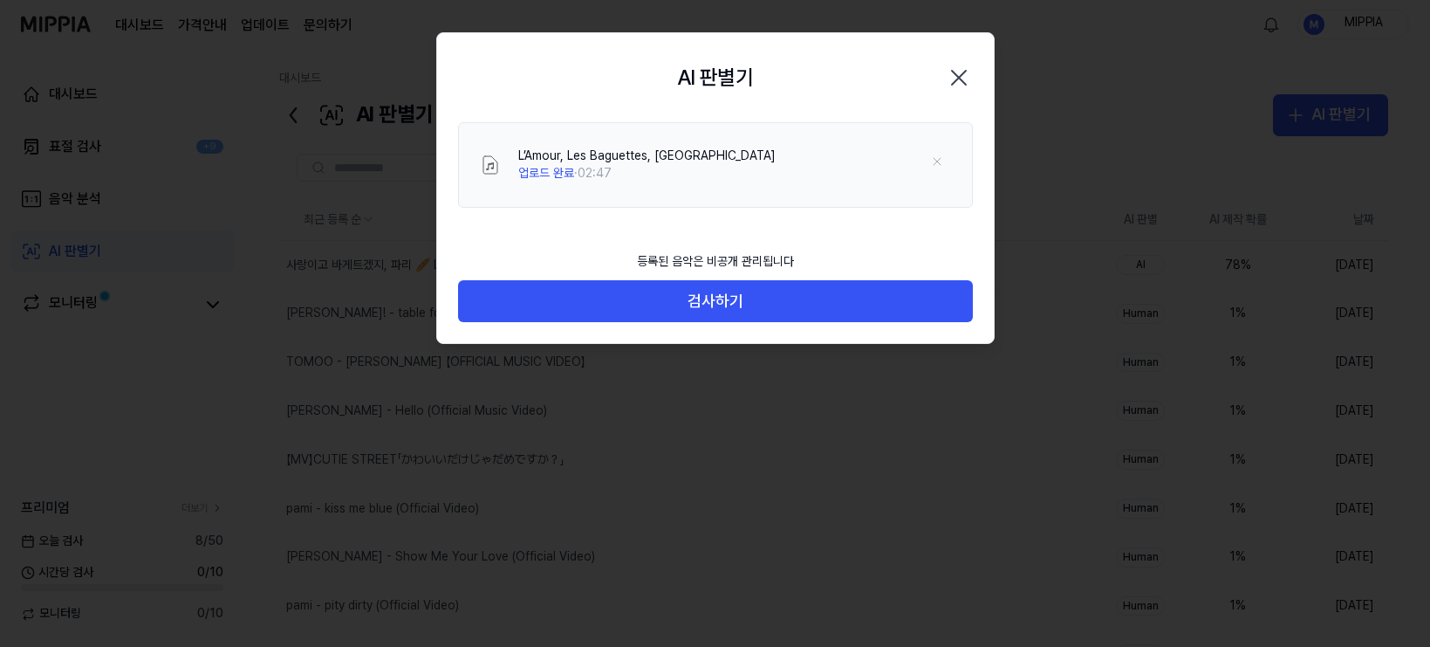
click at [741, 322] on div "등록된 음악은 비공개 관리됩니다 검사하기" at bounding box center [715, 293] width 557 height 101
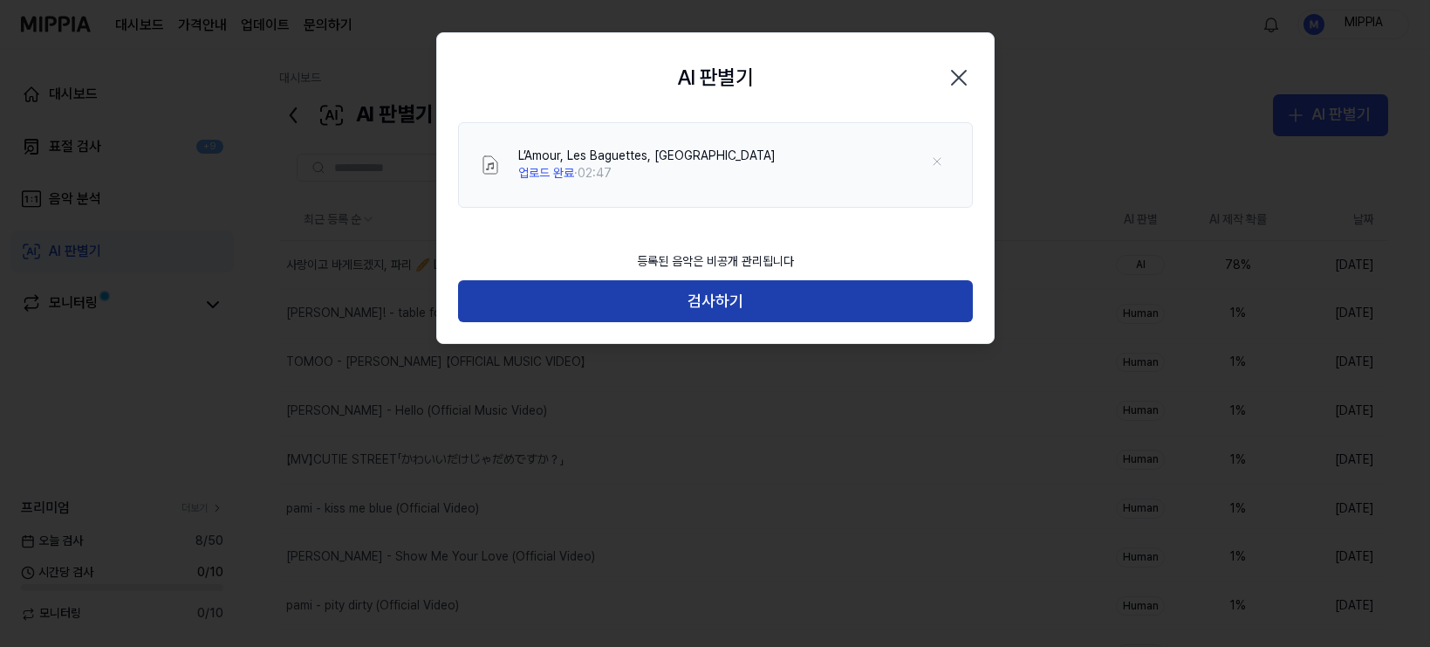
click at [742, 303] on button "검사하기" at bounding box center [715, 301] width 515 height 42
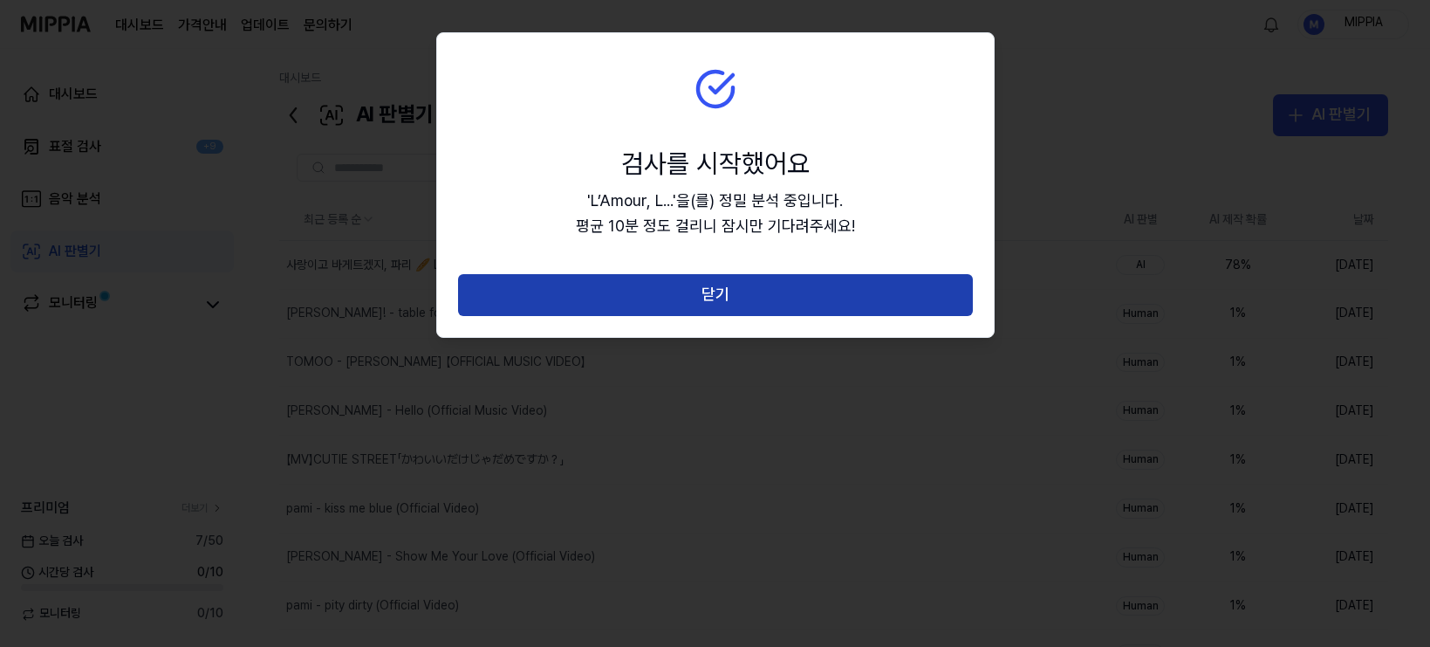
click at [733, 310] on button "닫기" at bounding box center [715, 295] width 515 height 42
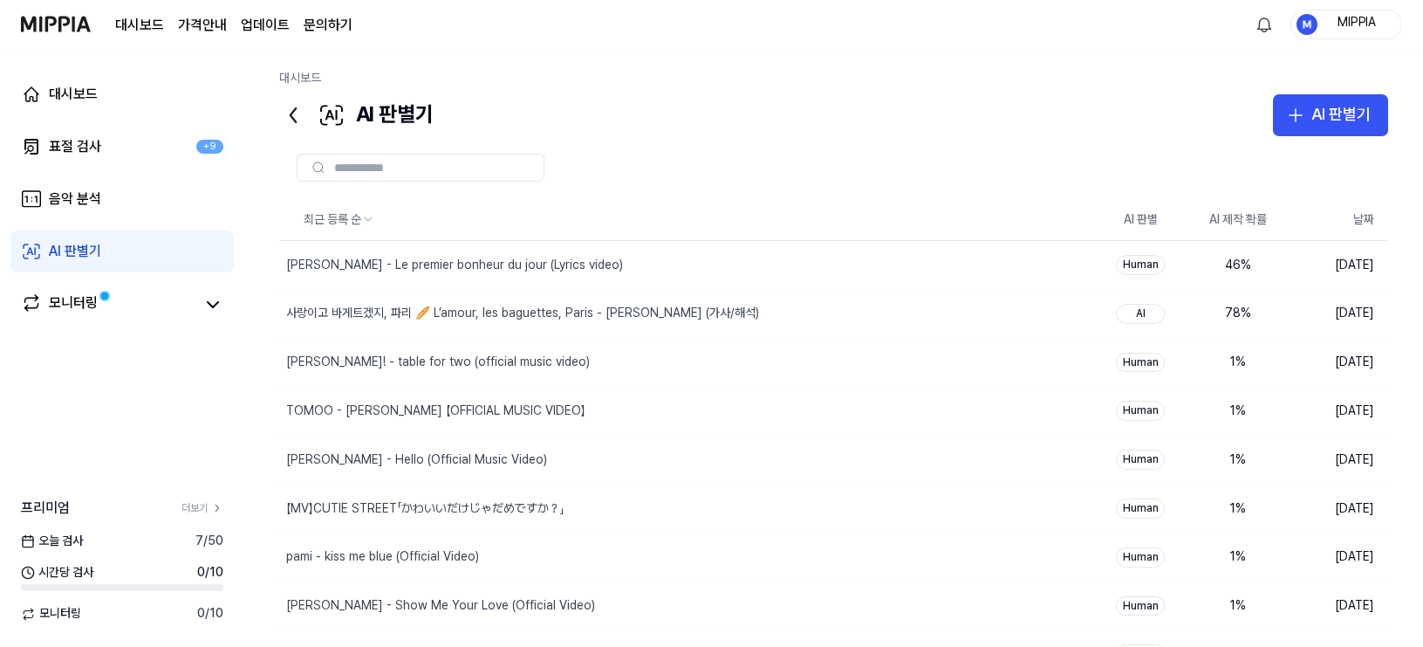
click at [860, 166] on div at bounding box center [833, 168] width 1109 height 28
click at [819, 178] on div at bounding box center [833, 168] width 1109 height 28
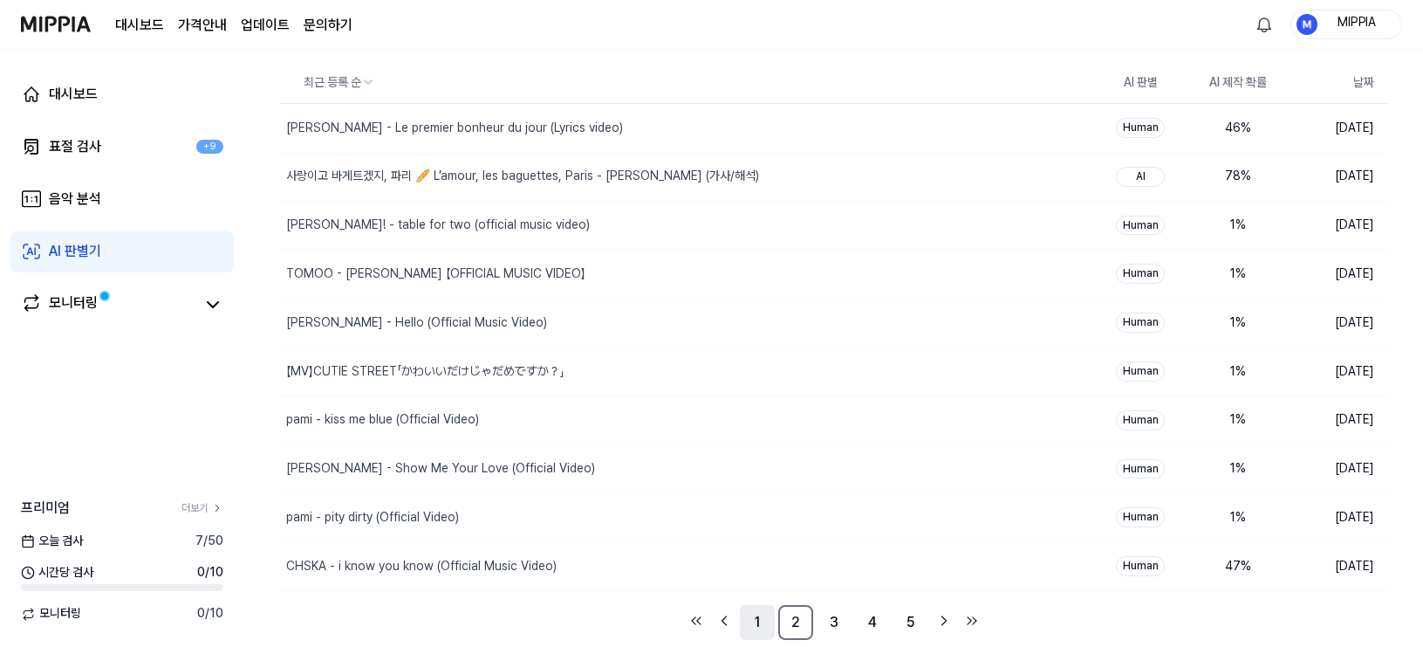
click at [749, 619] on link "1" at bounding box center [757, 622] width 35 height 35
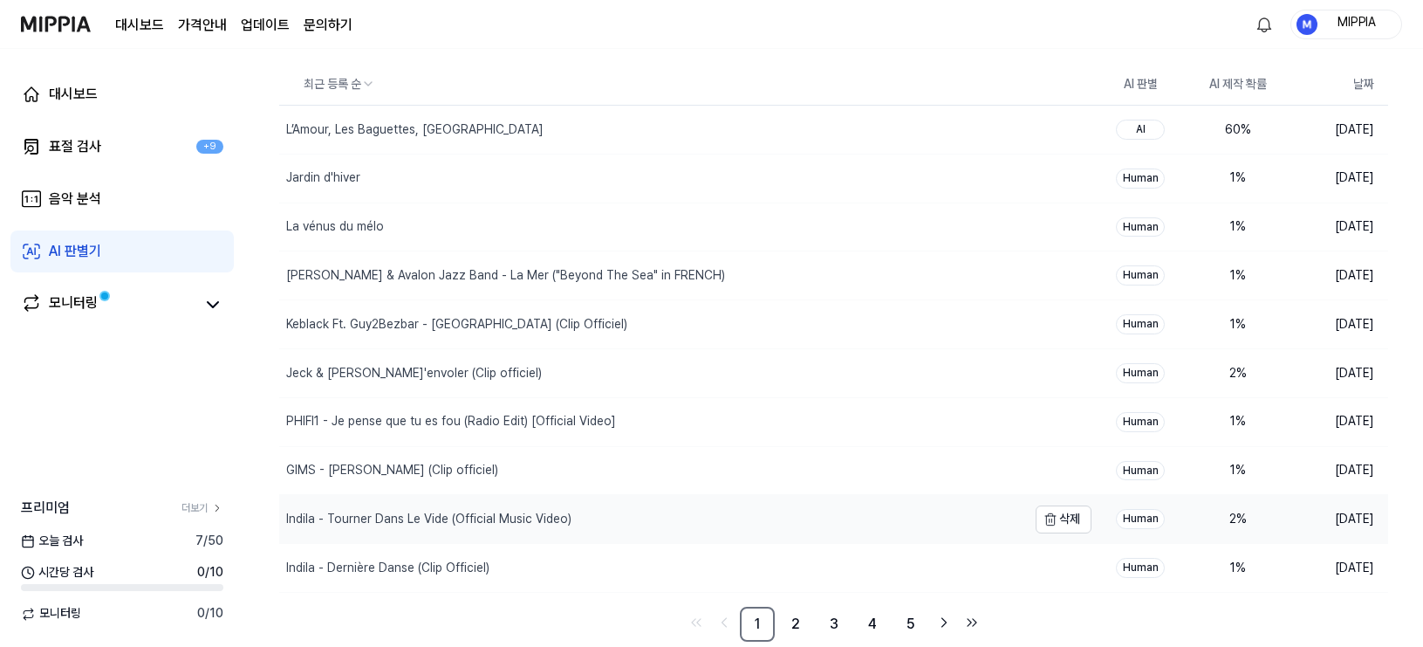
scroll to position [137, 0]
click at [798, 626] on link "2" at bounding box center [795, 622] width 35 height 35
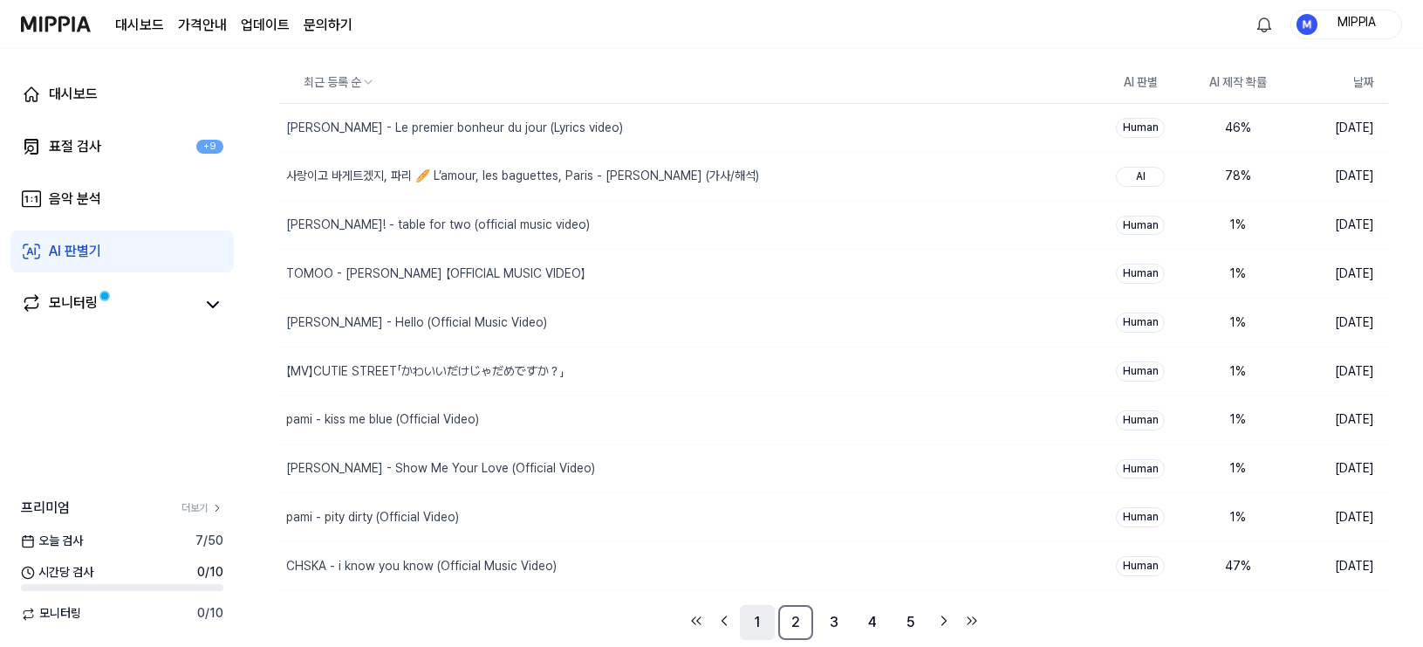
click at [762, 631] on link "1" at bounding box center [757, 622] width 35 height 35
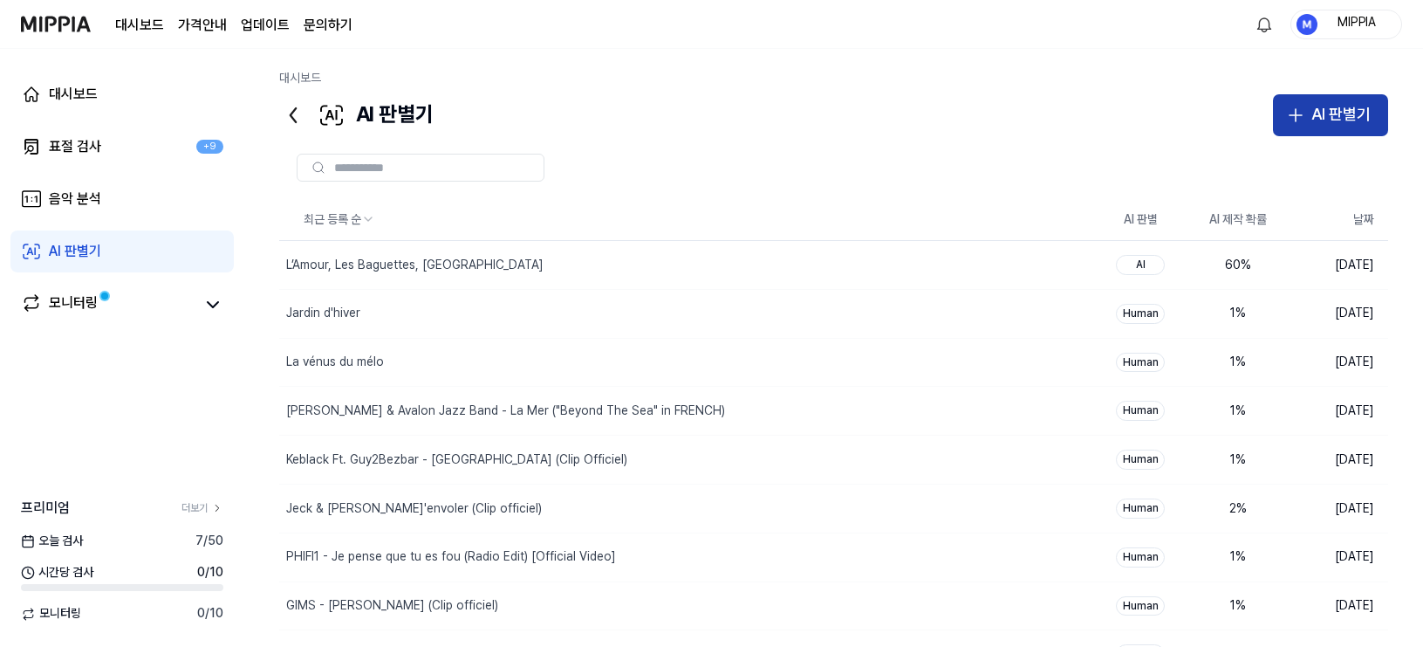
click at [1320, 130] on button "AI 판별기" at bounding box center [1330, 115] width 115 height 42
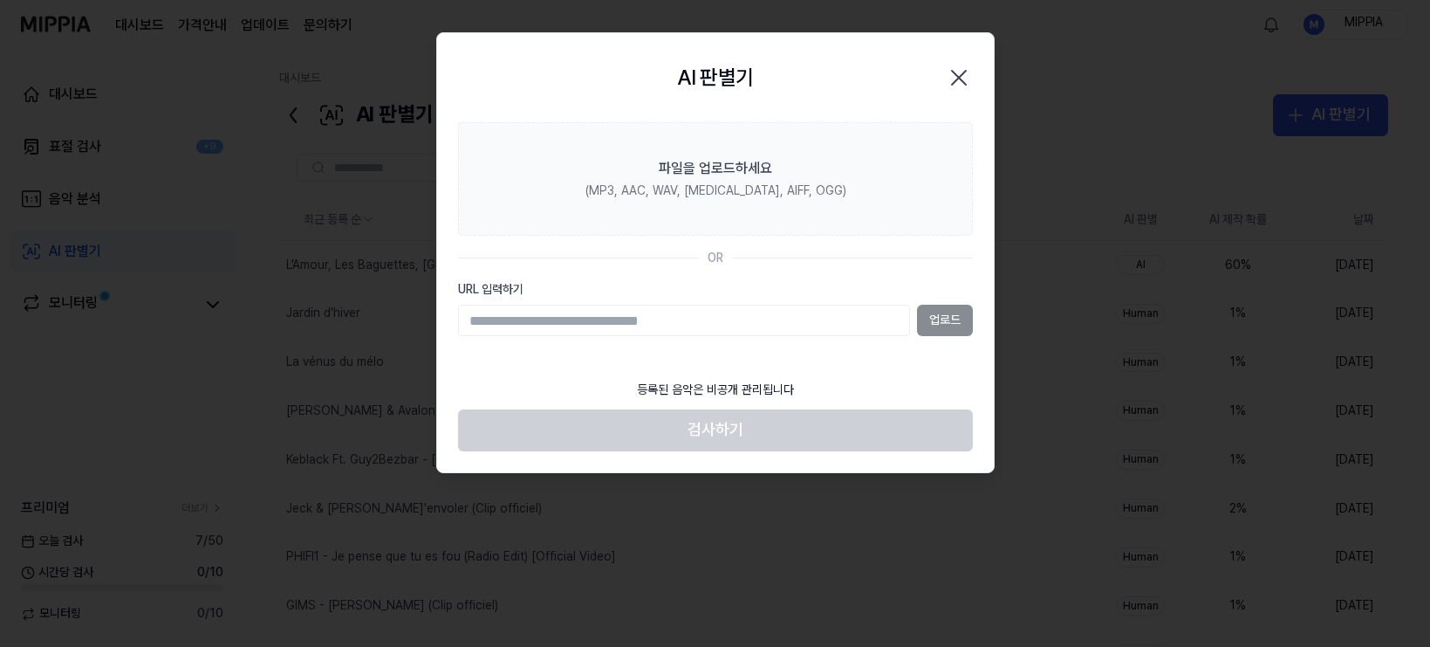
click at [871, 325] on input "URL 입력하기" at bounding box center [684, 320] width 452 height 31
type input "**********"
click at [971, 319] on button "업로드" at bounding box center [945, 320] width 56 height 31
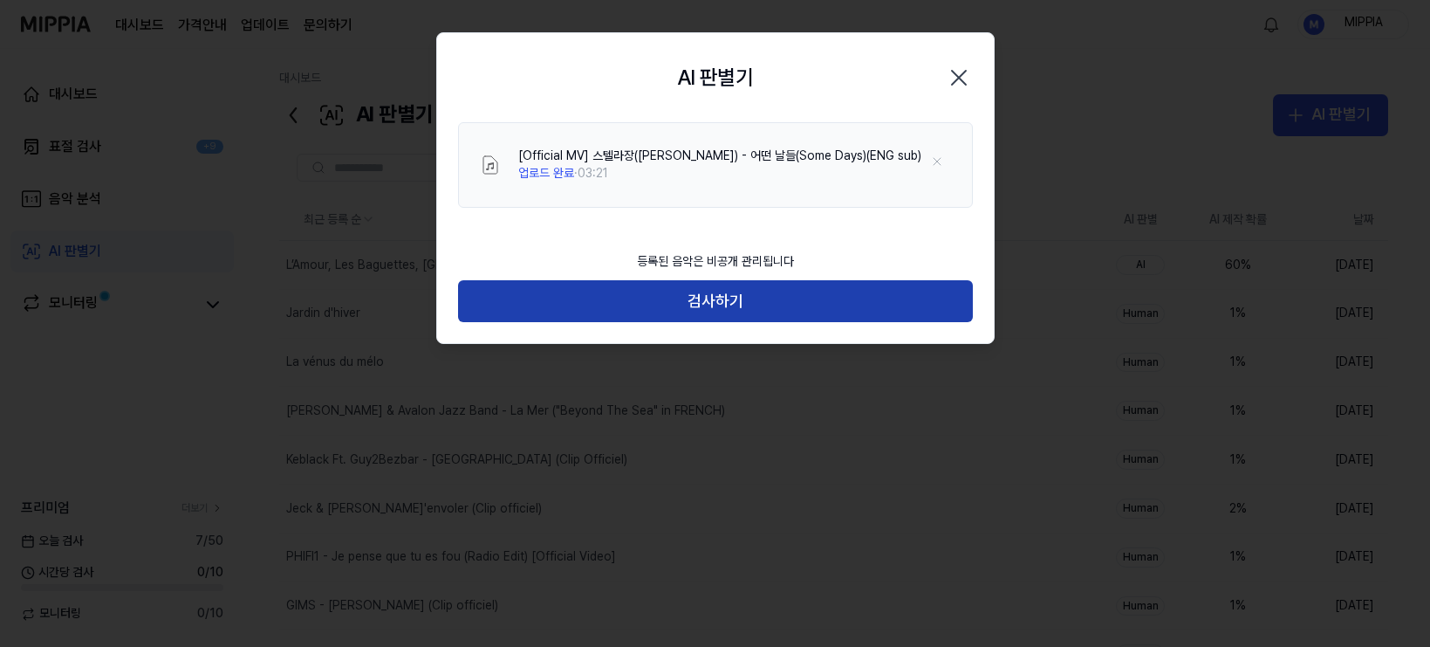
click at [759, 303] on button "검사하기" at bounding box center [715, 301] width 515 height 42
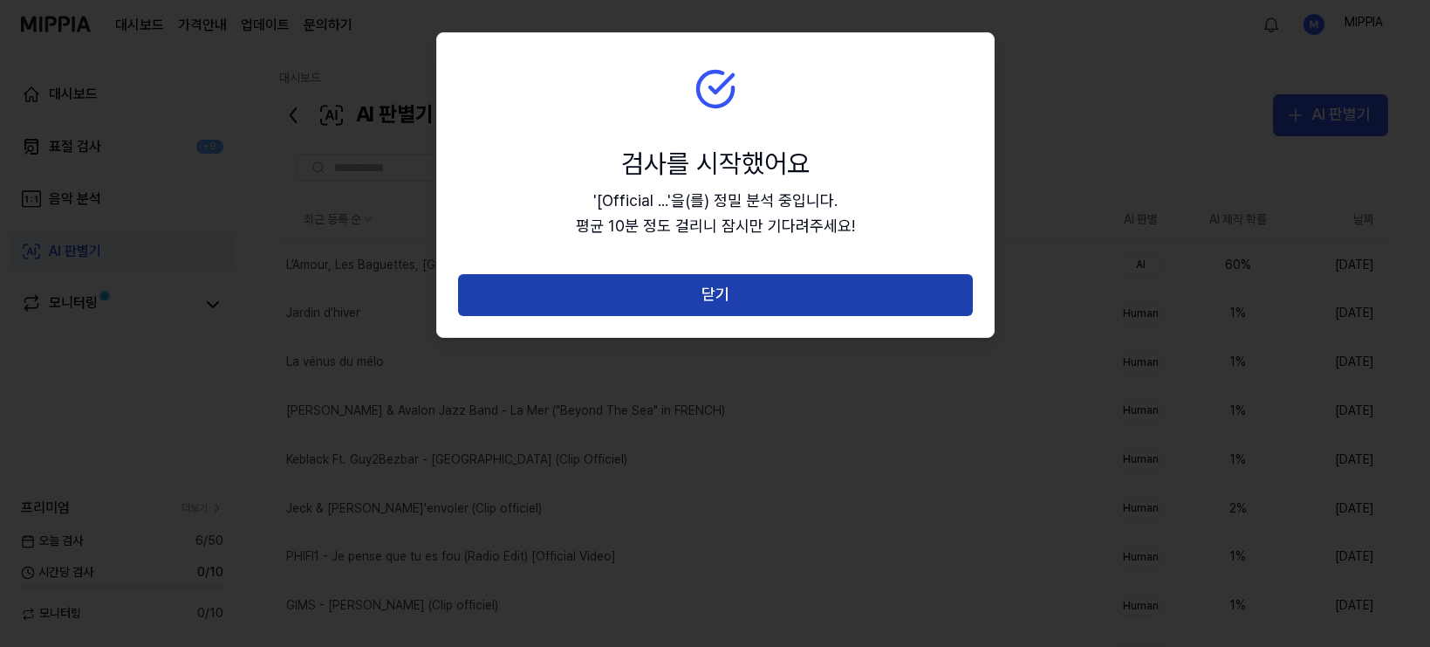
click at [716, 303] on button "닫기" at bounding box center [715, 295] width 515 height 42
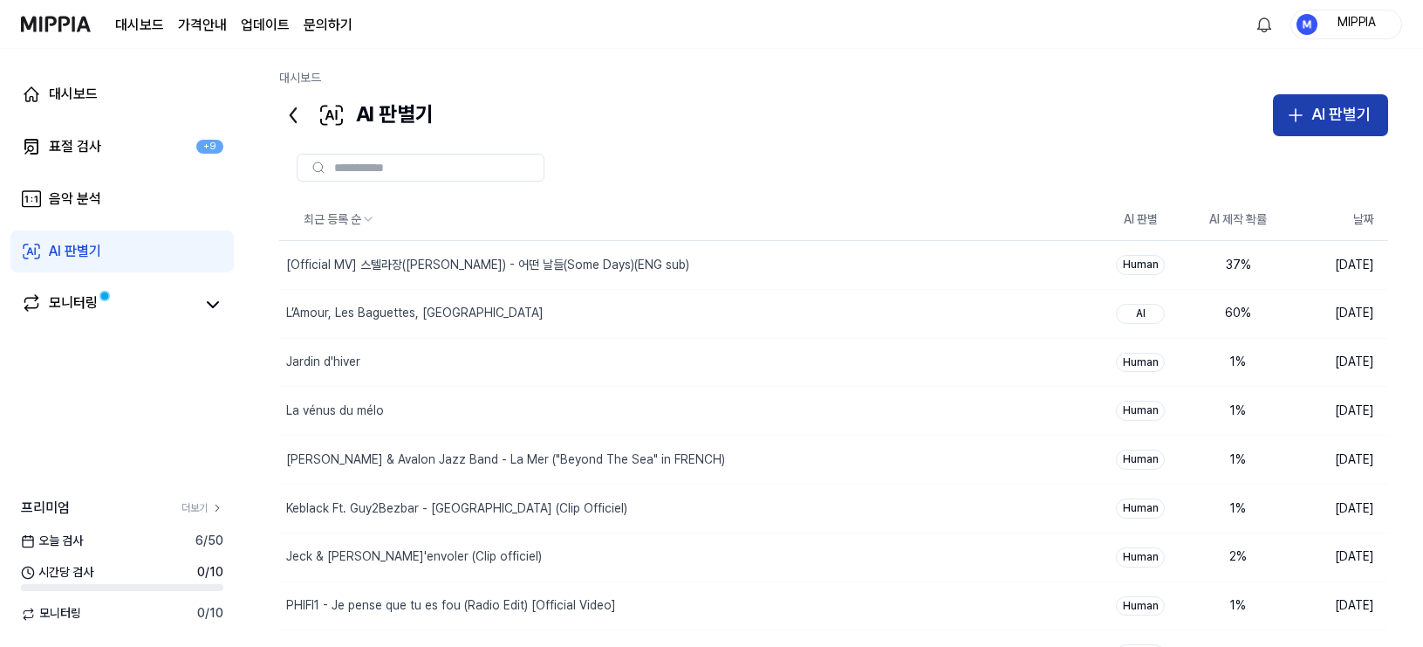
click at [1327, 120] on div "AI 판별기" at bounding box center [1341, 114] width 59 height 25
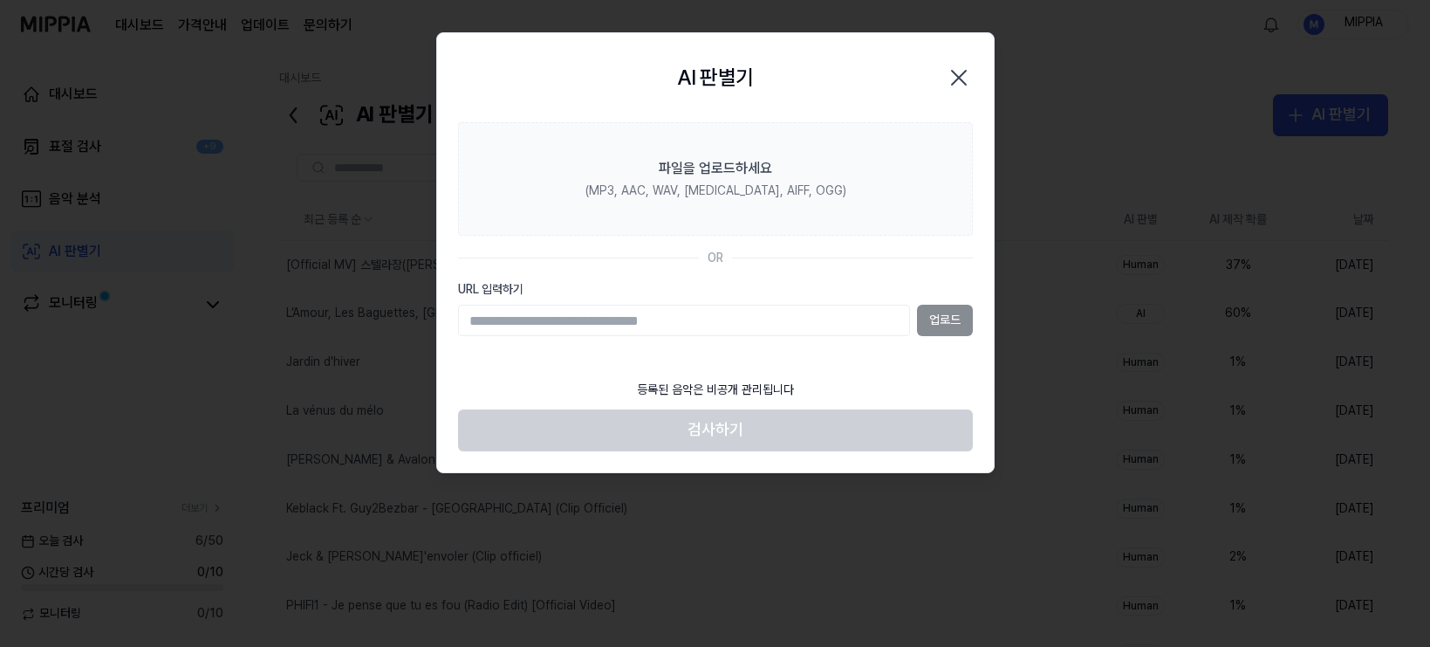
click at [820, 327] on input "URL 입력하기" at bounding box center [684, 320] width 452 height 31
type input "**********"
click at [952, 324] on button "업로드" at bounding box center [945, 320] width 56 height 31
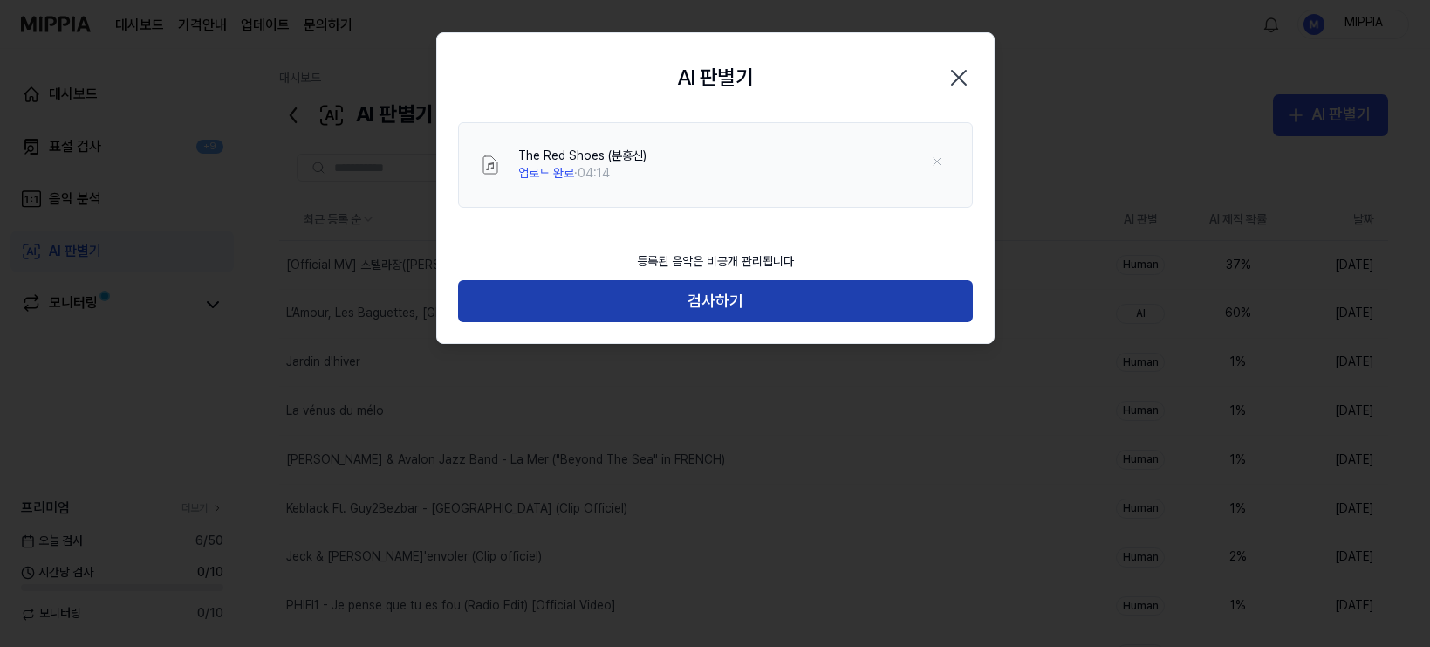
click at [824, 303] on button "검사하기" at bounding box center [715, 301] width 515 height 42
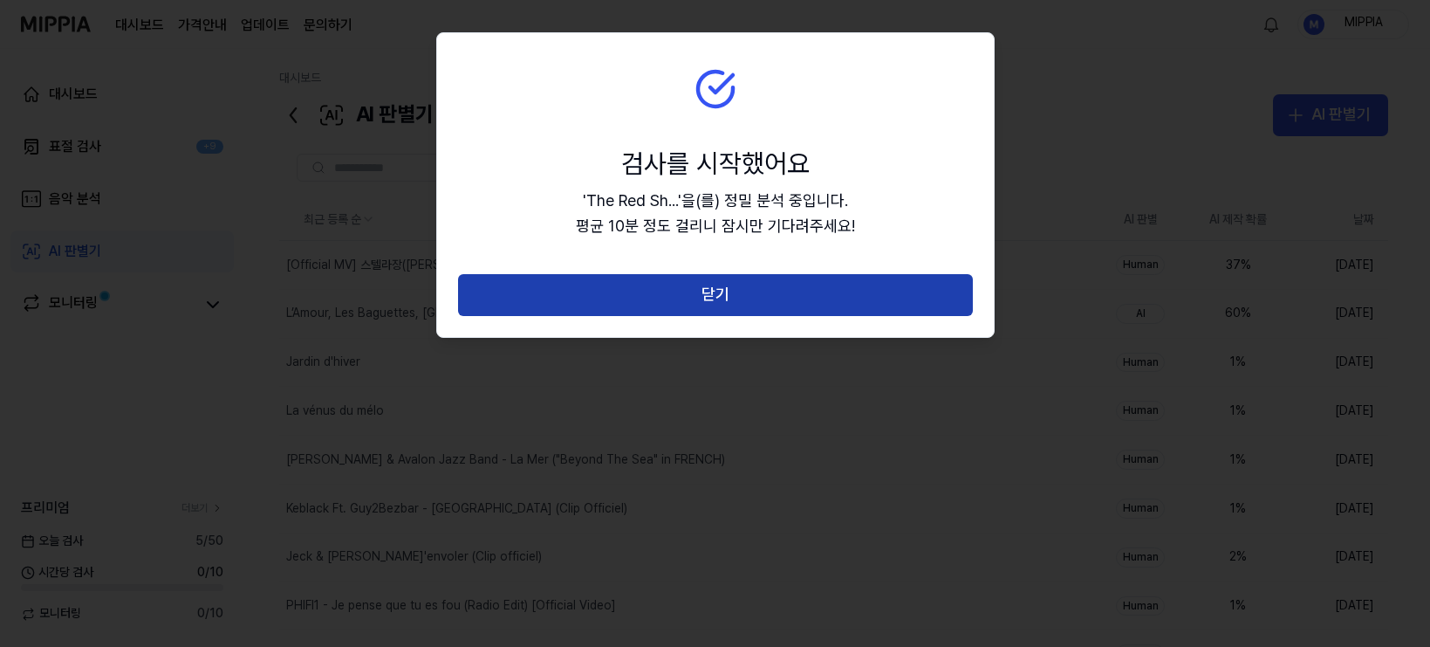
click at [776, 303] on button "닫기" at bounding box center [715, 295] width 515 height 42
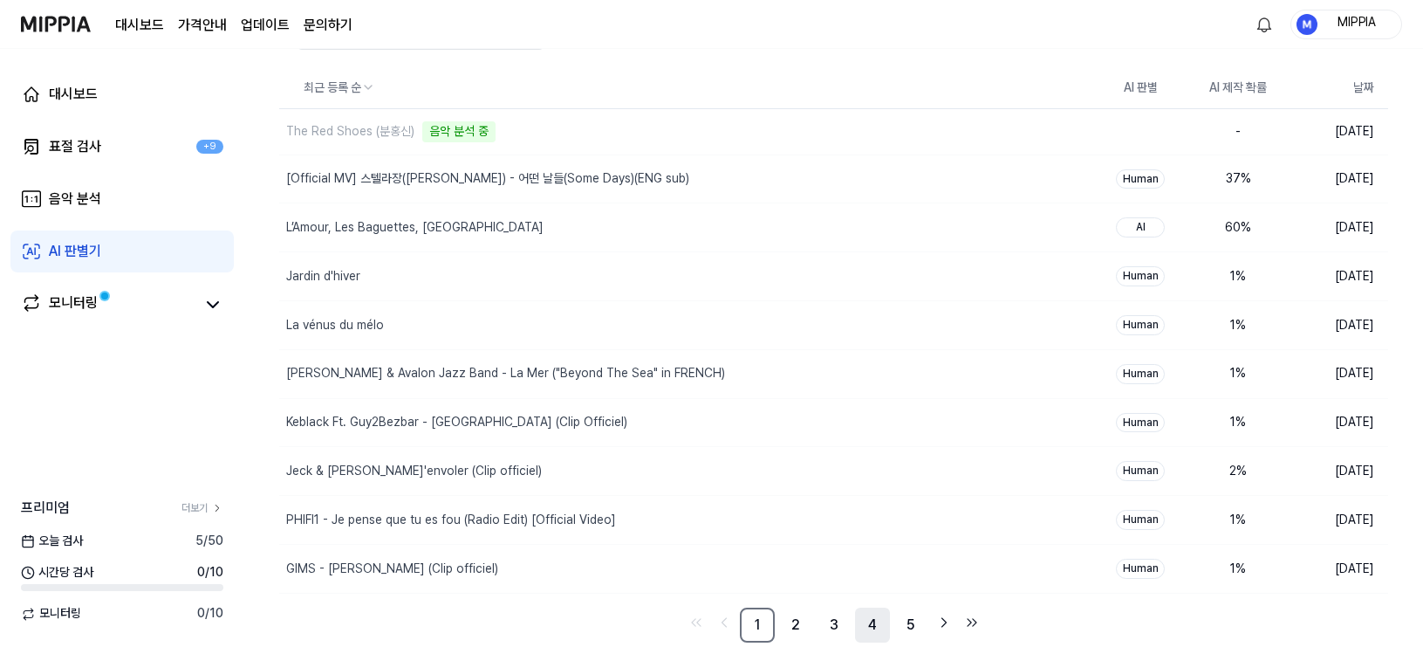
scroll to position [134, 0]
click at [990, 623] on nav "1 2 3 4 5" at bounding box center [833, 622] width 1109 height 35
click at [971, 622] on icon "Go to last page" at bounding box center [971, 619] width 17 height 21
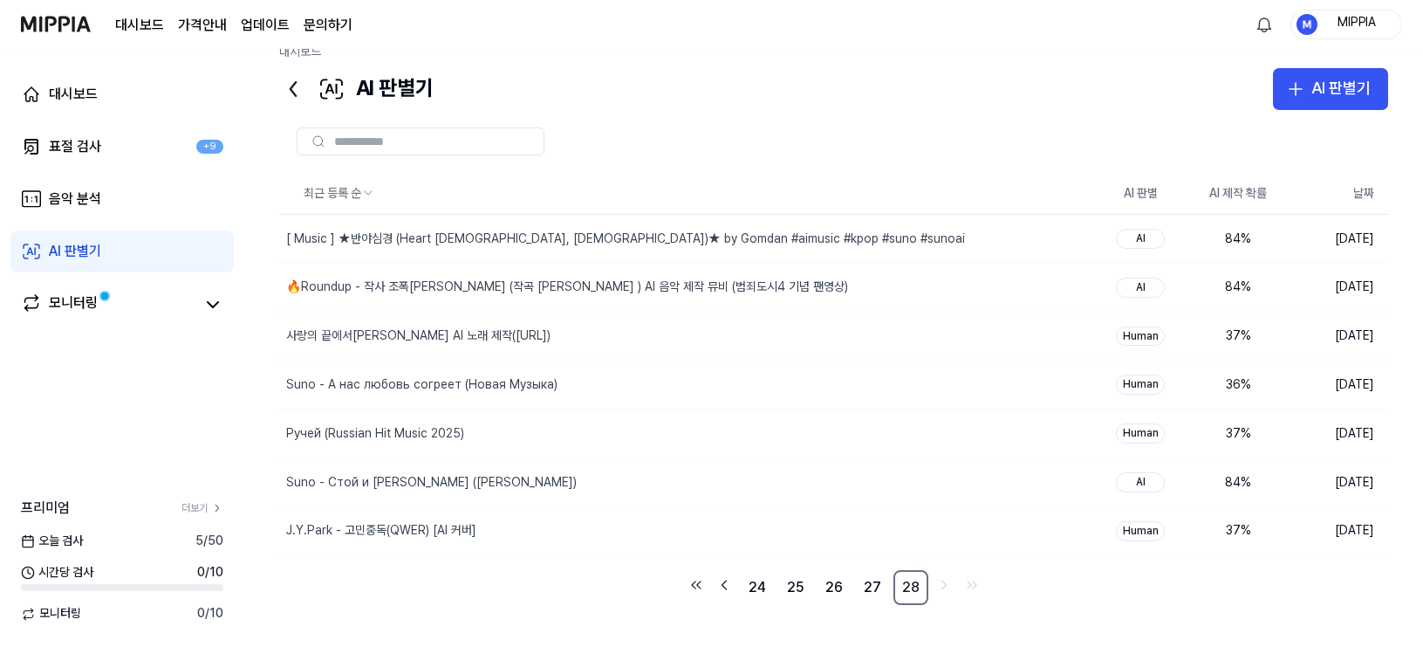
scroll to position [26, 0]
click at [880, 595] on link "27" at bounding box center [872, 587] width 35 height 35
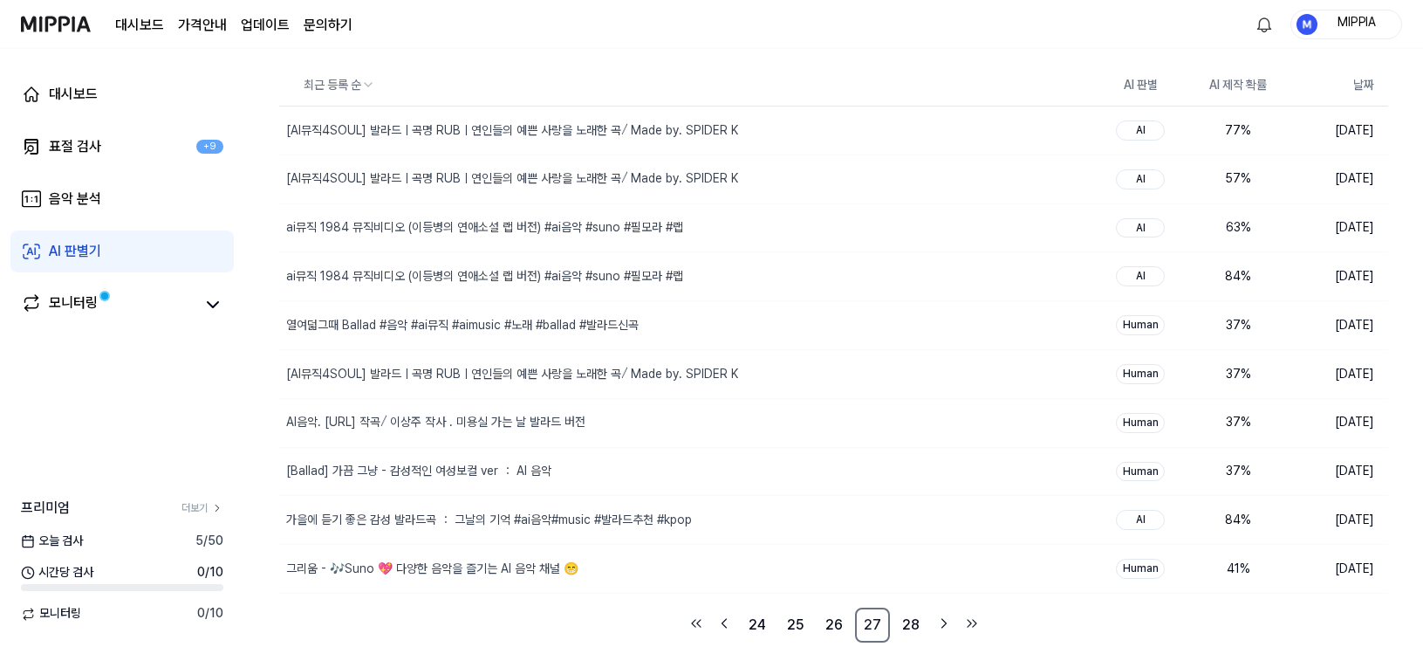
scroll to position [137, 0]
click at [848, 623] on link "26" at bounding box center [834, 622] width 35 height 35
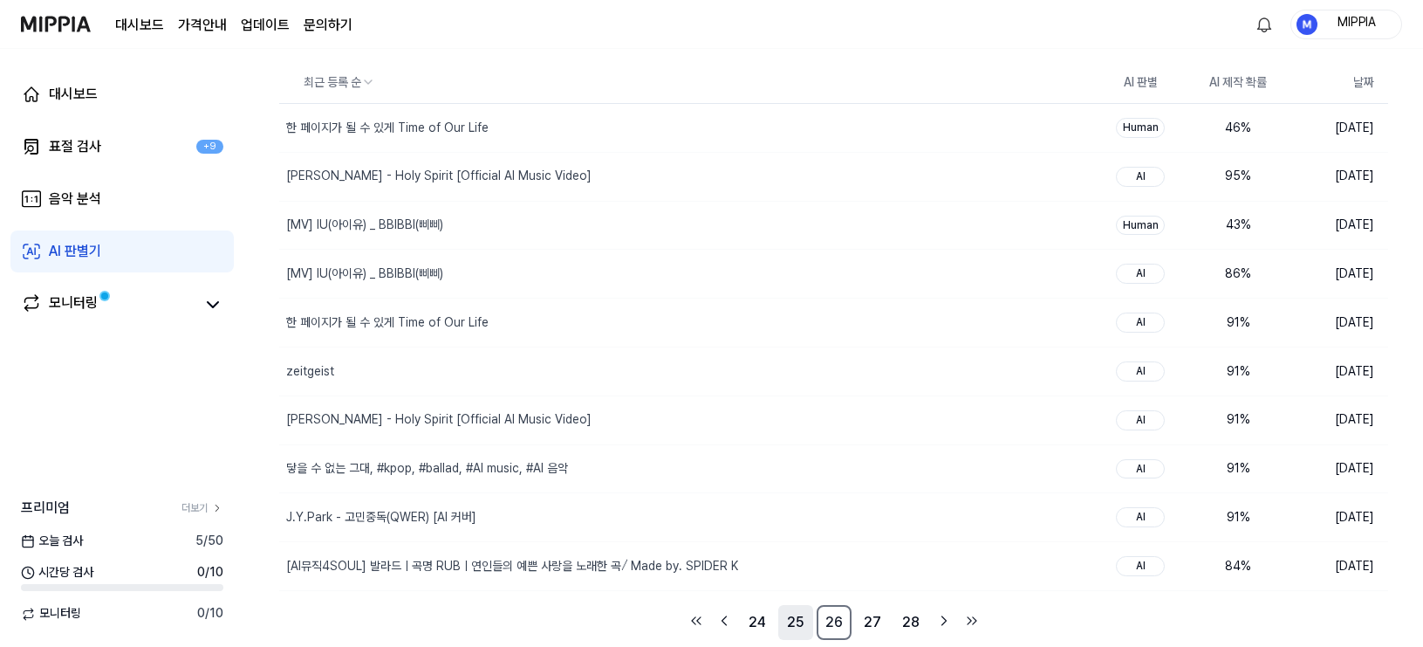
click at [782, 617] on link "25" at bounding box center [795, 622] width 35 height 35
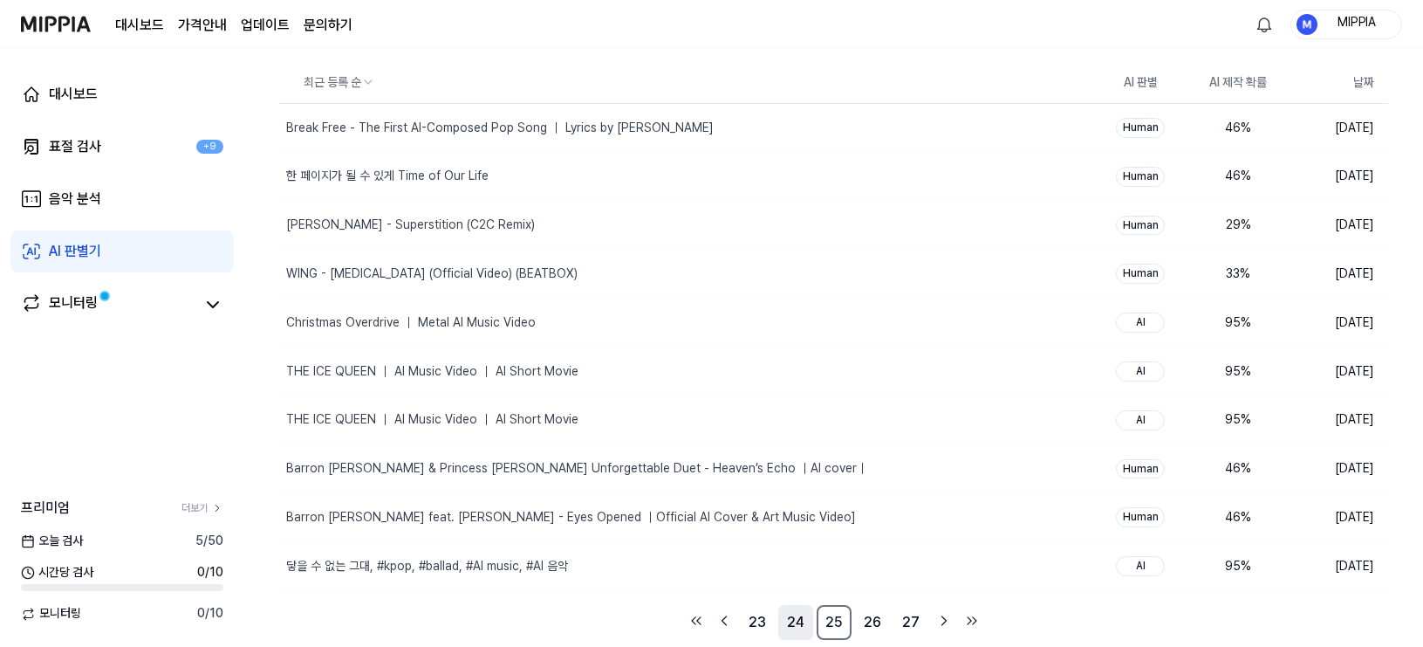
click at [784, 627] on link "24" at bounding box center [795, 622] width 35 height 35
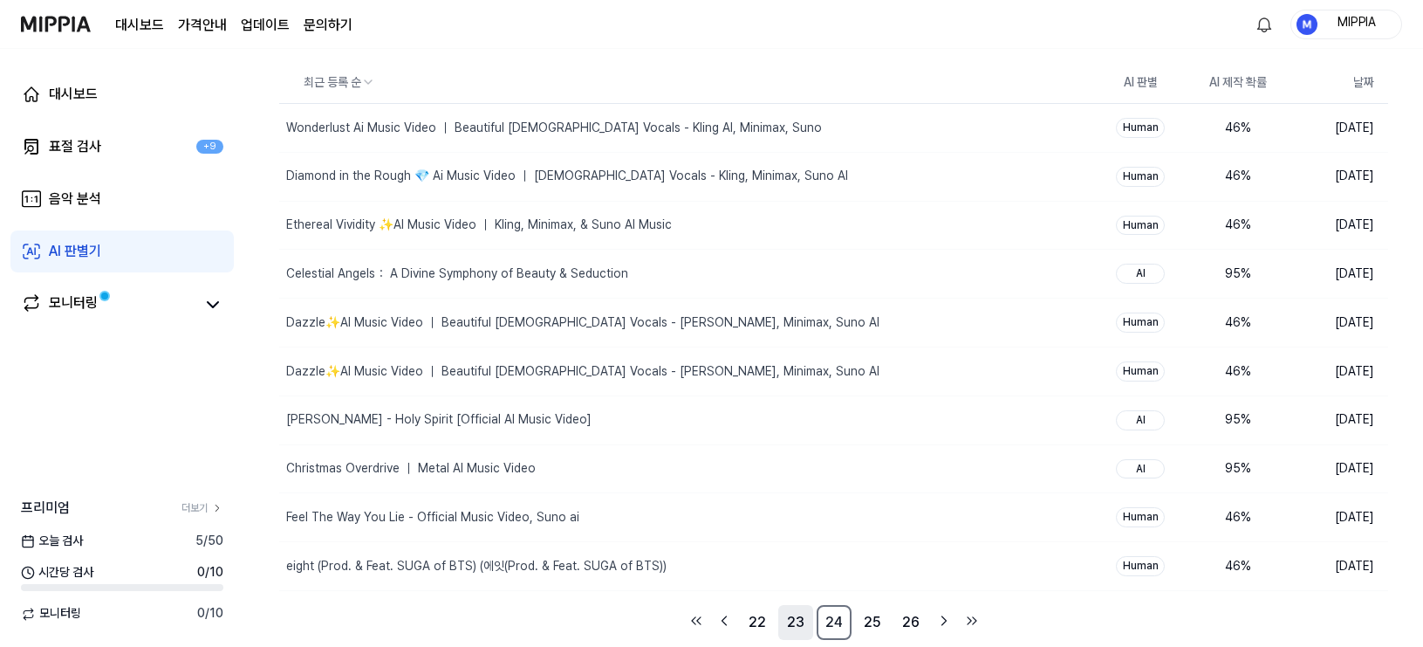
click at [791, 627] on link "23" at bounding box center [795, 622] width 35 height 35
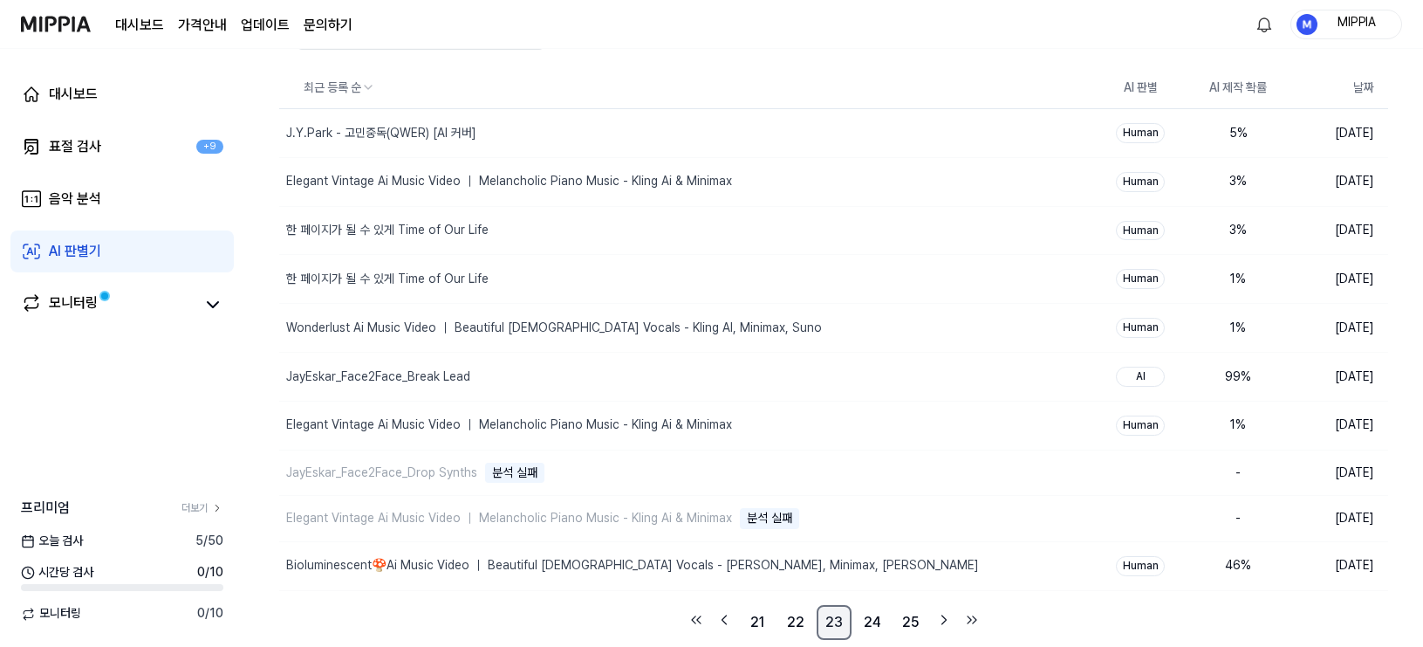
scroll to position [132, 0]
click at [791, 630] on link "22" at bounding box center [795, 622] width 35 height 35
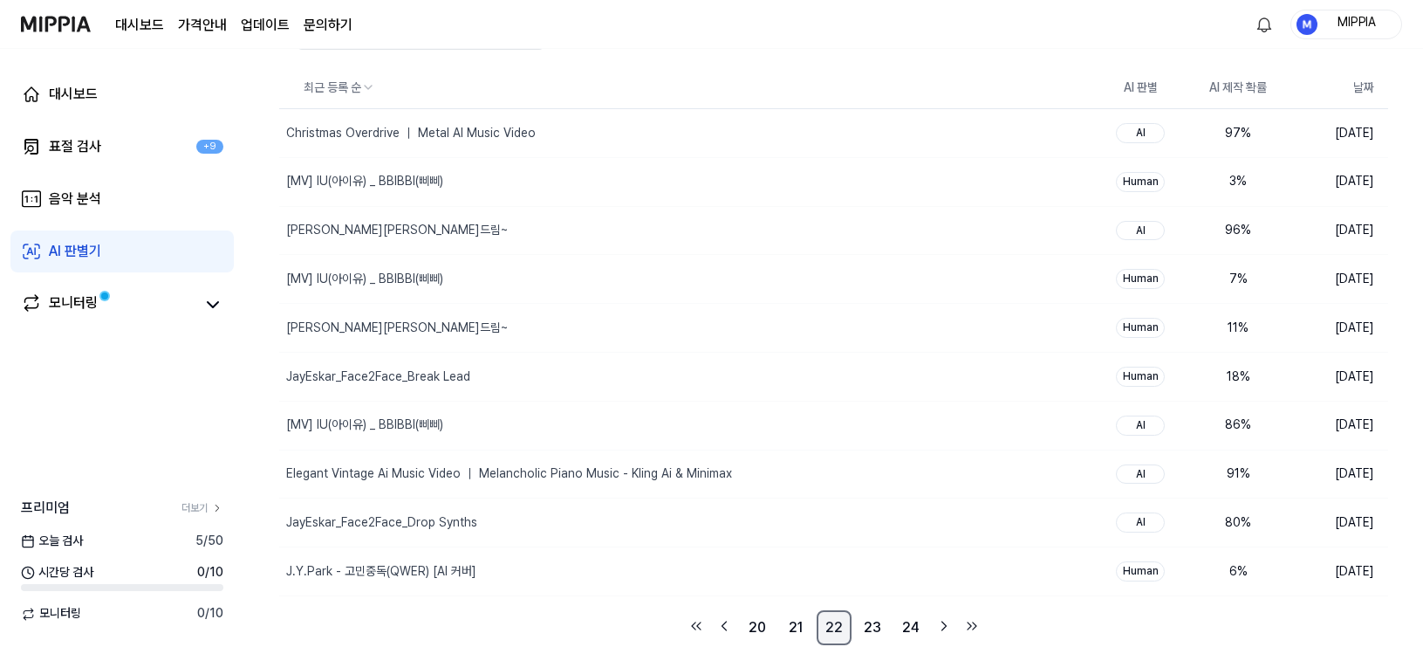
scroll to position [137, 0]
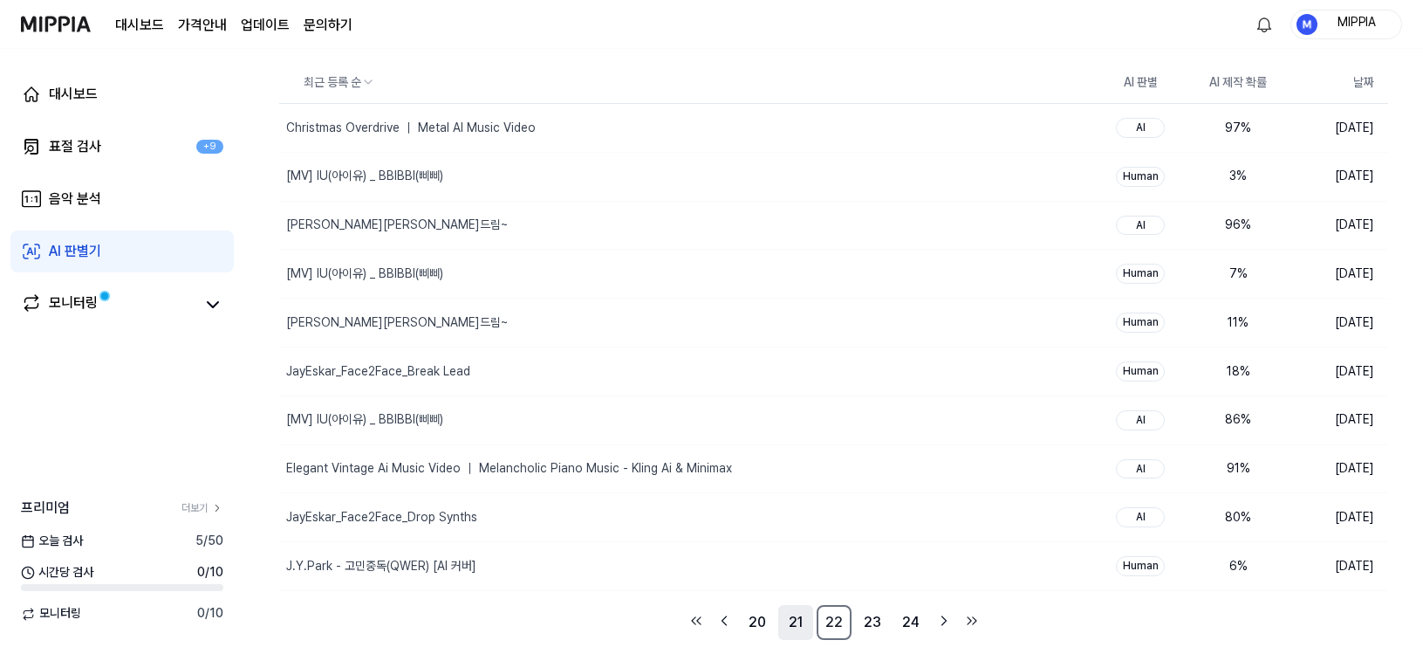
click at [791, 631] on link "21" at bounding box center [795, 622] width 35 height 35
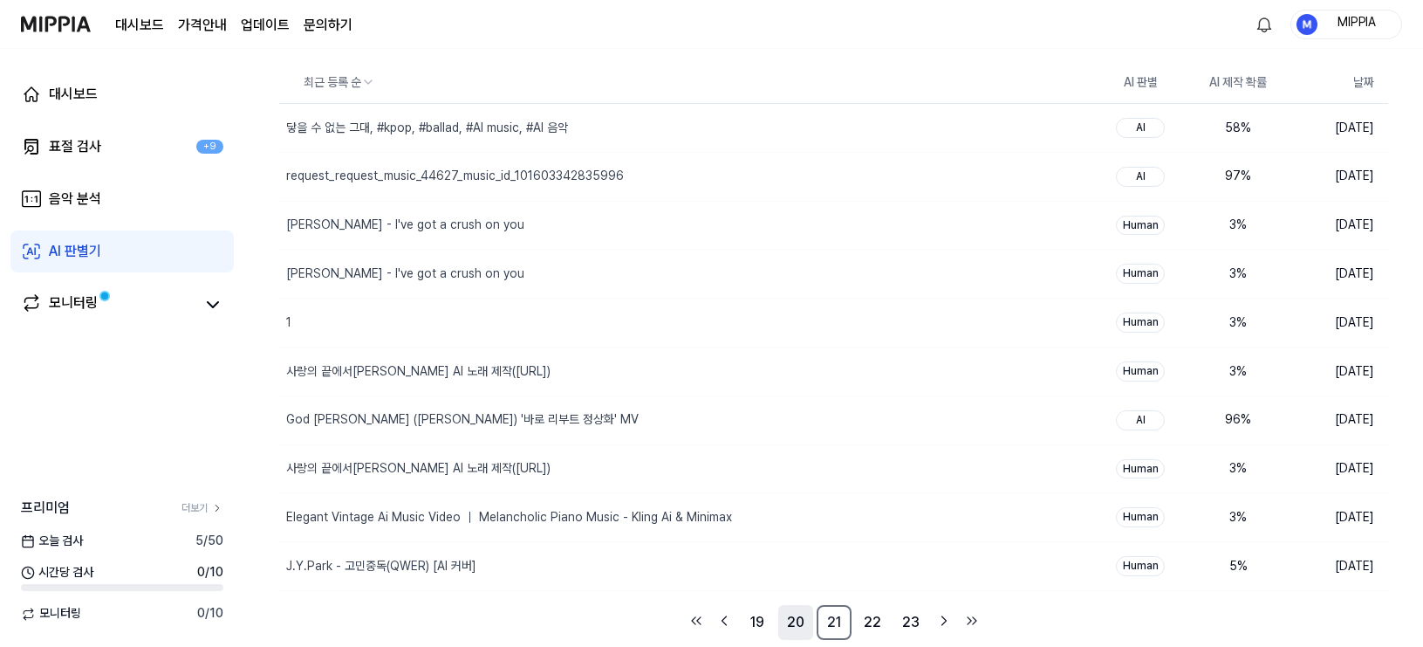
click at [787, 630] on link "20" at bounding box center [795, 622] width 35 height 35
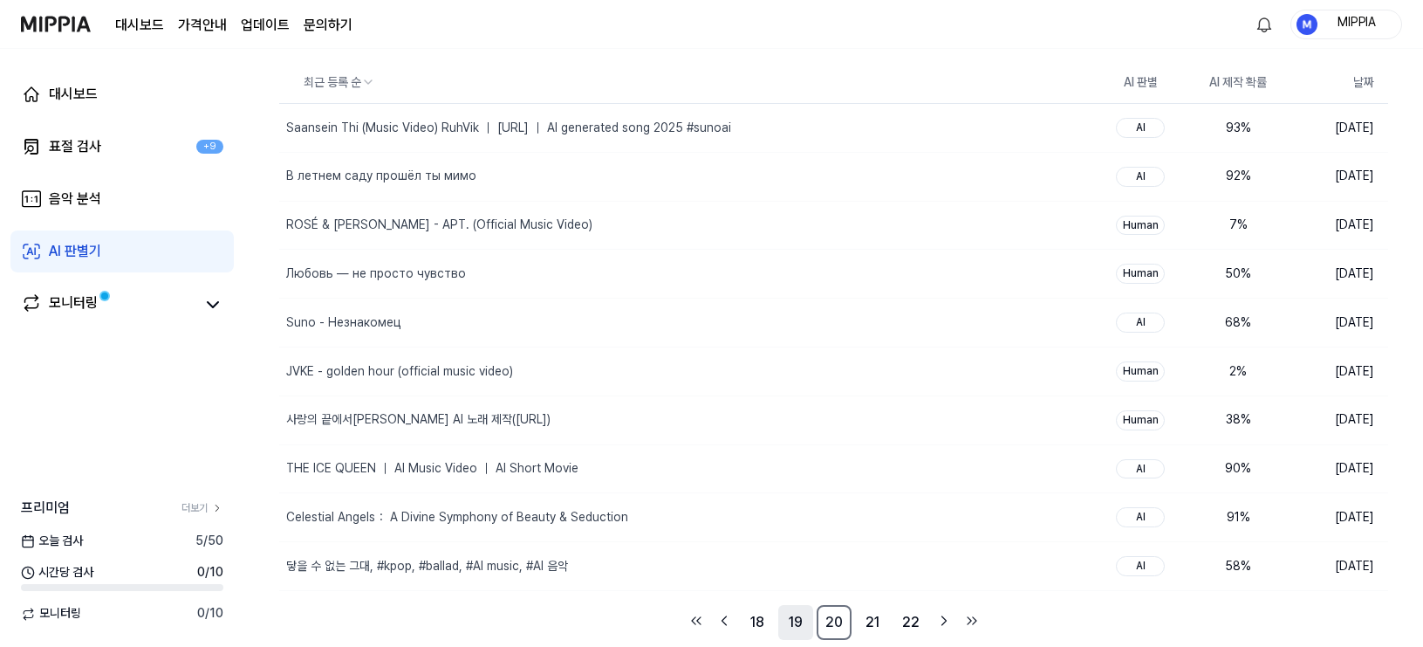
click at [790, 629] on link "19" at bounding box center [795, 622] width 35 height 35
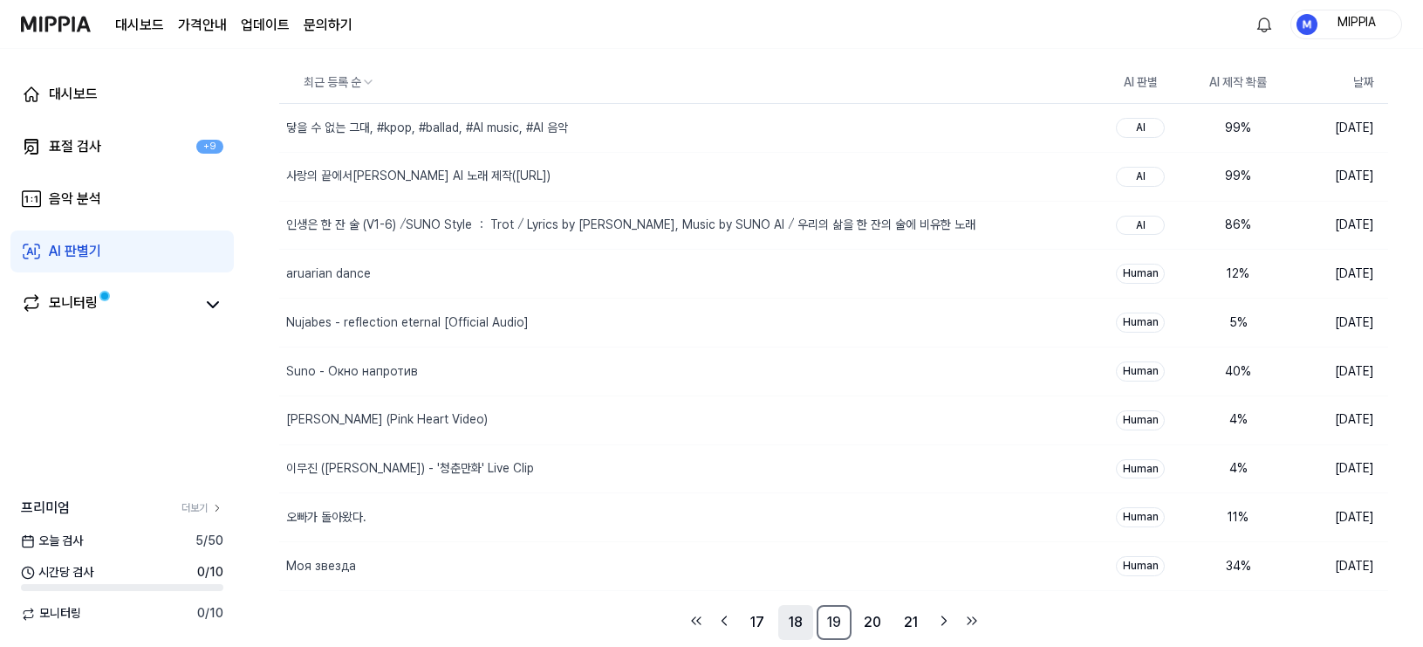
click at [791, 630] on link "18" at bounding box center [795, 622] width 35 height 35
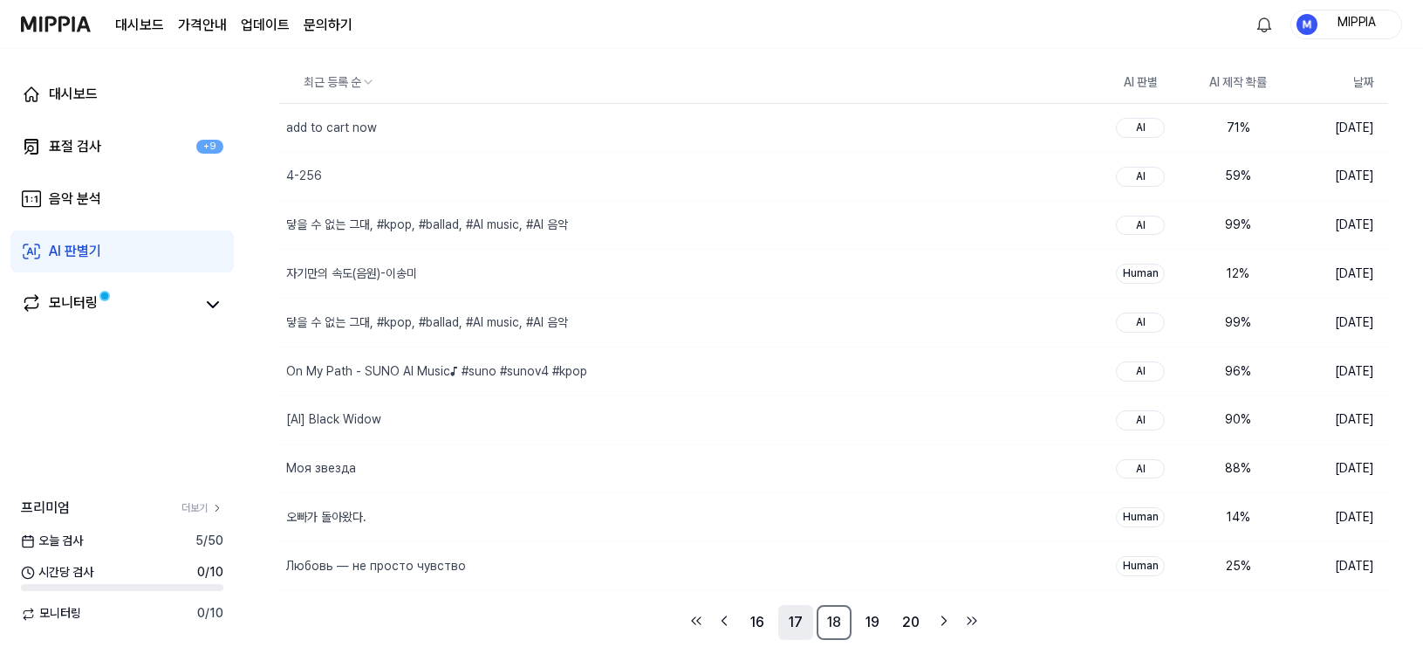
click at [791, 632] on link "17" at bounding box center [795, 622] width 35 height 35
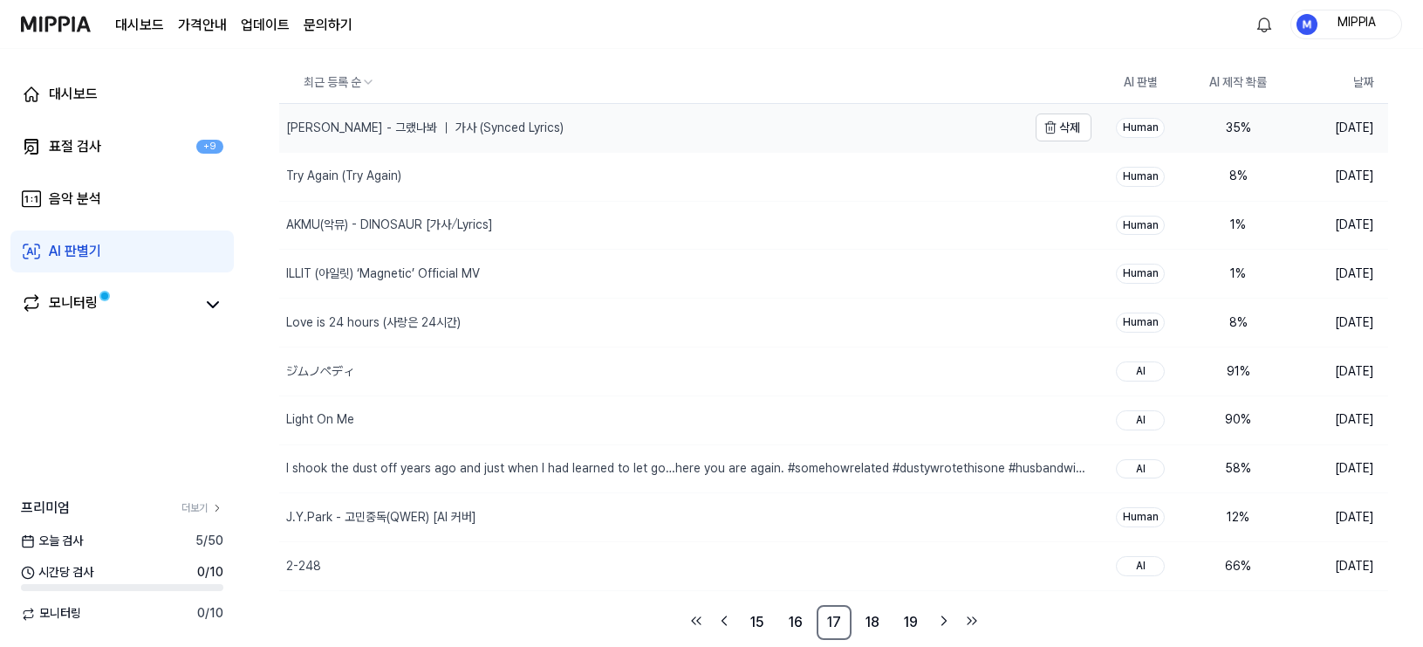
click at [742, 123] on div "김형중 - 그랬나봐 ｜ 가사 (Synced Lyrics)" at bounding box center [653, 128] width 748 height 48
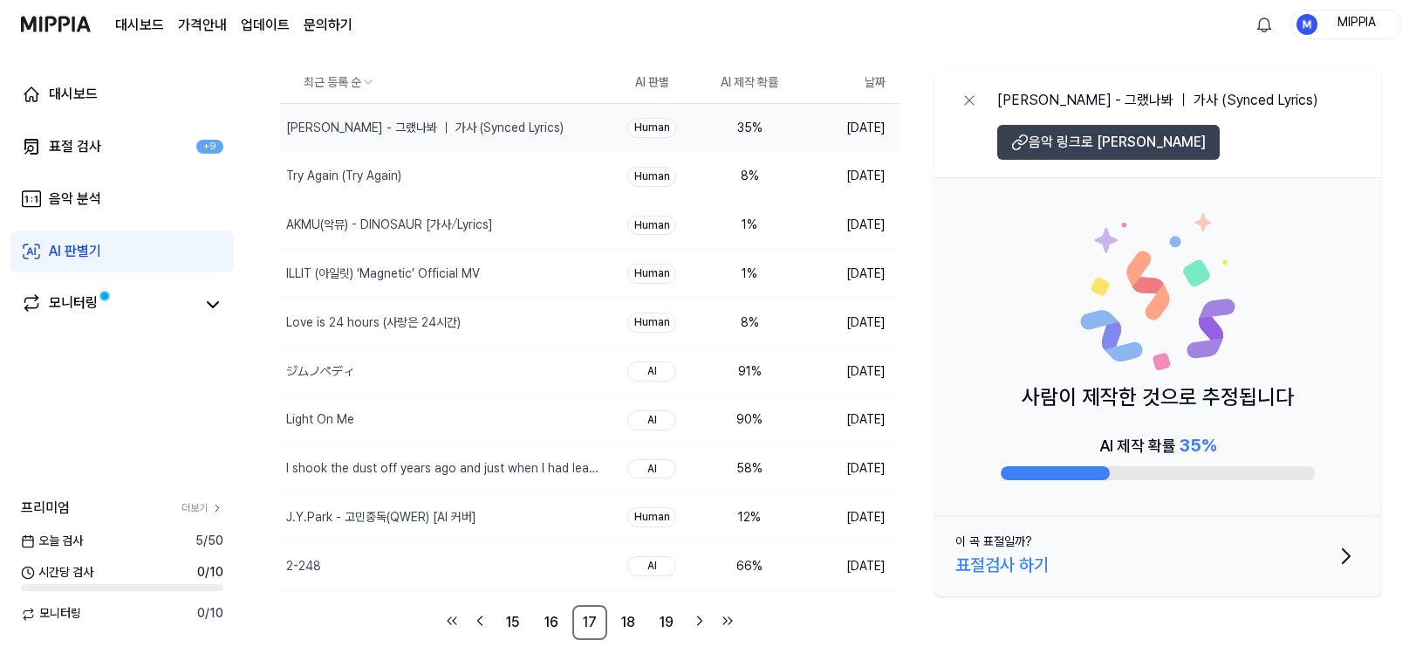
click at [1073, 149] on span "음악 링크로 이동" at bounding box center [1117, 142] width 177 height 21
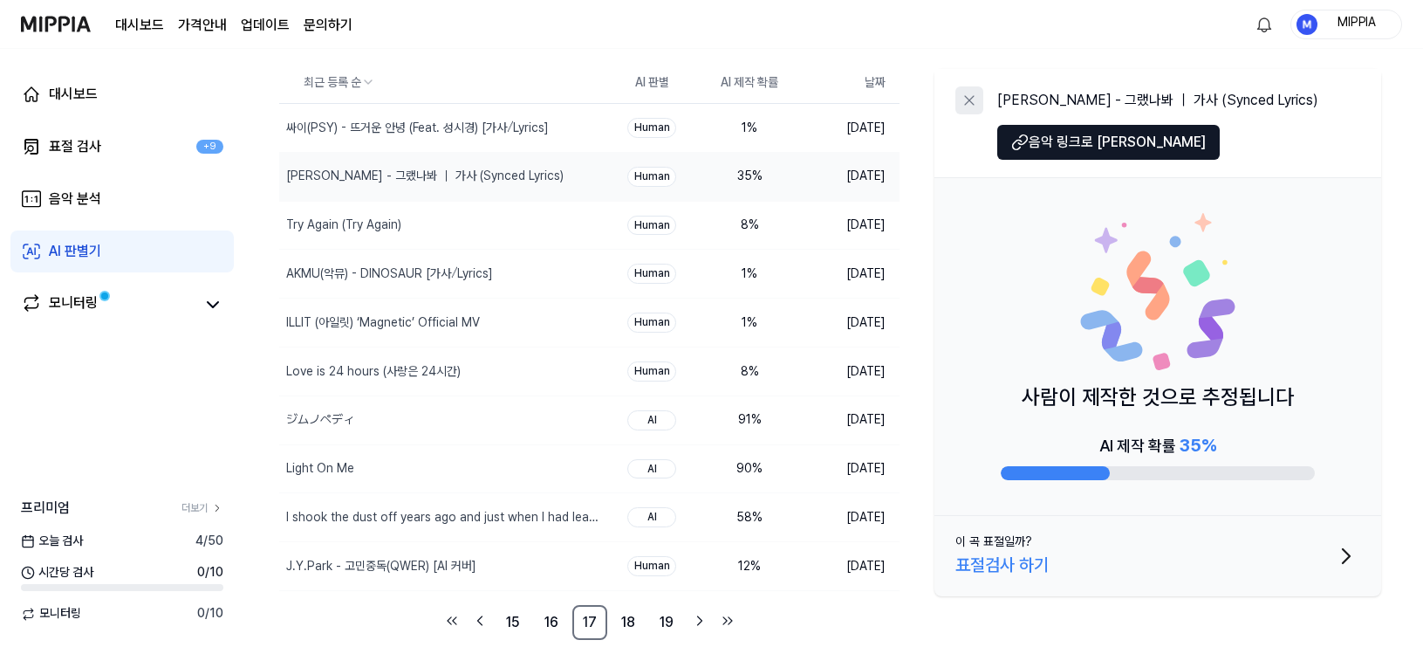
click at [975, 98] on icon at bounding box center [969, 100] width 17 height 17
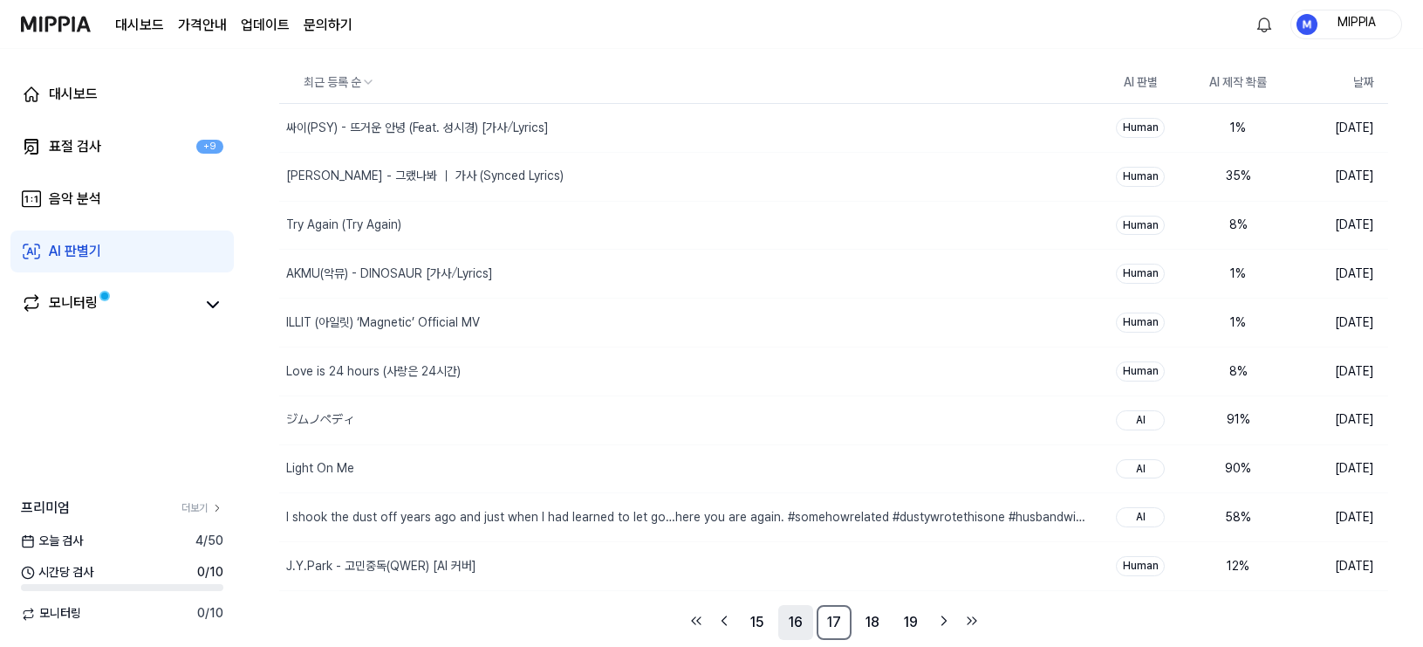
click at [806, 629] on link "16" at bounding box center [795, 622] width 35 height 35
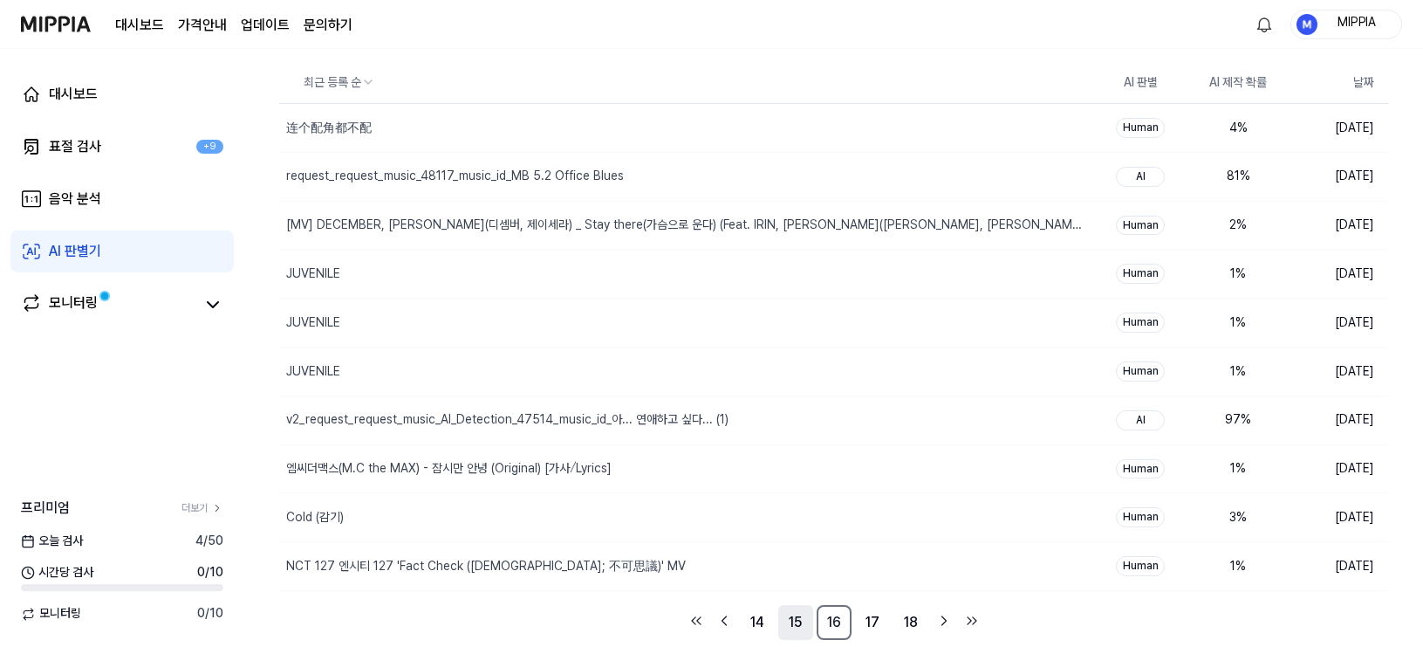
click at [787, 628] on link "15" at bounding box center [795, 622] width 35 height 35
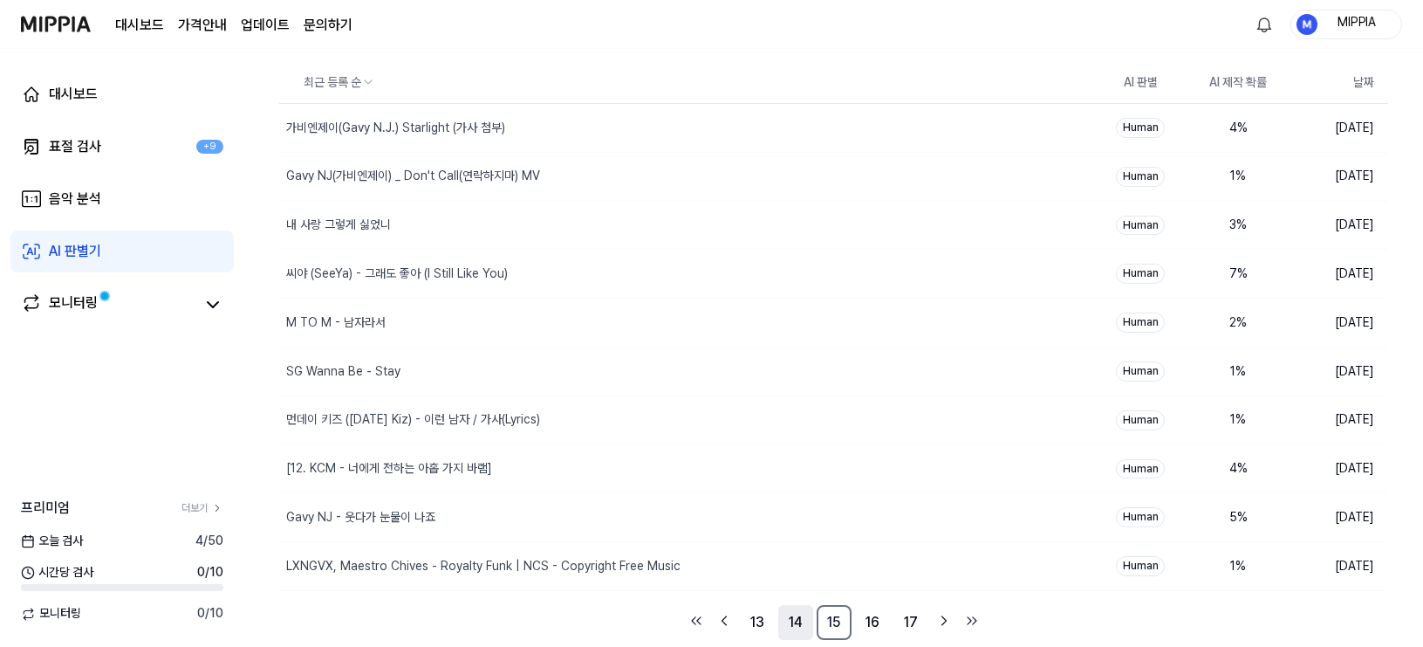
click at [790, 628] on link "14" at bounding box center [795, 622] width 35 height 35
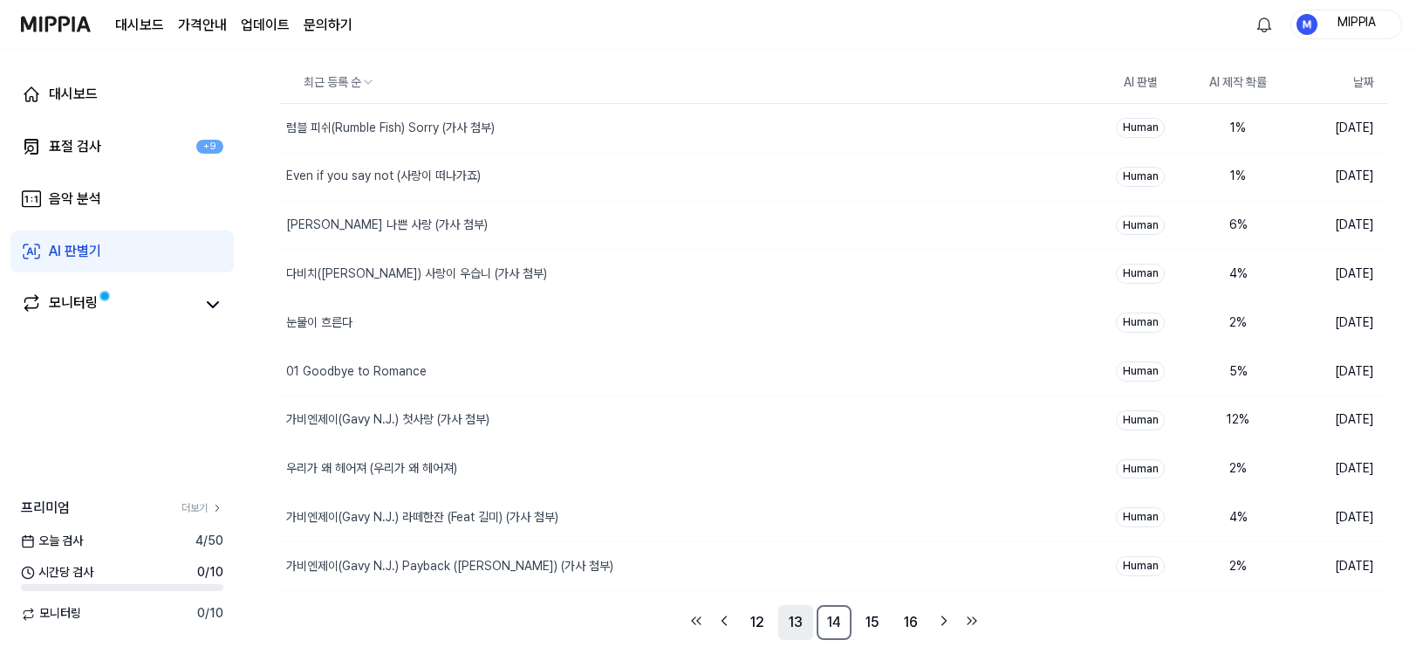
click at [793, 628] on link "13" at bounding box center [795, 622] width 35 height 35
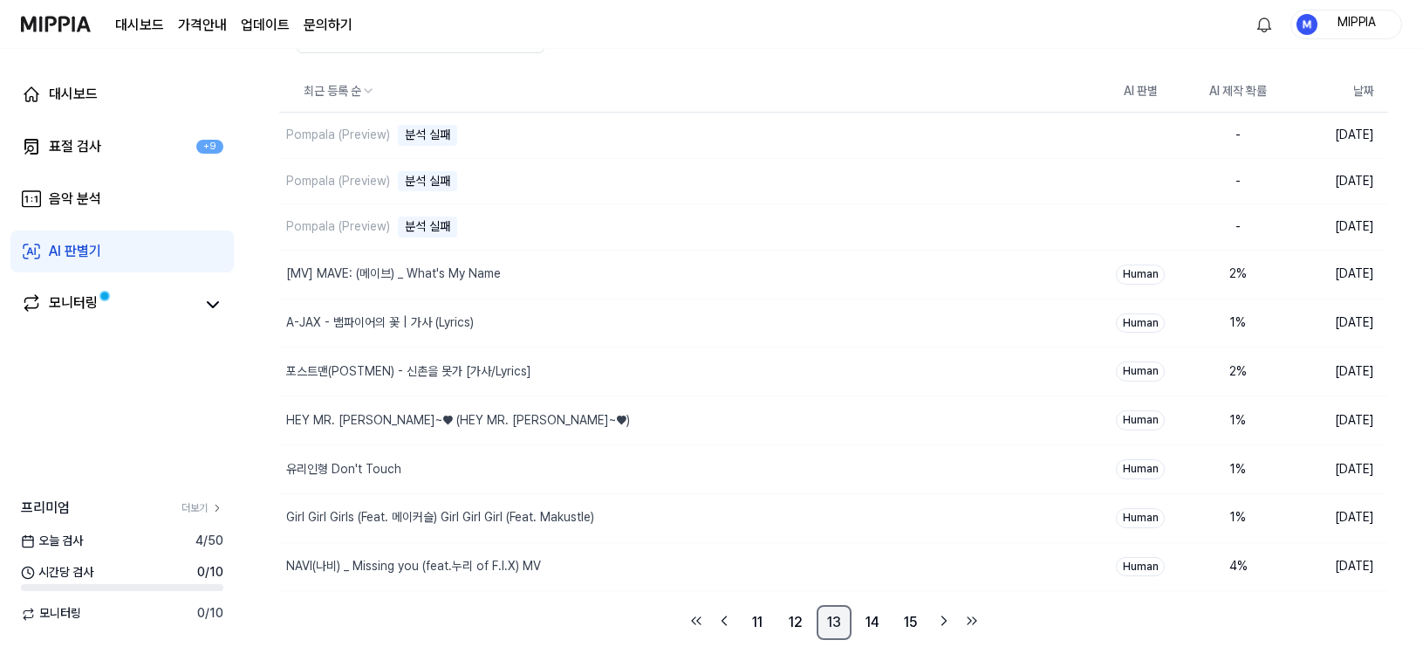
click at [793, 628] on link "12" at bounding box center [795, 622] width 35 height 35
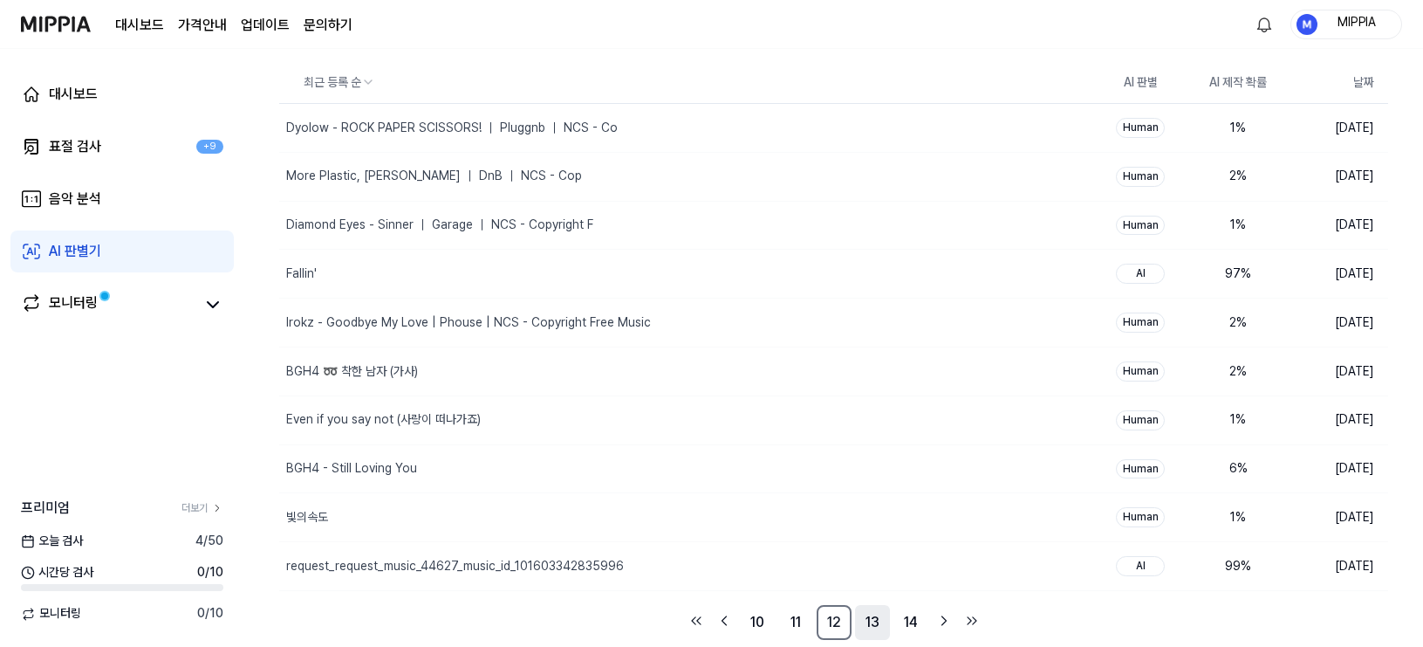
click at [793, 628] on link "11" at bounding box center [795, 622] width 35 height 35
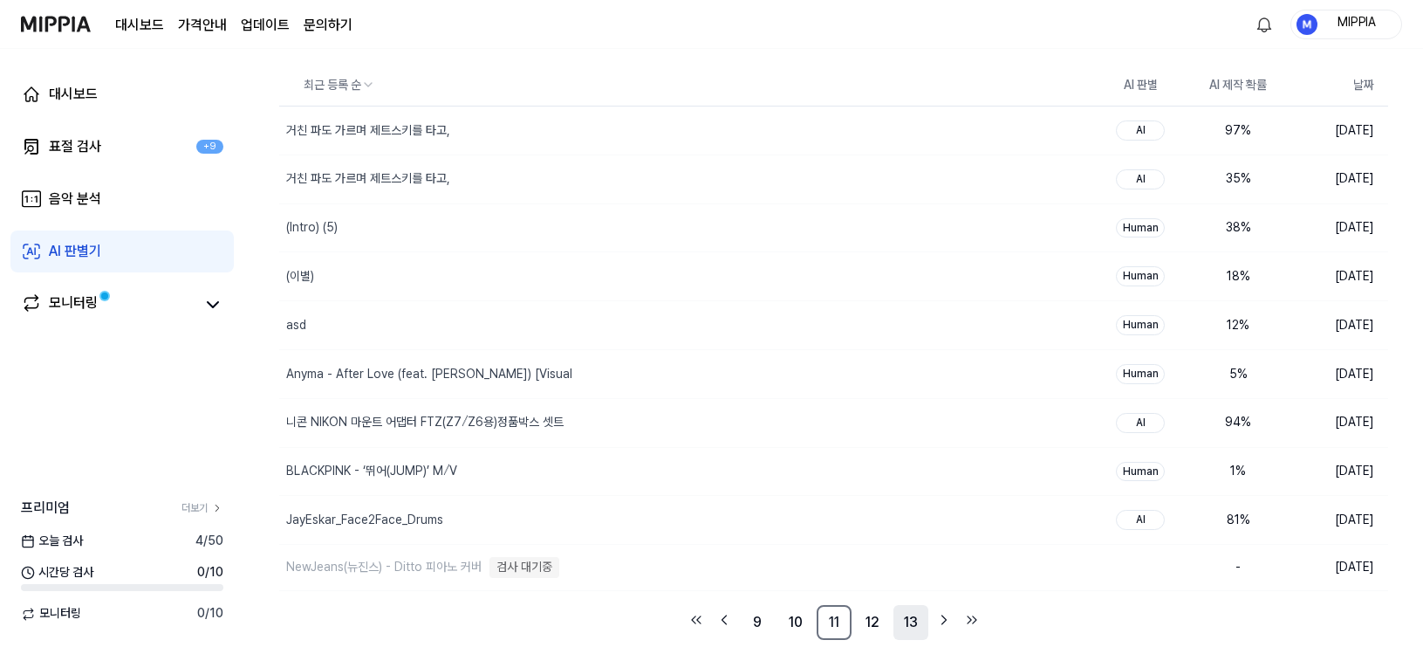
scroll to position [134, 0]
click at [798, 634] on link "10" at bounding box center [795, 622] width 35 height 35
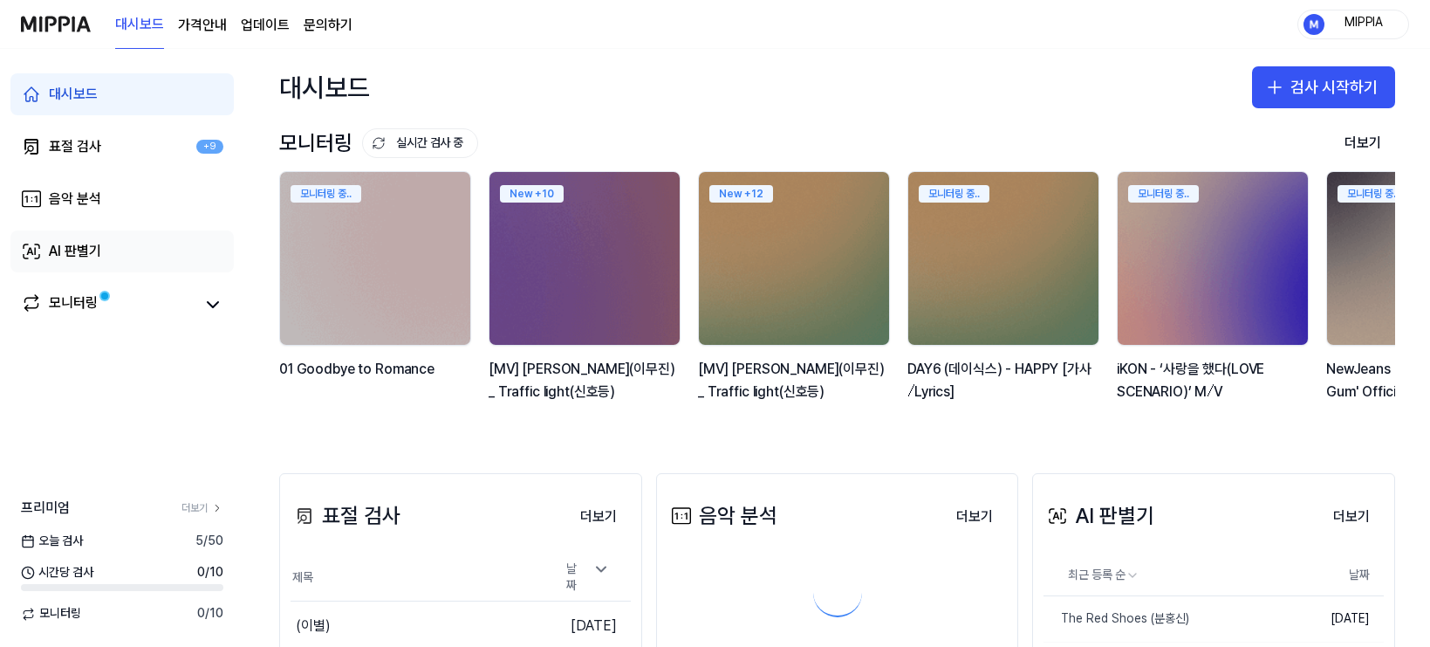
click at [131, 255] on link "AI 판별기" at bounding box center [121, 251] width 223 height 42
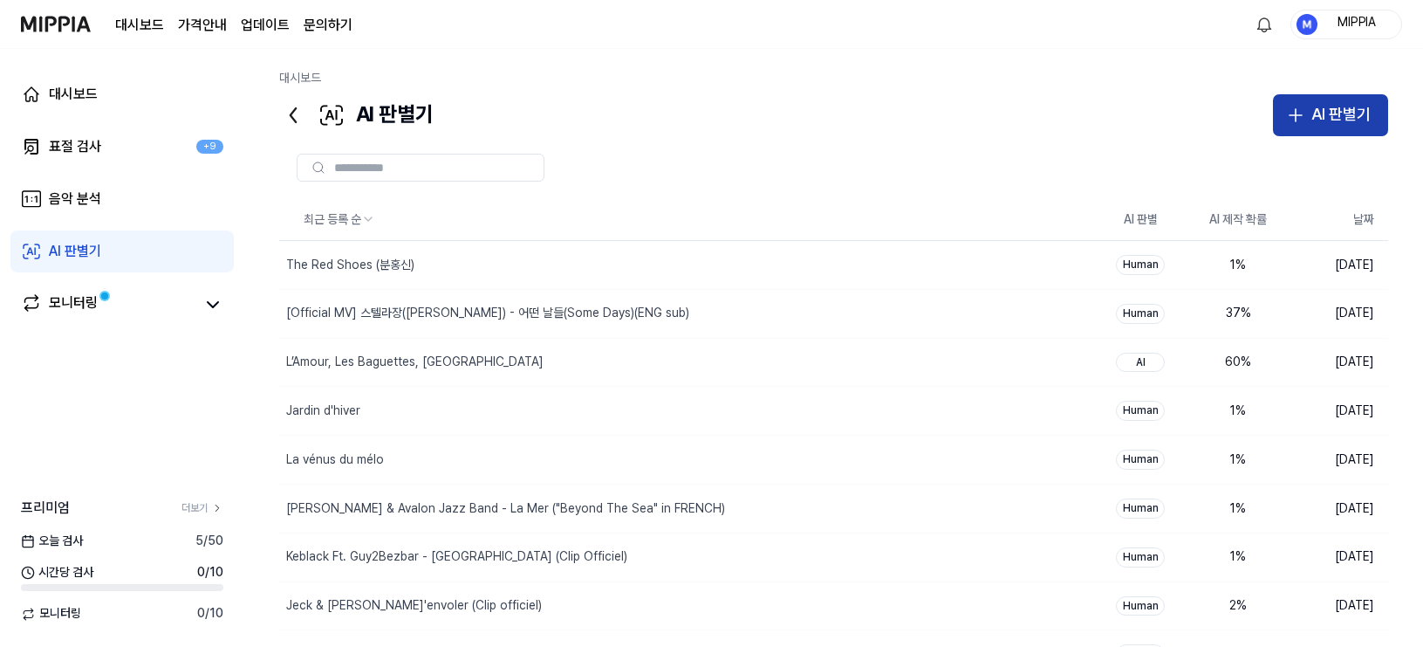
click at [1323, 120] on div "AI 판별기" at bounding box center [1341, 114] width 59 height 25
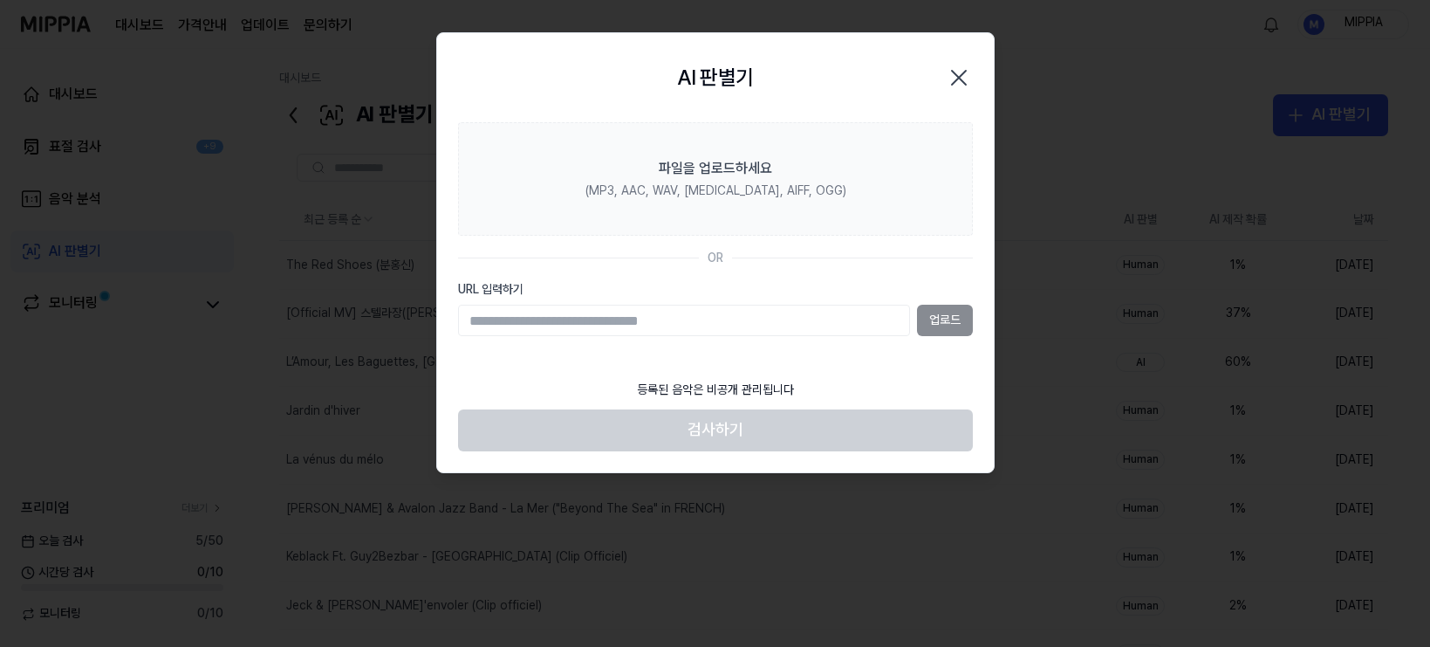
click at [791, 319] on input "URL 입력하기" at bounding box center [684, 320] width 452 height 31
type input "**********"
click at [913, 321] on div "**********" at bounding box center [715, 320] width 515 height 31
click at [929, 325] on button "업로드" at bounding box center [945, 320] width 56 height 31
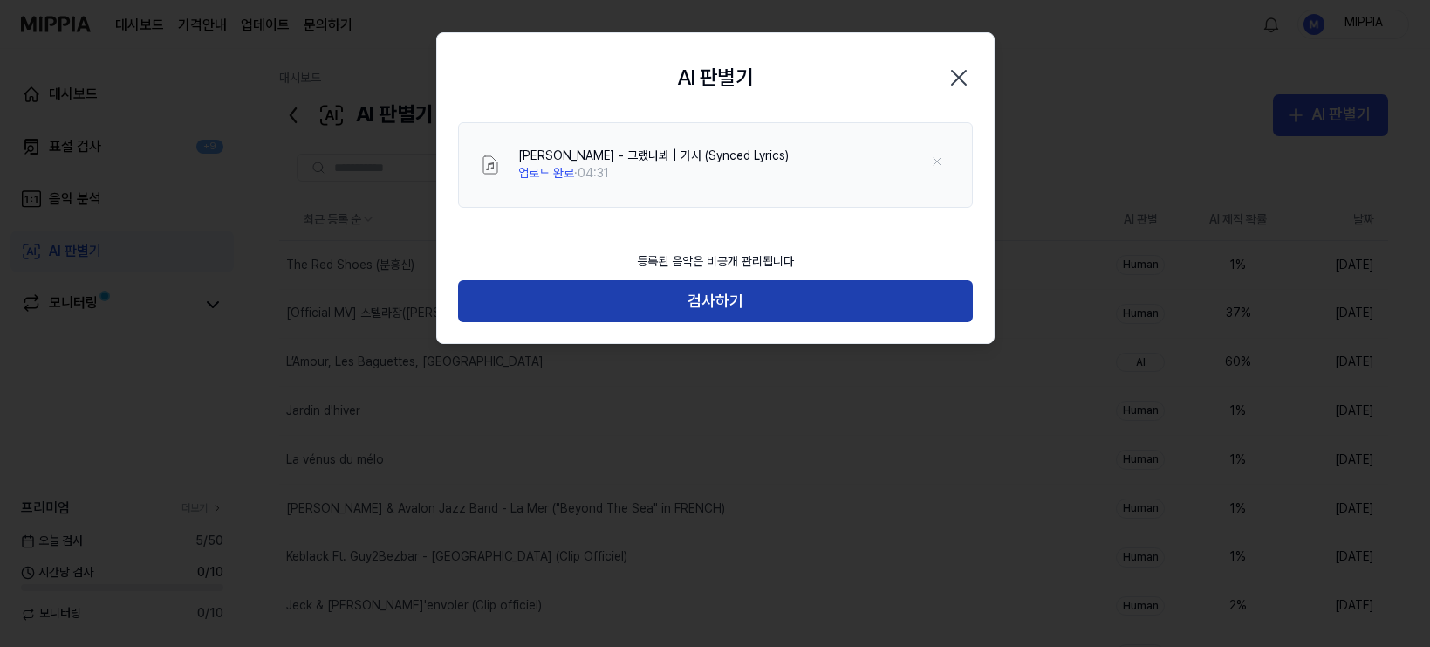
click at [720, 317] on button "검사하기" at bounding box center [715, 301] width 515 height 42
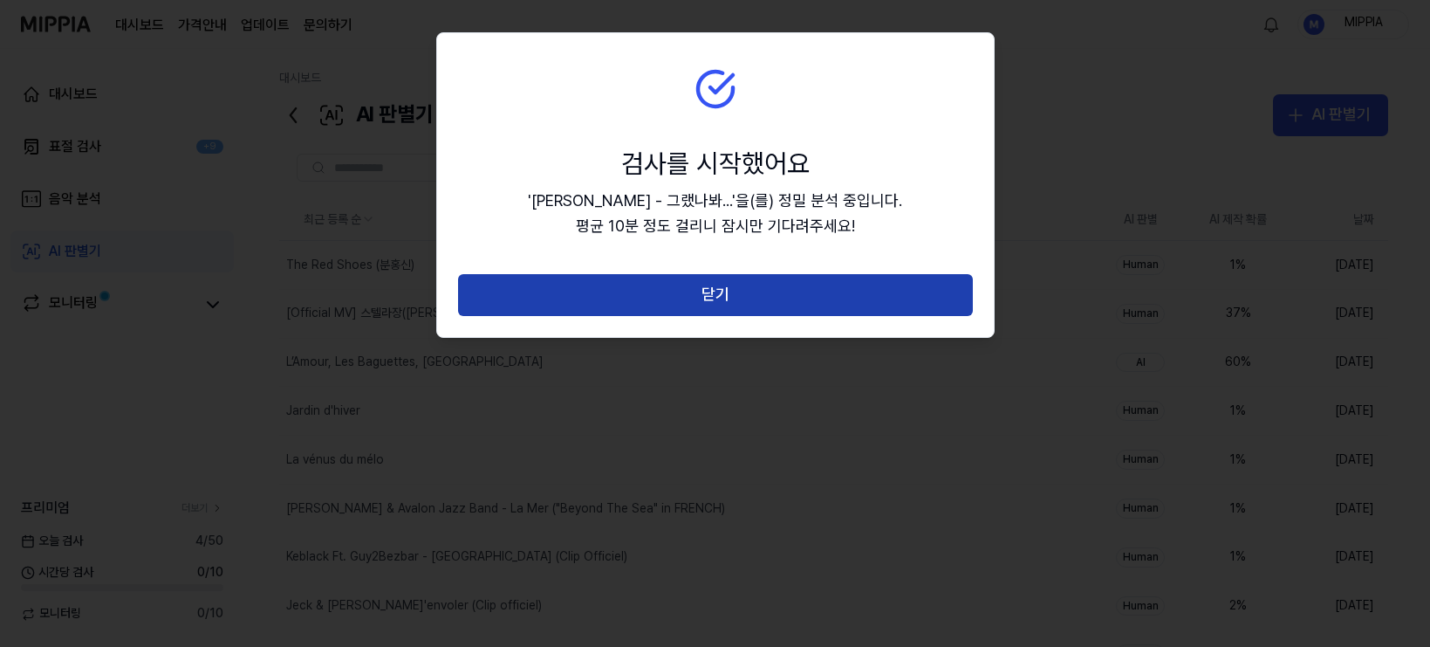
click at [723, 287] on button "닫기" at bounding box center [715, 295] width 515 height 42
